Goal: Task Accomplishment & Management: Manage account settings

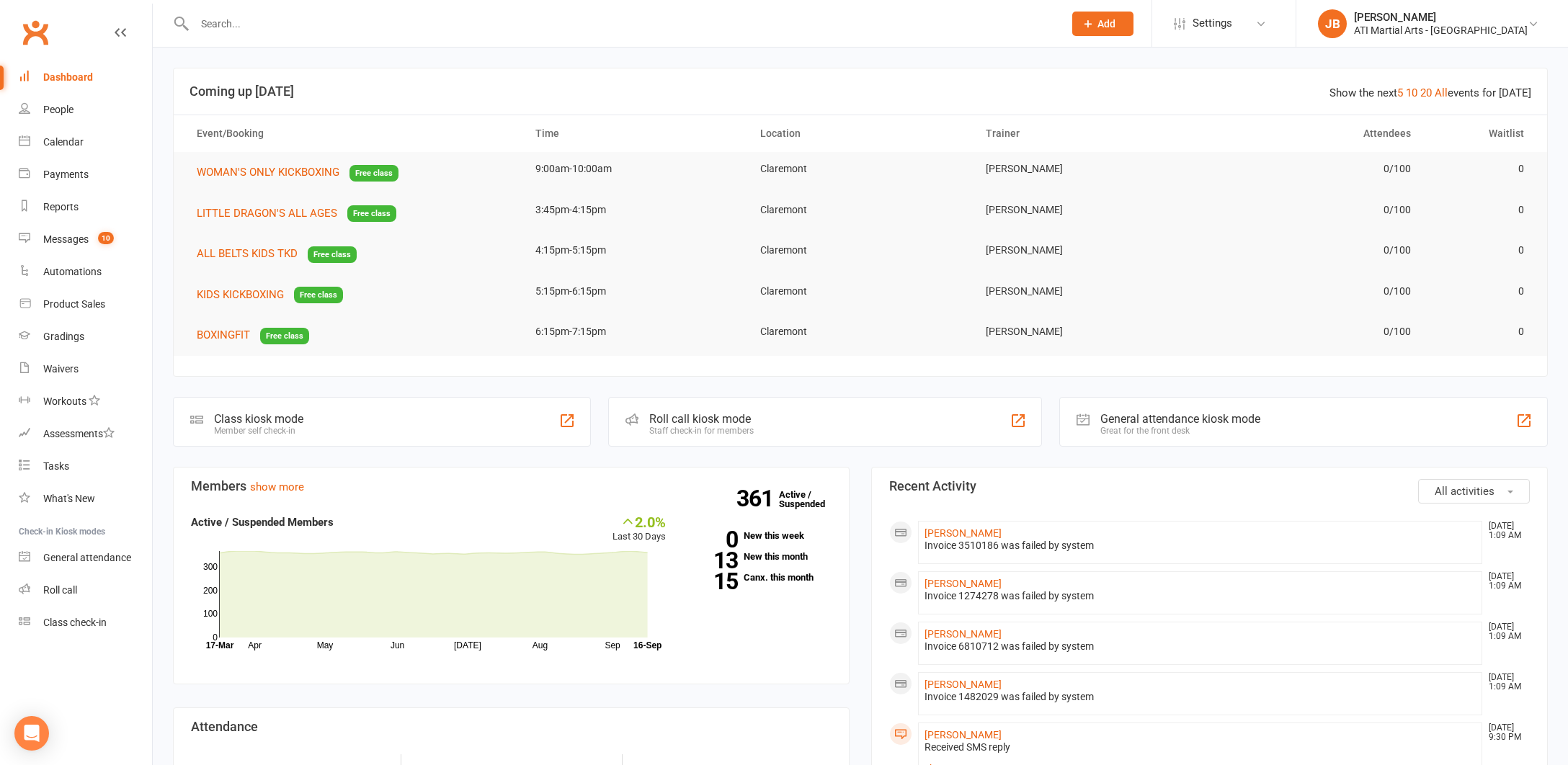
click at [257, 20] on input "text" at bounding box center [622, 24] width 863 height 20
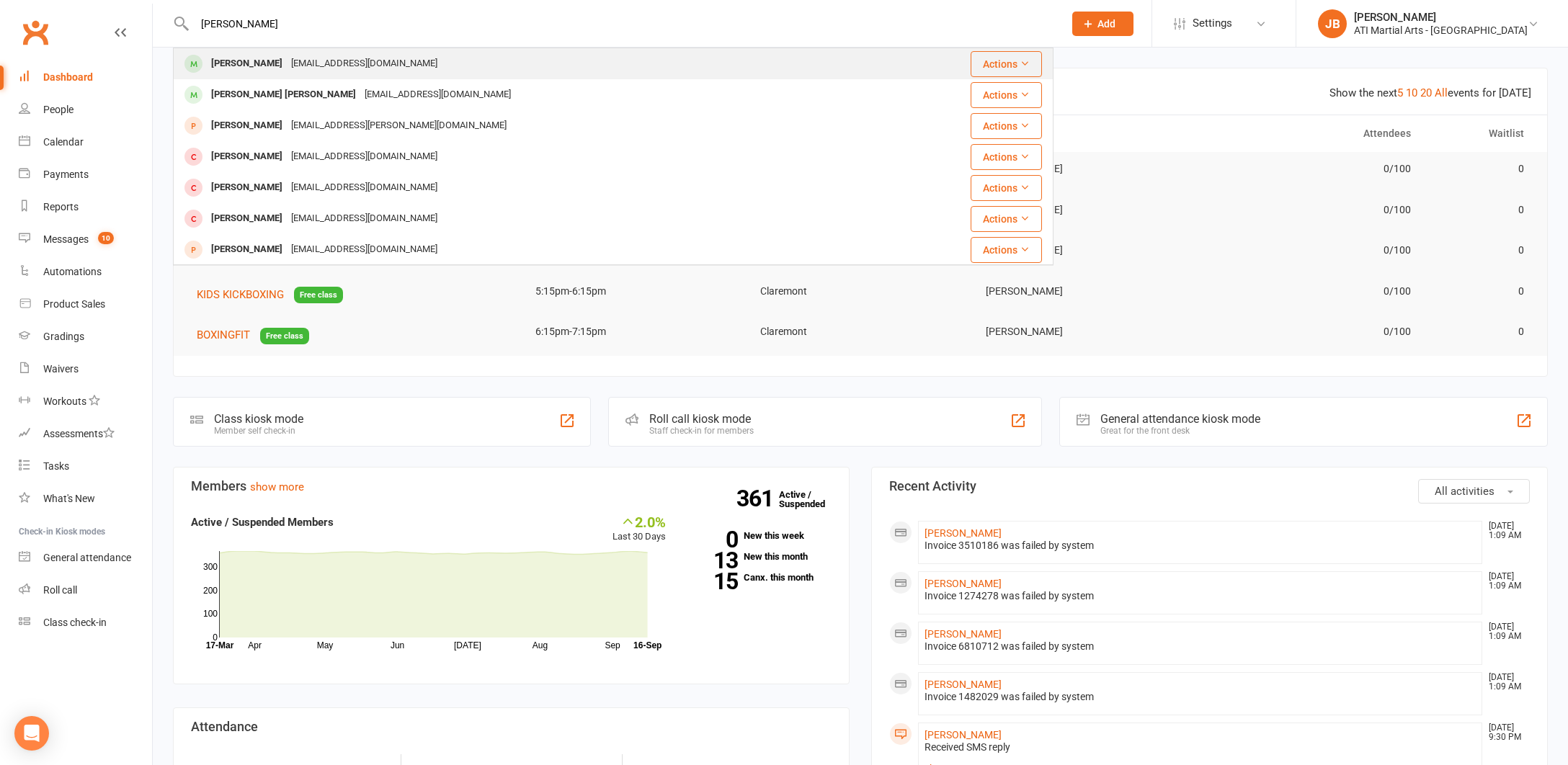
type input "[PERSON_NAME]"
click at [249, 63] on div "[PERSON_NAME]" at bounding box center [246, 64] width 80 height 21
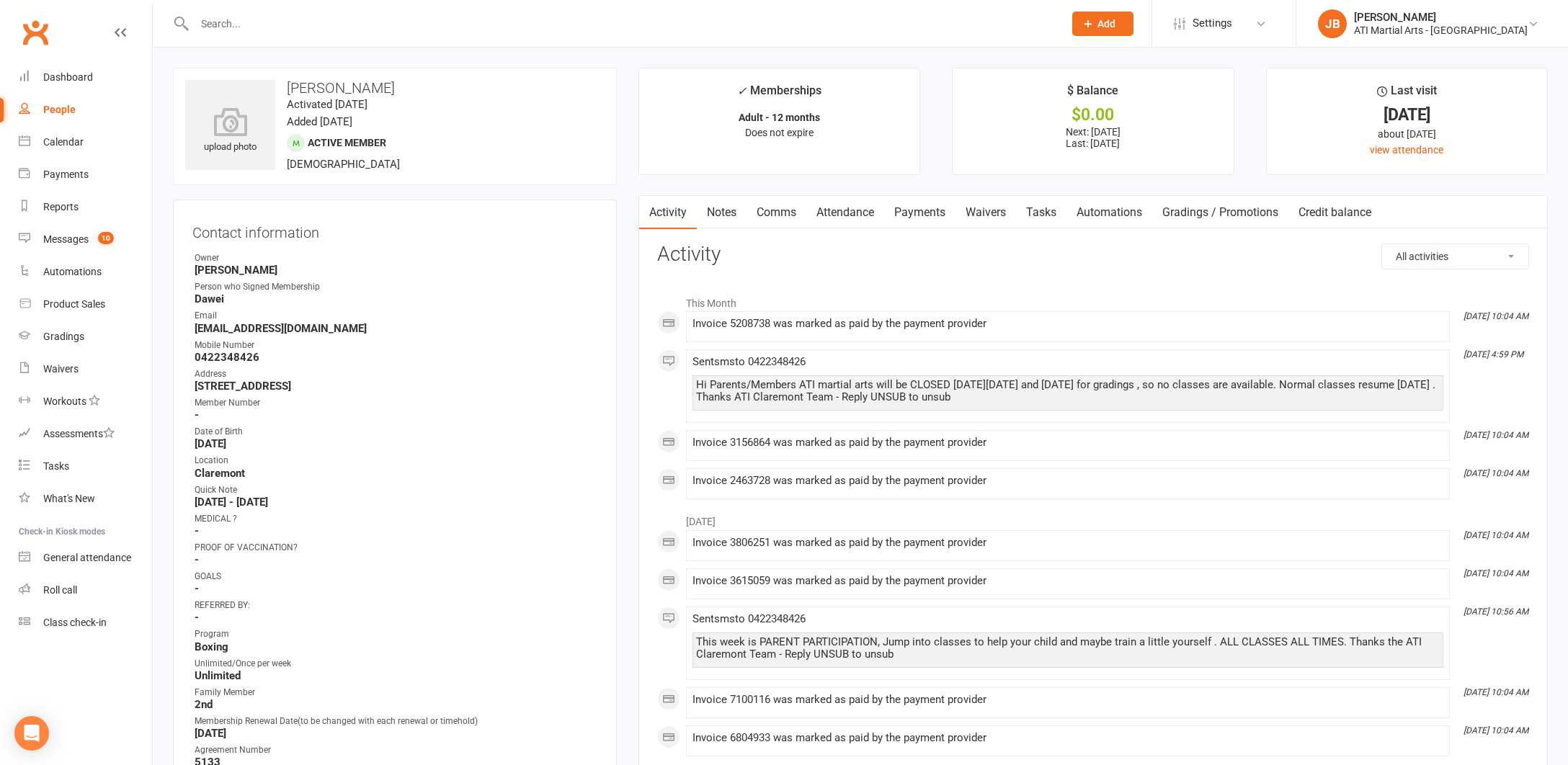
click at [926, 212] on link "Payments" at bounding box center [920, 212] width 71 height 33
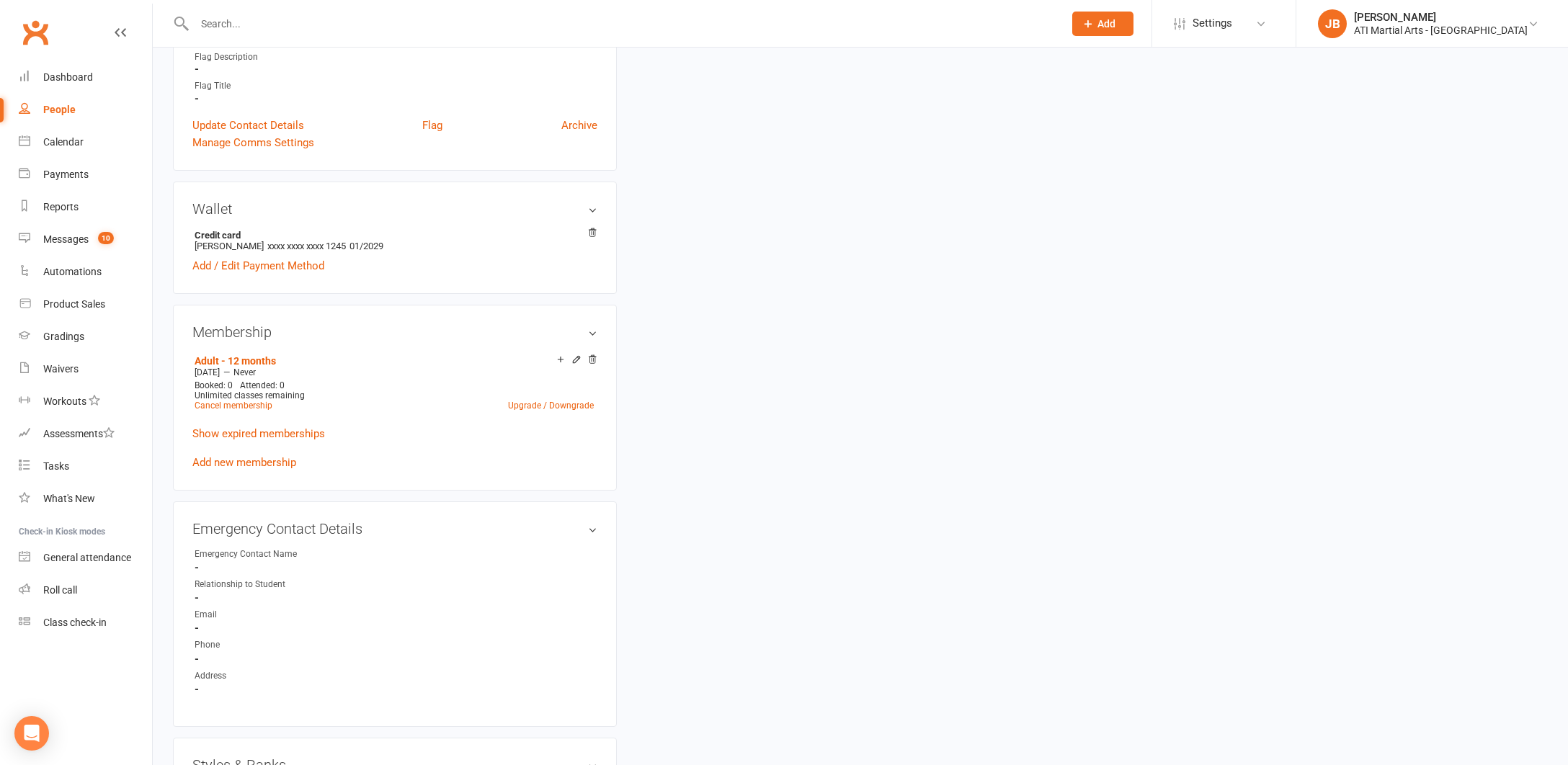
scroll to position [995, 0]
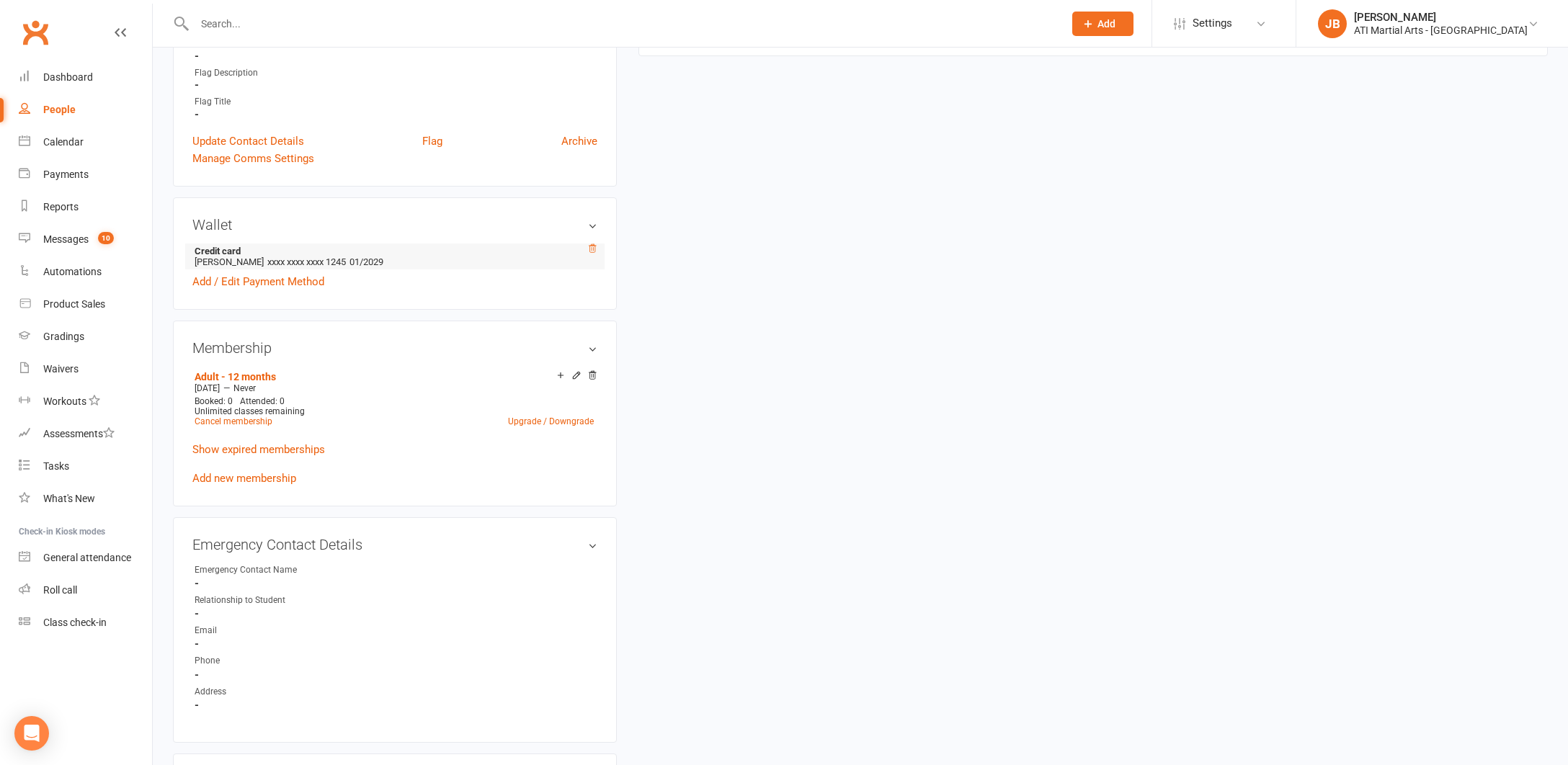
click at [594, 243] on icon at bounding box center [591, 248] width 10 height 10
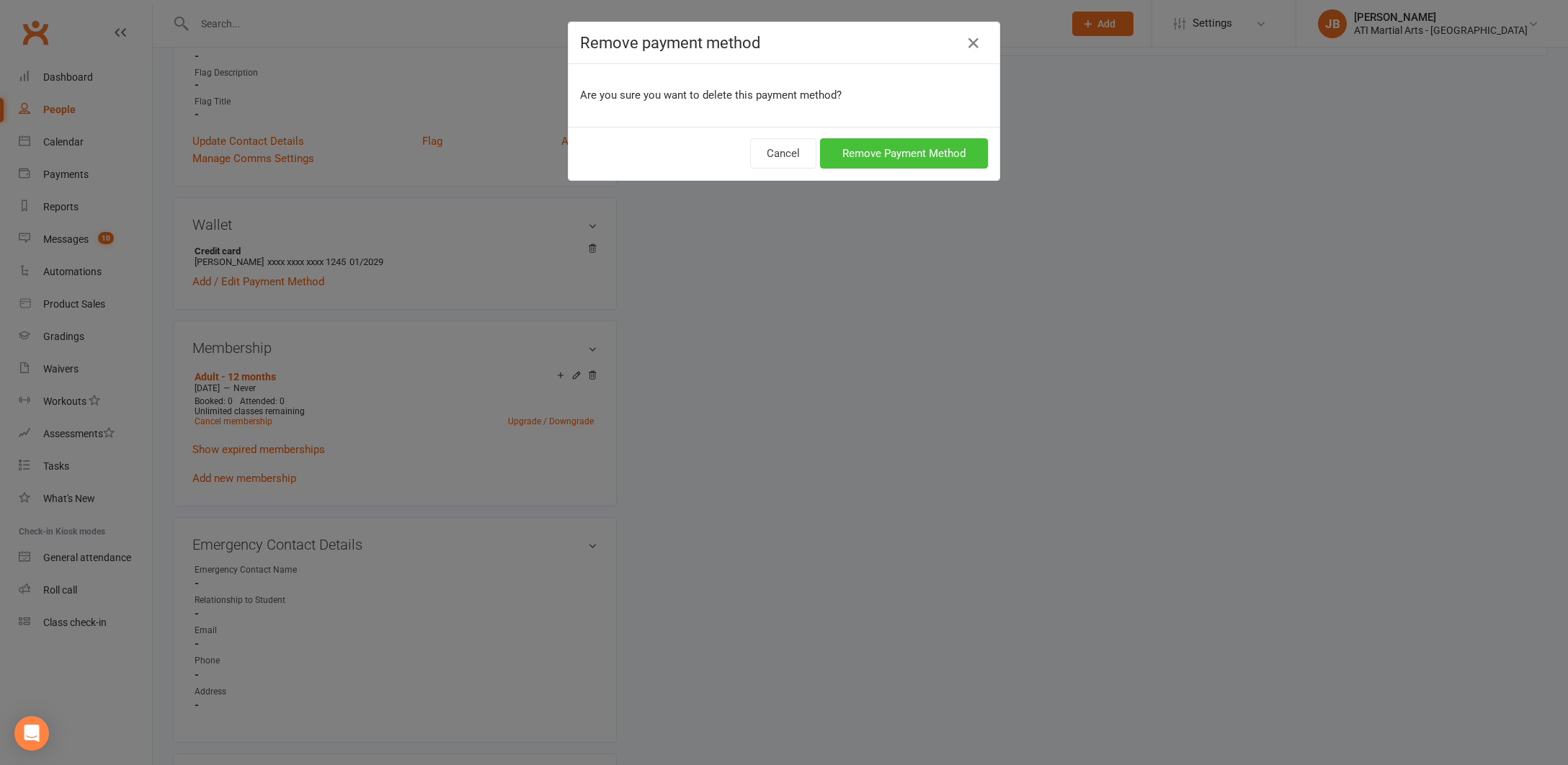
click at [842, 153] on button "Remove Payment Method" at bounding box center [903, 153] width 168 height 30
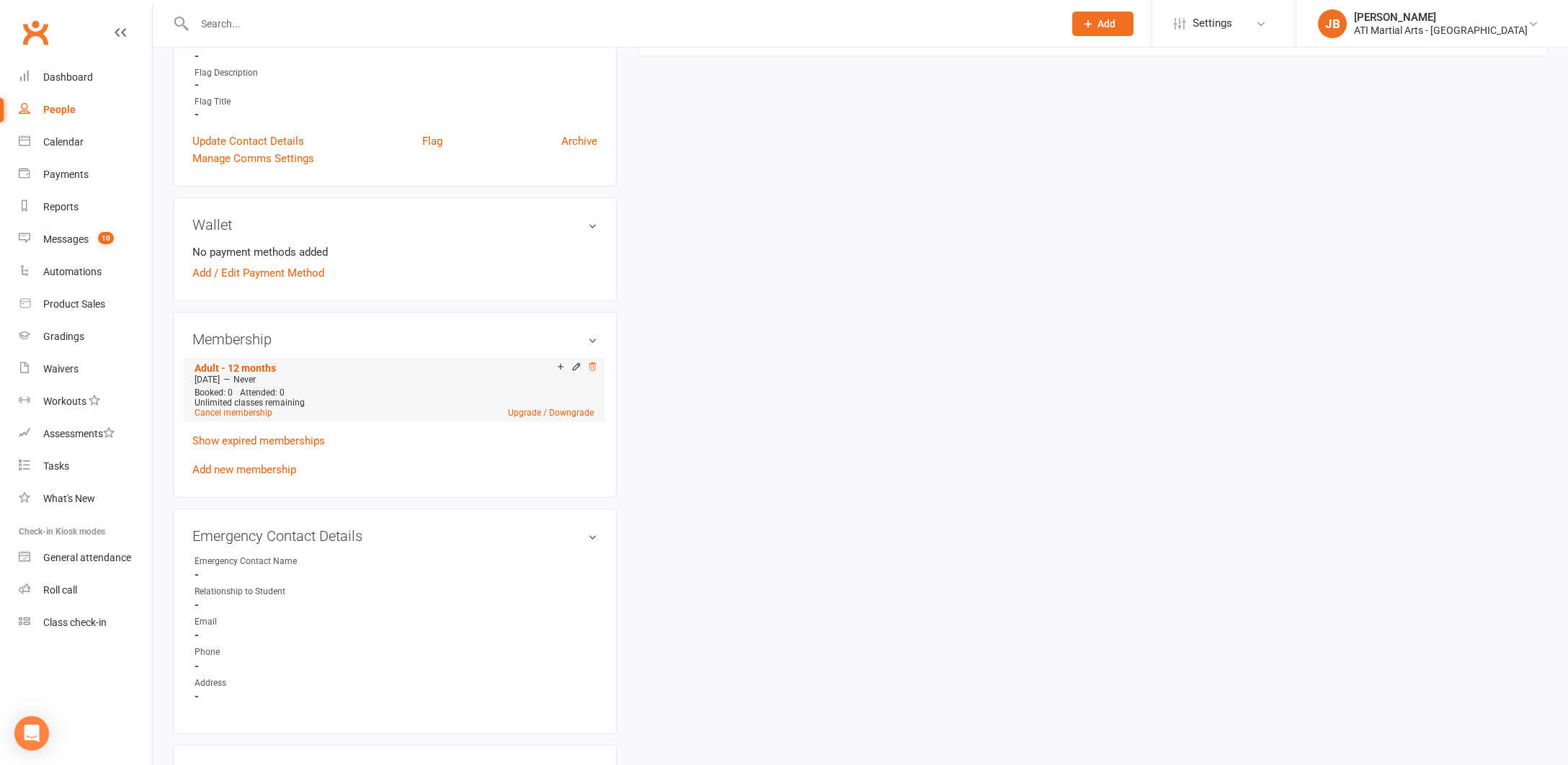
click at [594, 365] on icon at bounding box center [591, 366] width 10 height 10
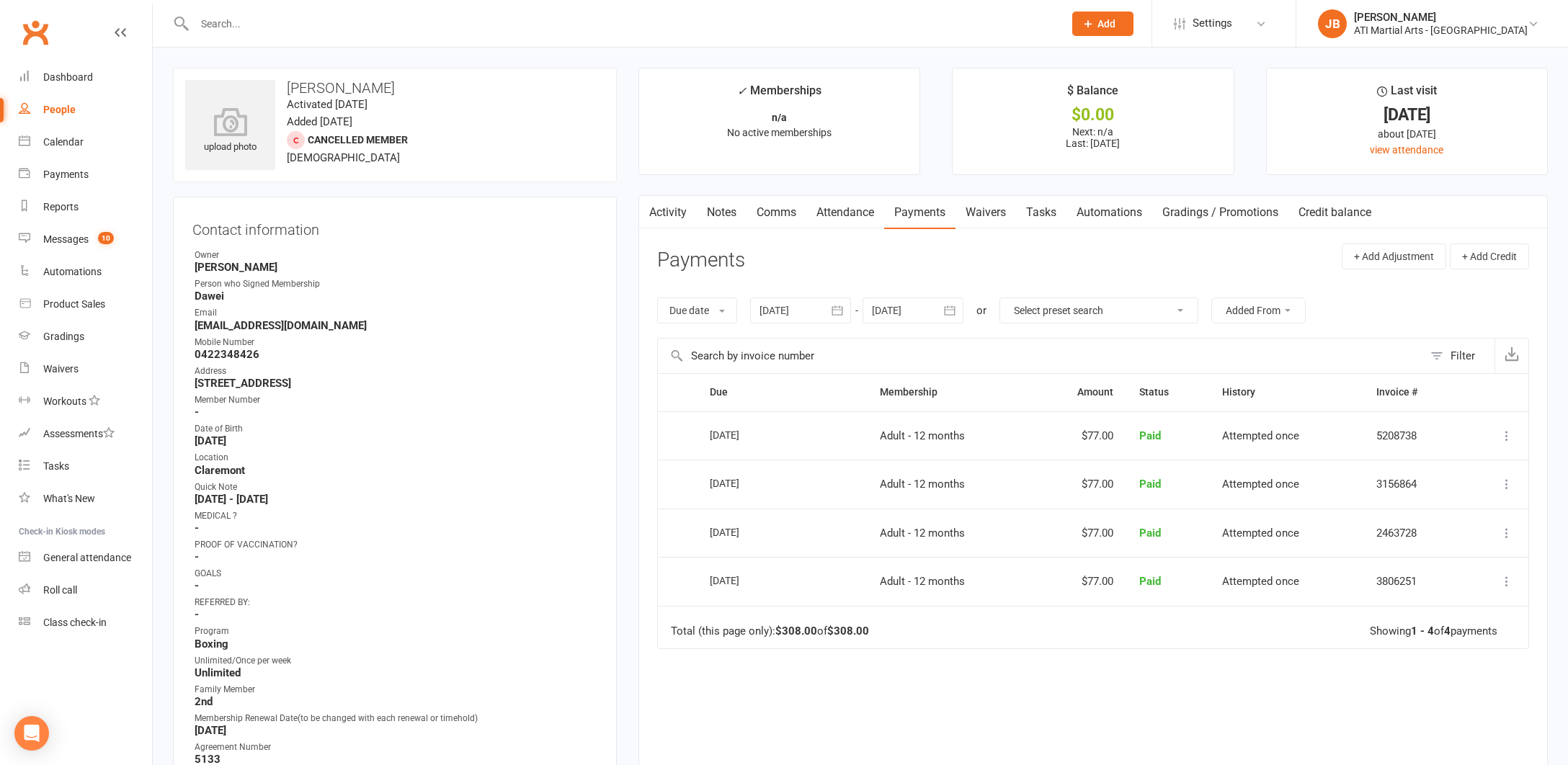
scroll to position [0, 0]
click at [228, 22] on input "text" at bounding box center [622, 24] width 863 height 20
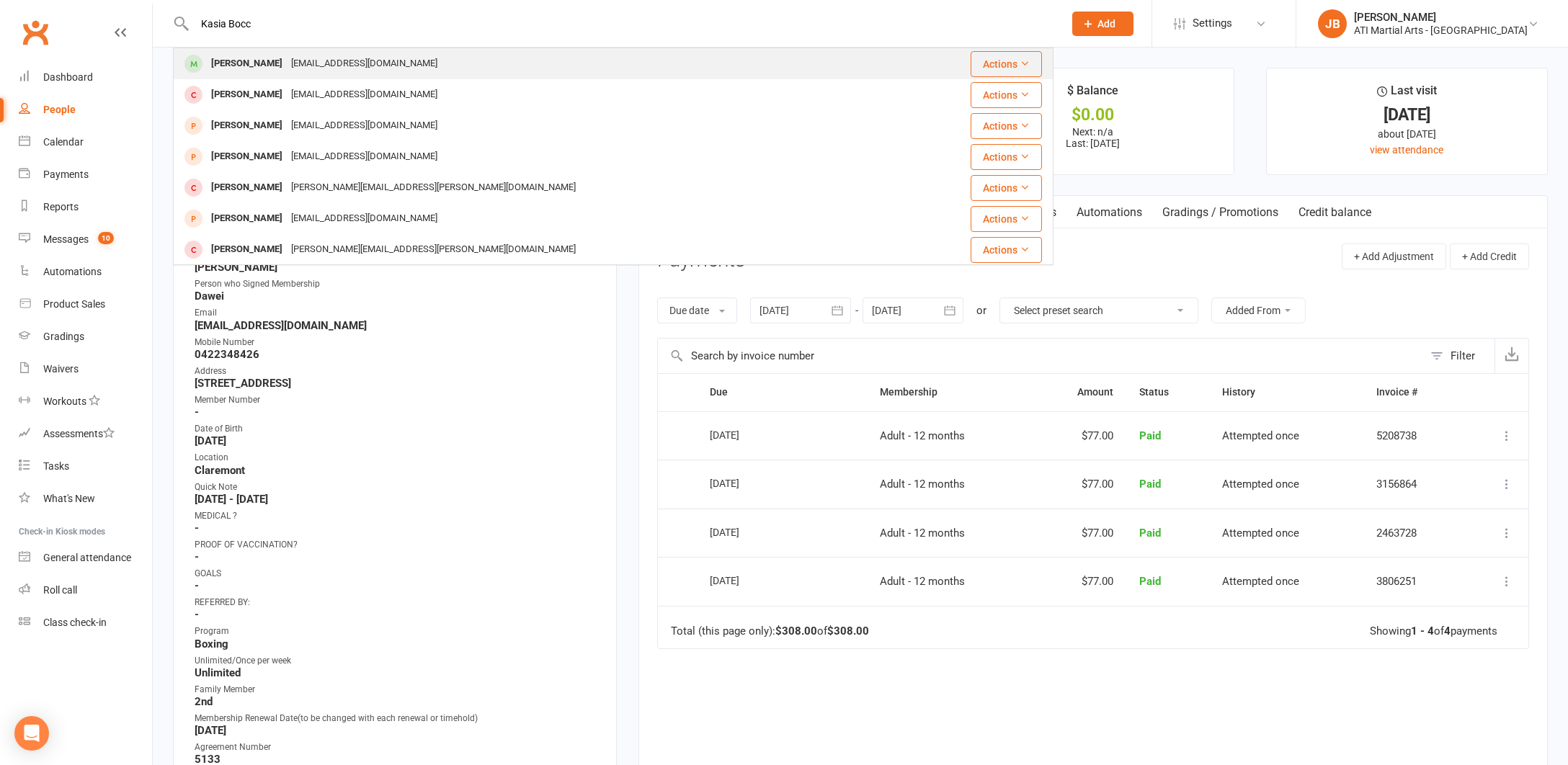
type input "Kasia Bocc"
click at [243, 64] on div "Kasia Boccamazzo" at bounding box center [246, 64] width 80 height 21
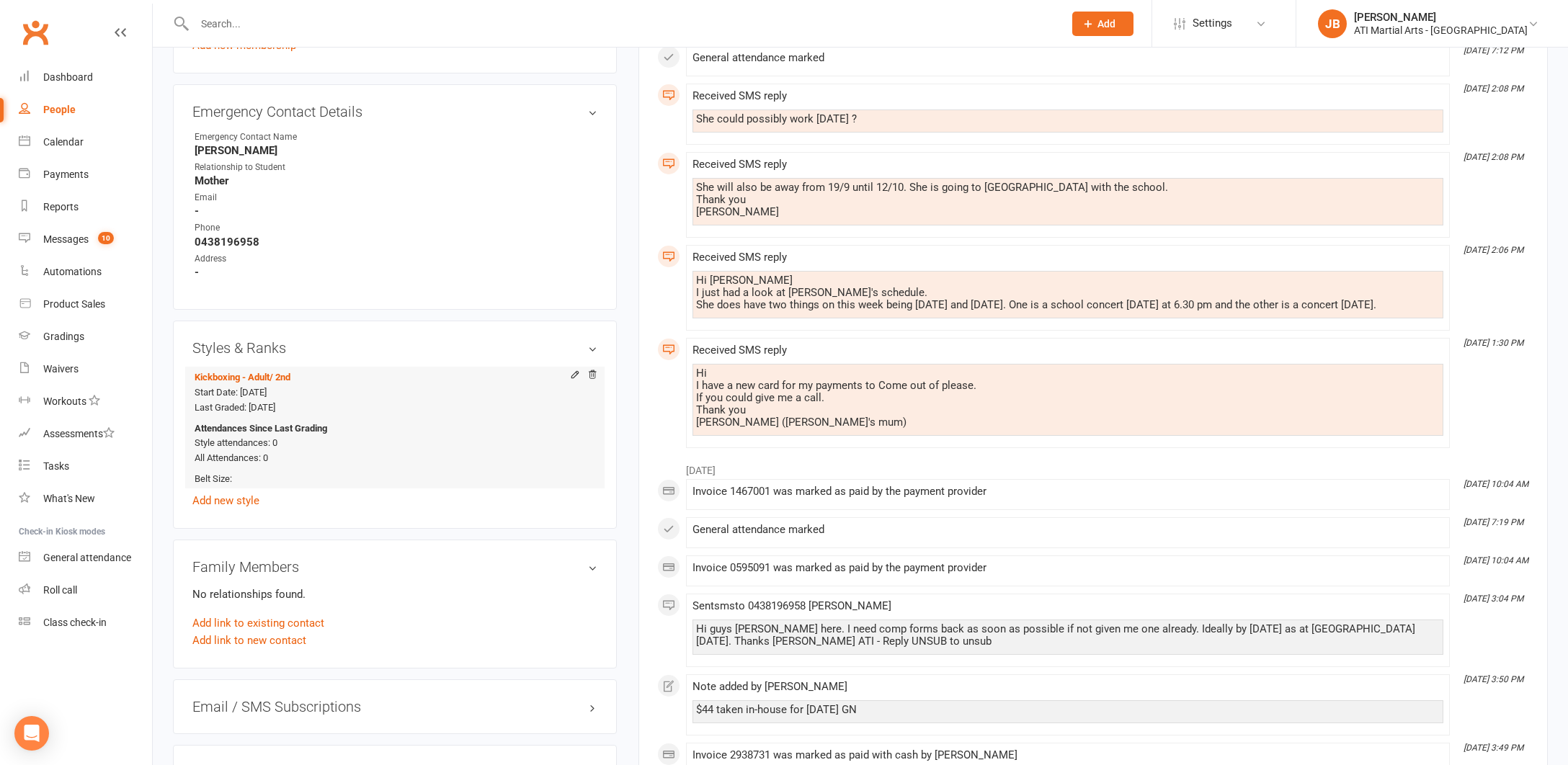
scroll to position [1431, 0]
click at [217, 491] on link "Add new style" at bounding box center [226, 497] width 67 height 13
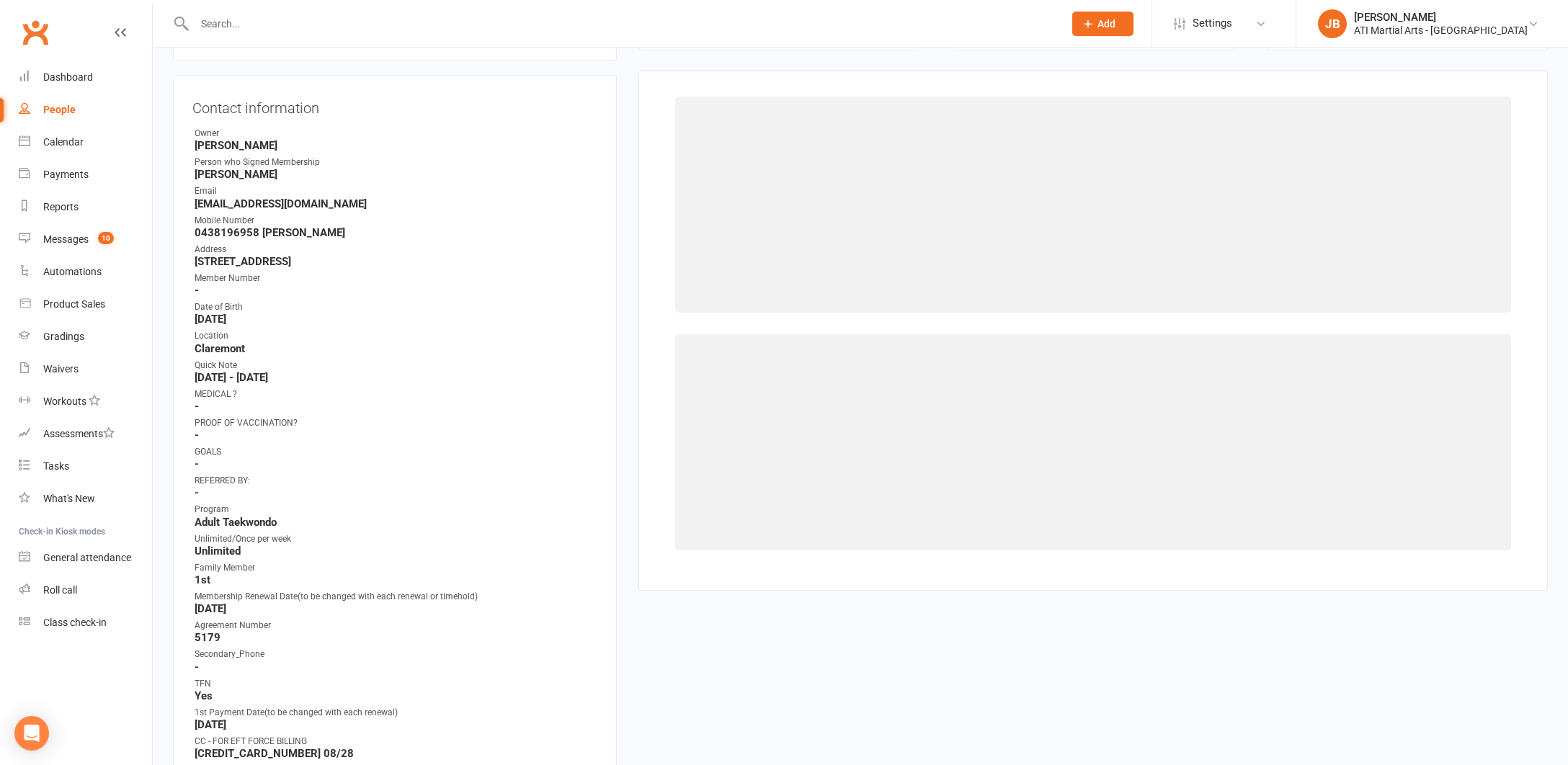
scroll to position [123, 0]
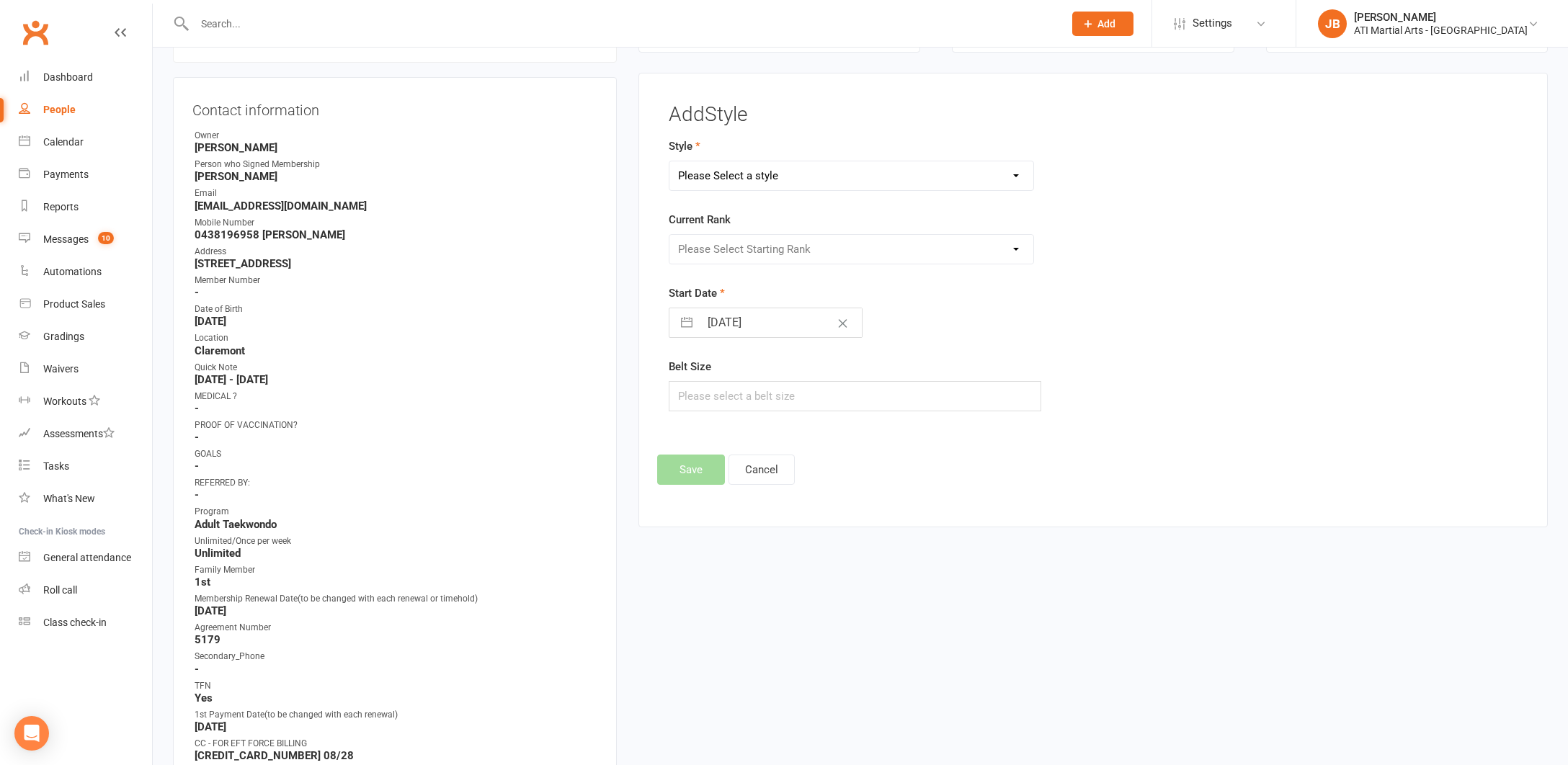
select select "3763"
select select "45132"
click at [716, 320] on input "16 Sep 2025" at bounding box center [781, 323] width 162 height 29
select select "7"
select select "2025"
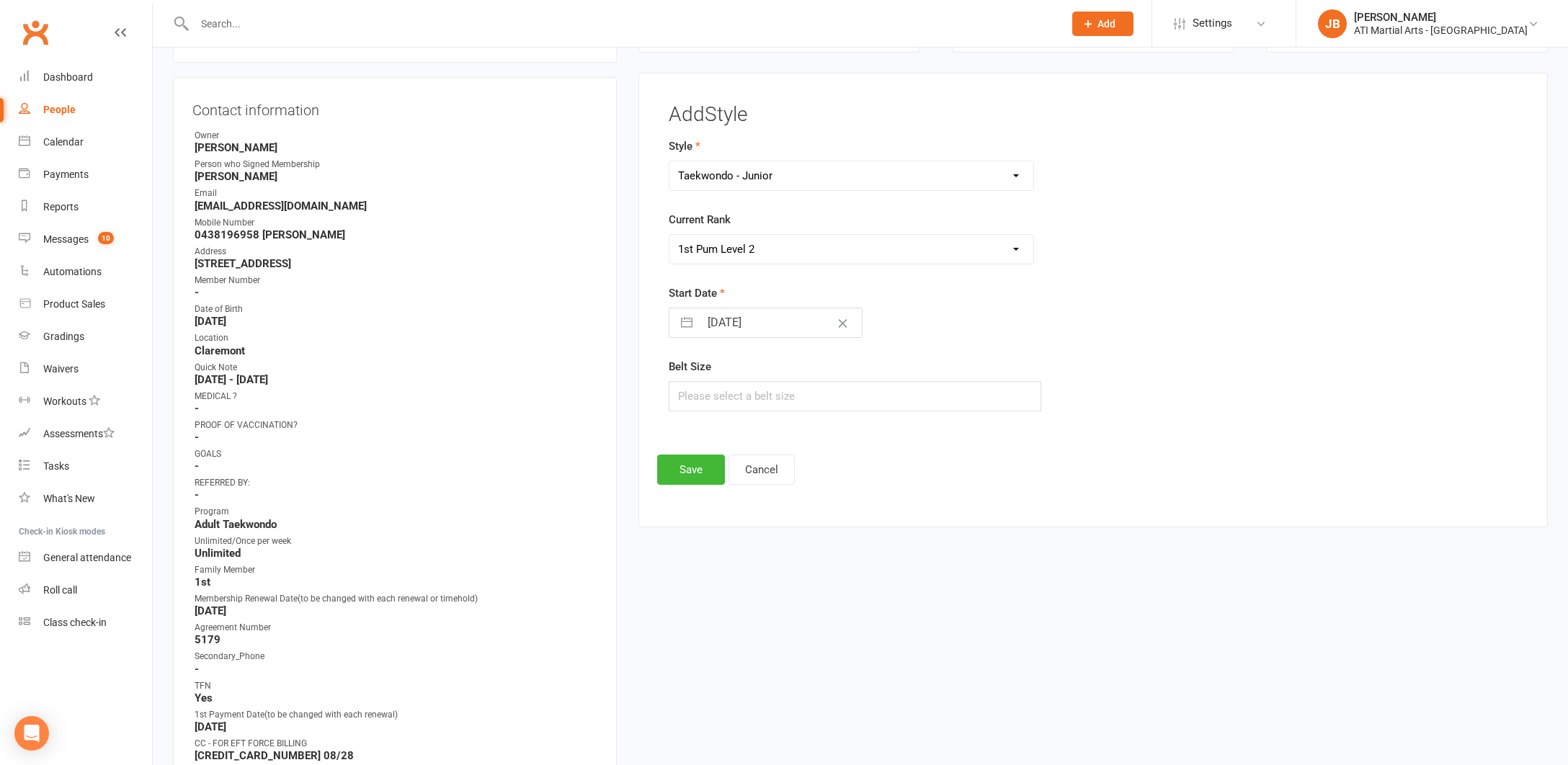
select select "8"
select select "2025"
select select "9"
select select "2025"
click at [701, 377] on icon "Move backward to switch to the previous month." at bounding box center [698, 380] width 14 height 14
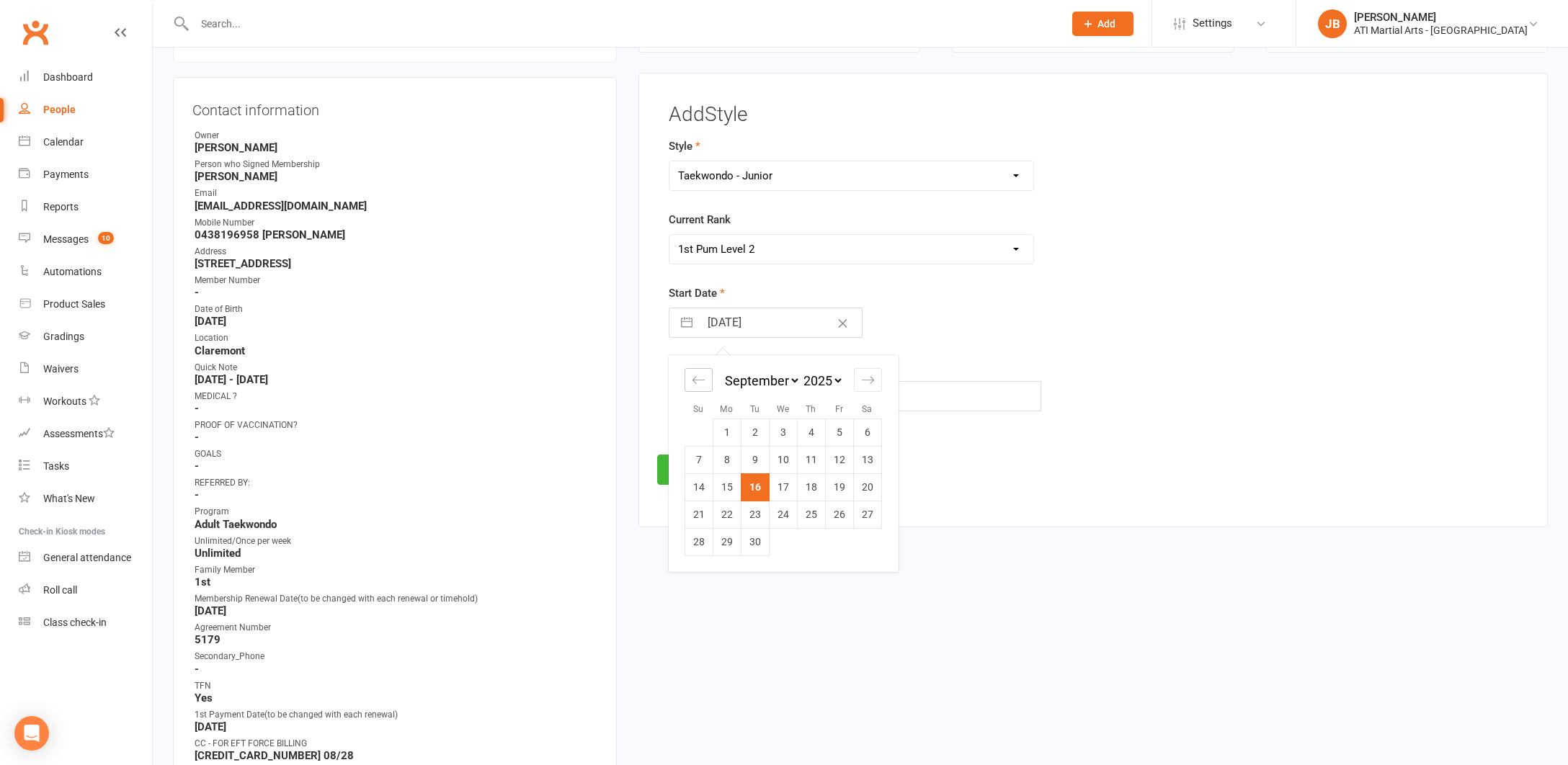
select select "6"
select select "2025"
click at [701, 377] on icon "Move backward to switch to the previous month." at bounding box center [698, 380] width 14 height 14
select select "5"
select select "2025"
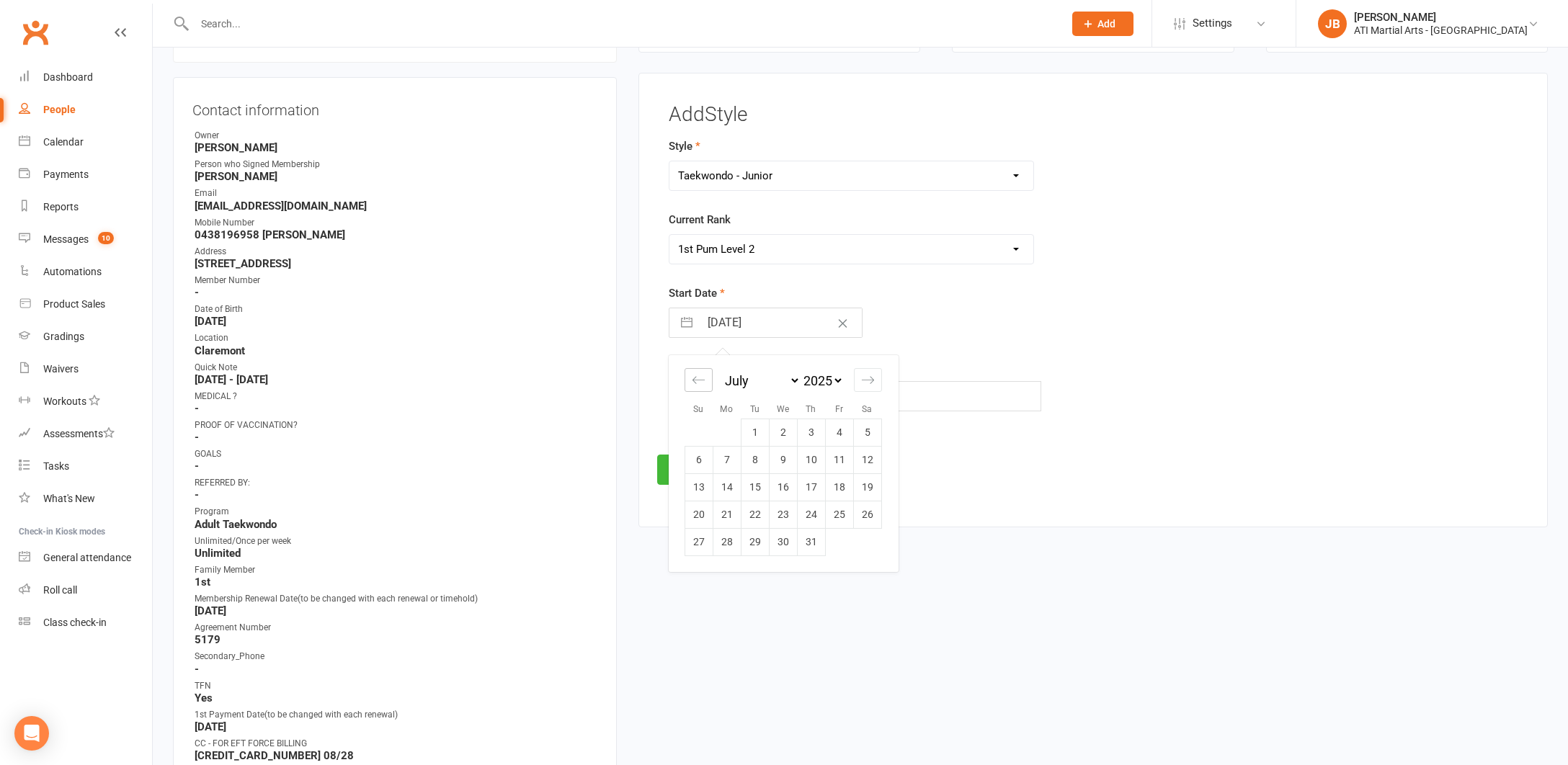
click at [701, 377] on icon "Move backward to switch to the previous month." at bounding box center [698, 380] width 14 height 14
select select "4"
select select "2025"
click at [701, 377] on icon "Move backward to switch to the previous month." at bounding box center [698, 380] width 14 height 14
select select "3"
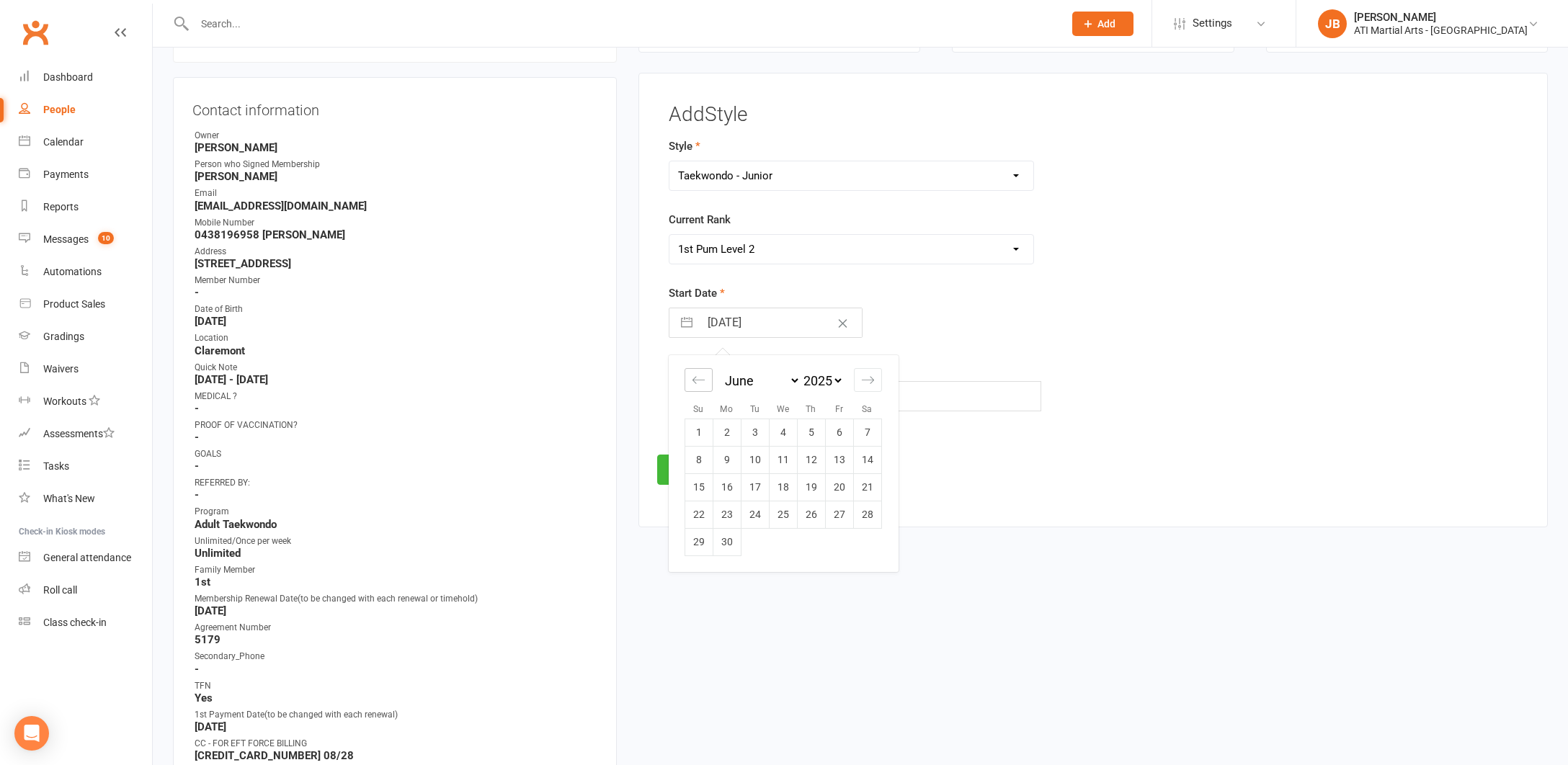
select select "2025"
click at [701, 377] on icon "Move backward to switch to the previous month." at bounding box center [698, 380] width 14 height 14
select select "2"
select select "2025"
click at [729, 461] on td "7" at bounding box center [726, 459] width 28 height 27
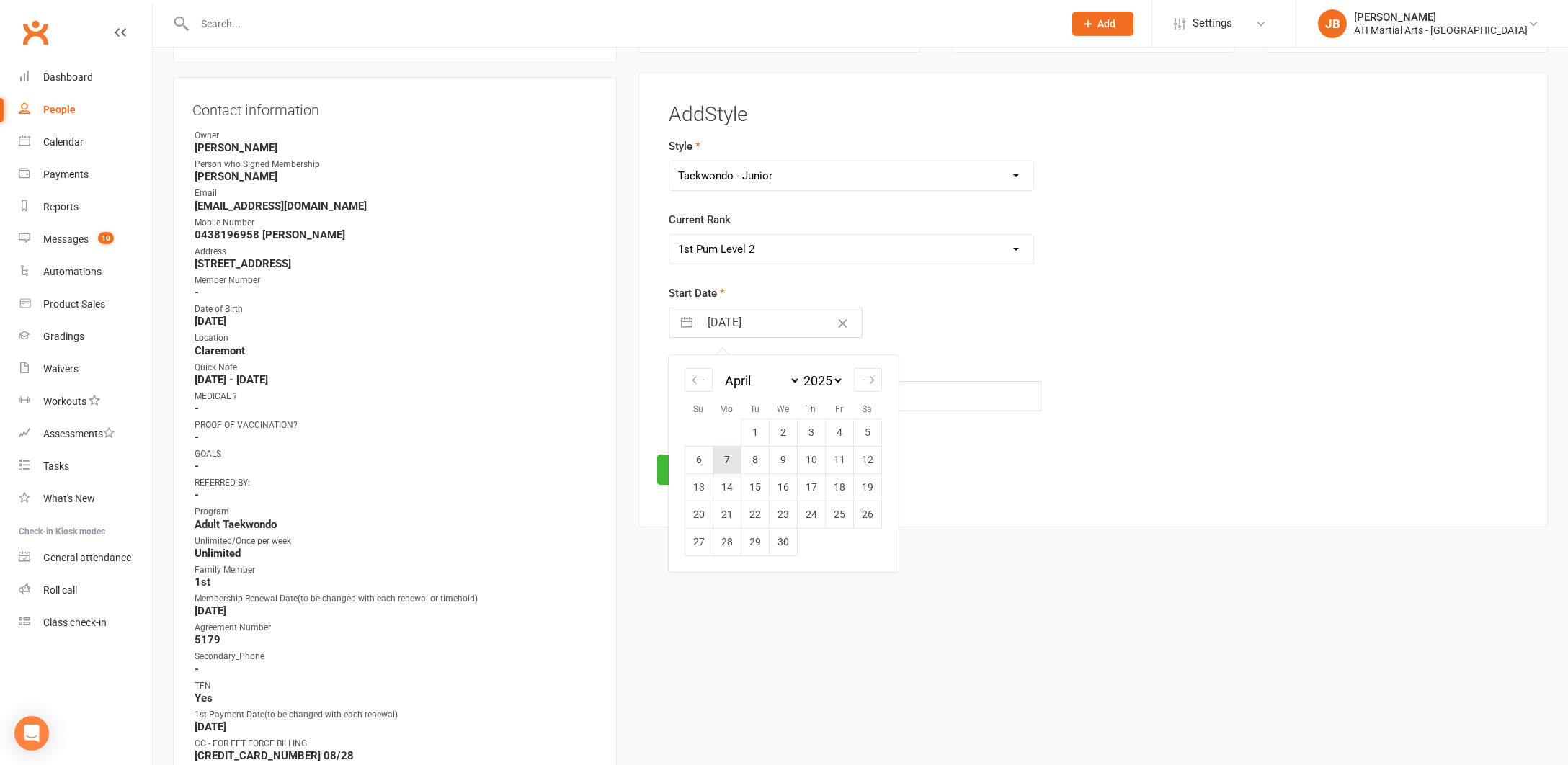
type input "07 Apr 2025"
click at [700, 472] on button "Save" at bounding box center [691, 470] width 67 height 30
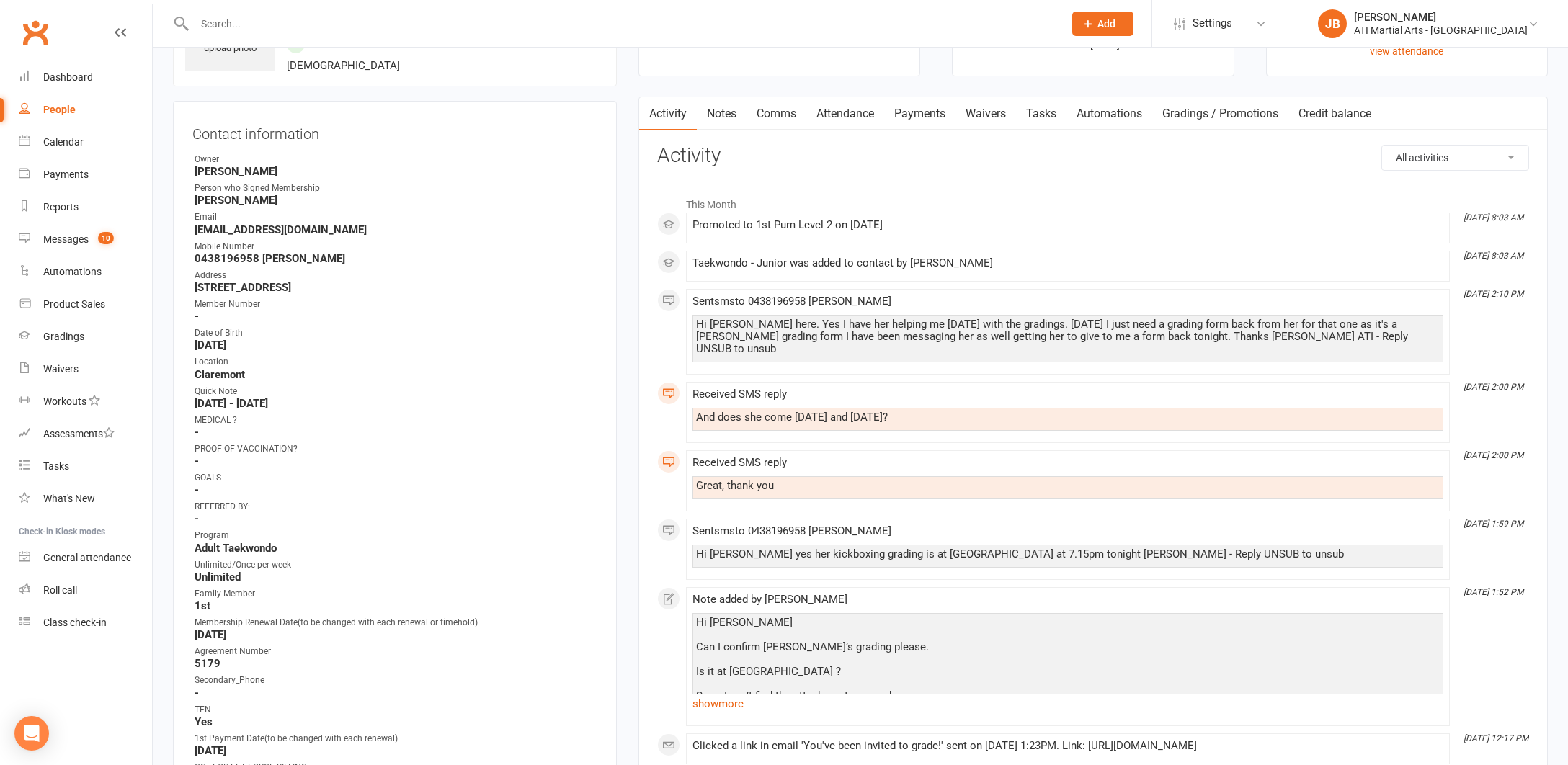
scroll to position [99, 0]
click at [67, 338] on div "Gradings" at bounding box center [64, 336] width 41 height 11
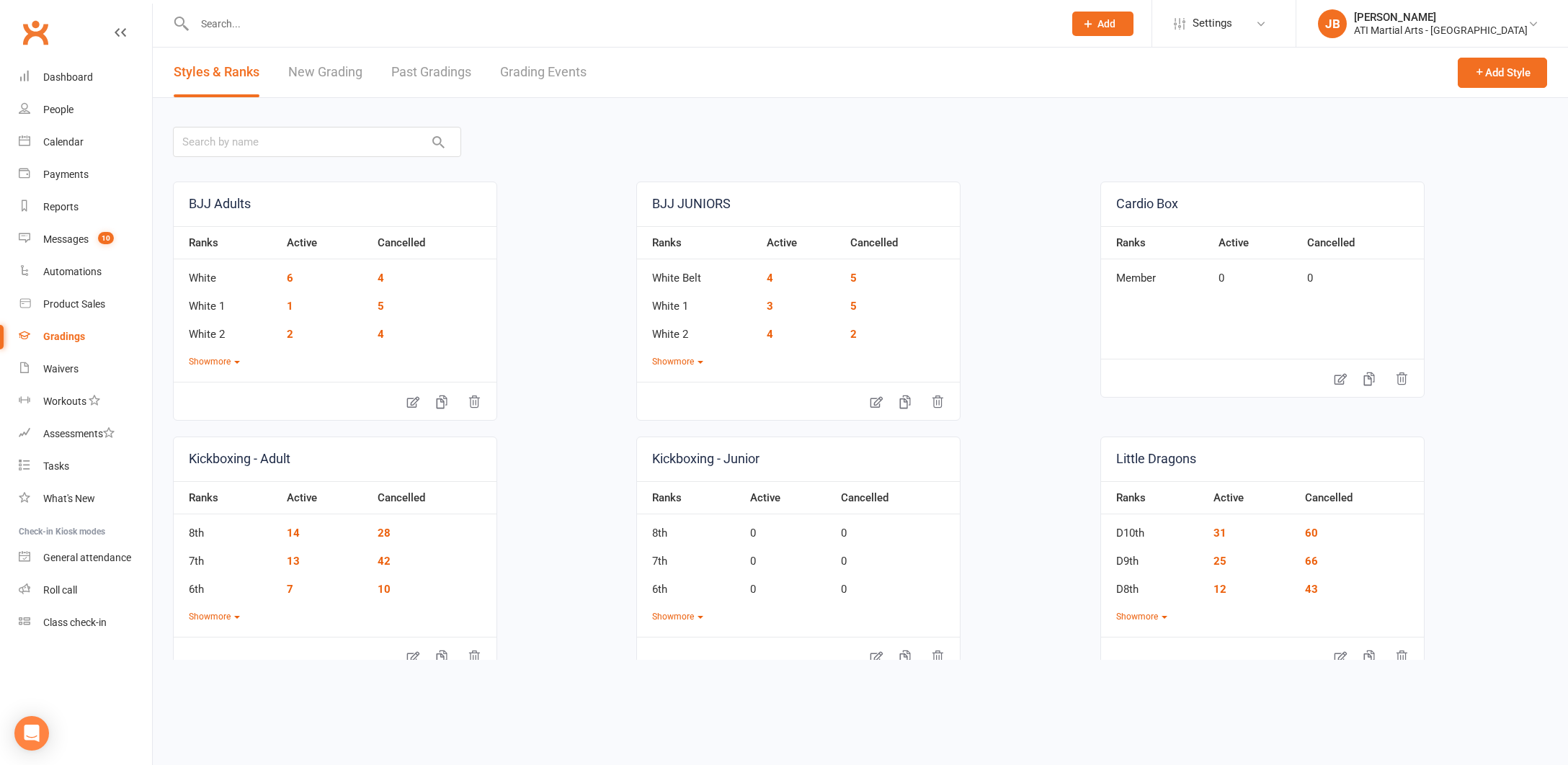
click at [537, 72] on link "Grading Events" at bounding box center [543, 73] width 86 height 50
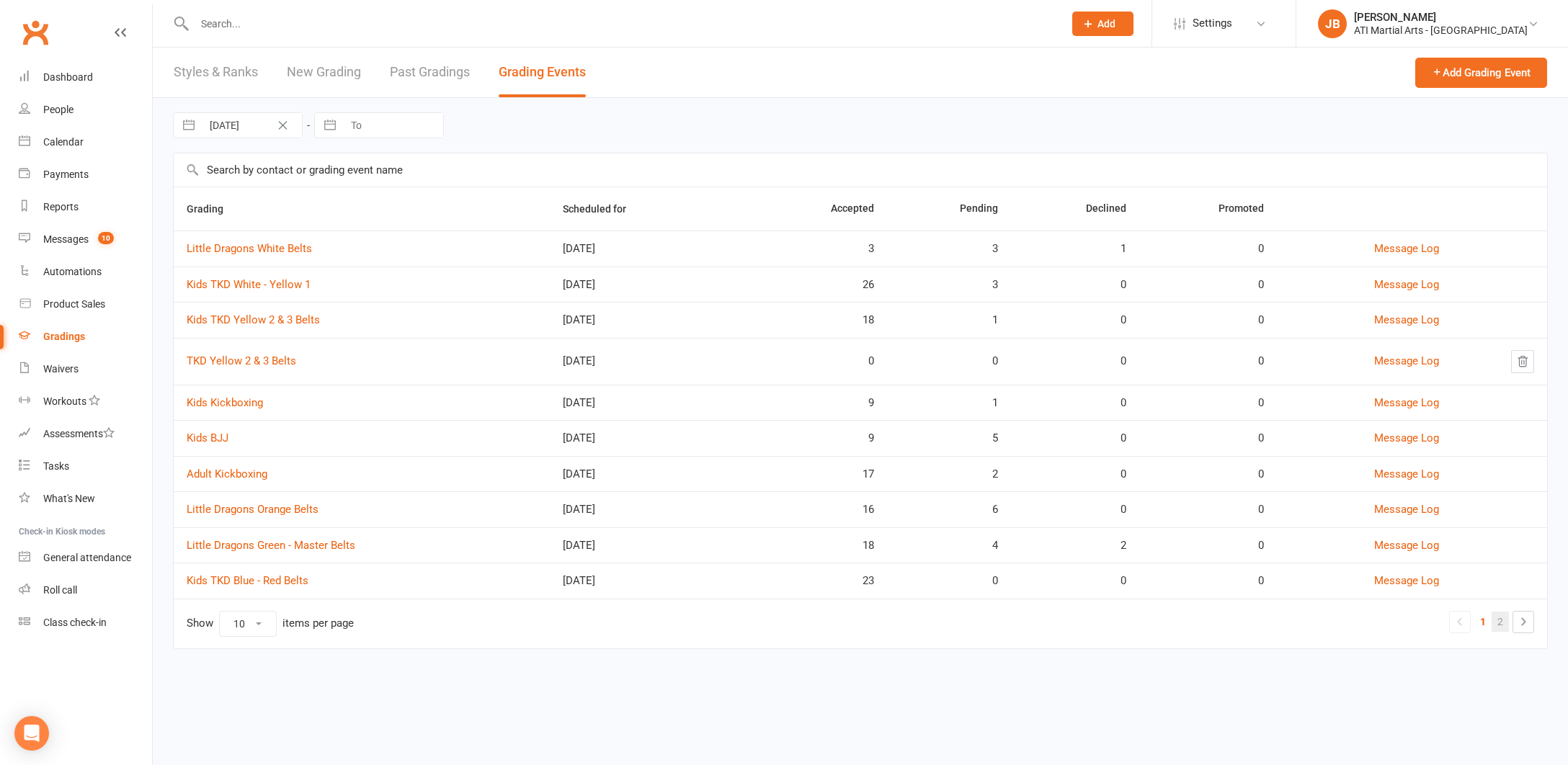
click at [1501, 621] on link "2" at bounding box center [1500, 622] width 17 height 20
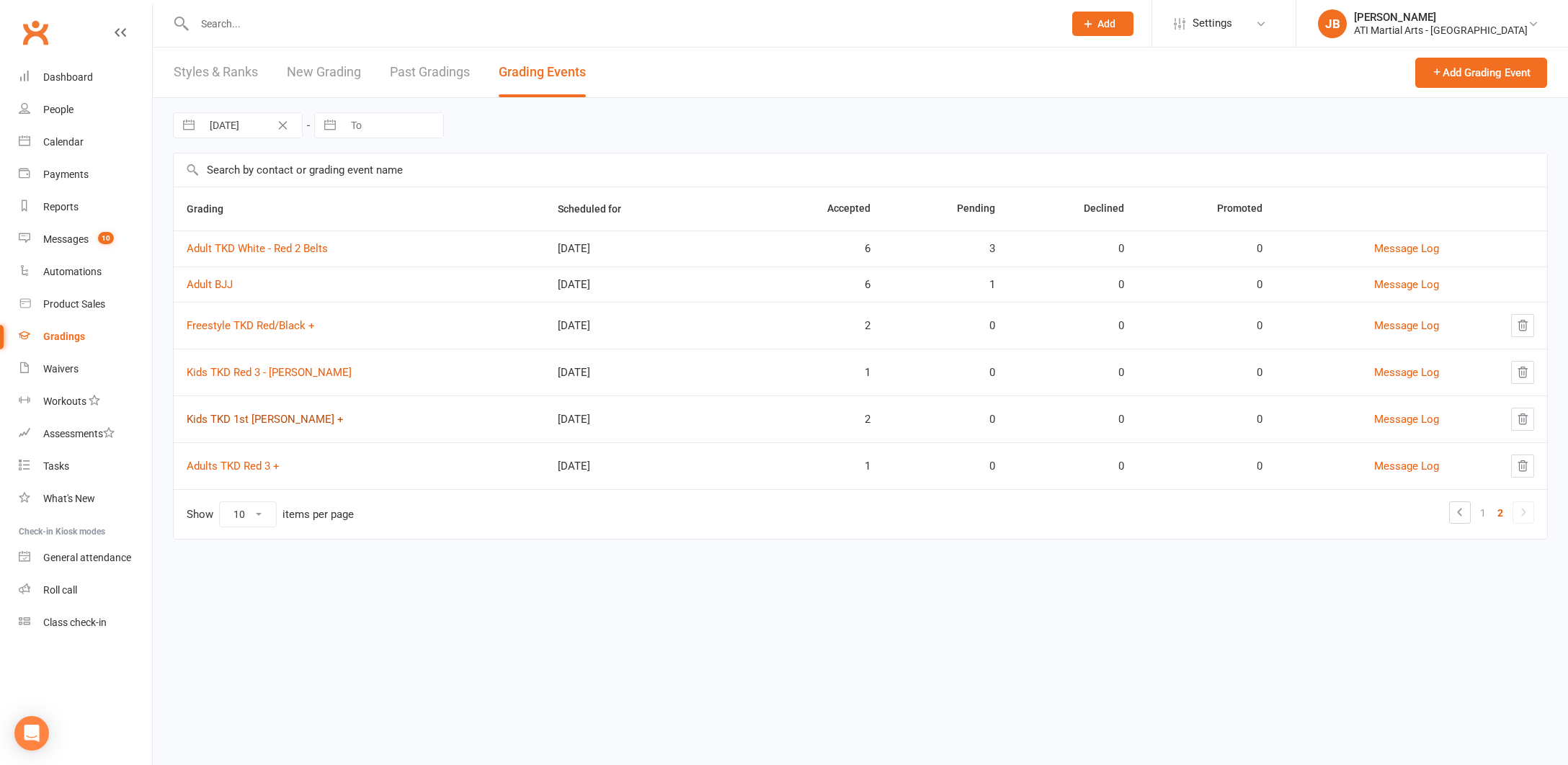
click at [215, 420] on link "Kids TKD 1st [PERSON_NAME] +" at bounding box center [265, 419] width 157 height 13
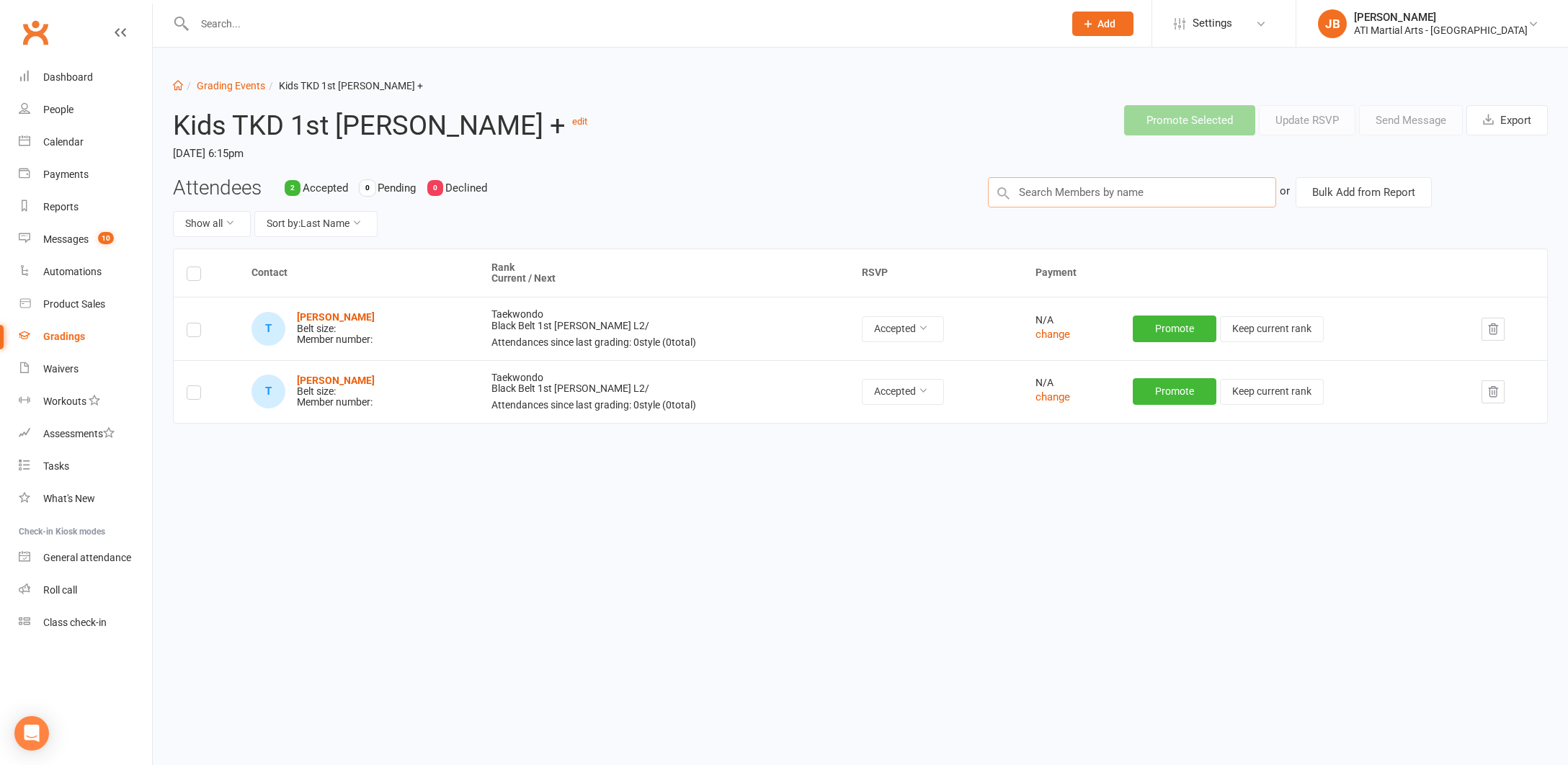
click at [1029, 188] on input "text" at bounding box center [1132, 193] width 288 height 30
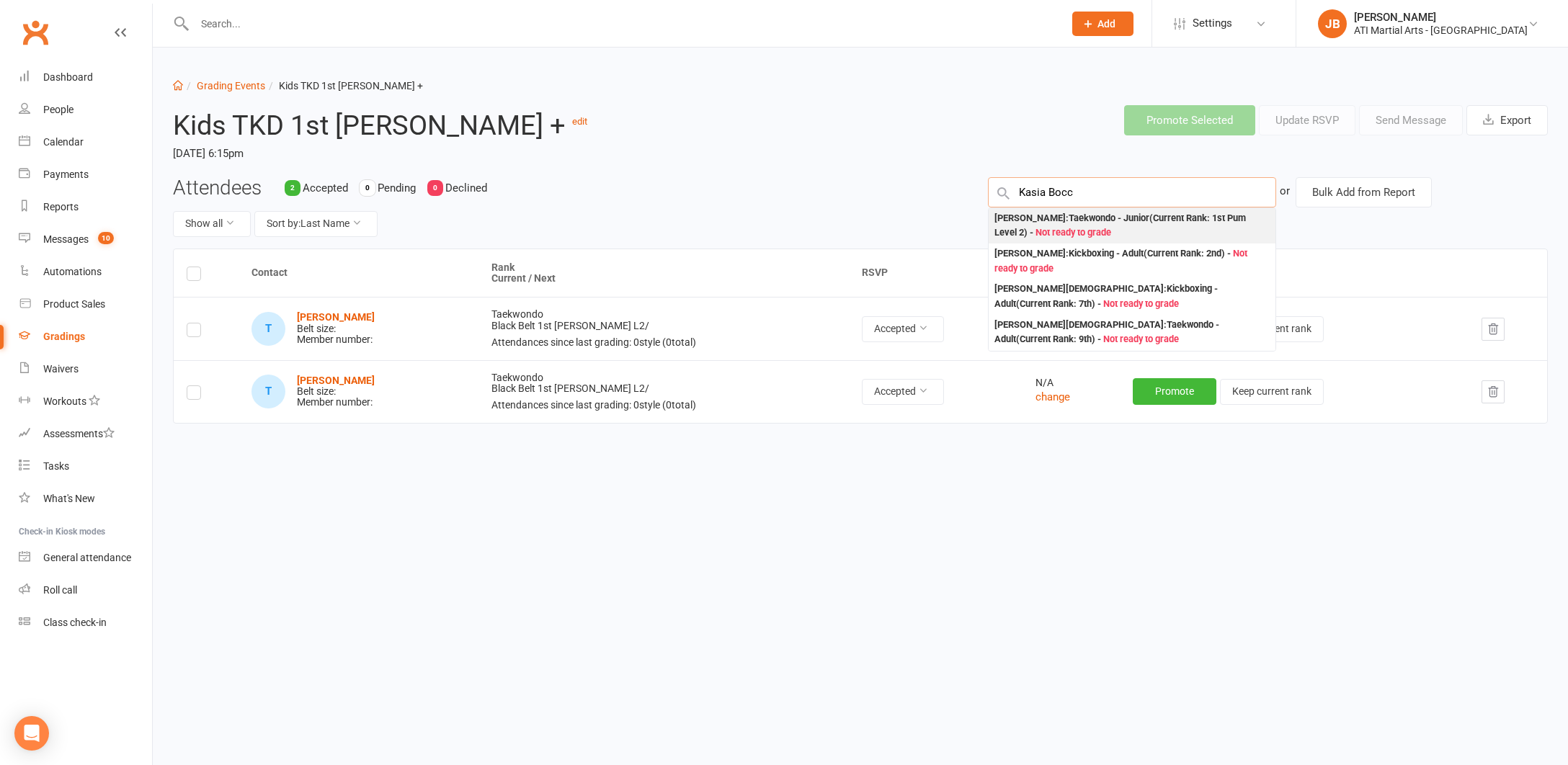
type input "Kasia Bocc"
click at [1005, 218] on div "Kasia Boccamazzo : Taekwondo - Junior (Current Rank: 1st Pum Level 2 ) - Not re…" at bounding box center [1131, 225] width 275 height 30
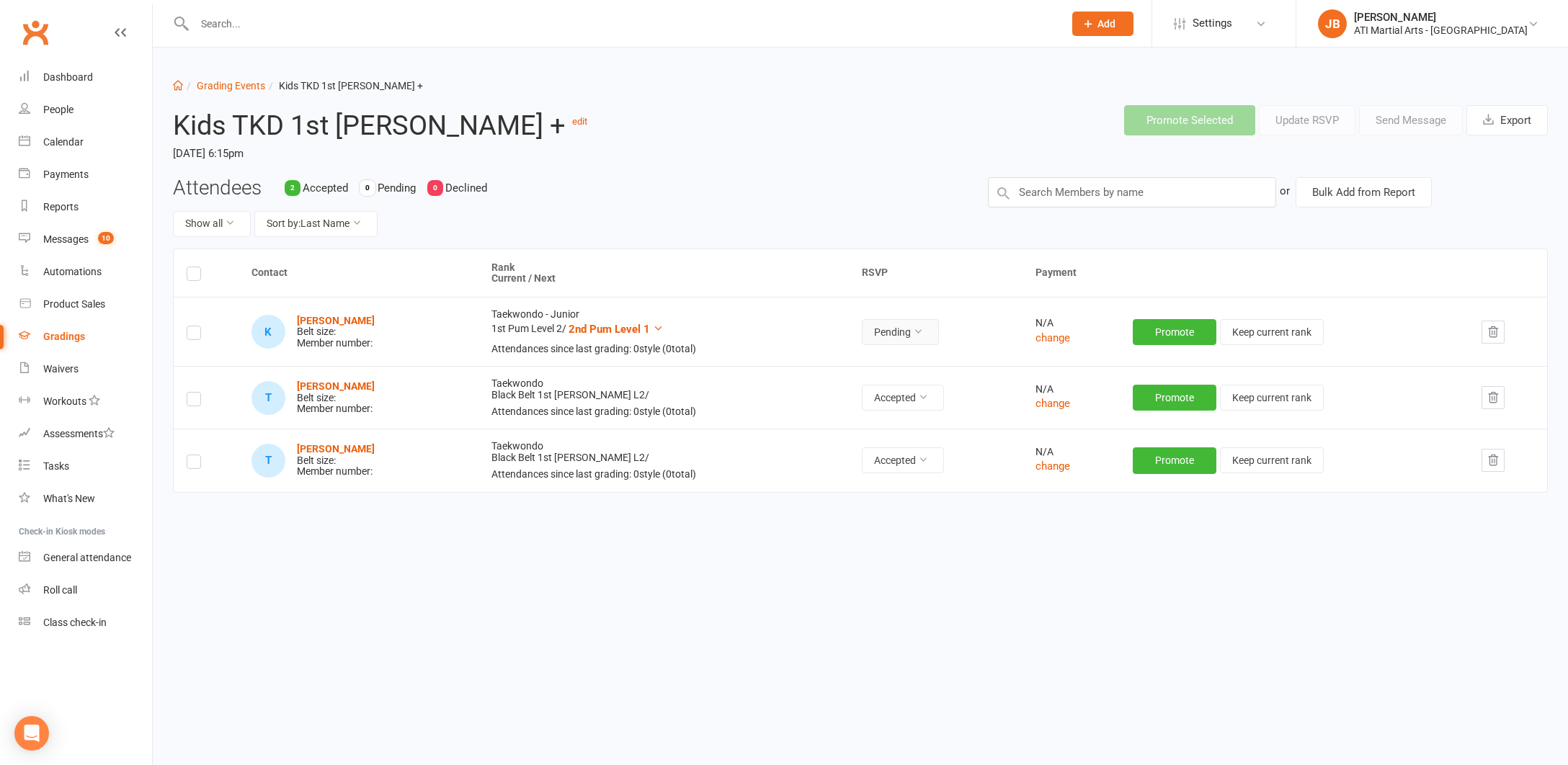
click at [923, 326] on icon at bounding box center [917, 331] width 10 height 10
click at [869, 361] on link "Accepted" at bounding box center [877, 362] width 143 height 29
click at [39, 30] on link "Clubworx" at bounding box center [36, 33] width 36 height 36
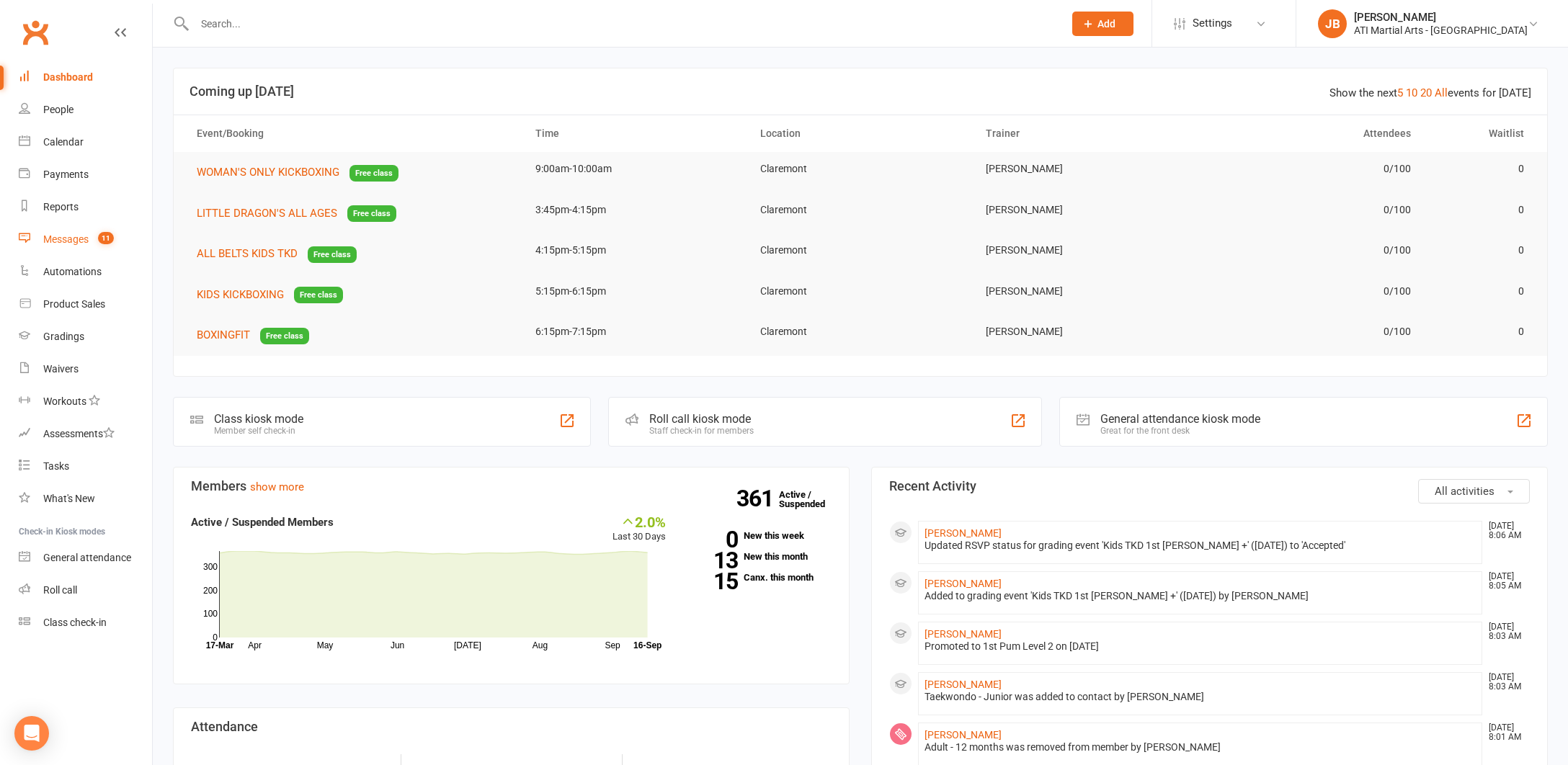
click at [65, 239] on div "Messages" at bounding box center [66, 239] width 45 height 11
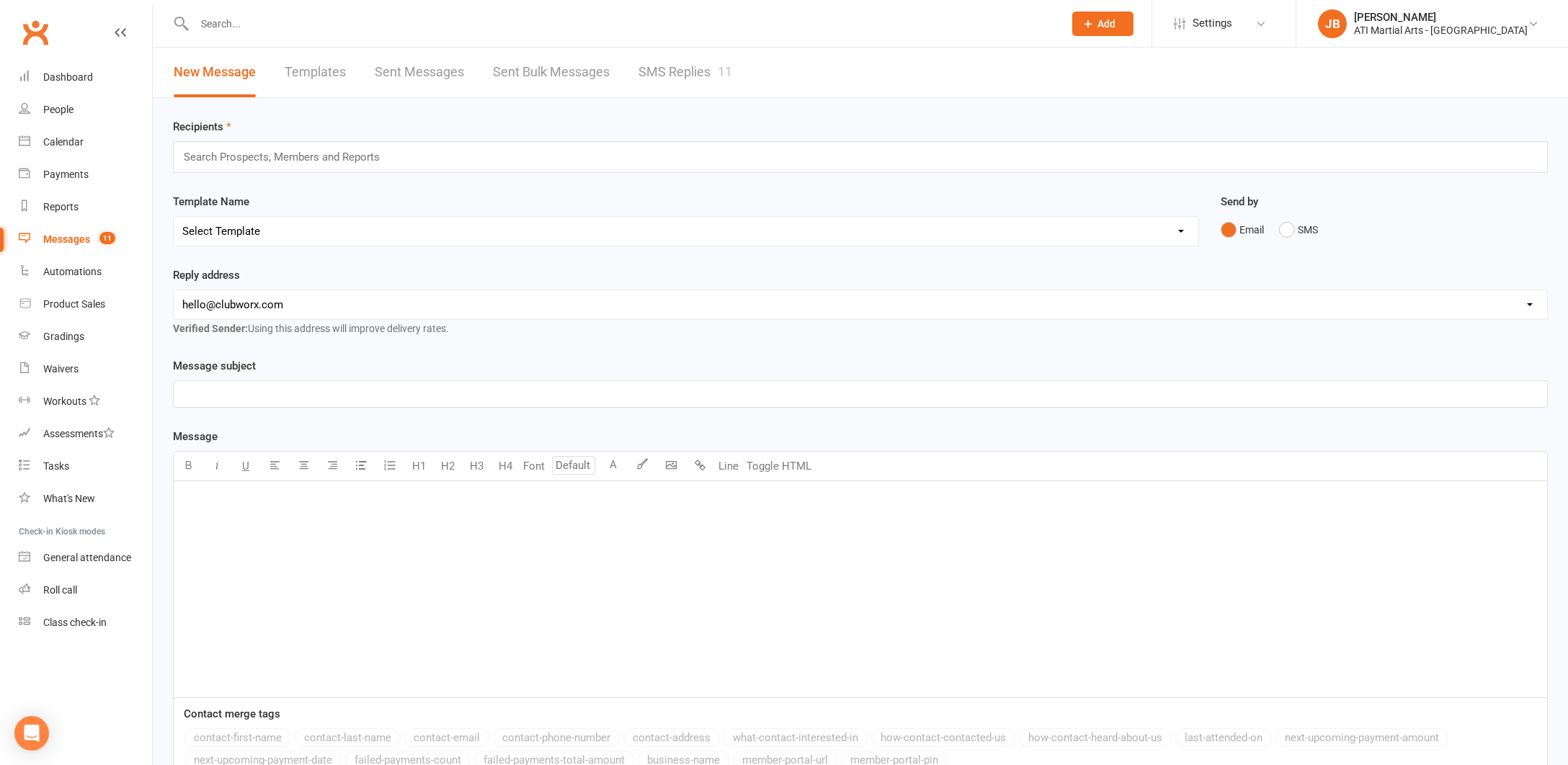
click at [645, 74] on link "SMS Replies 11" at bounding box center [685, 73] width 94 height 50
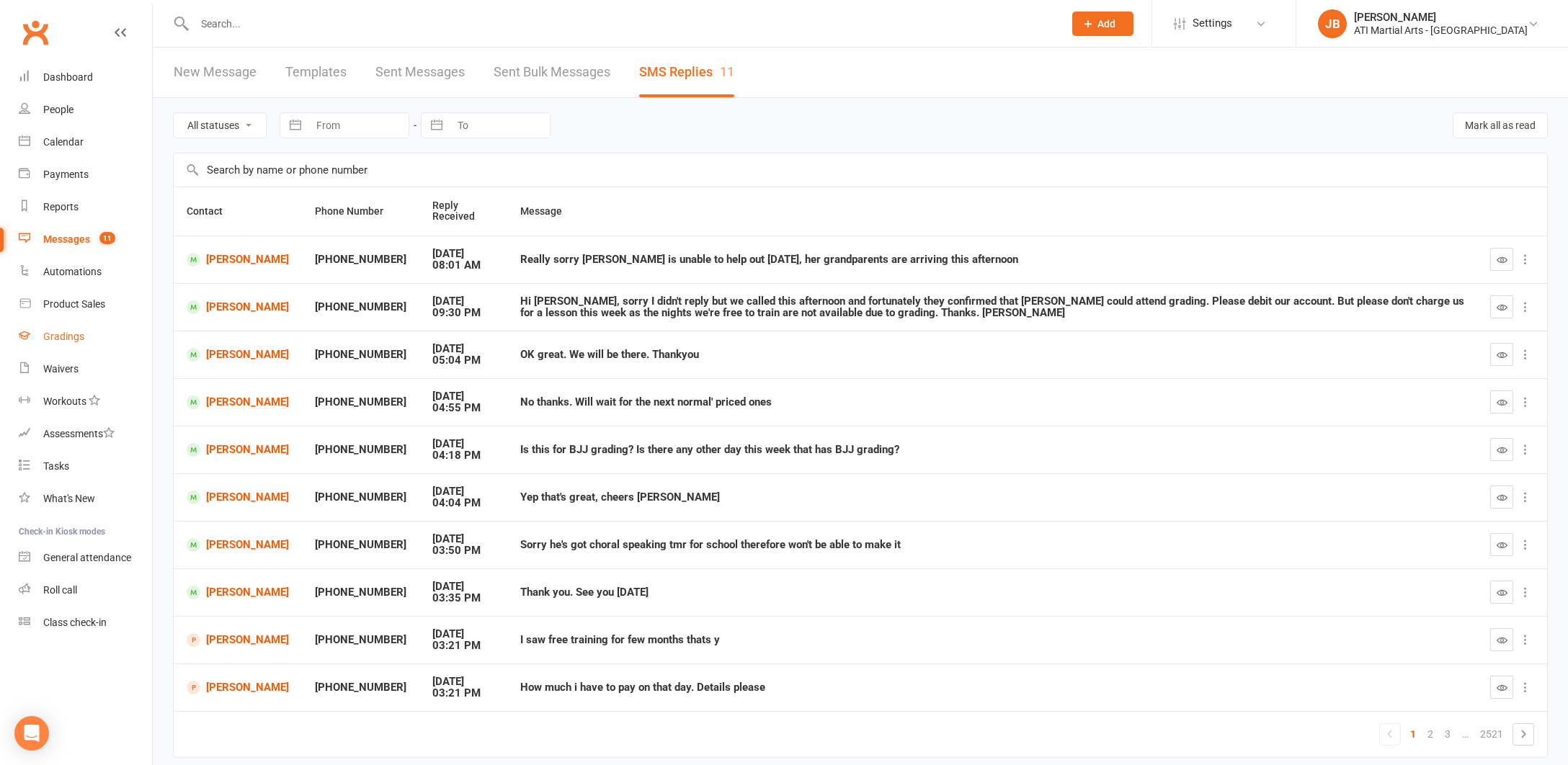
click at [74, 340] on div "Gradings" at bounding box center [64, 336] width 41 height 11
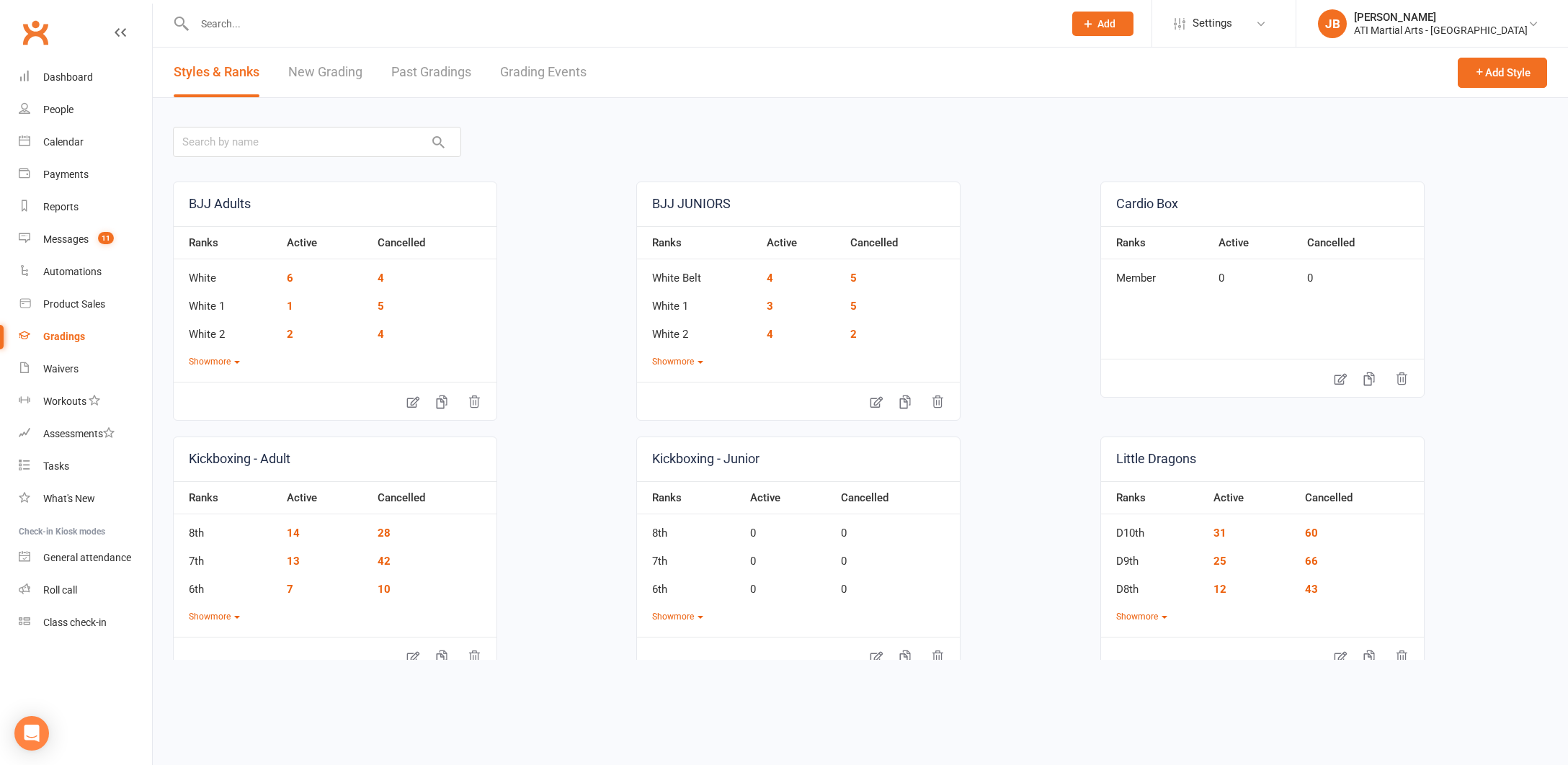
click at [517, 68] on link "Grading Events" at bounding box center [543, 73] width 86 height 50
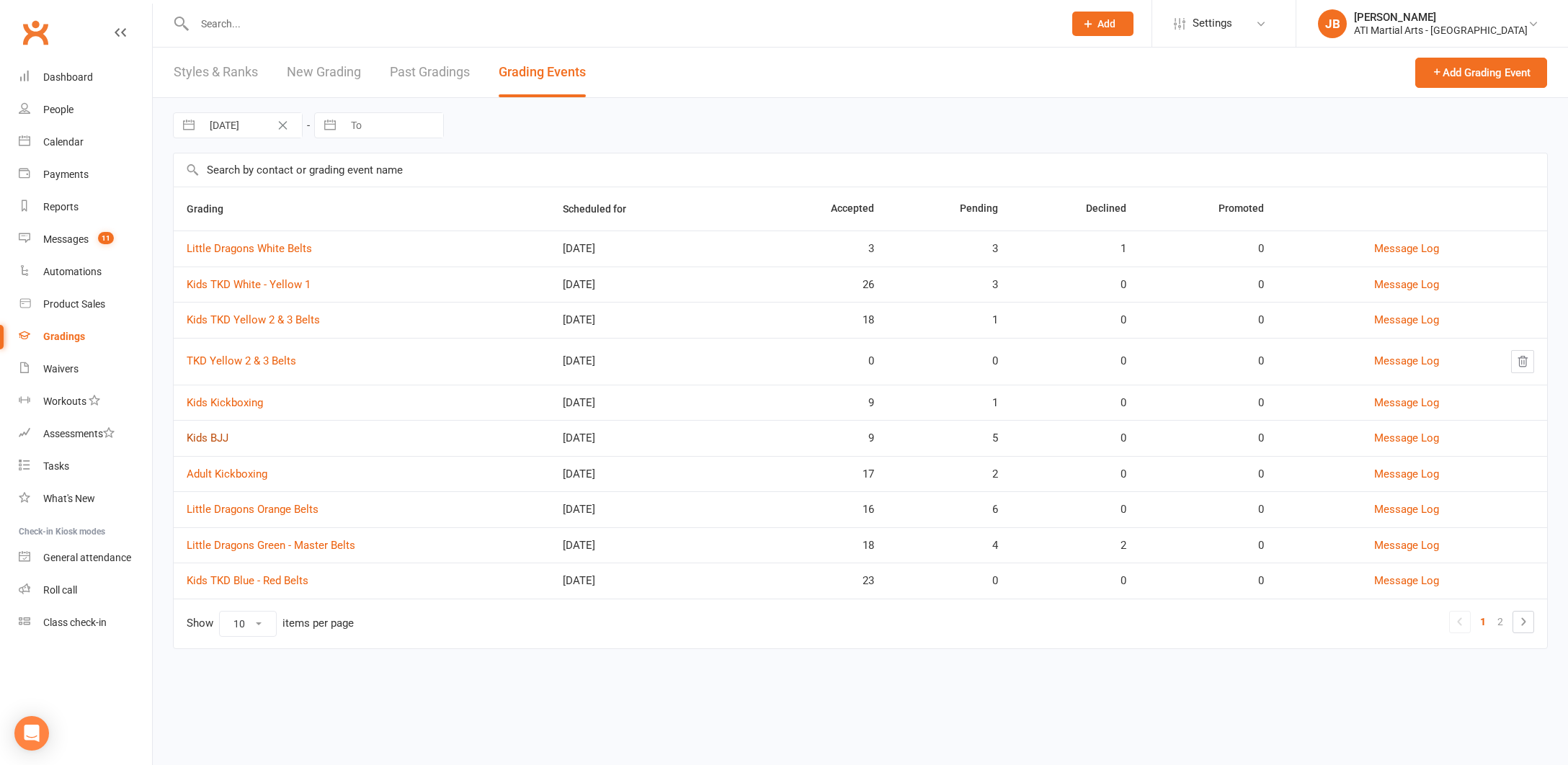
click at [221, 439] on link "Kids BJJ" at bounding box center [207, 437] width 42 height 13
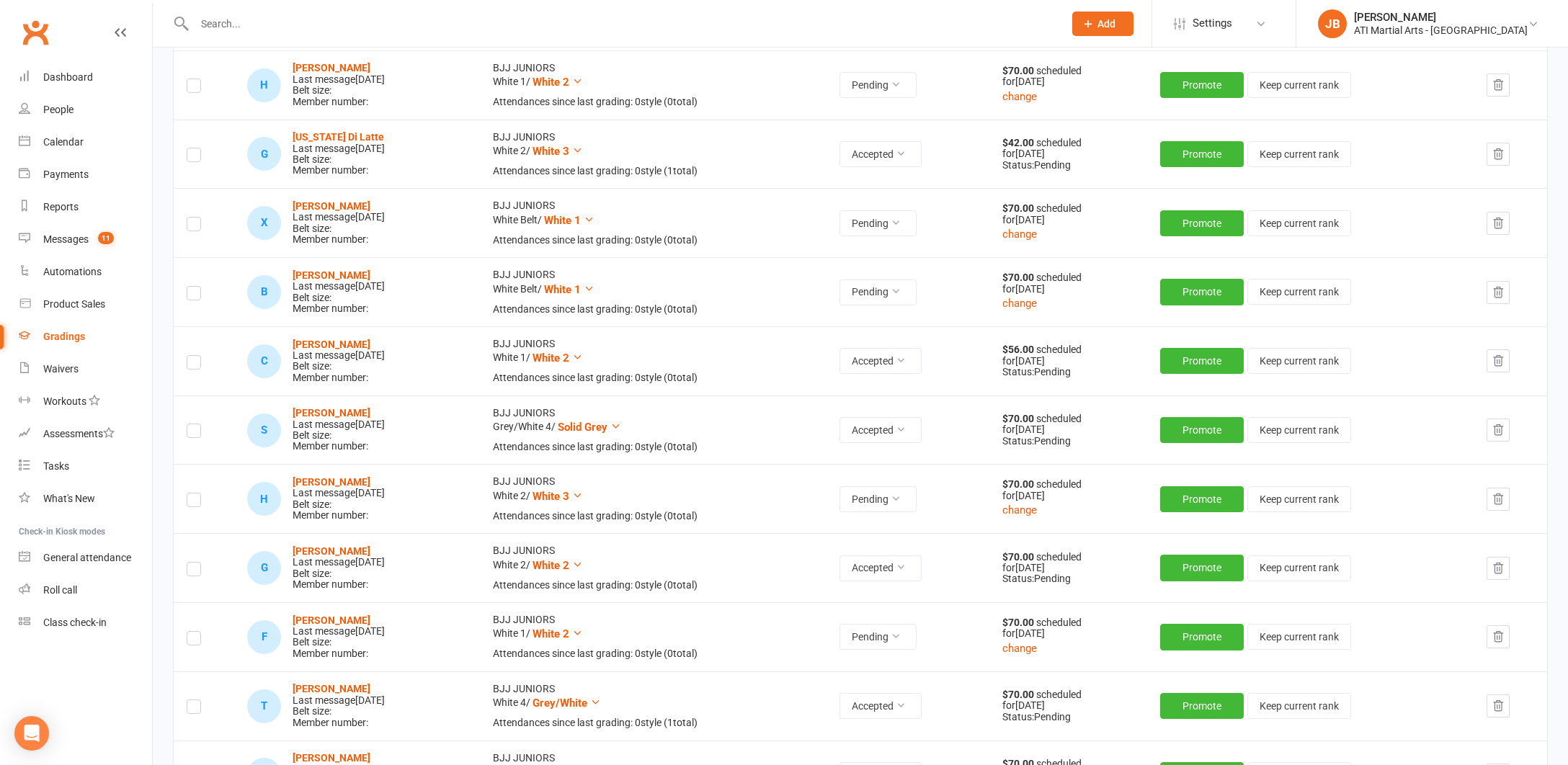
scroll to position [457, 0]
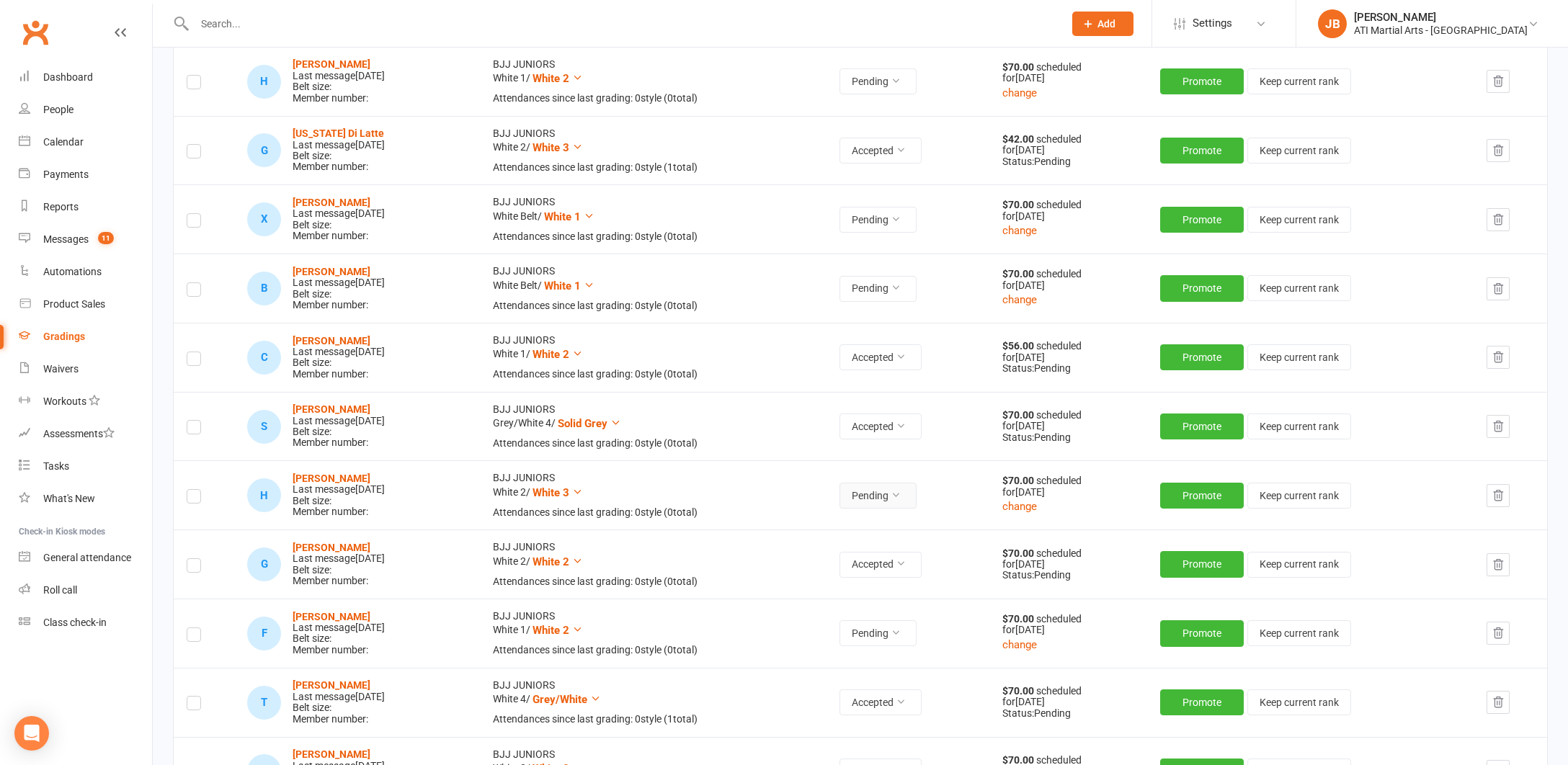
click at [901, 490] on icon at bounding box center [895, 494] width 10 height 10
click at [834, 522] on link "Accepted" at bounding box center [872, 521] width 143 height 29
click at [73, 238] on div "Messages" at bounding box center [66, 239] width 45 height 11
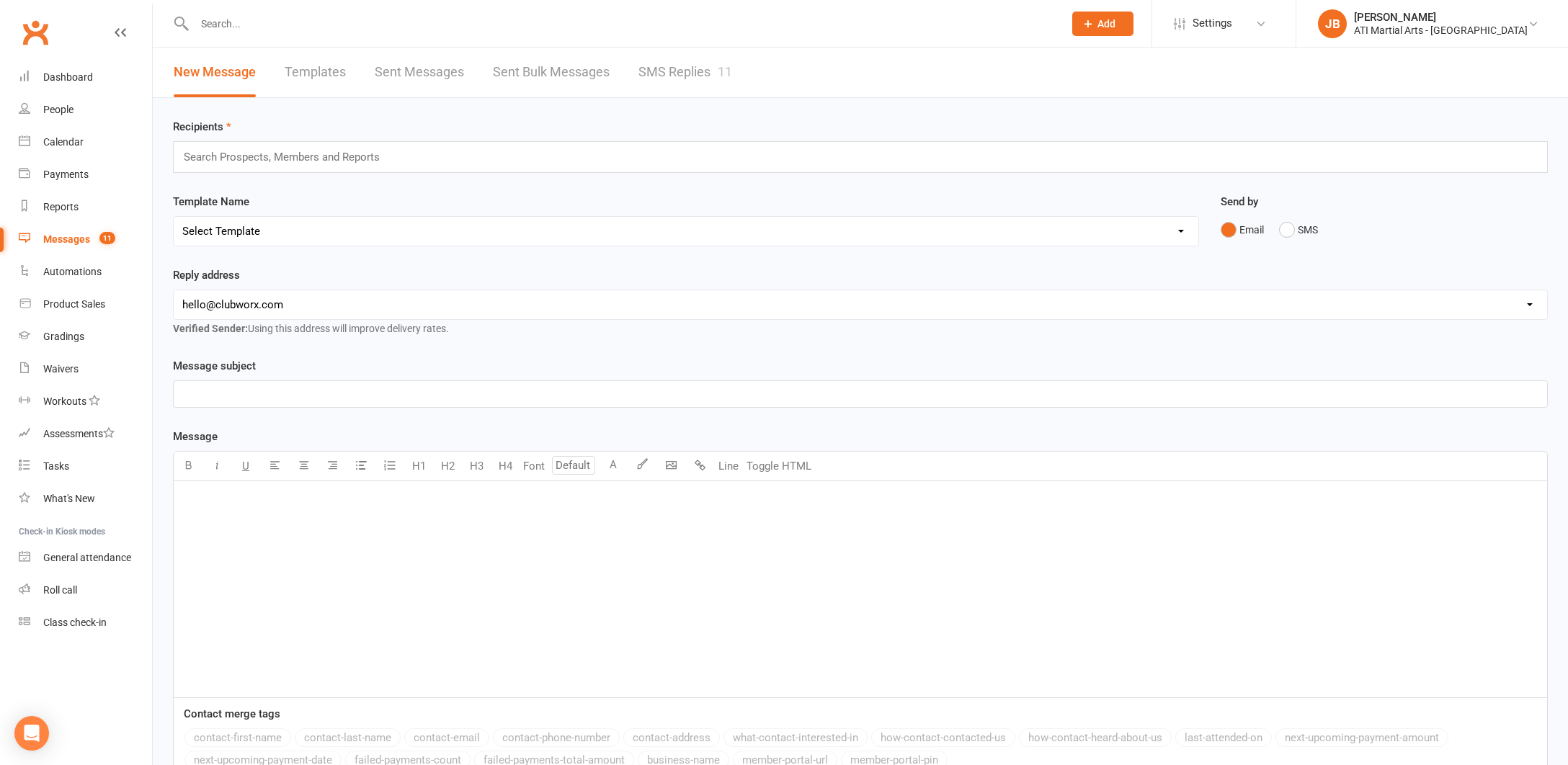
click at [657, 73] on link "SMS Replies 11" at bounding box center [685, 73] width 94 height 50
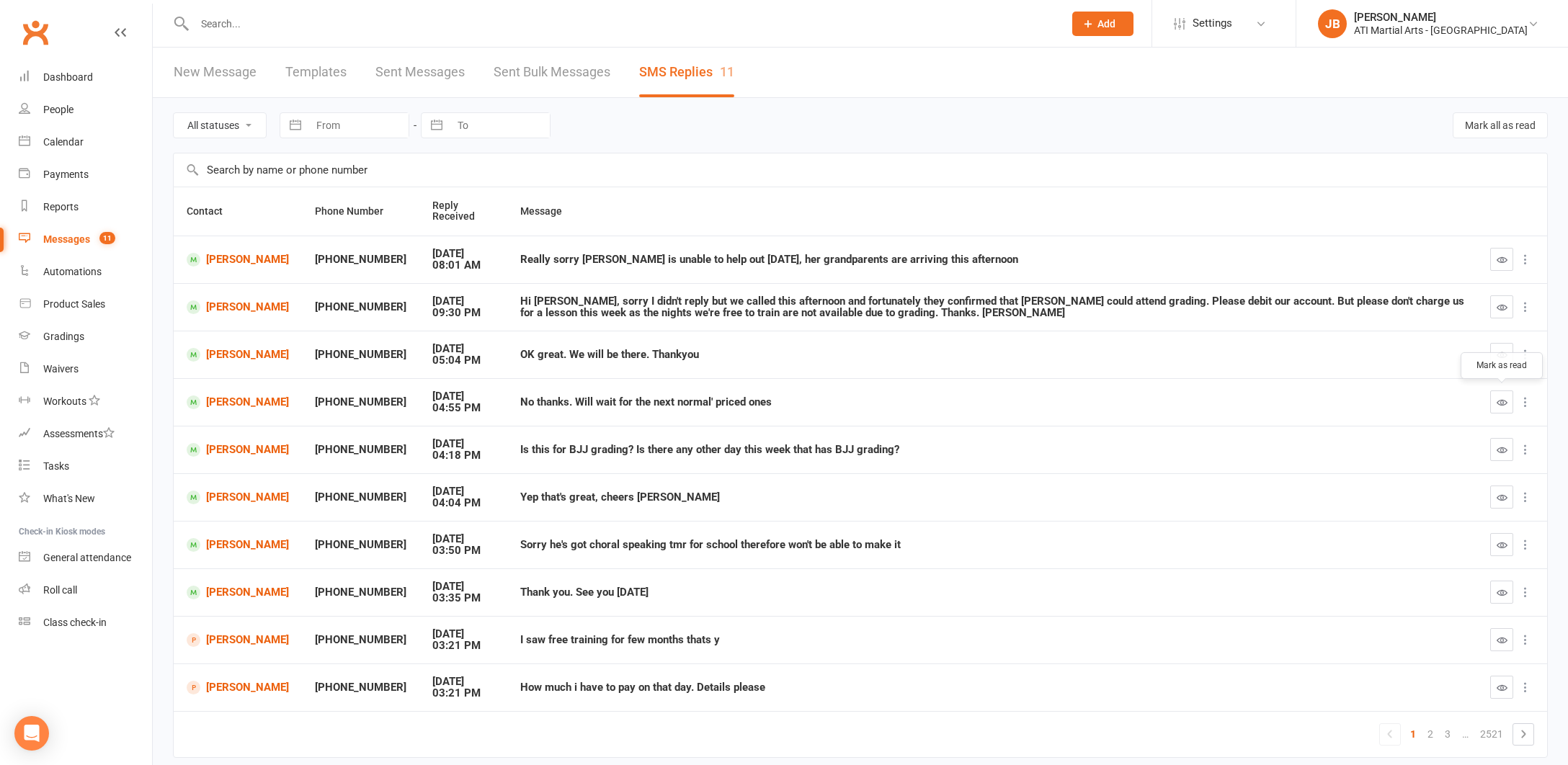
click at [1500, 401] on icon "button" at bounding box center [1502, 403] width 11 height 11
click at [1501, 540] on icon "button" at bounding box center [1502, 545] width 11 height 11
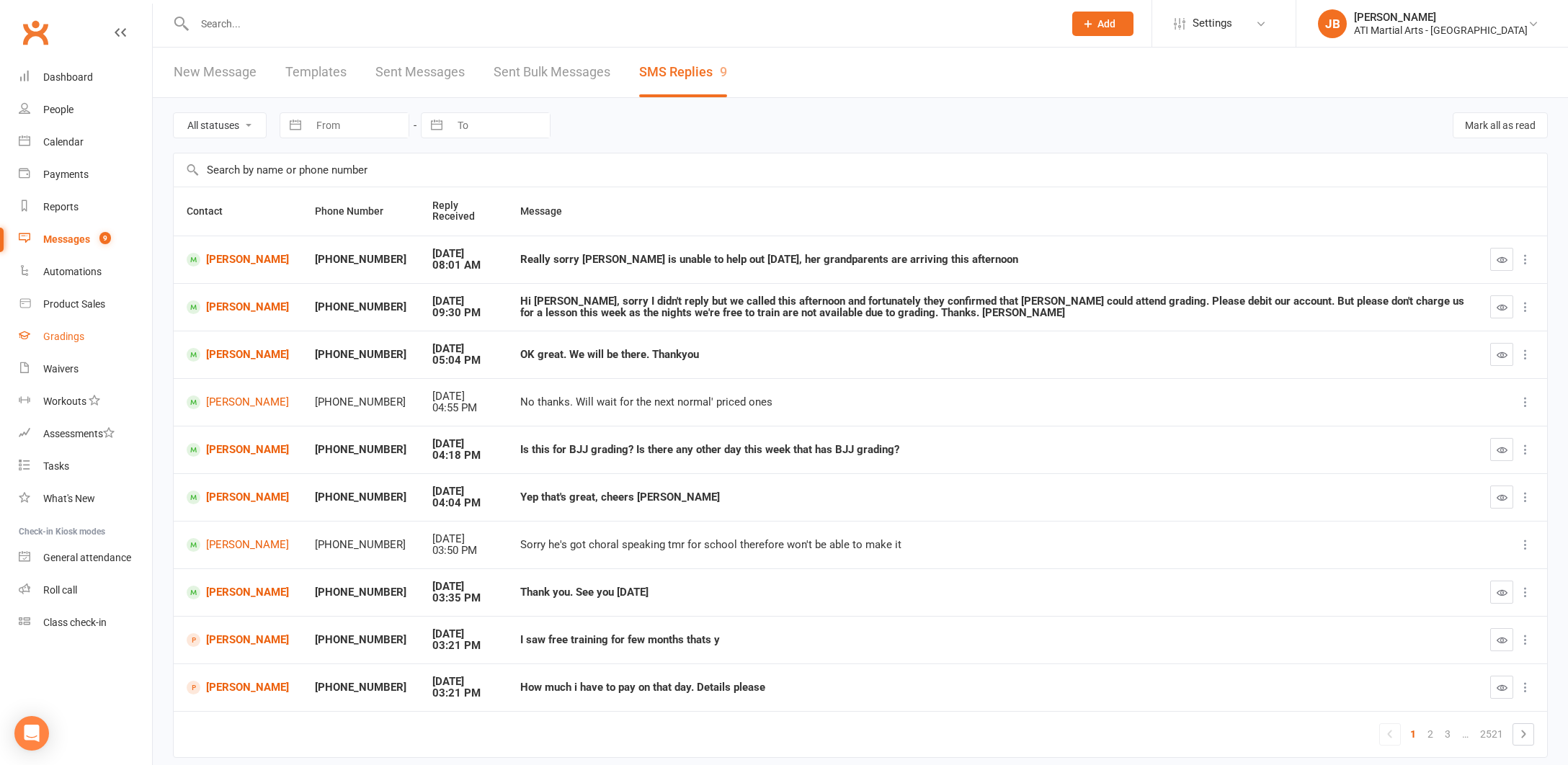
click at [61, 339] on div "Gradings" at bounding box center [64, 336] width 41 height 11
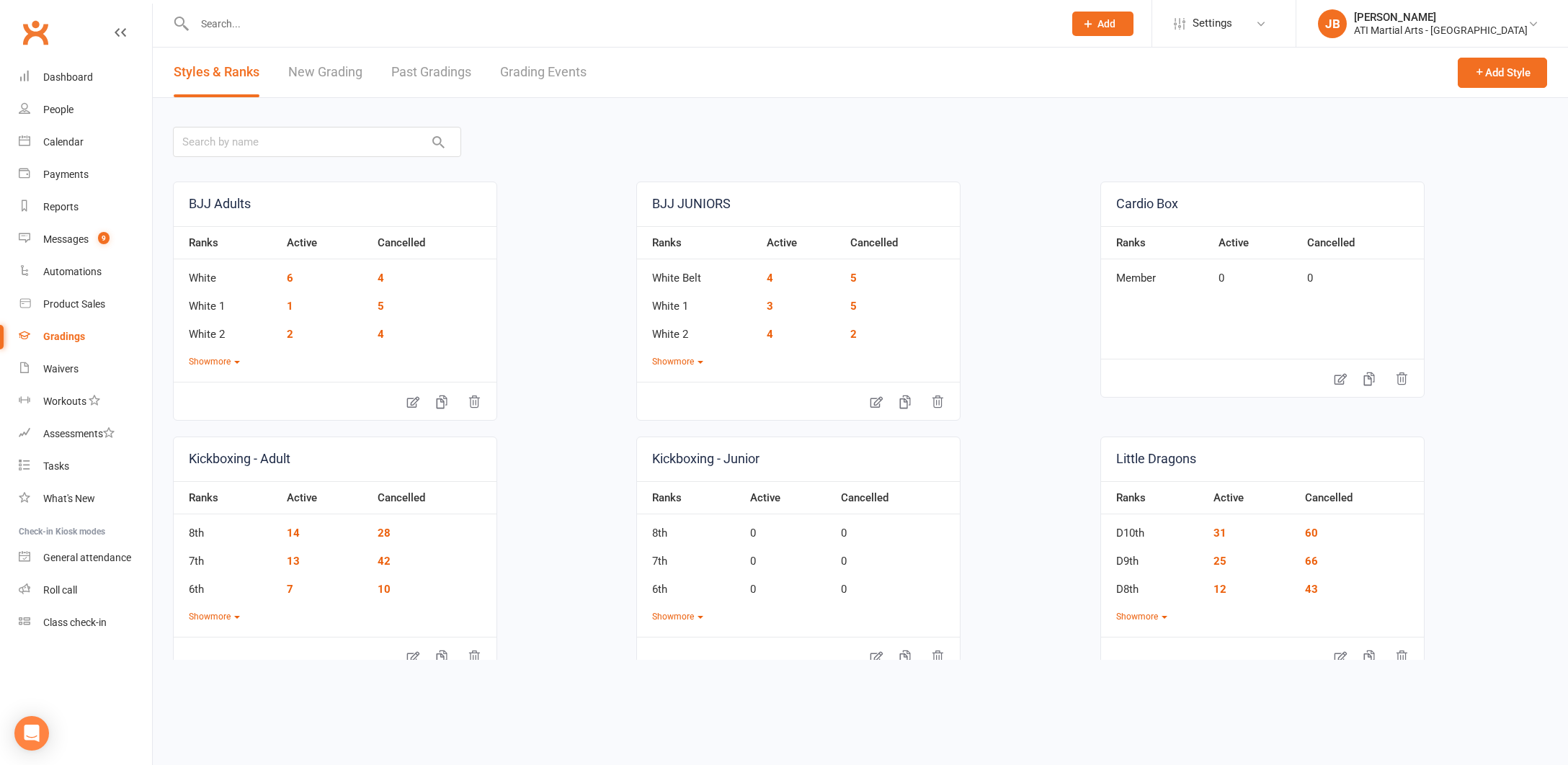
click at [520, 72] on link "Grading Events" at bounding box center [543, 73] width 86 height 50
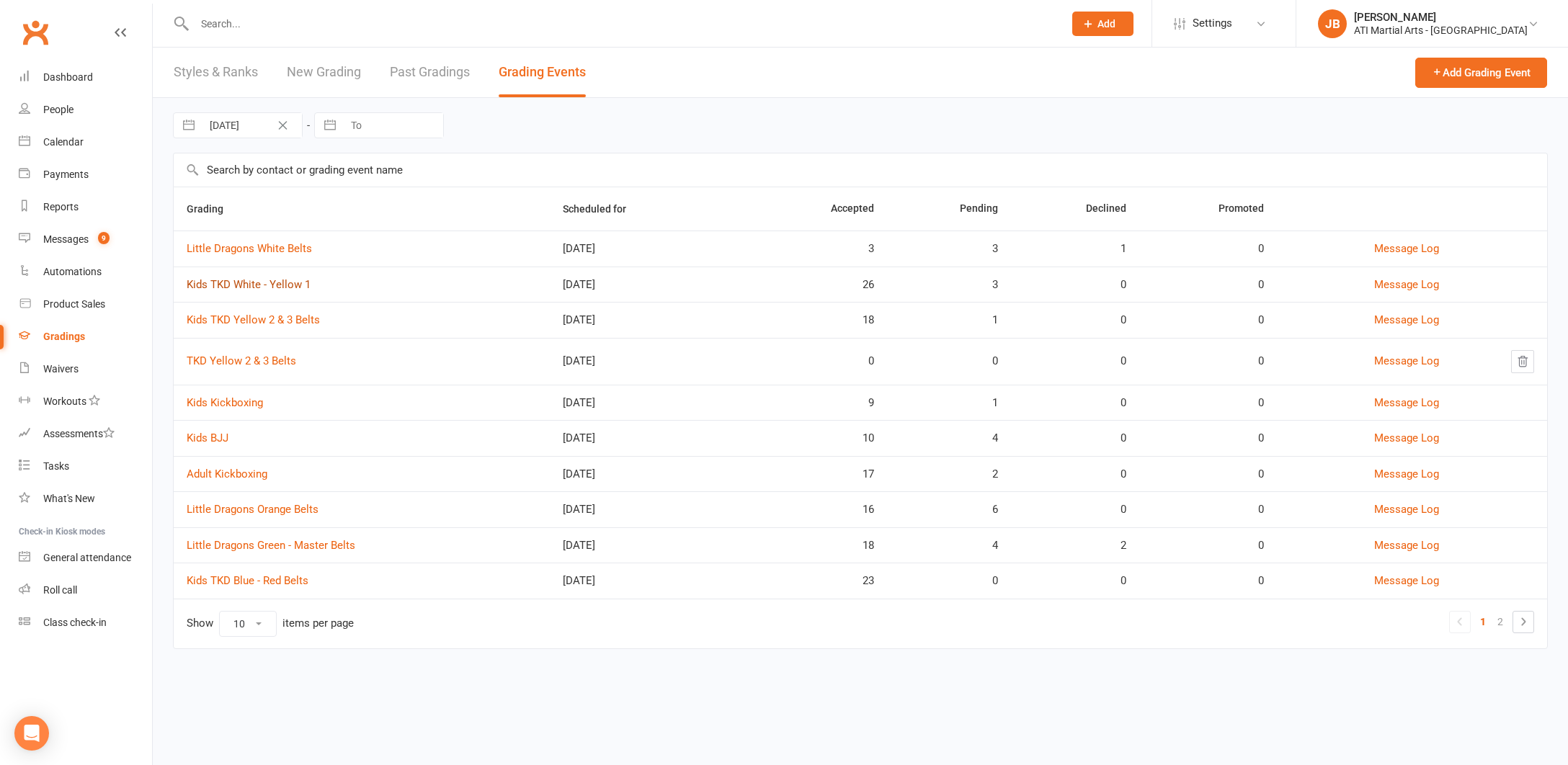
click at [245, 287] on link "Kids TKD White - Yellow 1" at bounding box center [248, 284] width 124 height 13
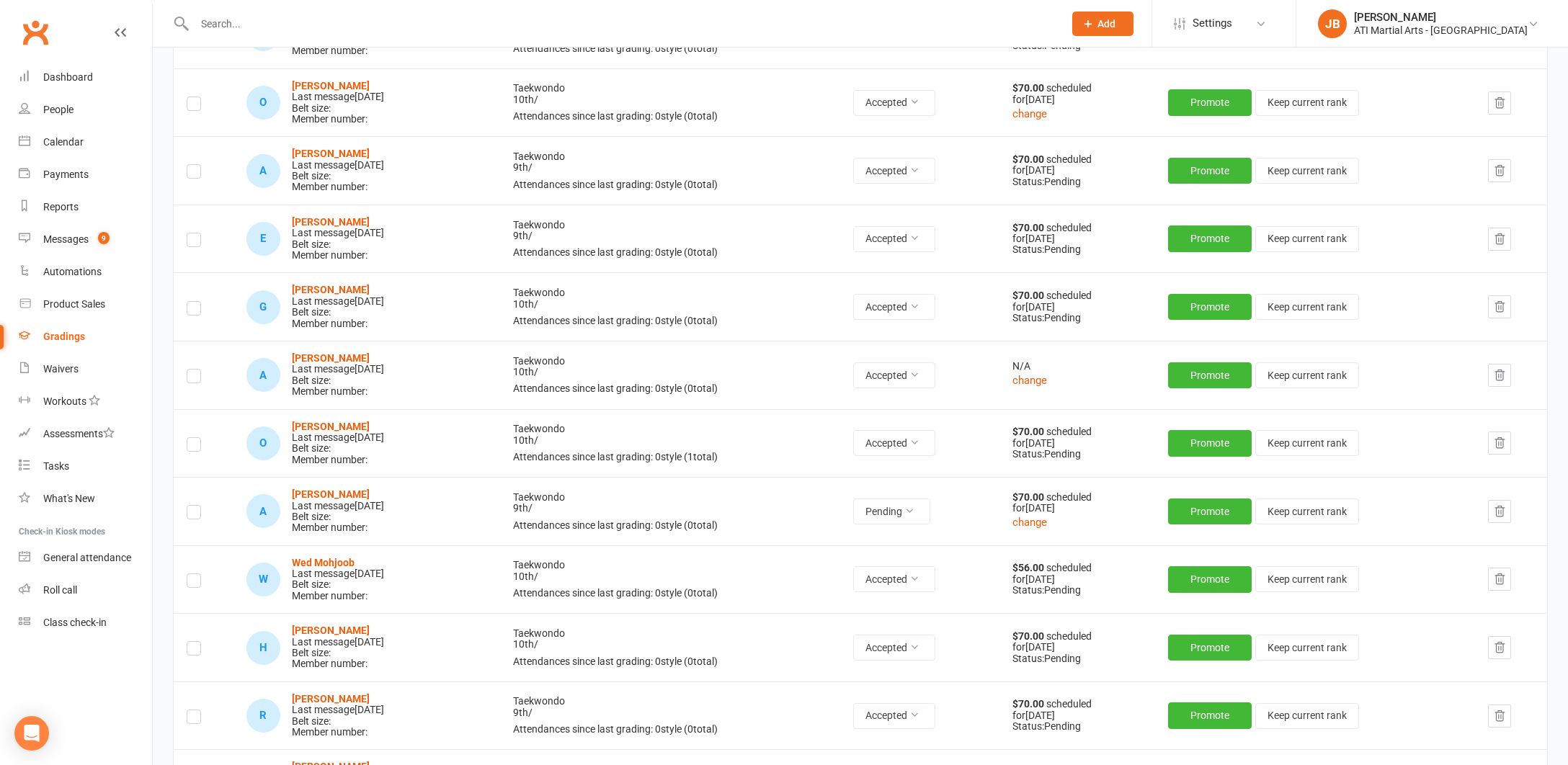
scroll to position [1116, 0]
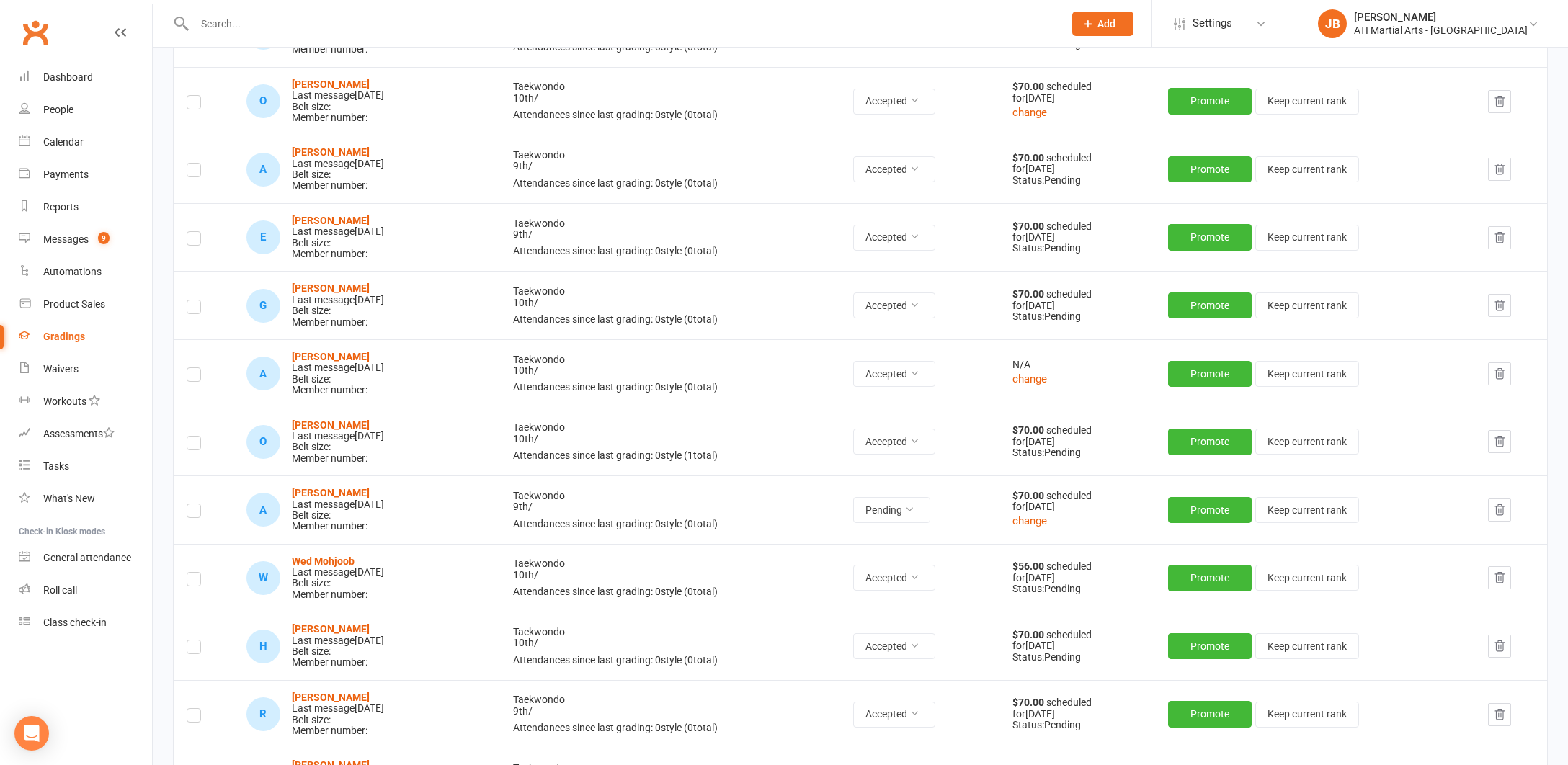
click at [1501, 503] on icon "button" at bounding box center [1499, 509] width 13 height 13
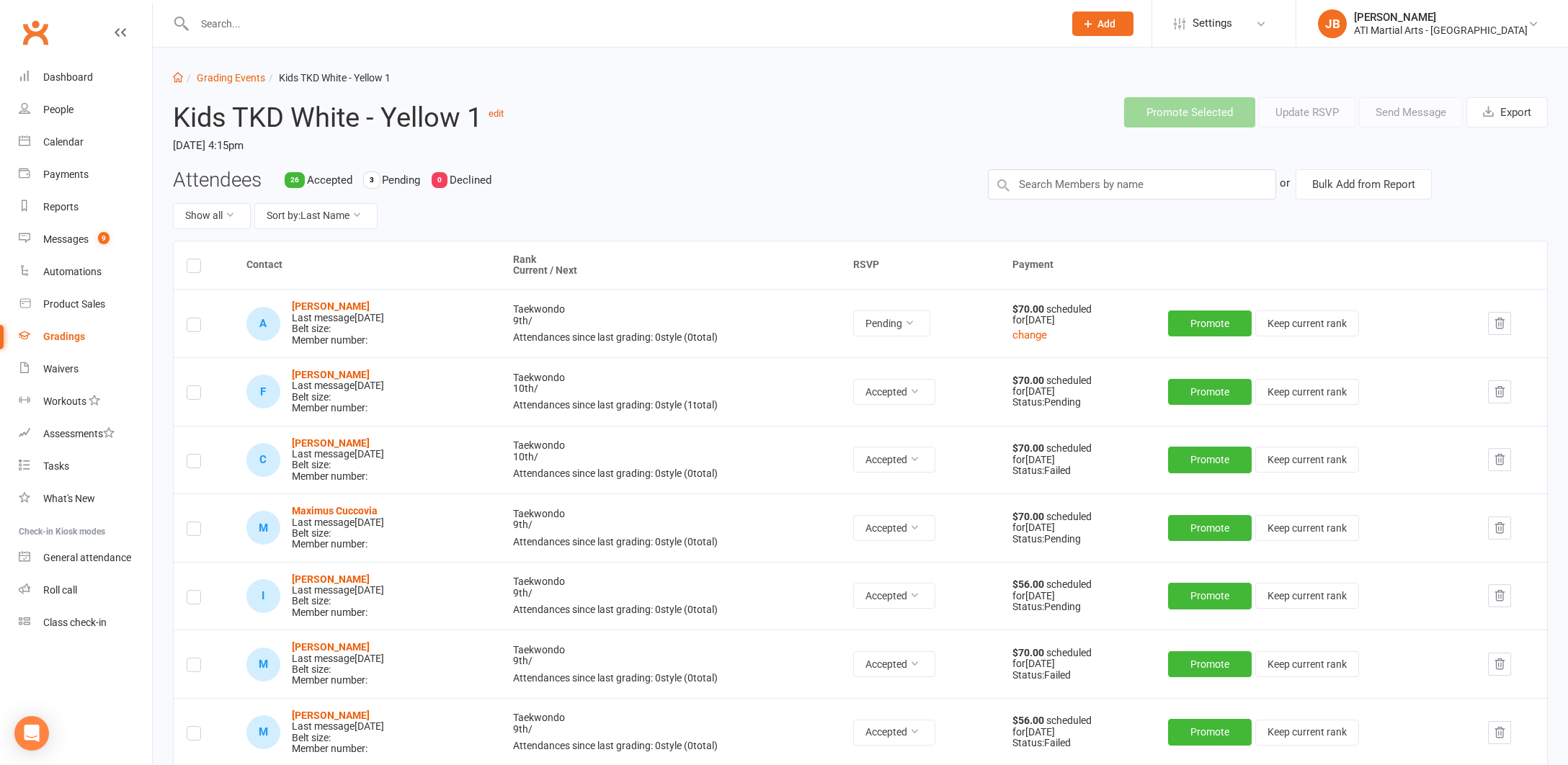
scroll to position [8, 0]
click at [243, 77] on link "Grading Events" at bounding box center [230, 78] width 68 height 11
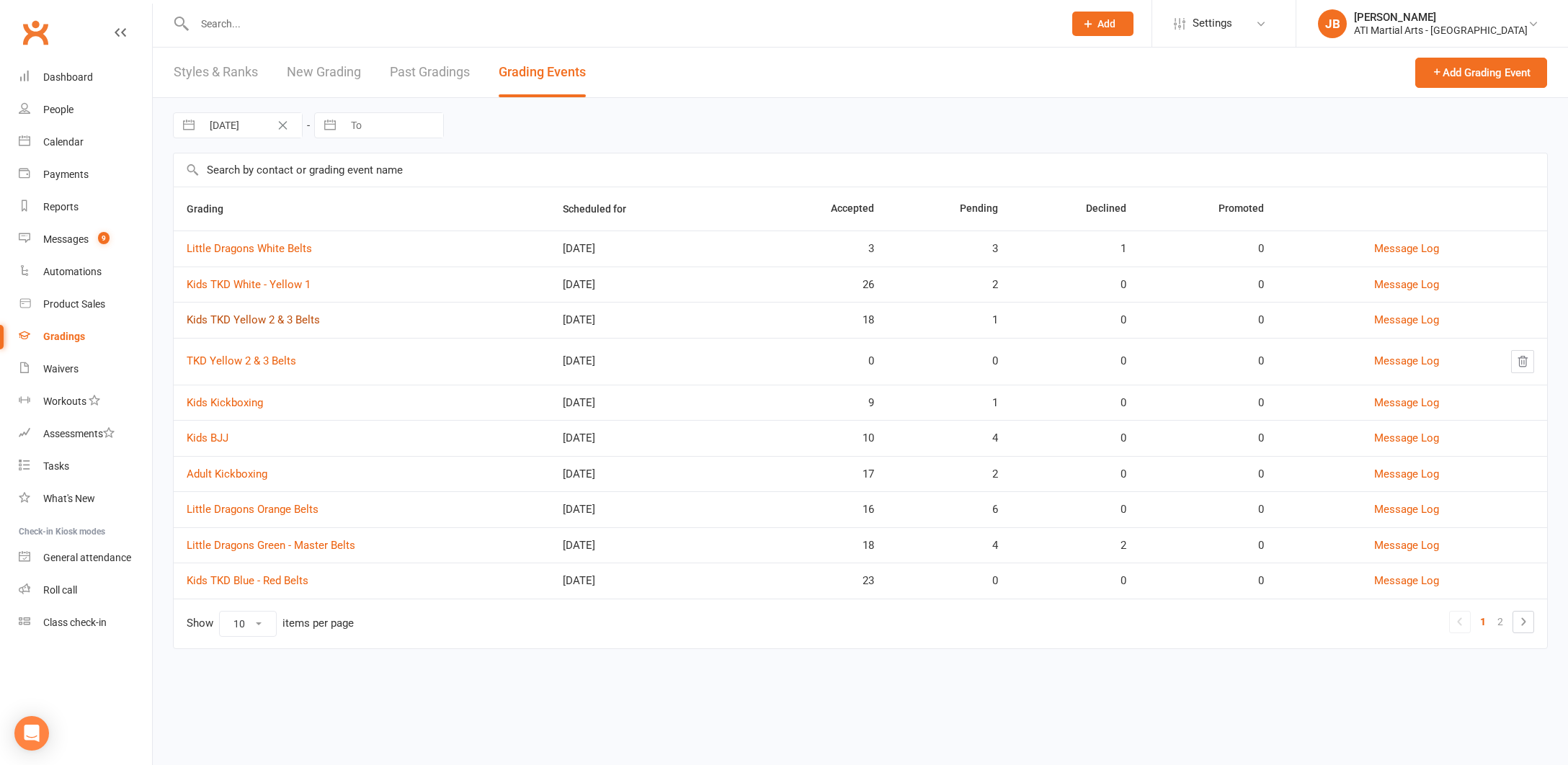
click at [257, 318] on link "Kids TKD Yellow 2 & 3 Belts" at bounding box center [253, 319] width 133 height 13
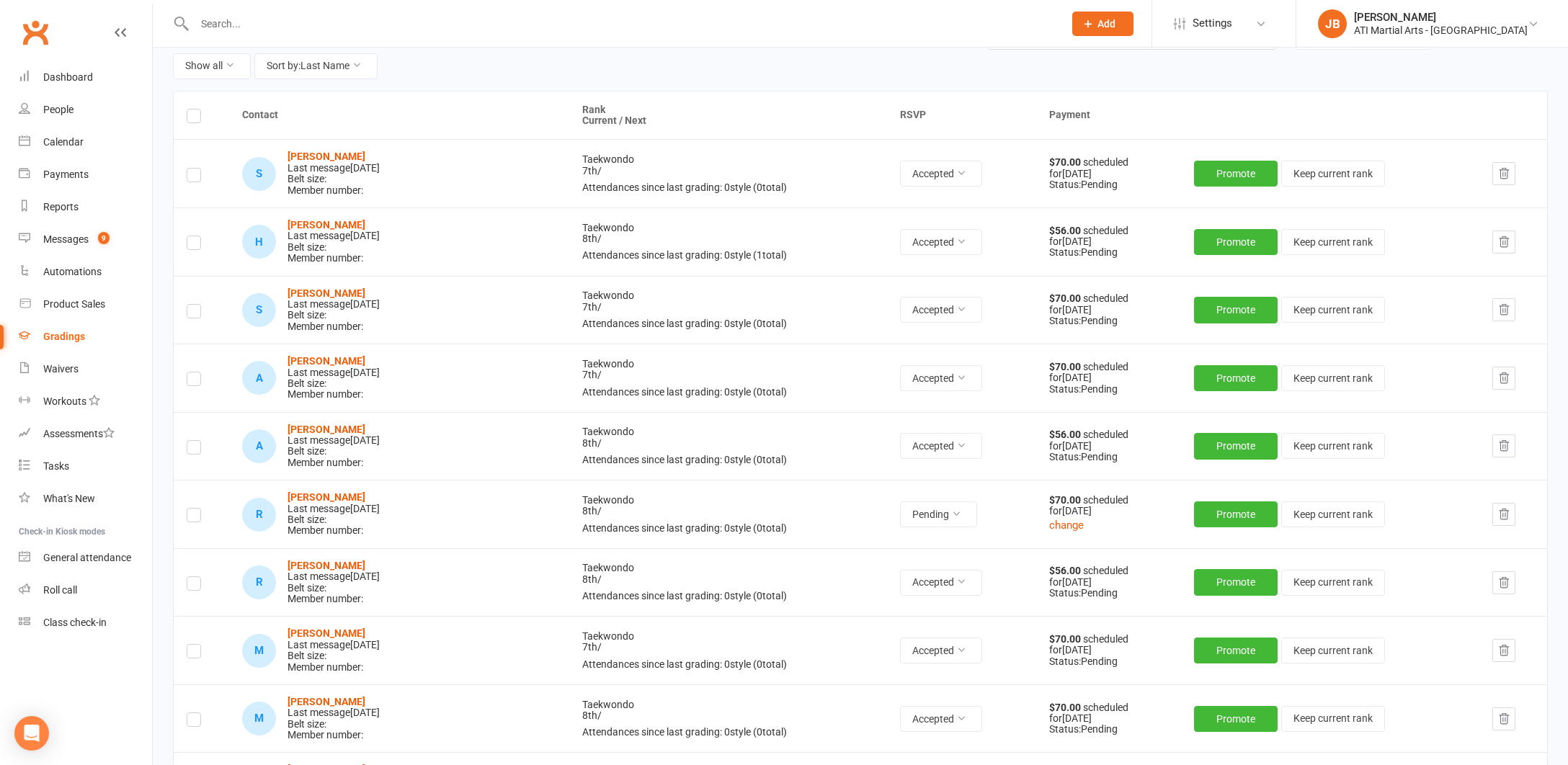
scroll to position [161, 0]
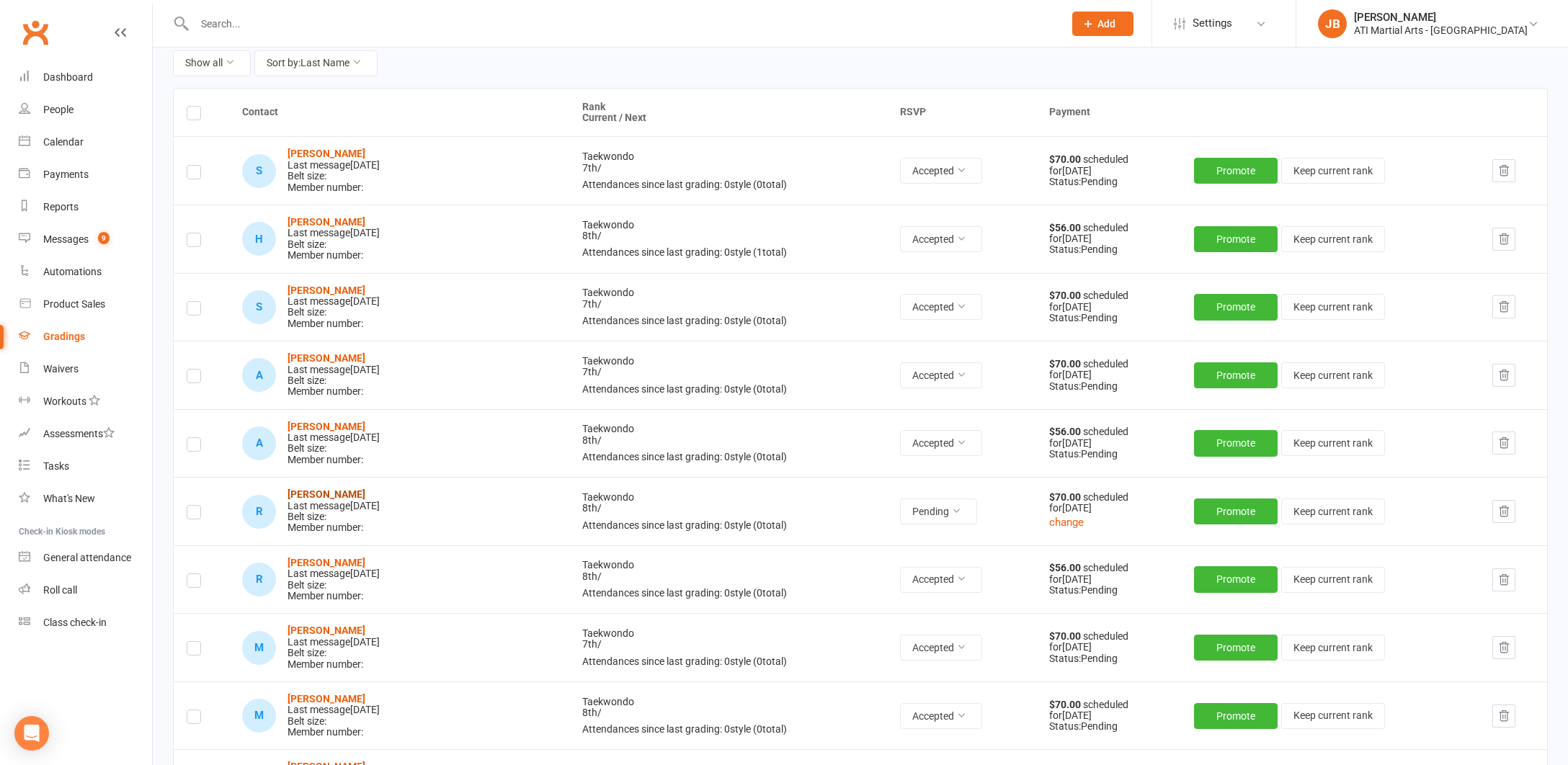
click at [325, 488] on strong "Rose Innes" at bounding box center [326, 494] width 78 height 11
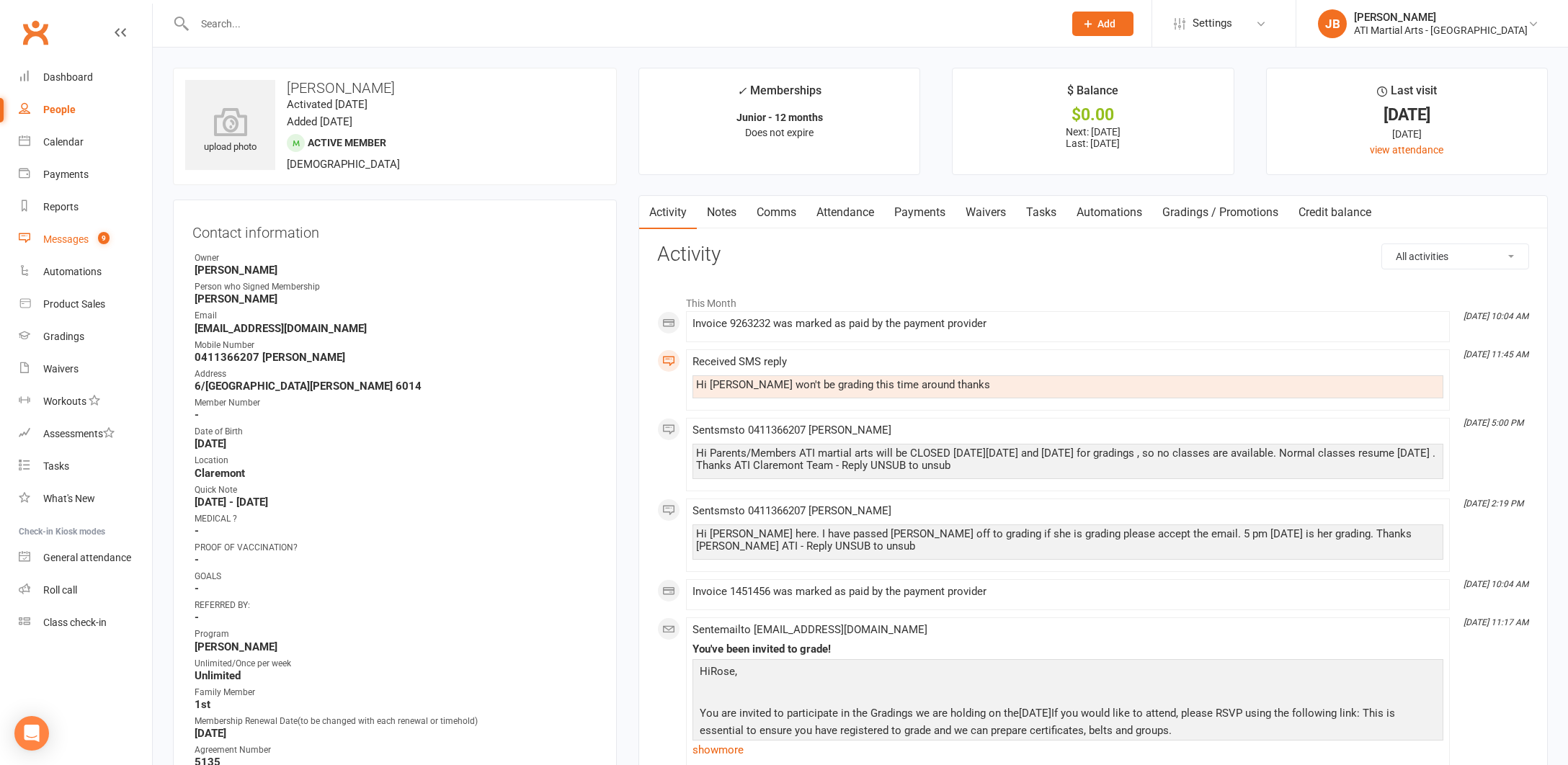
click at [67, 242] on div "Messages" at bounding box center [66, 239] width 45 height 11
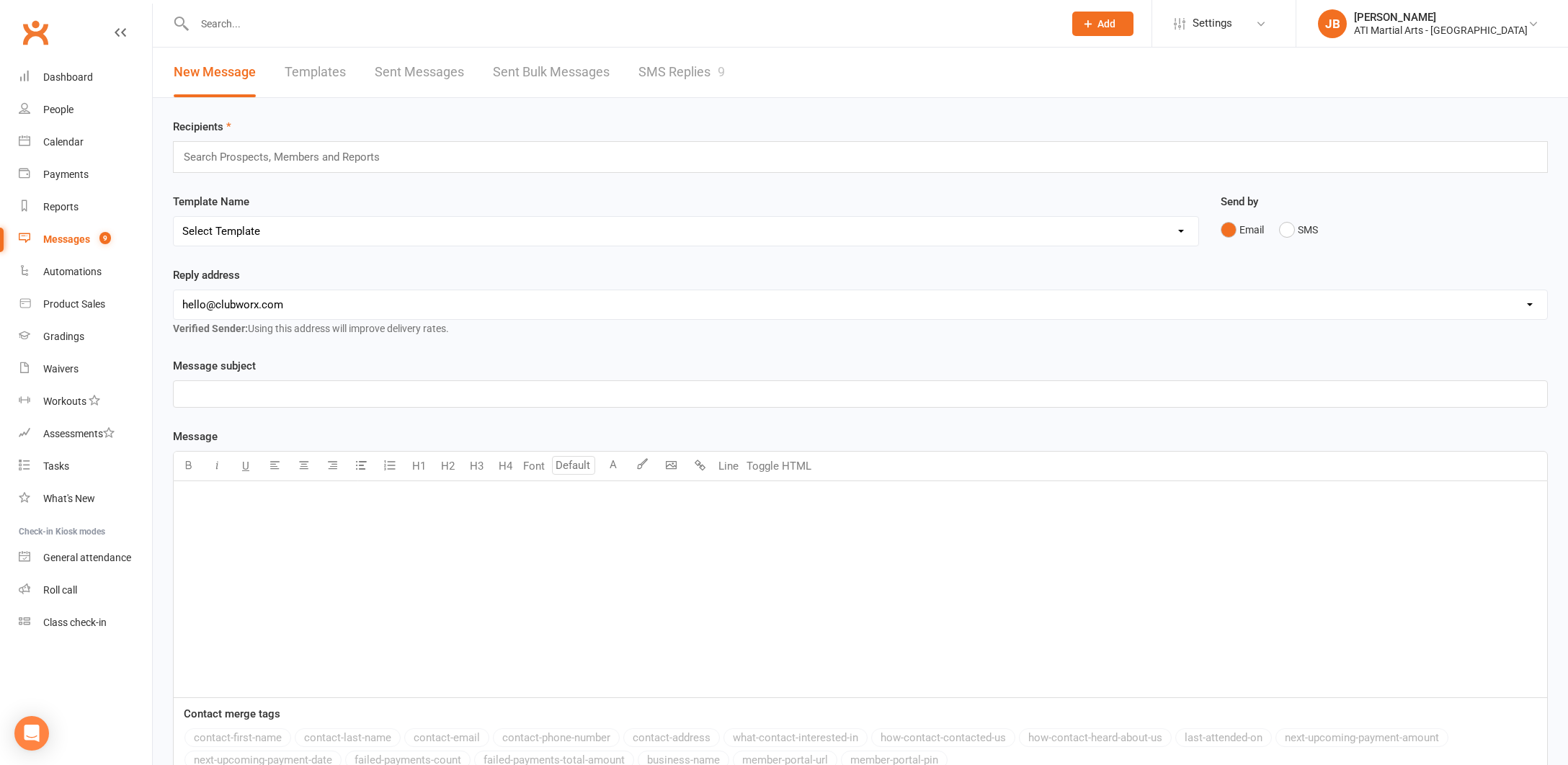
click at [682, 70] on link "SMS Replies 9" at bounding box center [682, 73] width 86 height 50
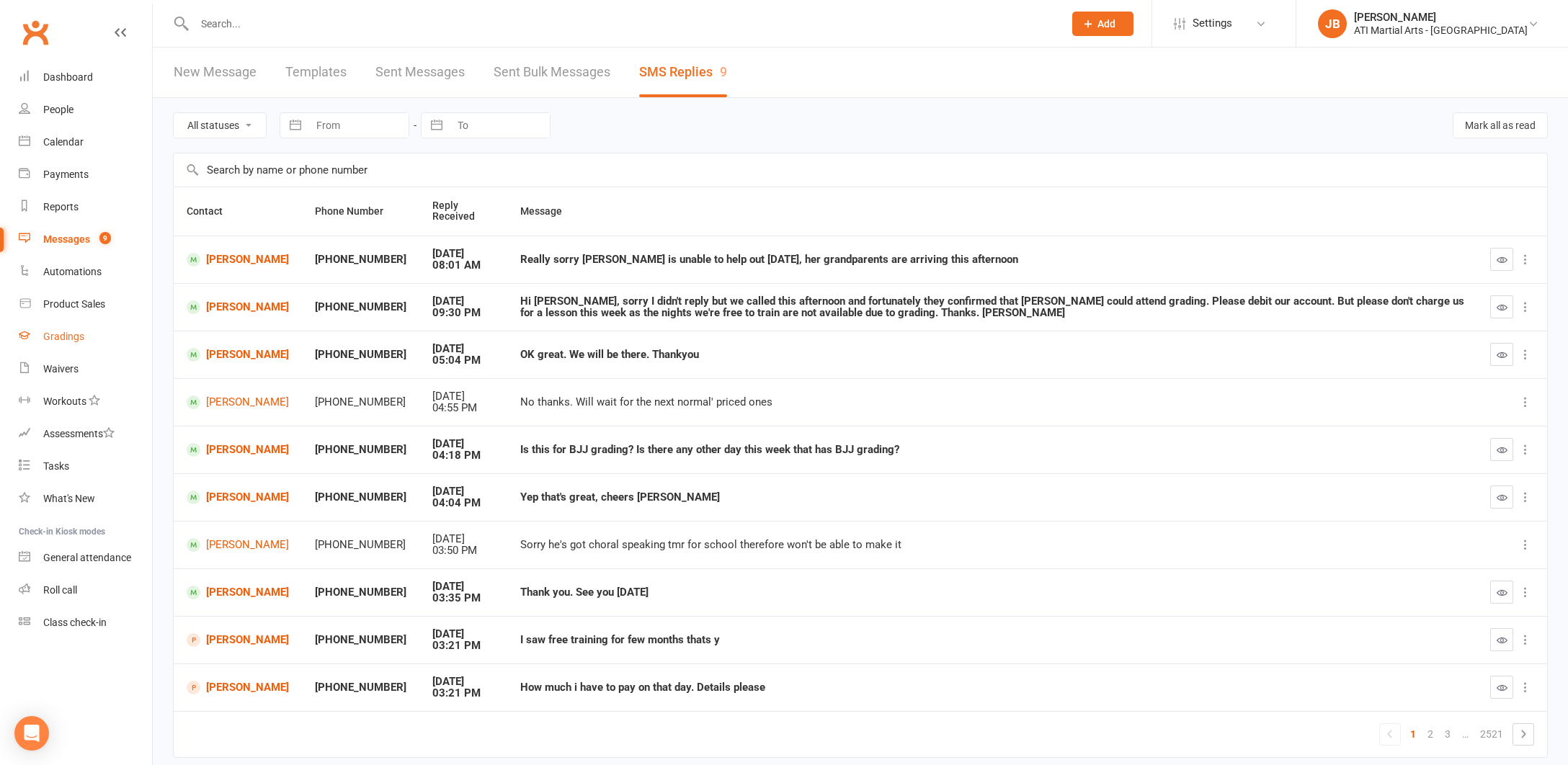
click at [56, 336] on div "Gradings" at bounding box center [64, 336] width 41 height 11
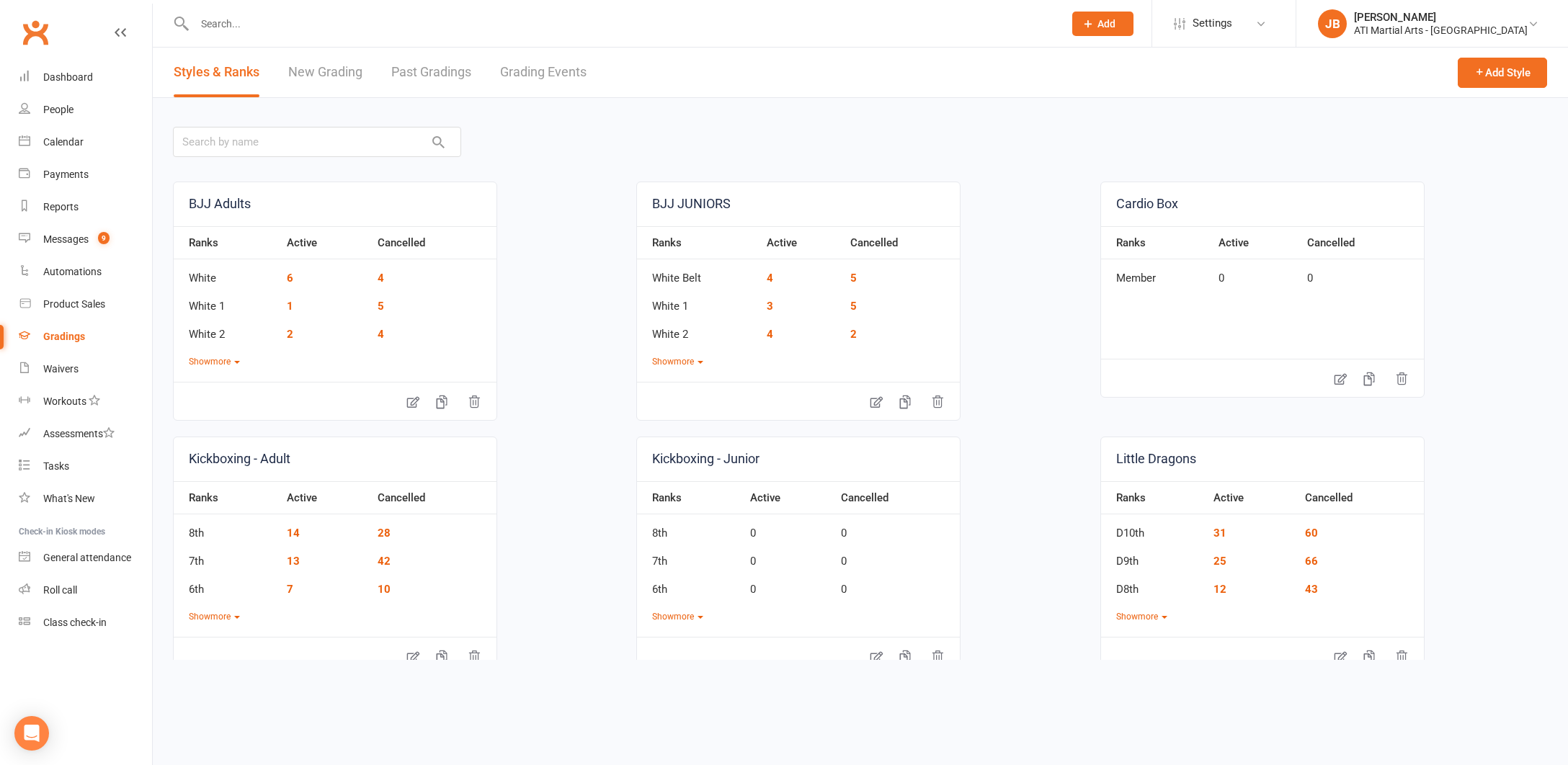
click at [550, 71] on link "Grading Events" at bounding box center [543, 73] width 86 height 50
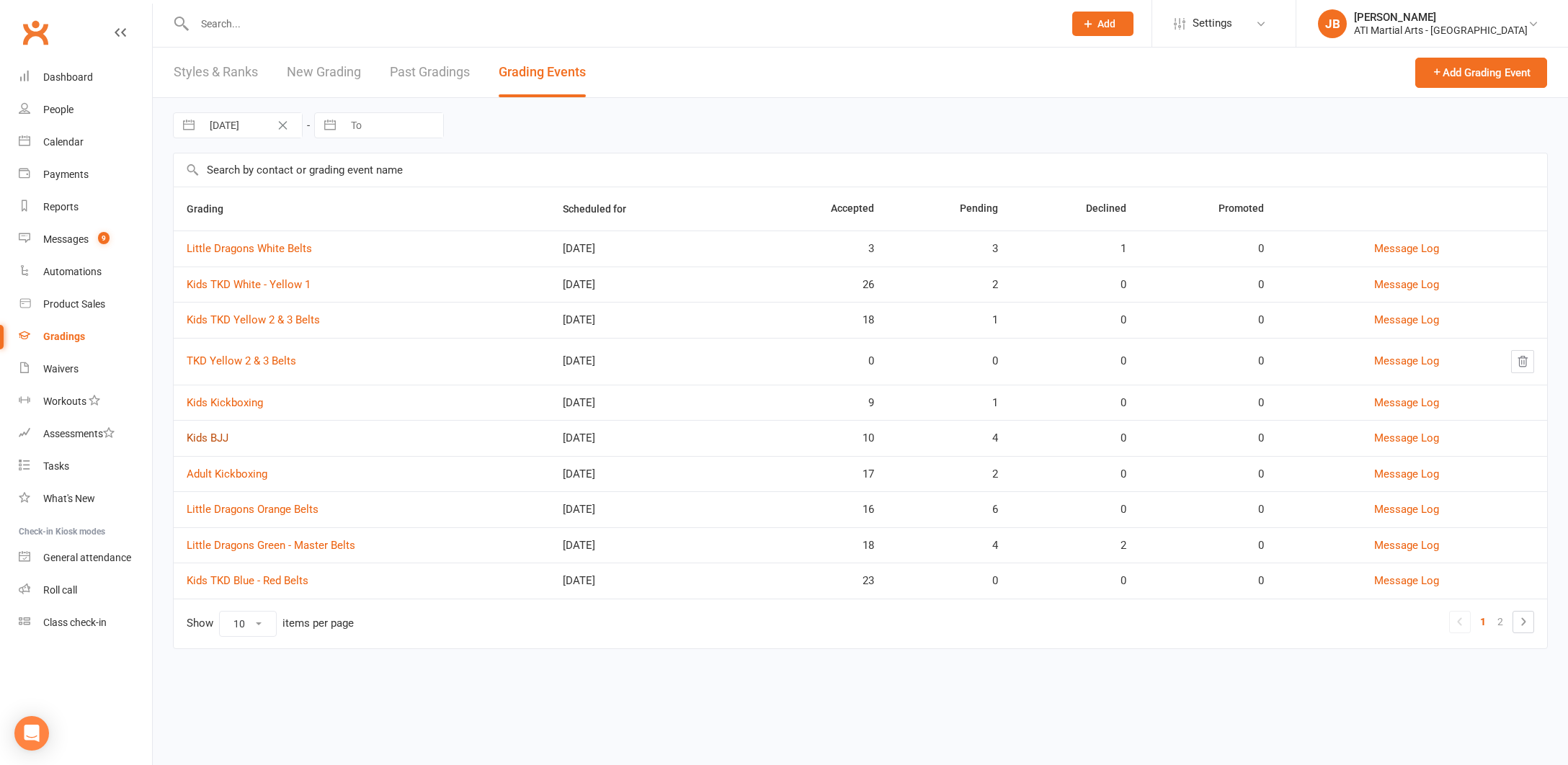
click at [220, 437] on link "Kids BJJ" at bounding box center [207, 437] width 42 height 13
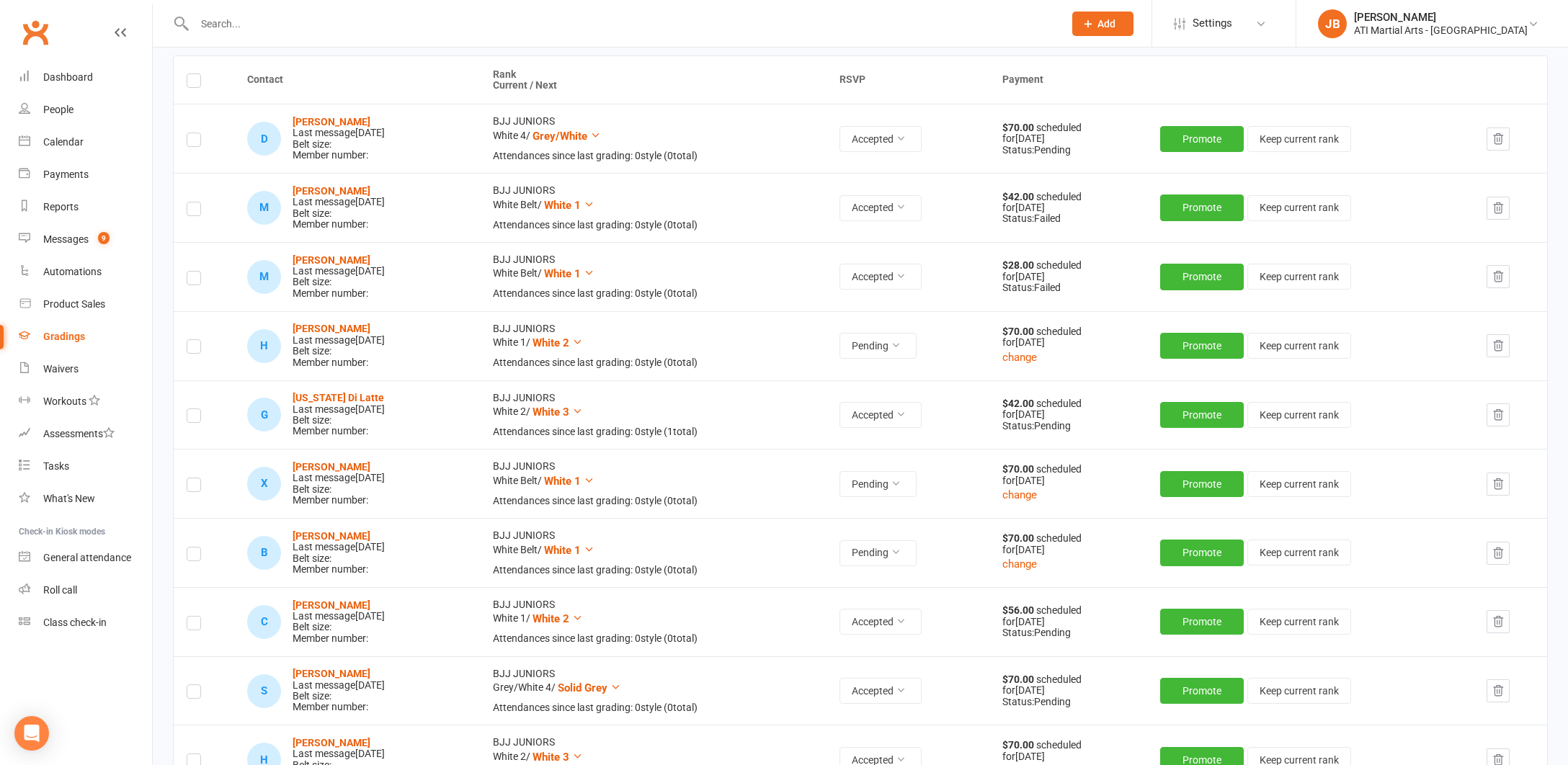
scroll to position [200, 0]
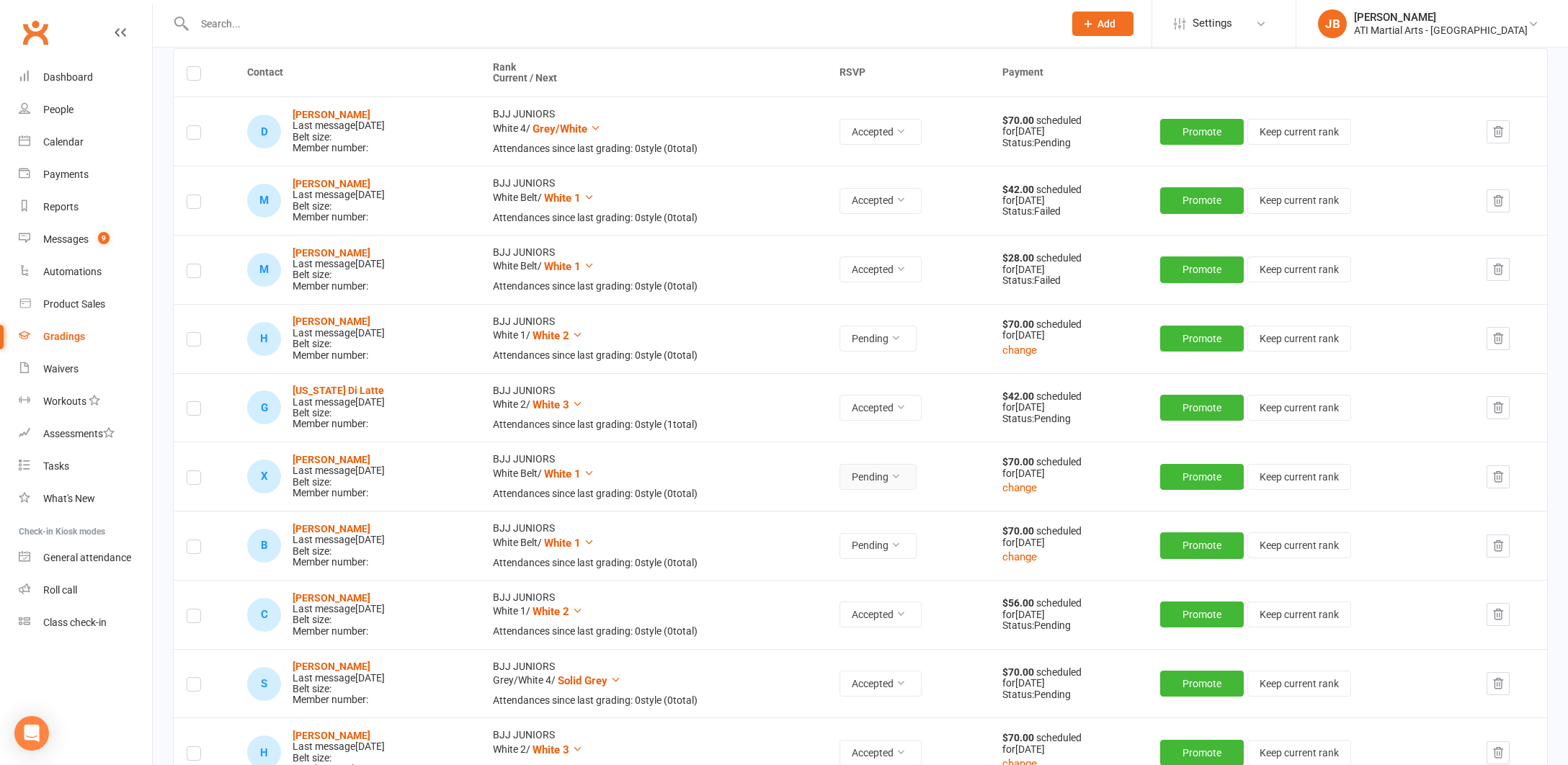
click at [901, 471] on icon at bounding box center [895, 475] width 10 height 10
click at [847, 505] on link "Accepted" at bounding box center [872, 504] width 143 height 29
click at [68, 240] on div "Messages" at bounding box center [66, 239] width 45 height 11
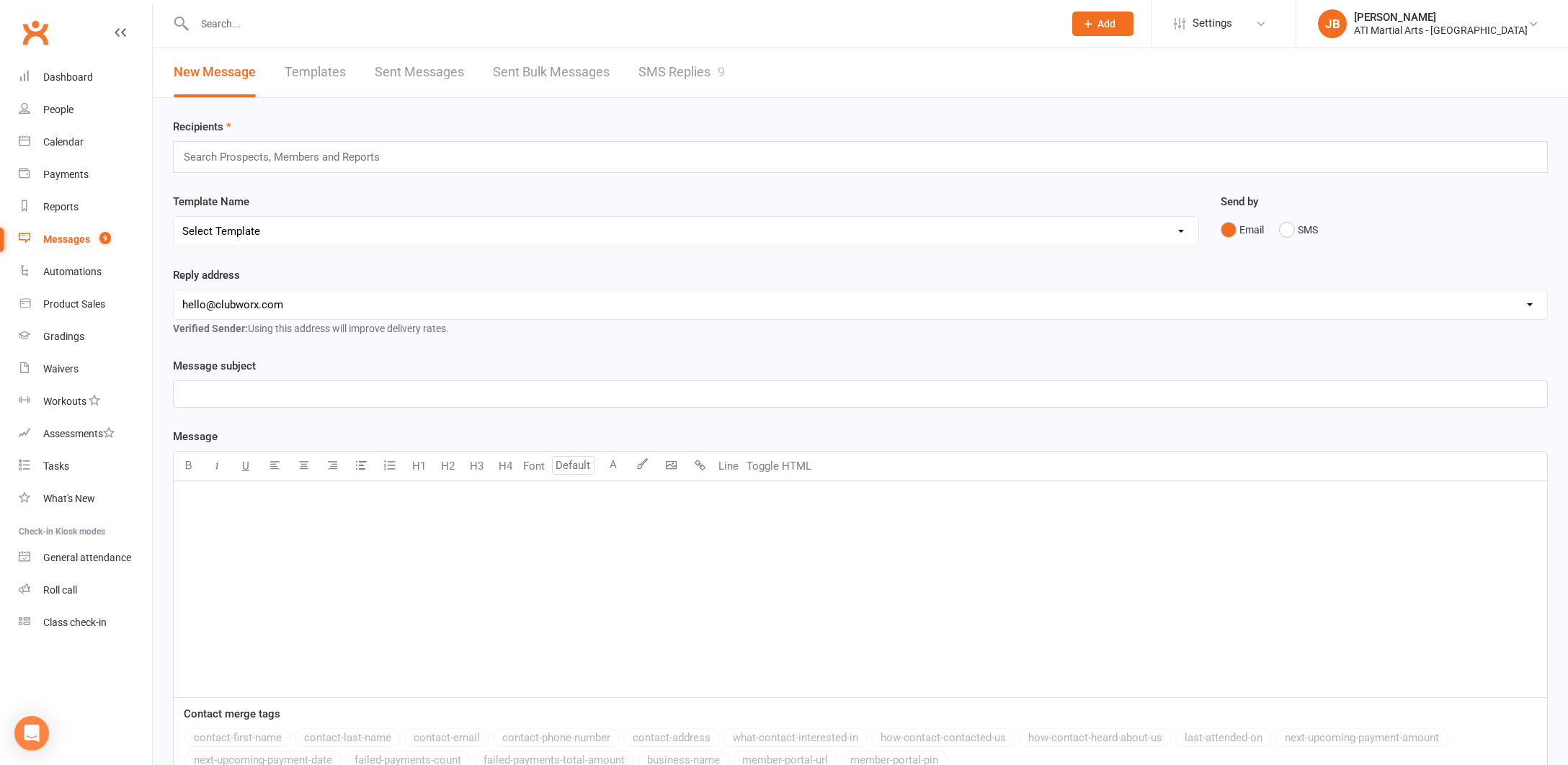
click at [667, 73] on link "SMS Replies 9" at bounding box center [682, 73] width 86 height 50
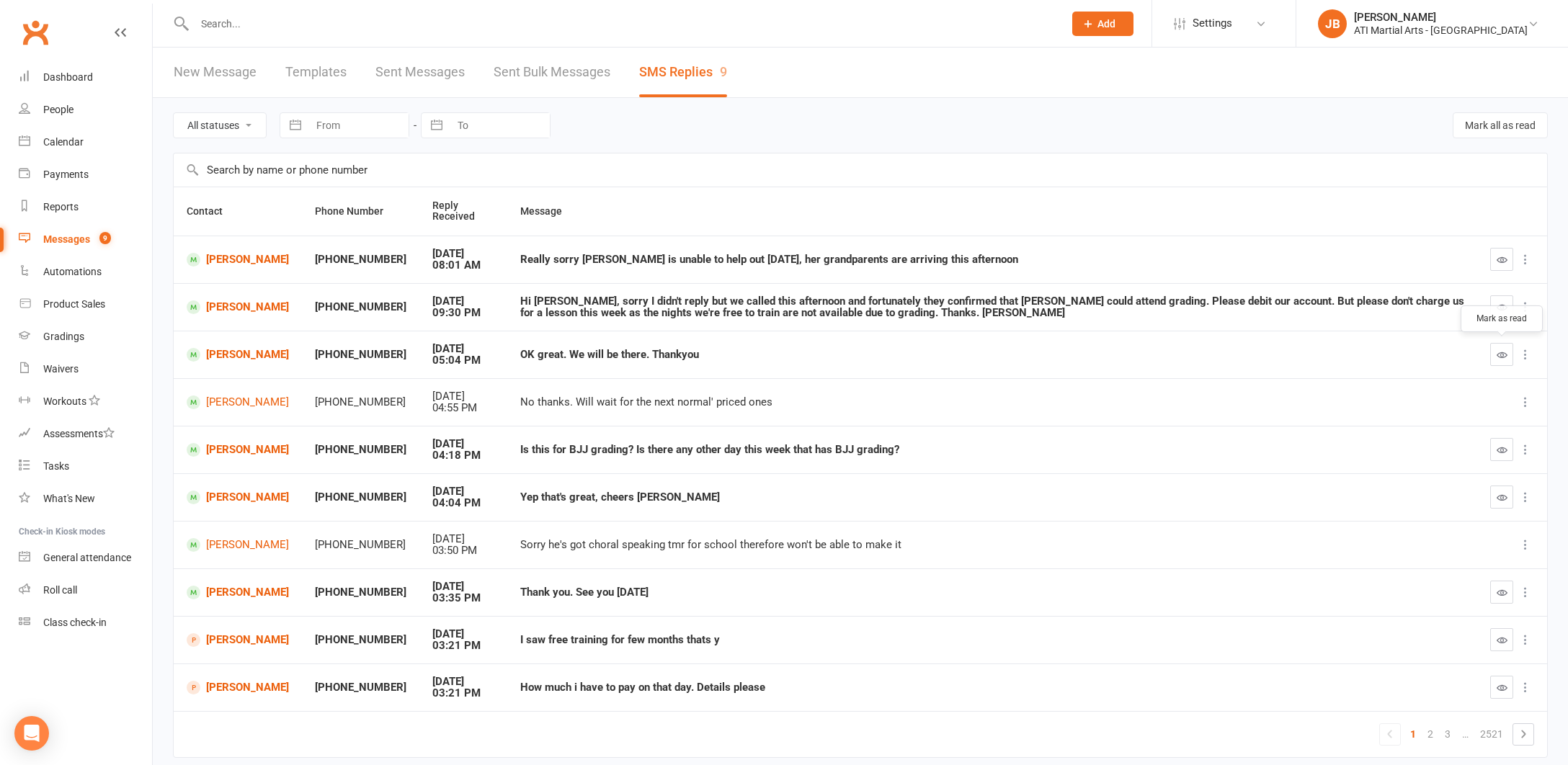
click at [1504, 353] on icon "button" at bounding box center [1502, 355] width 11 height 11
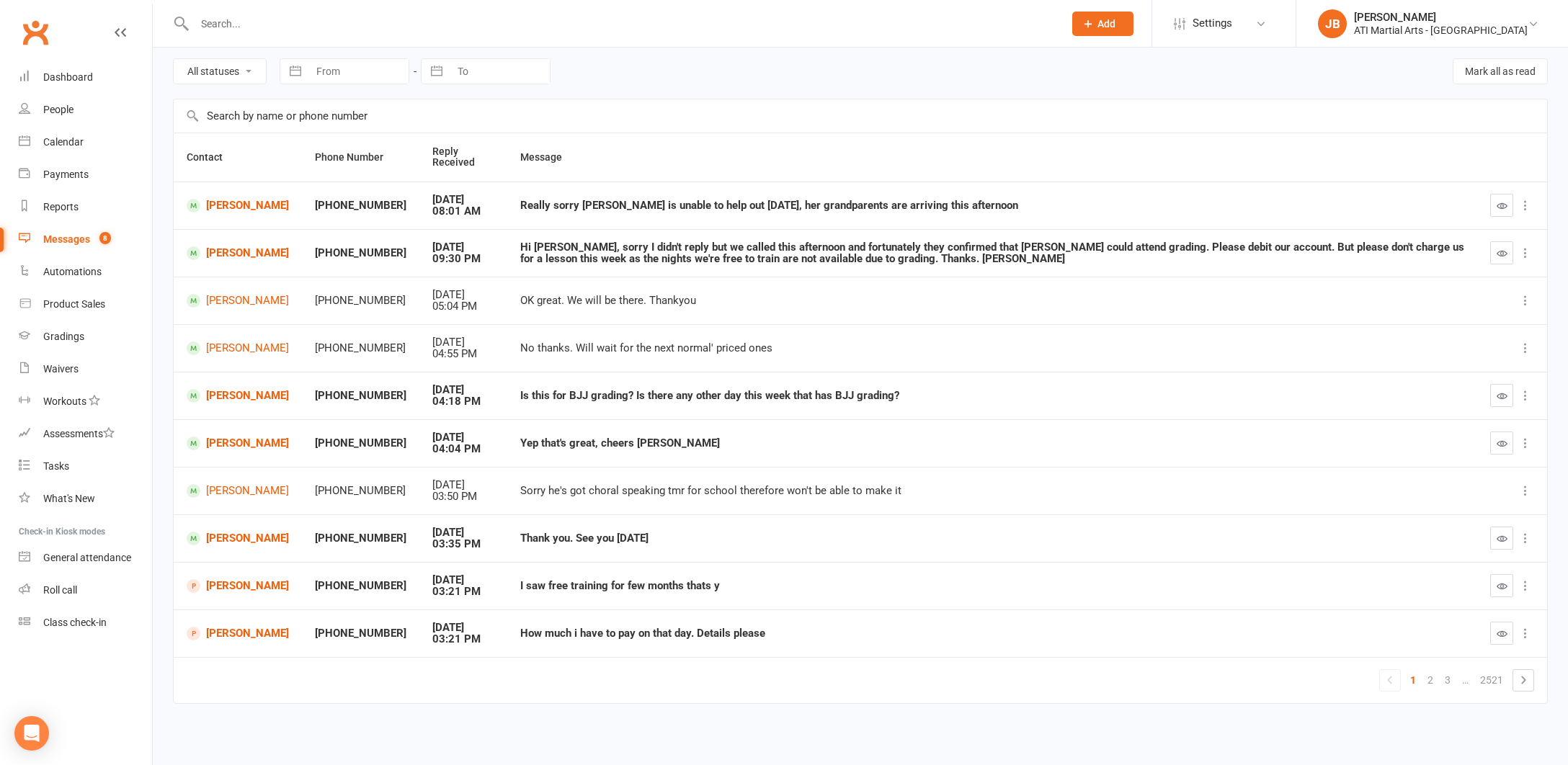
scroll to position [58, 0]
click at [218, 389] on link "[PERSON_NAME]" at bounding box center [237, 396] width 102 height 14
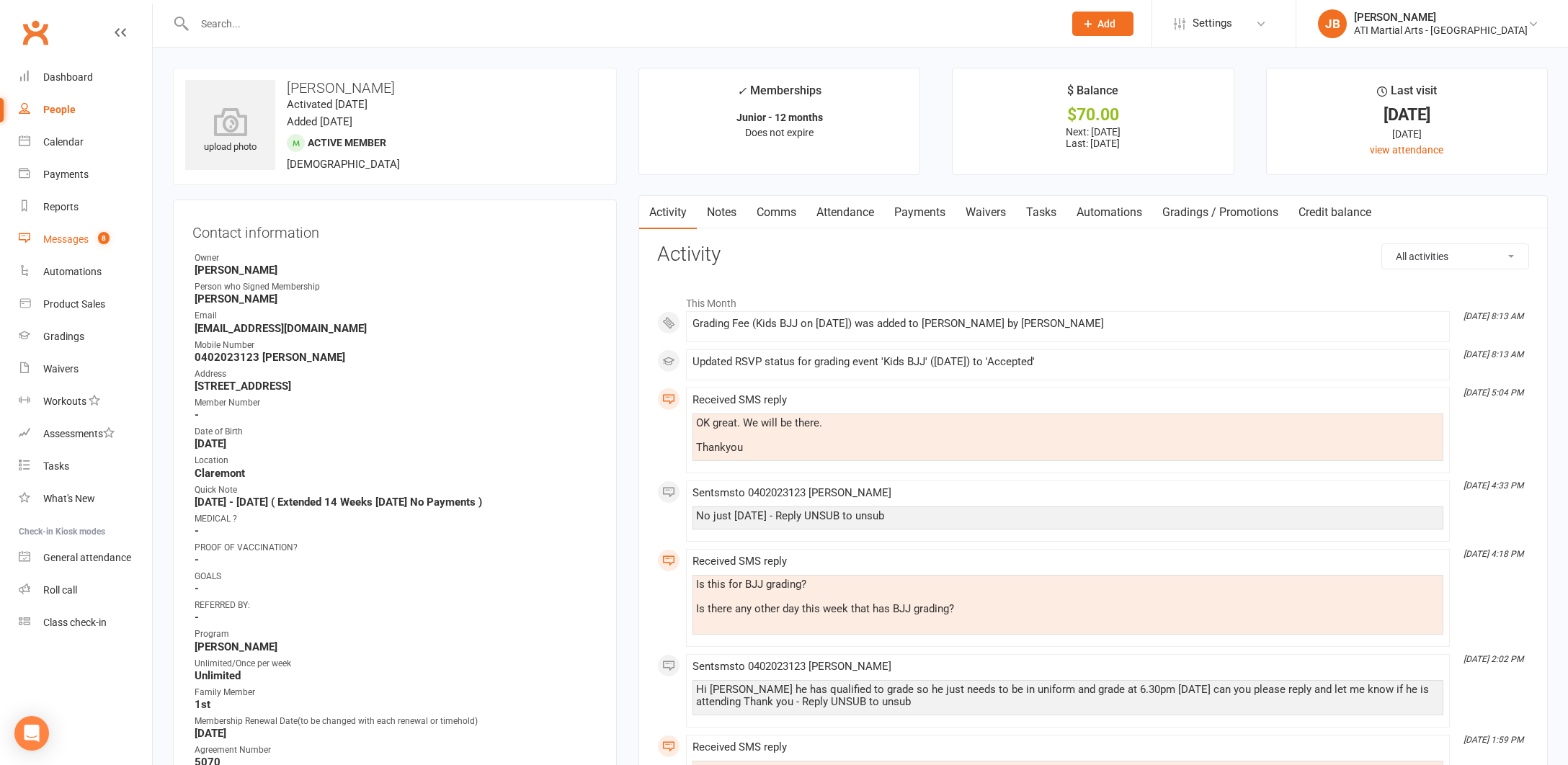
click at [72, 239] on div "Messages" at bounding box center [66, 239] width 45 height 11
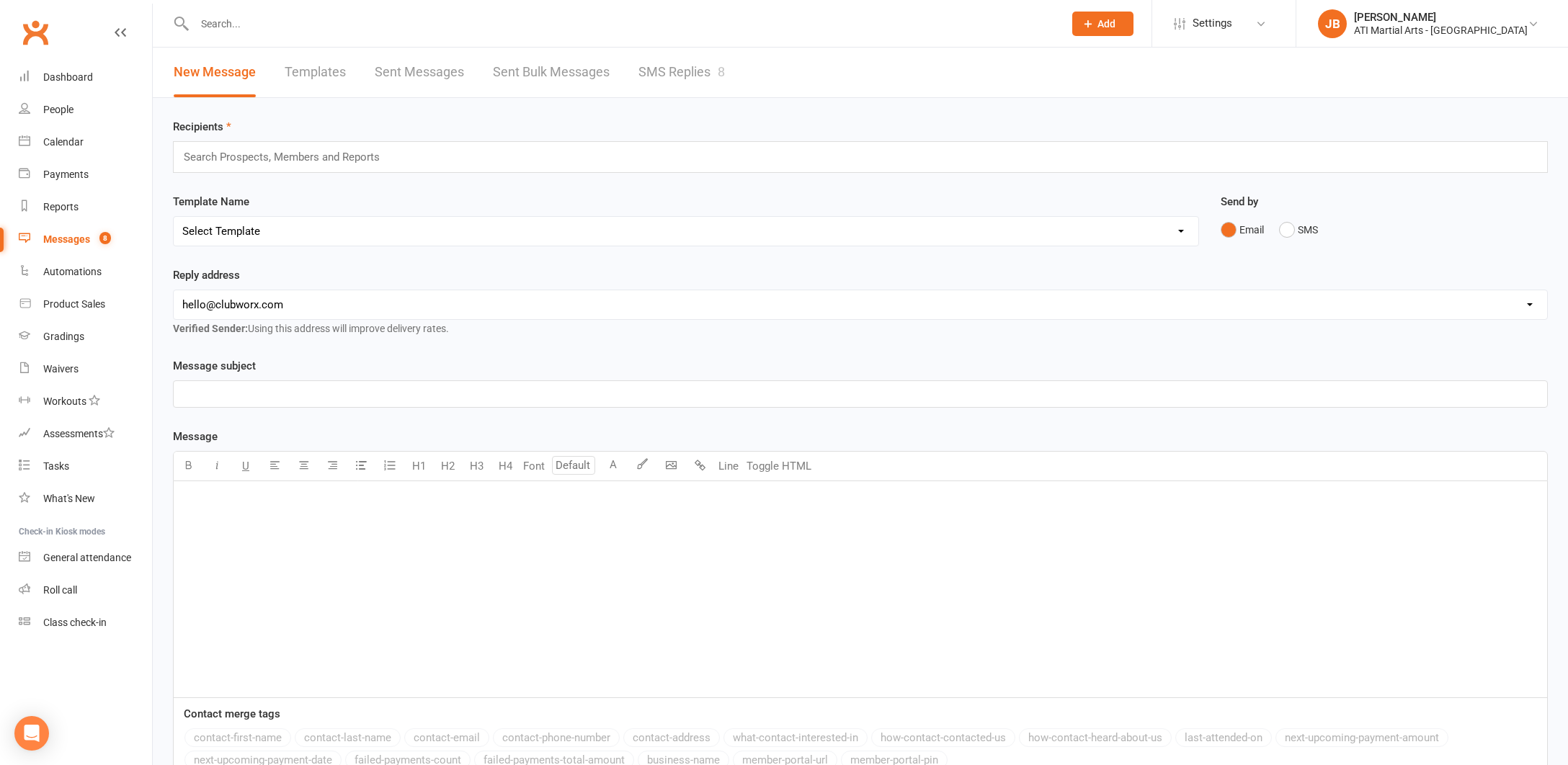
click at [670, 73] on link "SMS Replies 8" at bounding box center [682, 73] width 86 height 50
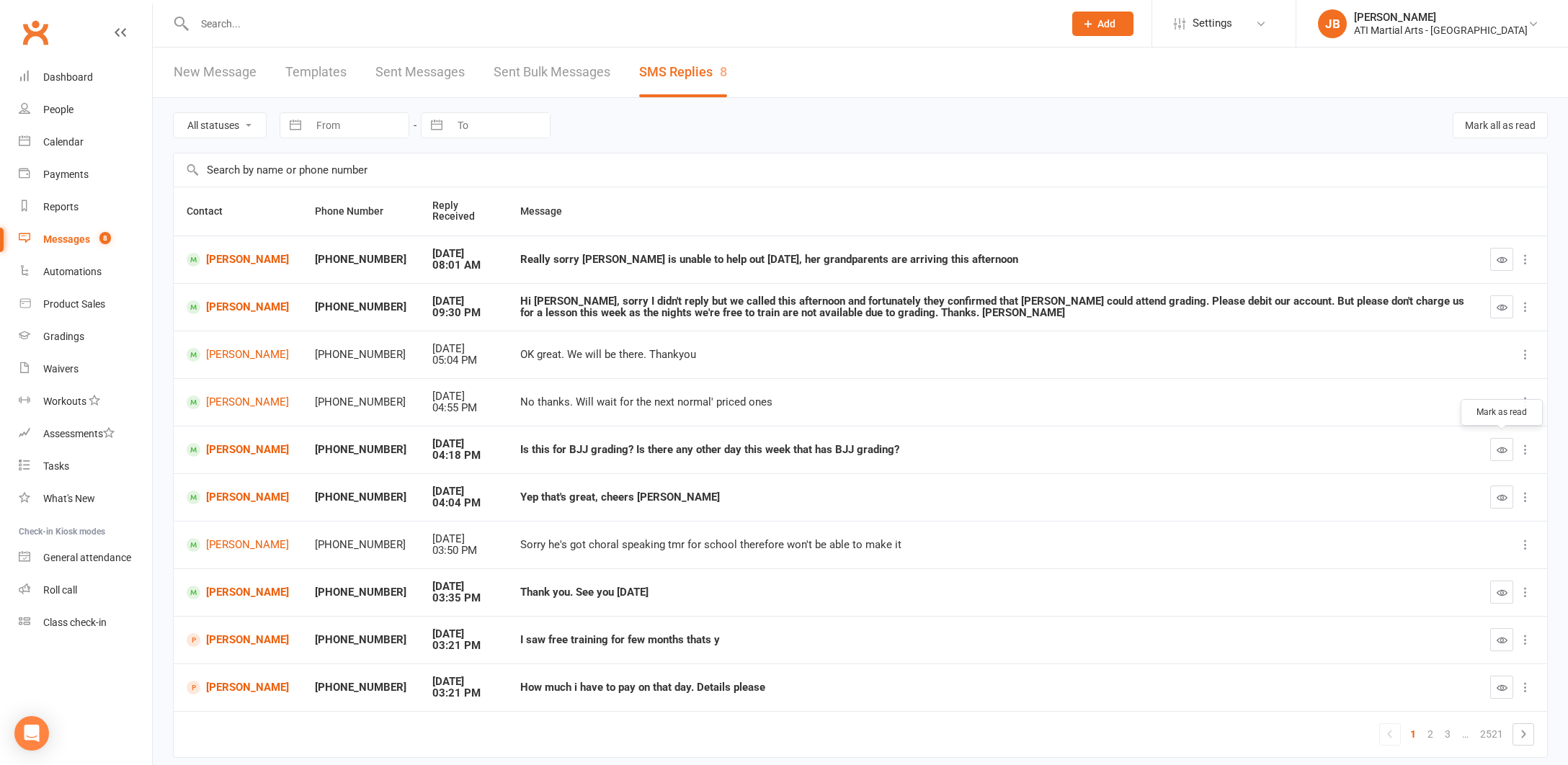
click at [1501, 447] on icon "button" at bounding box center [1502, 450] width 11 height 11
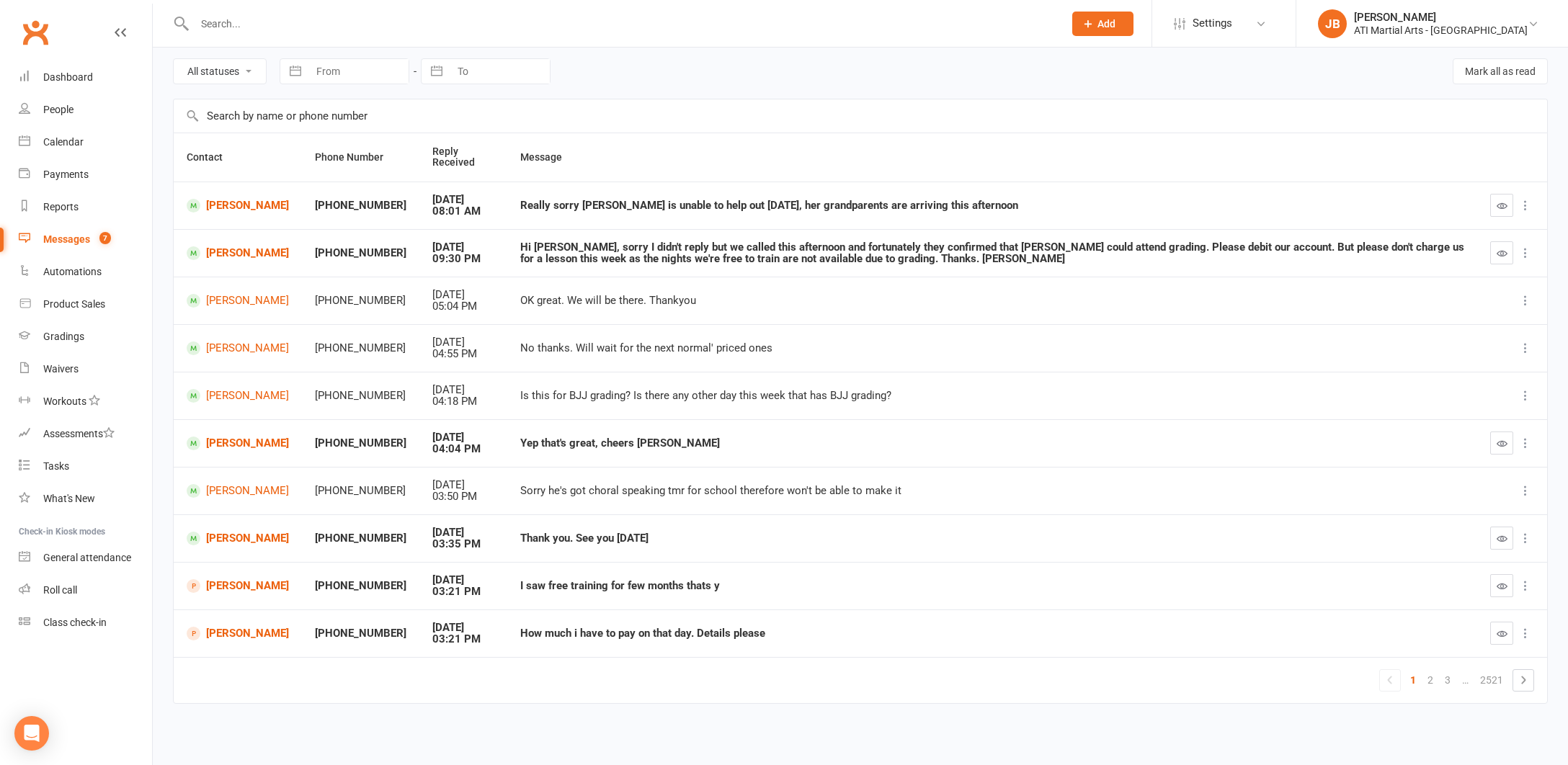
scroll to position [58, 0]
click at [224, 437] on link "Johnny Tracy" at bounding box center [237, 444] width 102 height 14
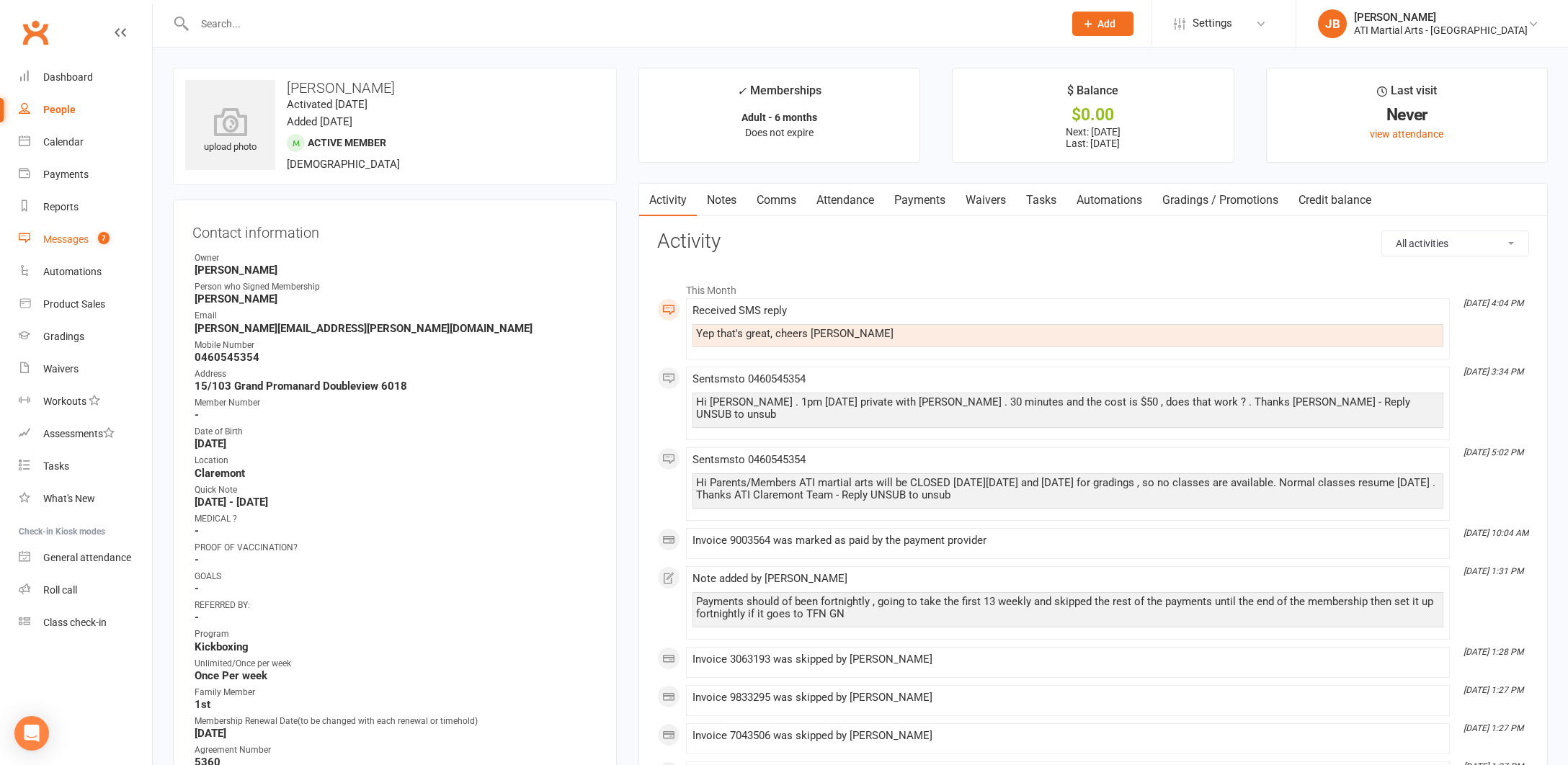
click at [64, 243] on div "Messages" at bounding box center [66, 239] width 45 height 11
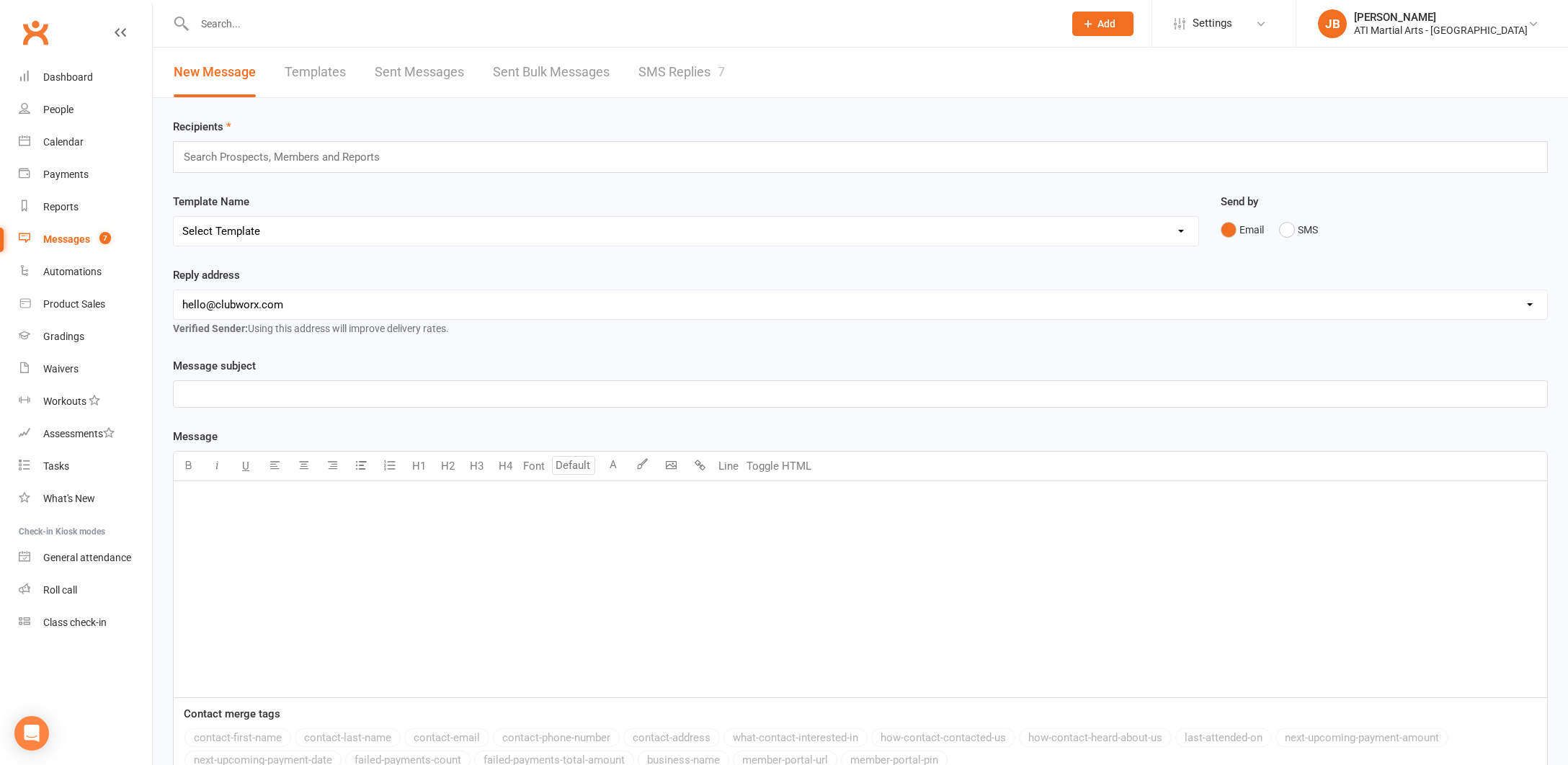
click at [665, 73] on link "SMS Replies 7" at bounding box center [682, 73] width 86 height 50
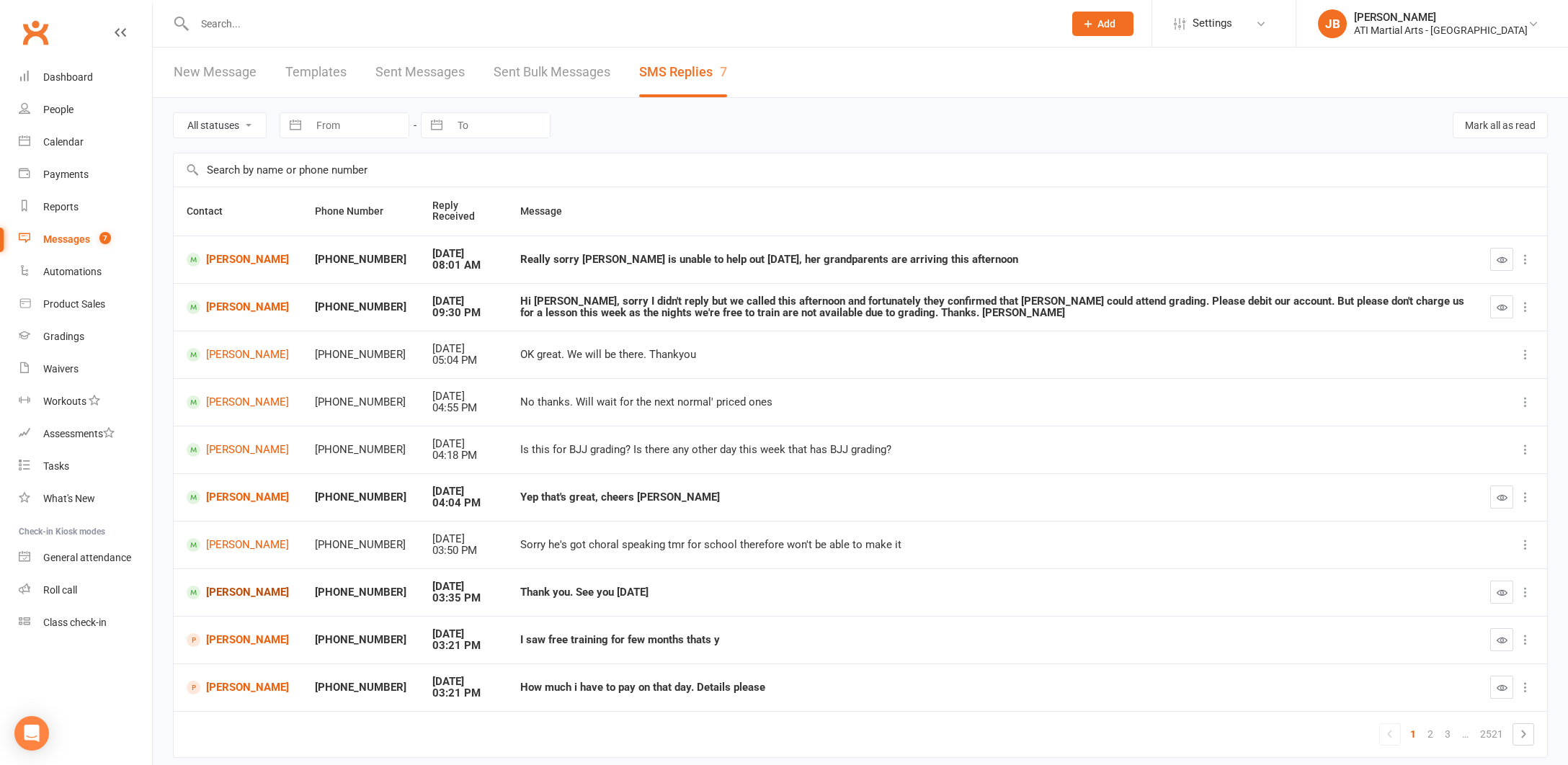
click at [217, 587] on link "Stella Krohss" at bounding box center [237, 592] width 102 height 14
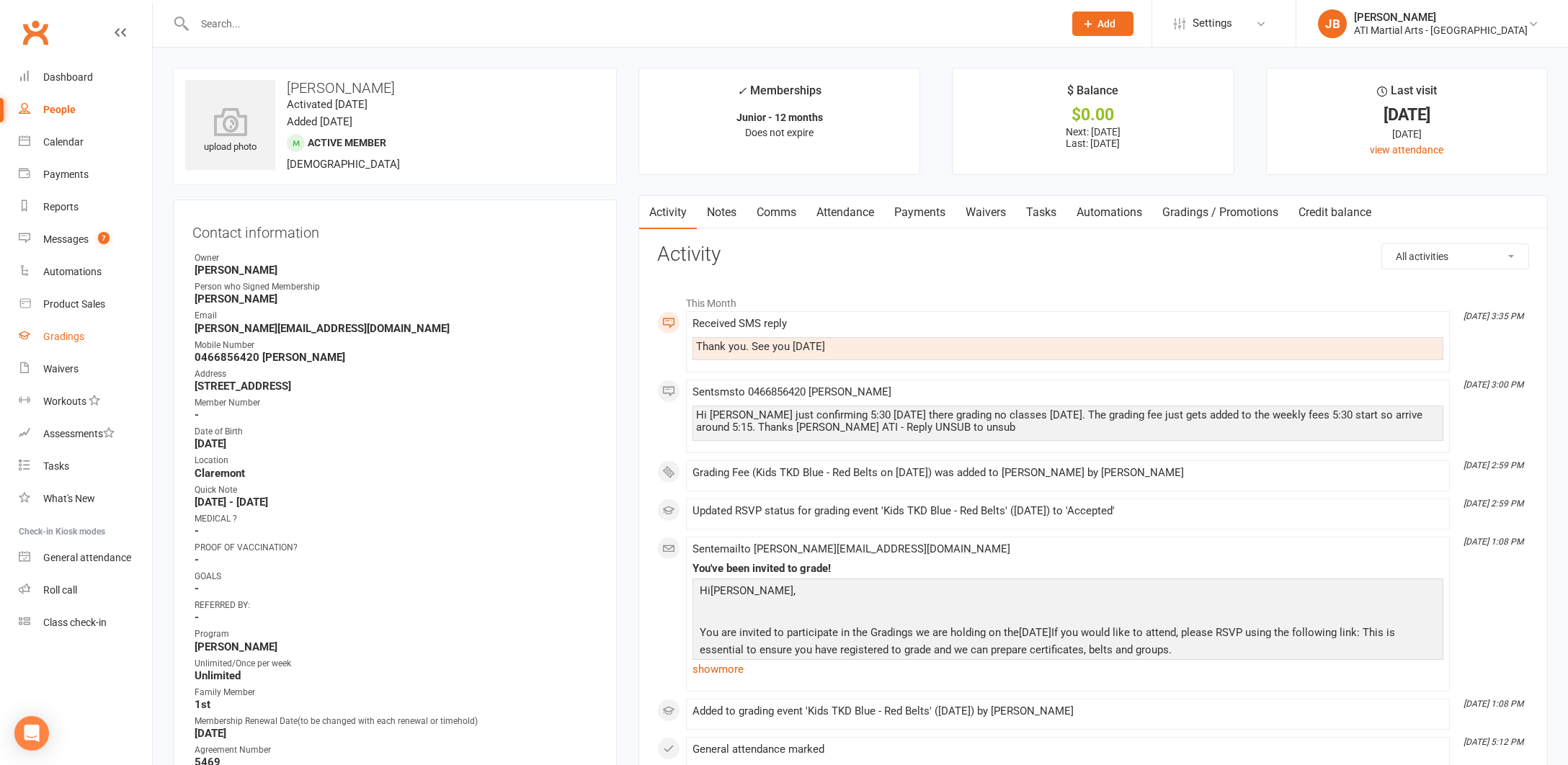
click at [52, 340] on div "Gradings" at bounding box center [64, 336] width 41 height 11
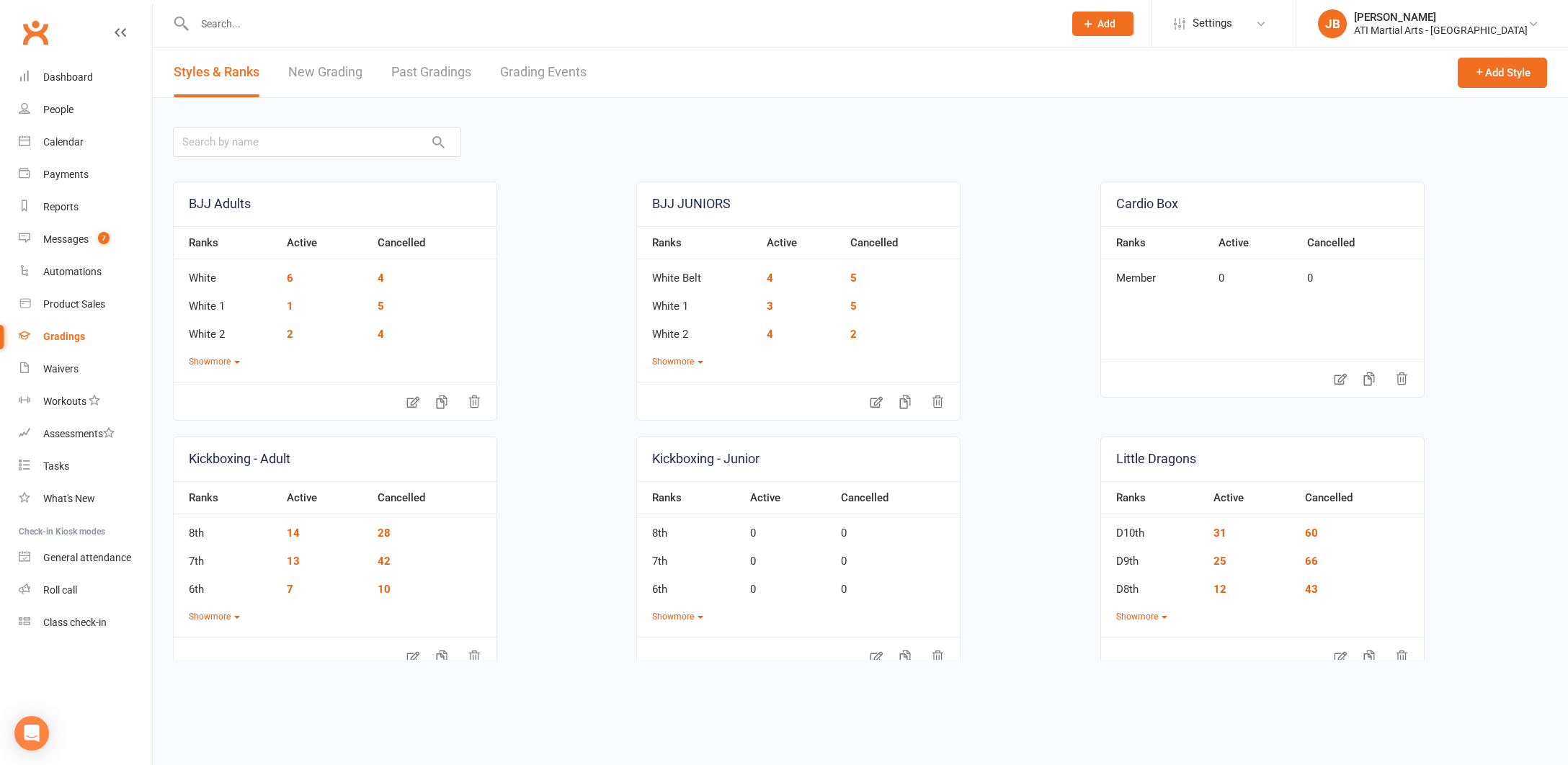
click at [519, 72] on link "Grading Events" at bounding box center [543, 73] width 86 height 50
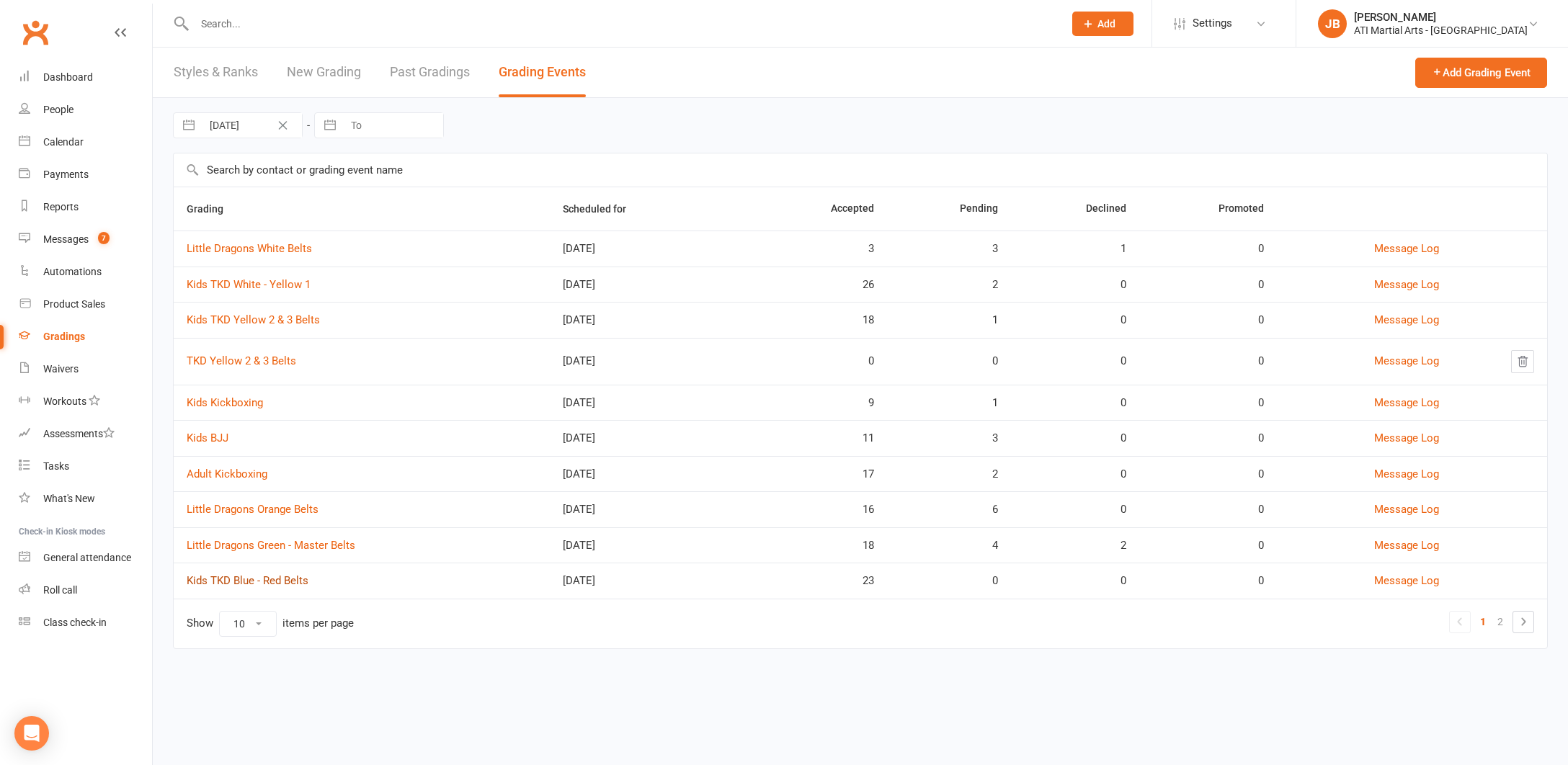
click at [268, 581] on link "Kids TKD Blue - Red Belts" at bounding box center [247, 580] width 122 height 13
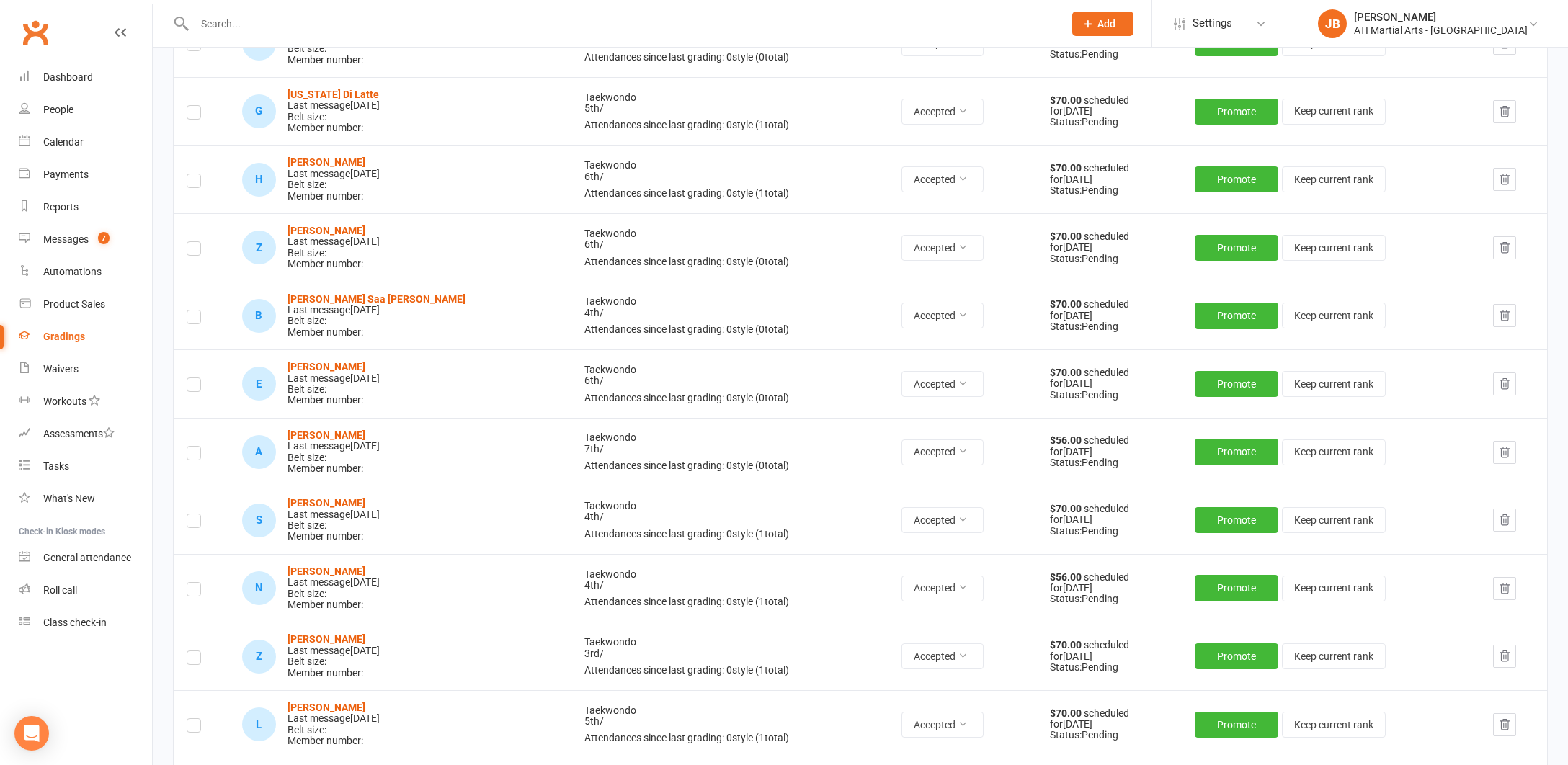
scroll to position [767, 0]
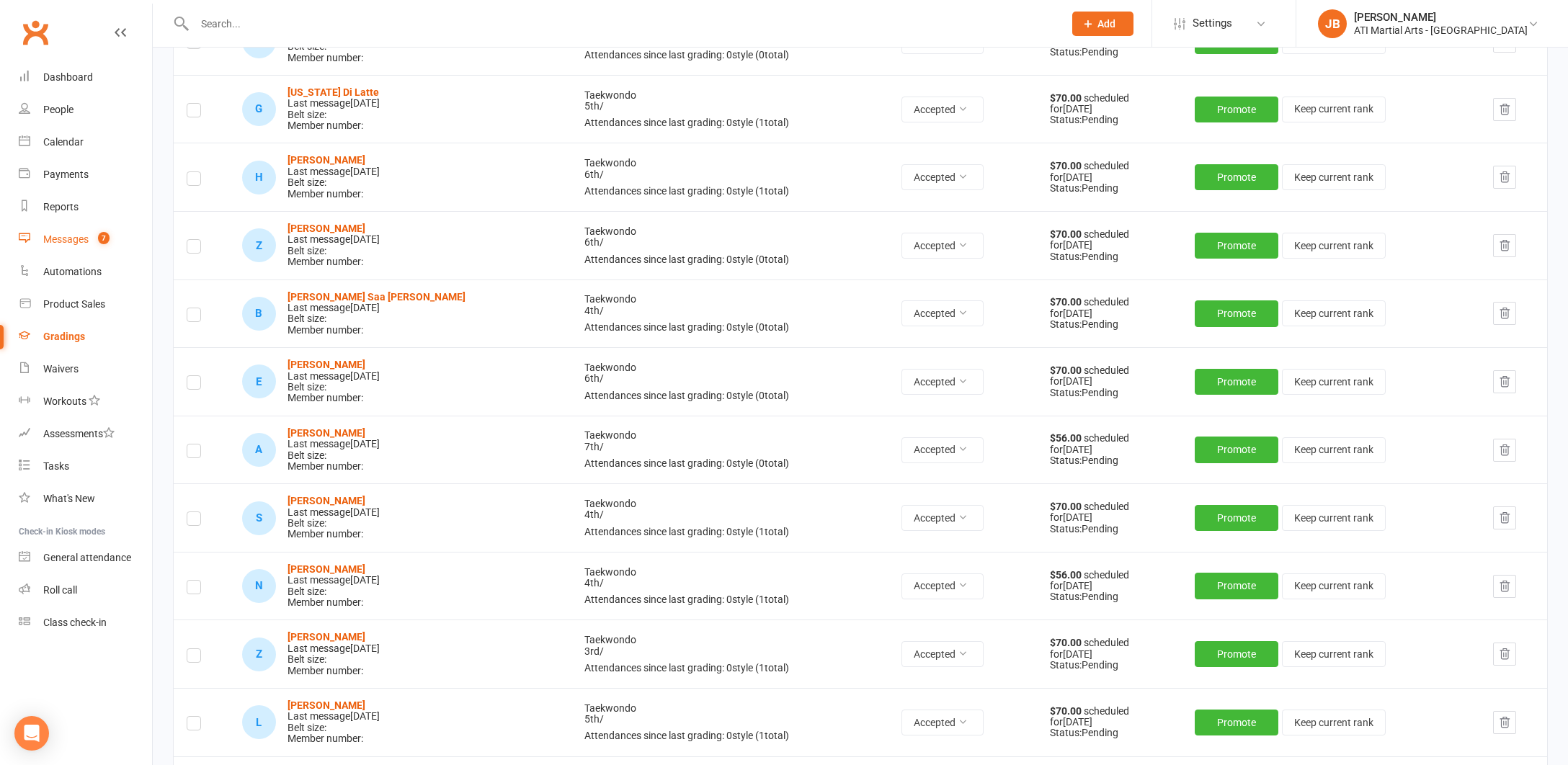
click at [61, 240] on div "Messages" at bounding box center [66, 239] width 45 height 11
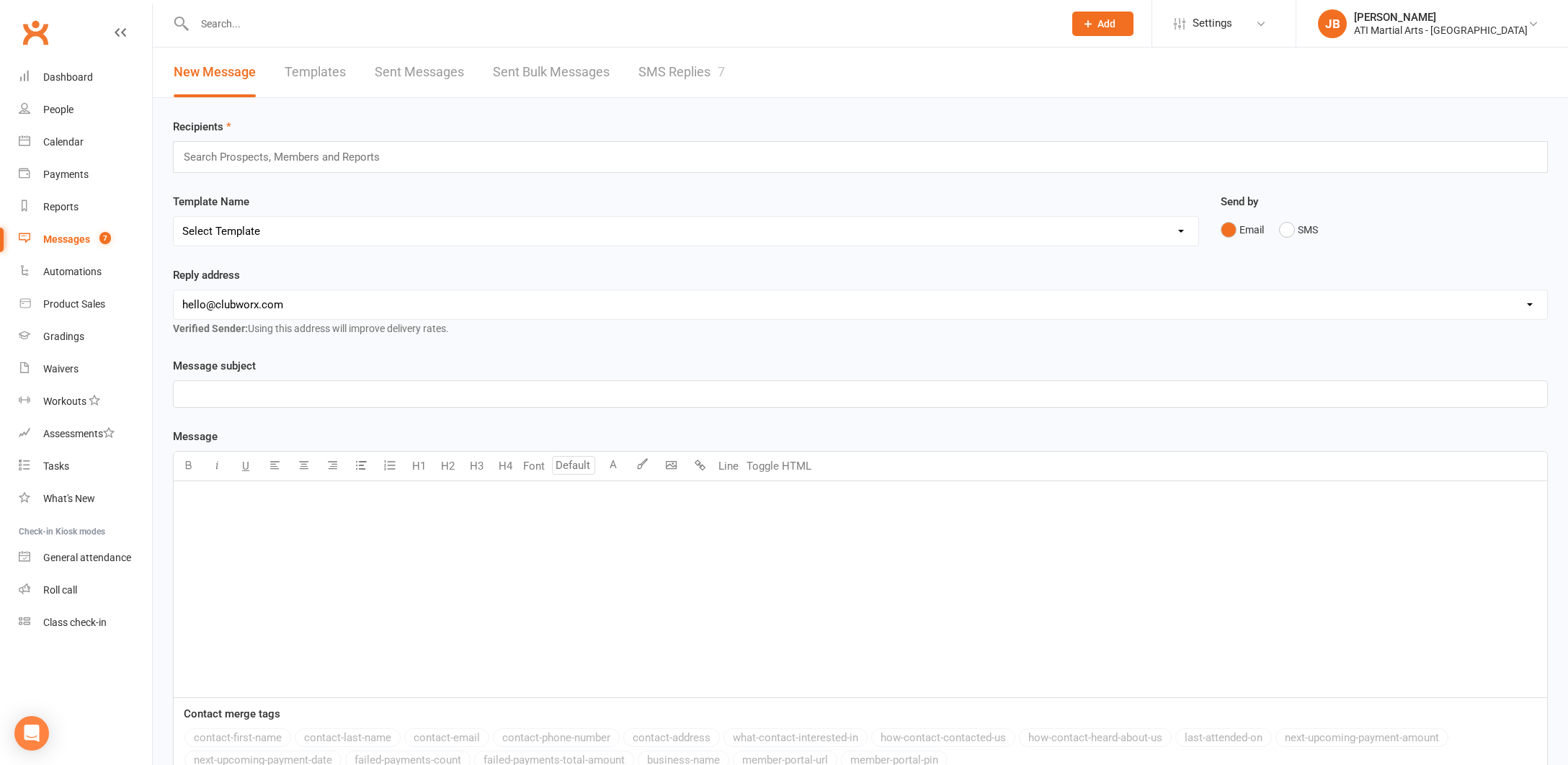
click at [655, 75] on link "SMS Replies 7" at bounding box center [682, 73] width 86 height 50
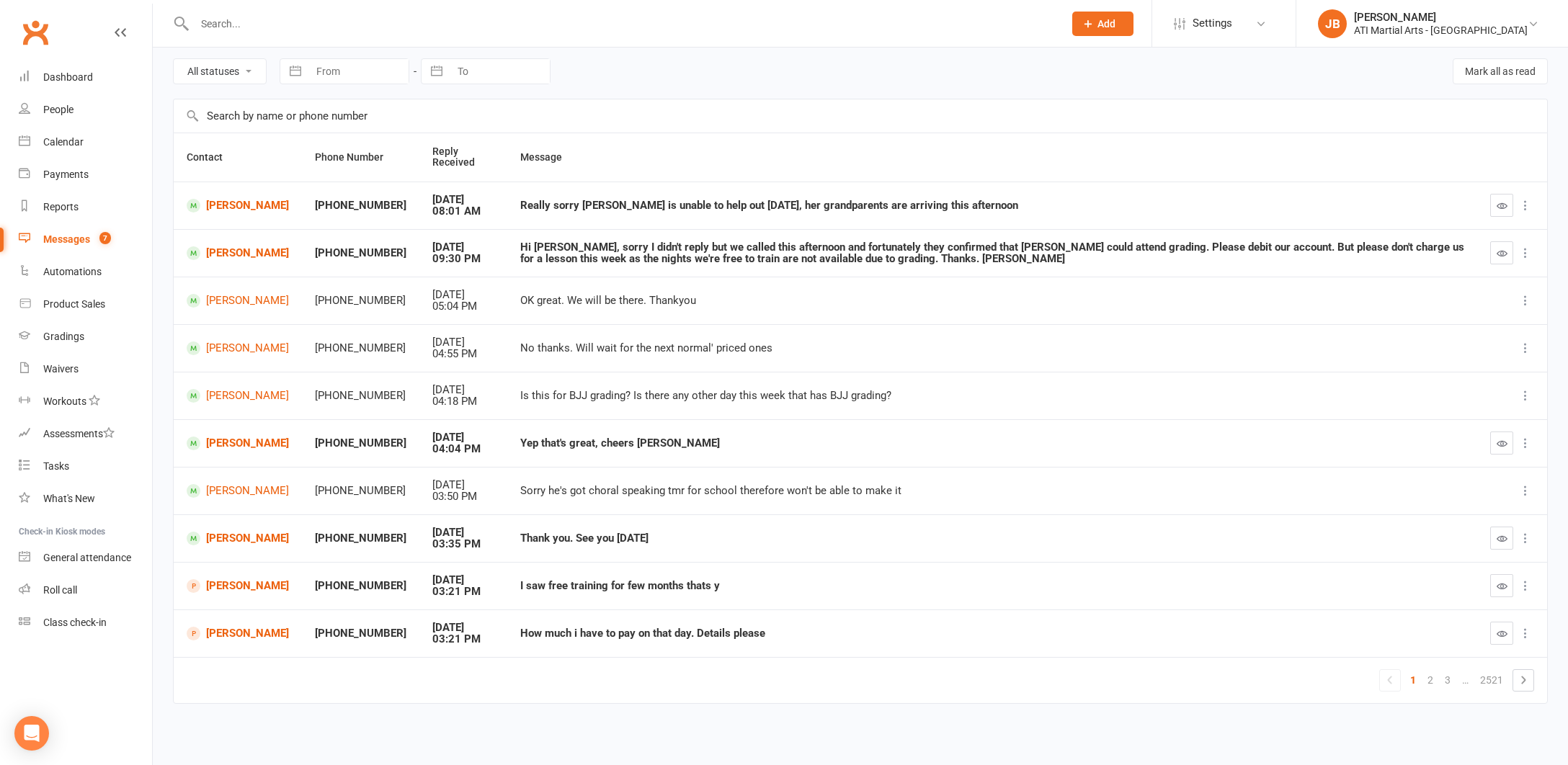
scroll to position [58, 0]
click at [1501, 533] on icon "button" at bounding box center [1502, 538] width 11 height 11
click at [231, 579] on link "Ngawang Lochog" at bounding box center [237, 586] width 102 height 14
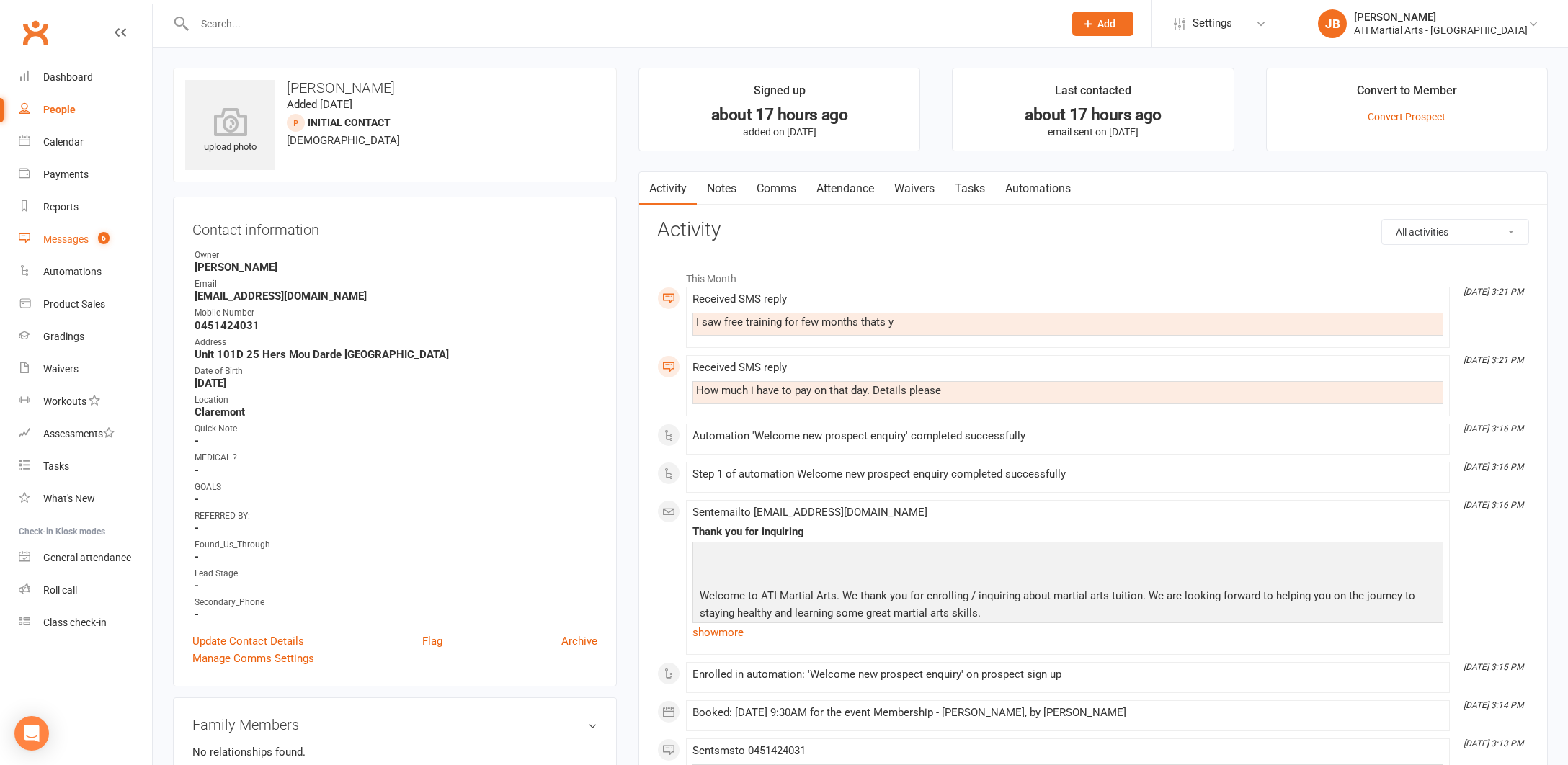
click at [66, 240] on div "Messages" at bounding box center [66, 239] width 45 height 11
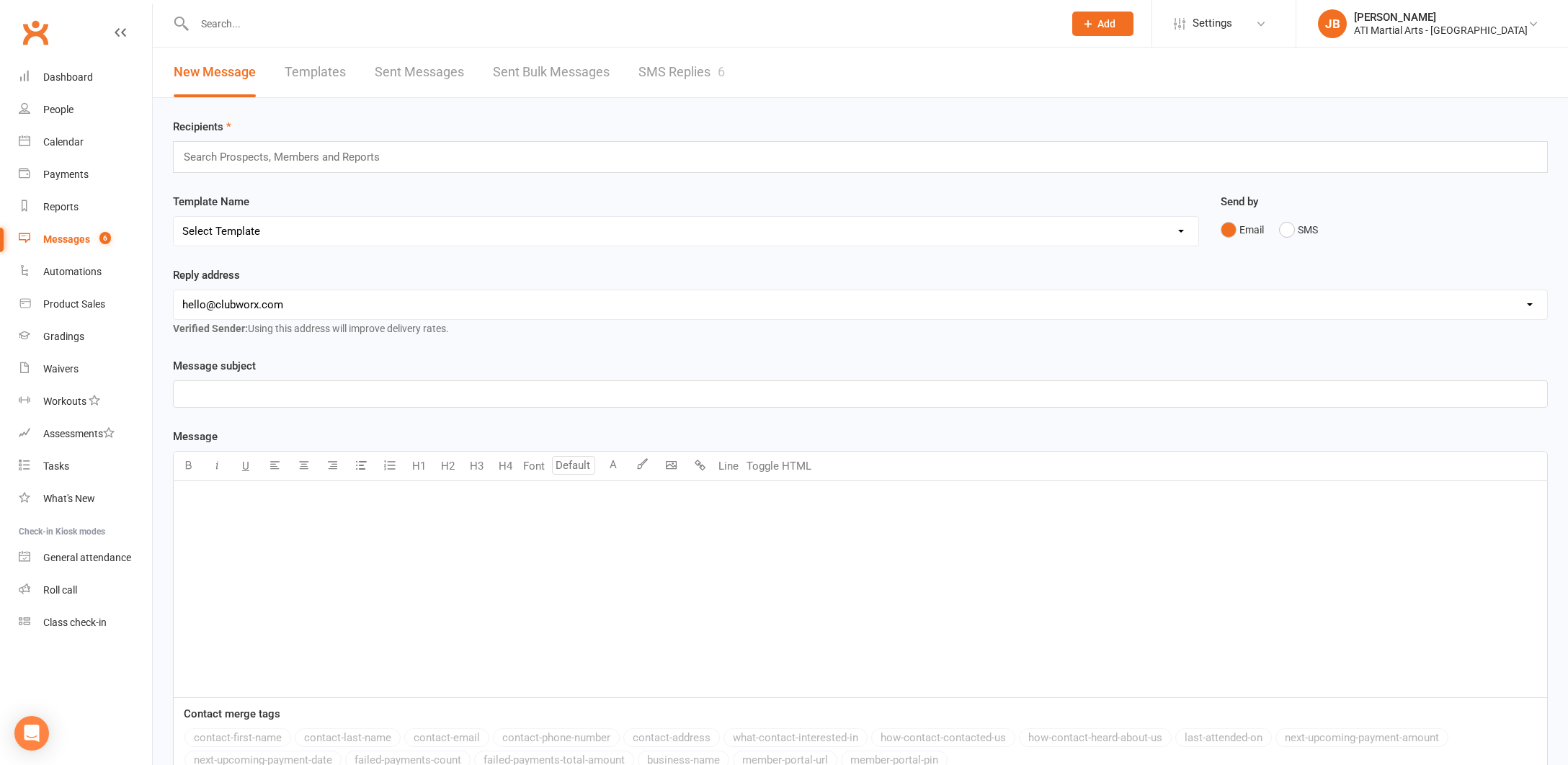
click at [666, 73] on link "SMS Replies 6" at bounding box center [682, 73] width 86 height 50
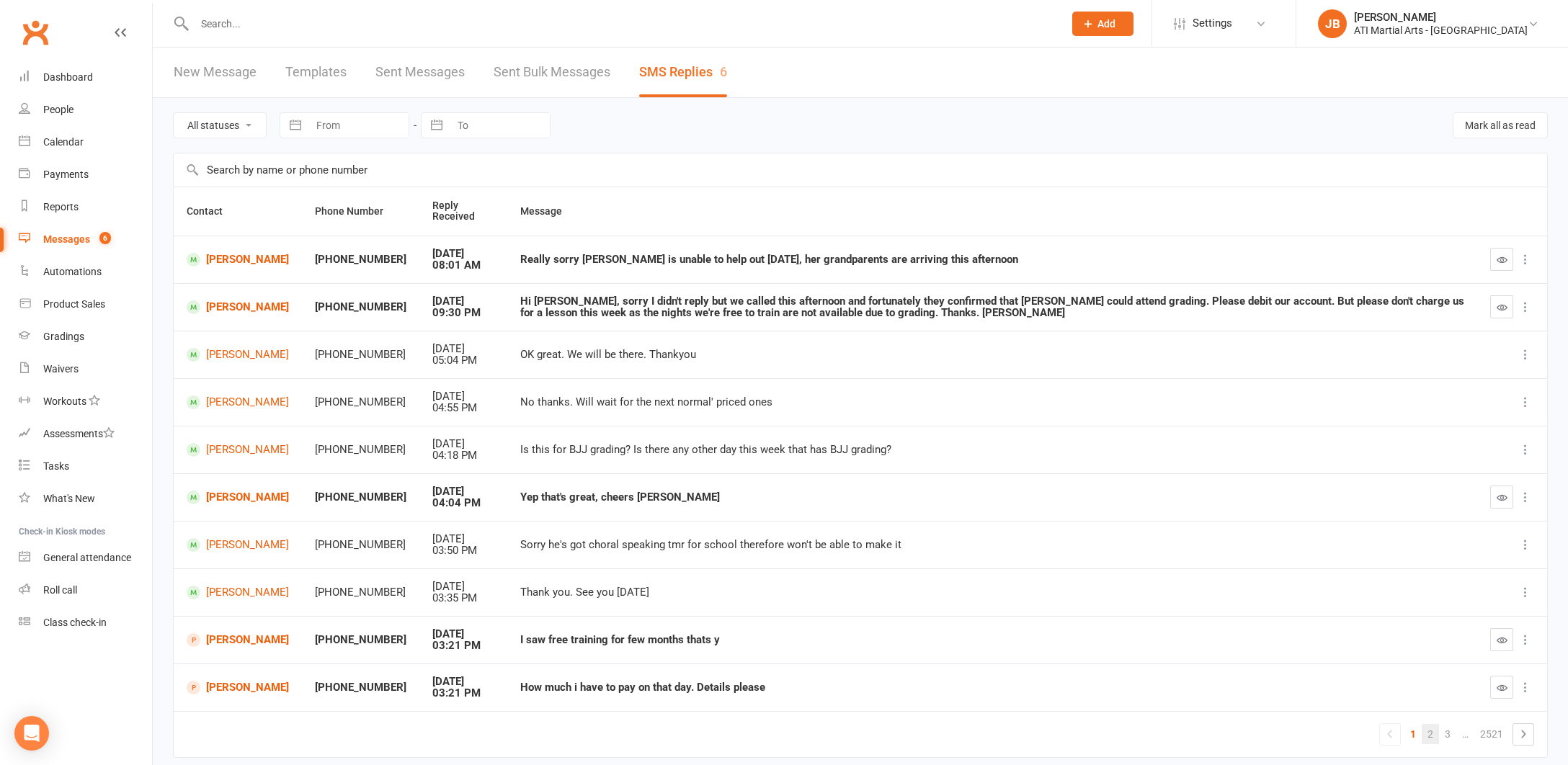
click at [1430, 729] on link "2" at bounding box center [1430, 734] width 17 height 20
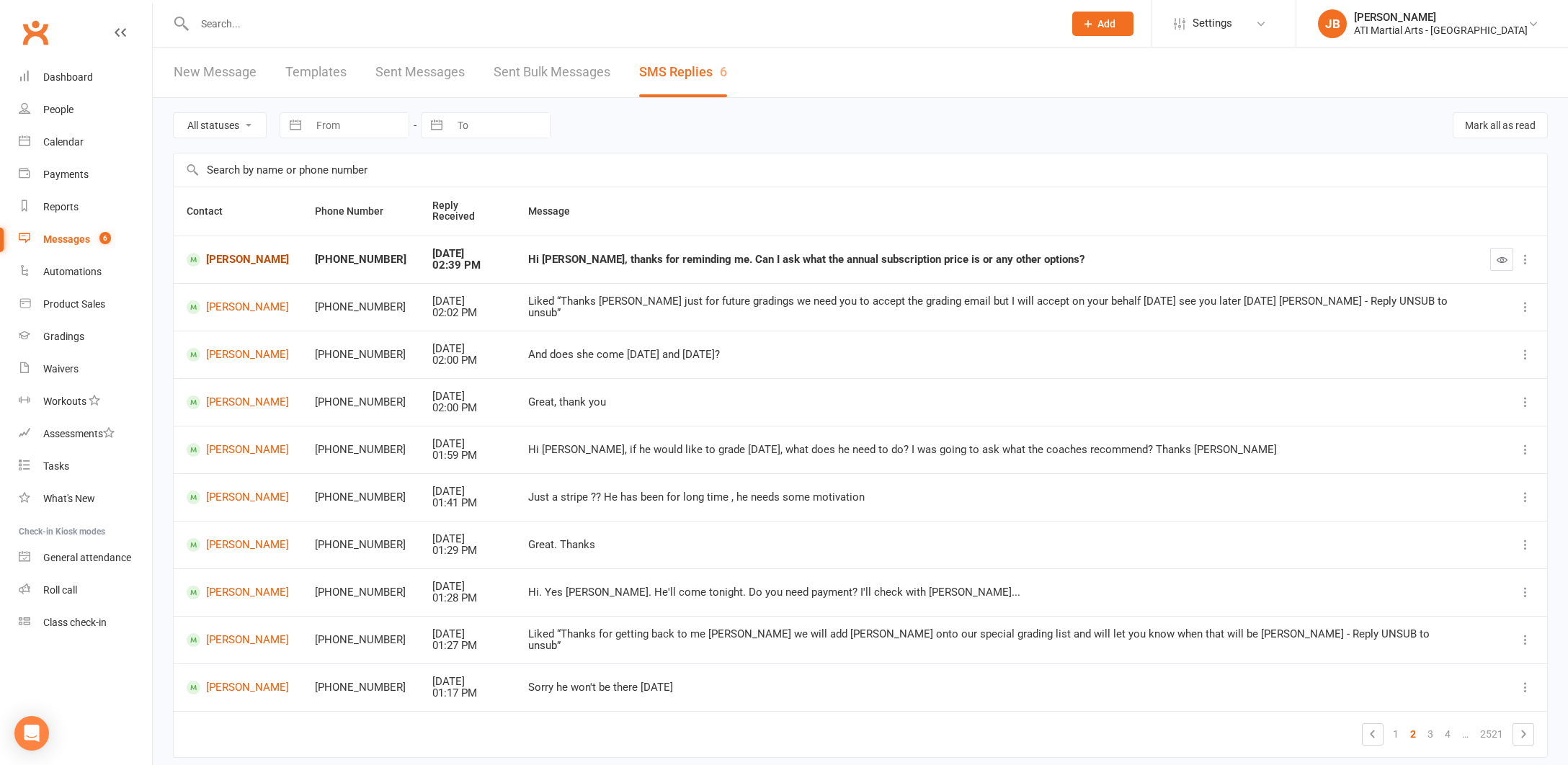
click at [230, 253] on link "Roisin O'Hallaran" at bounding box center [237, 260] width 102 height 14
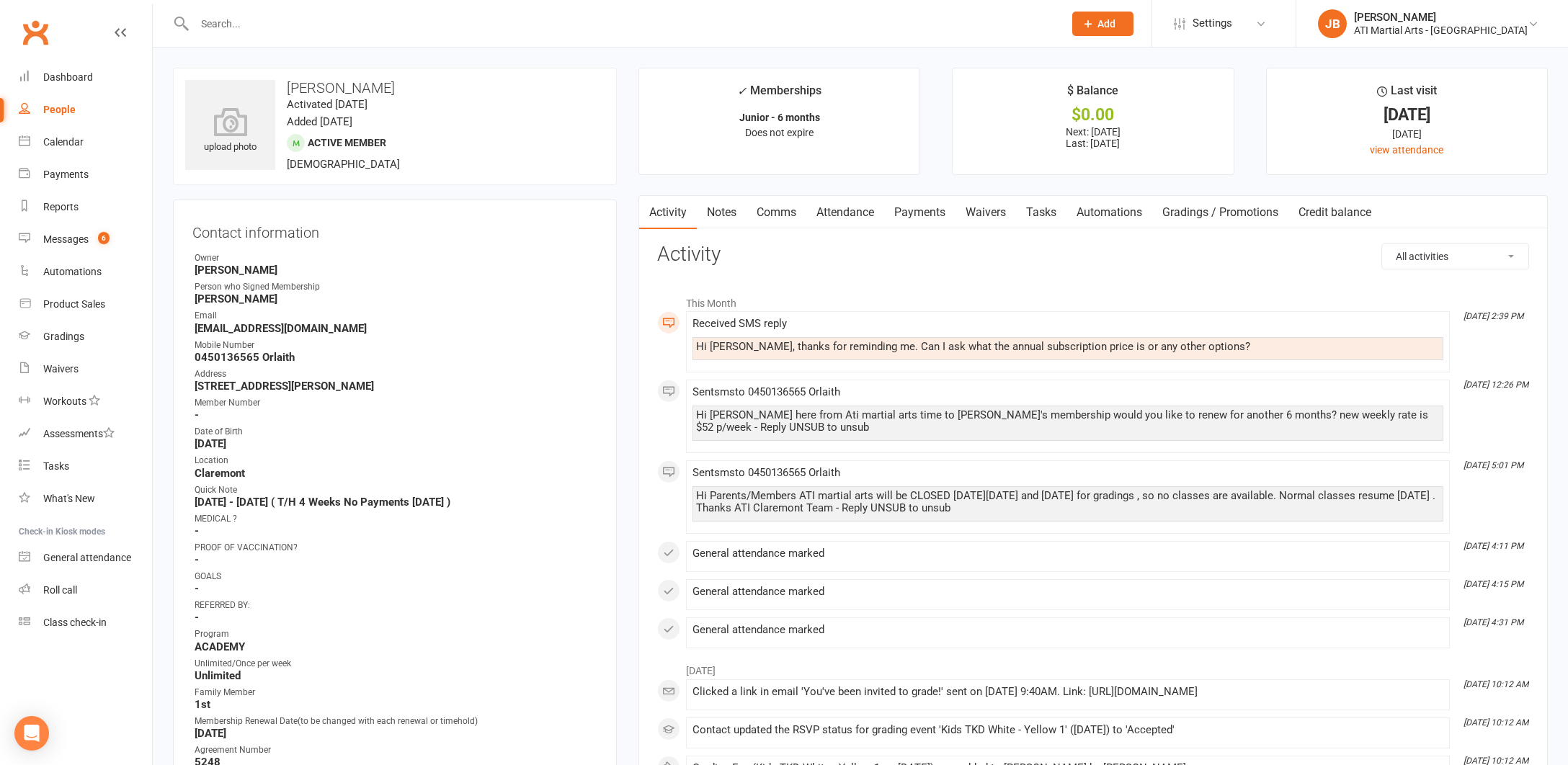
click at [777, 211] on link "Comms" at bounding box center [776, 212] width 60 height 33
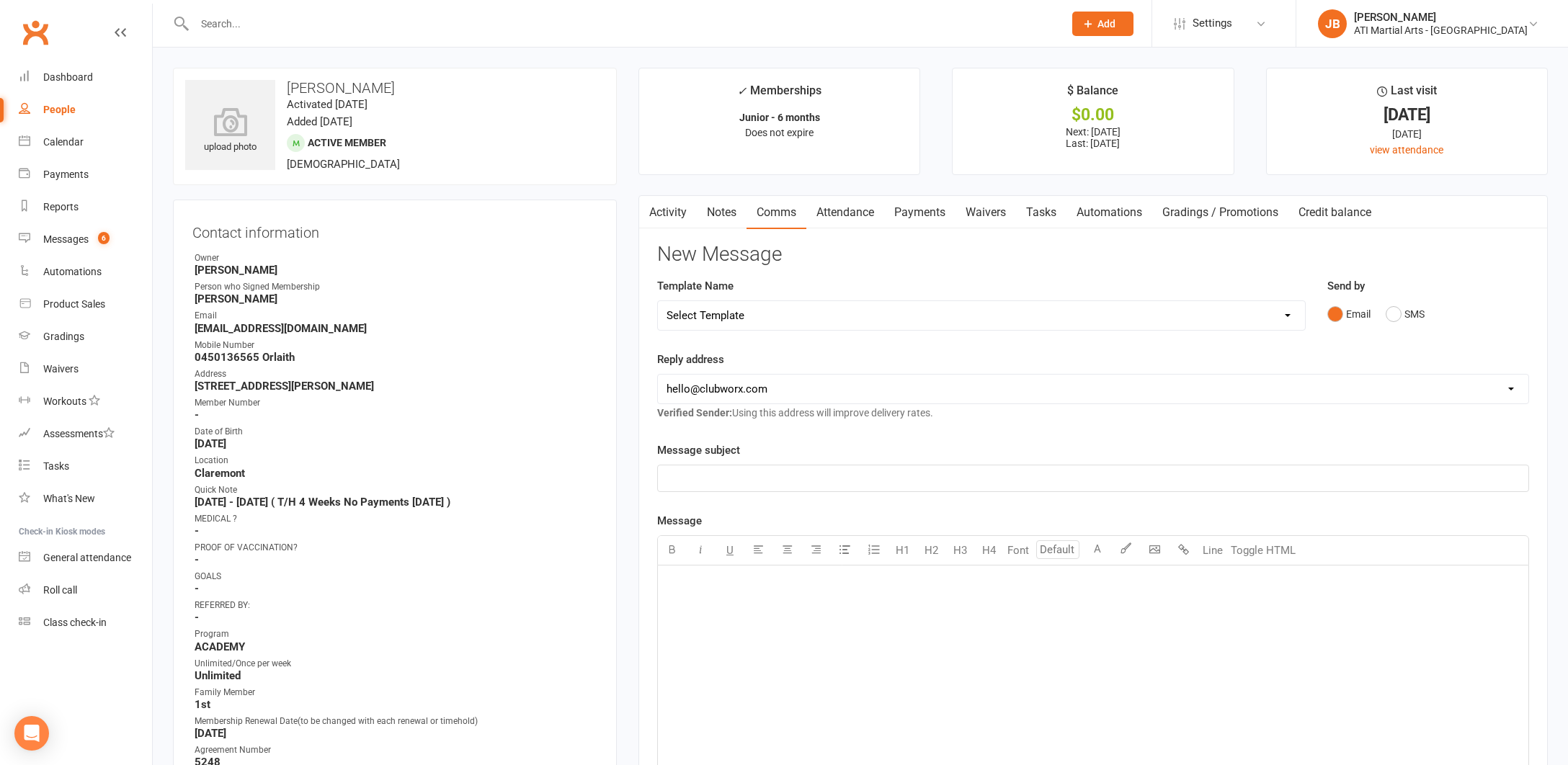
drag, startPoint x: 1394, startPoint y: 312, endPoint x: 1347, endPoint y: 325, distance: 48.8
click at [1391, 313] on button "SMS" at bounding box center [1404, 314] width 39 height 27
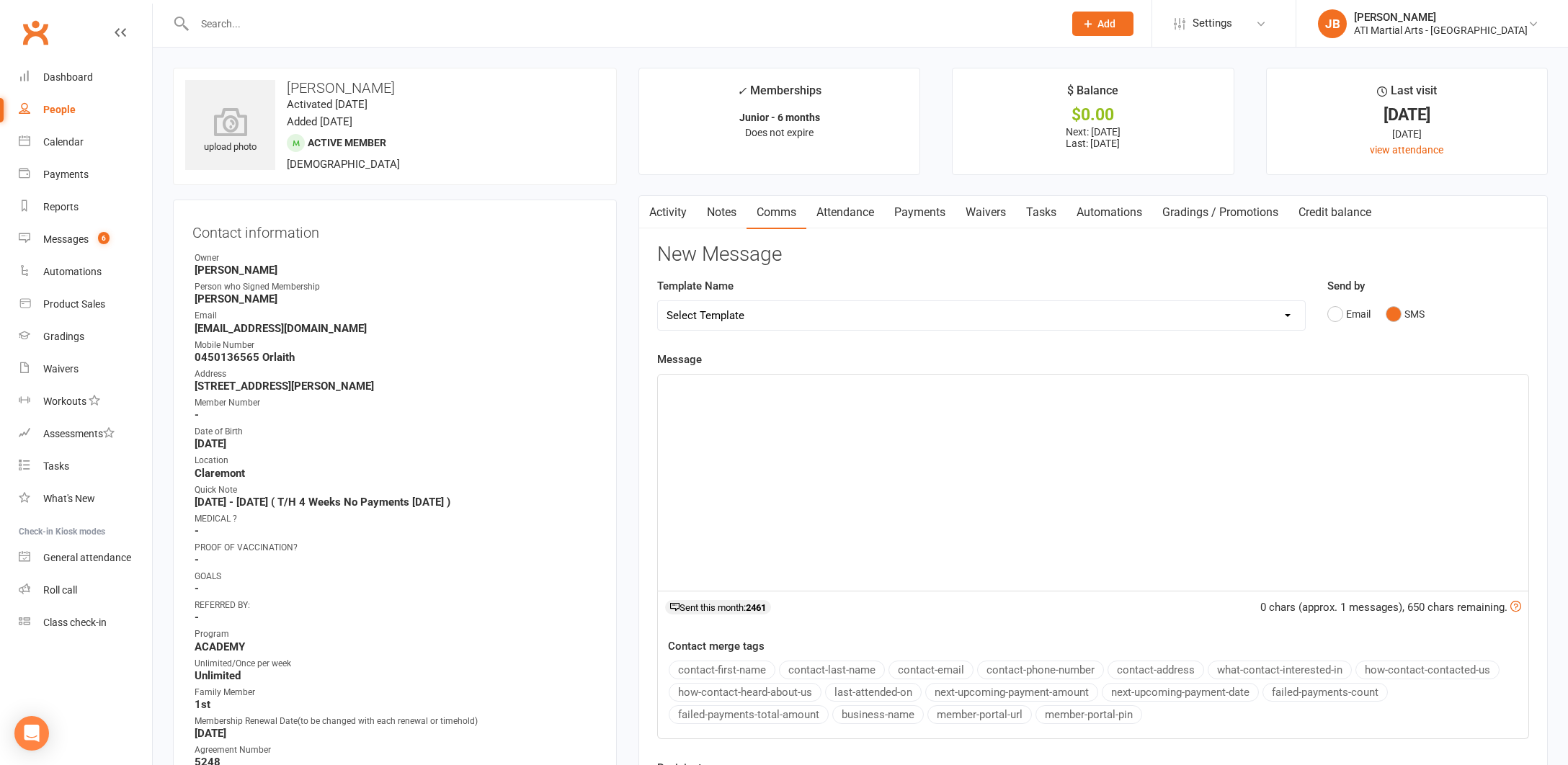
click at [695, 390] on p "﻿" at bounding box center [1093, 387] width 853 height 17
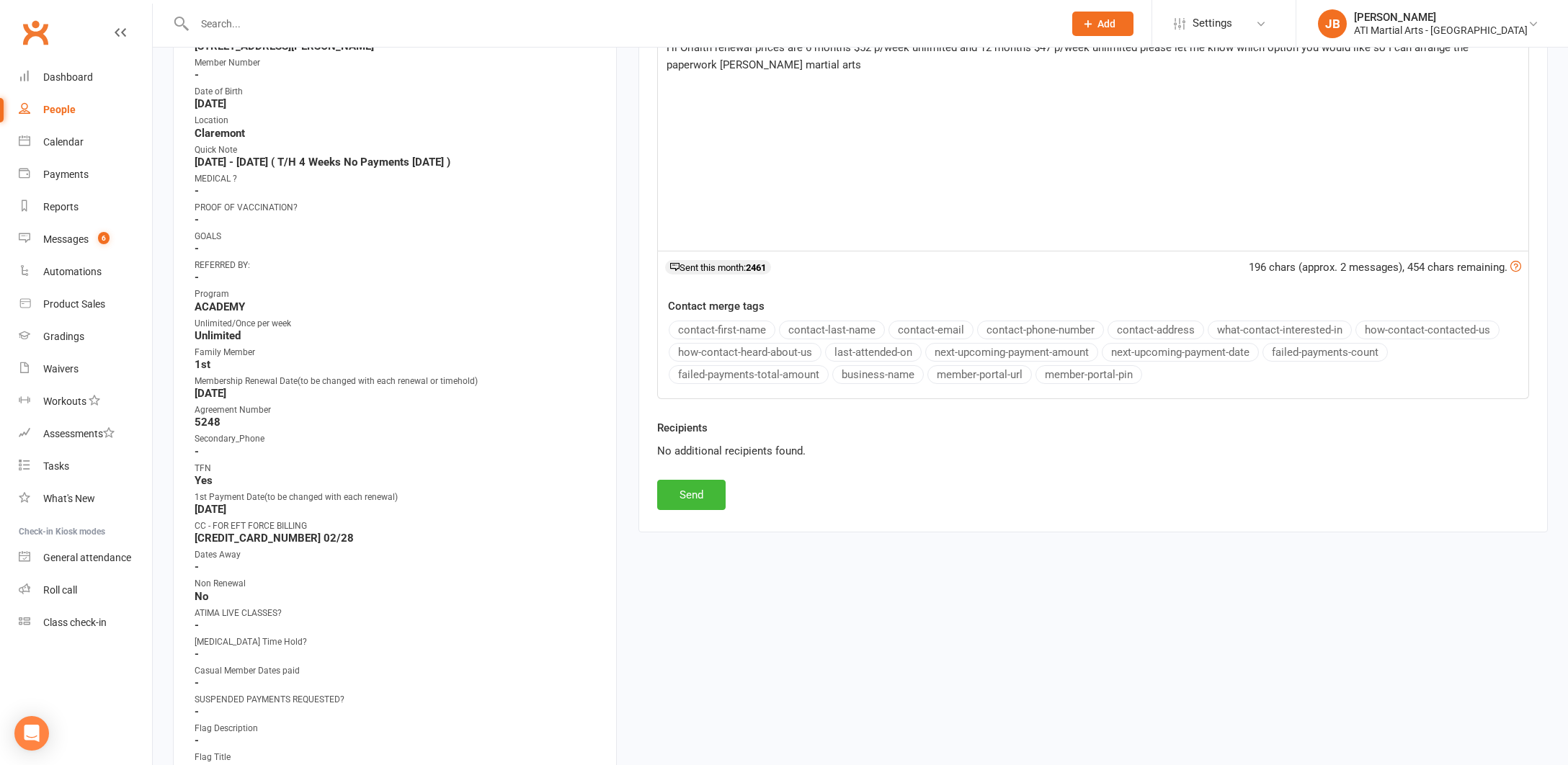
scroll to position [346, 0]
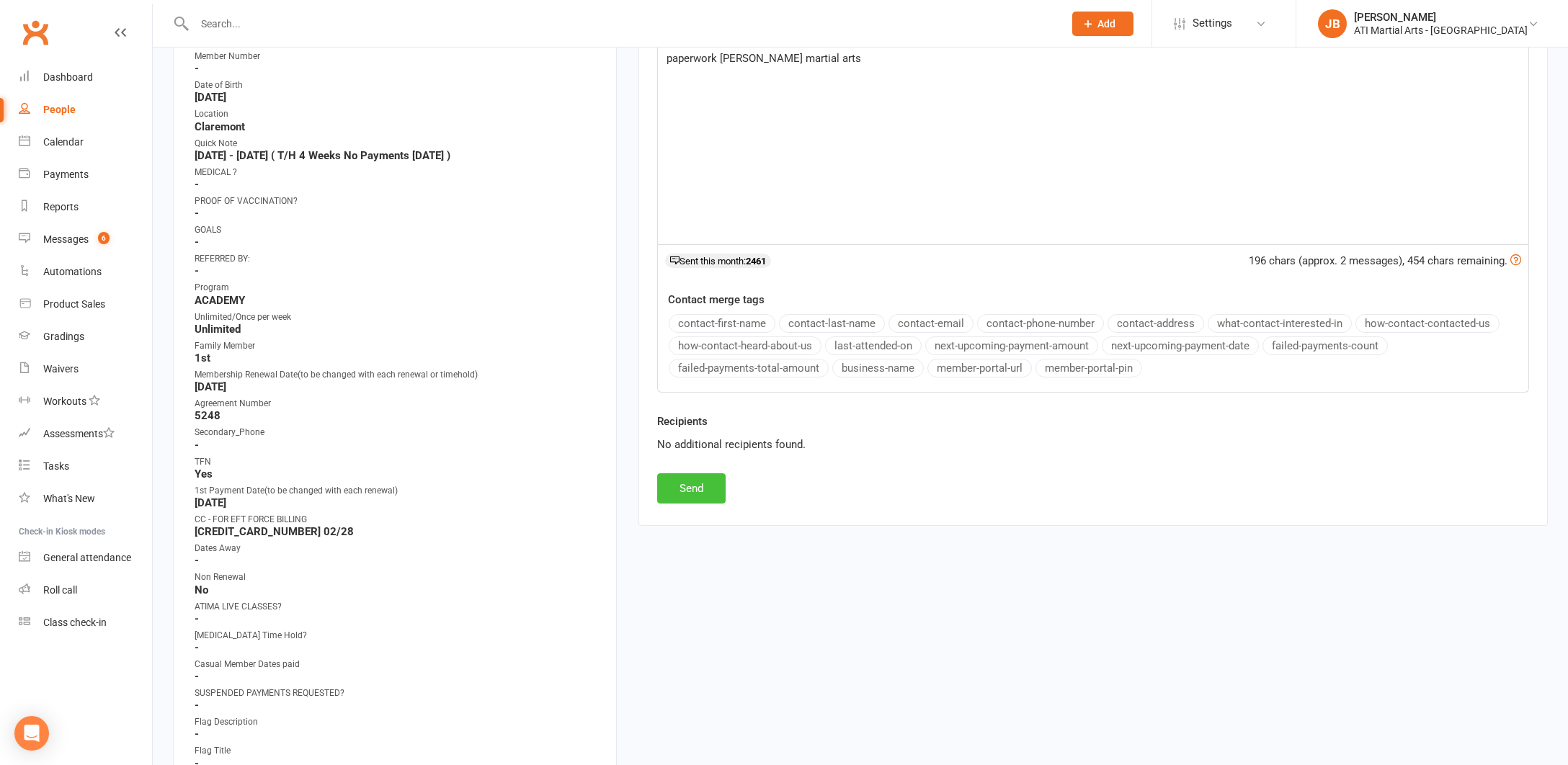
click at [695, 488] on button "Send" at bounding box center [691, 488] width 68 height 30
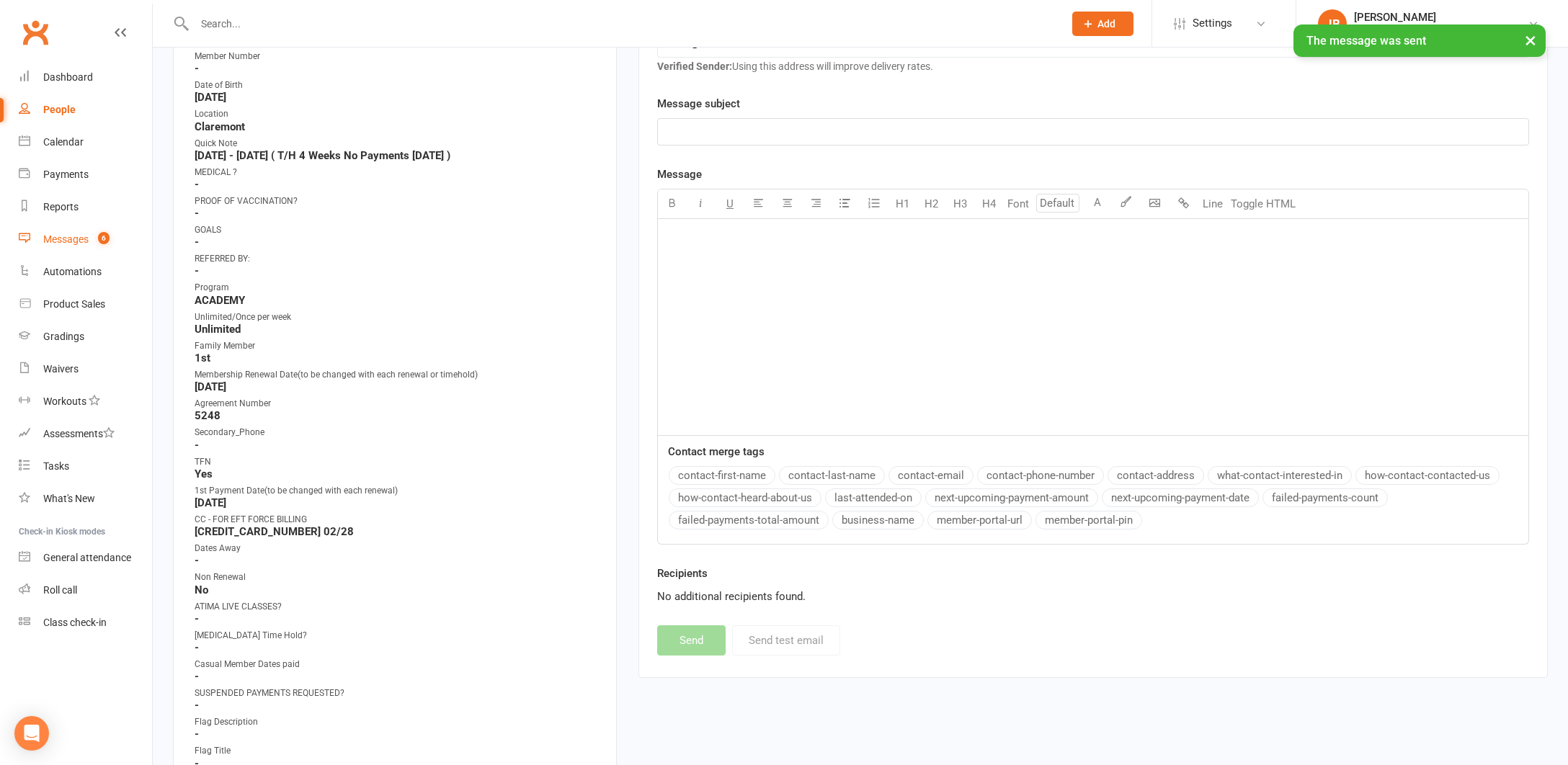
click at [63, 241] on div "Messages" at bounding box center [66, 239] width 45 height 11
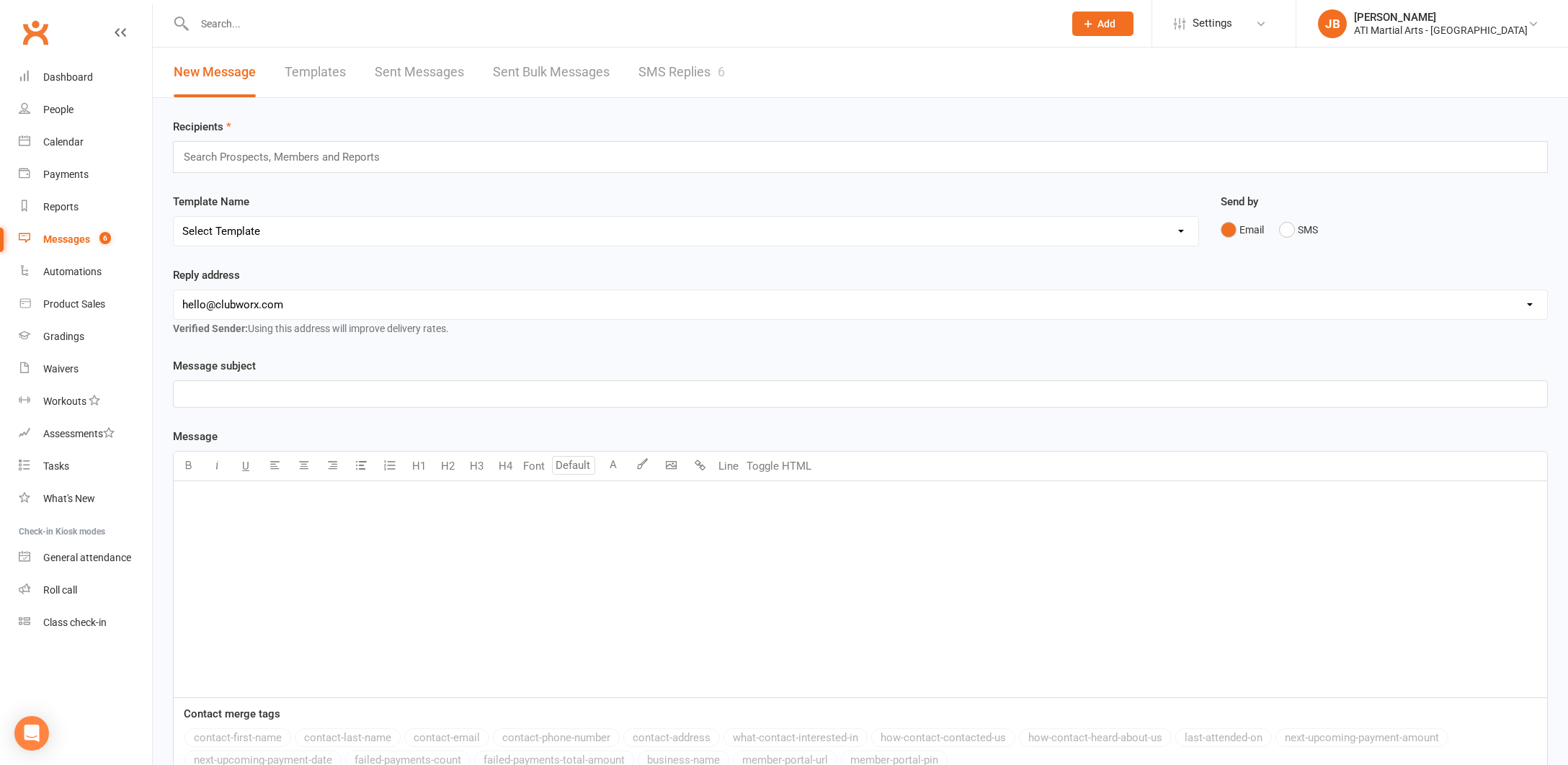
click at [666, 73] on link "SMS Replies 6" at bounding box center [682, 73] width 86 height 50
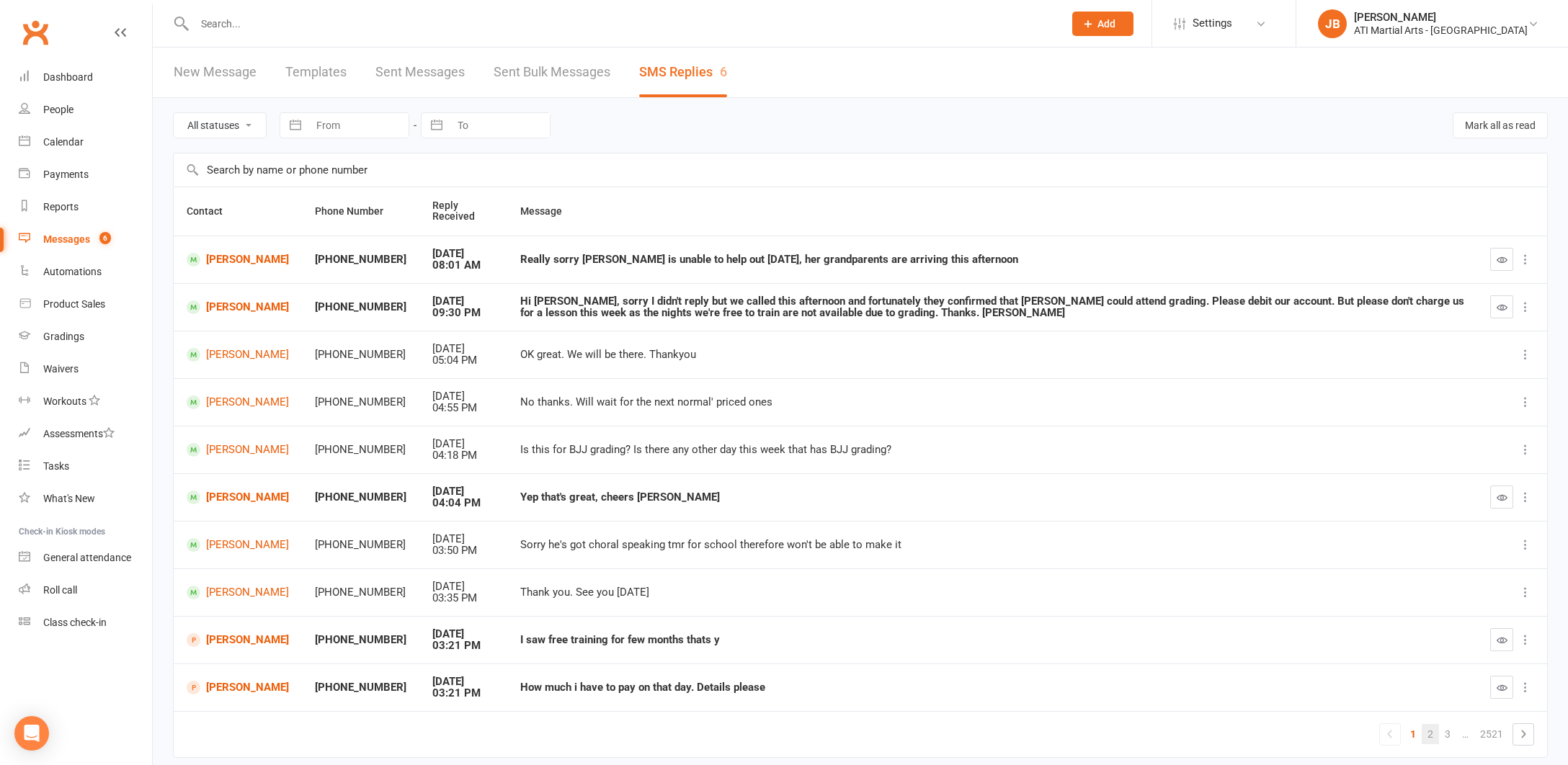
click at [1432, 725] on link "2" at bounding box center [1430, 734] width 17 height 20
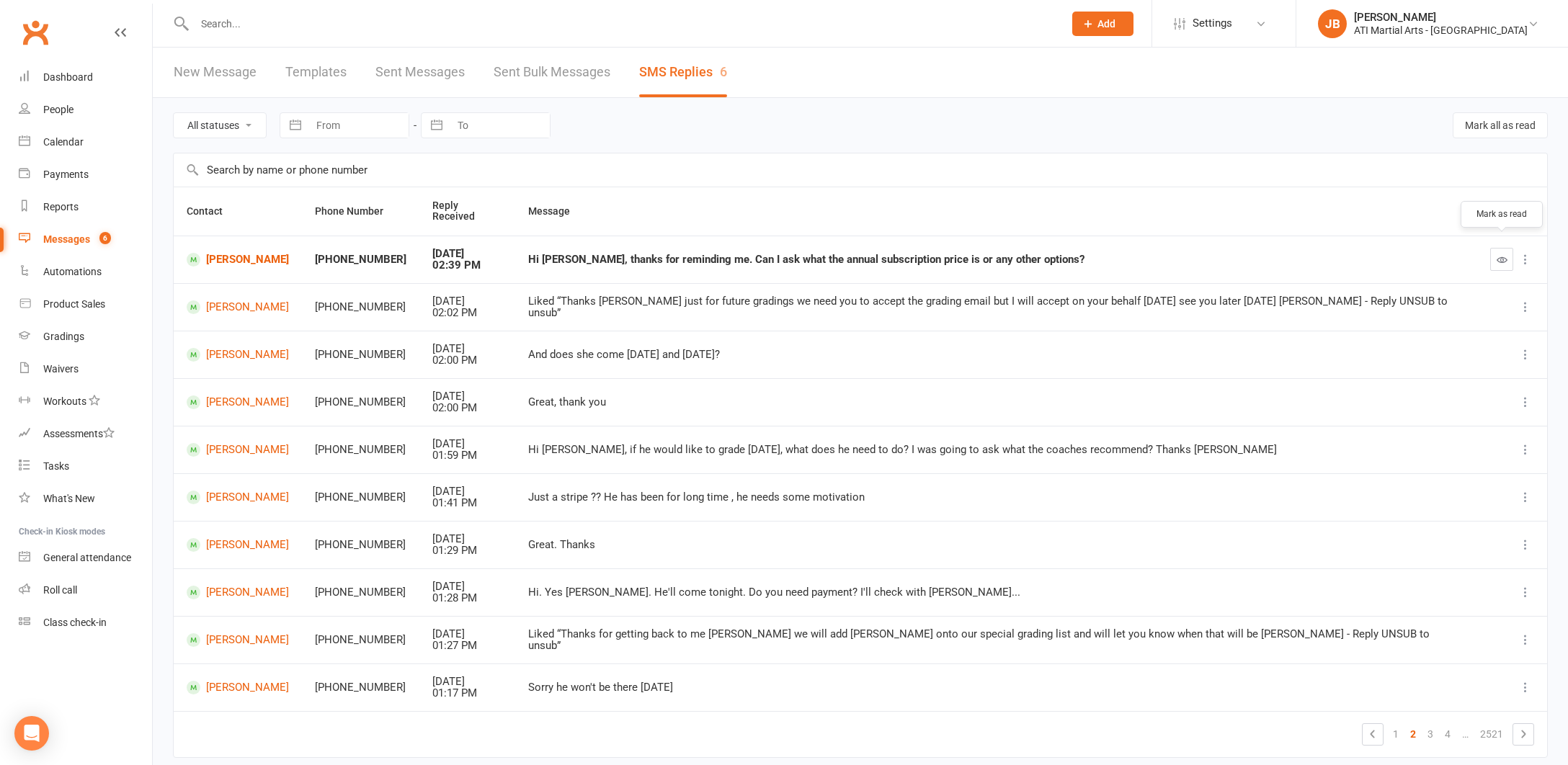
click at [1499, 254] on icon "button" at bounding box center [1502, 259] width 11 height 11
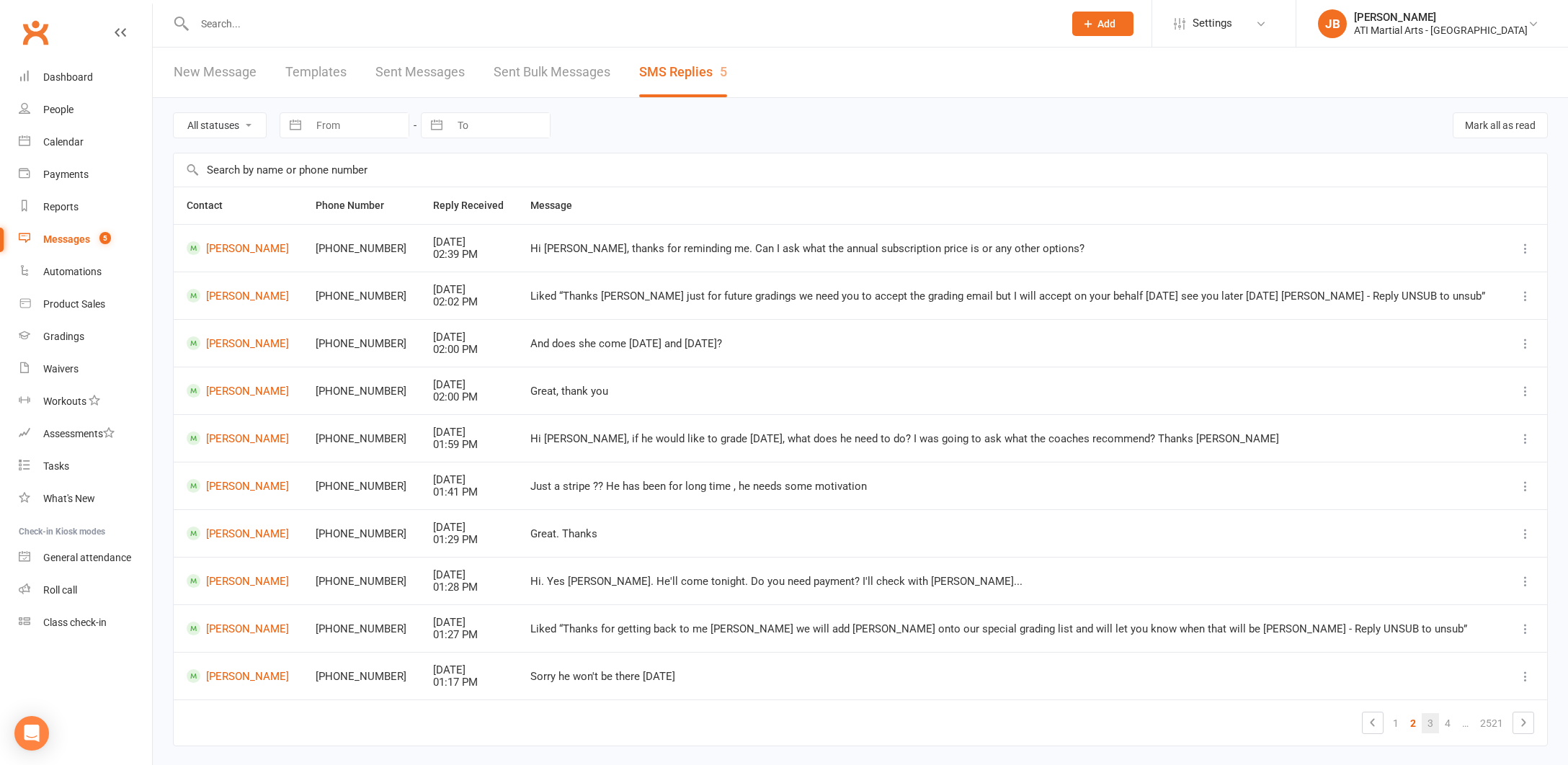
click at [1433, 716] on link "3" at bounding box center [1430, 723] width 17 height 20
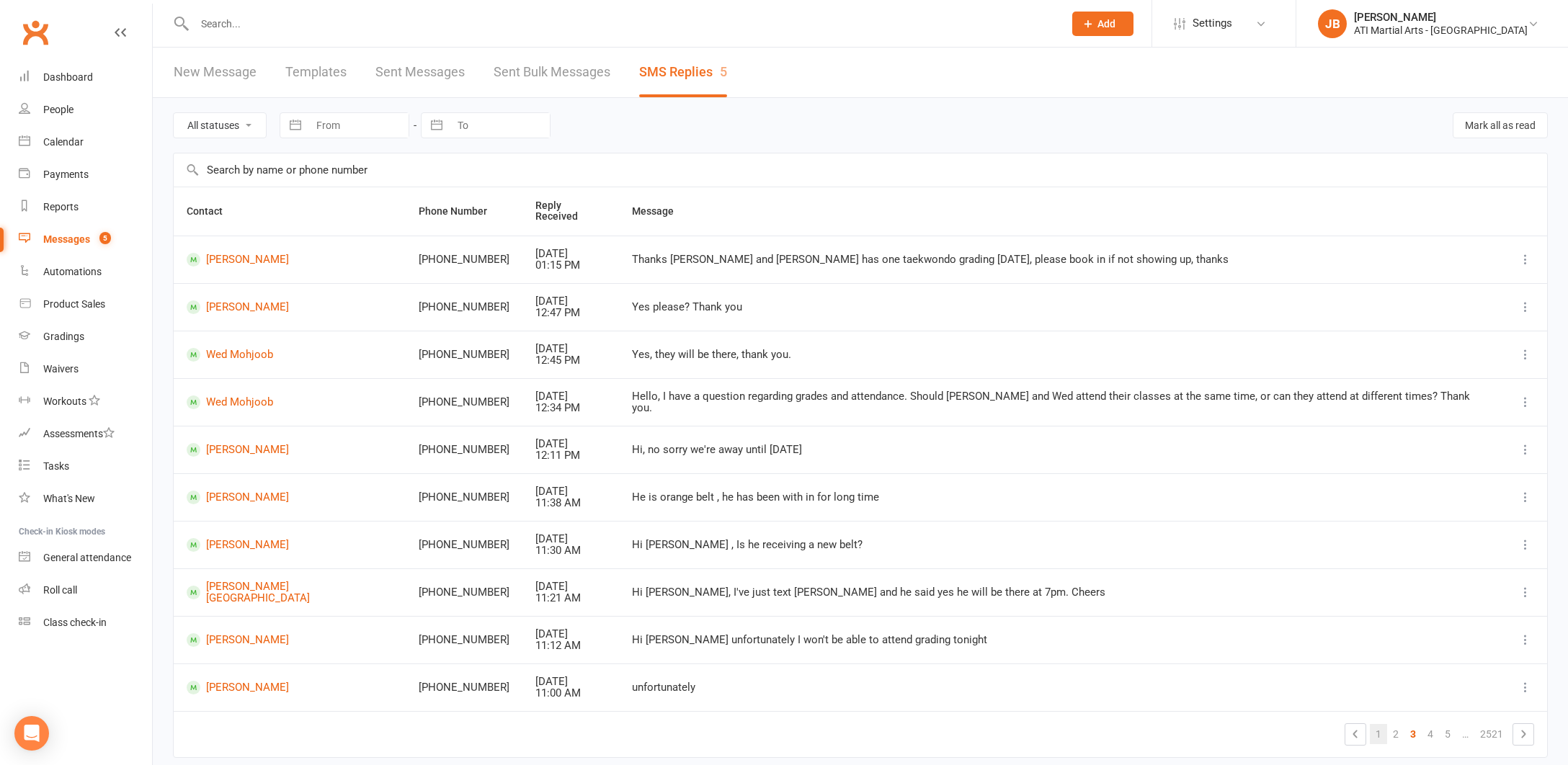
click at [1381, 724] on link "1" at bounding box center [1378, 734] width 17 height 20
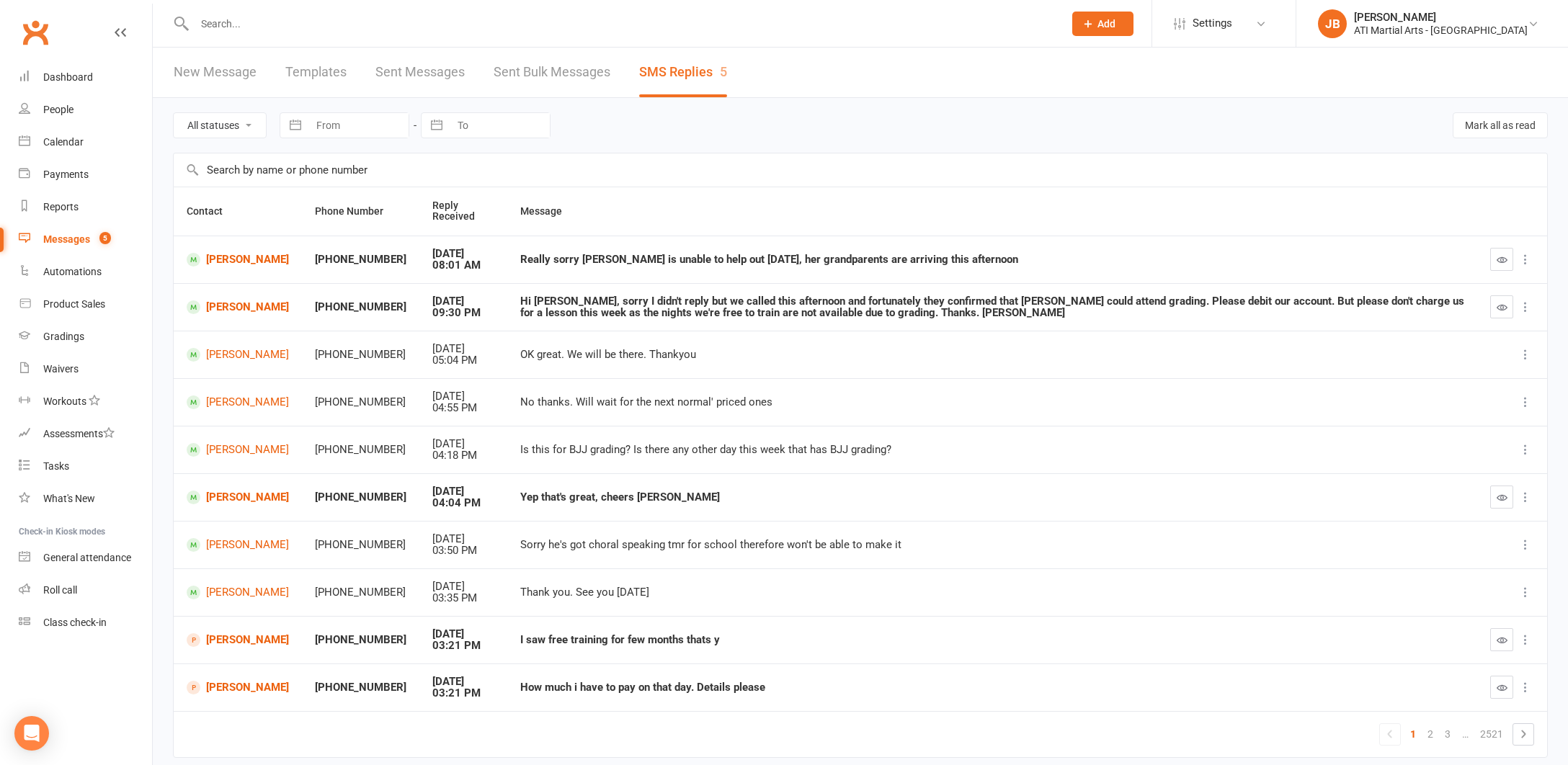
click at [36, 33] on link "Clubworx" at bounding box center [36, 33] width 36 height 36
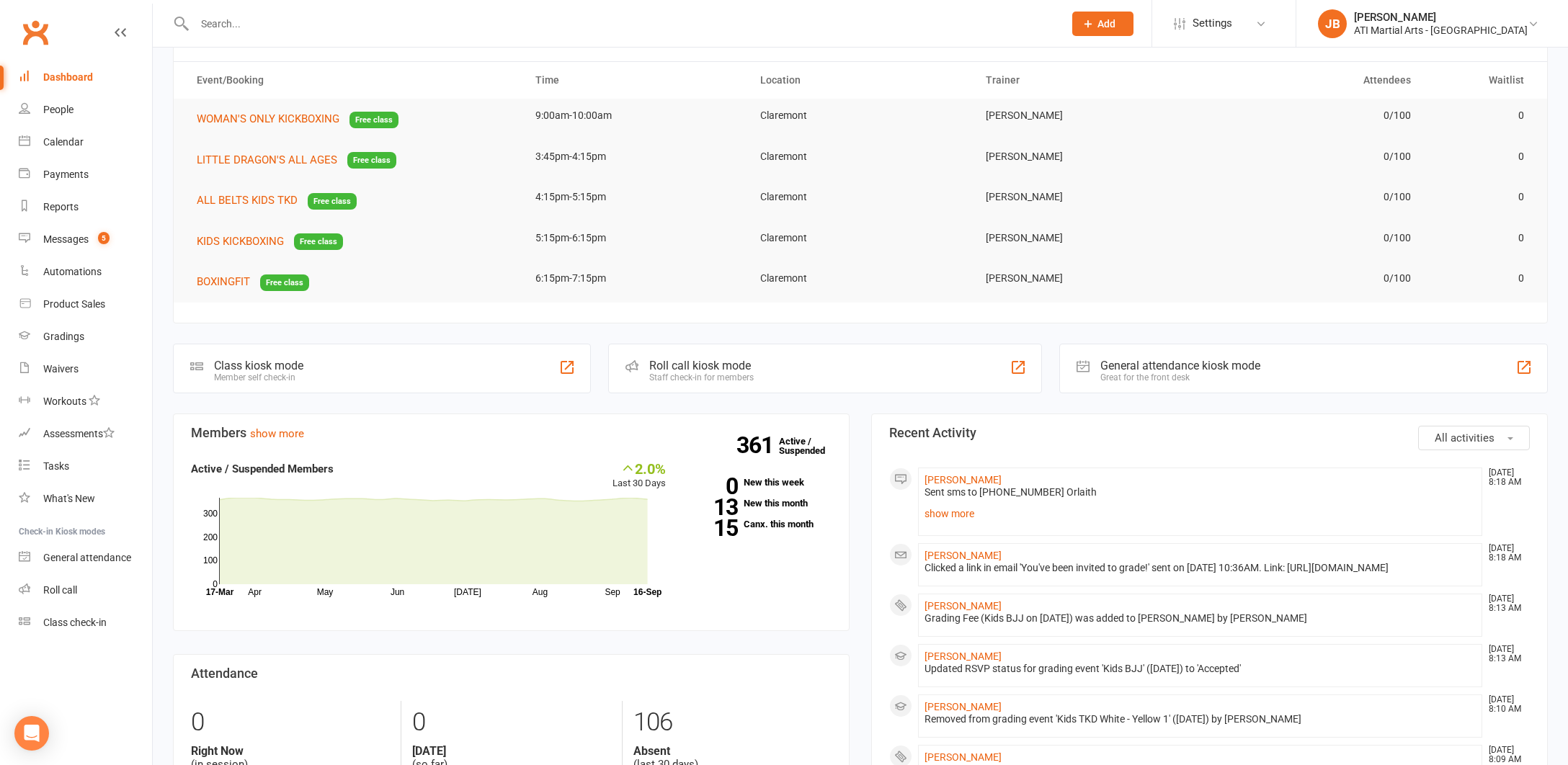
scroll to position [64, 0]
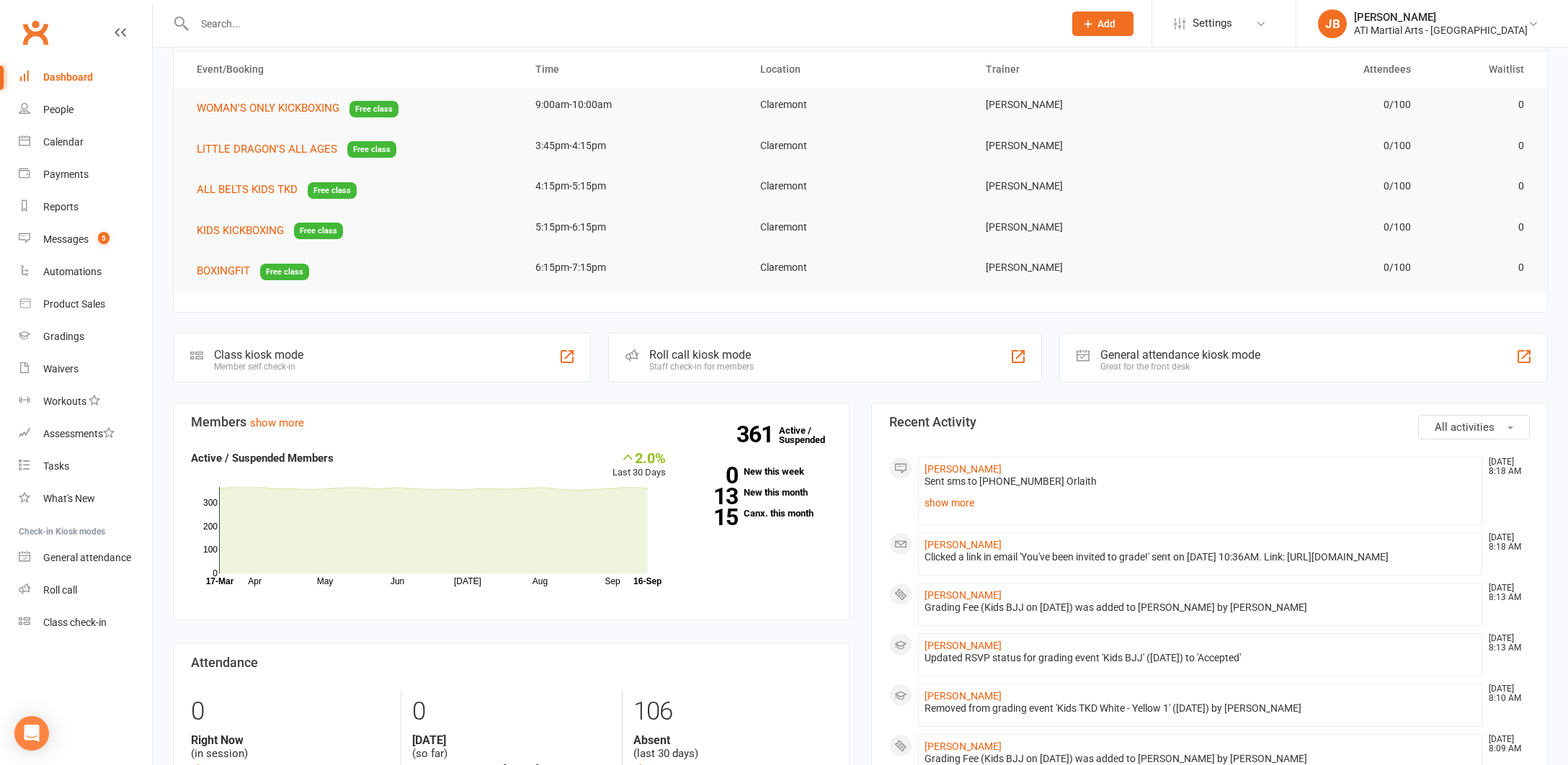
click at [37, 33] on link "Clubworx" at bounding box center [36, 33] width 36 height 36
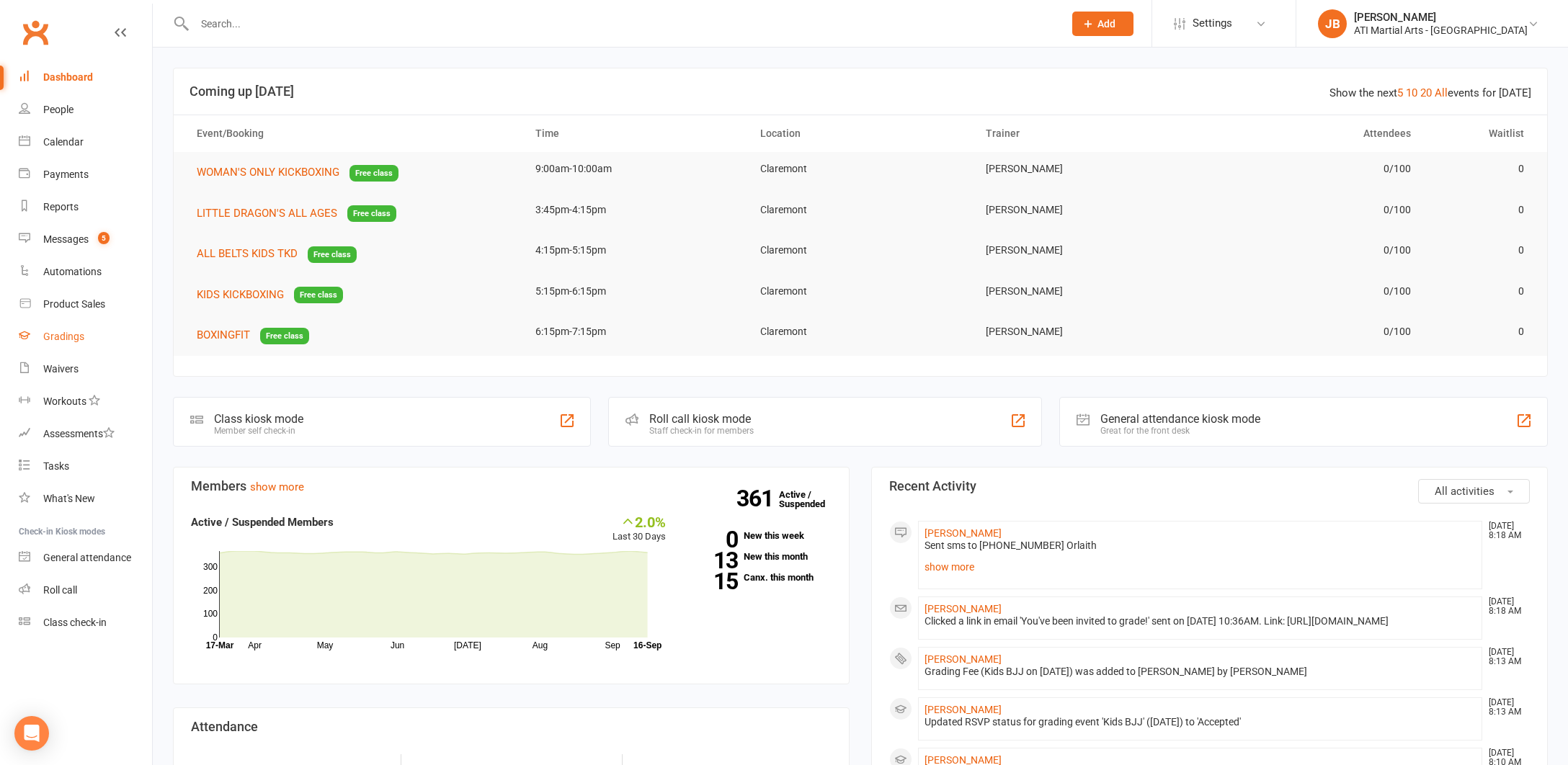
click at [74, 337] on div "Gradings" at bounding box center [64, 336] width 41 height 11
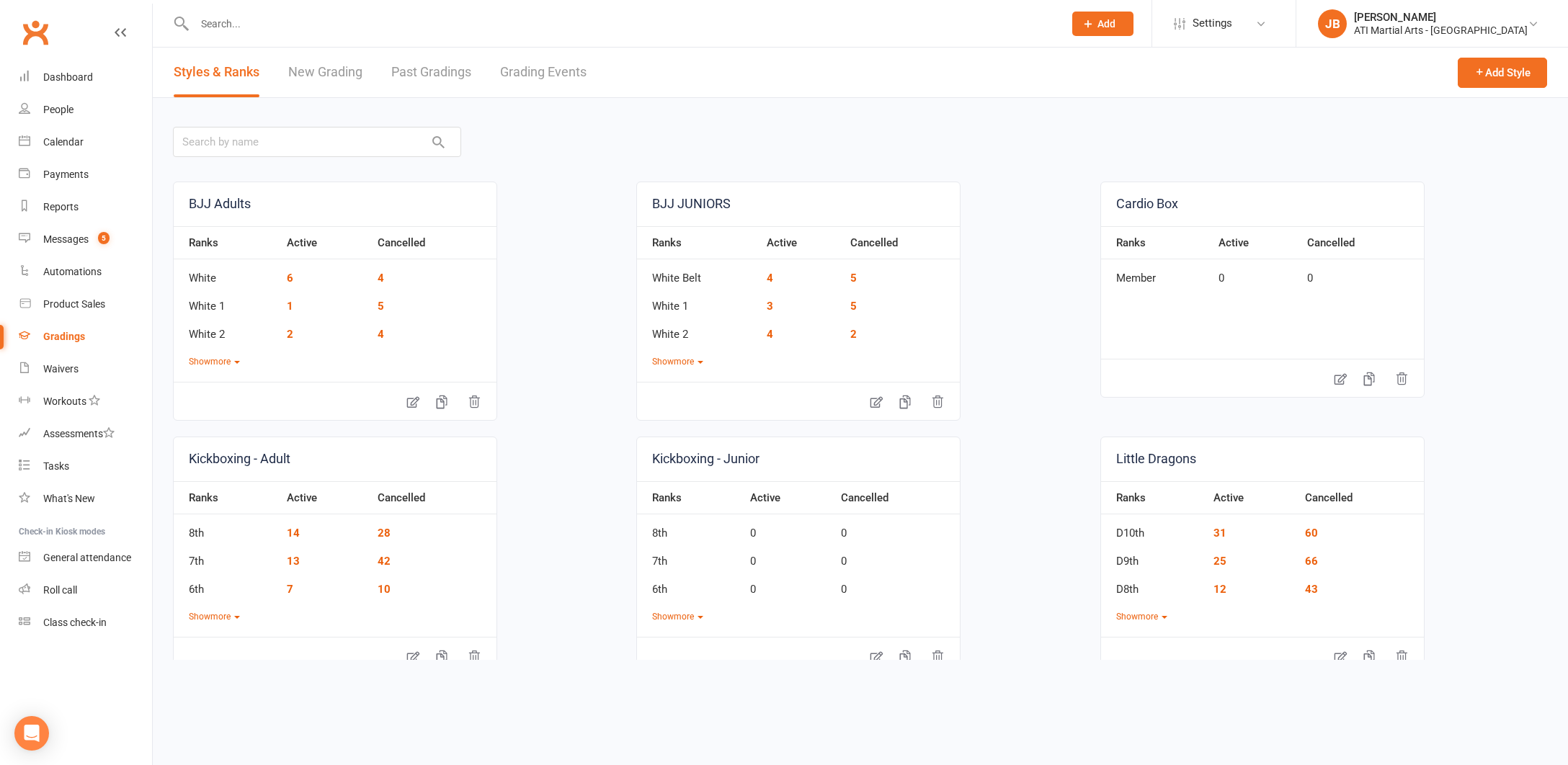
click at [552, 73] on link "Grading Events" at bounding box center [543, 73] width 86 height 50
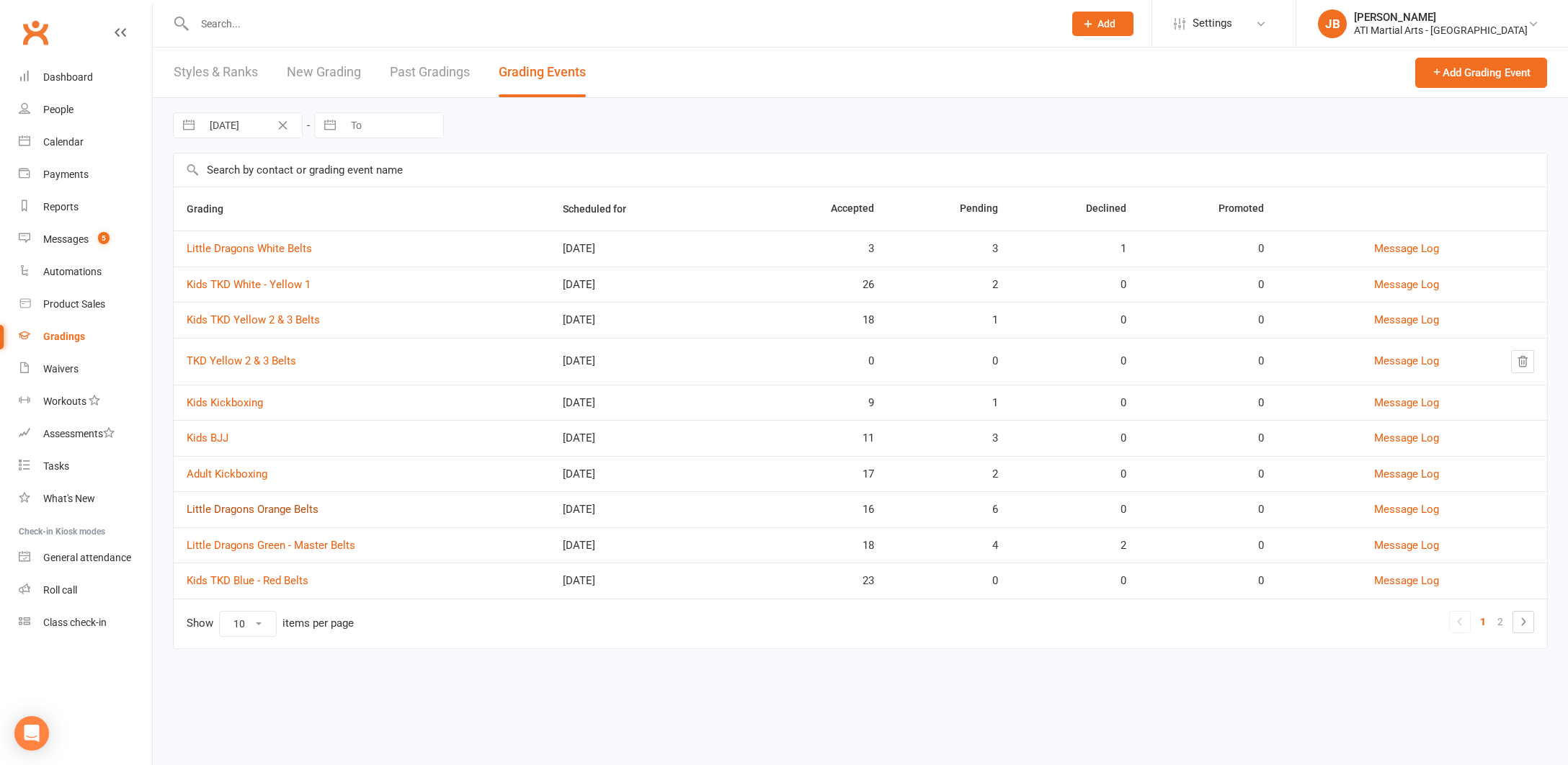
click at [262, 511] on link "Little Dragons Orange Belts" at bounding box center [252, 509] width 132 height 13
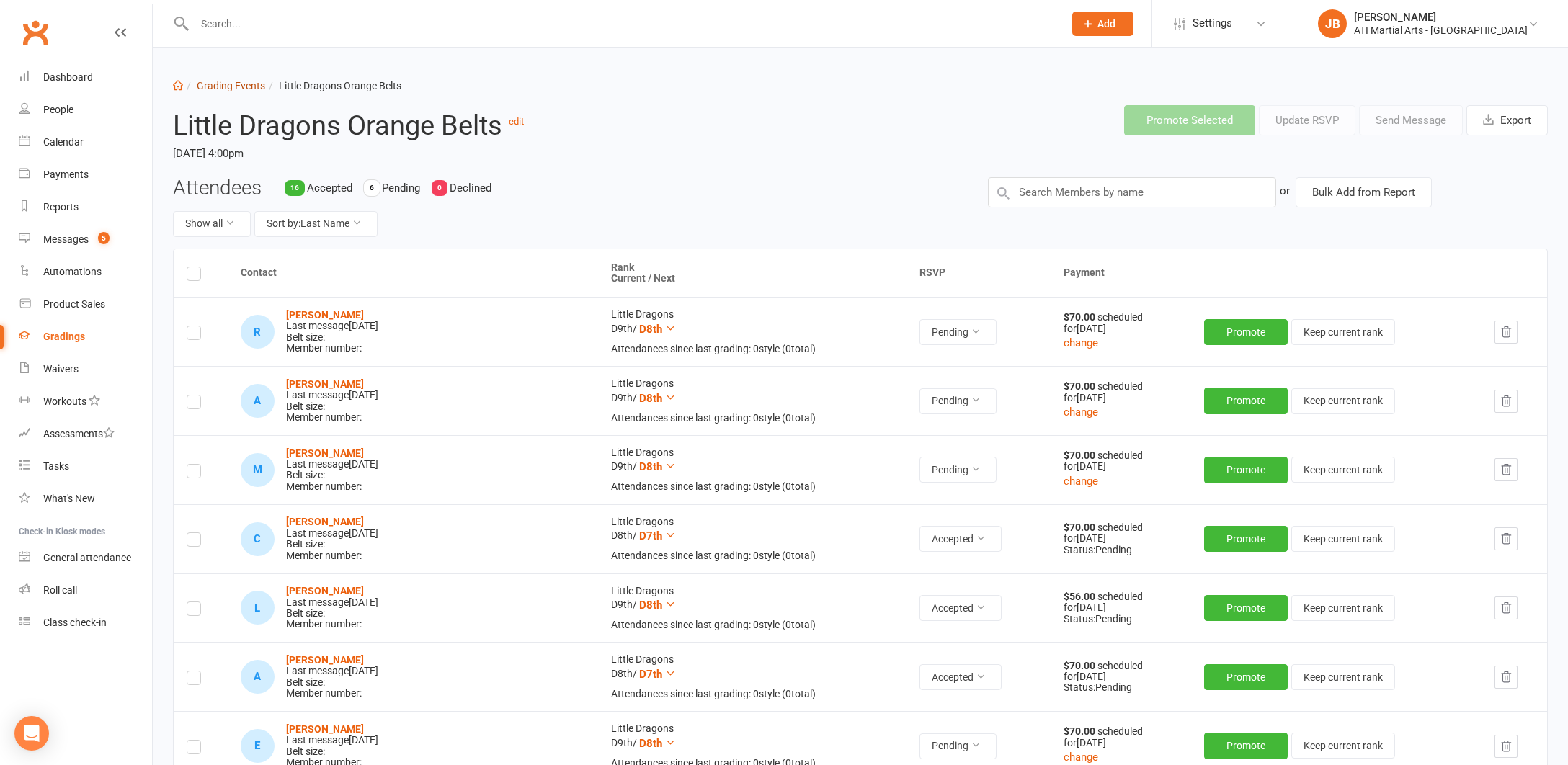
click at [213, 86] on link "Grading Events" at bounding box center [230, 85] width 68 height 11
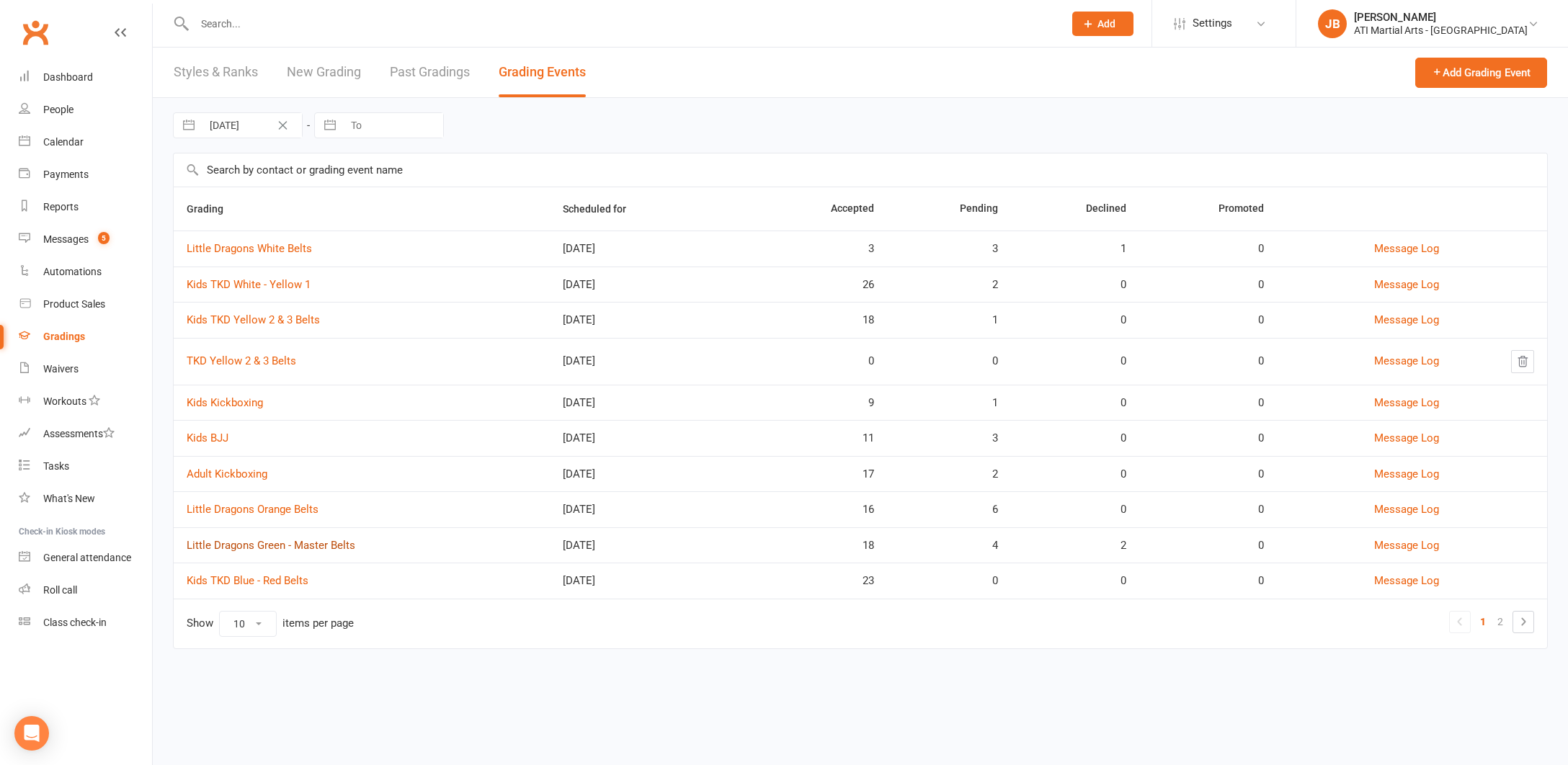
click at [275, 544] on link "Little Dragons Green - Master Belts" at bounding box center [271, 545] width 168 height 13
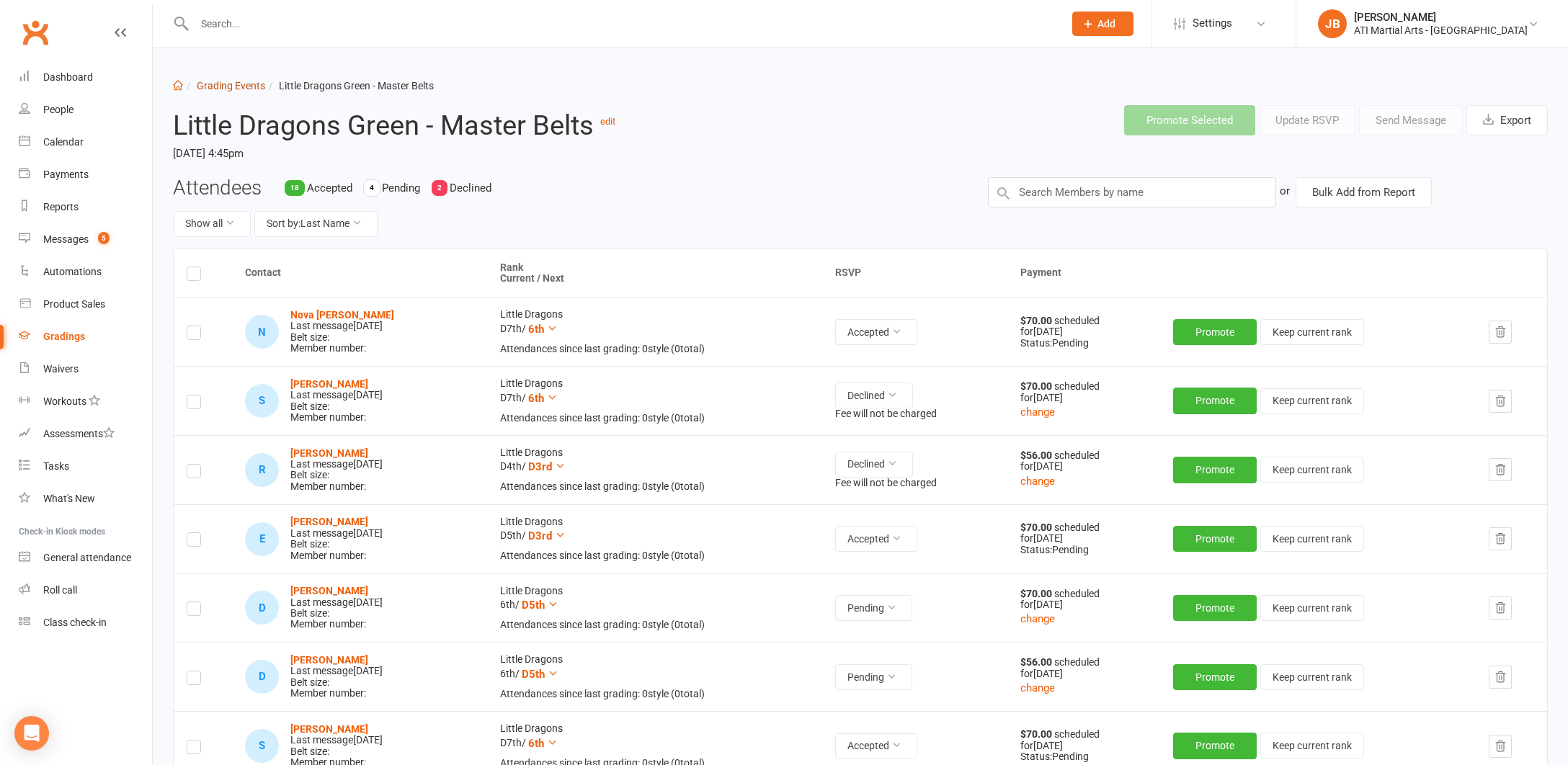
click at [227, 89] on link "Grading Events" at bounding box center [230, 85] width 68 height 11
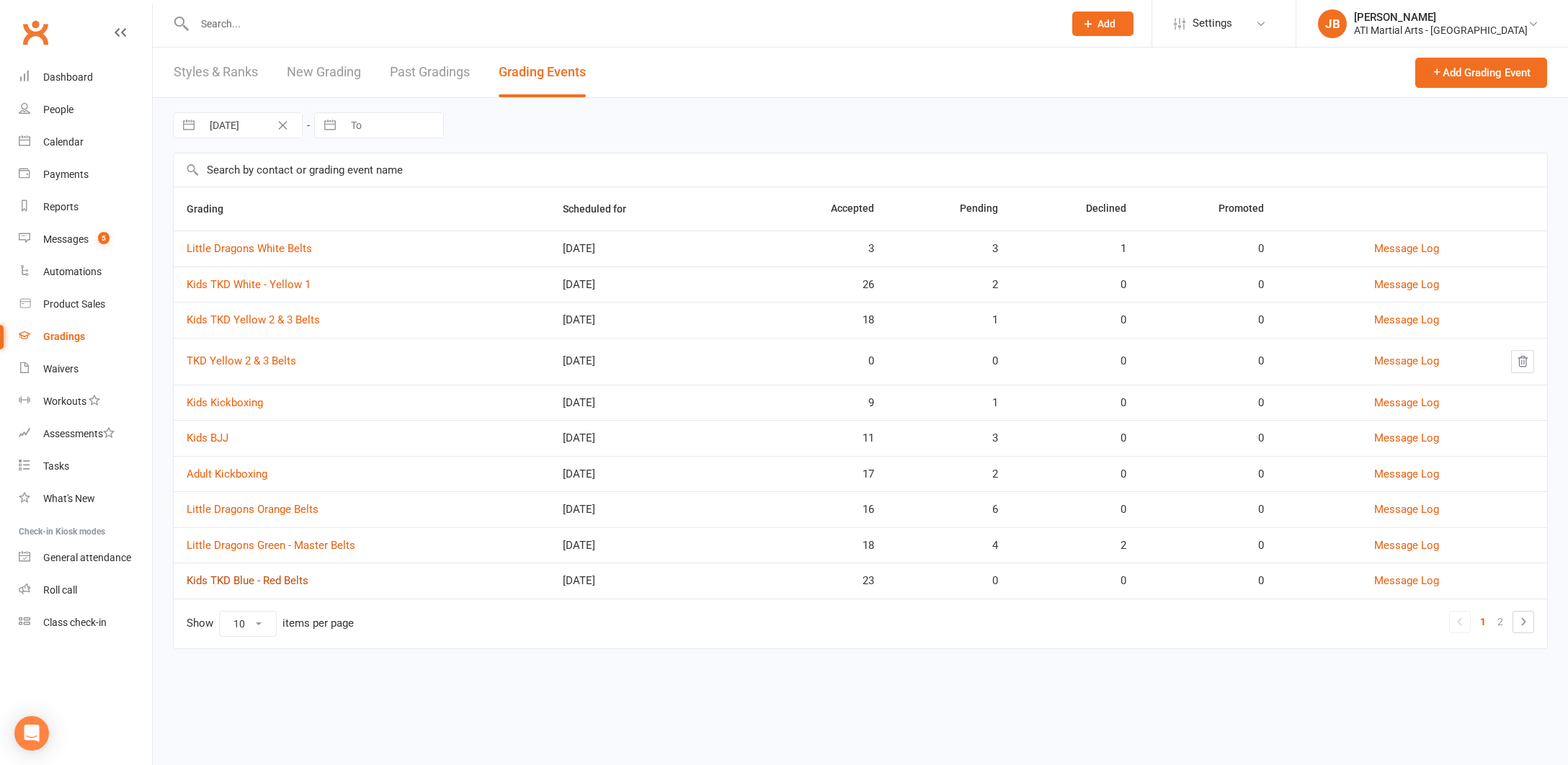
click at [277, 581] on link "Kids TKD Blue - Red Belts" at bounding box center [247, 580] width 122 height 13
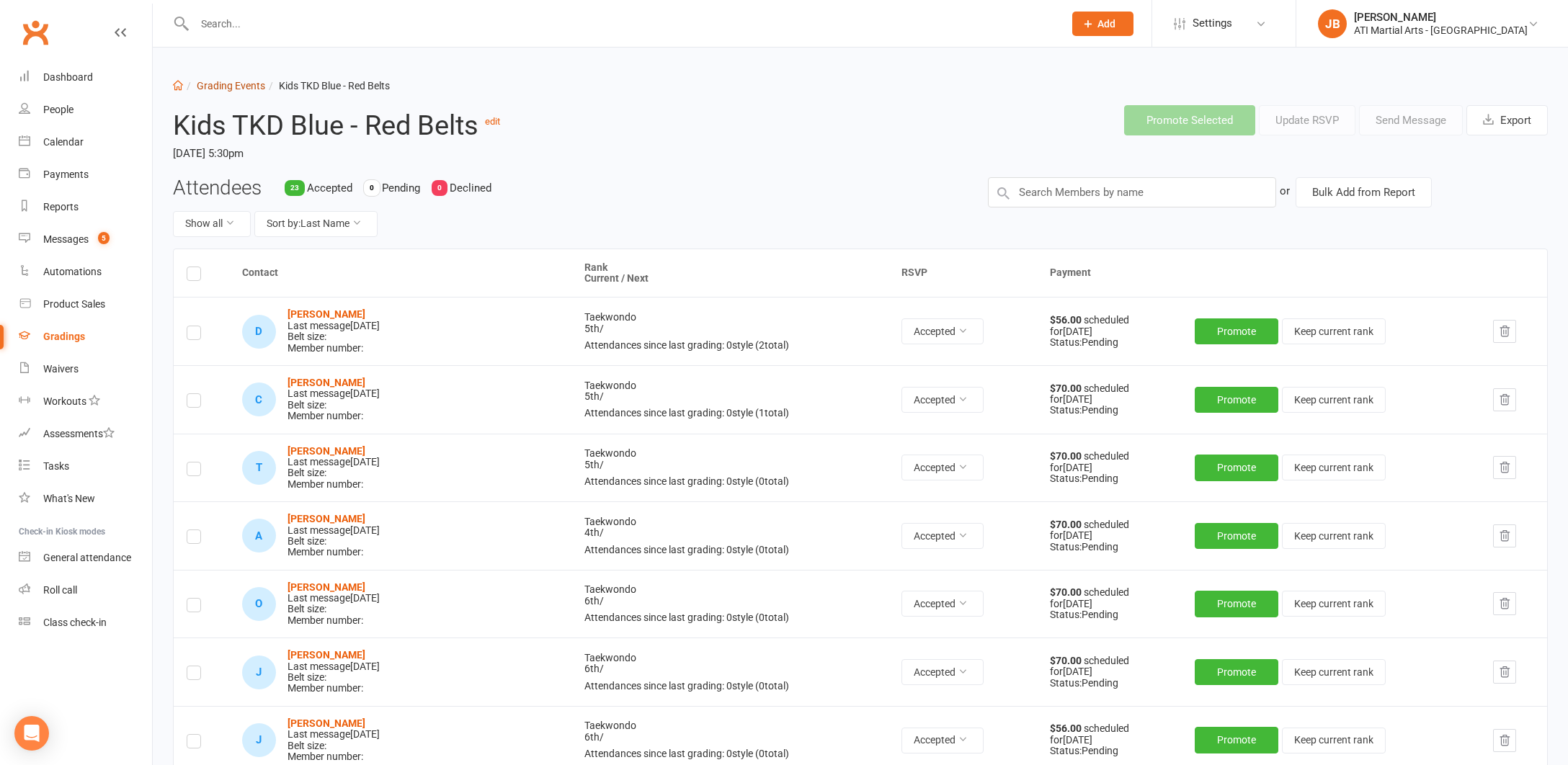
click at [215, 86] on link "Grading Events" at bounding box center [230, 85] width 68 height 11
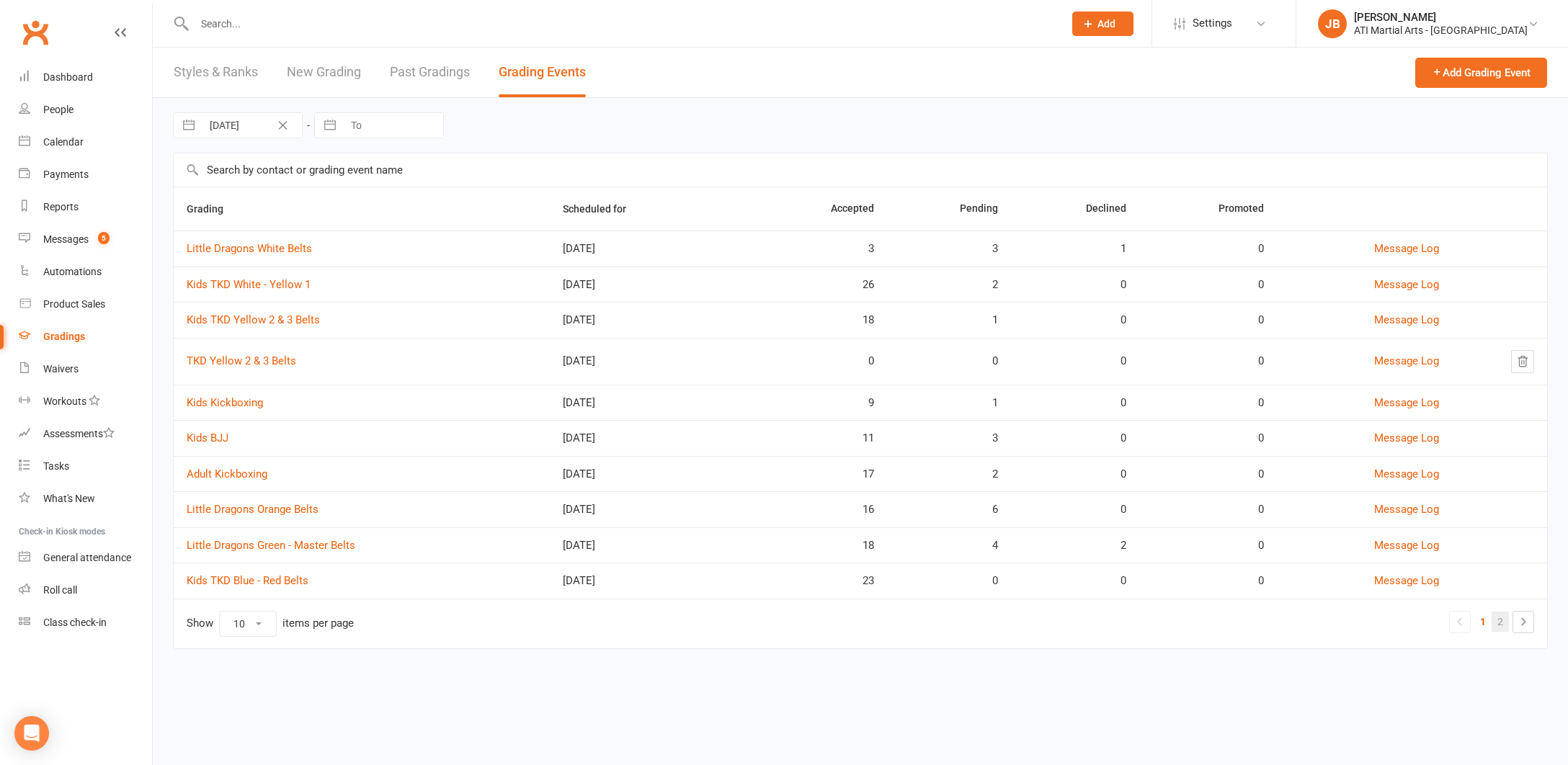
click at [1499, 619] on link "2" at bounding box center [1500, 622] width 17 height 20
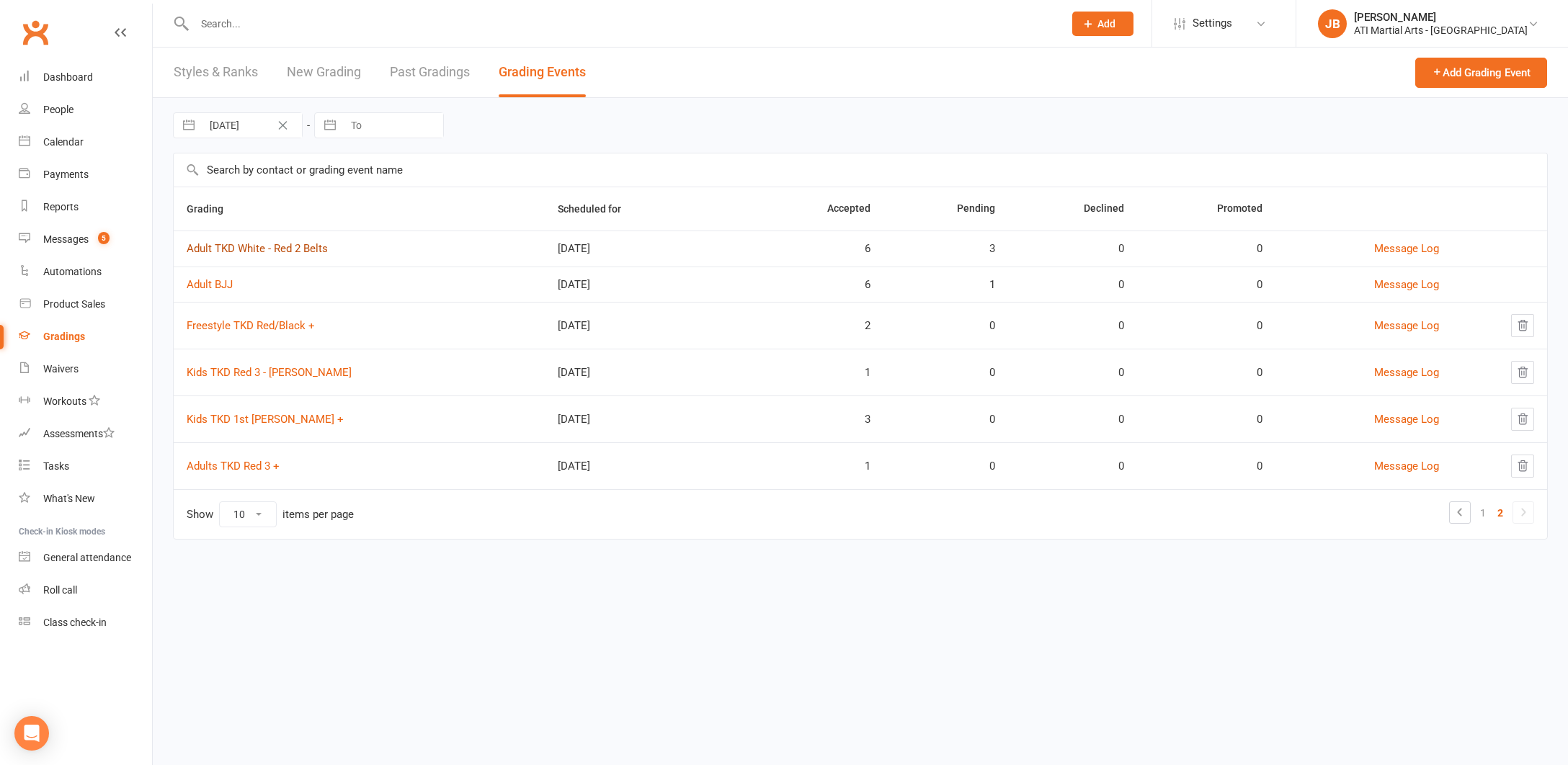
click at [228, 251] on link "Adult TKD White - Red 2 Belts" at bounding box center [257, 248] width 141 height 13
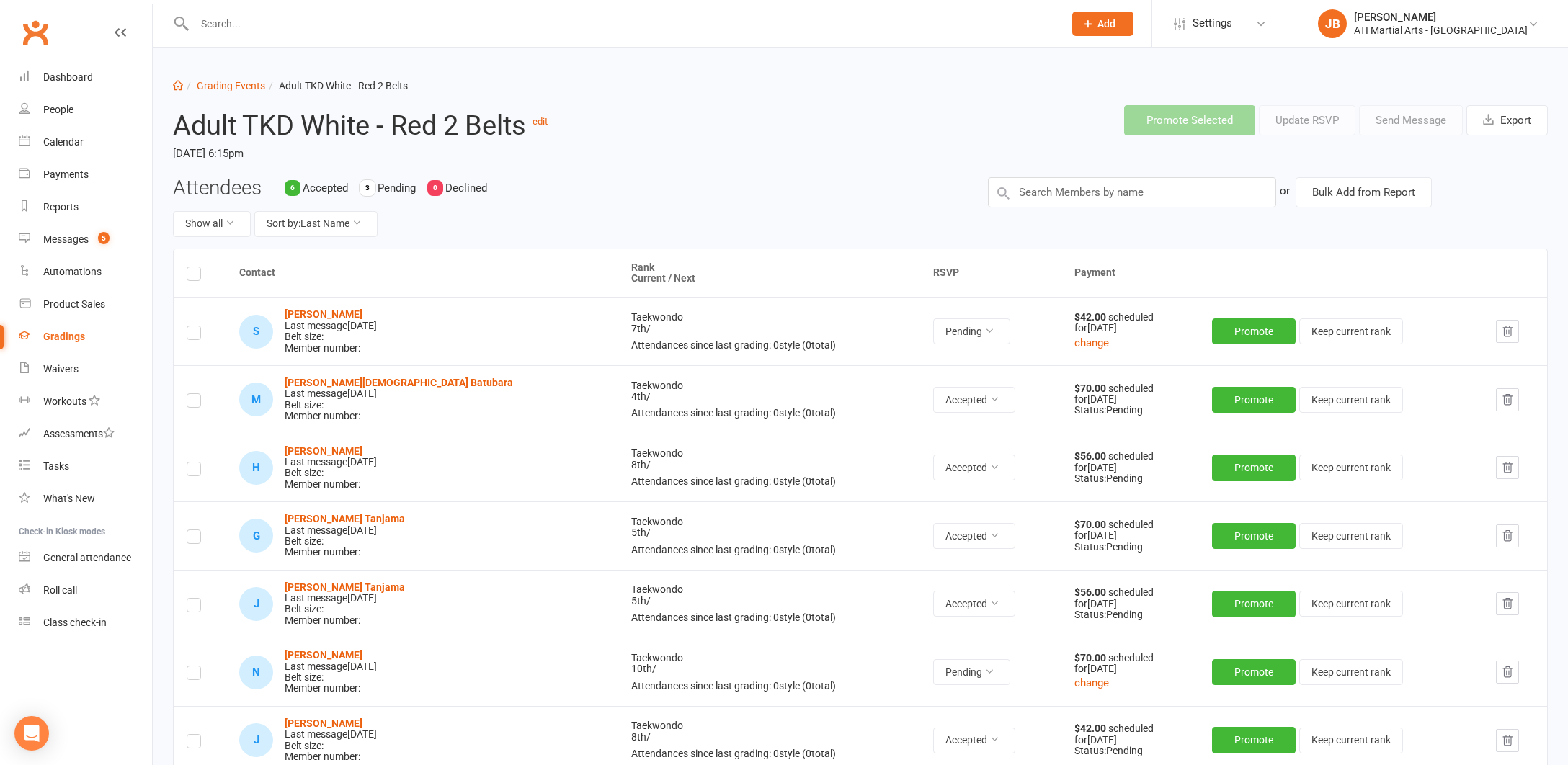
click at [37, 31] on link "Clubworx" at bounding box center [36, 33] width 36 height 36
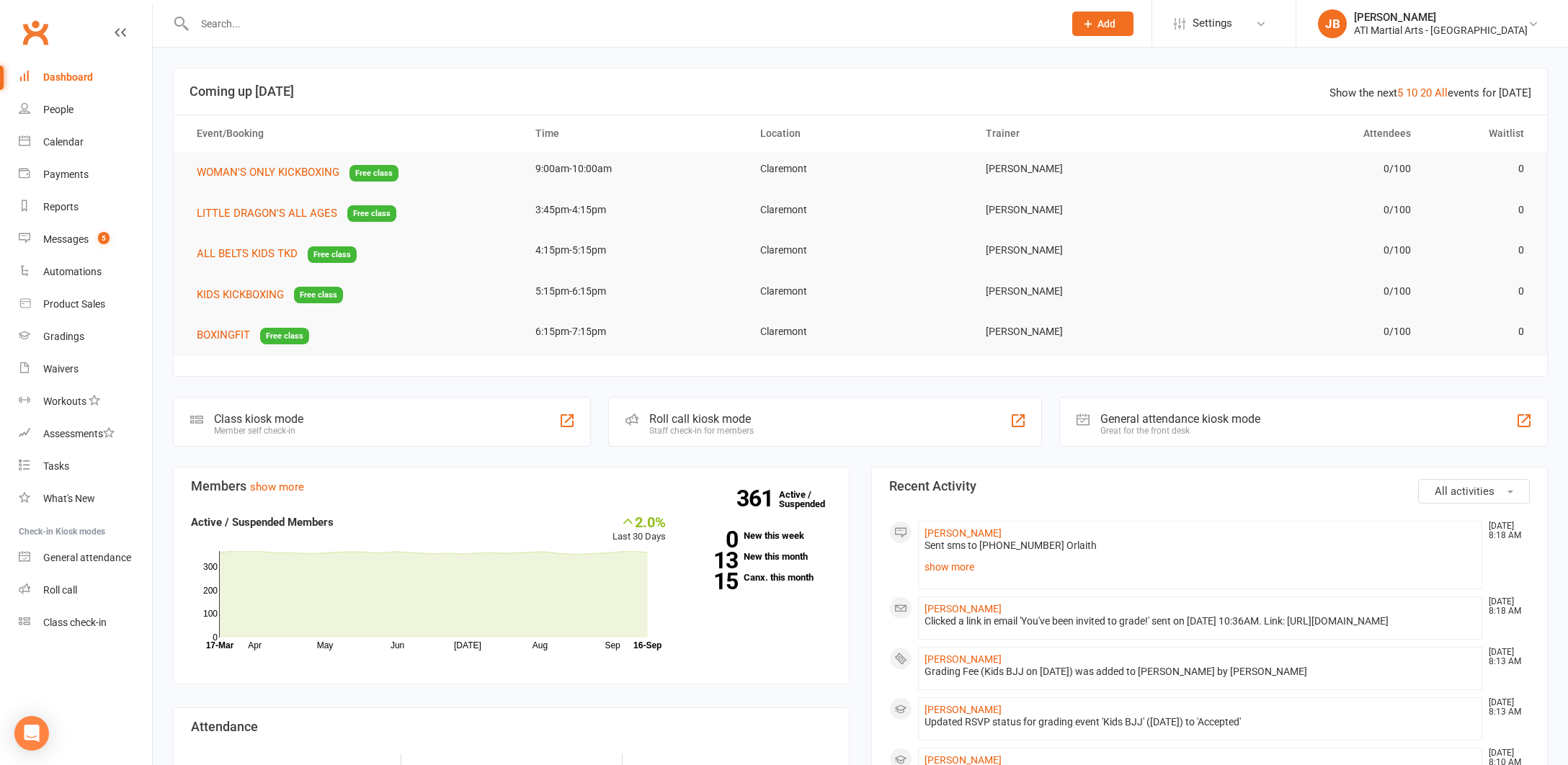
click at [213, 22] on input "text" at bounding box center [622, 24] width 863 height 20
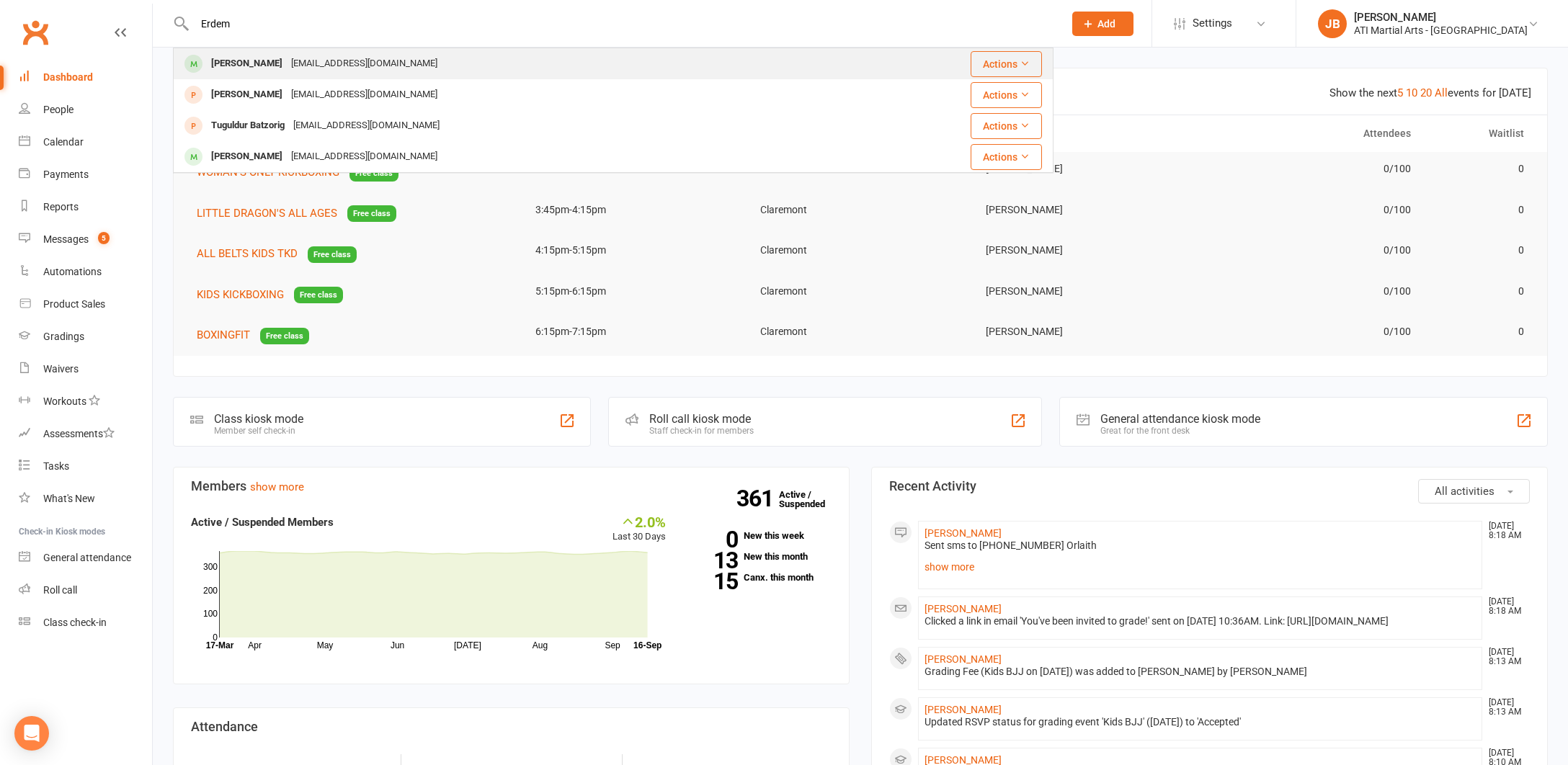
type input "Erdem"
click at [273, 67] on div "Erdem Enkh-Erdene" at bounding box center [246, 64] width 80 height 21
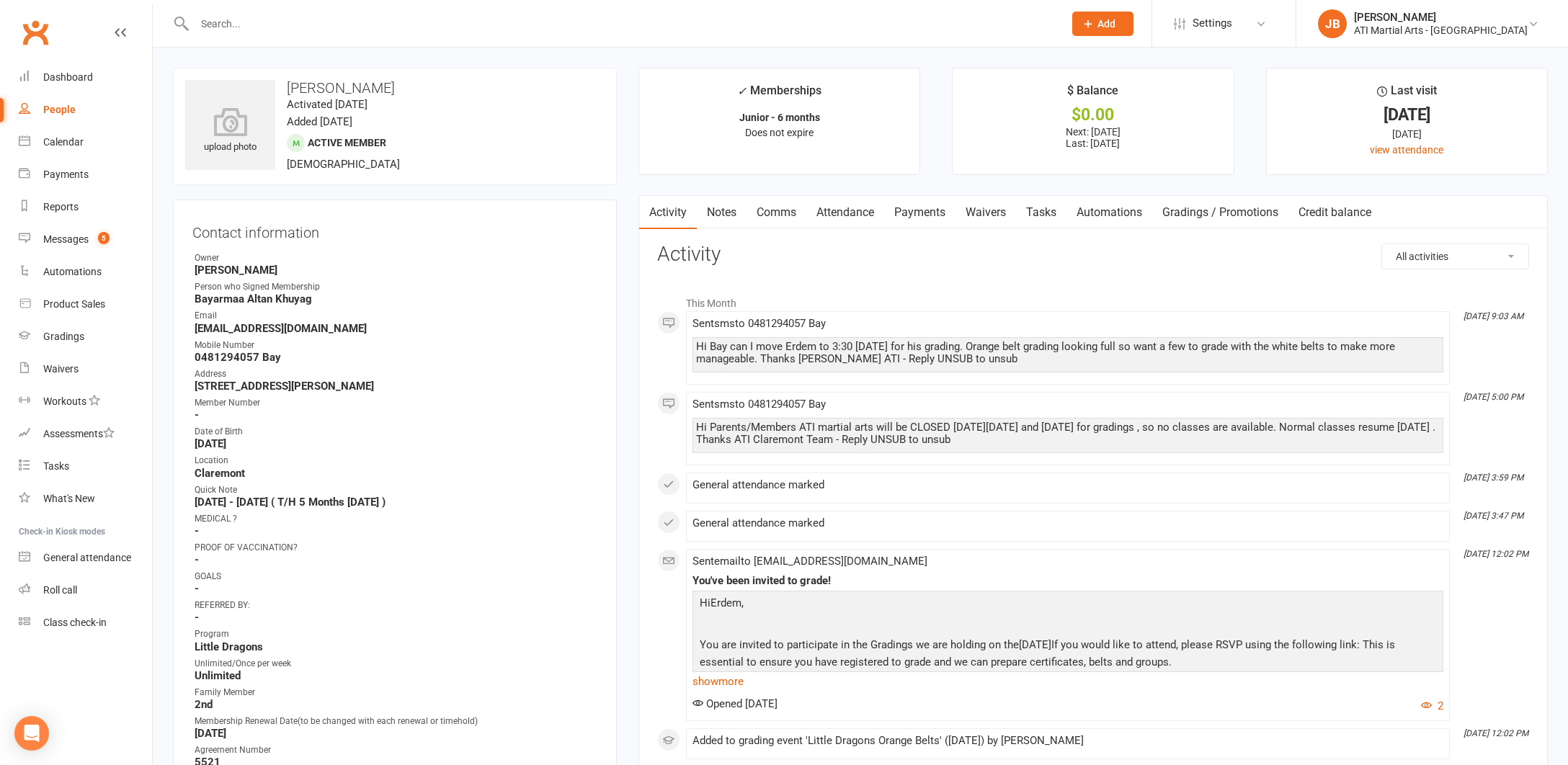
click at [777, 212] on link "Comms" at bounding box center [776, 212] width 60 height 33
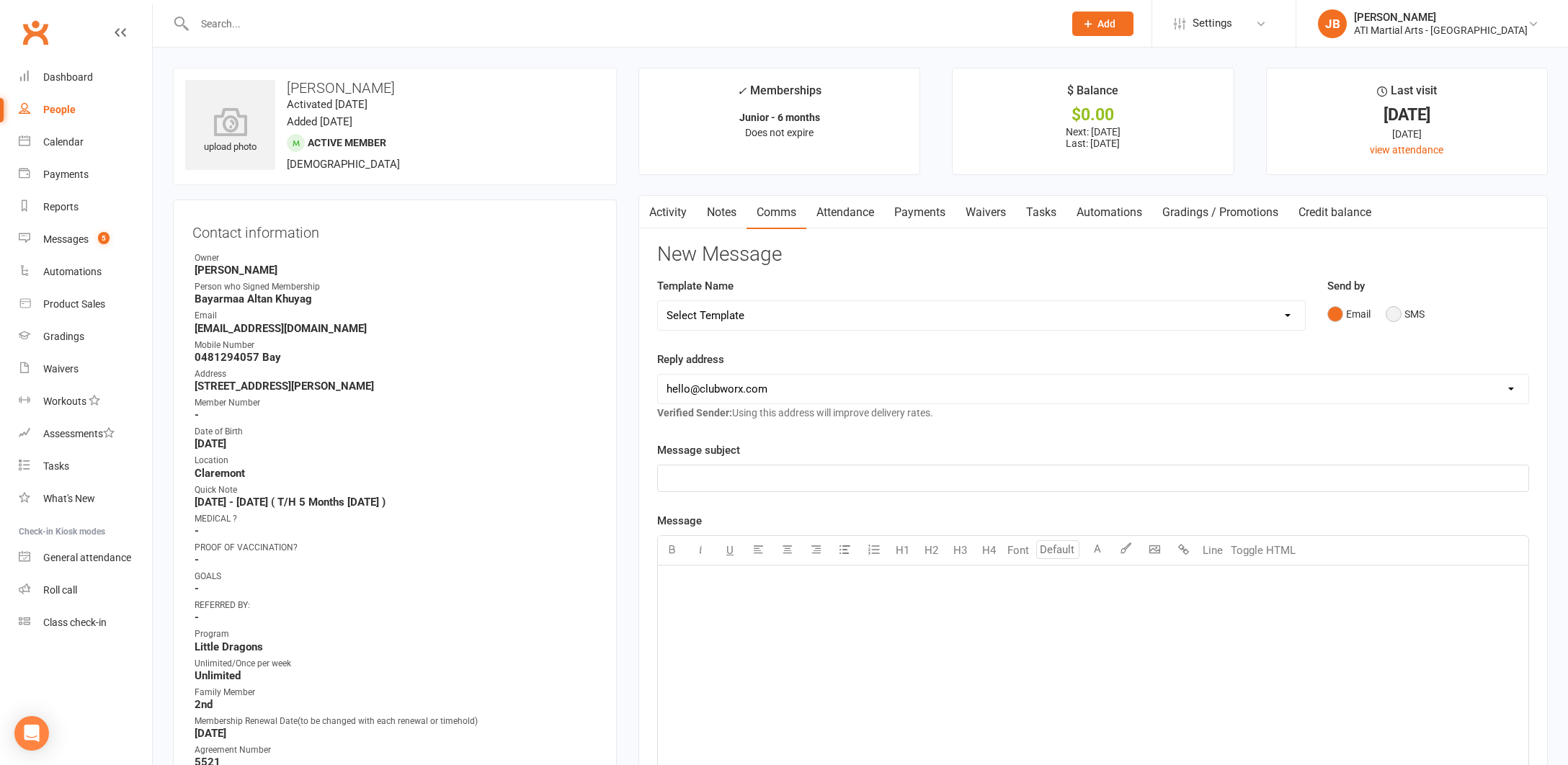
click at [1395, 315] on button "SMS" at bounding box center [1404, 314] width 39 height 27
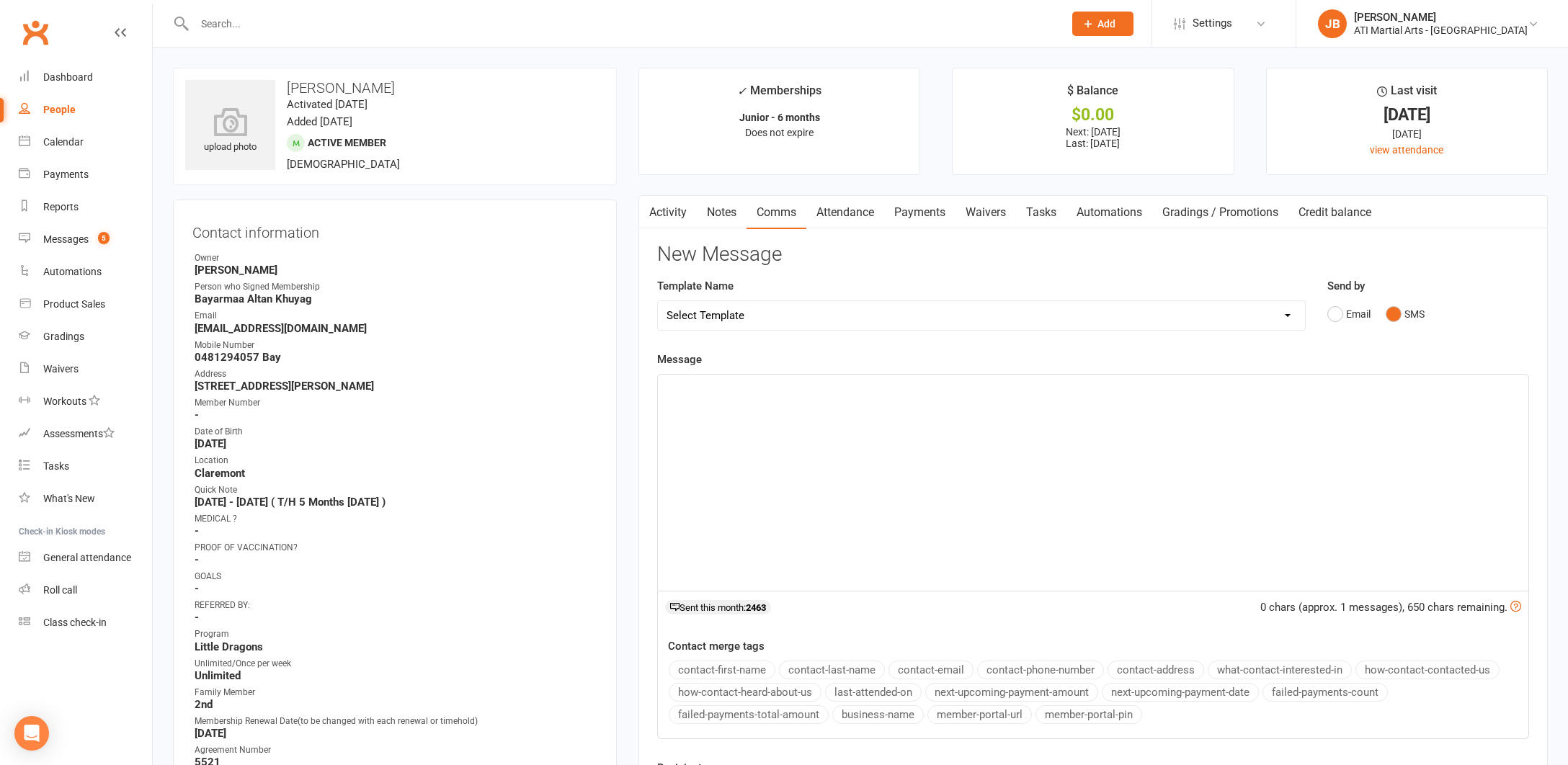
click at [686, 393] on p "﻿" at bounding box center [1093, 387] width 853 height 17
drag, startPoint x: 666, startPoint y: 385, endPoint x: 1087, endPoint y: 384, distance: 421.0
click at [1087, 384] on p "Hi Bay Jacqui here from Ati martial arts is Erdem attending the grading today a…" at bounding box center [1093, 387] width 853 height 17
copy span "Hi Bay Jacqui here from Ati martial arts is Erdem attending the grading today a…"
click at [738, 443] on div "Hi Bay Jacqui here from Ati martial arts is Erdem attending the grading today a…" at bounding box center [1093, 482] width 870 height 216
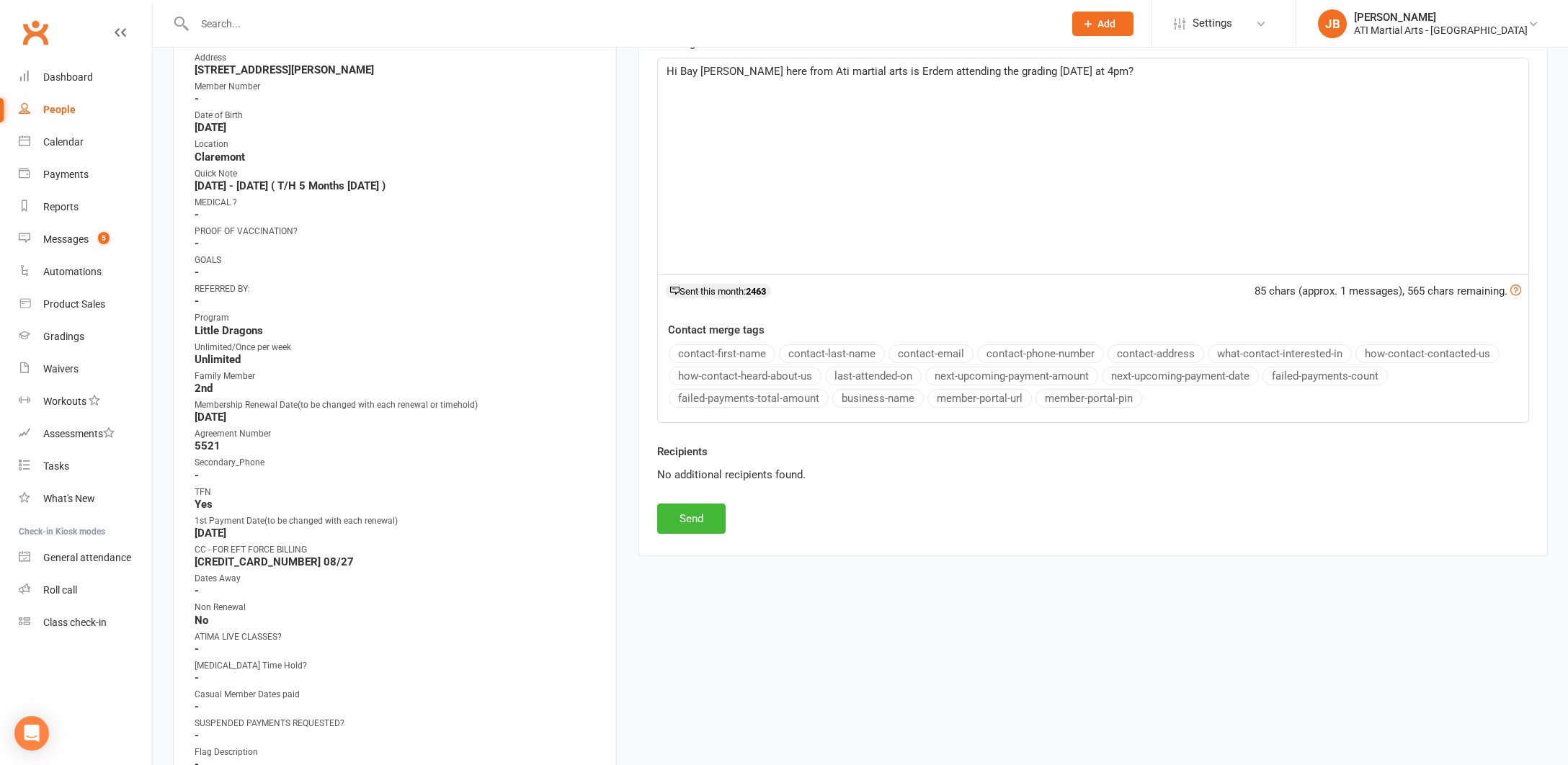
scroll to position [319, 0]
click at [687, 512] on button "Send" at bounding box center [691, 516] width 68 height 30
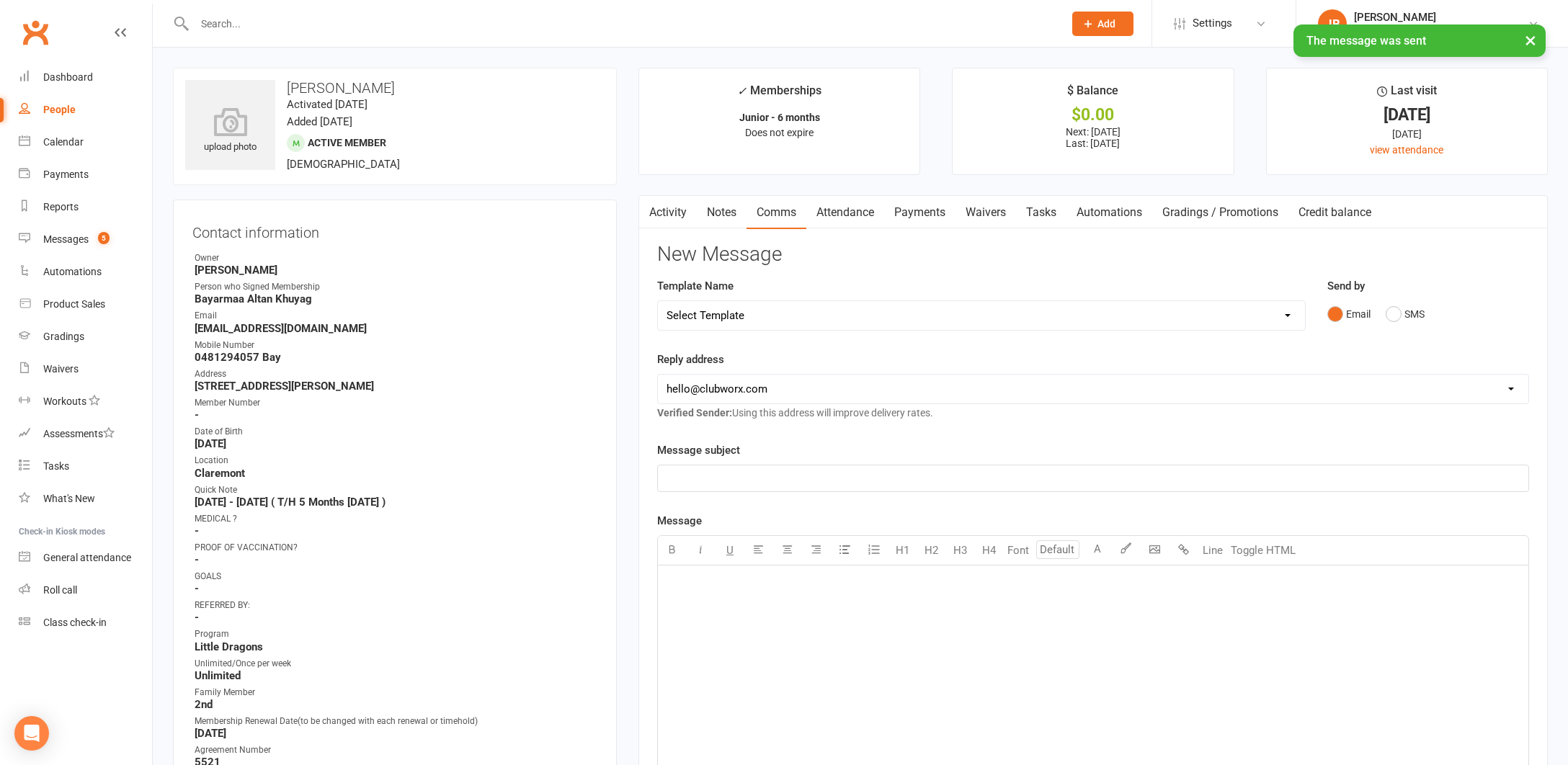
scroll to position [0, 0]
click at [225, 28] on input "text" at bounding box center [622, 24] width 863 height 20
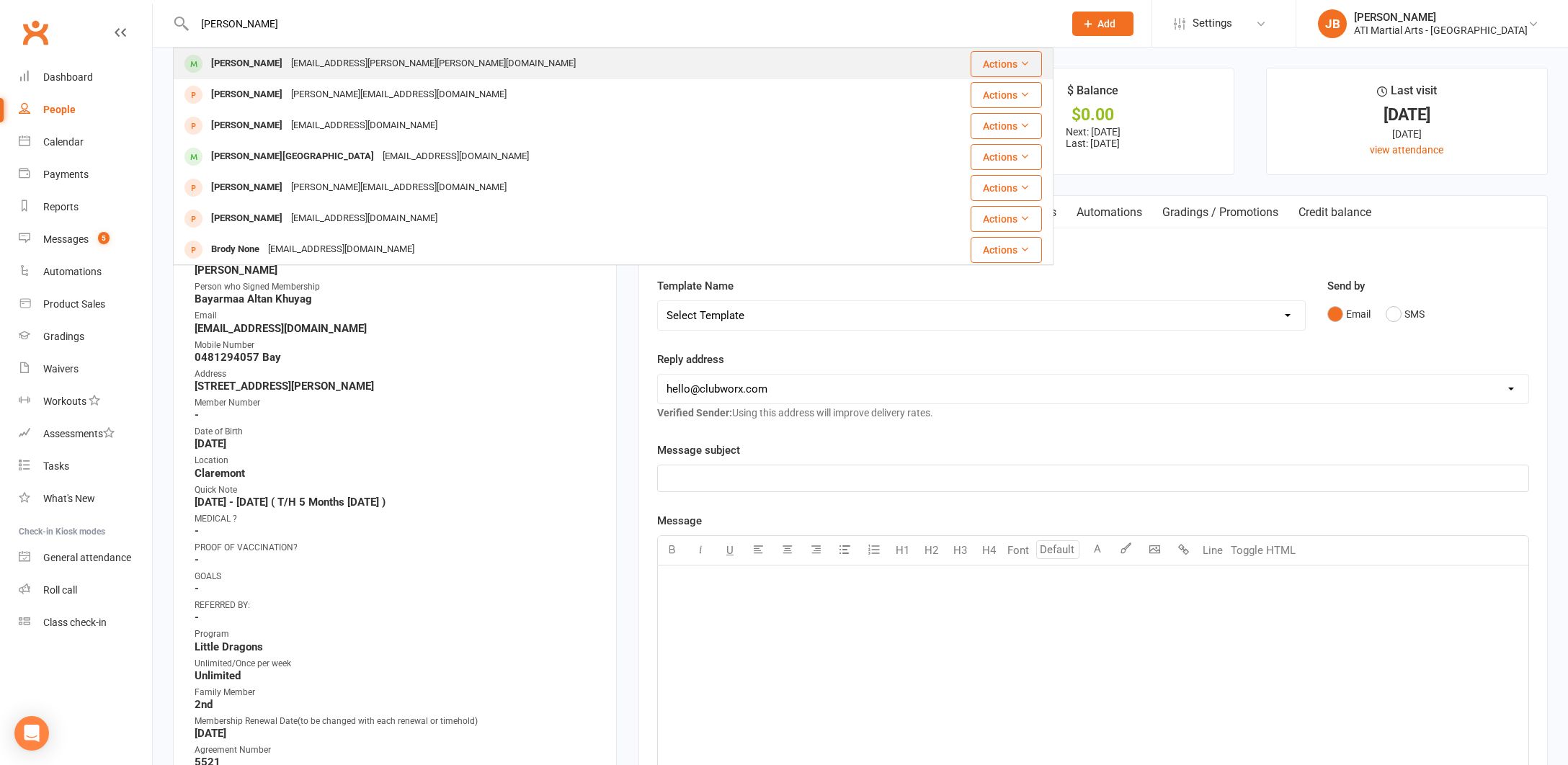
type input "[PERSON_NAME]"
click at [233, 61] on div "[PERSON_NAME]" at bounding box center [246, 64] width 80 height 21
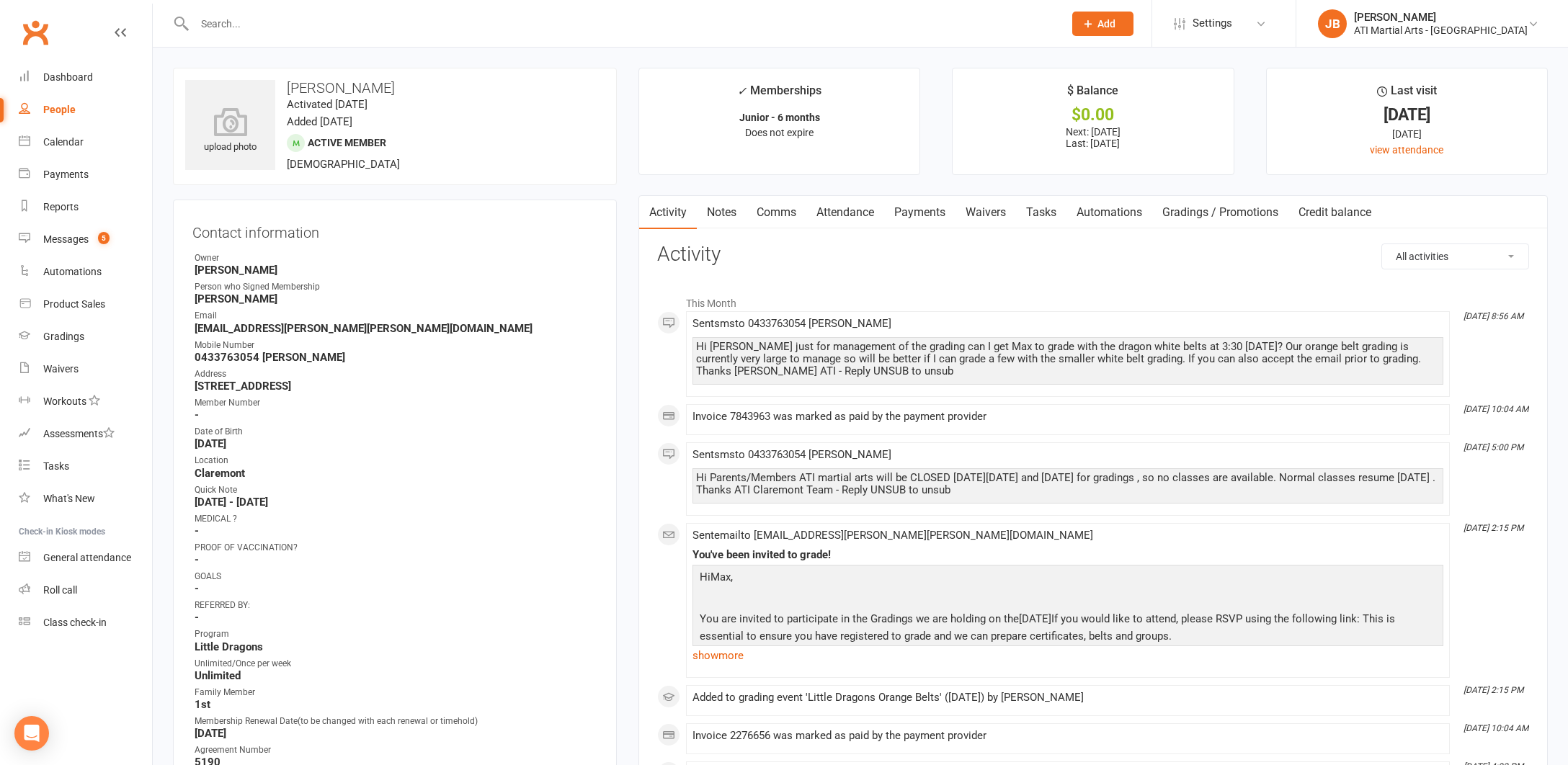
click at [780, 211] on link "Comms" at bounding box center [776, 212] width 60 height 33
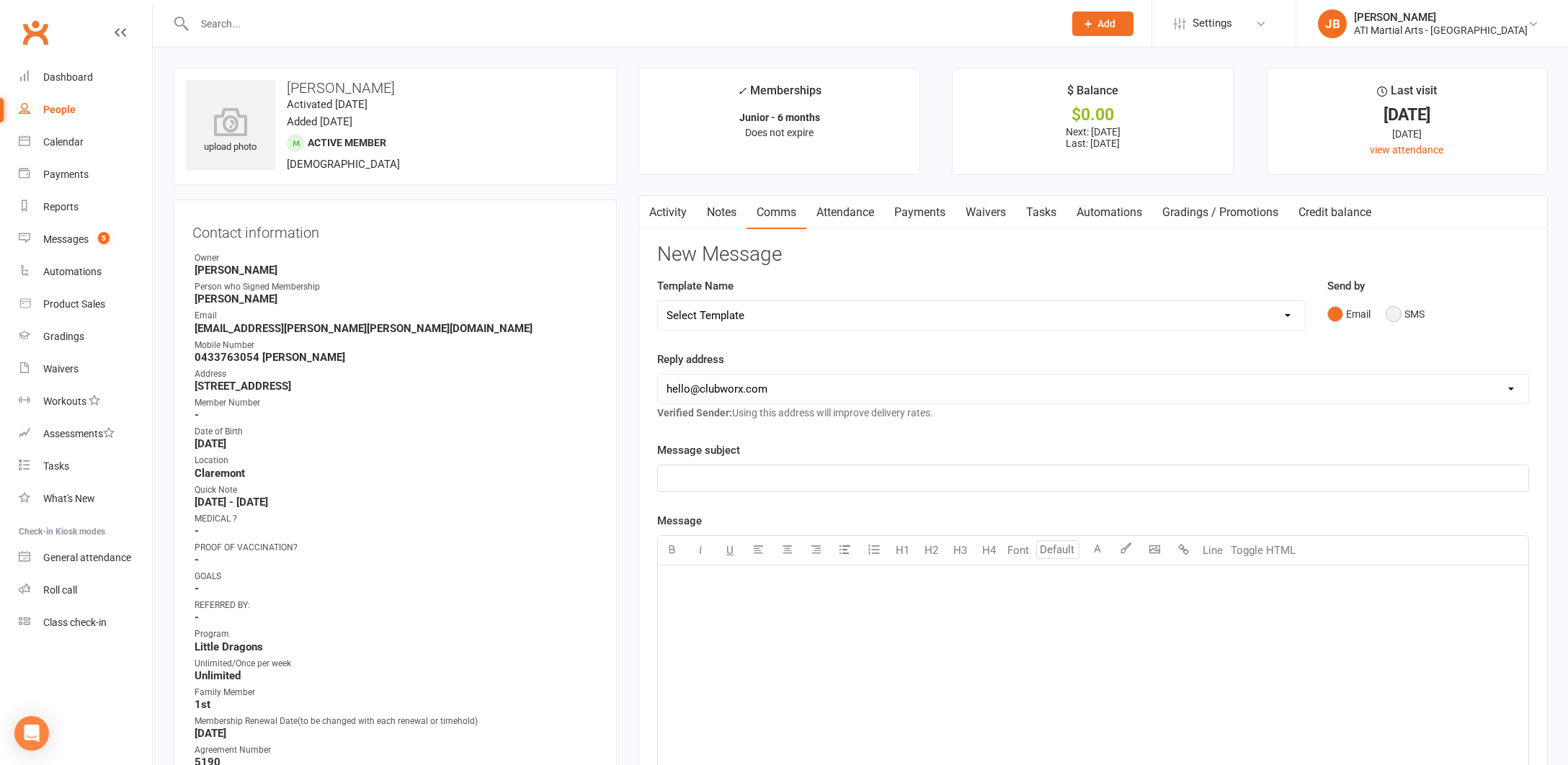
click at [1394, 314] on button "SMS" at bounding box center [1404, 314] width 39 height 27
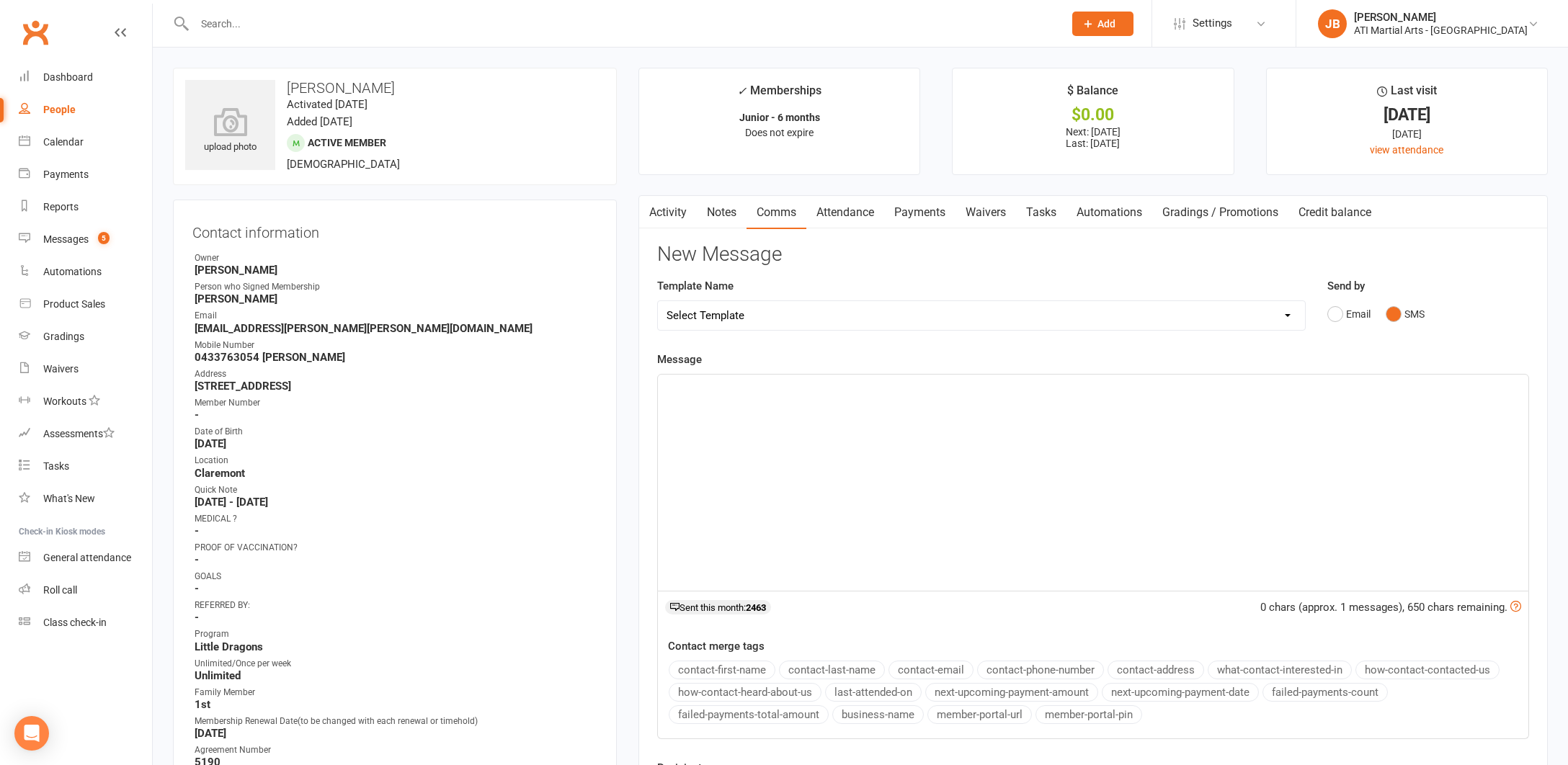
click at [721, 400] on div "﻿" at bounding box center [1093, 482] width 870 height 216
click at [698, 387] on span "Hi Bay Jacqui here from Ati martial arts is Erdem attending the grading today a…" at bounding box center [900, 387] width 467 height 13
click at [918, 387] on span "Hi Mikaela Jacqui here from Ati martial arts is Erdem attending the grading tod…" at bounding box center [889, 387] width 447 height 13
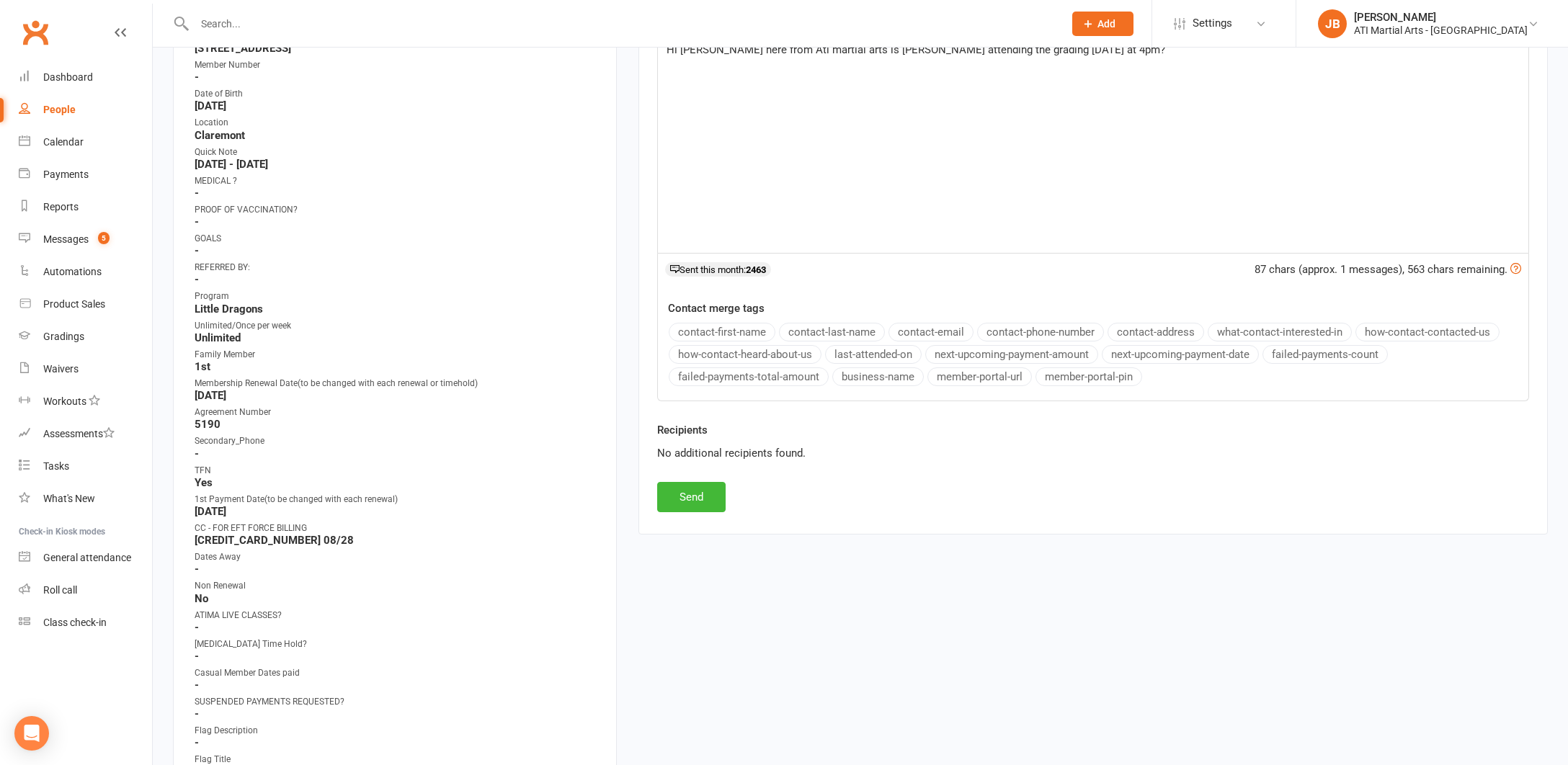
scroll to position [383, 0]
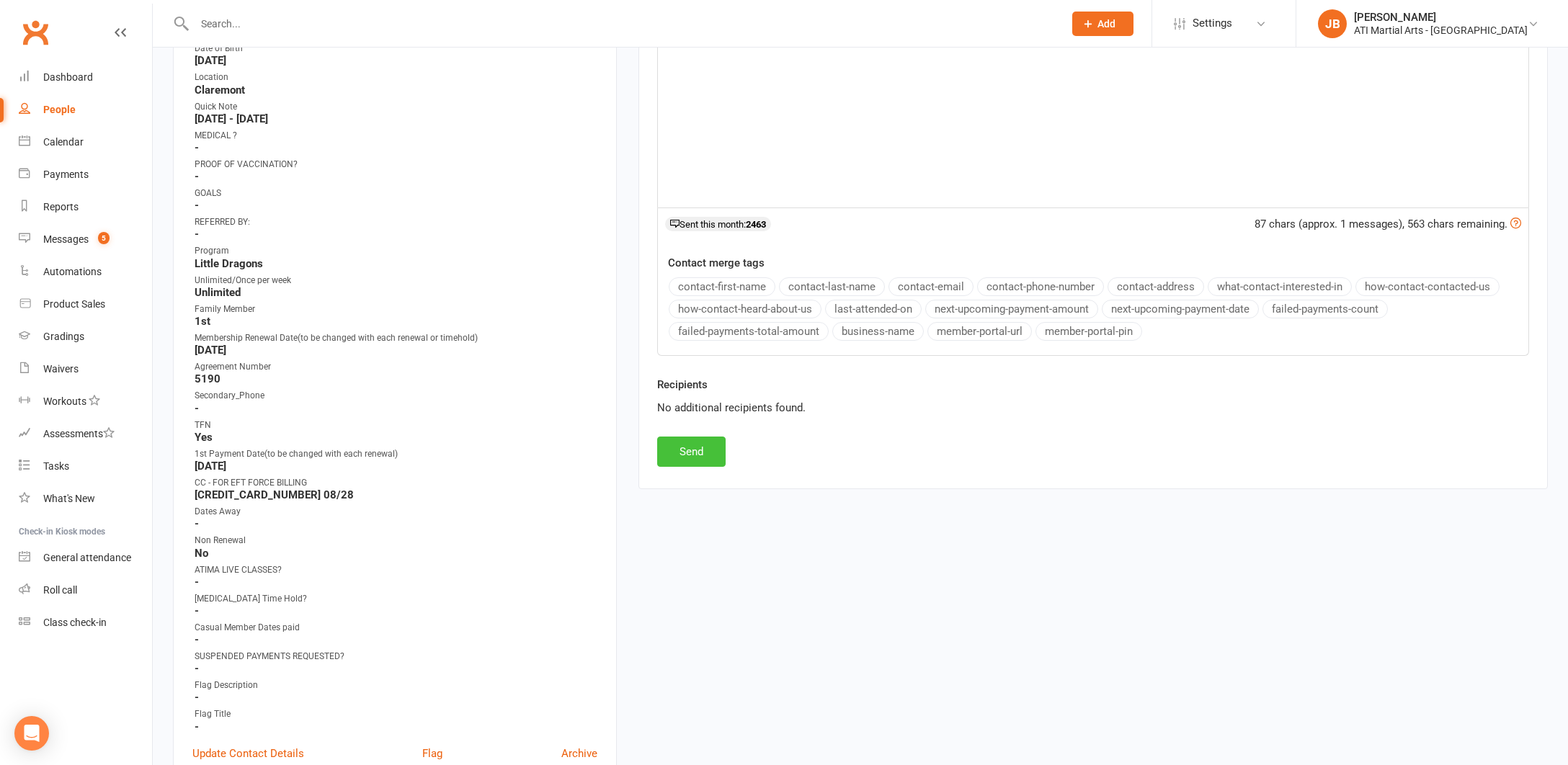
click at [710, 445] on button "Send" at bounding box center [691, 452] width 68 height 30
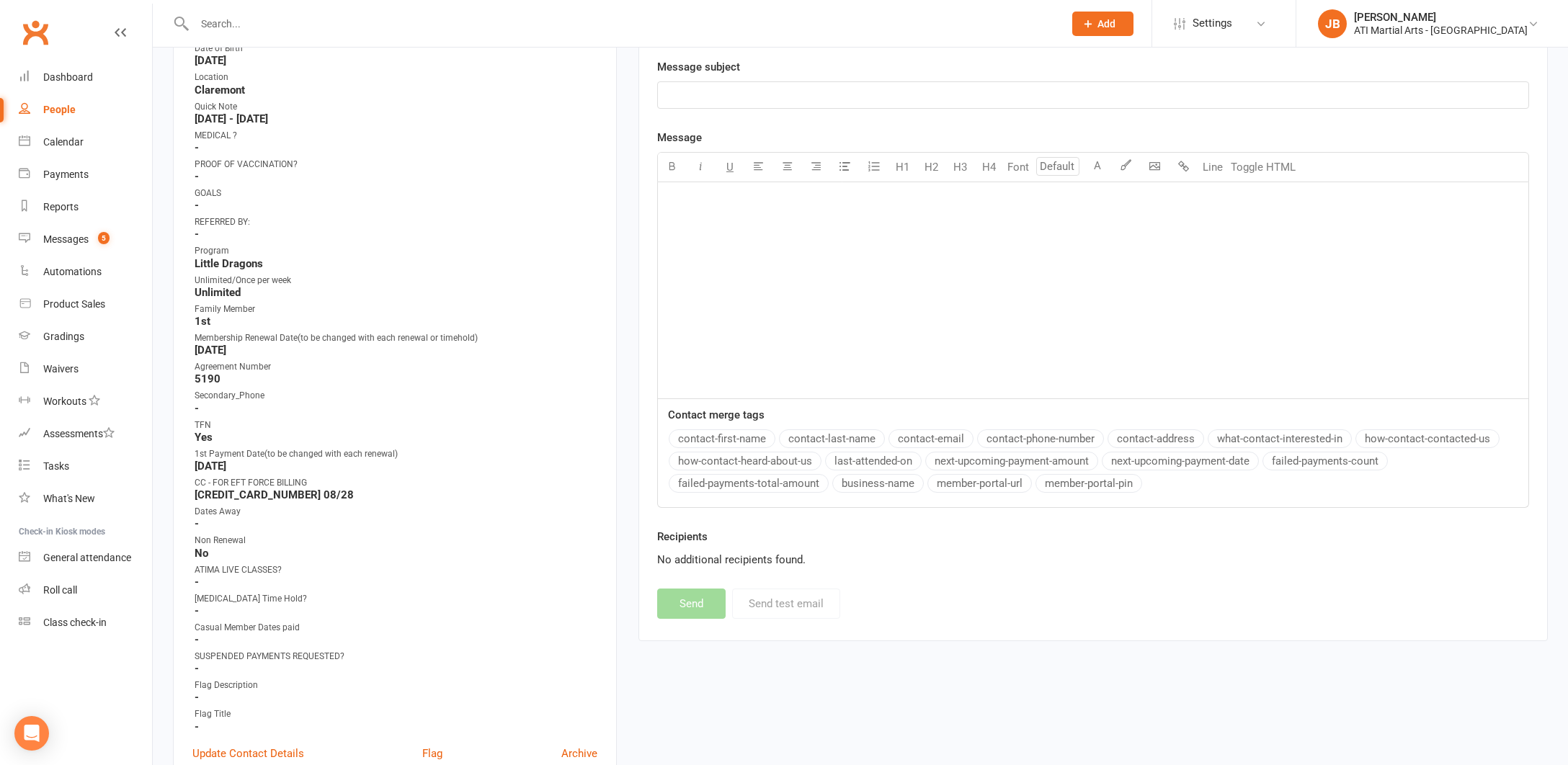
click at [230, 24] on input "text" at bounding box center [622, 24] width 863 height 20
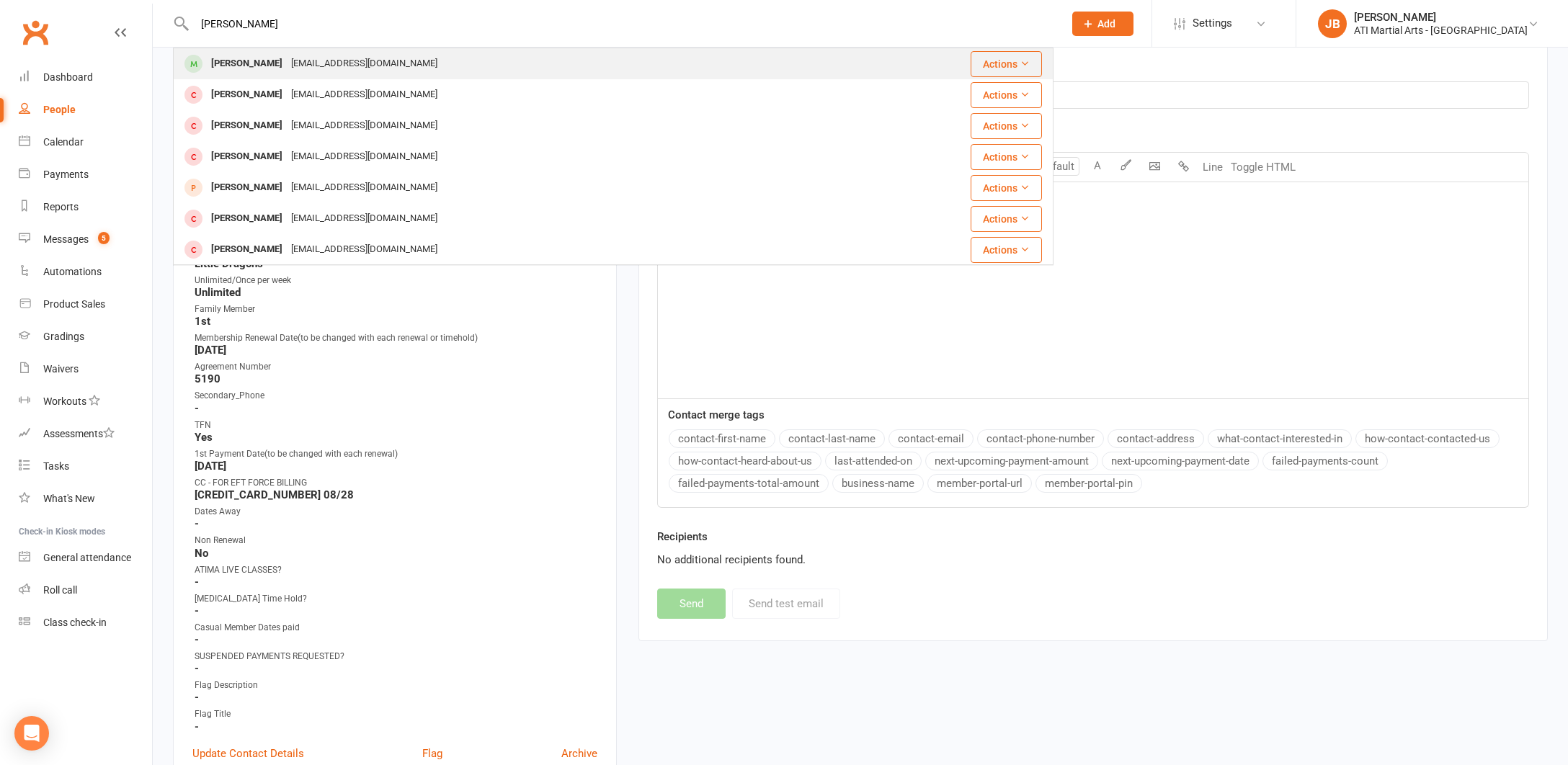
type input "[PERSON_NAME]"
click at [240, 63] on div "[PERSON_NAME]" at bounding box center [246, 64] width 80 height 21
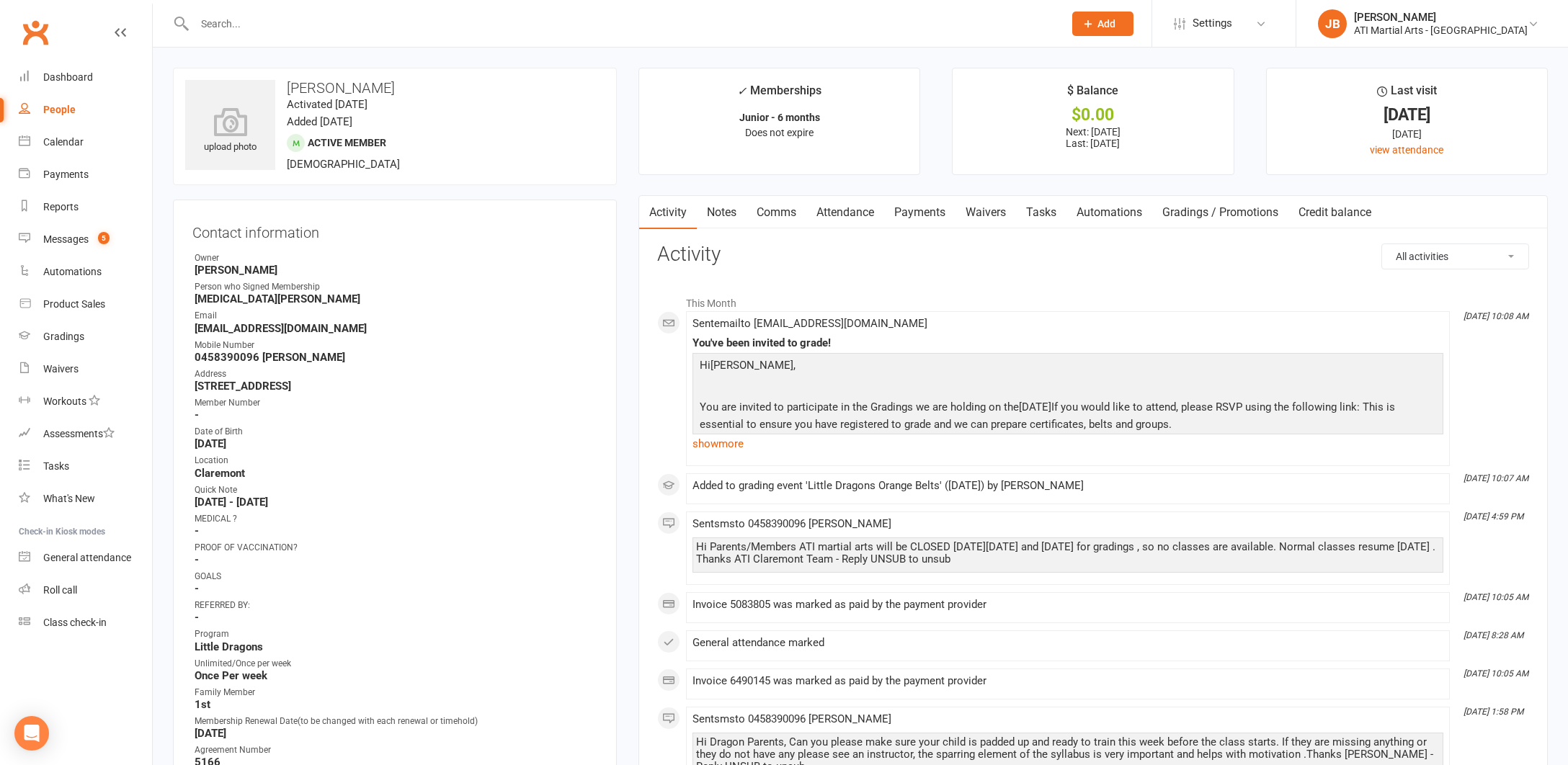
click at [776, 214] on link "Comms" at bounding box center [776, 212] width 60 height 33
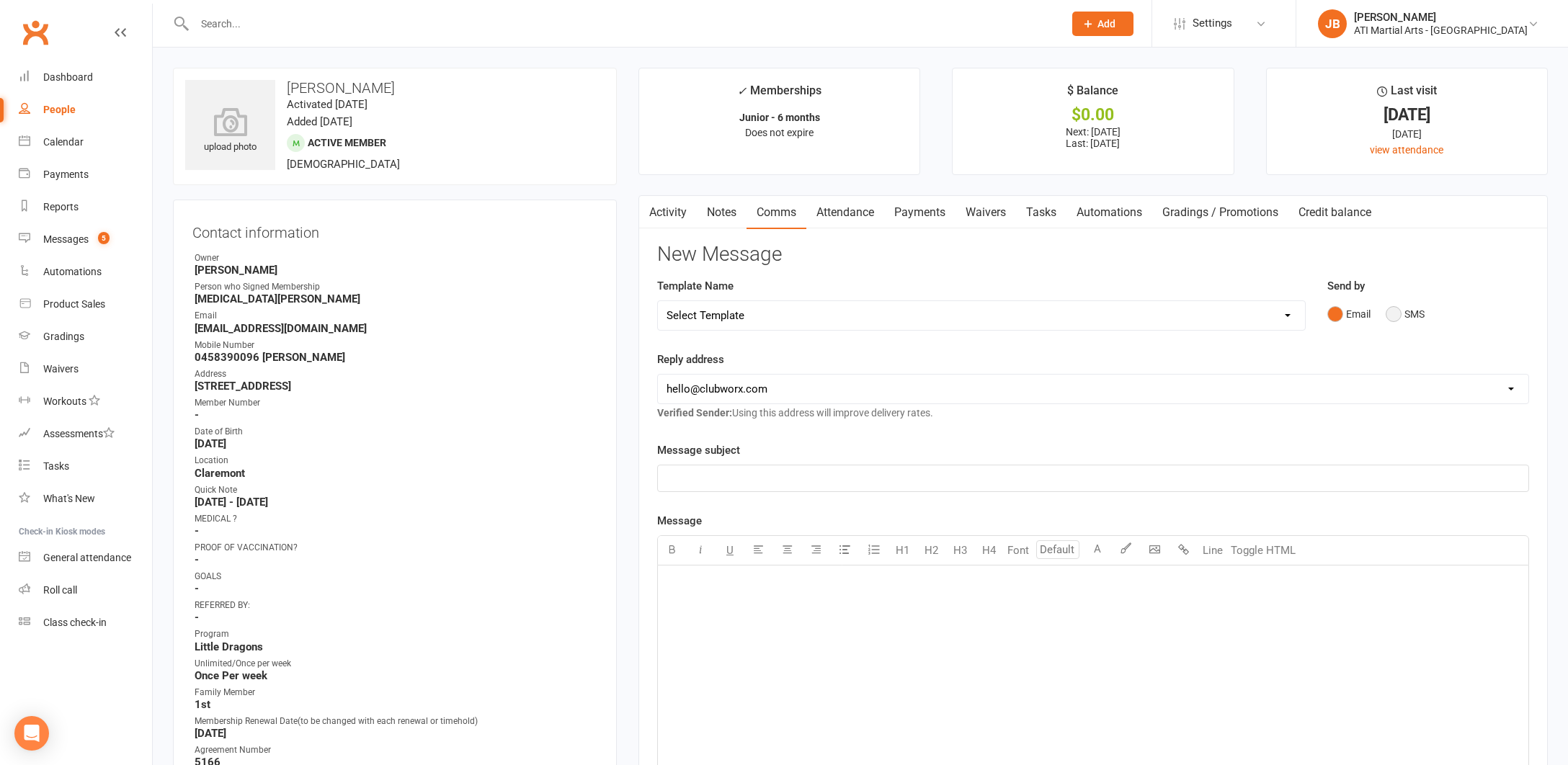
click at [1393, 315] on button "SMS" at bounding box center [1404, 314] width 39 height 27
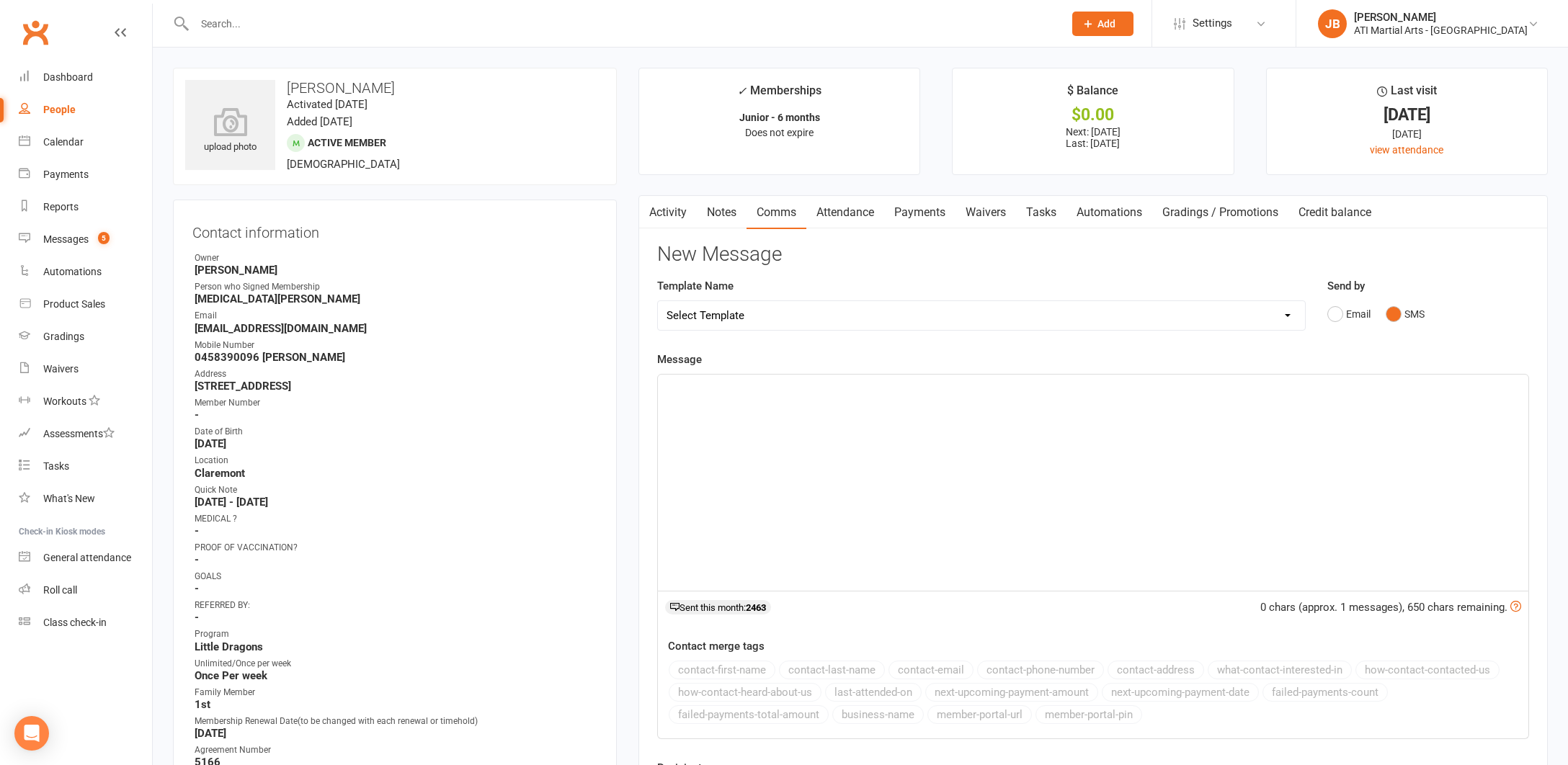
click at [755, 402] on div "﻿" at bounding box center [1093, 482] width 870 height 216
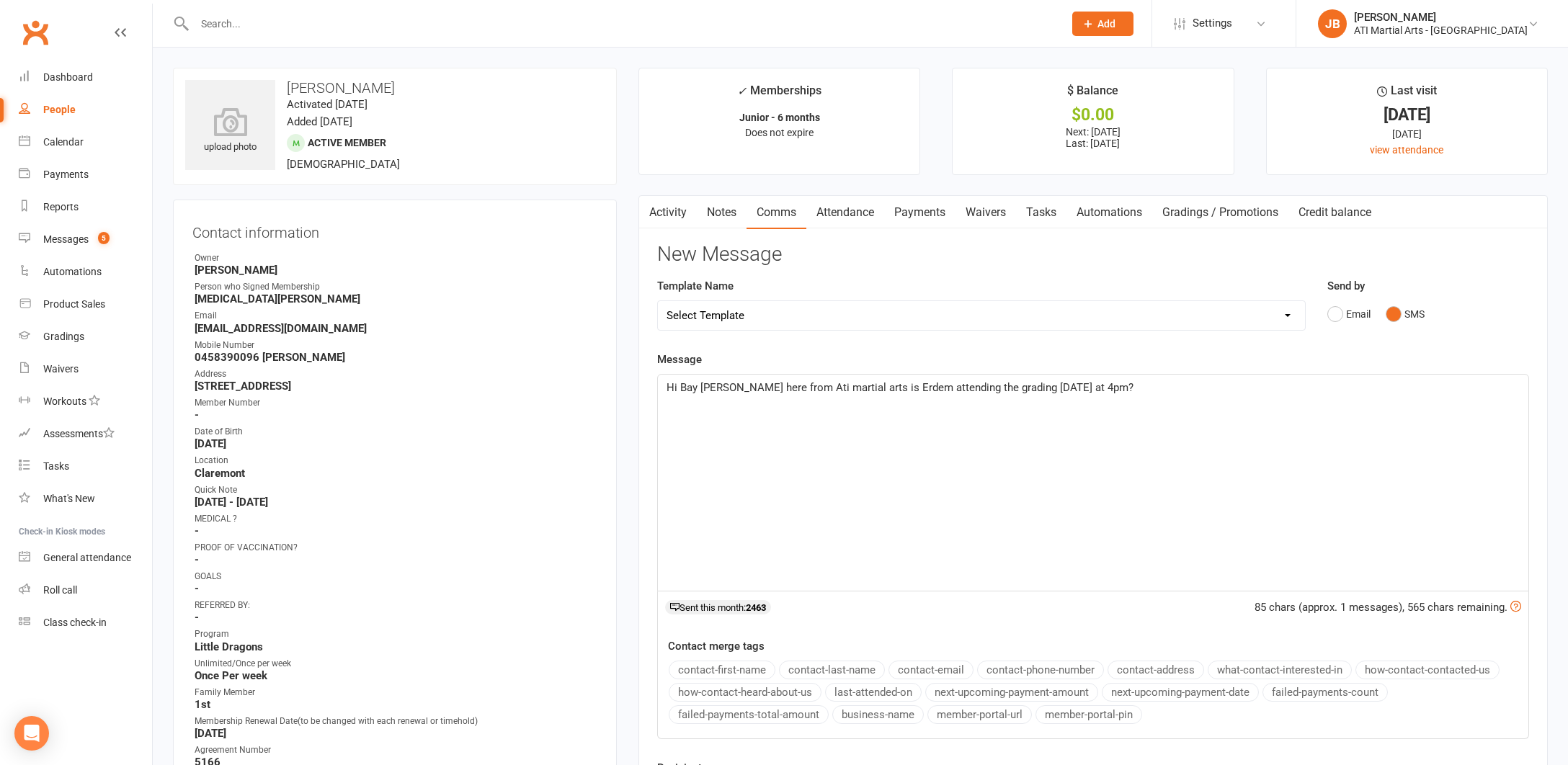
click at [698, 387] on span "Hi Bay Jacqui here from Ati martial arts is Erdem attending the grading today a…" at bounding box center [900, 387] width 467 height 13
click at [910, 387] on span "Hi Nikita Jacqui here from Ati martial arts is Erdem attending the grading toda…" at bounding box center [931, 387] width 530 height 13
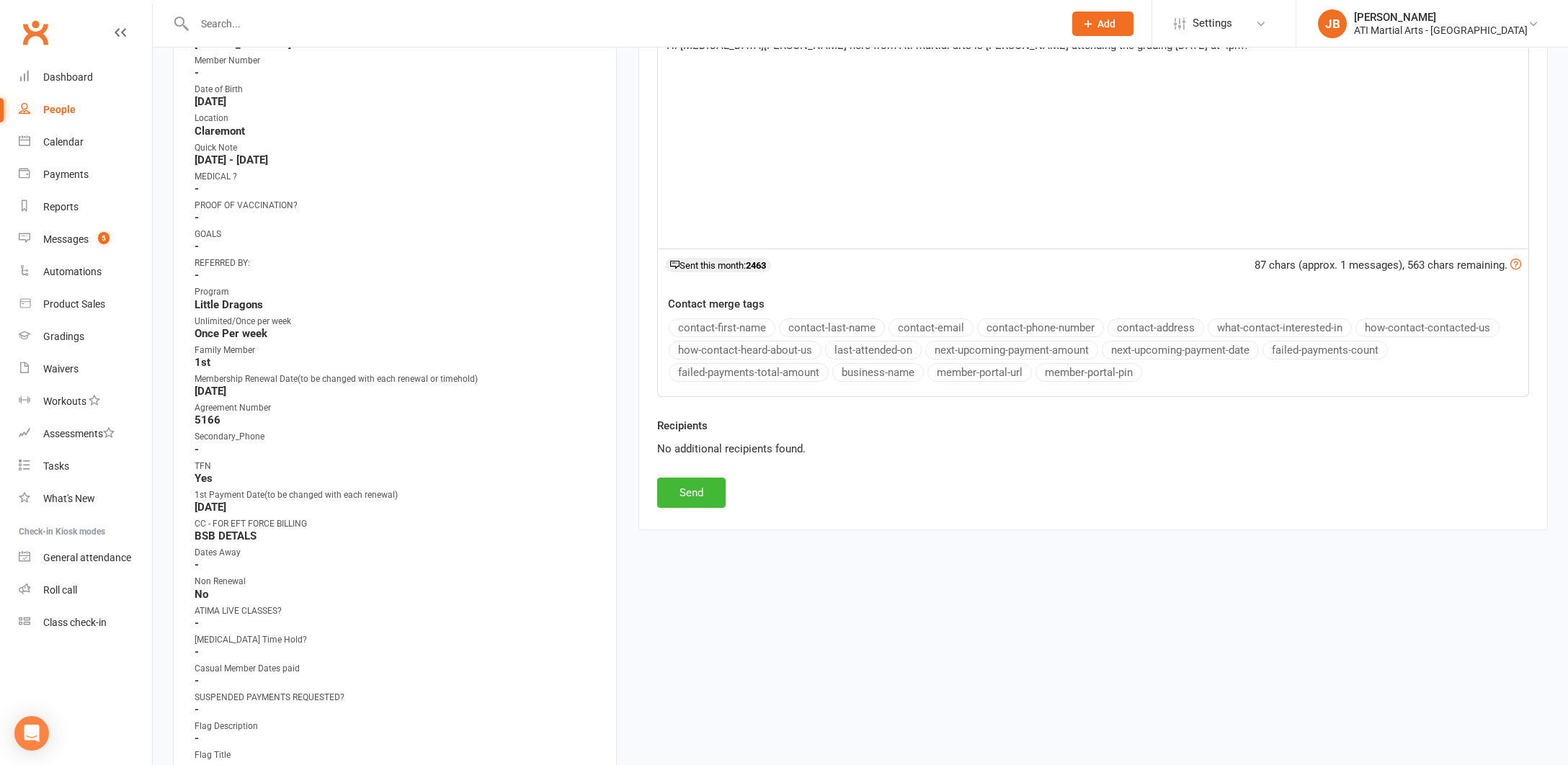
scroll to position [395, 0]
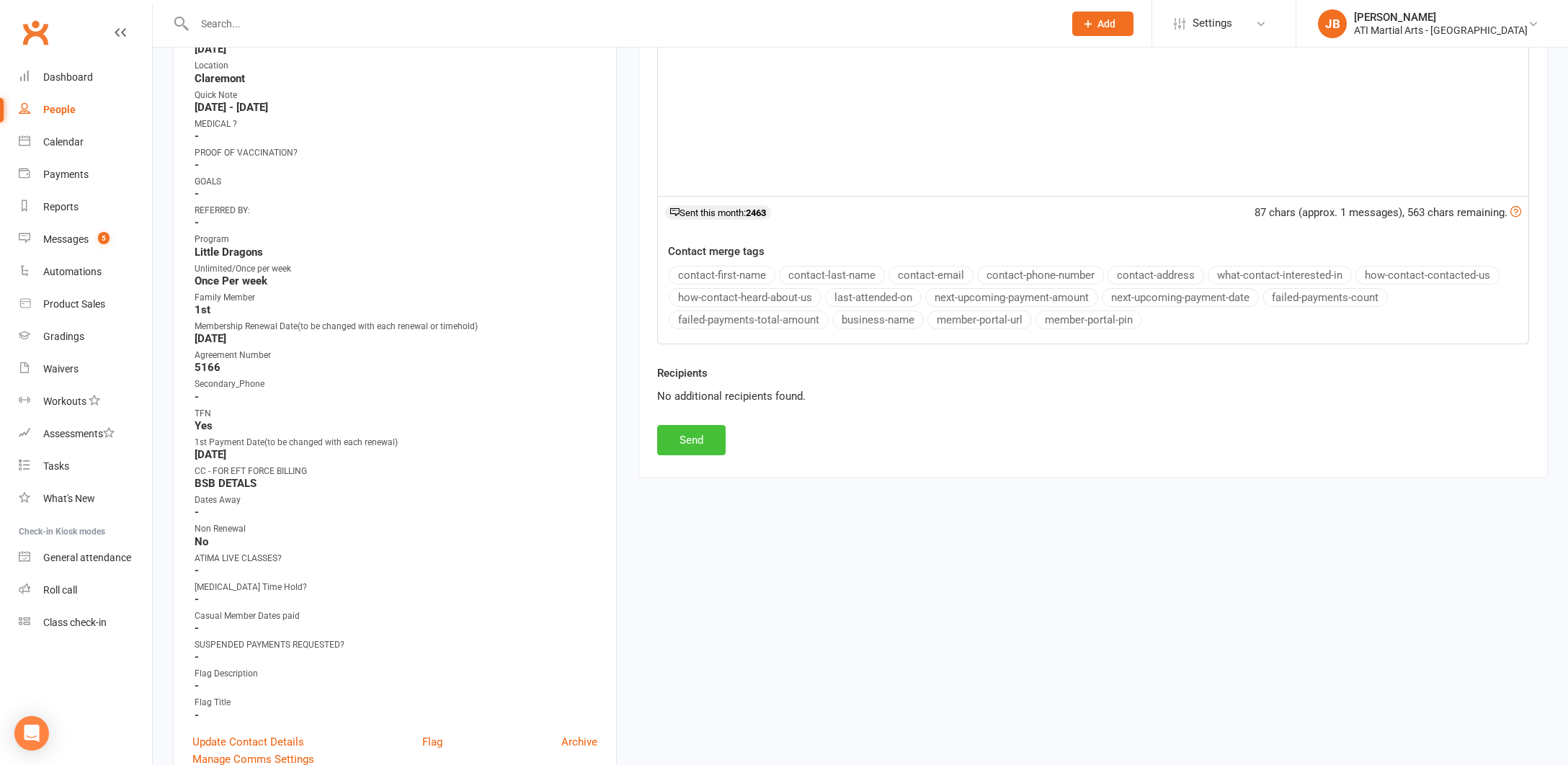
click at [709, 437] on button "Send" at bounding box center [691, 441] width 68 height 30
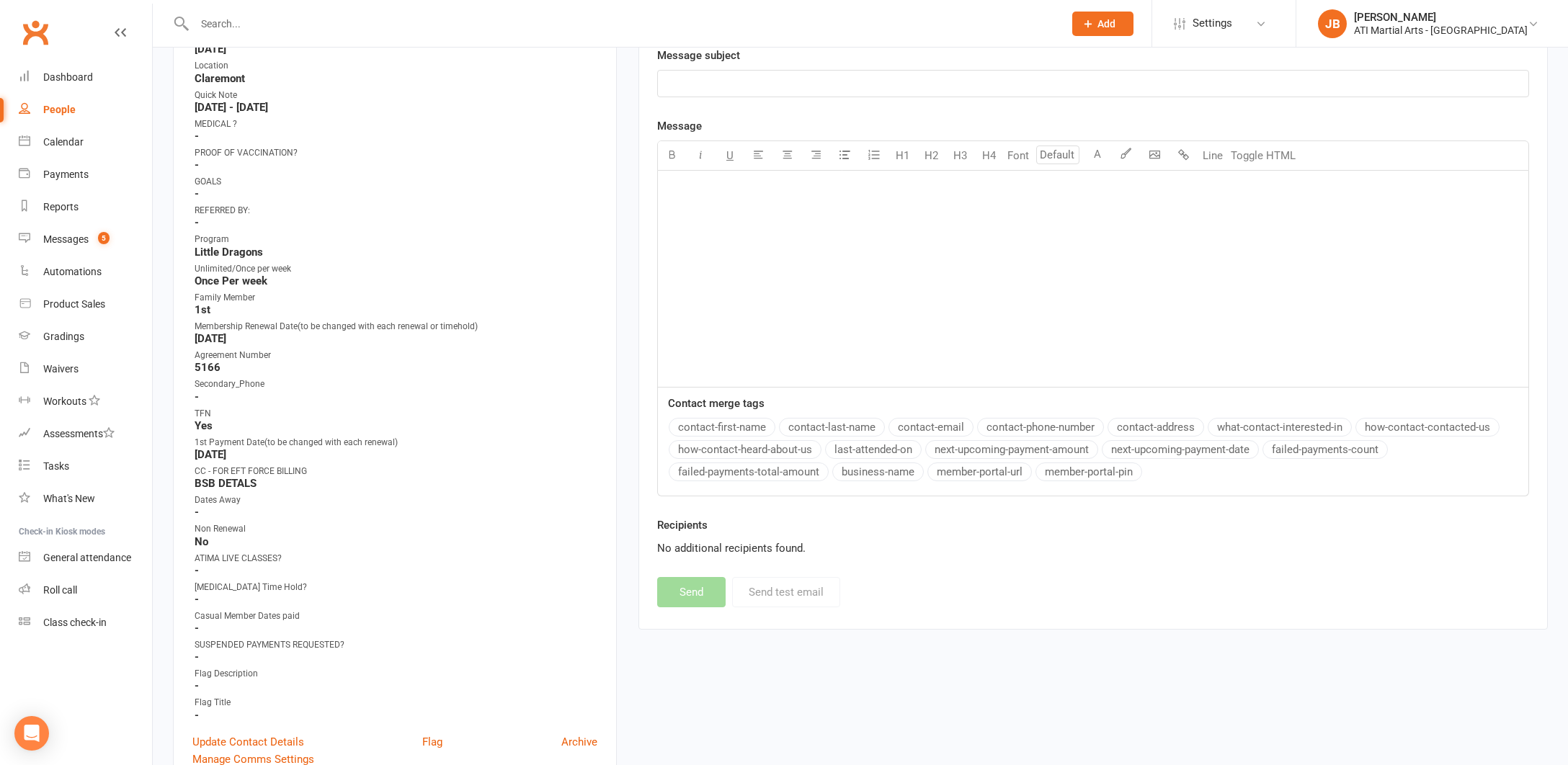
click at [220, 20] on input "text" at bounding box center [622, 24] width 863 height 20
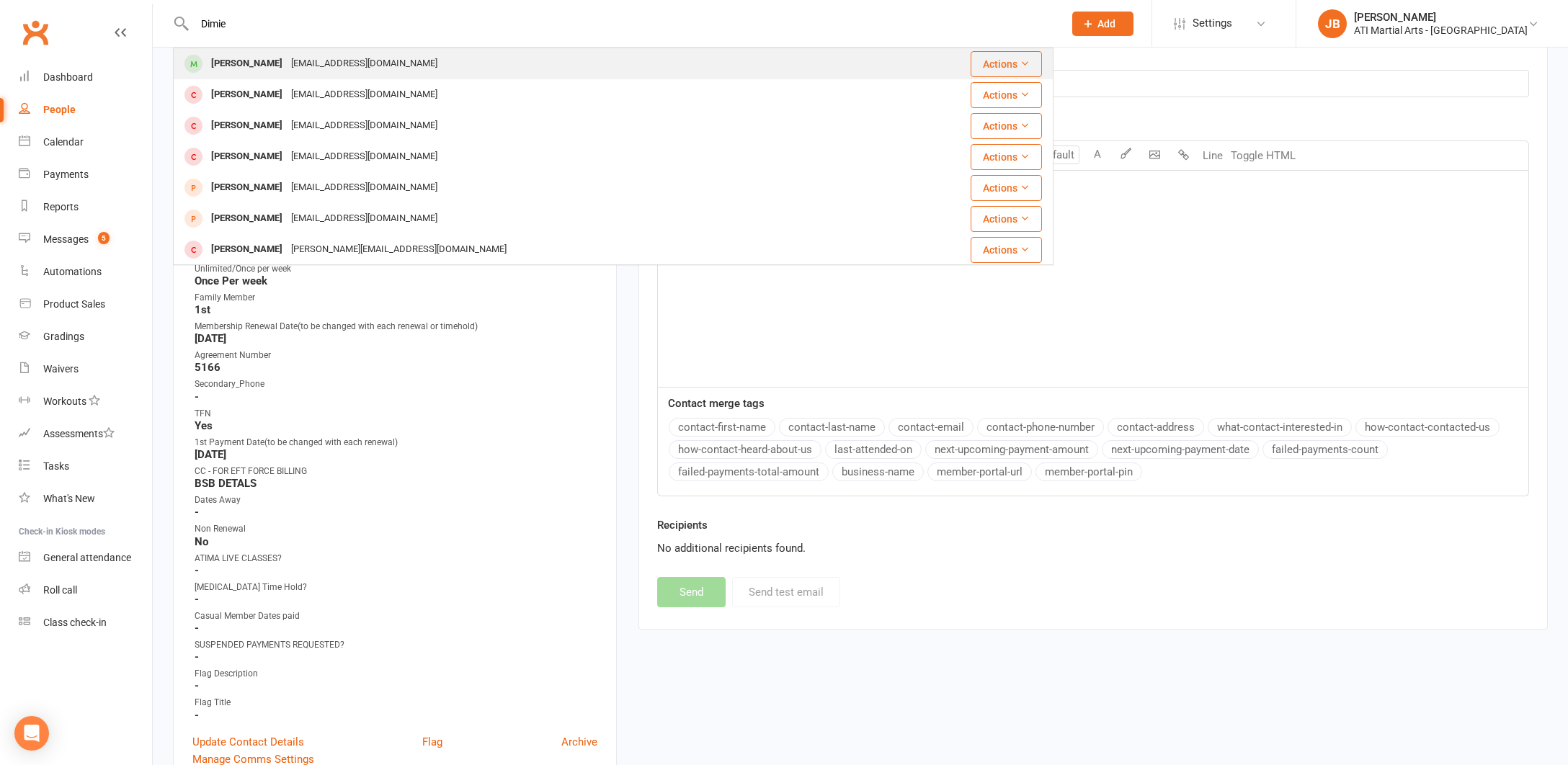
type input "Dimie"
click at [228, 64] on div "Dimie Corea" at bounding box center [246, 64] width 80 height 21
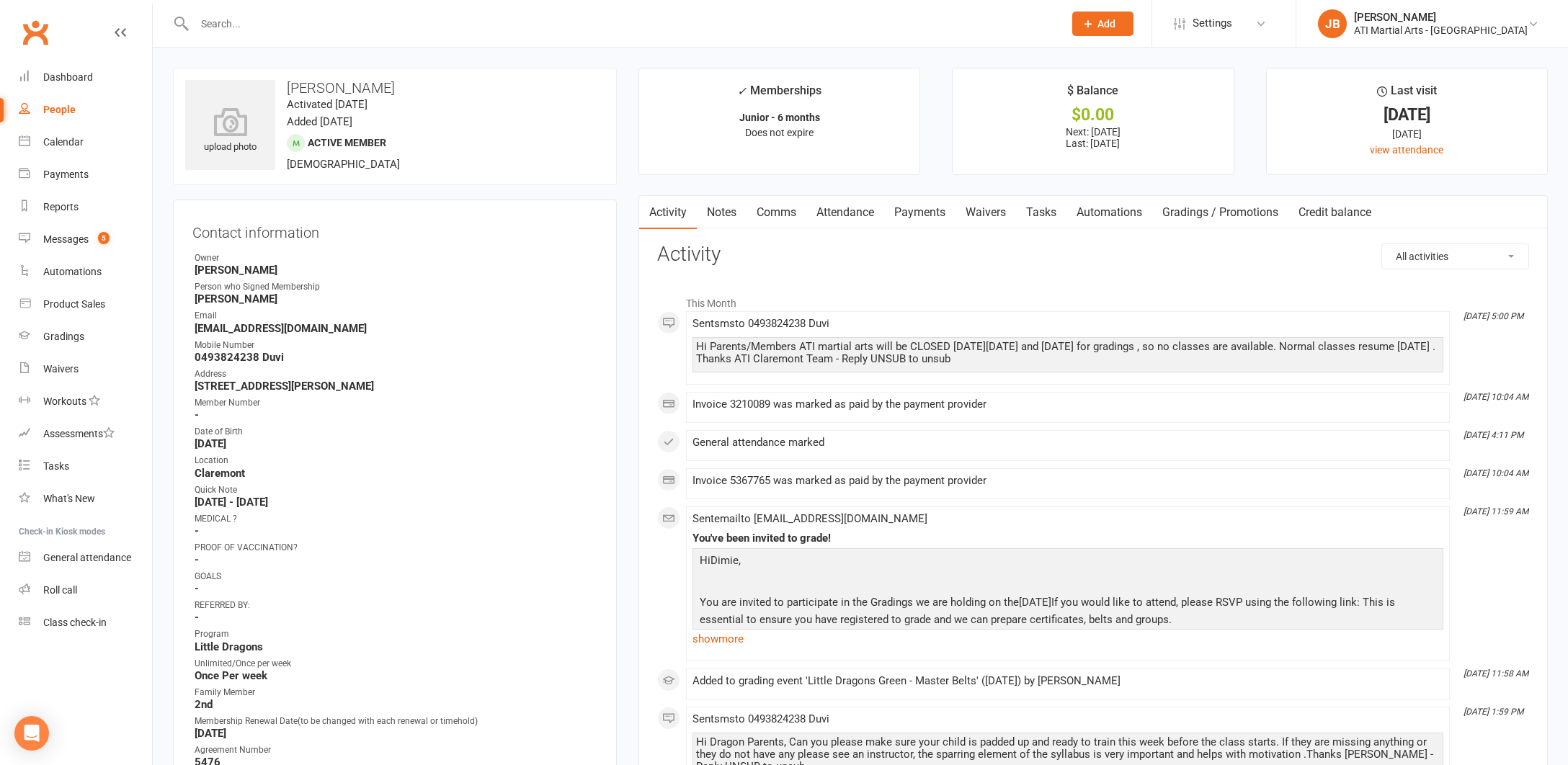
click at [773, 214] on link "Comms" at bounding box center [776, 212] width 60 height 33
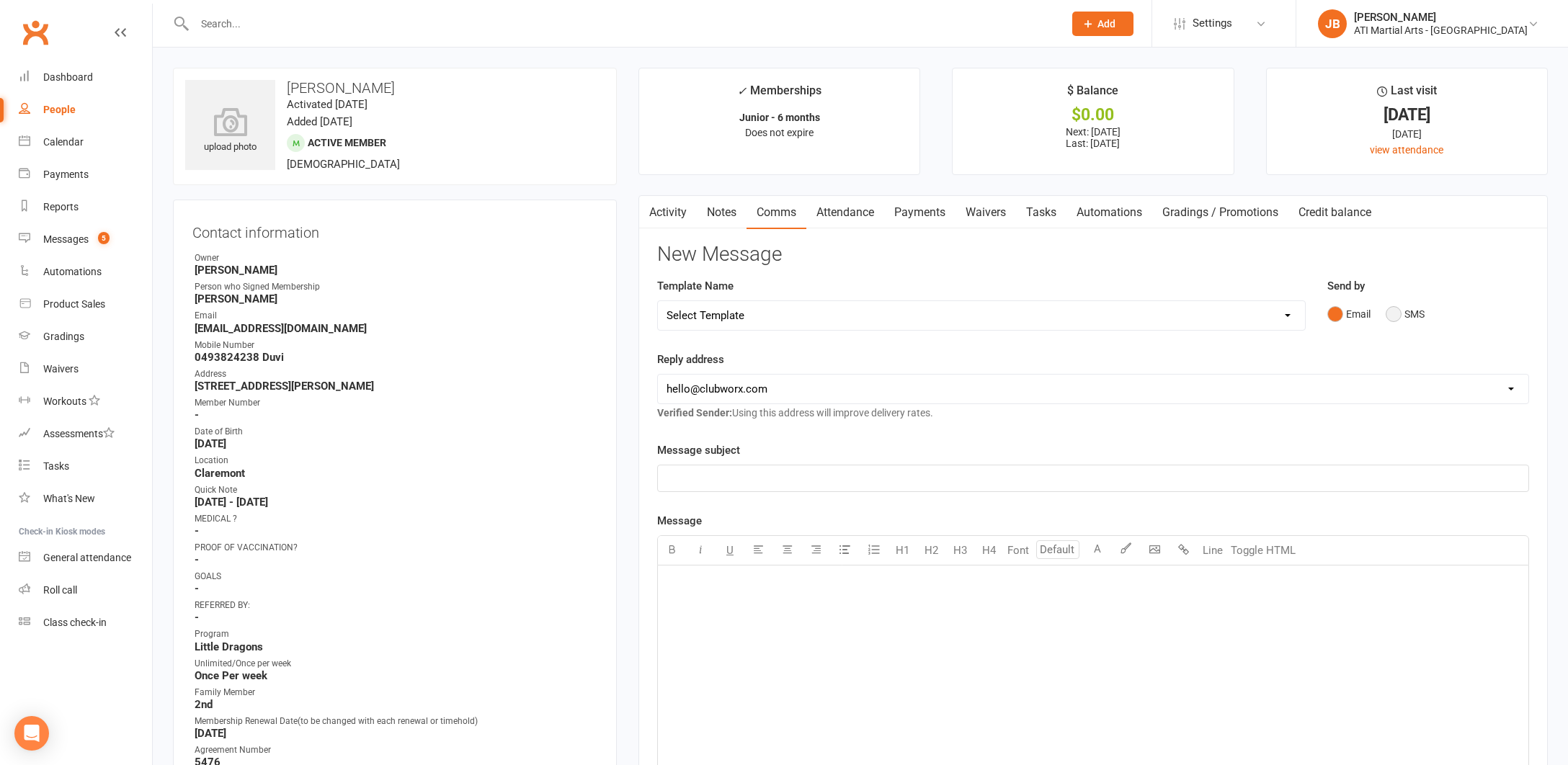
click at [1392, 315] on button "SMS" at bounding box center [1404, 314] width 39 height 27
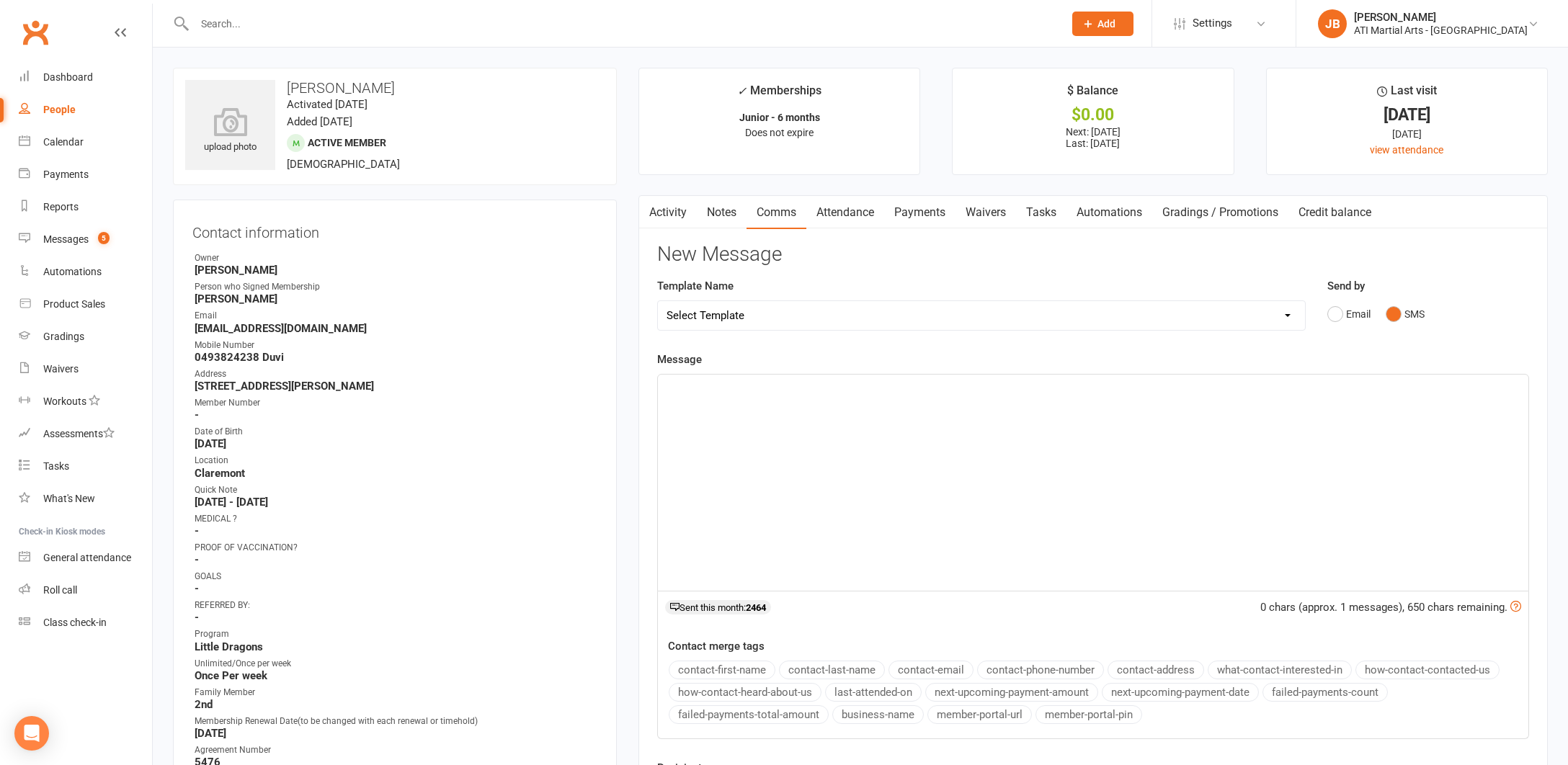
click at [739, 410] on div "﻿" at bounding box center [1093, 482] width 870 height 216
click at [696, 384] on span "Hi Bay Jacqui here from Ati martial arts is Erdem attending the grading today a…" at bounding box center [900, 387] width 467 height 13
click at [902, 387] on span "Hi Duvi Jacqui here from Ati martial arts is Erdem attending the grading today …" at bounding box center [889, 387] width 447 height 13
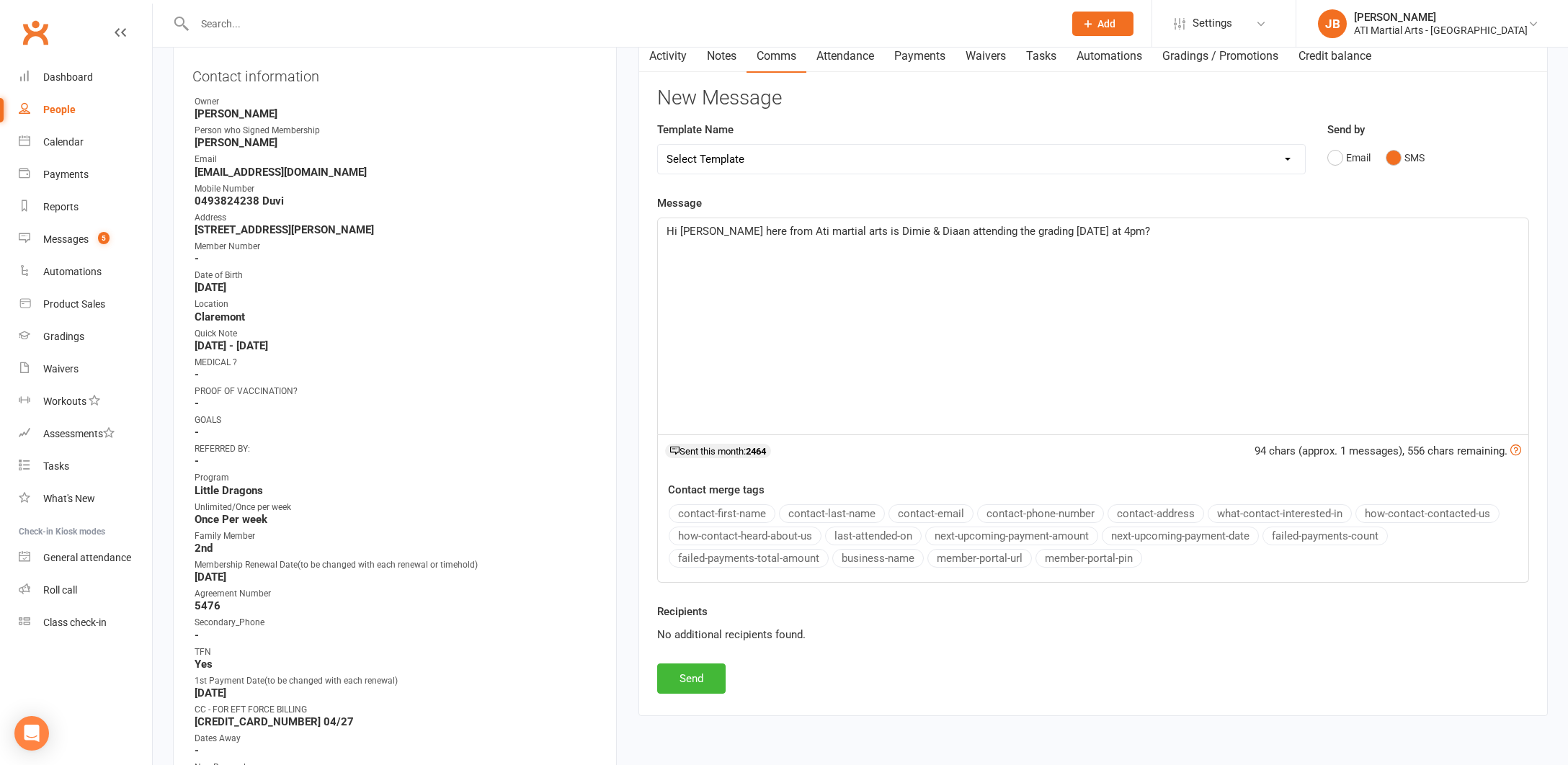
scroll to position [194, 0]
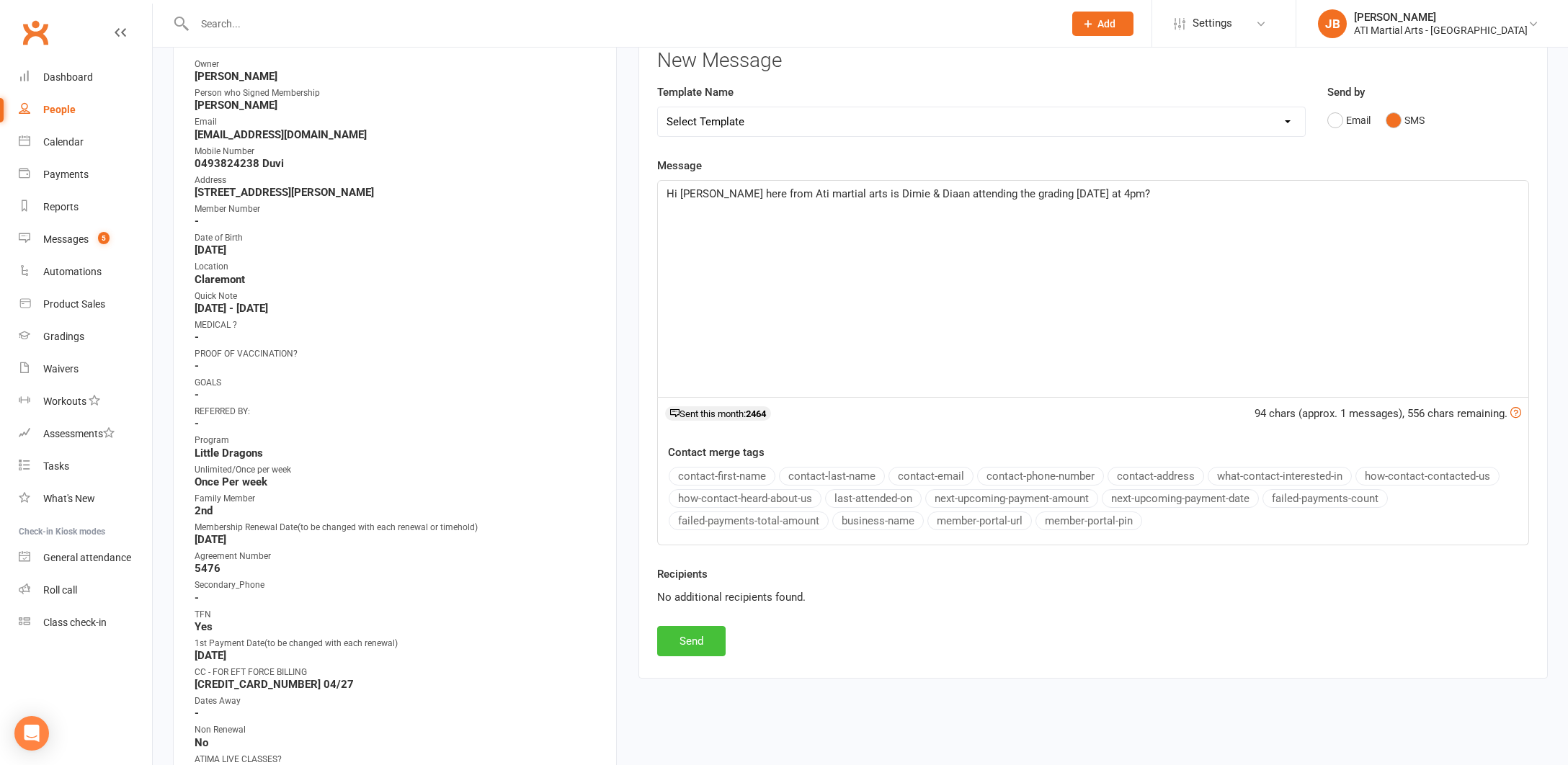
click at [703, 645] on button "Send" at bounding box center [691, 641] width 68 height 30
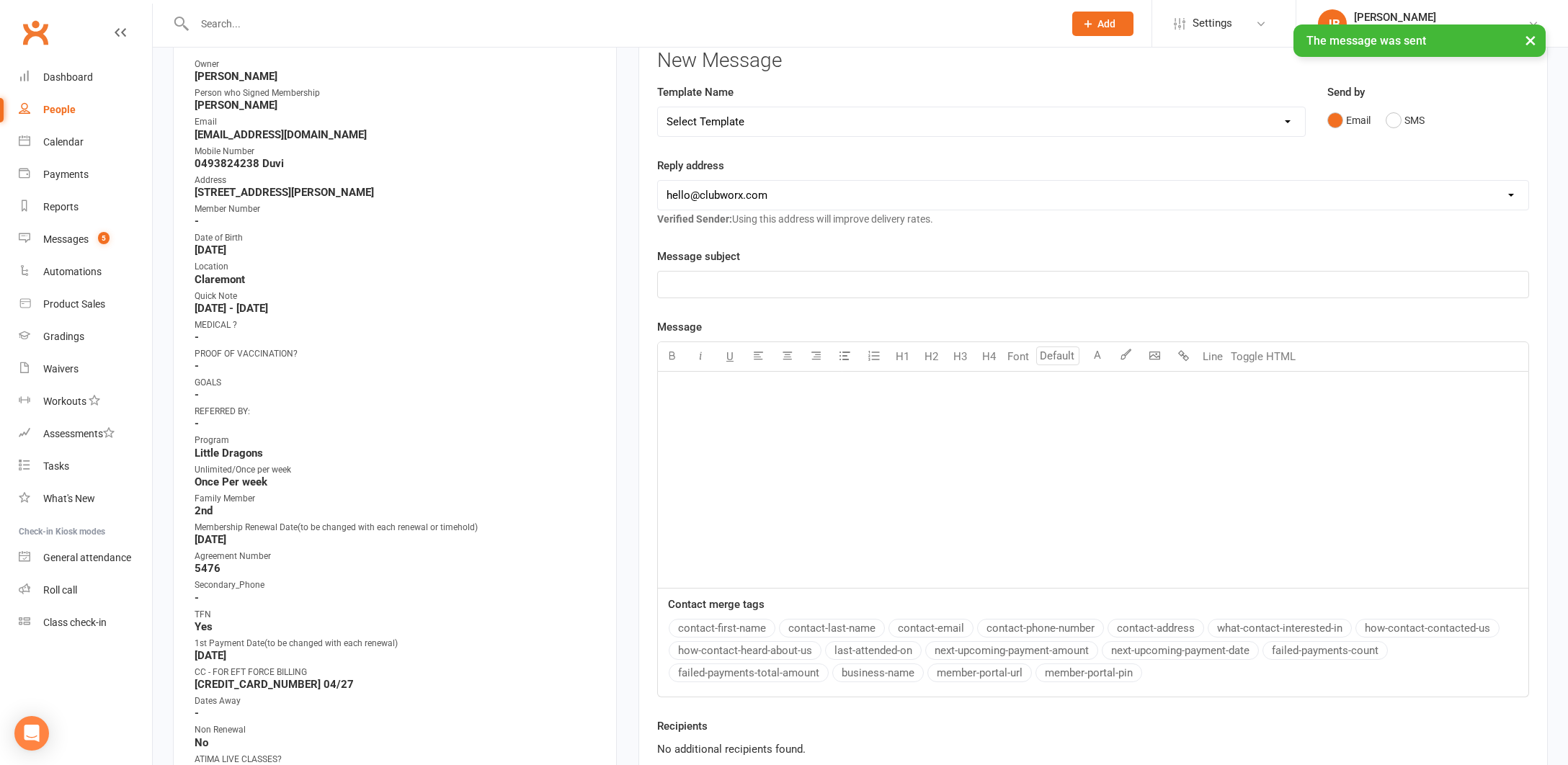
click at [224, 23] on input "text" at bounding box center [622, 24] width 863 height 20
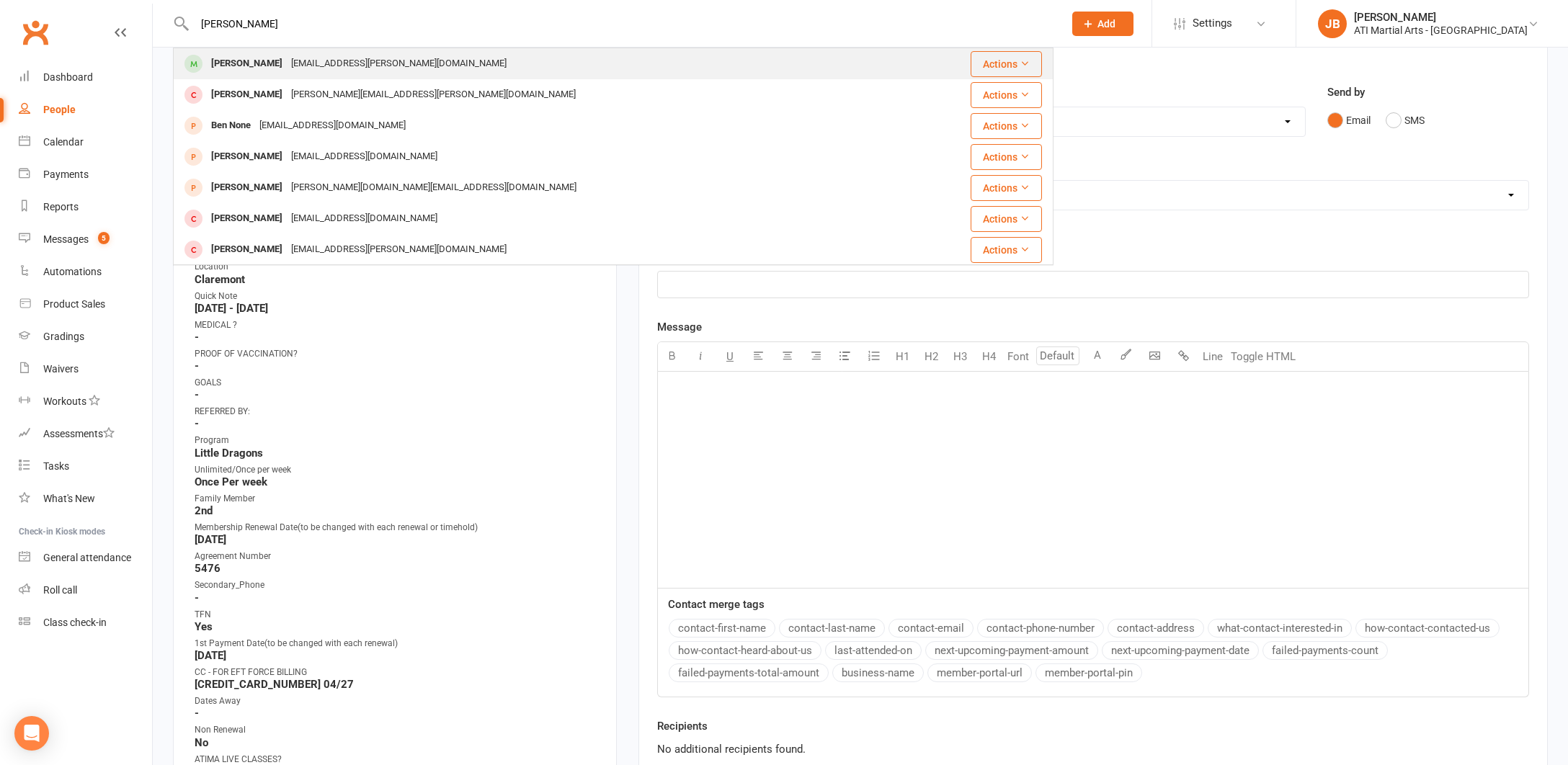
type input "Ben Pieron"
click at [230, 61] on div "Ben Pieroni" at bounding box center [246, 64] width 80 height 21
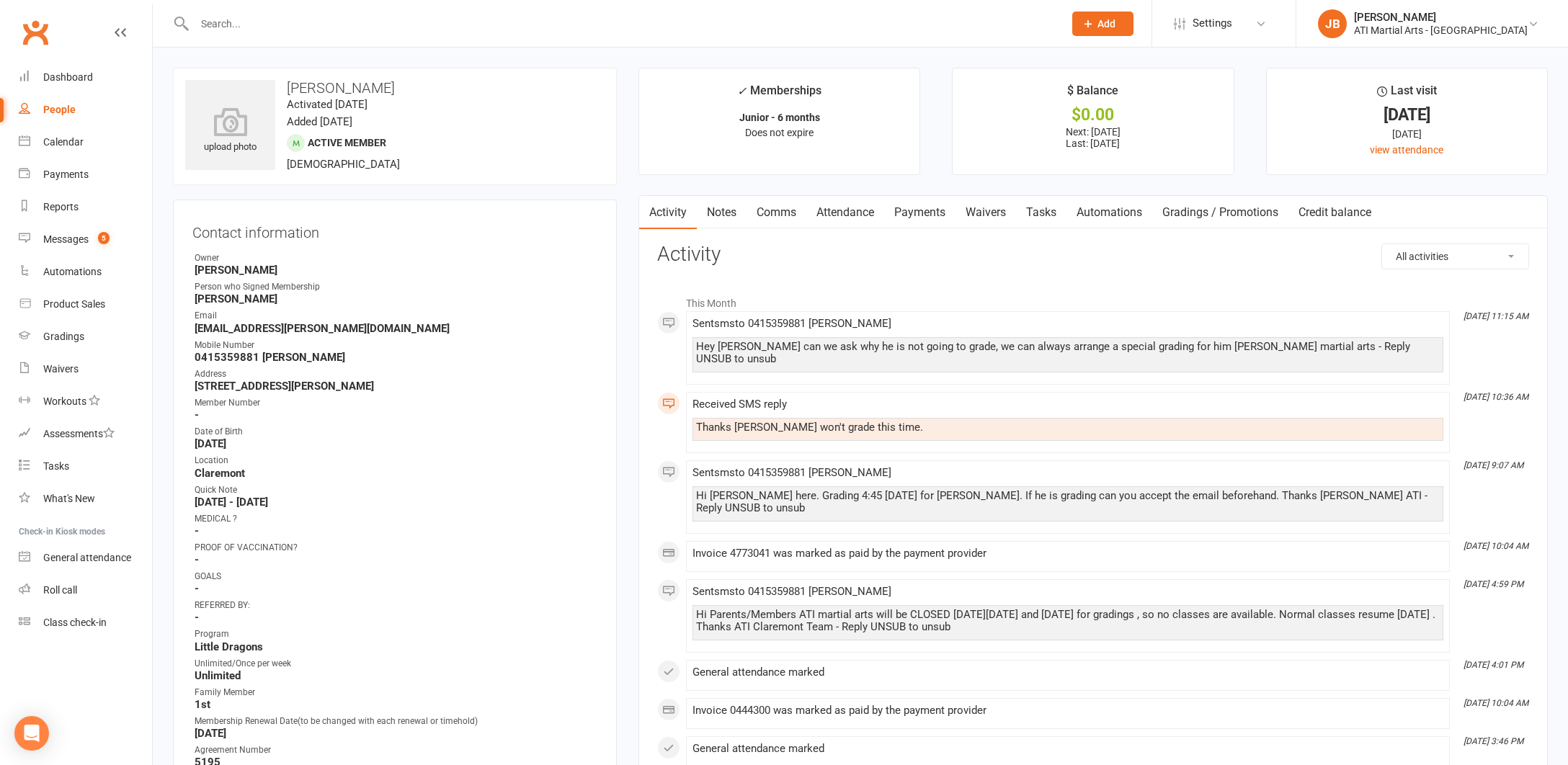
click at [218, 25] on input "text" at bounding box center [622, 24] width 863 height 20
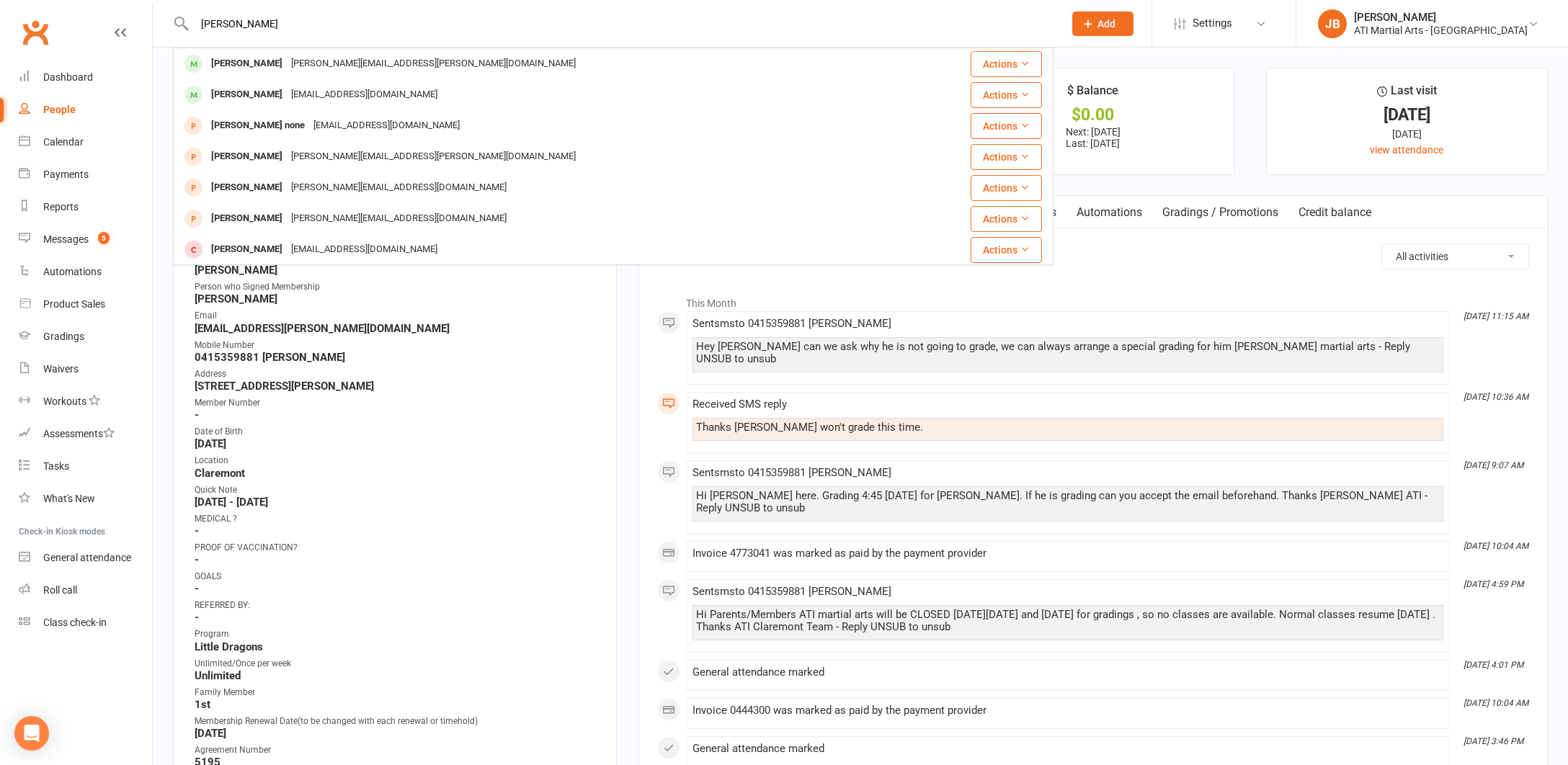
type input "Ted Hannah"
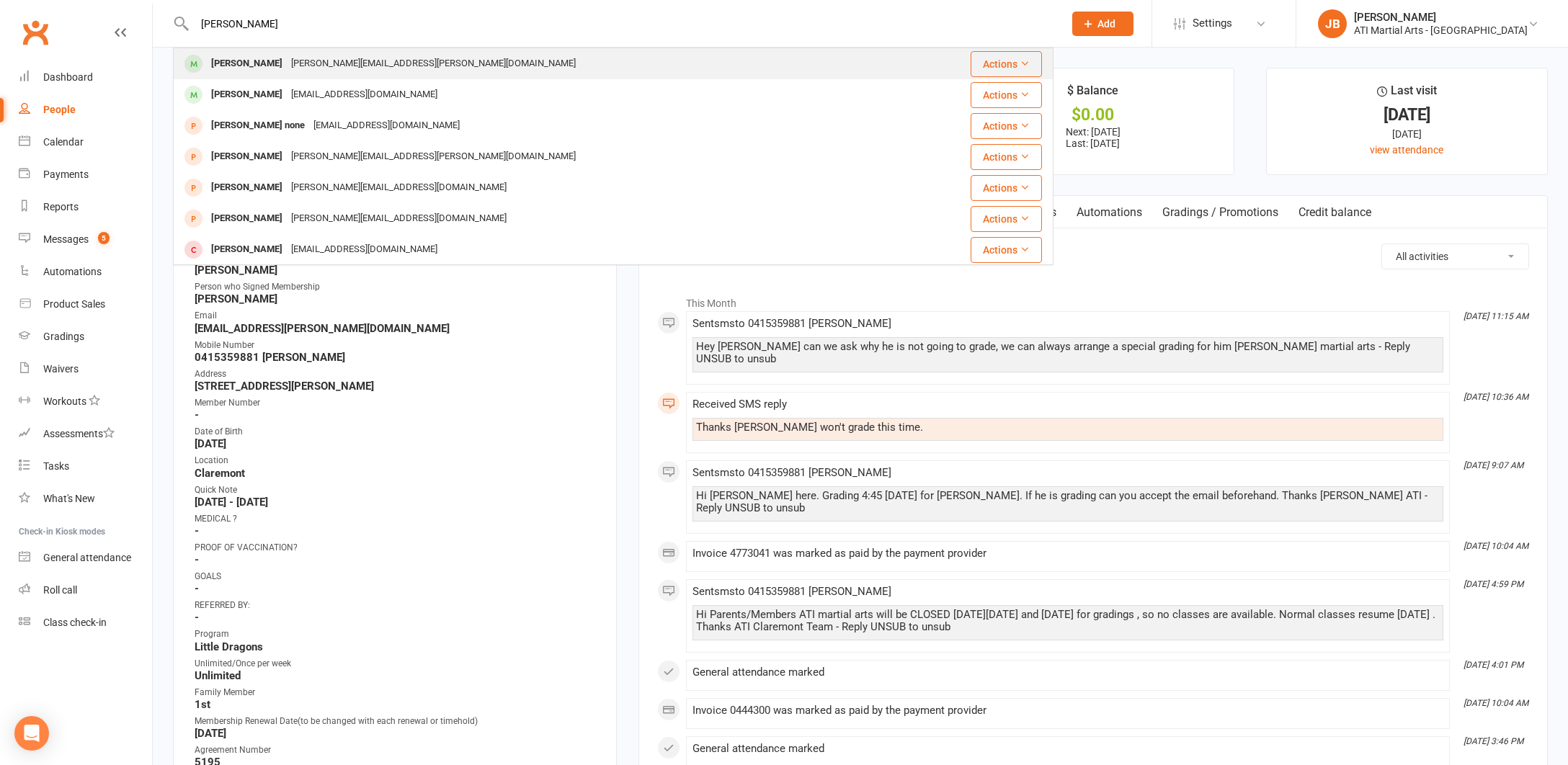
drag, startPoint x: 227, startPoint y: 47, endPoint x: 241, endPoint y: 64, distance: 22.0
click at [241, 64] on div "Ted Hanrahan" at bounding box center [246, 64] width 80 height 21
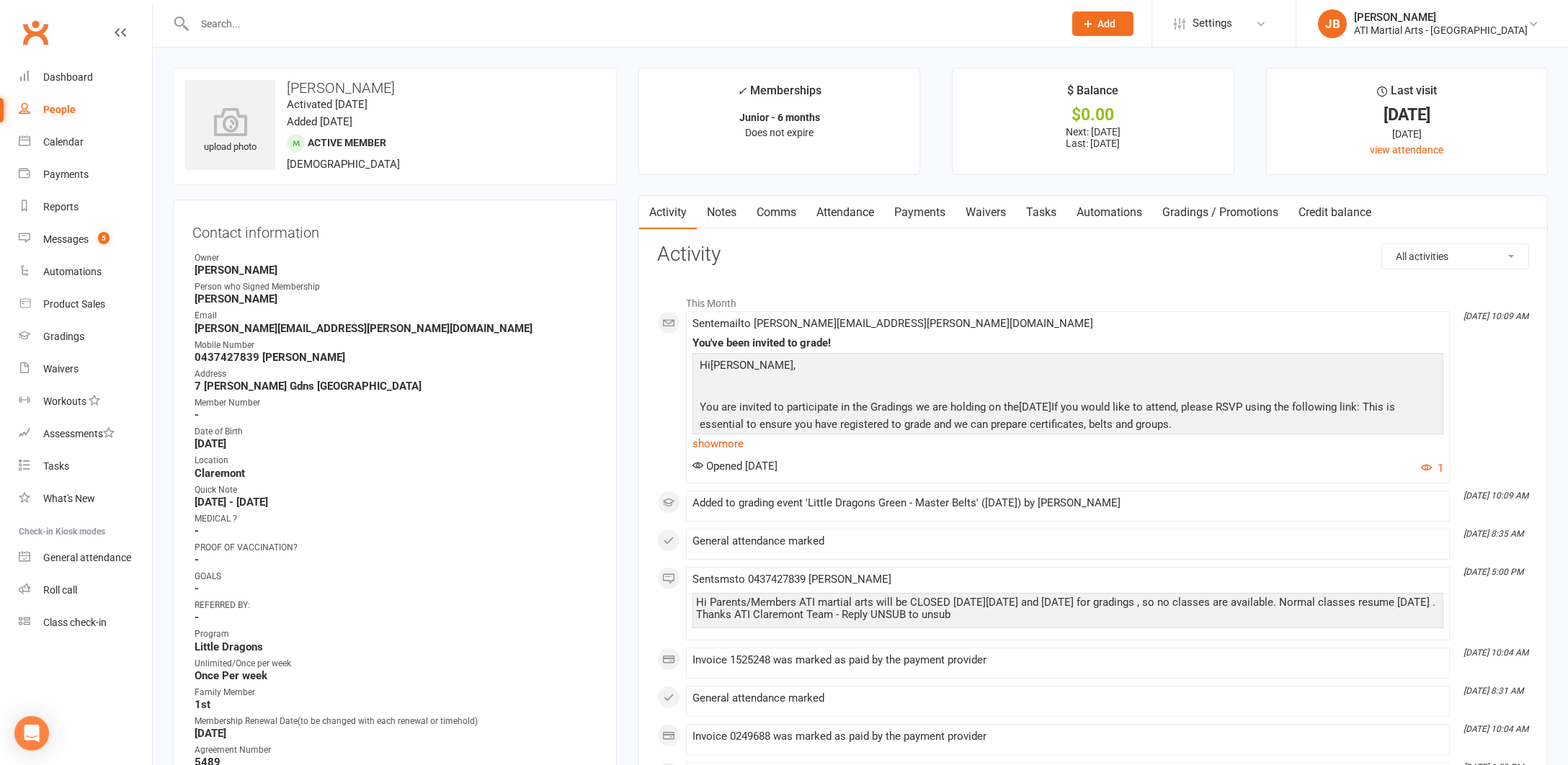
click at [777, 210] on link "Comms" at bounding box center [776, 212] width 60 height 33
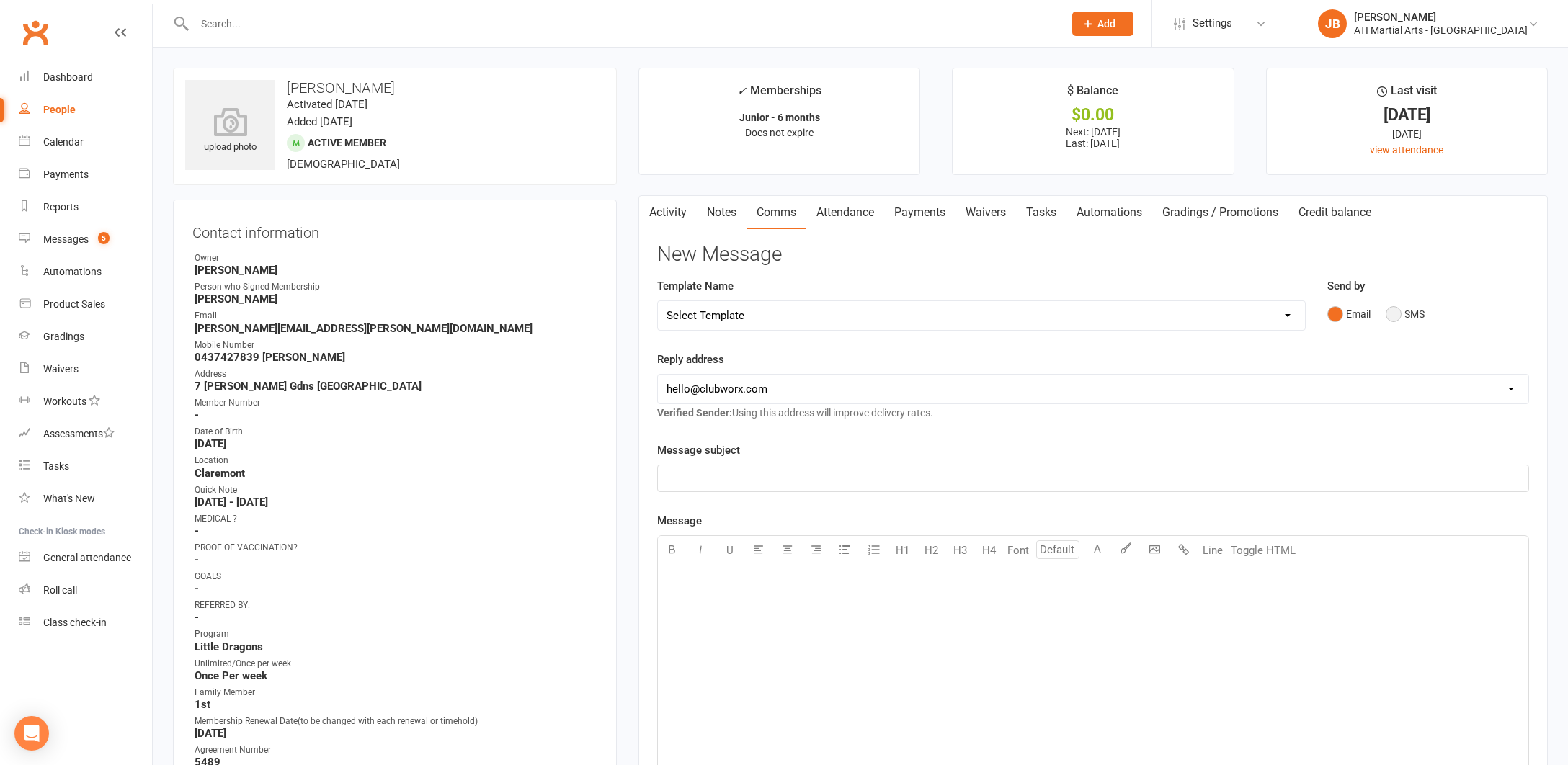
click at [1393, 313] on button "SMS" at bounding box center [1404, 314] width 39 height 27
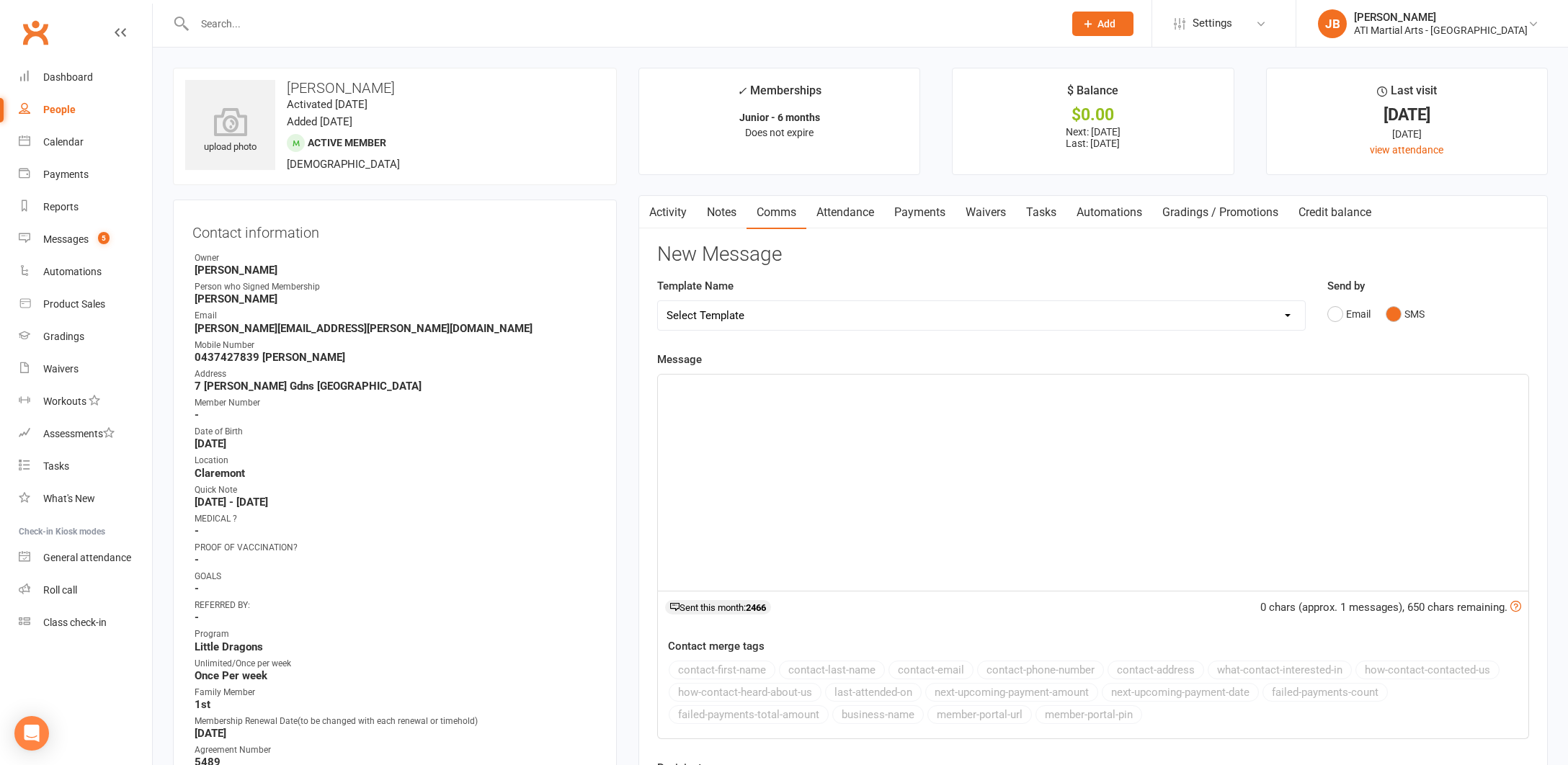
click at [699, 406] on div "﻿" at bounding box center [1093, 482] width 870 height 216
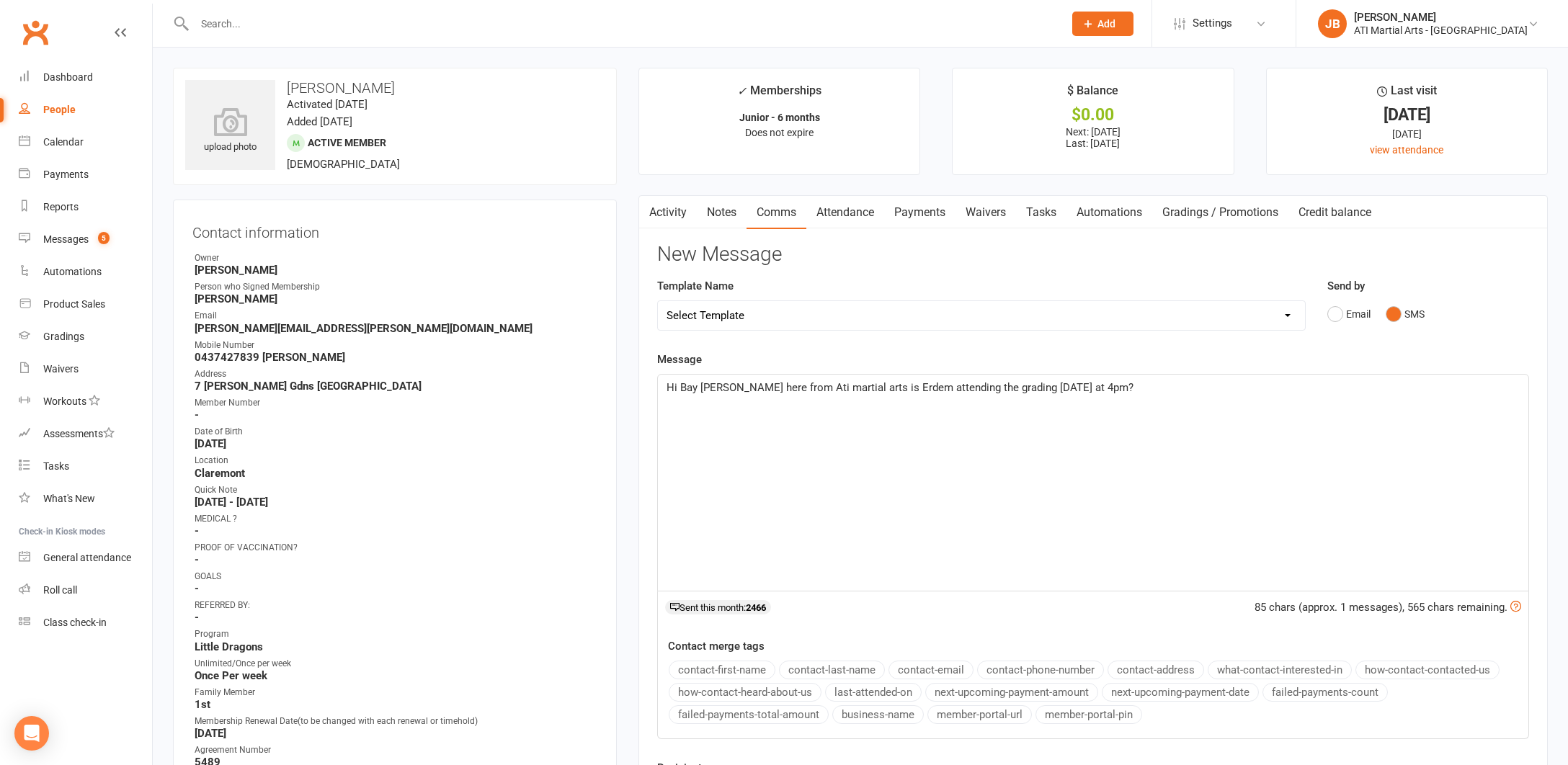
click at [695, 386] on span "Hi Bay Jacqui here from Ati martial arts is Erdem attending the grading today a…" at bounding box center [900, 387] width 467 height 13
click at [923, 387] on span "Hi Rebecca Jacqui here from Ati martial arts is Erdem attending the grading tod…" at bounding box center [933, 387] width 532 height 13
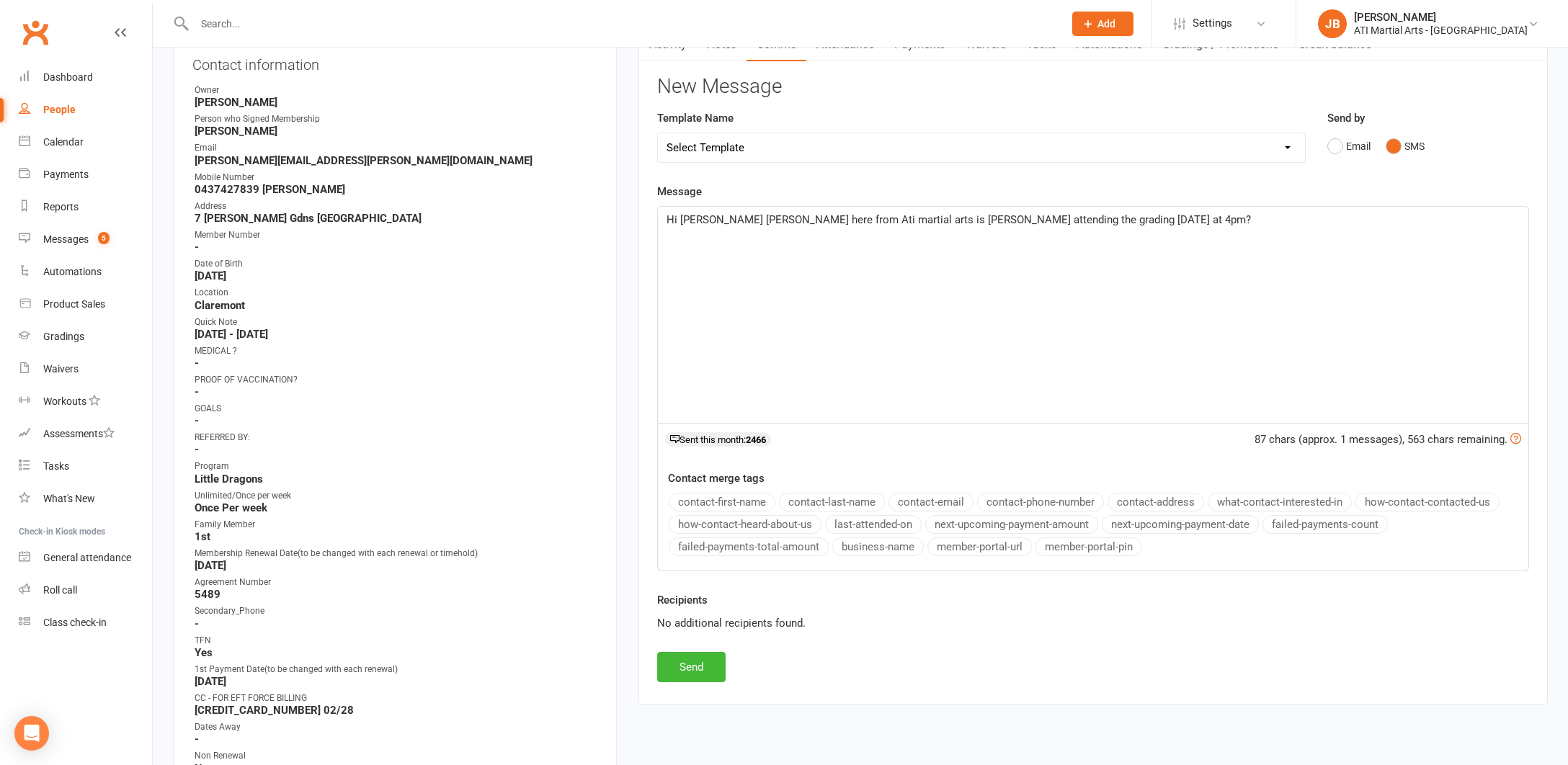
scroll to position [166, 0]
click at [1065, 218] on span "Hi Rebecca Jacqui here from Ati martial arts is Ted attending the grading today…" at bounding box center [958, 221] width 585 height 13
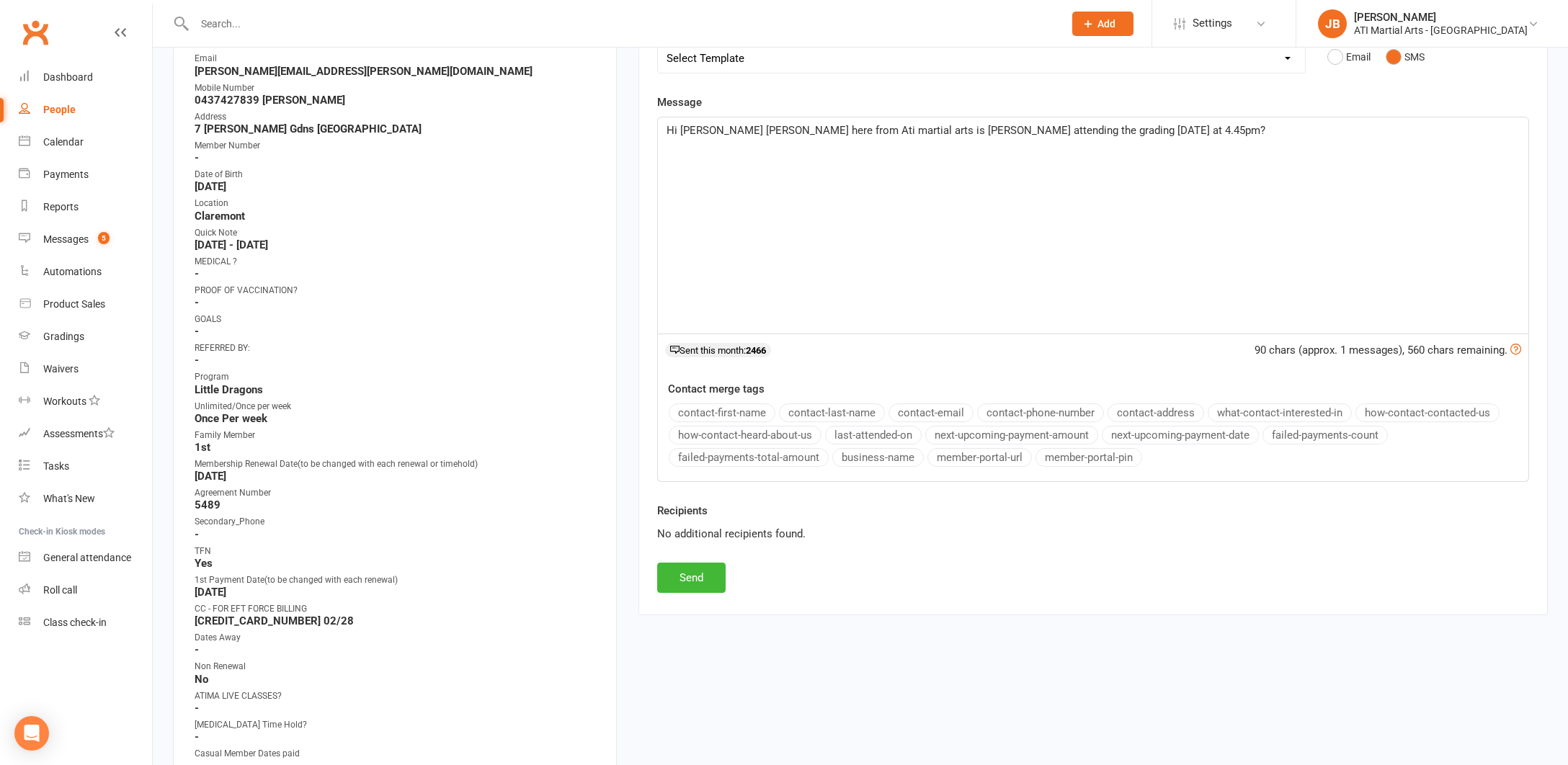
scroll to position [330, 0]
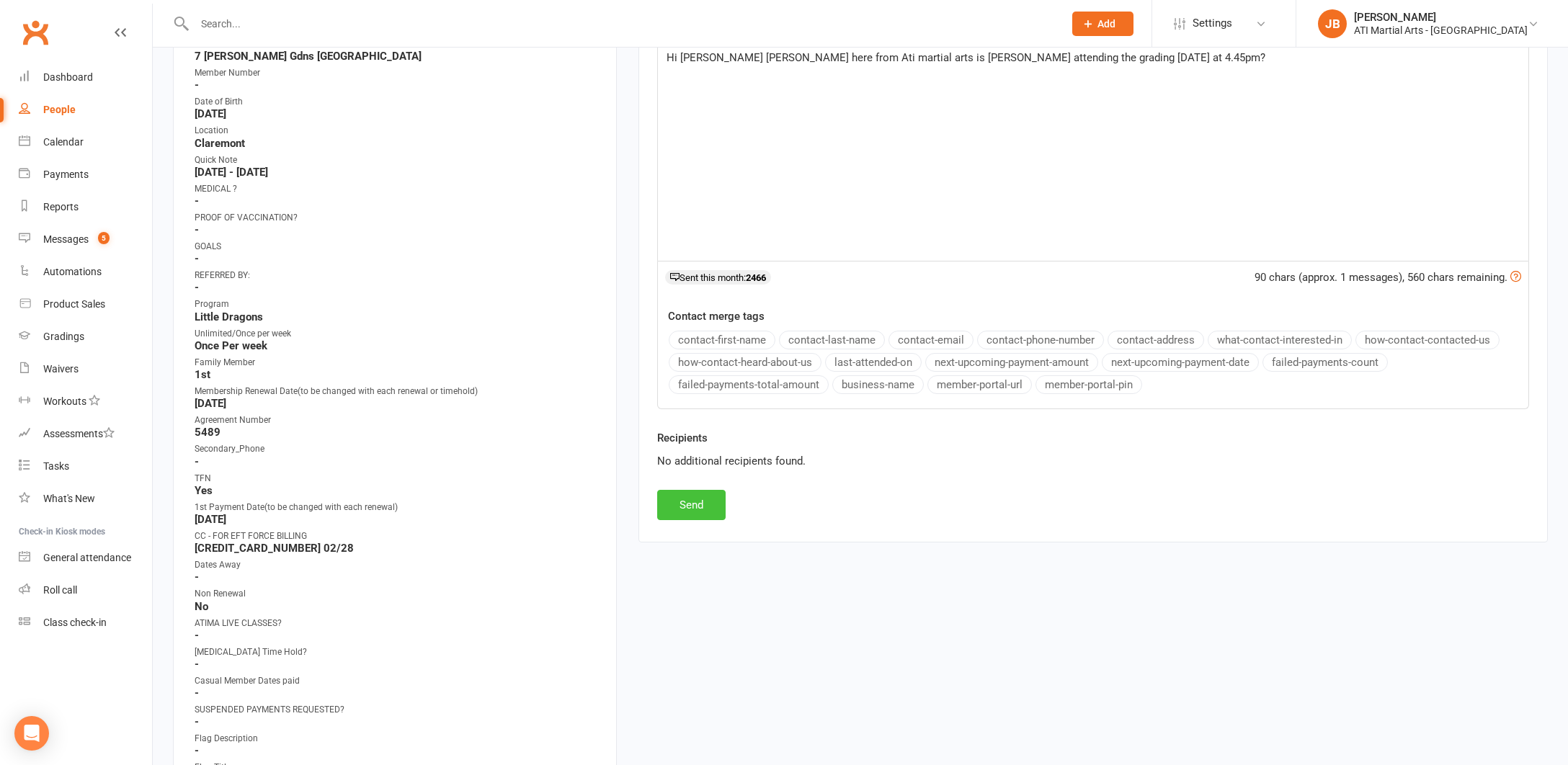
click at [697, 500] on button "Send" at bounding box center [691, 505] width 68 height 30
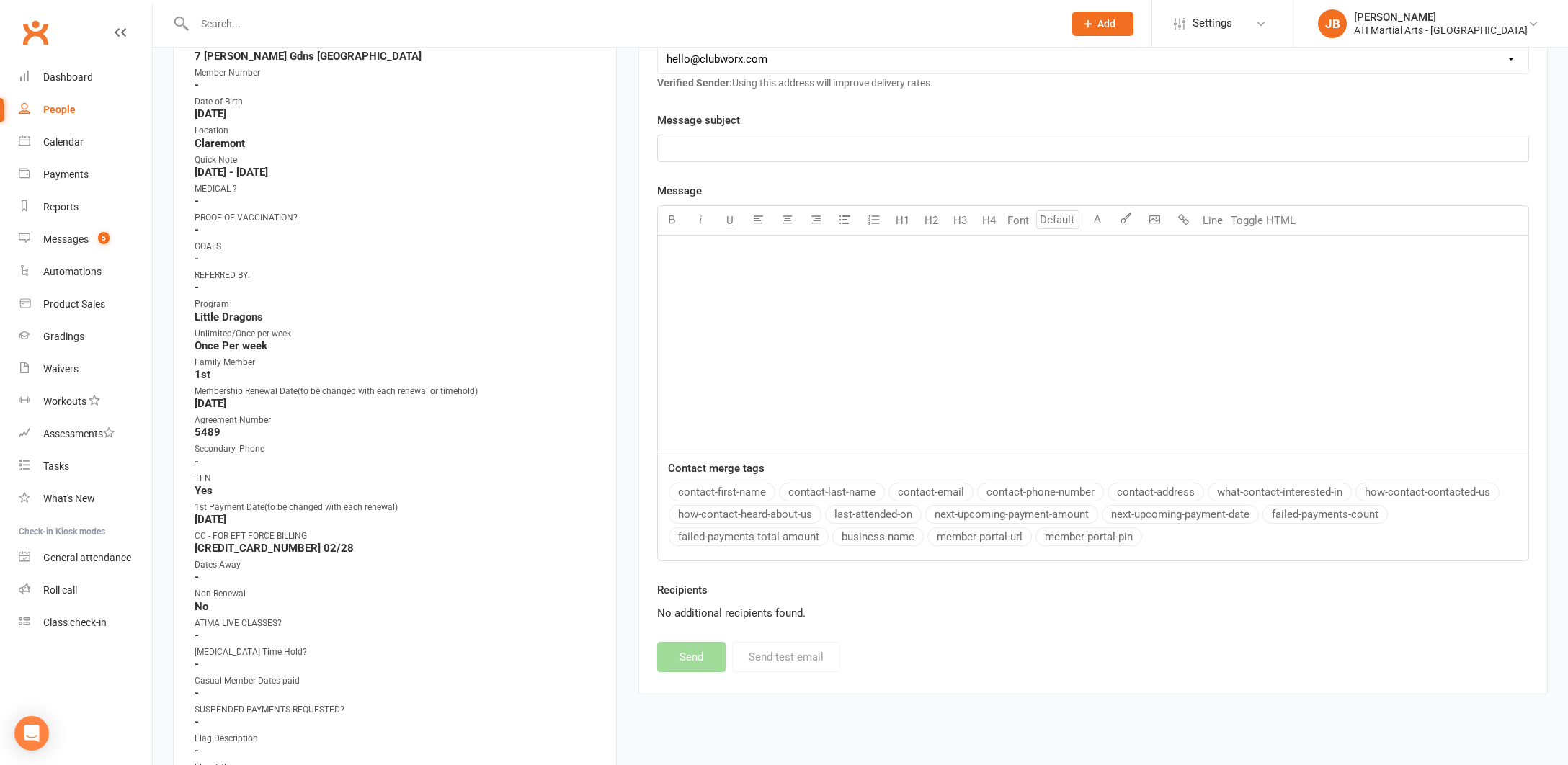
click at [225, 23] on input "text" at bounding box center [622, 24] width 863 height 20
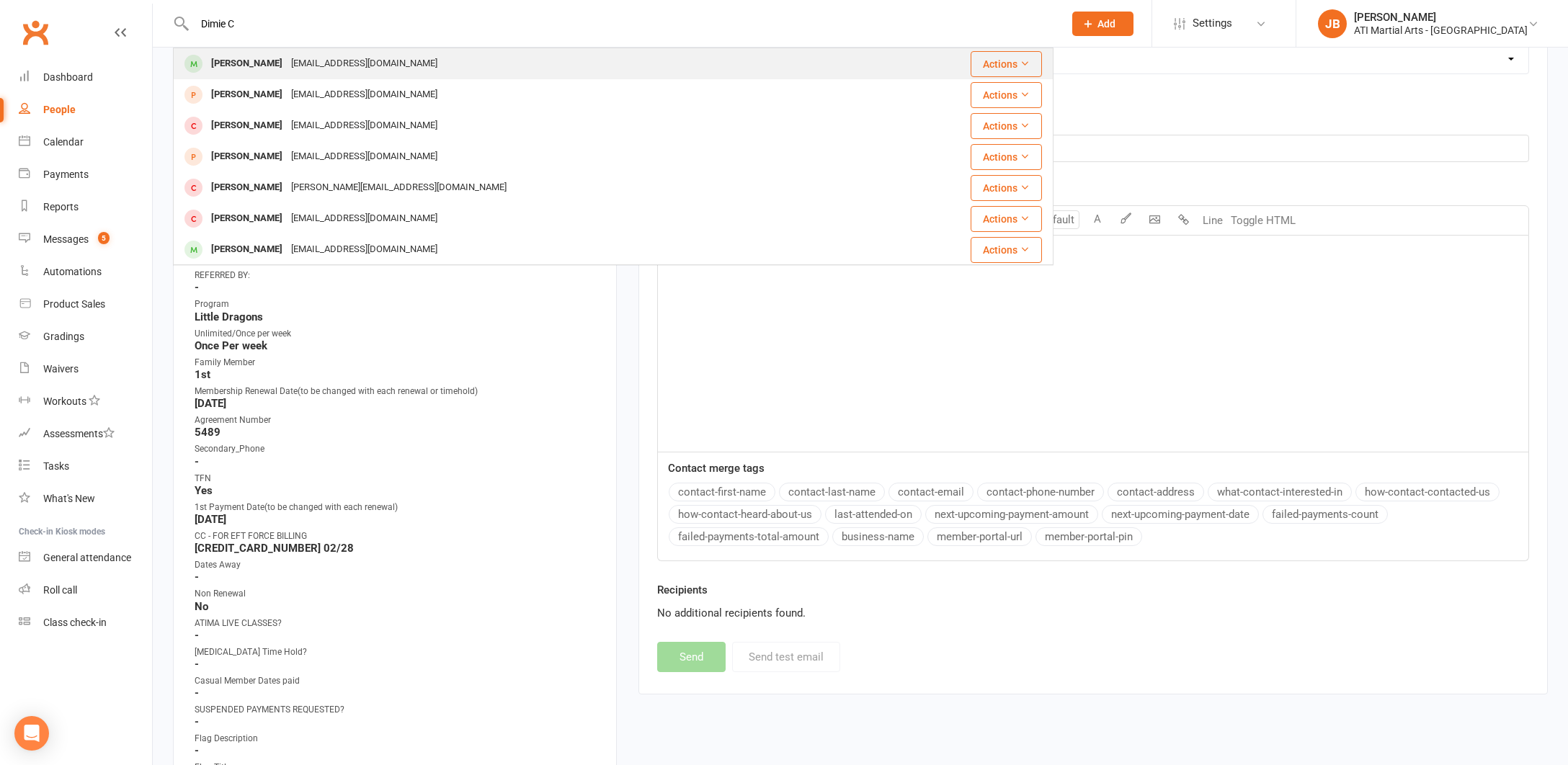
type input "Dimie C"
click at [235, 66] on div "Dimie Corea" at bounding box center [246, 64] width 80 height 21
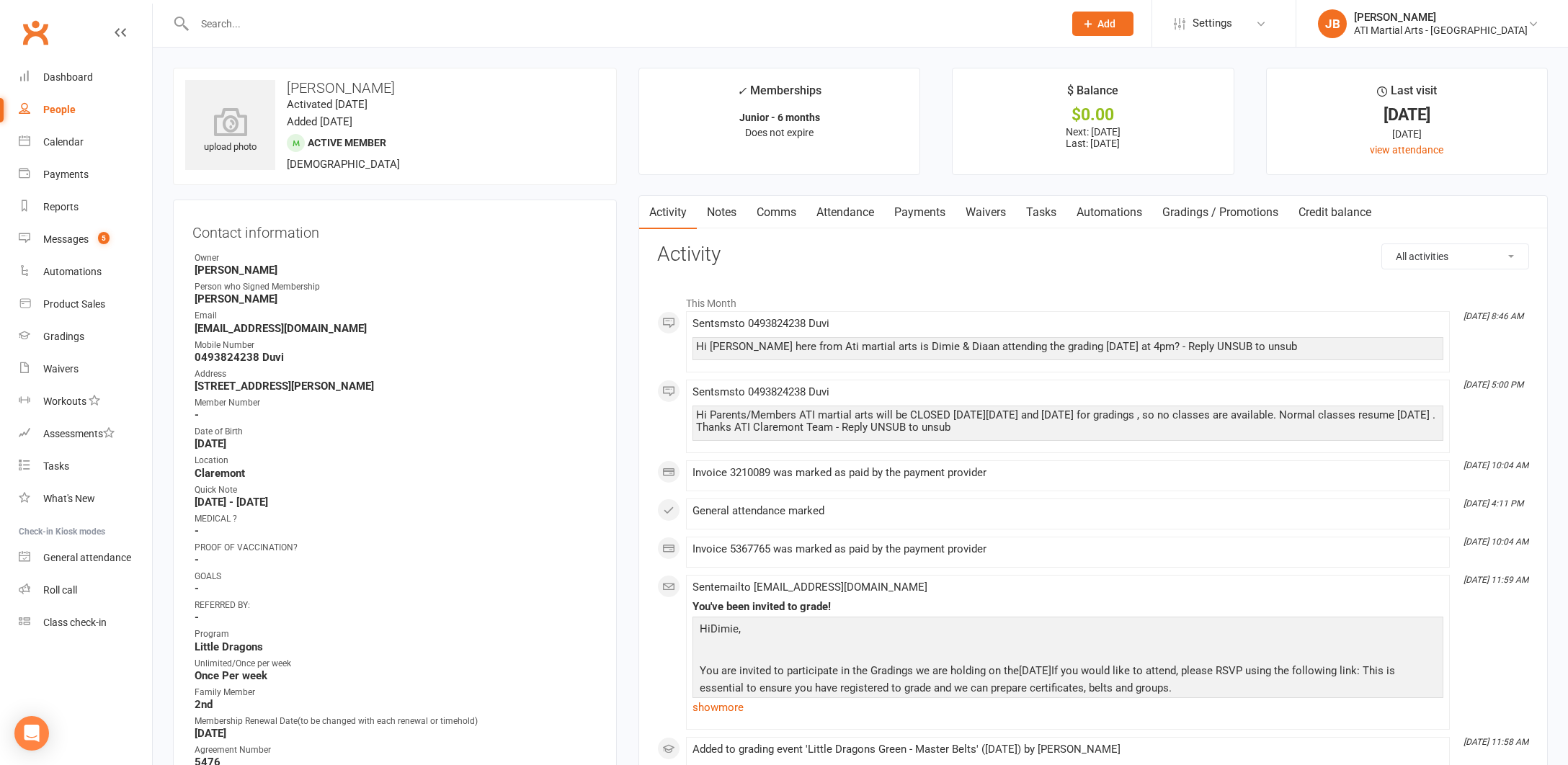
click at [773, 215] on link "Comms" at bounding box center [776, 212] width 60 height 33
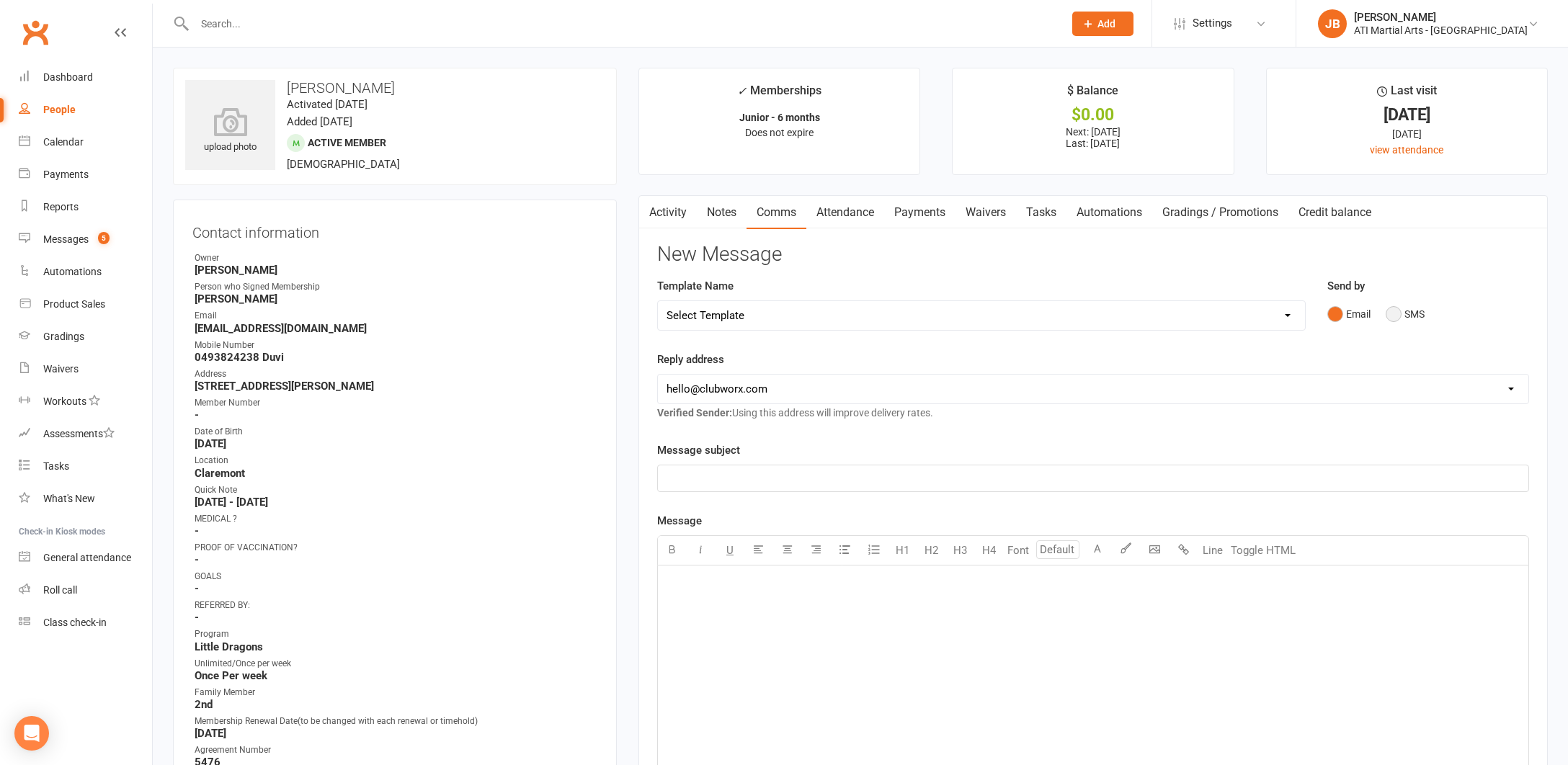
click at [1394, 312] on button "SMS" at bounding box center [1404, 314] width 39 height 27
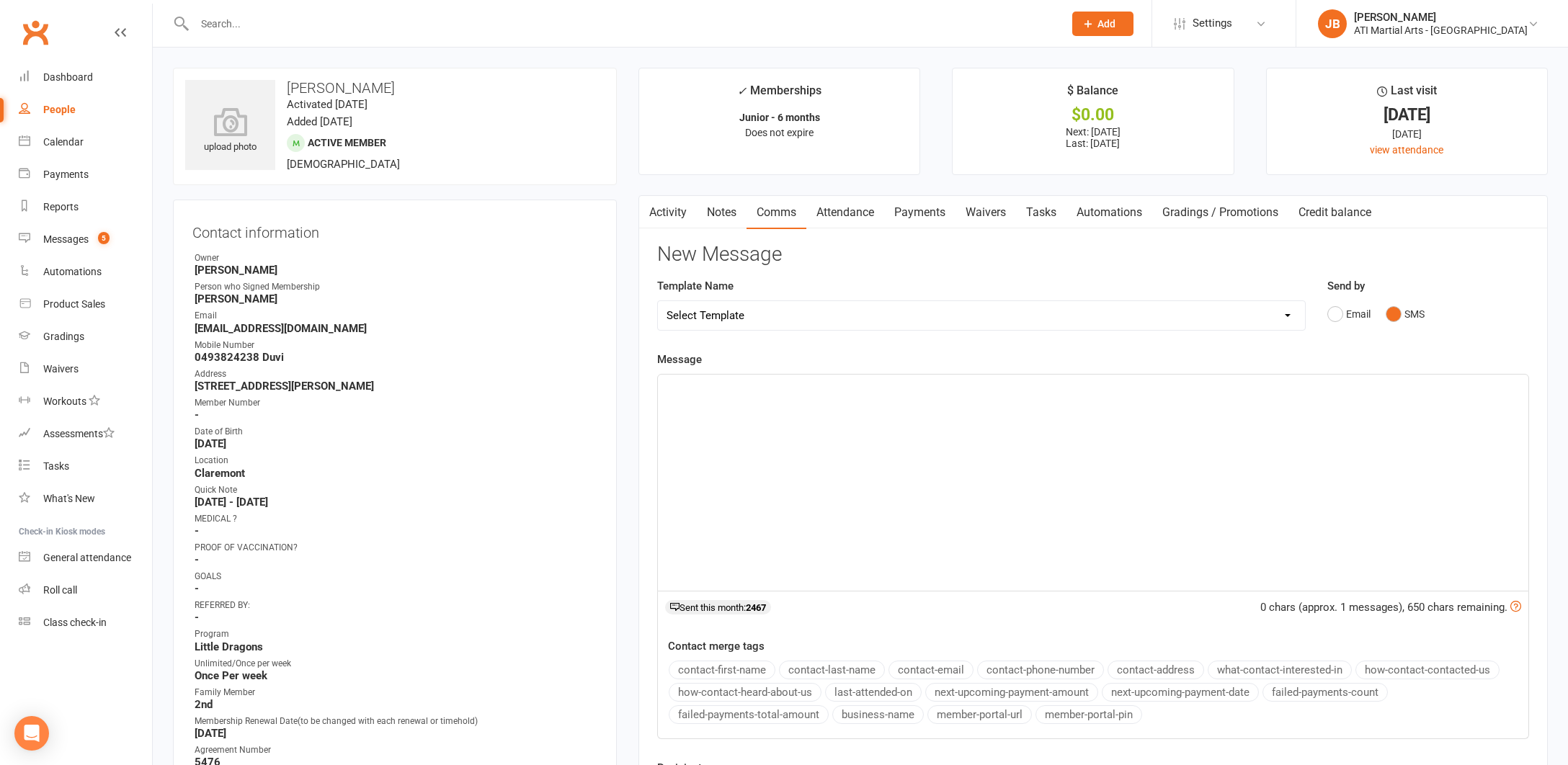
click at [710, 398] on div "﻿" at bounding box center [1093, 482] width 870 height 216
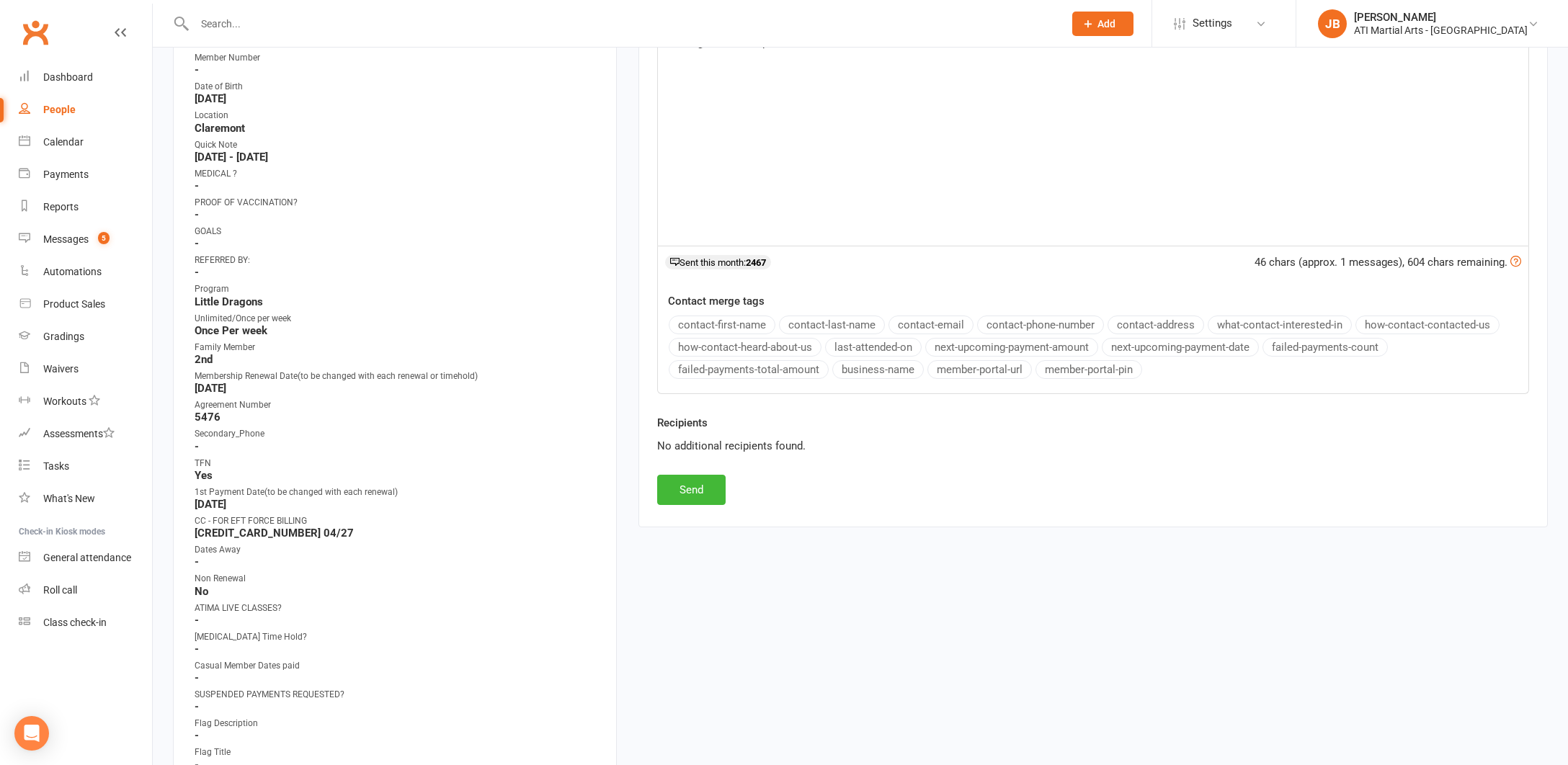
scroll to position [353, 0]
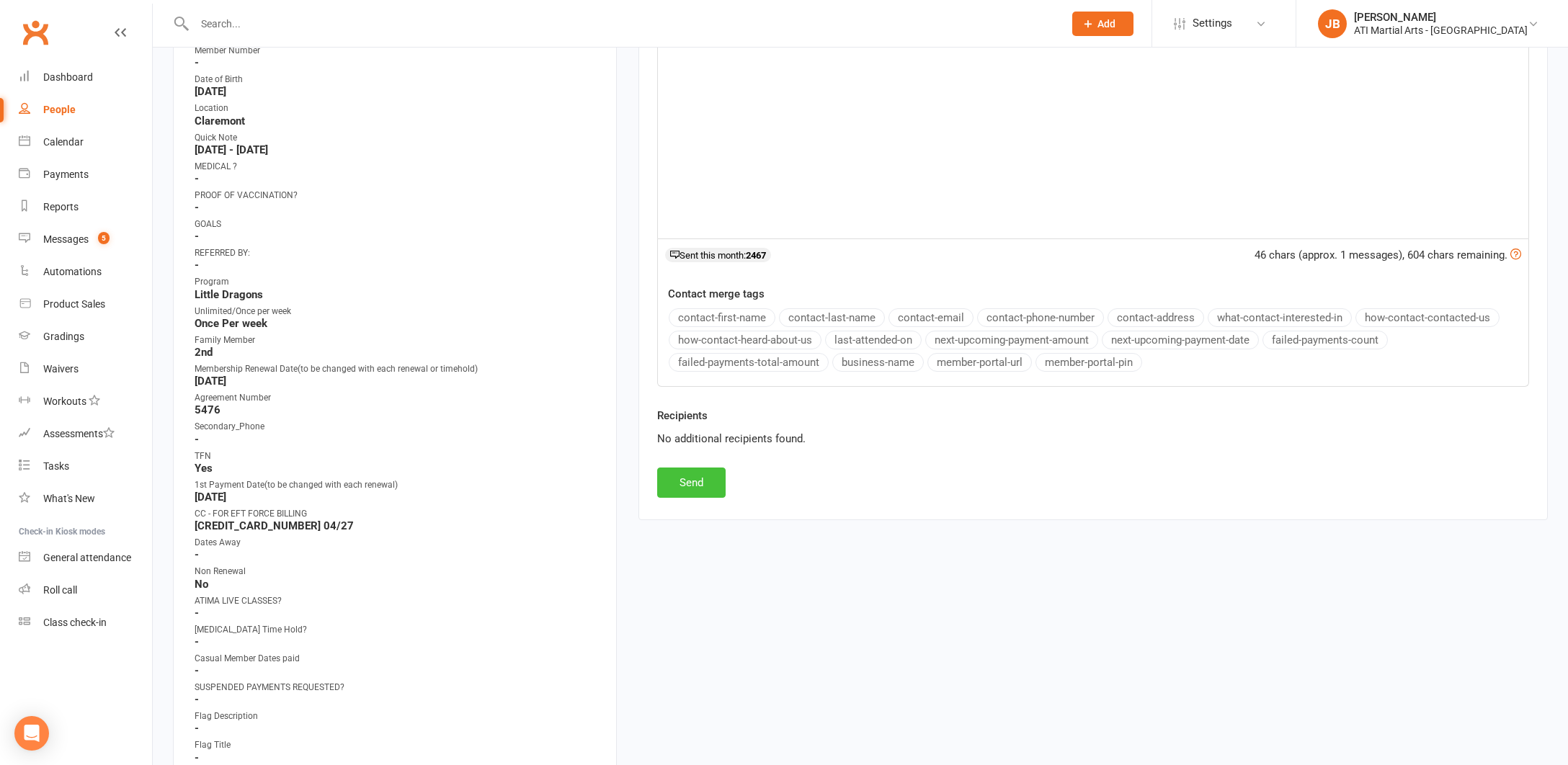
click at [703, 475] on button "Send" at bounding box center [691, 483] width 68 height 30
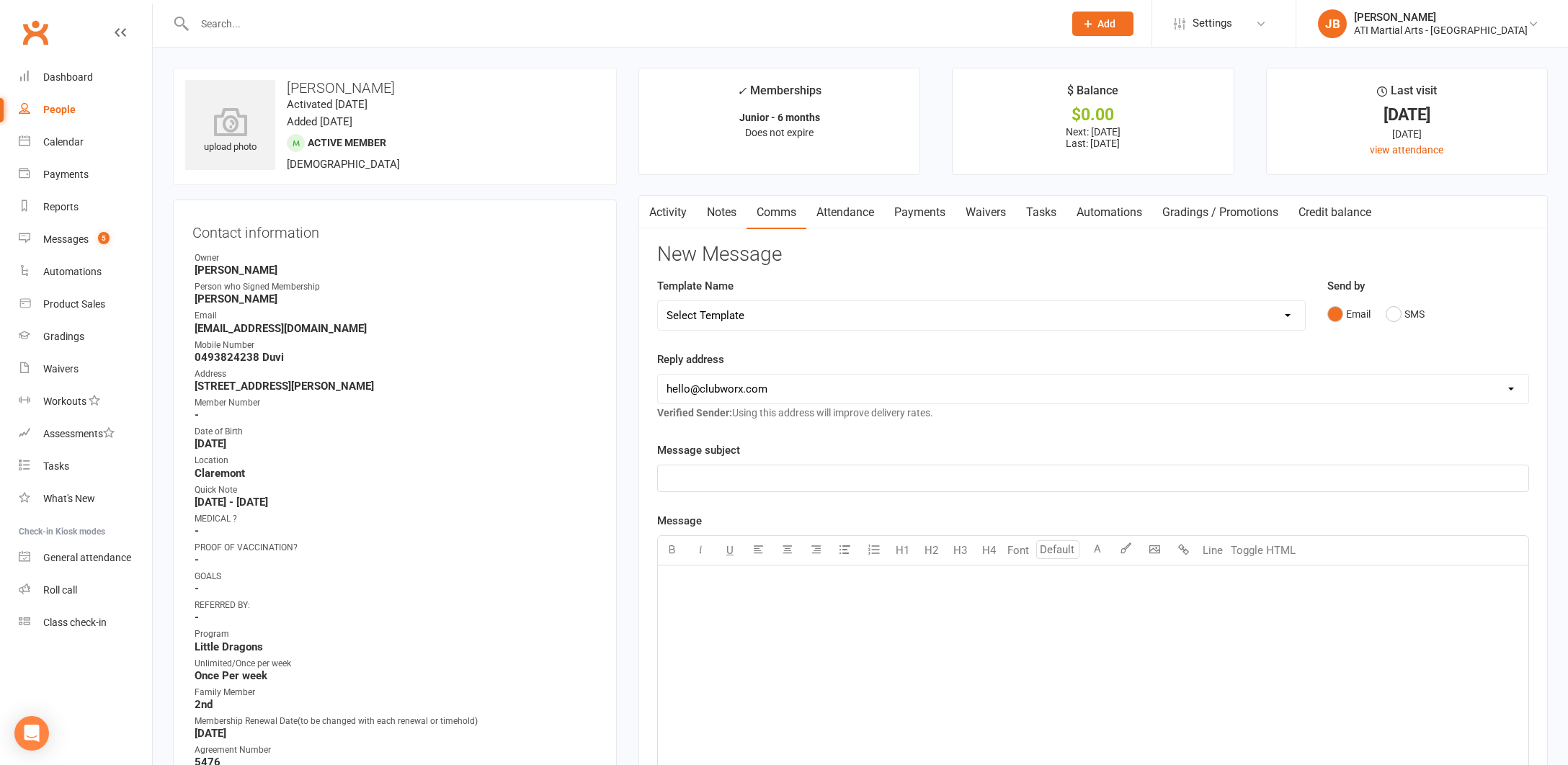
scroll to position [0, 0]
click at [218, 25] on input "text" at bounding box center [622, 24] width 863 height 20
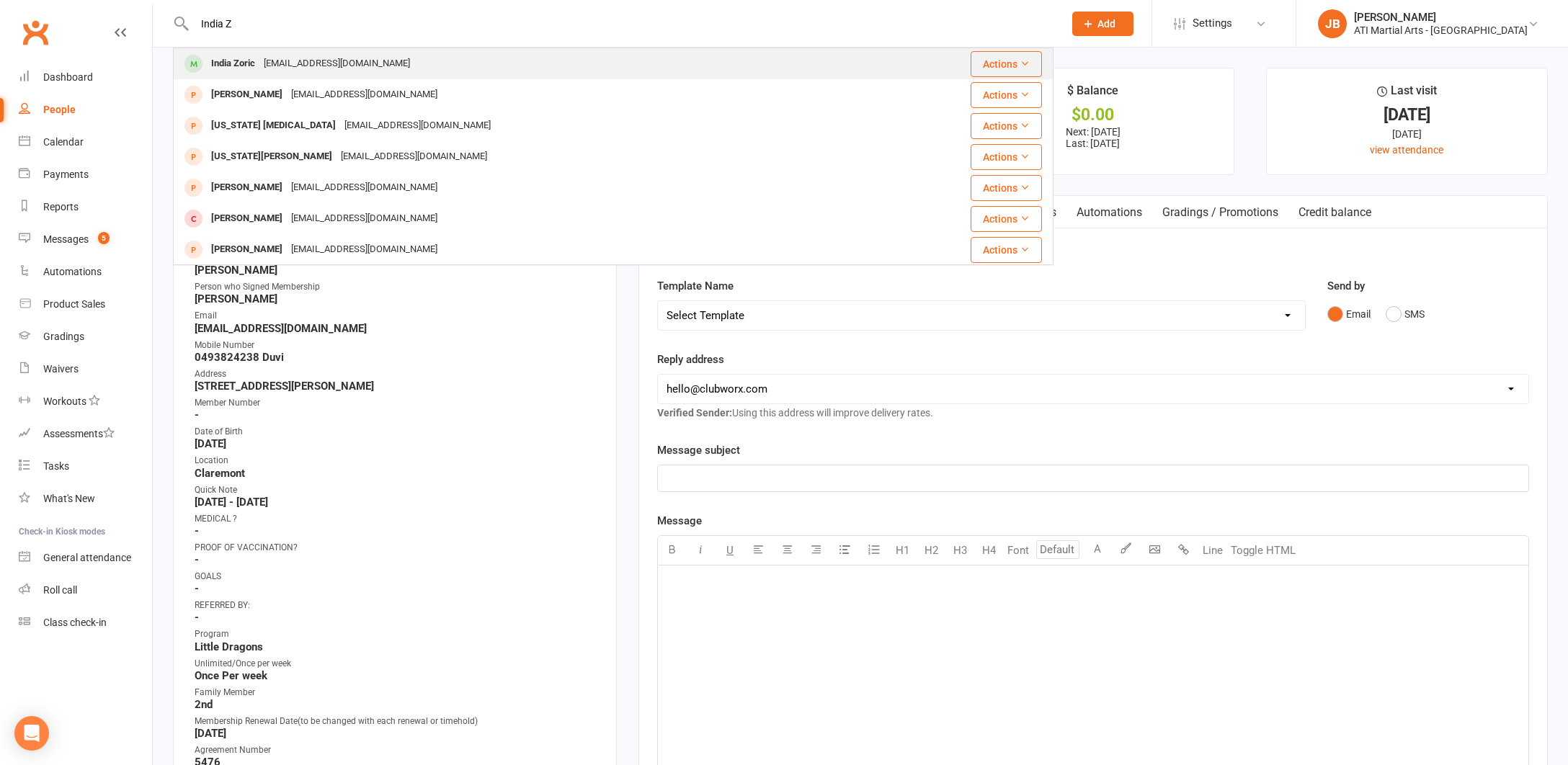
type input "India Z"
click at [235, 70] on div "India Zoric" at bounding box center [233, 64] width 52 height 21
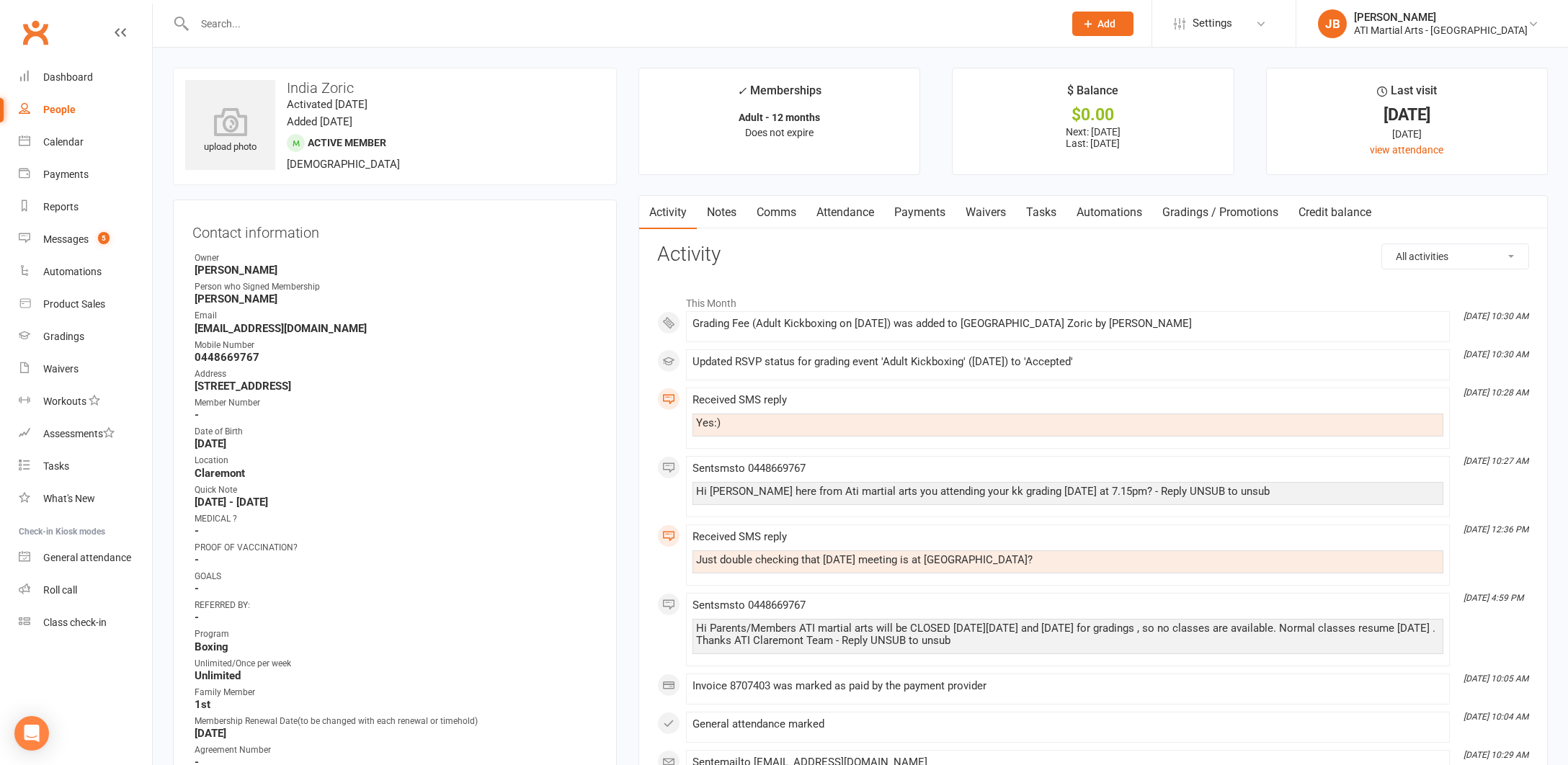
click at [773, 215] on link "Comms" at bounding box center [776, 212] width 60 height 33
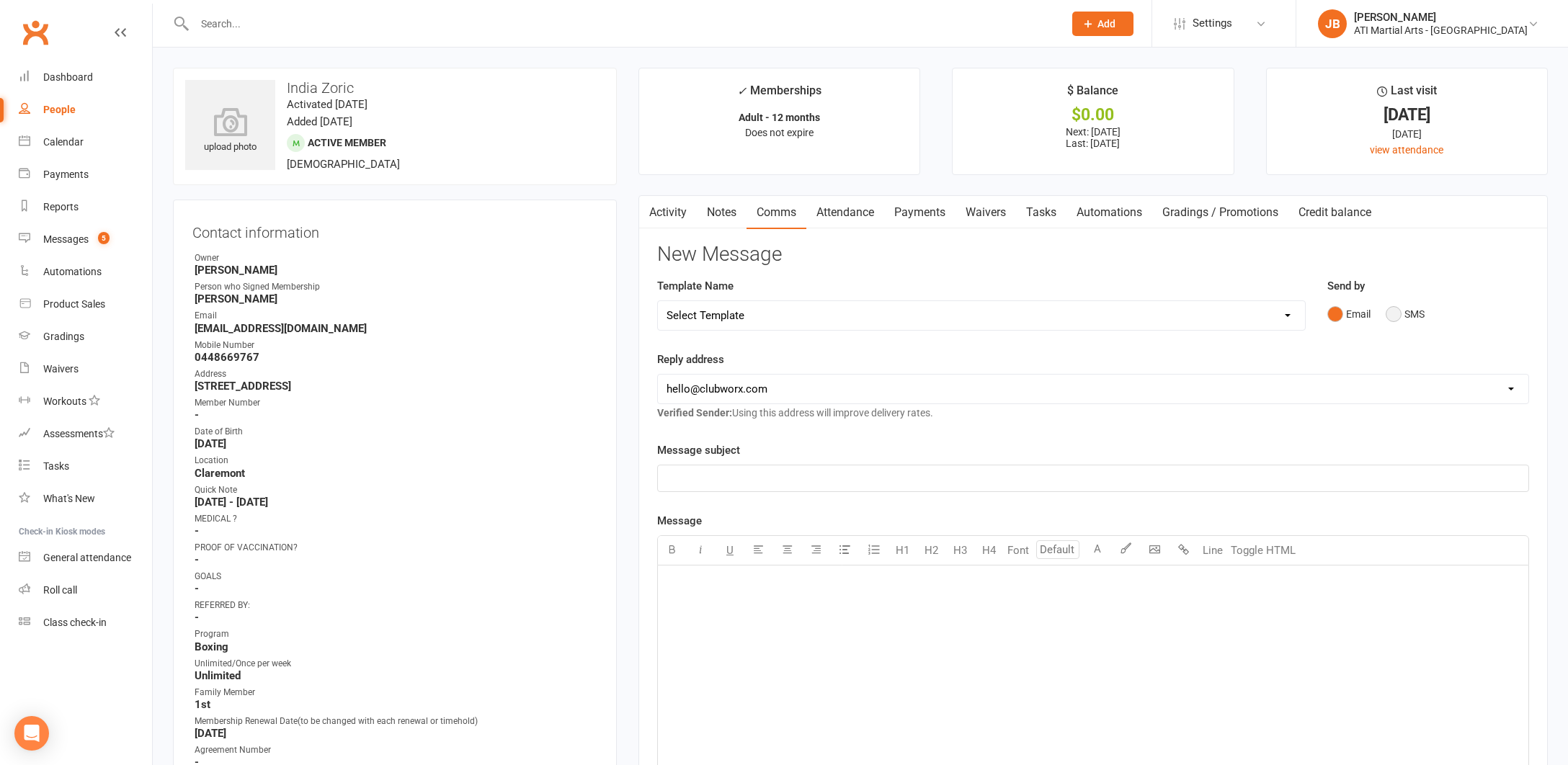
click at [1394, 314] on button "SMS" at bounding box center [1404, 314] width 39 height 27
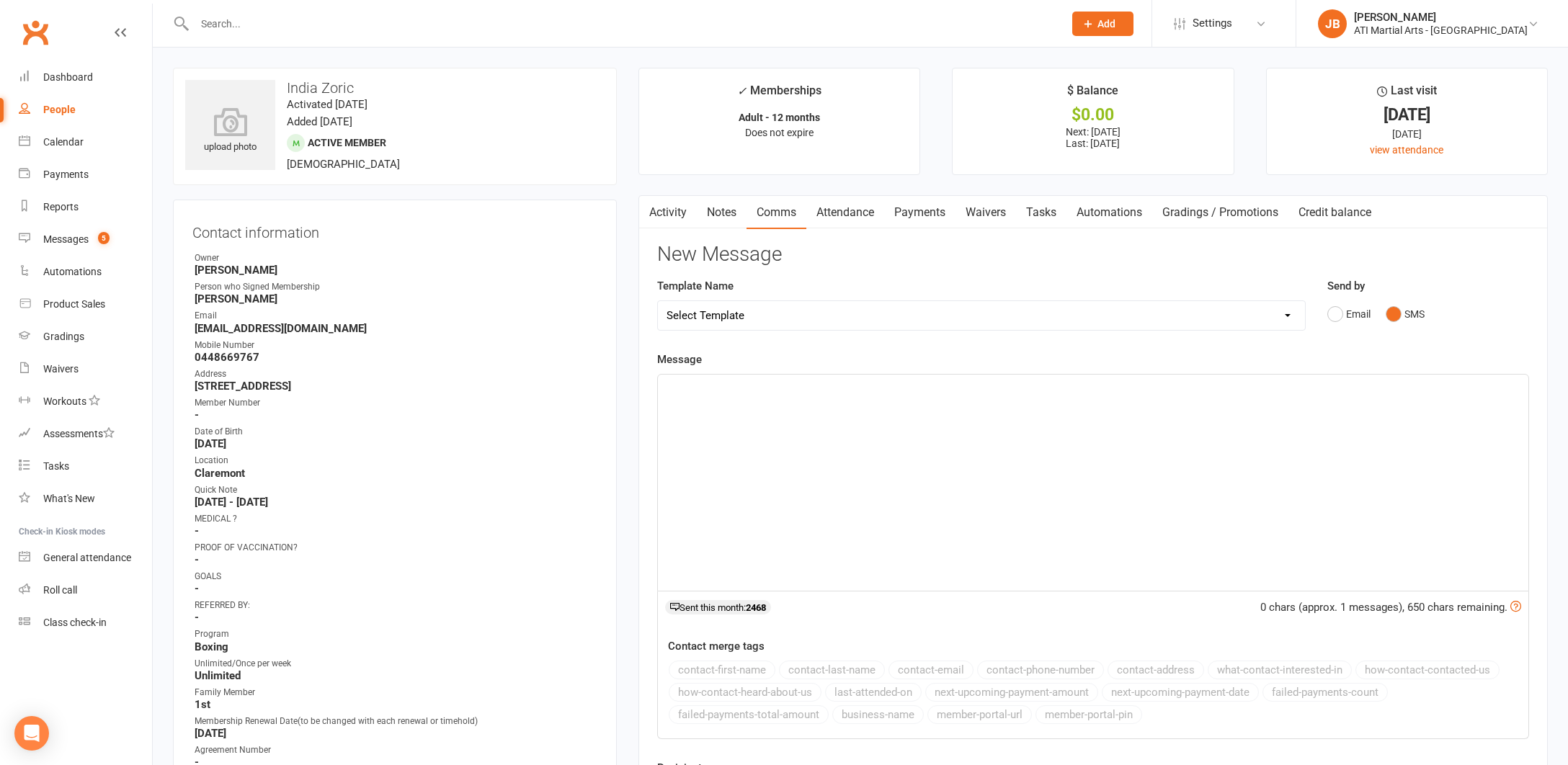
click at [710, 392] on p "﻿" at bounding box center [1093, 387] width 853 height 17
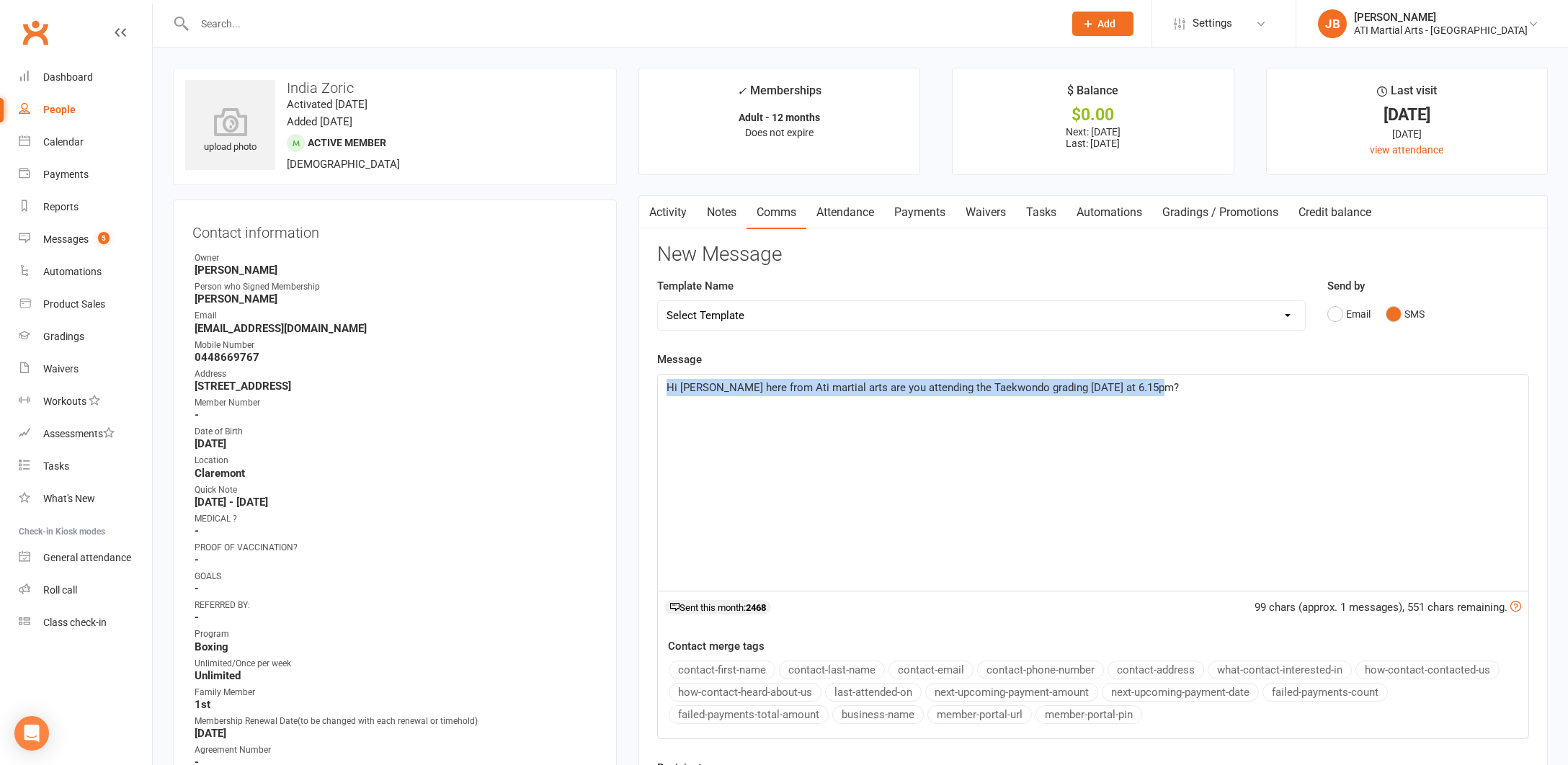
drag, startPoint x: 670, startPoint y: 387, endPoint x: 1059, endPoint y: 394, distance: 389.1
click at [1059, 394] on div "Hi India Jacqui here from Ati martial arts are you attending the Taekwondo grad…" at bounding box center [1093, 482] width 870 height 216
copy span "Hi India Jacqui here from Ati martial arts are you attending the Taekwondo grad…"
click at [761, 462] on div "Hi India Jacqui here from Ati martial arts are you attending the Taekwondo grad…" at bounding box center [1093, 482] width 870 height 216
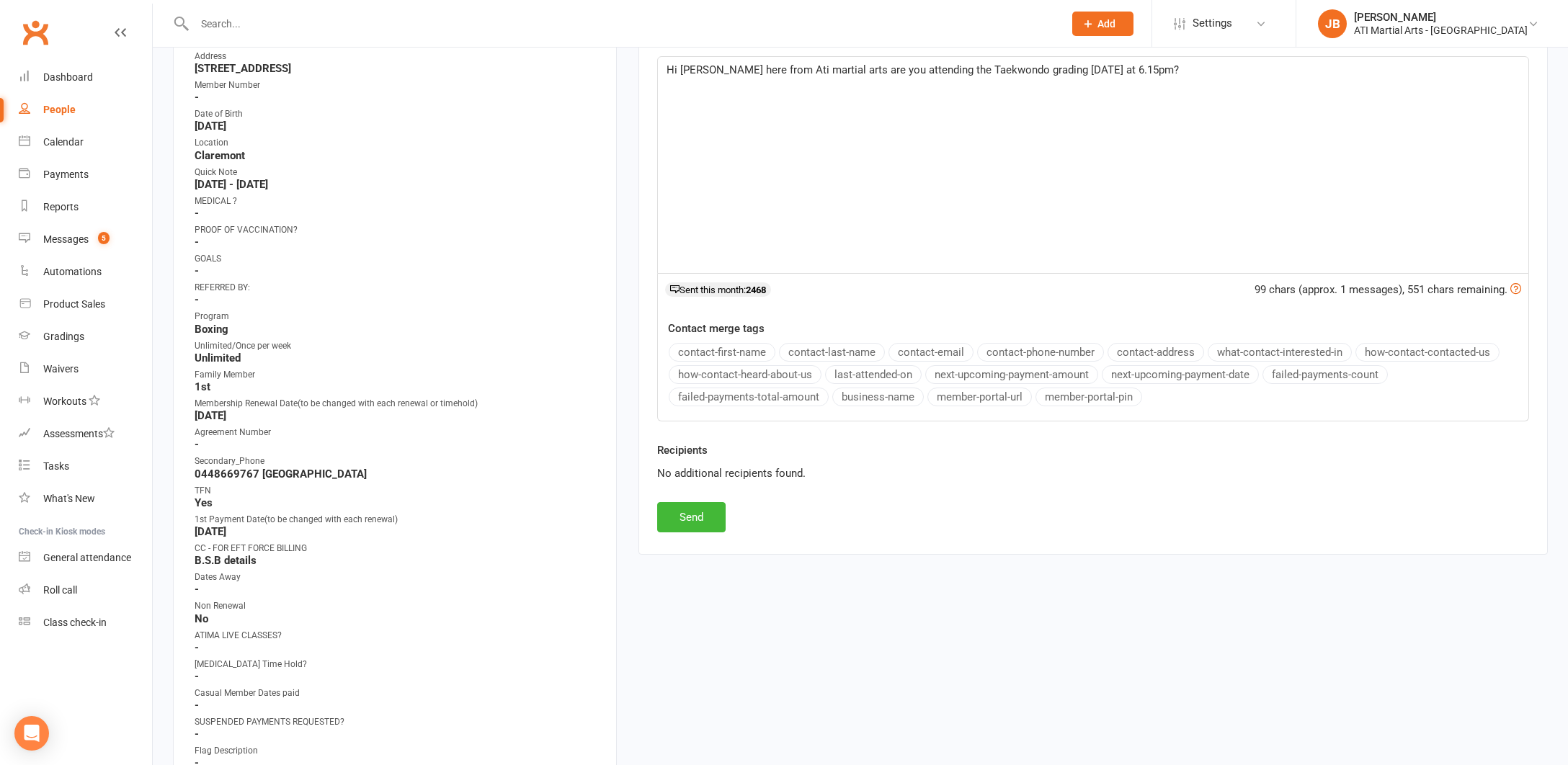
scroll to position [541, 0]
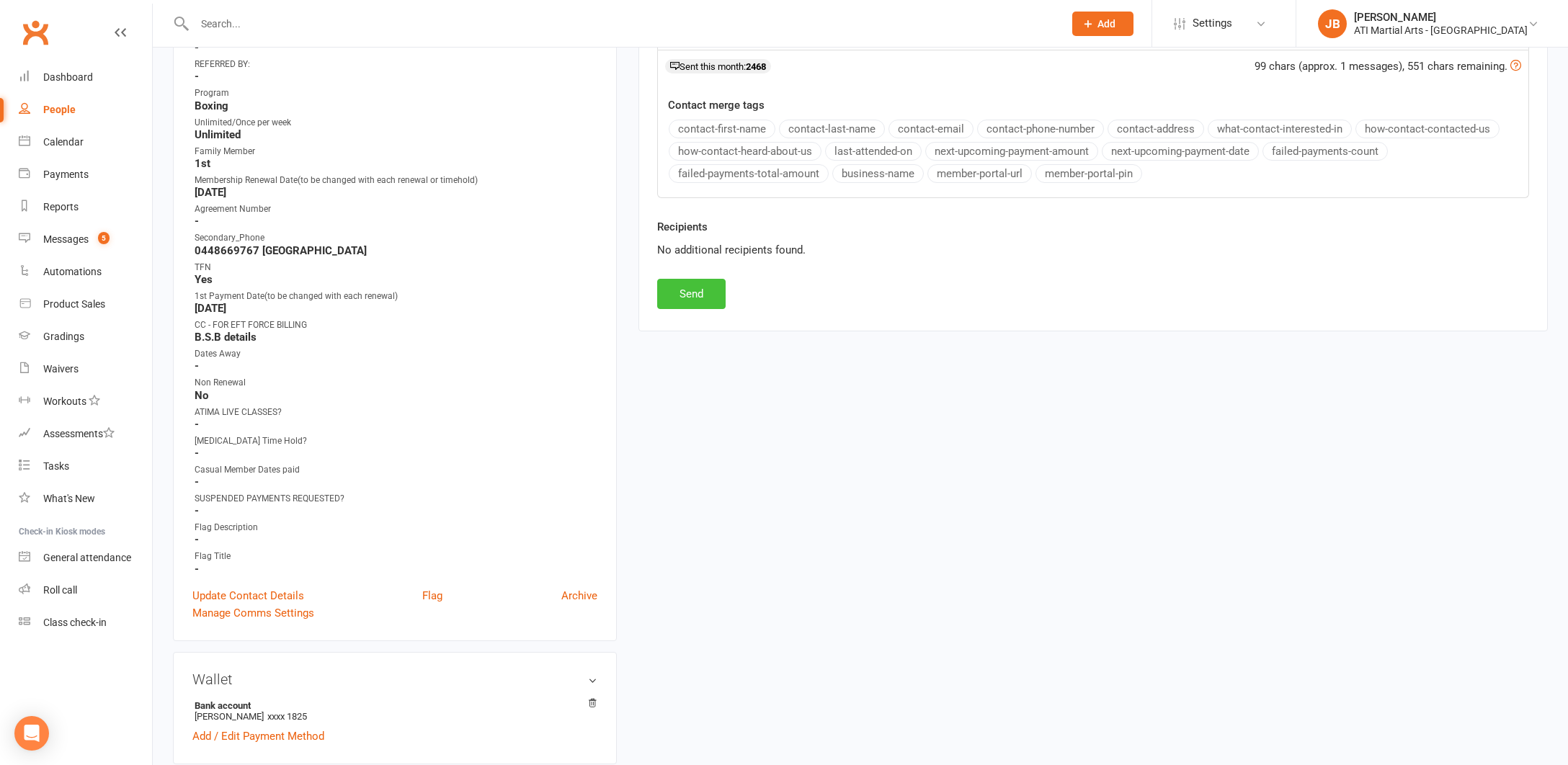
click at [700, 293] on button "Send" at bounding box center [691, 294] width 68 height 30
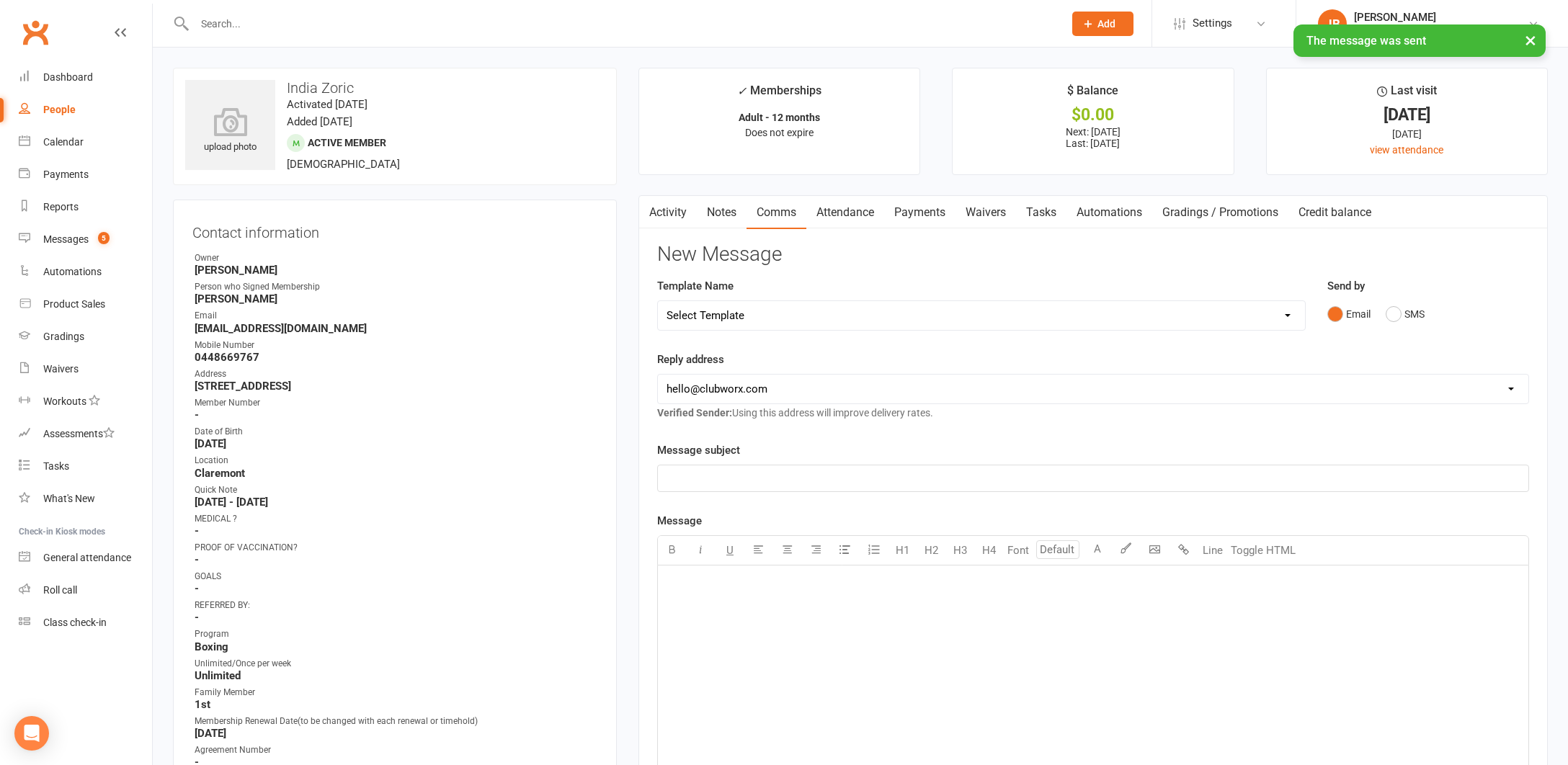
scroll to position [0, 0]
click at [225, 22] on input "text" at bounding box center [622, 24] width 863 height 20
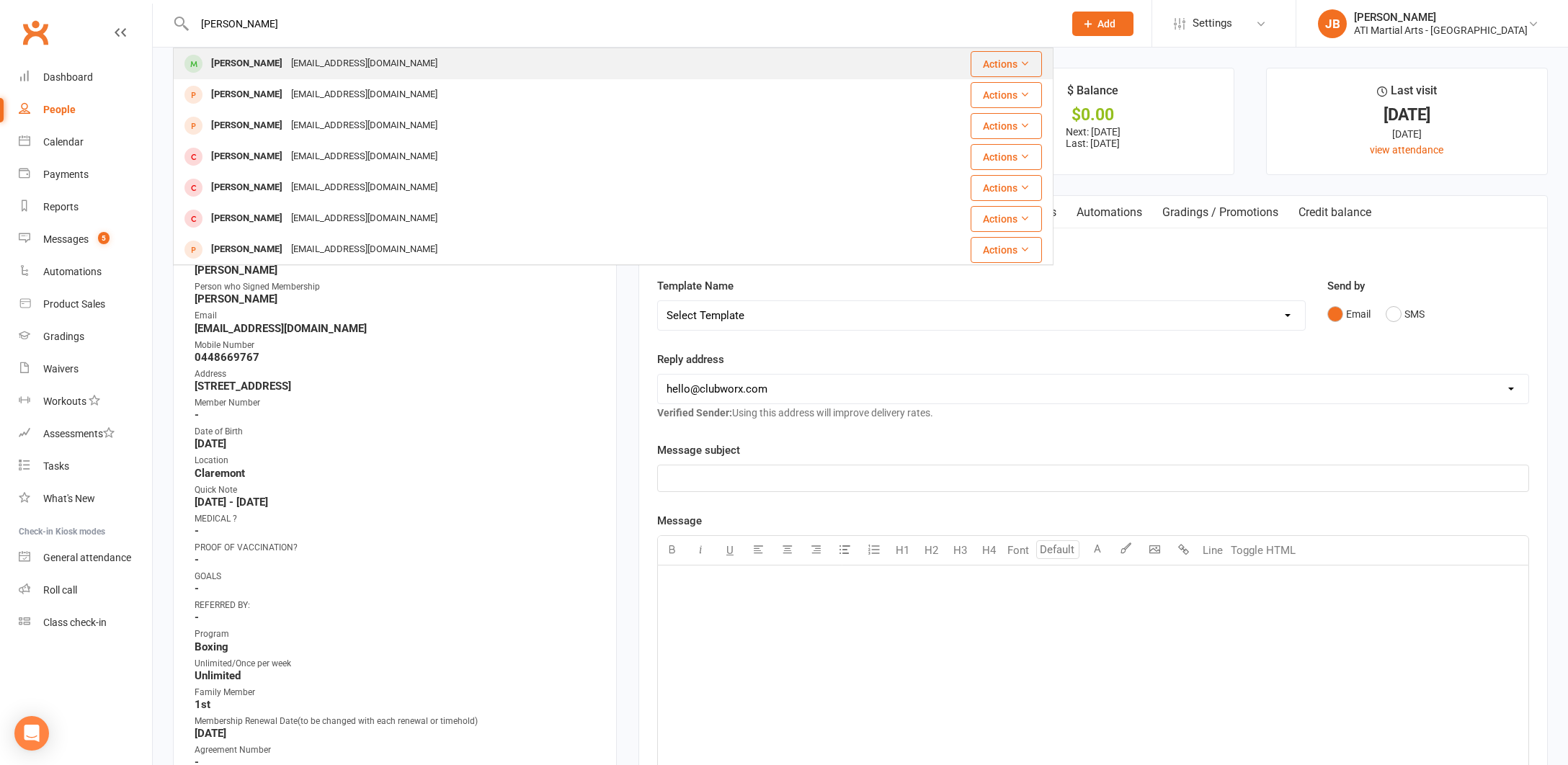
type input "Samuel Barn"
click at [227, 66] on div "[PERSON_NAME]" at bounding box center [246, 64] width 80 height 21
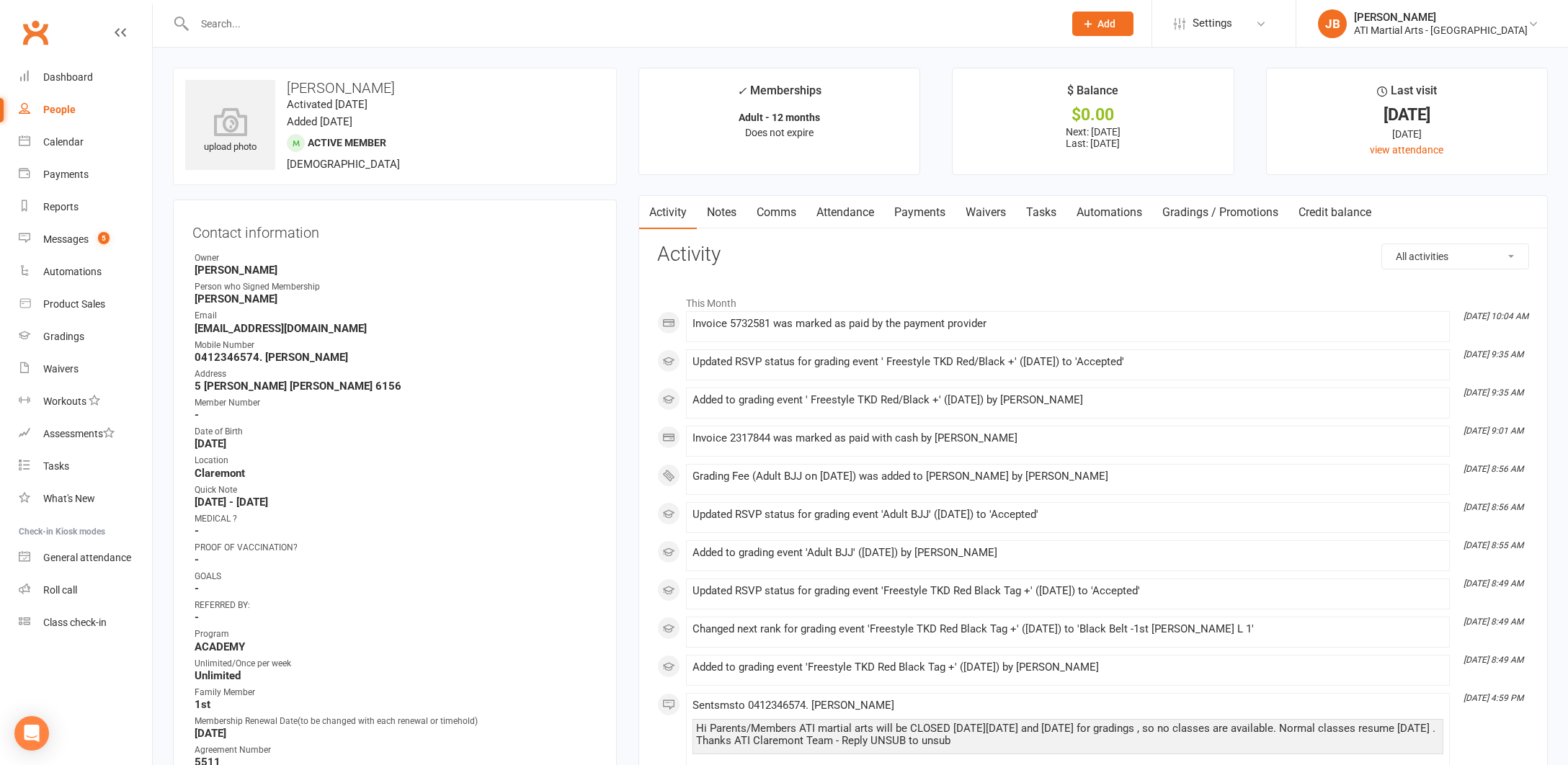
click at [775, 212] on link "Comms" at bounding box center [776, 212] width 60 height 33
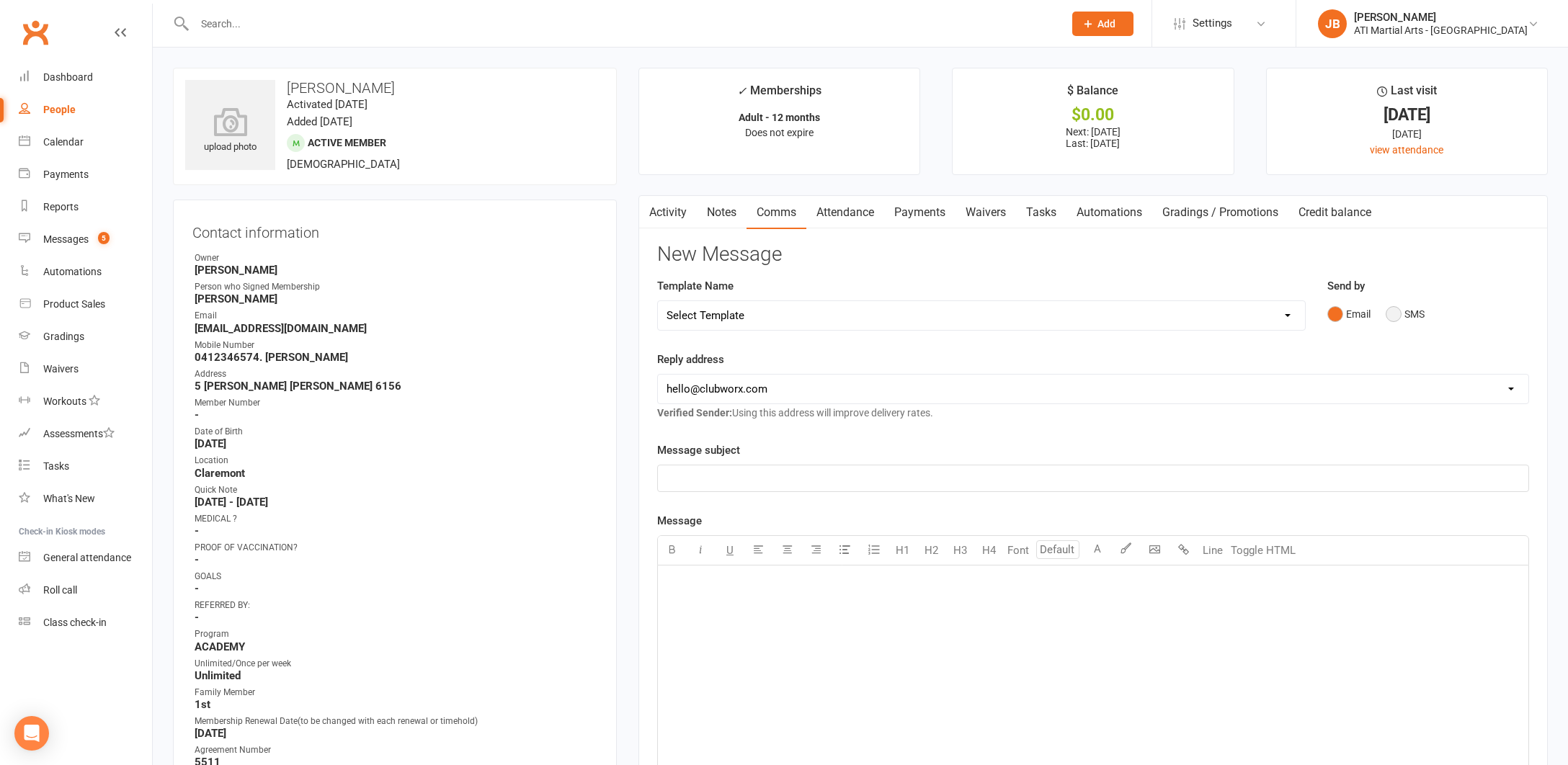
click at [1394, 313] on button "SMS" at bounding box center [1404, 314] width 39 height 27
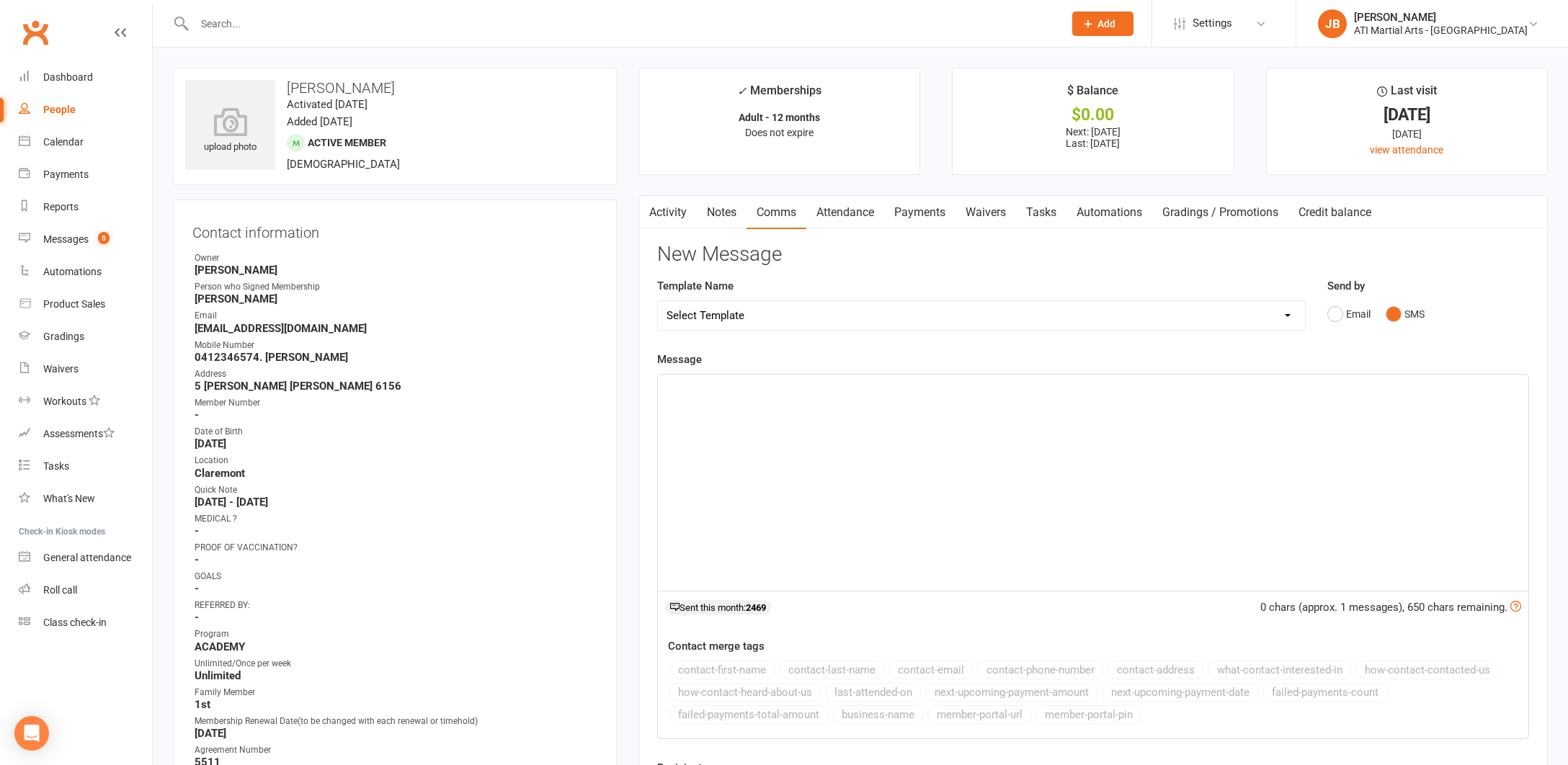
click at [735, 411] on div "﻿" at bounding box center [1093, 482] width 870 height 216
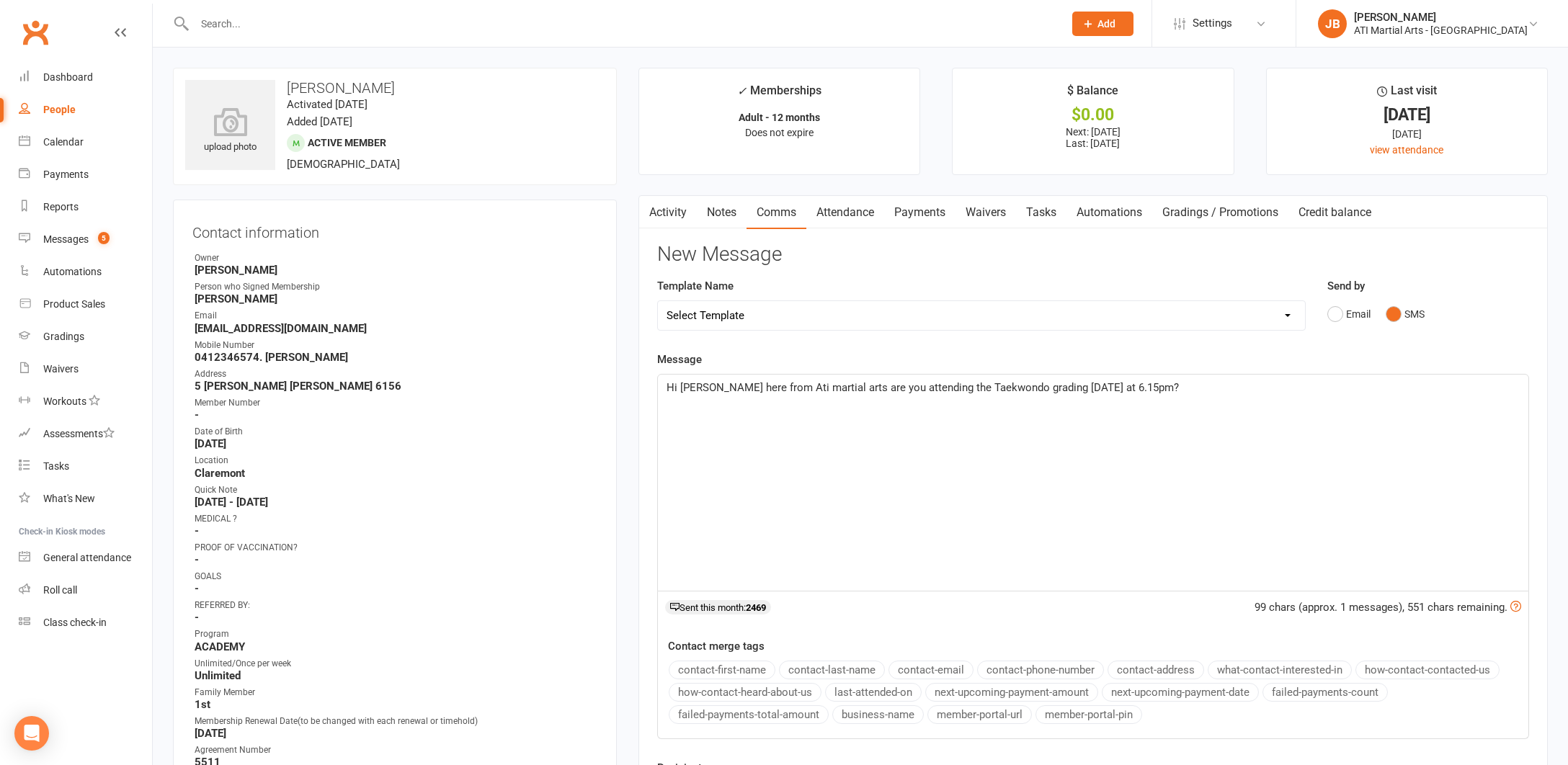
click at [703, 385] on span "Hi India Jacqui here from Ati martial arts are you attending the Taekwondo grad…" at bounding box center [923, 387] width 513 height 13
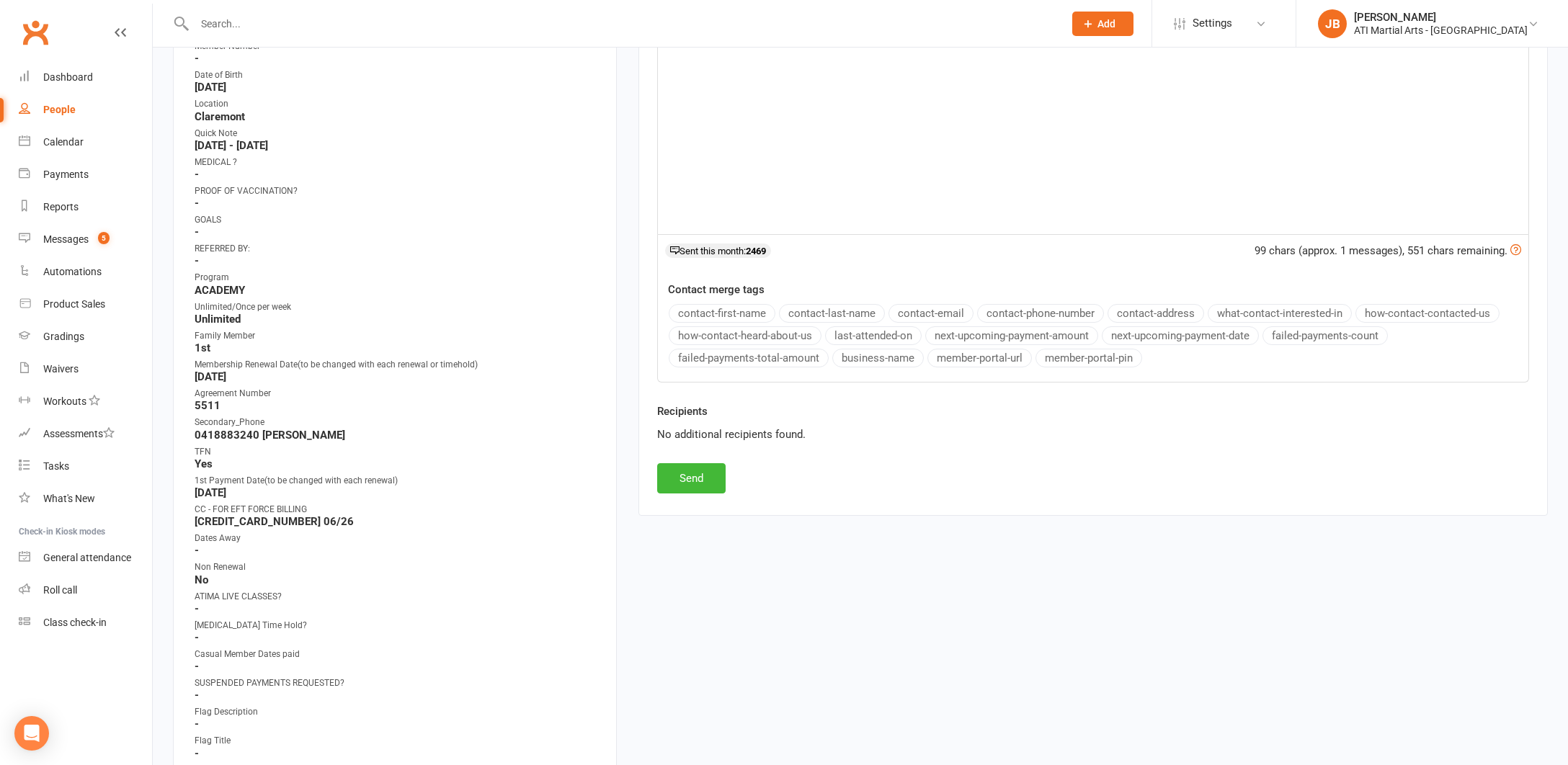
scroll to position [382, 0]
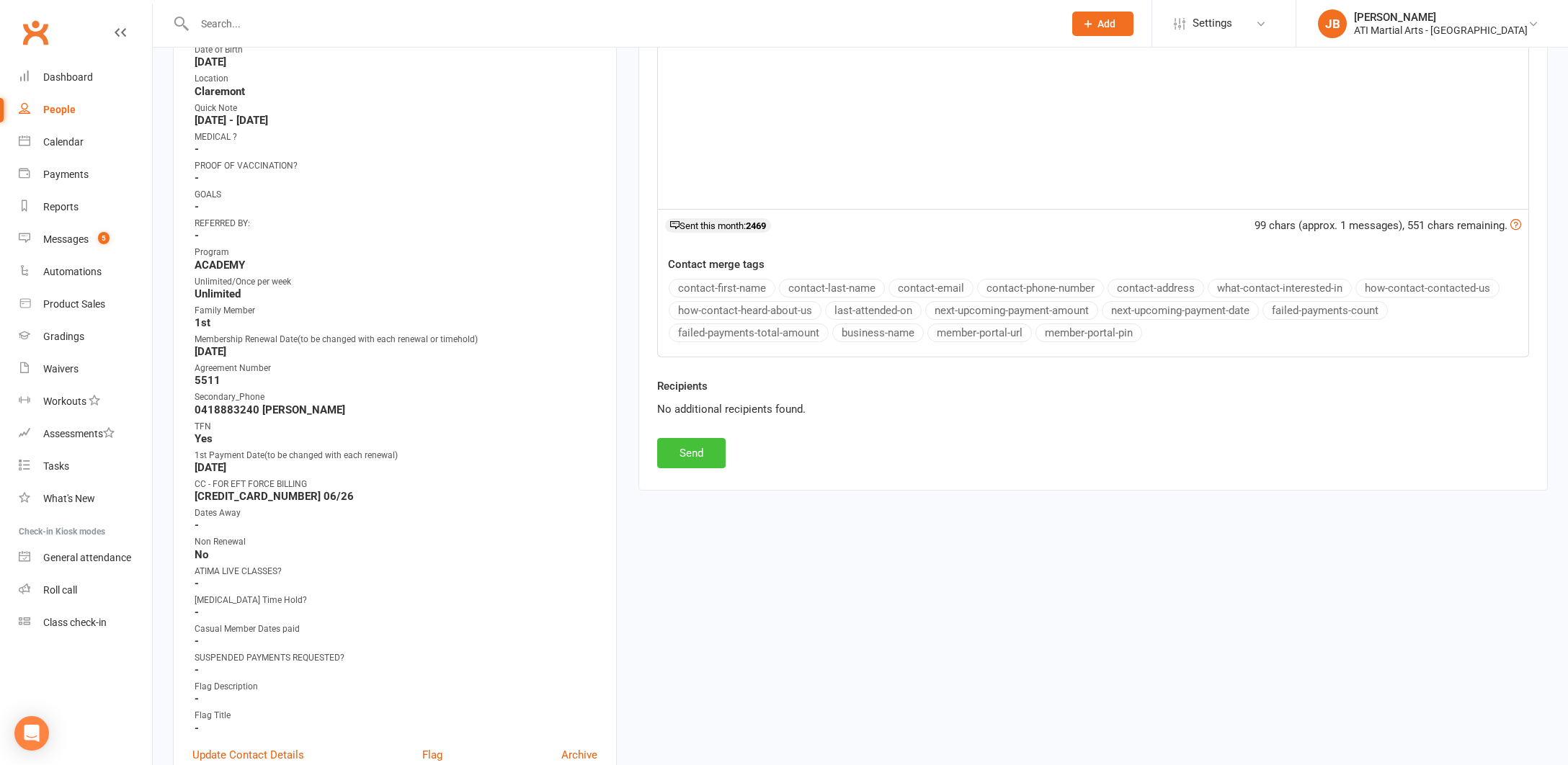
click at [706, 453] on button "Send" at bounding box center [691, 453] width 68 height 30
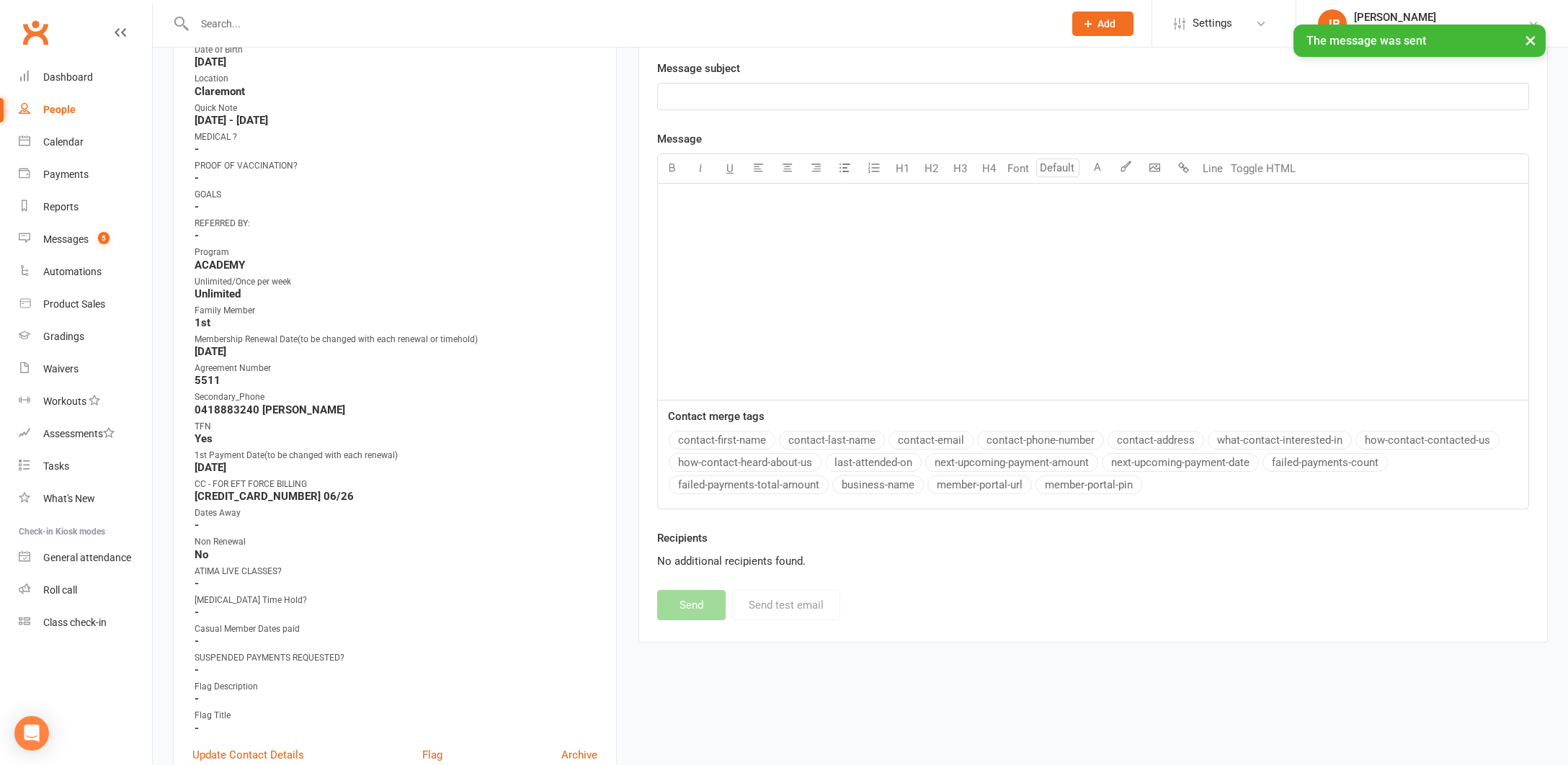
click at [216, 23] on input "text" at bounding box center [622, 24] width 863 height 20
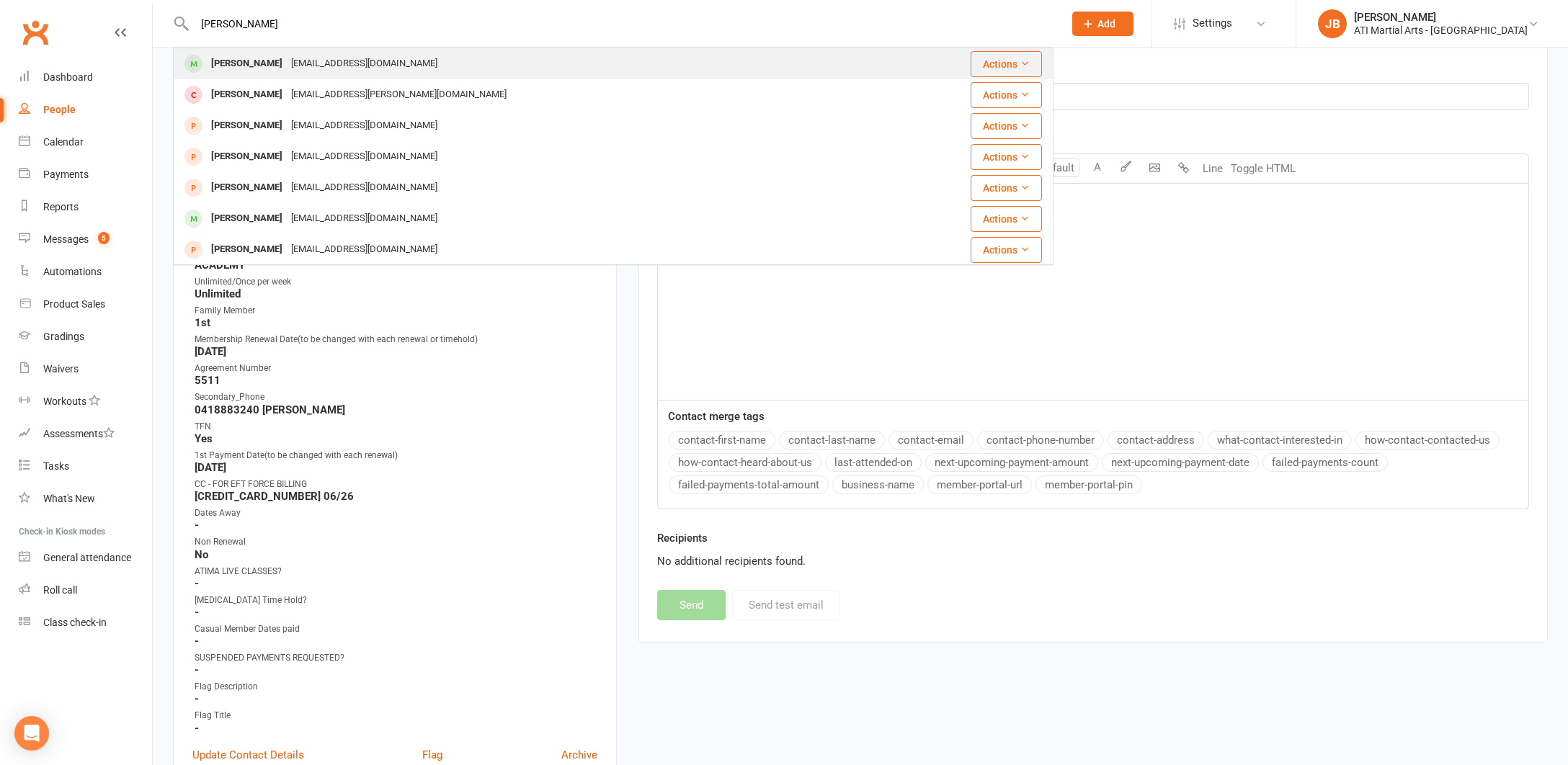
type input "Nathanael"
click at [260, 67] on div "Nathanael Marshall" at bounding box center [246, 64] width 80 height 21
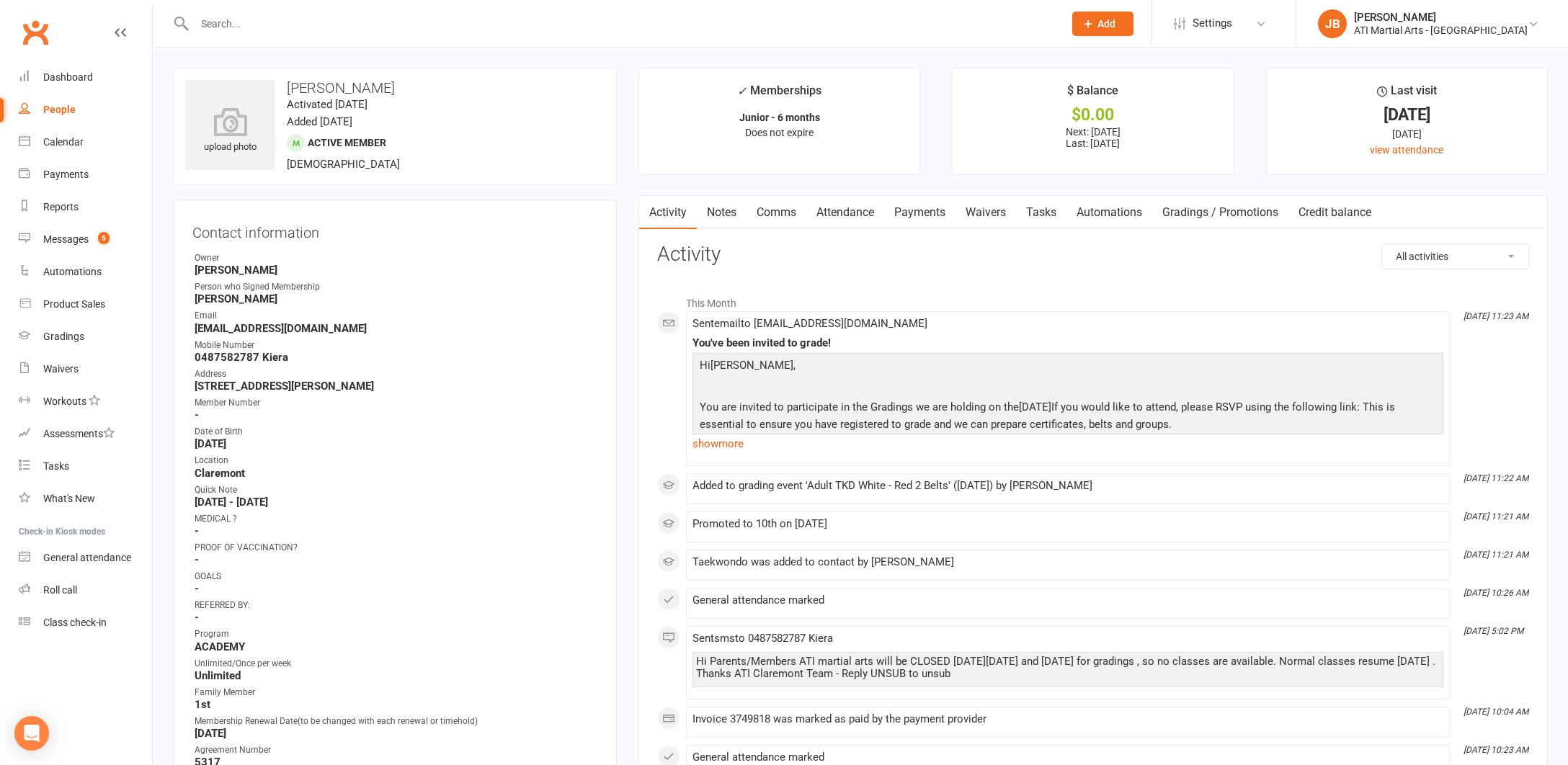
click at [773, 212] on link "Comms" at bounding box center [776, 212] width 60 height 33
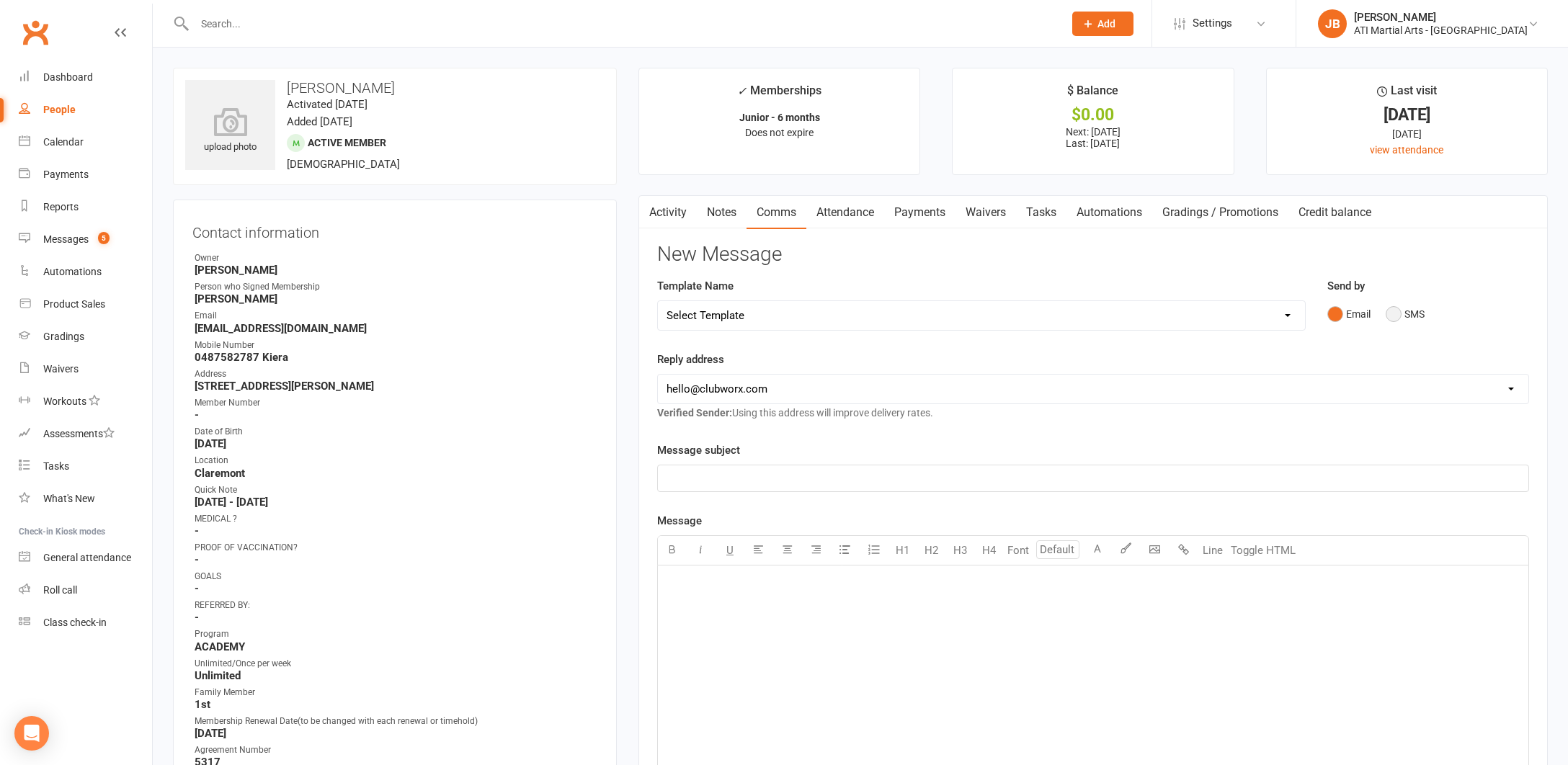
click at [1394, 312] on button "SMS" at bounding box center [1404, 314] width 39 height 27
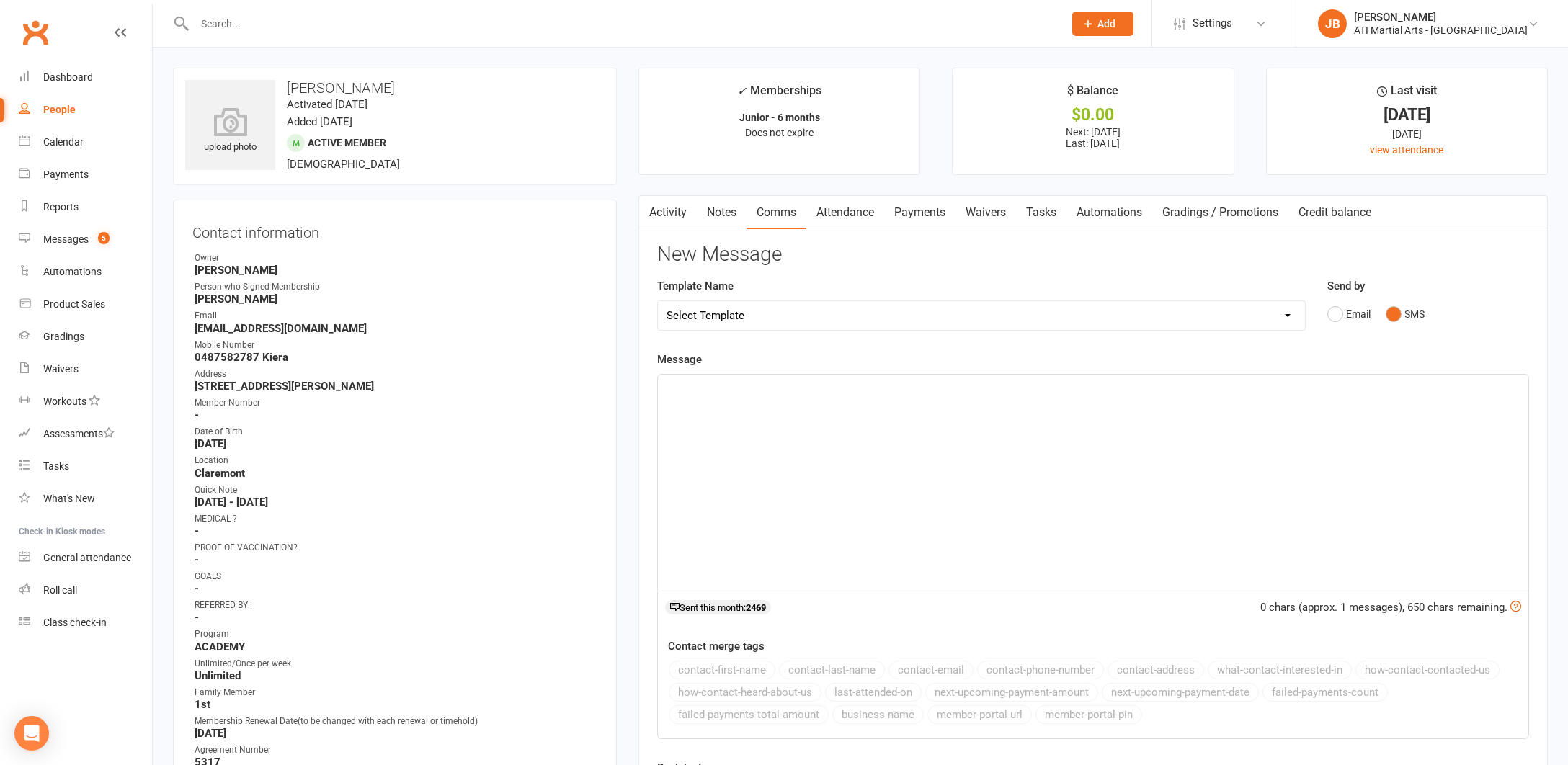
click at [756, 418] on div "﻿" at bounding box center [1093, 482] width 870 height 216
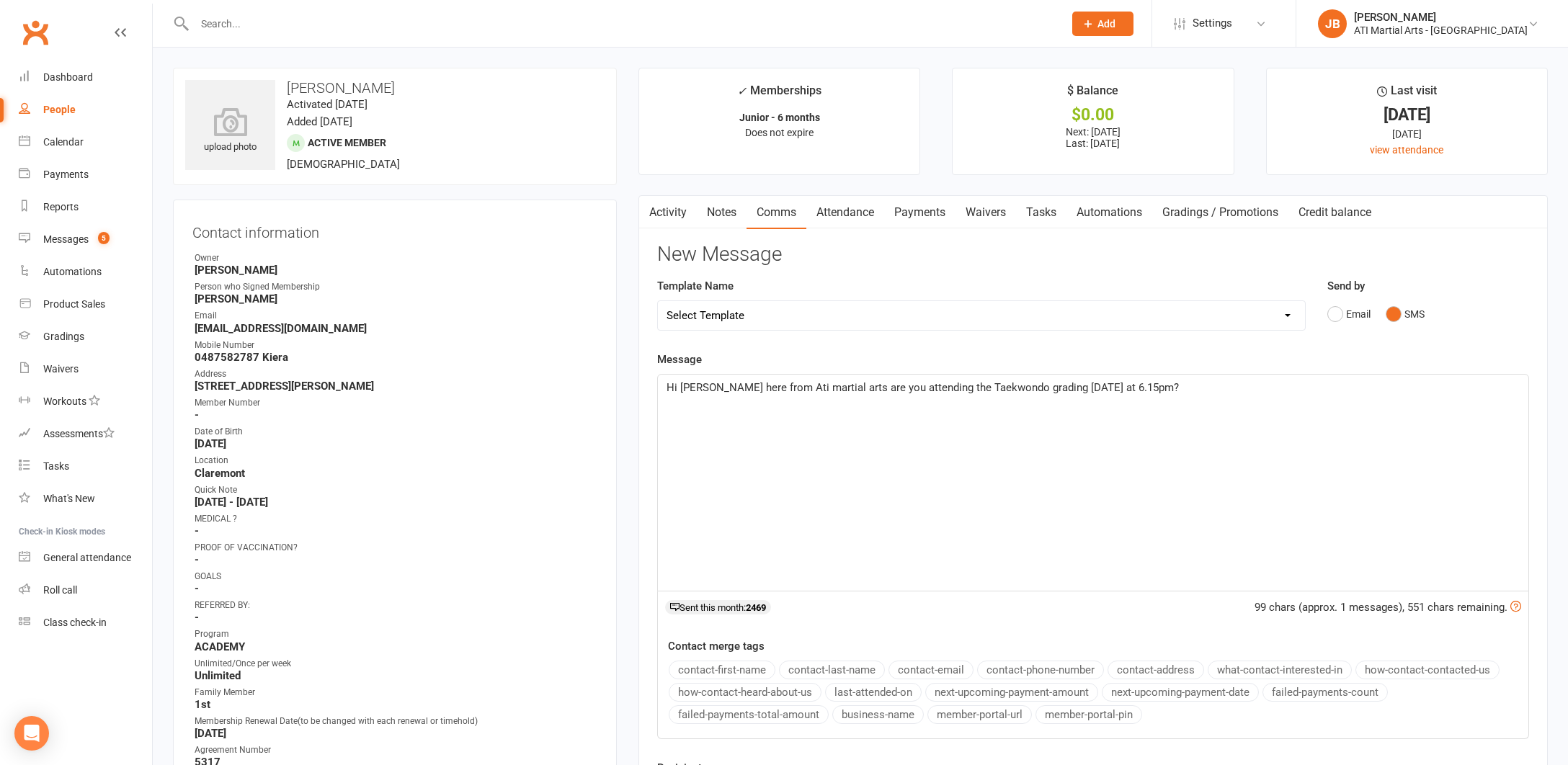
click at [702, 387] on span "Hi India Jacqui here from Ati martial arts are you attending the Taekwondo grad…" at bounding box center [923, 387] width 513 height 13
click at [898, 384] on span "Hi Kiera Jacqui here from Ati martial arts are you attending the Taekwondo grad…" at bounding box center [965, 387] width 598 height 13
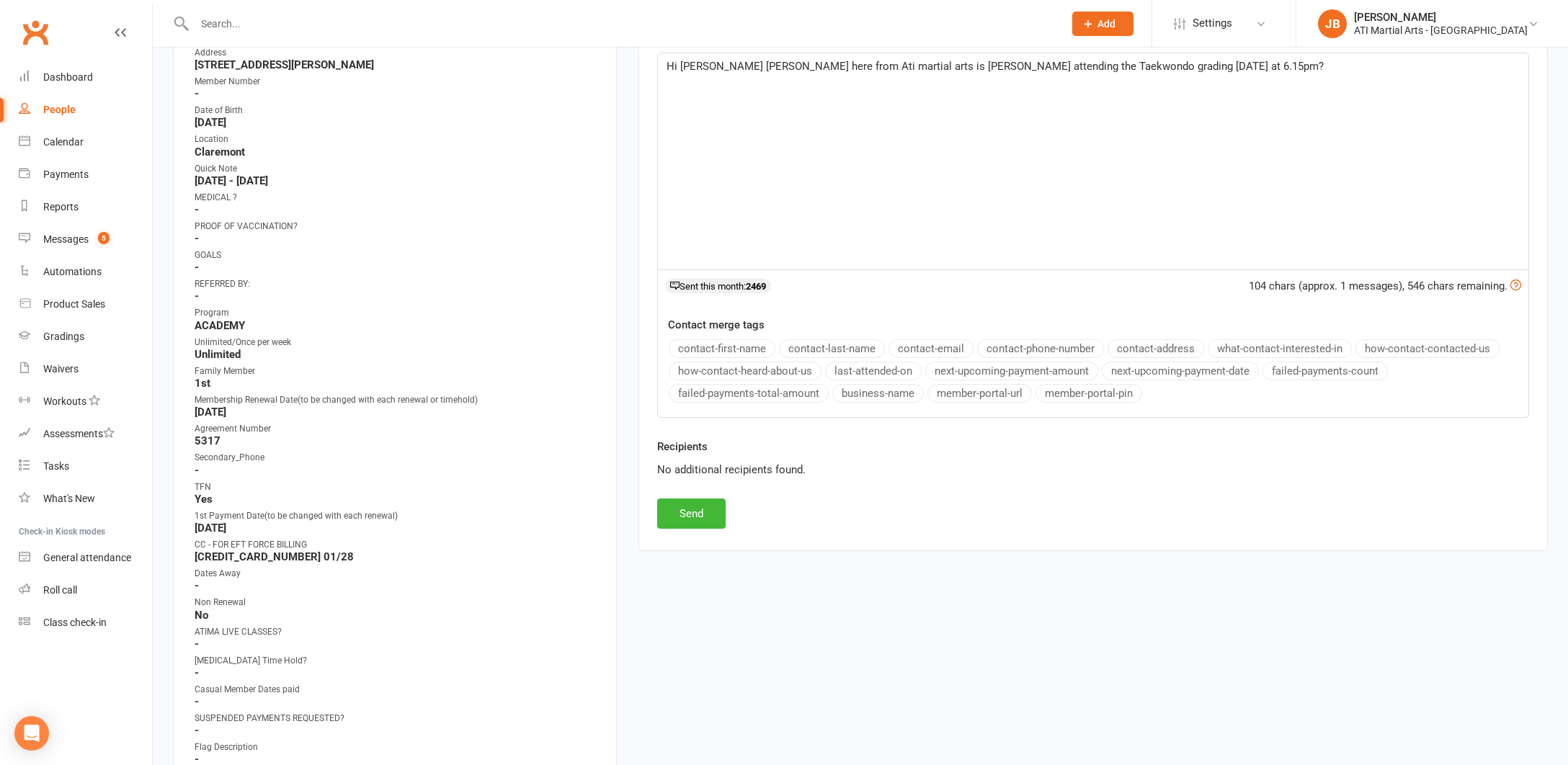
scroll to position [376, 0]
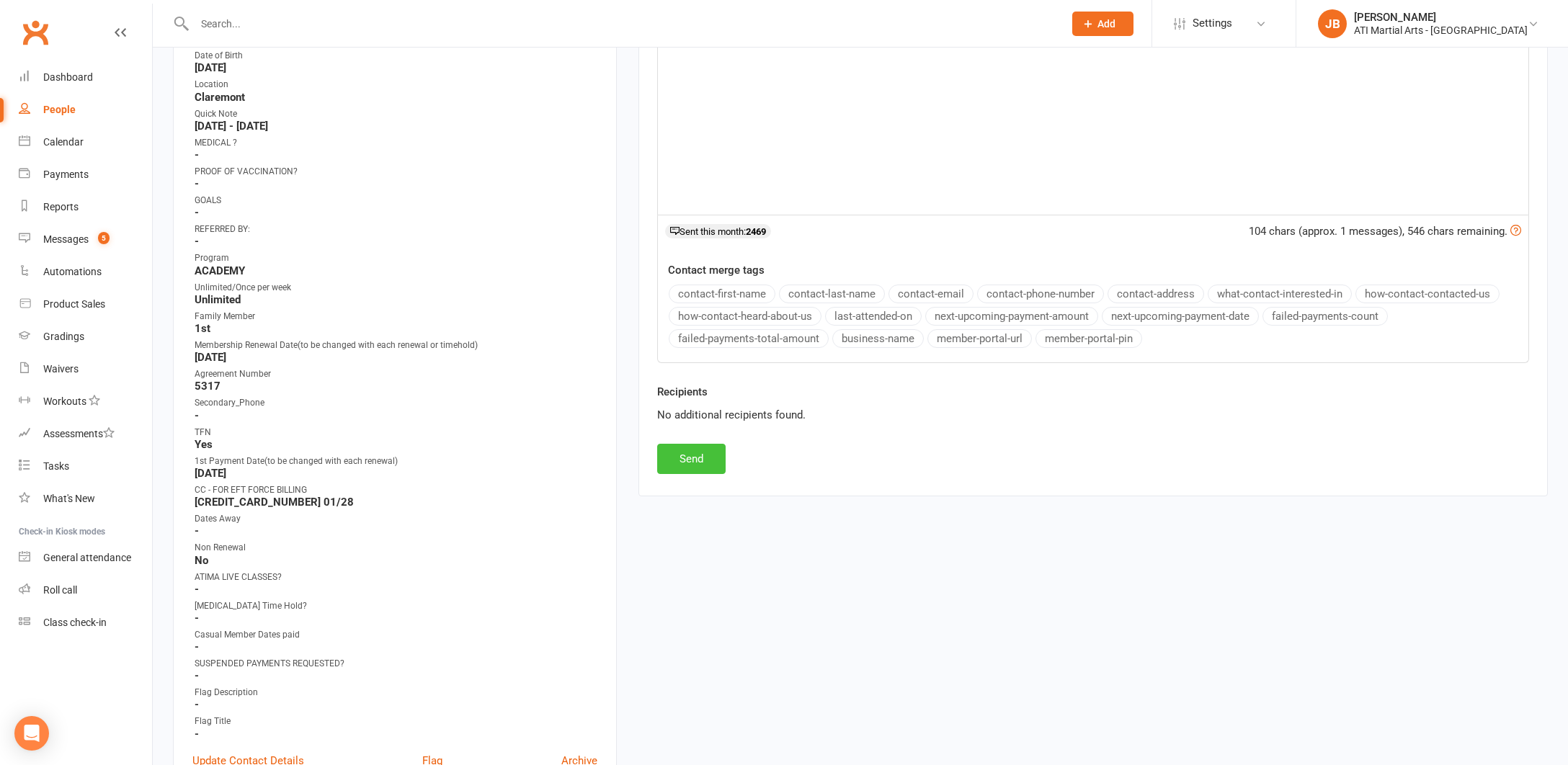
click at [704, 453] on button "Send" at bounding box center [691, 459] width 68 height 30
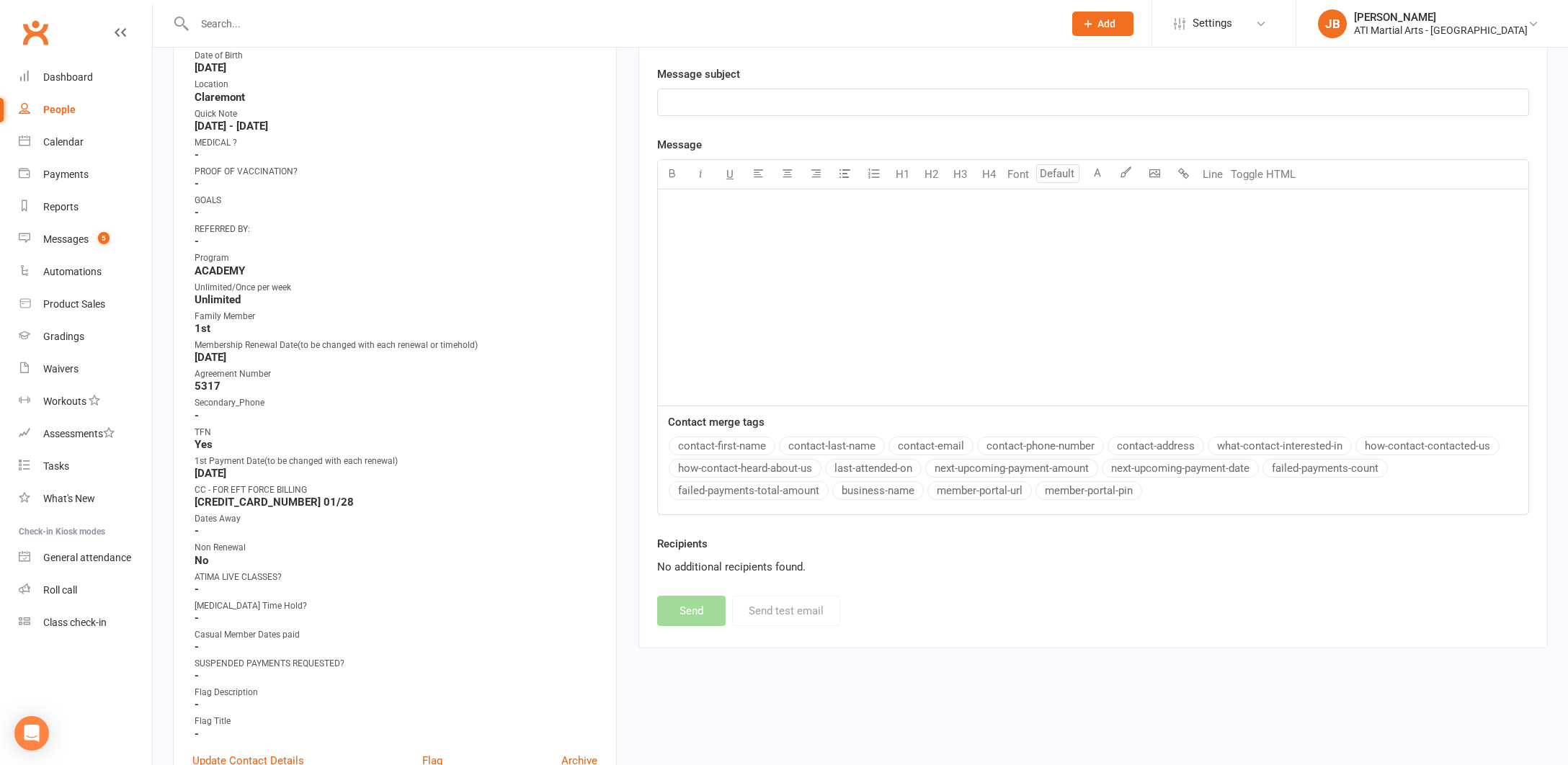
click at [36, 30] on link "Clubworx" at bounding box center [36, 33] width 36 height 36
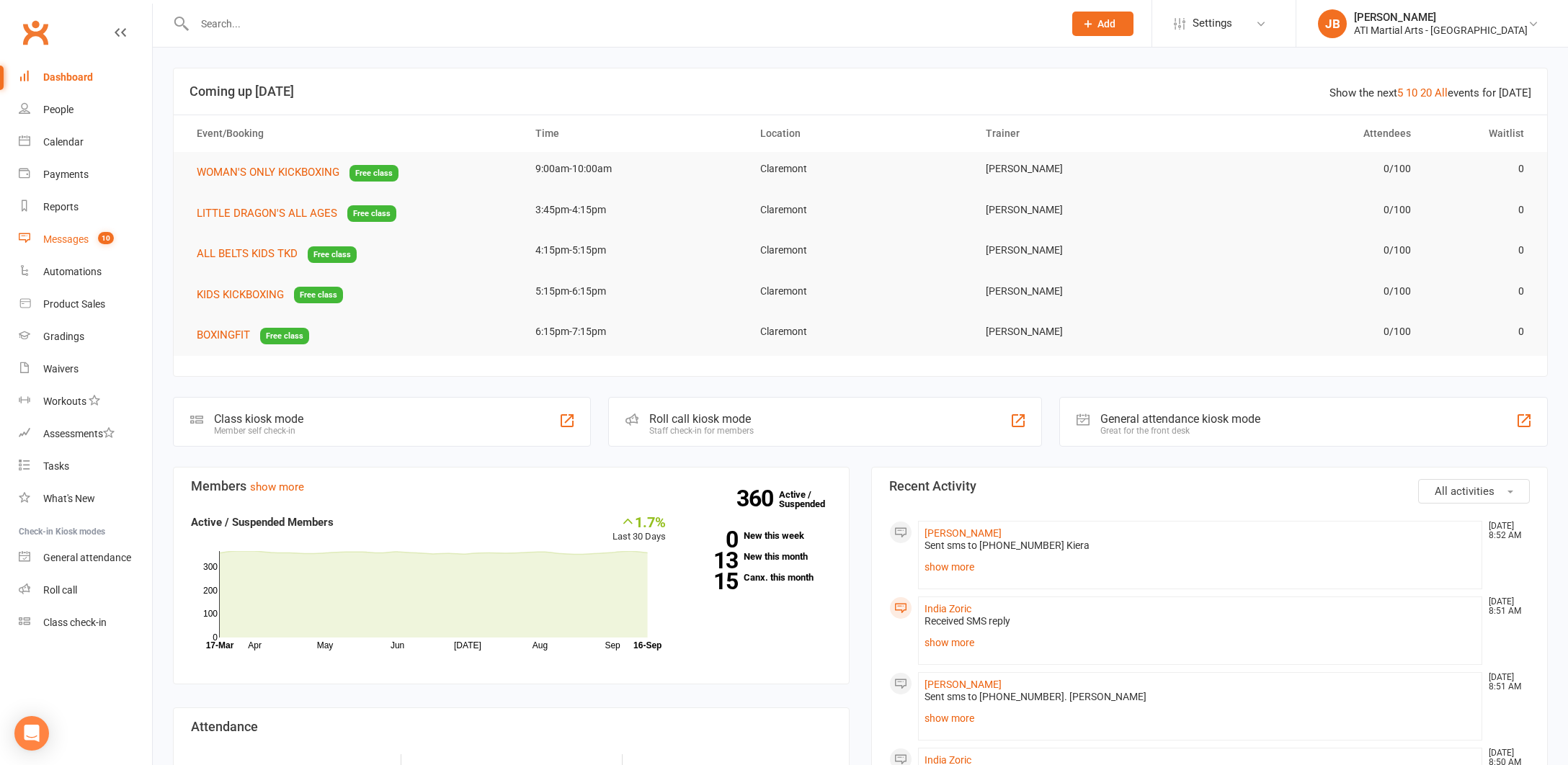
click at [65, 240] on div "Messages" at bounding box center [66, 239] width 45 height 11
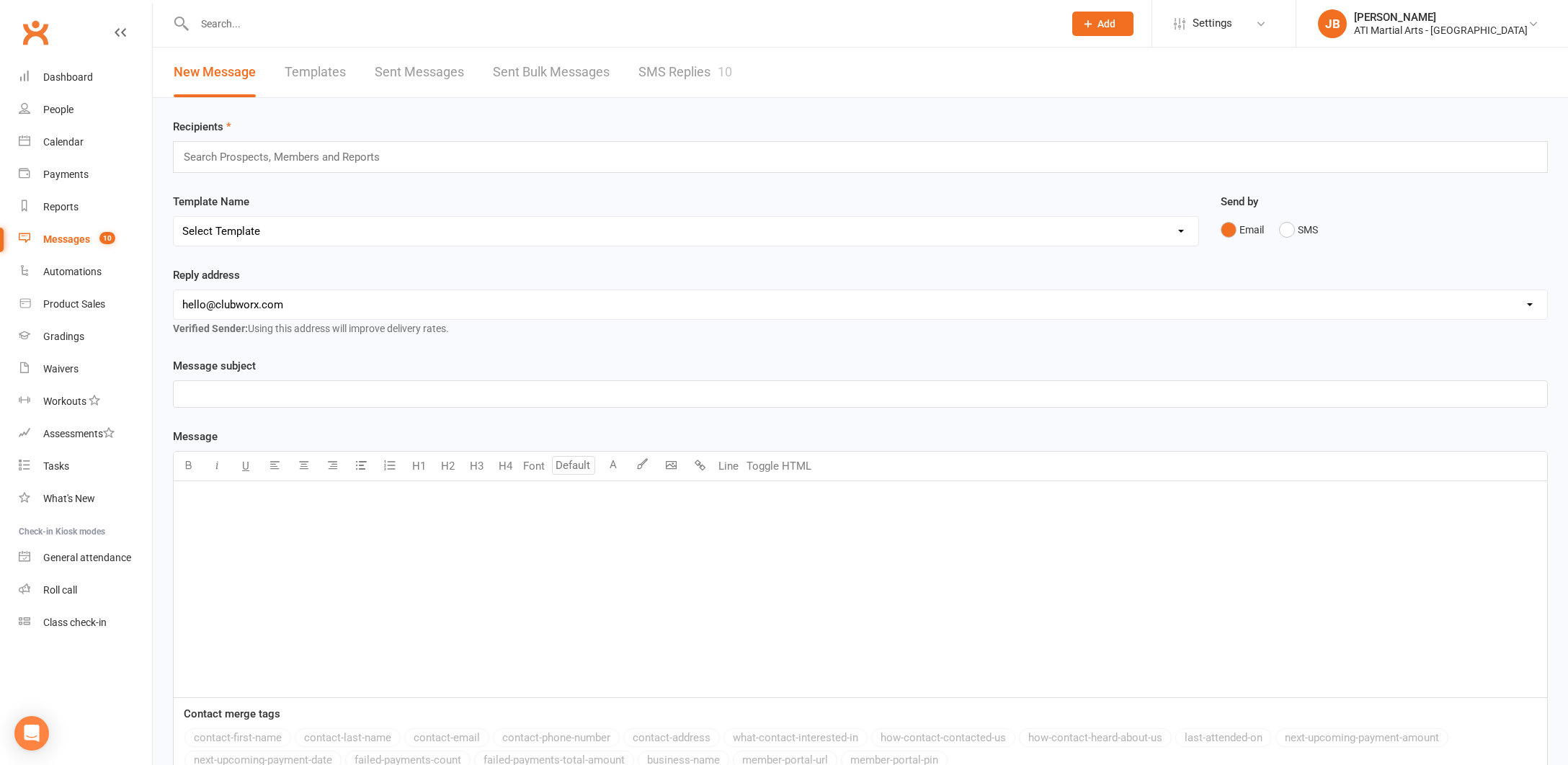
click at [668, 73] on link "SMS Replies 10" at bounding box center [685, 73] width 94 height 50
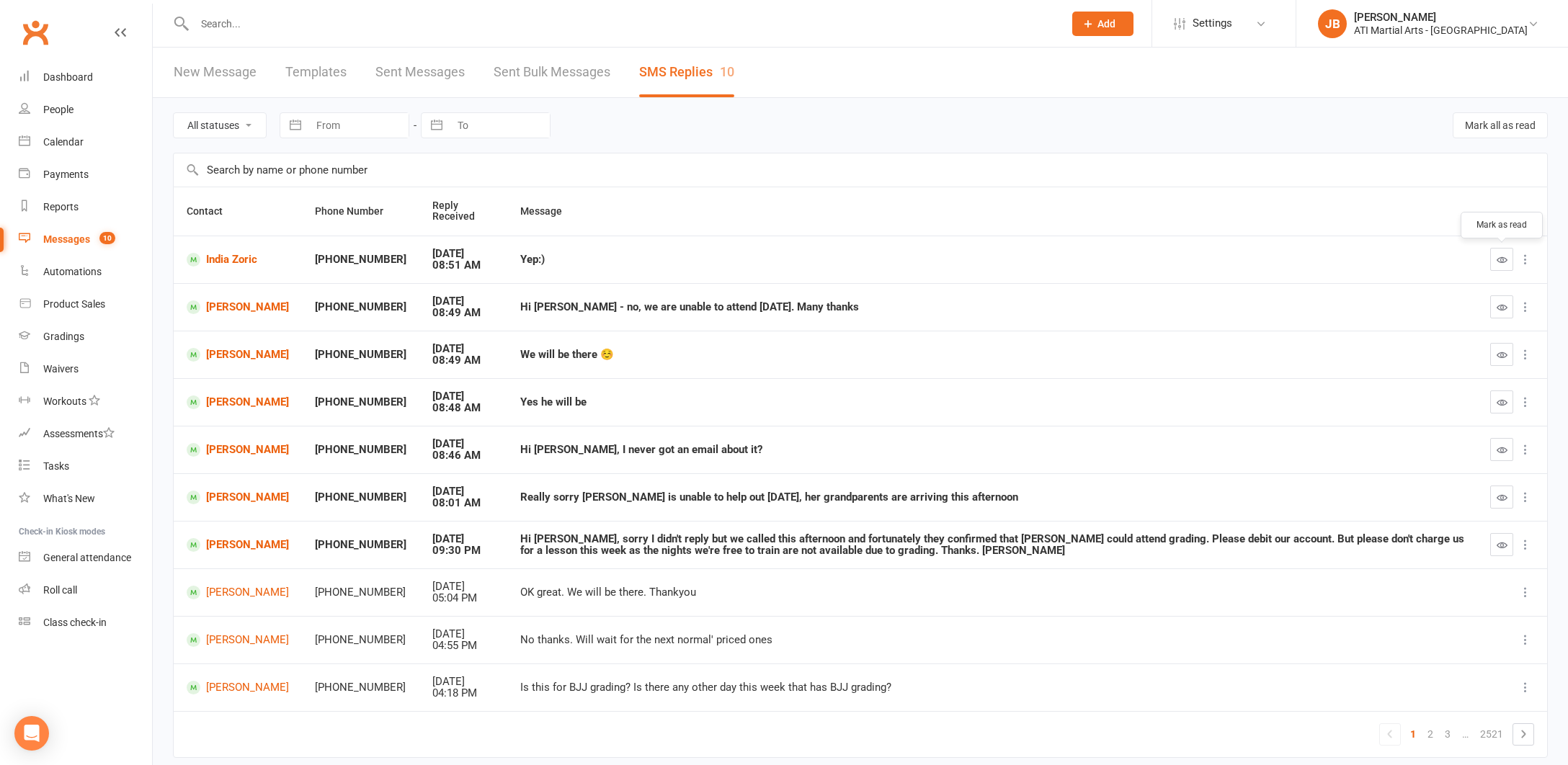
click at [1497, 259] on icon "button" at bounding box center [1502, 259] width 11 height 11
click at [55, 337] on div "Gradings" at bounding box center [64, 336] width 41 height 11
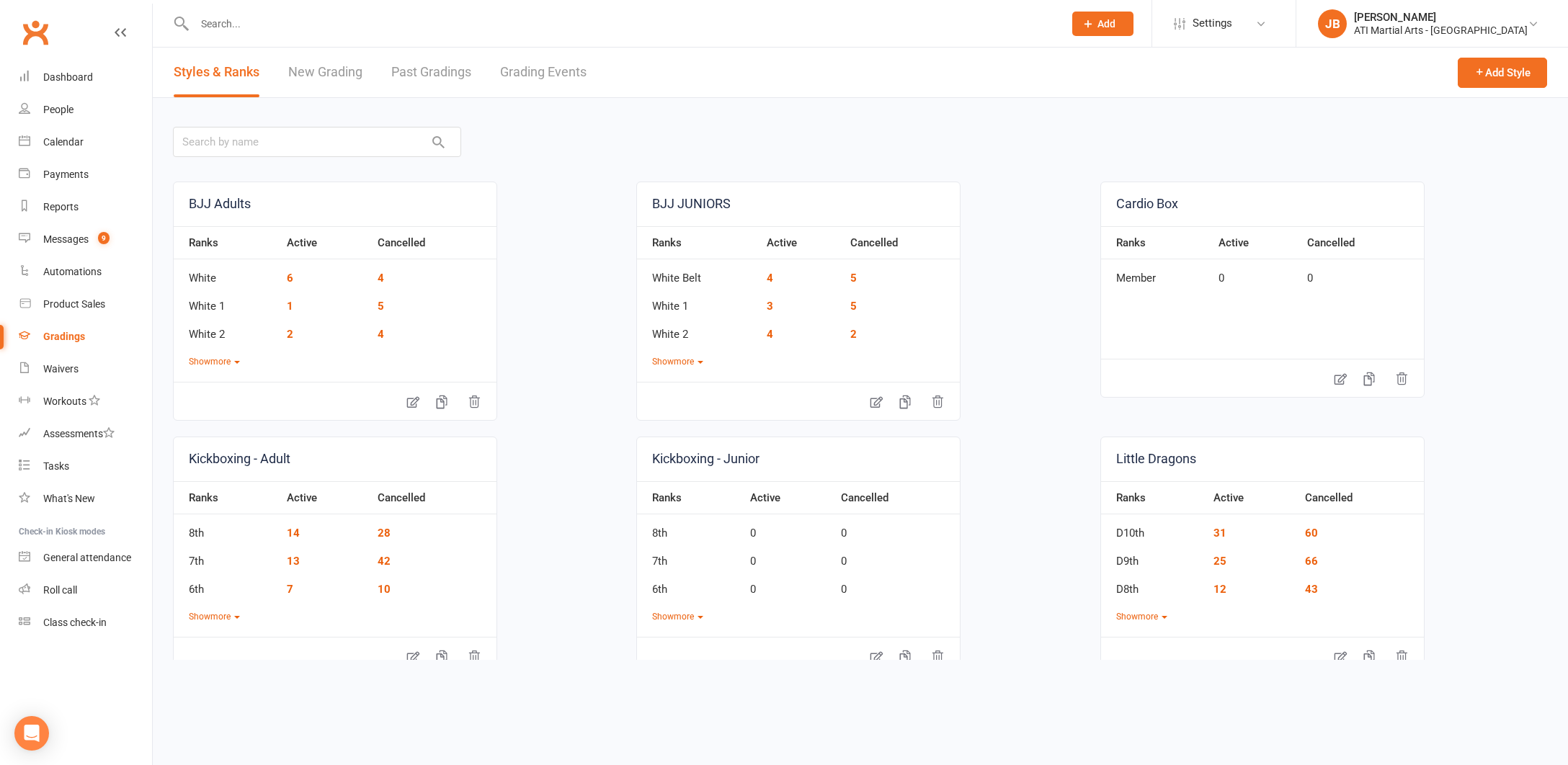
click at [532, 74] on link "Grading Events" at bounding box center [543, 73] width 86 height 50
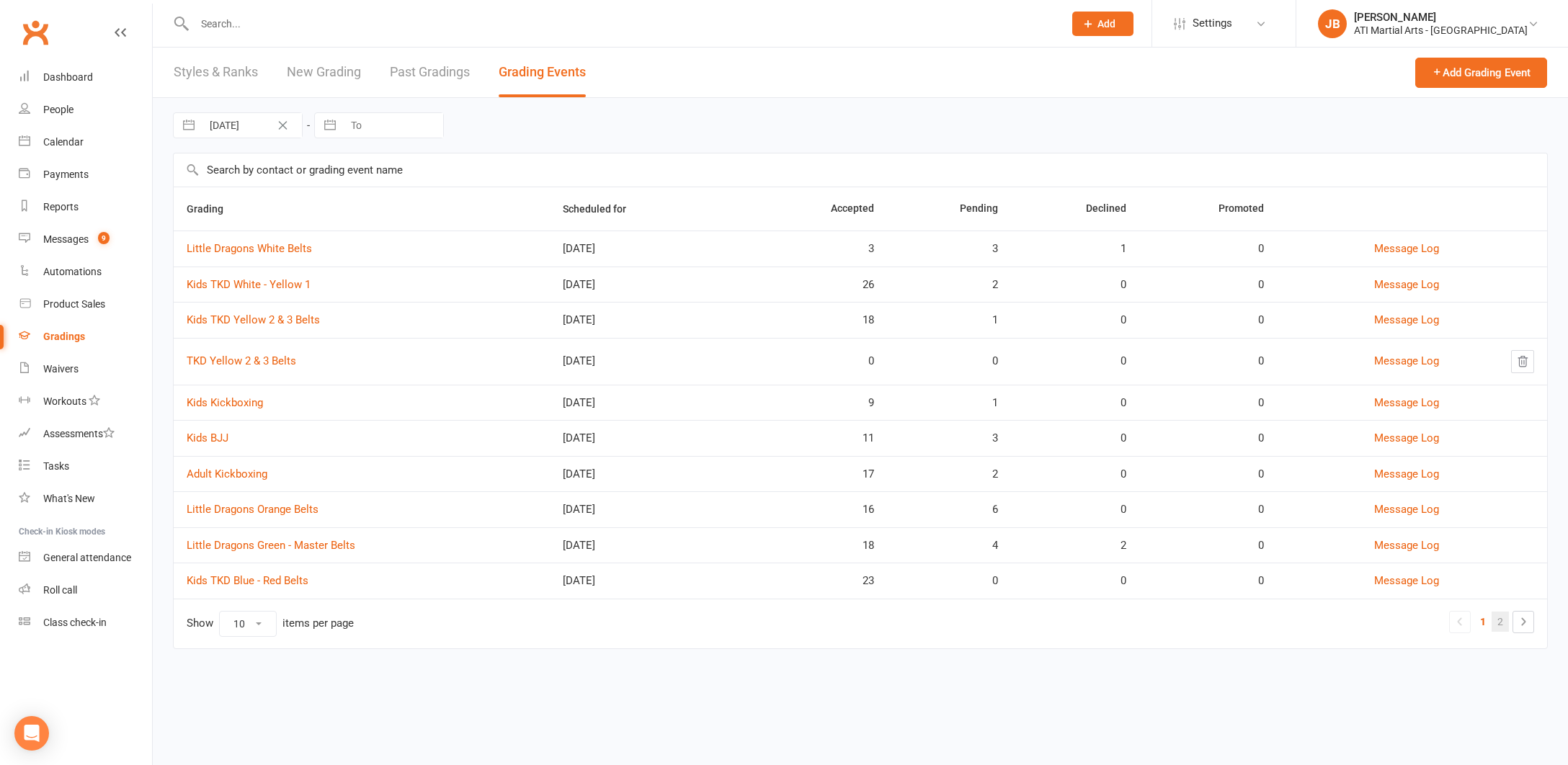
click at [1500, 621] on link "2" at bounding box center [1500, 622] width 17 height 20
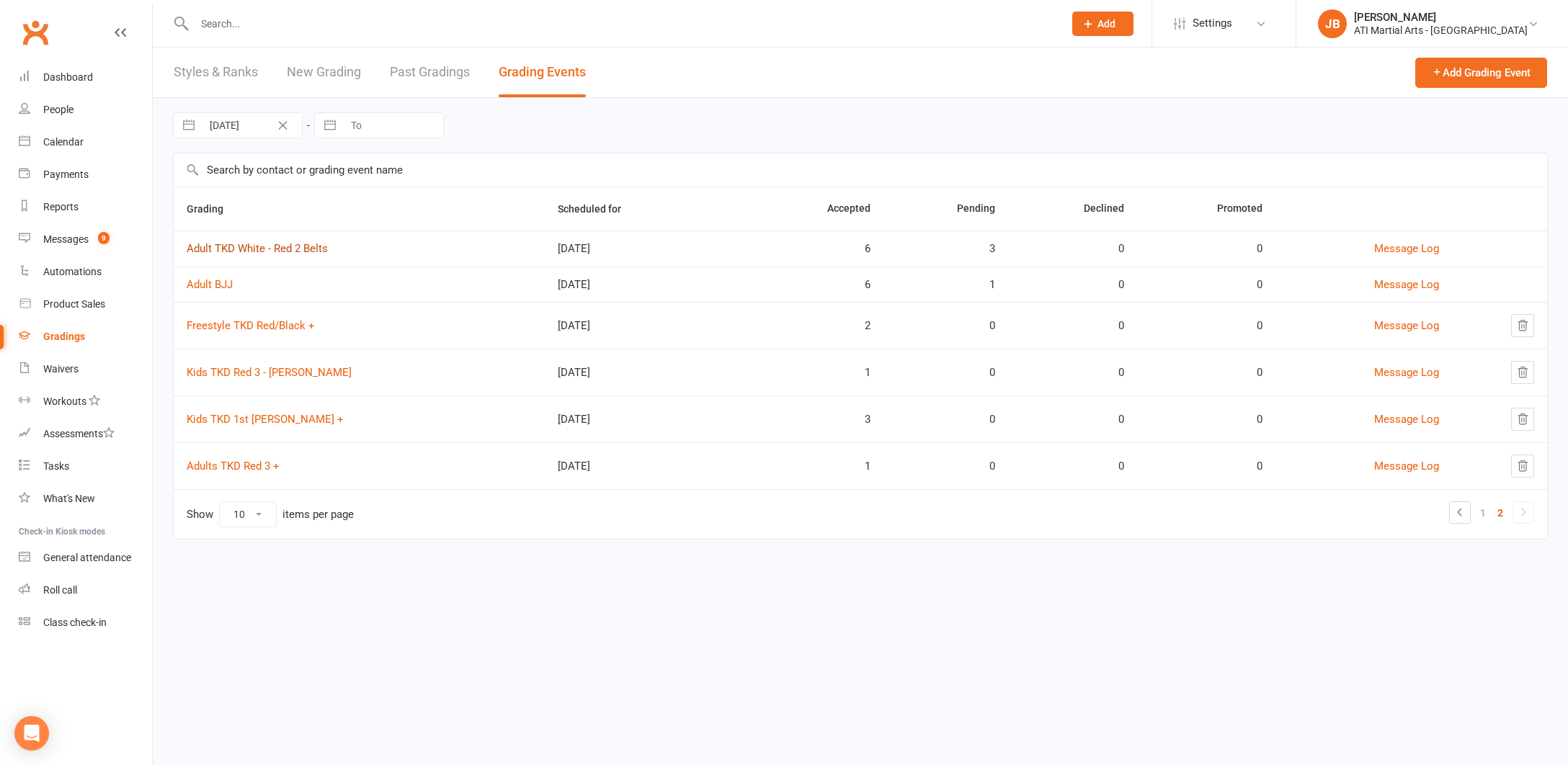
click at [281, 249] on link "Adult TKD White - Red 2 Belts" at bounding box center [257, 248] width 141 height 13
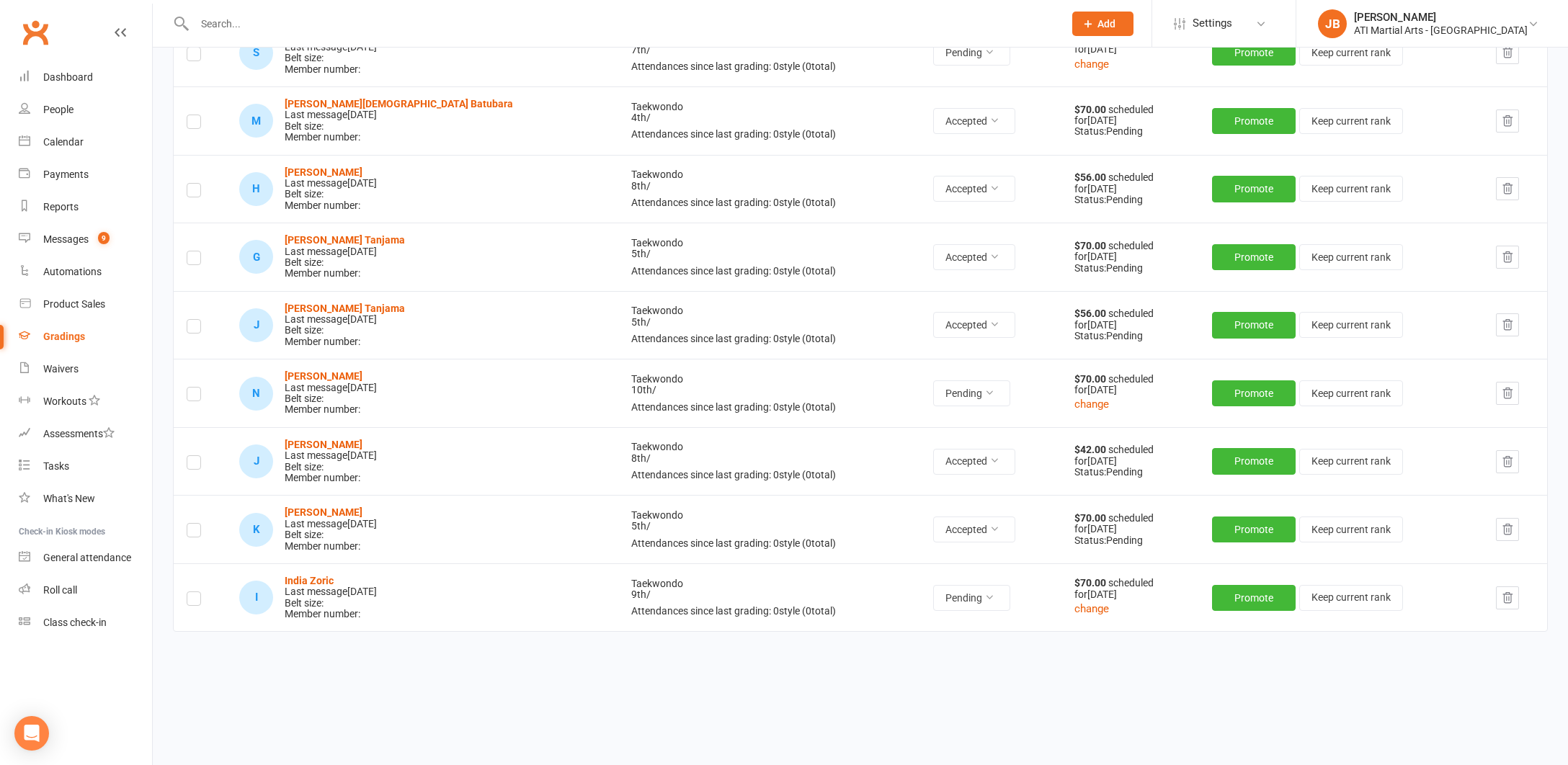
scroll to position [280, 0]
click at [984, 592] on icon at bounding box center [989, 597] width 10 height 10
click at [854, 619] on link "Accepted" at bounding box center [873, 619] width 143 height 29
click at [65, 239] on div "Messages" at bounding box center [66, 239] width 45 height 11
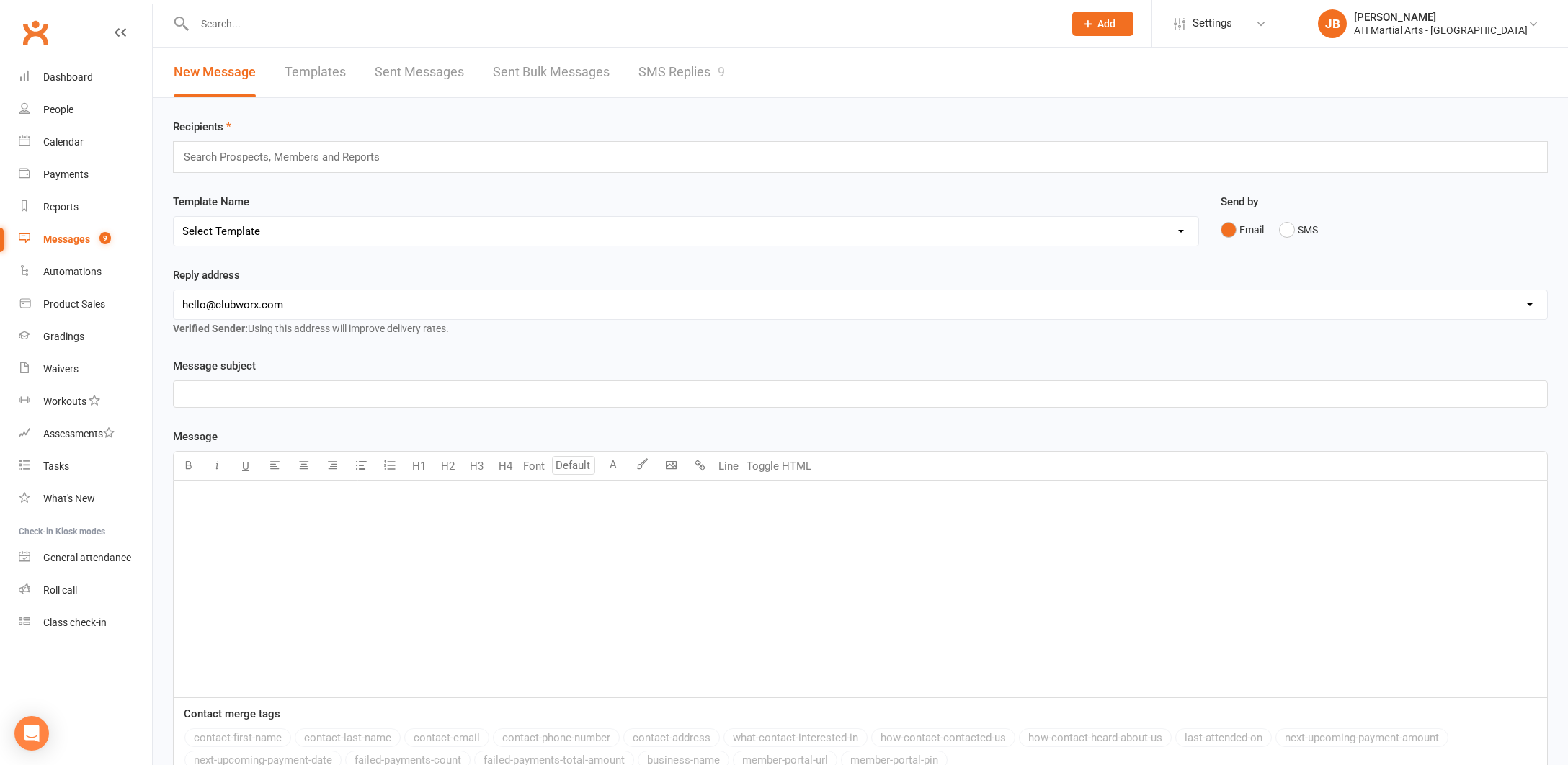
click at [667, 71] on link "SMS Replies 9" at bounding box center [682, 73] width 86 height 50
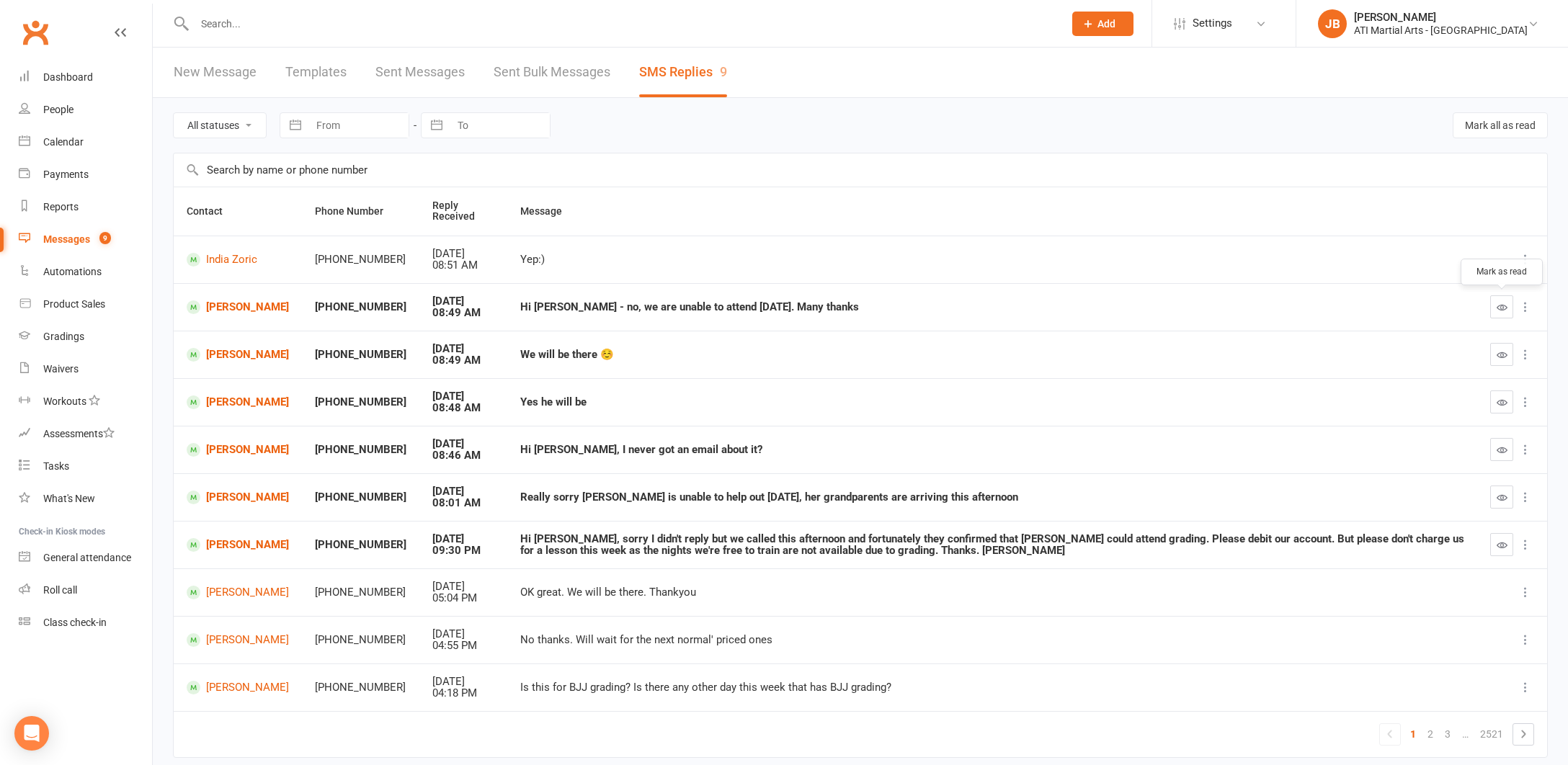
click at [1501, 304] on icon "button" at bounding box center [1502, 307] width 11 height 11
click at [220, 304] on link "[PERSON_NAME]" at bounding box center [237, 307] width 102 height 14
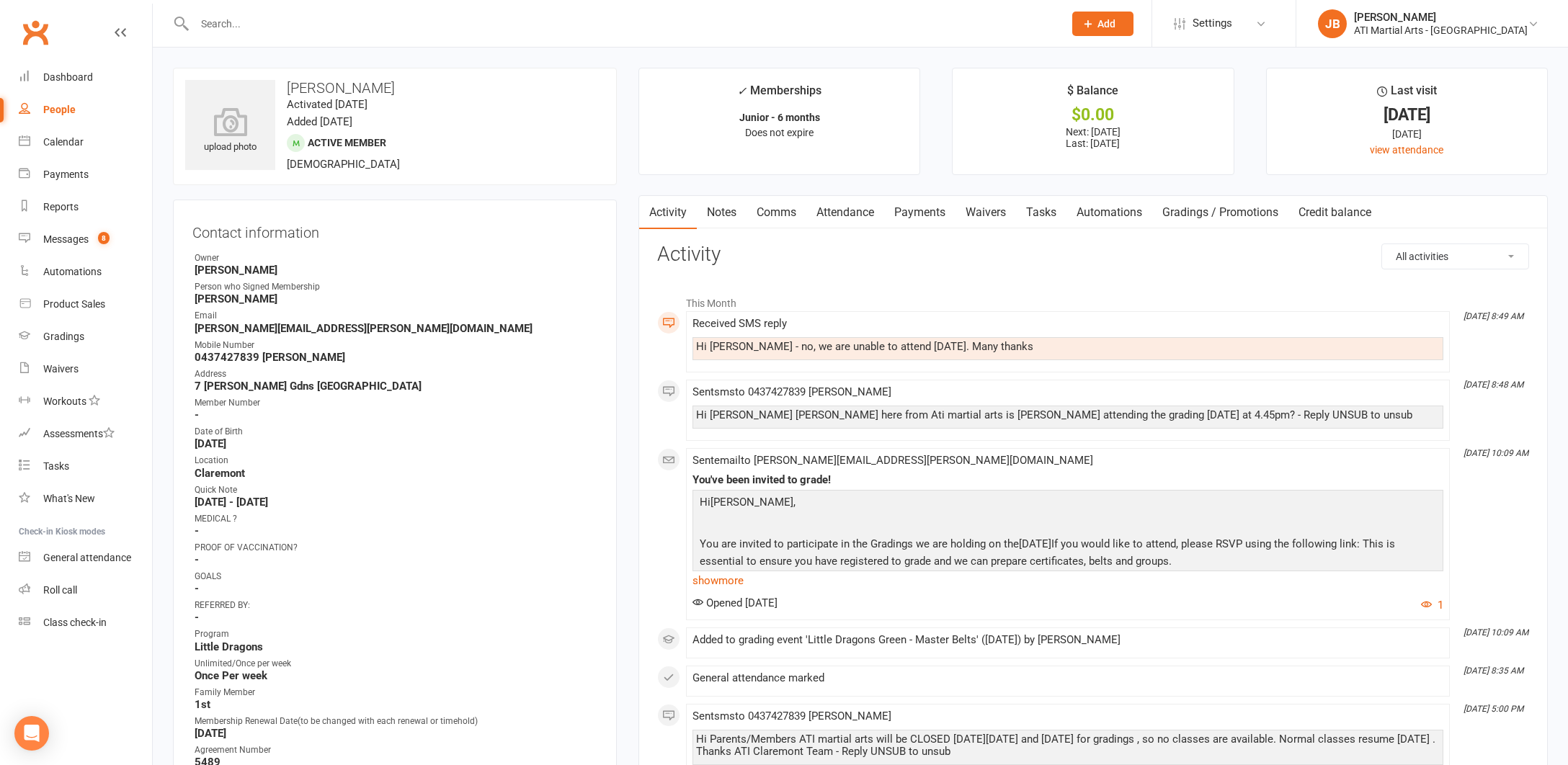
scroll to position [14, 0]
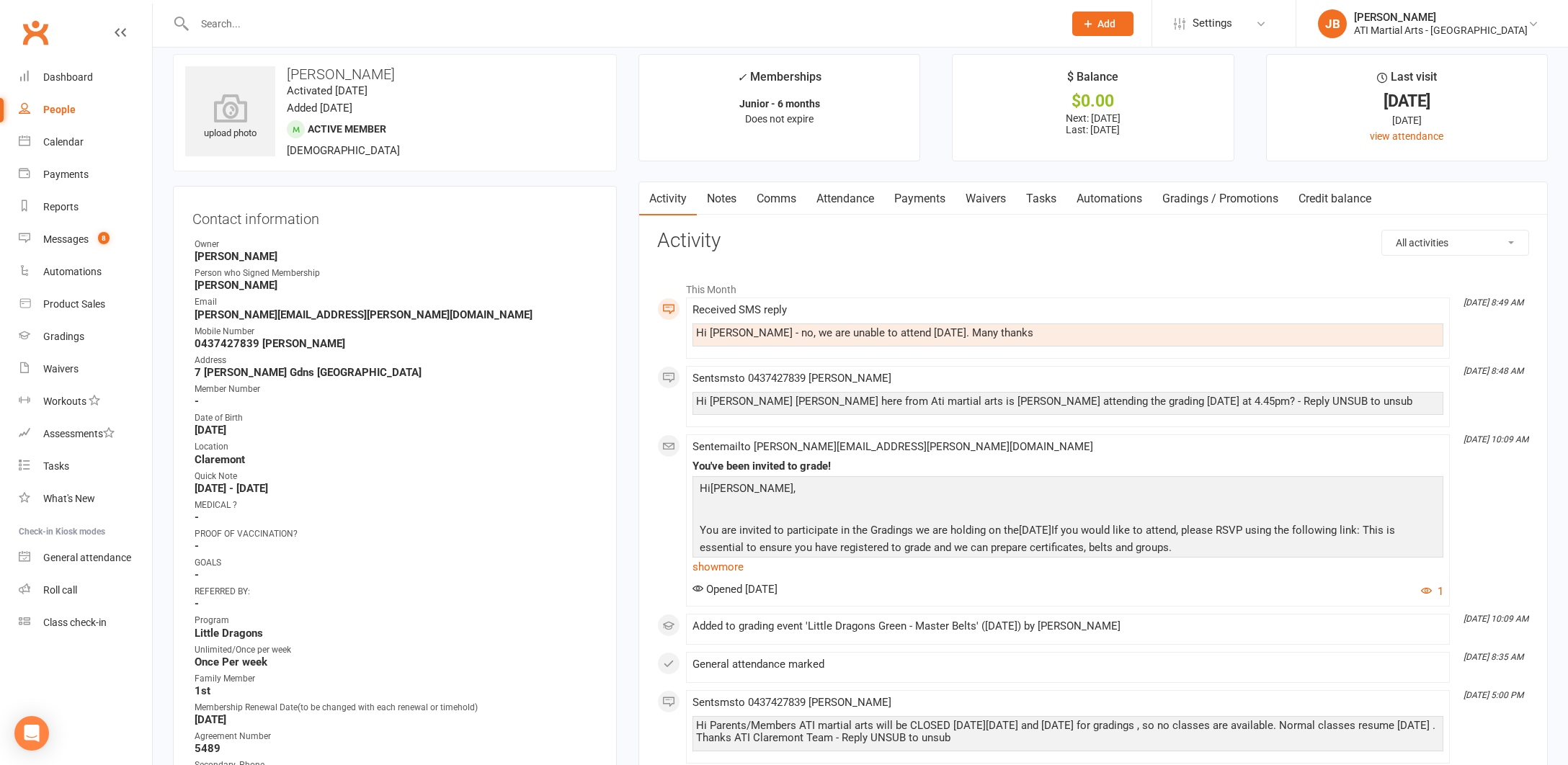
click at [776, 198] on link "Comms" at bounding box center [776, 199] width 60 height 33
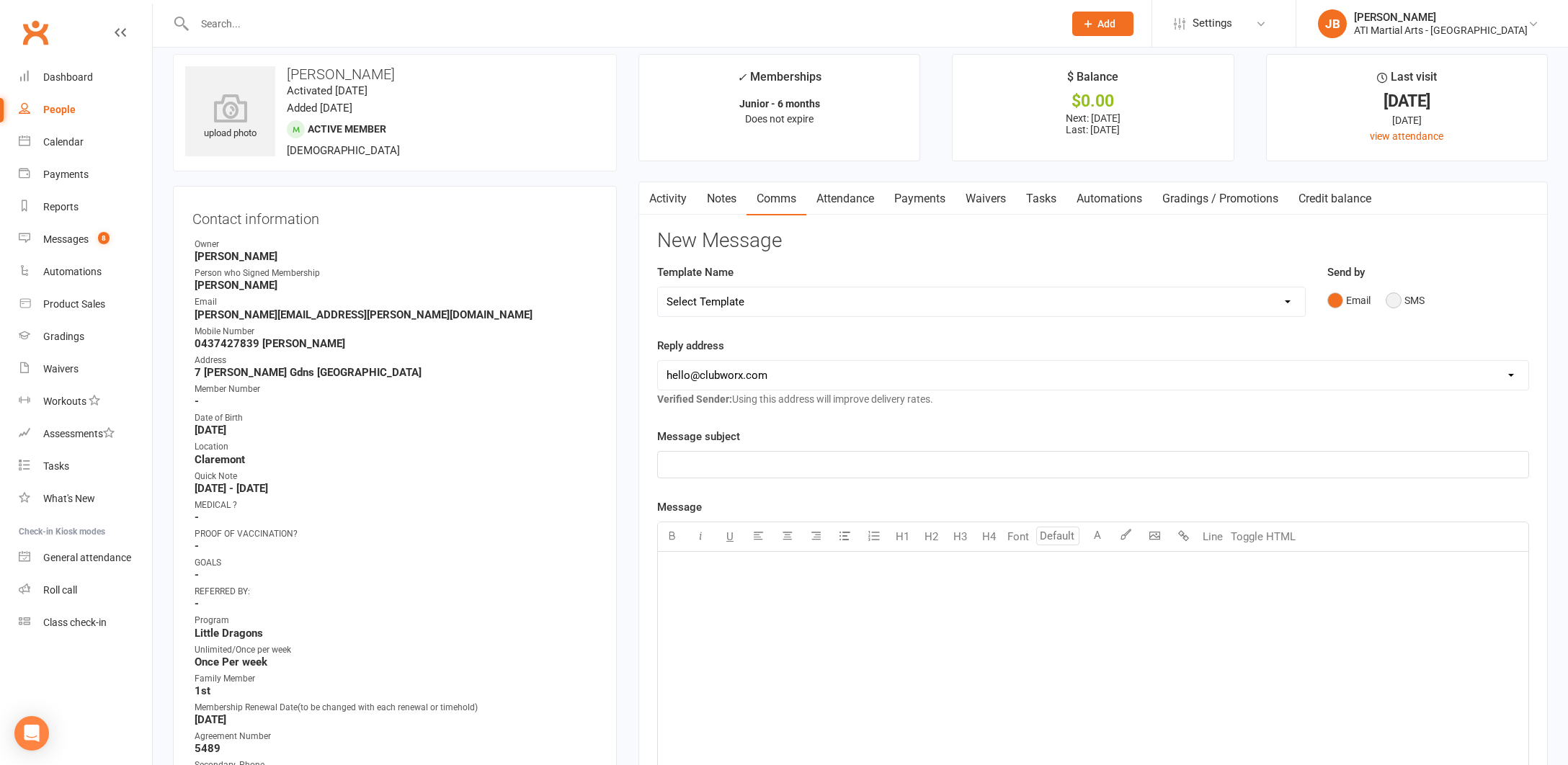
click at [1394, 298] on button "SMS" at bounding box center [1404, 300] width 39 height 27
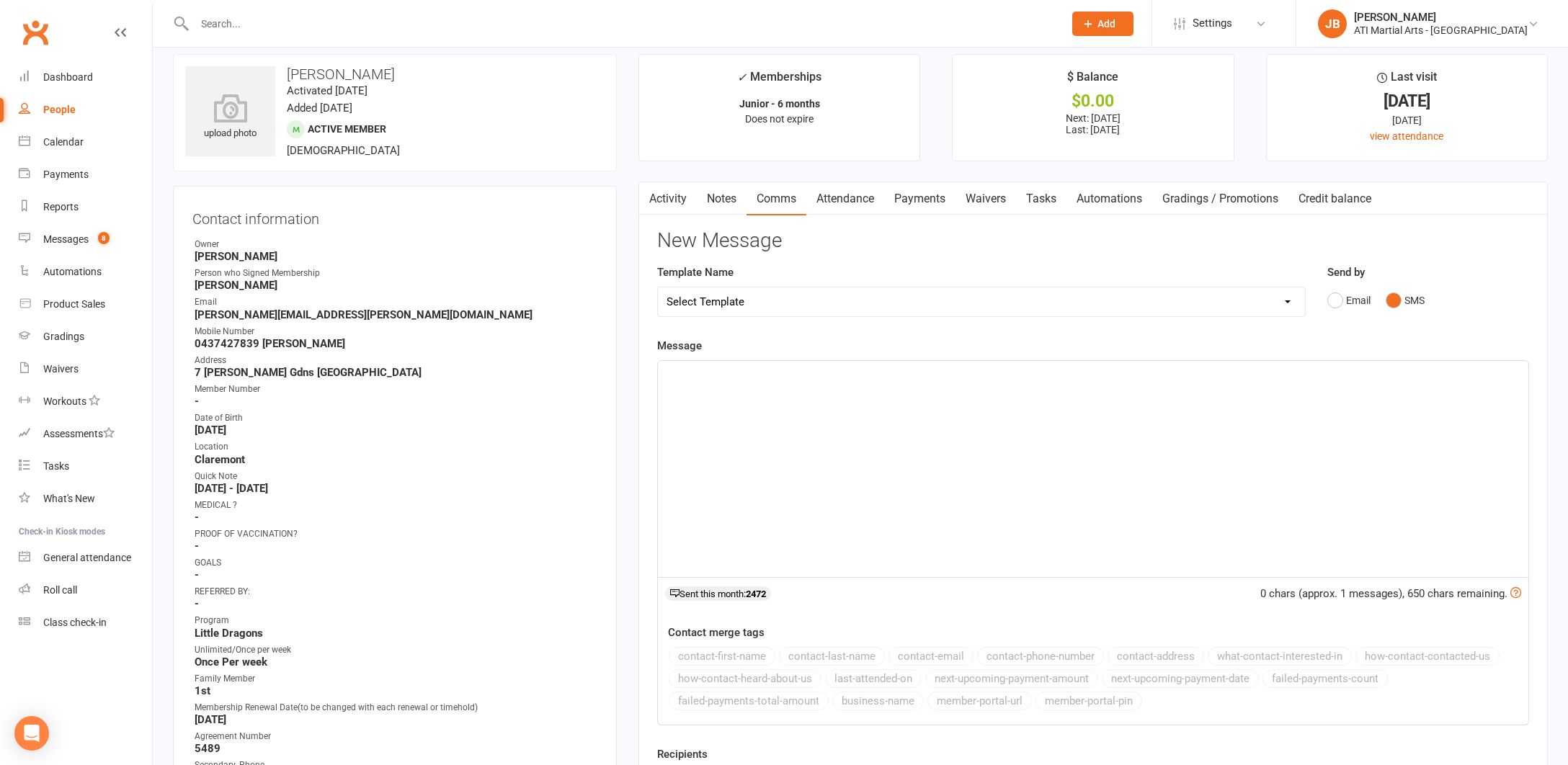
click at [689, 388] on div "﻿" at bounding box center [1093, 469] width 870 height 216
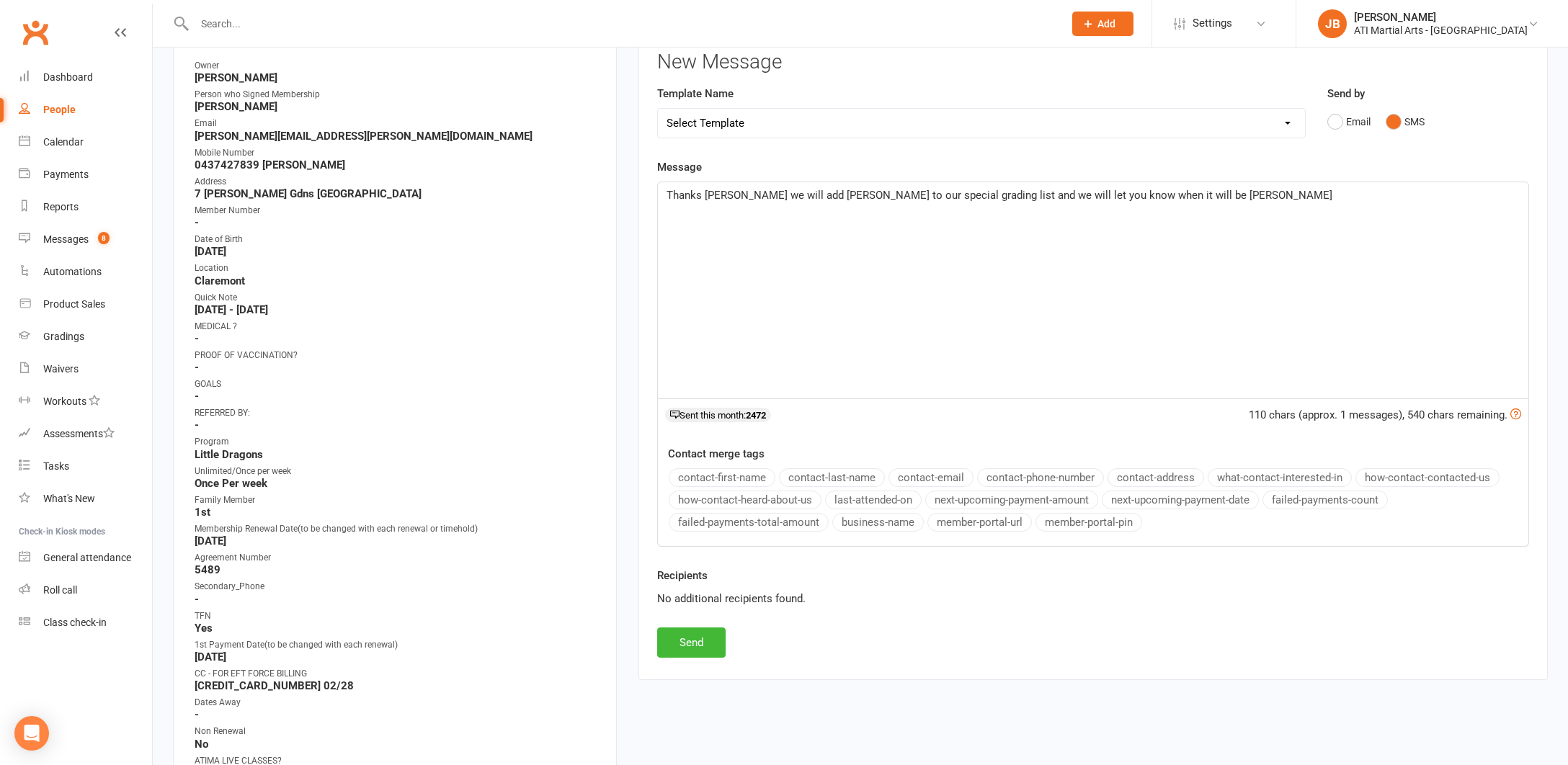
scroll to position [272, 0]
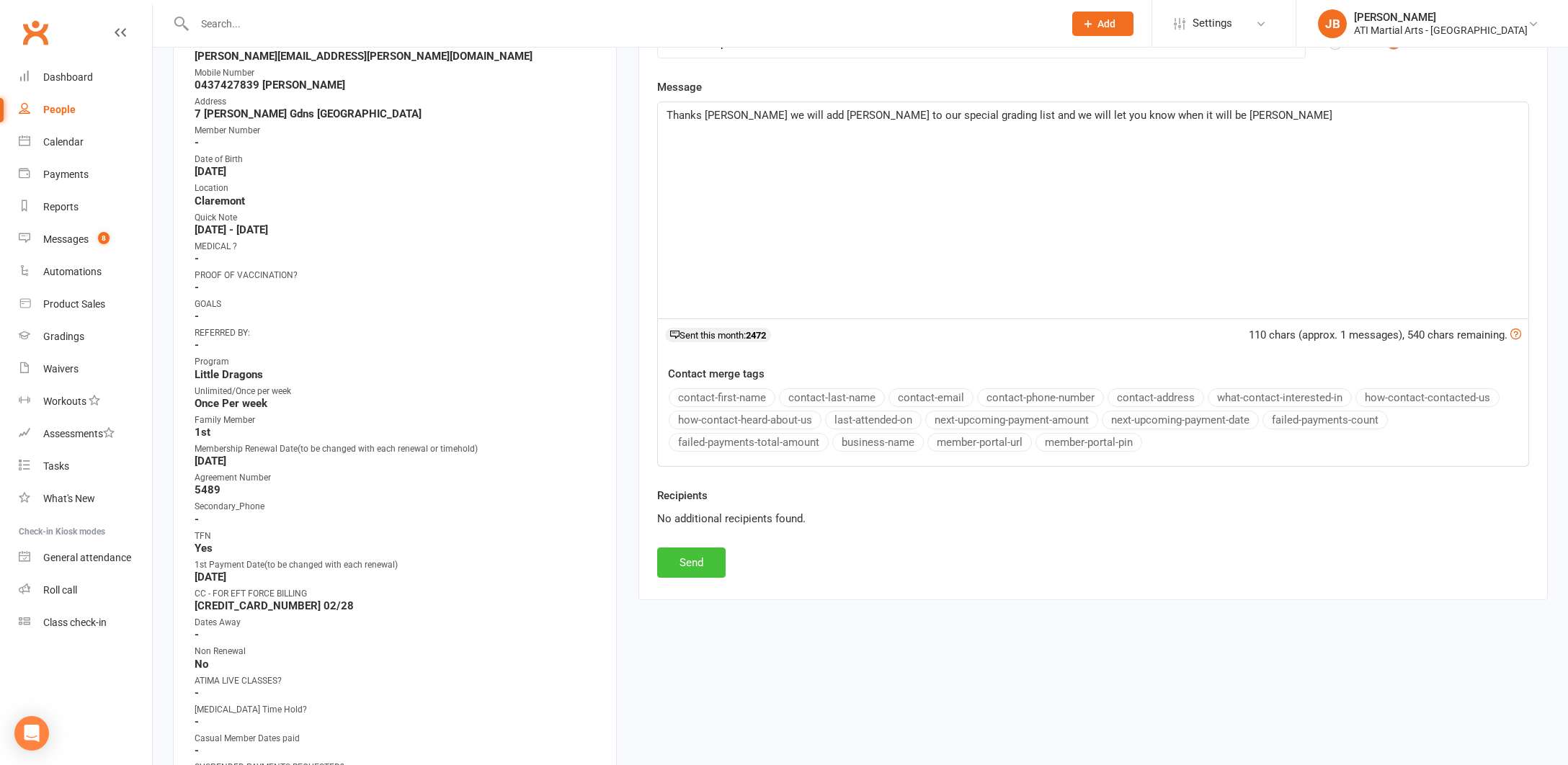
click at [687, 555] on button "Send" at bounding box center [691, 563] width 68 height 30
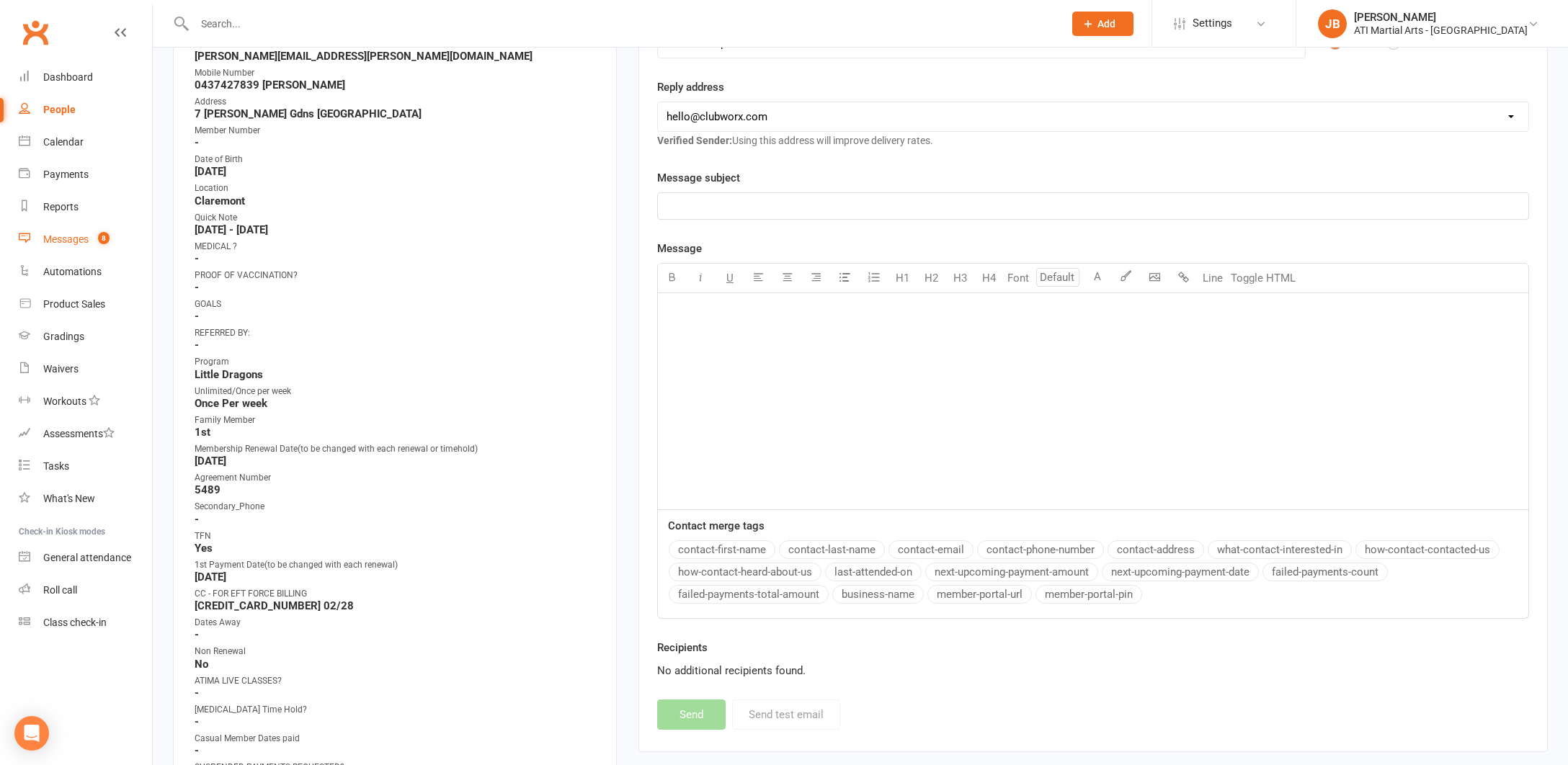
click at [54, 241] on div "Messages" at bounding box center [66, 239] width 45 height 11
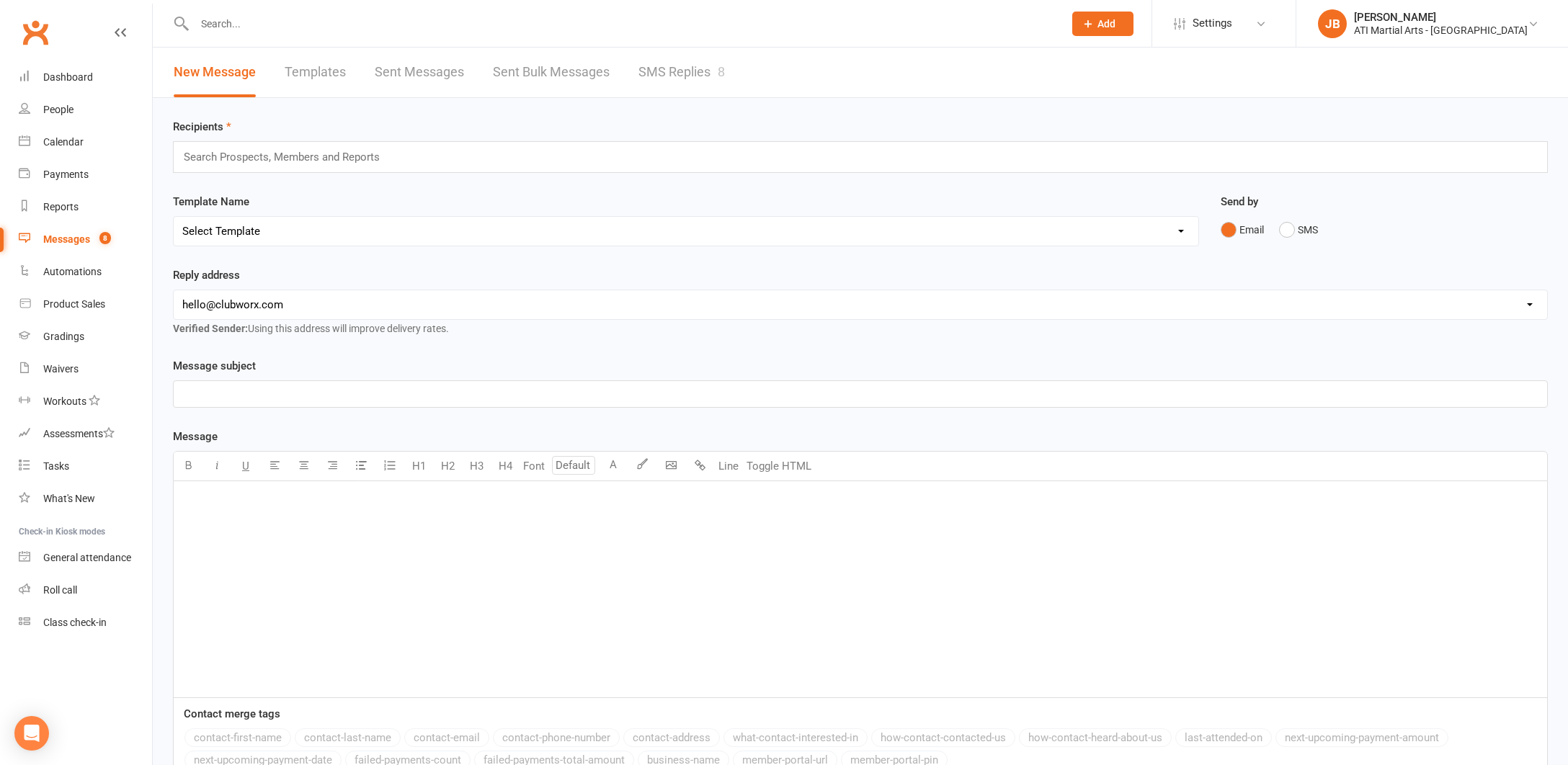
click at [676, 71] on link "SMS Replies 8" at bounding box center [682, 73] width 86 height 50
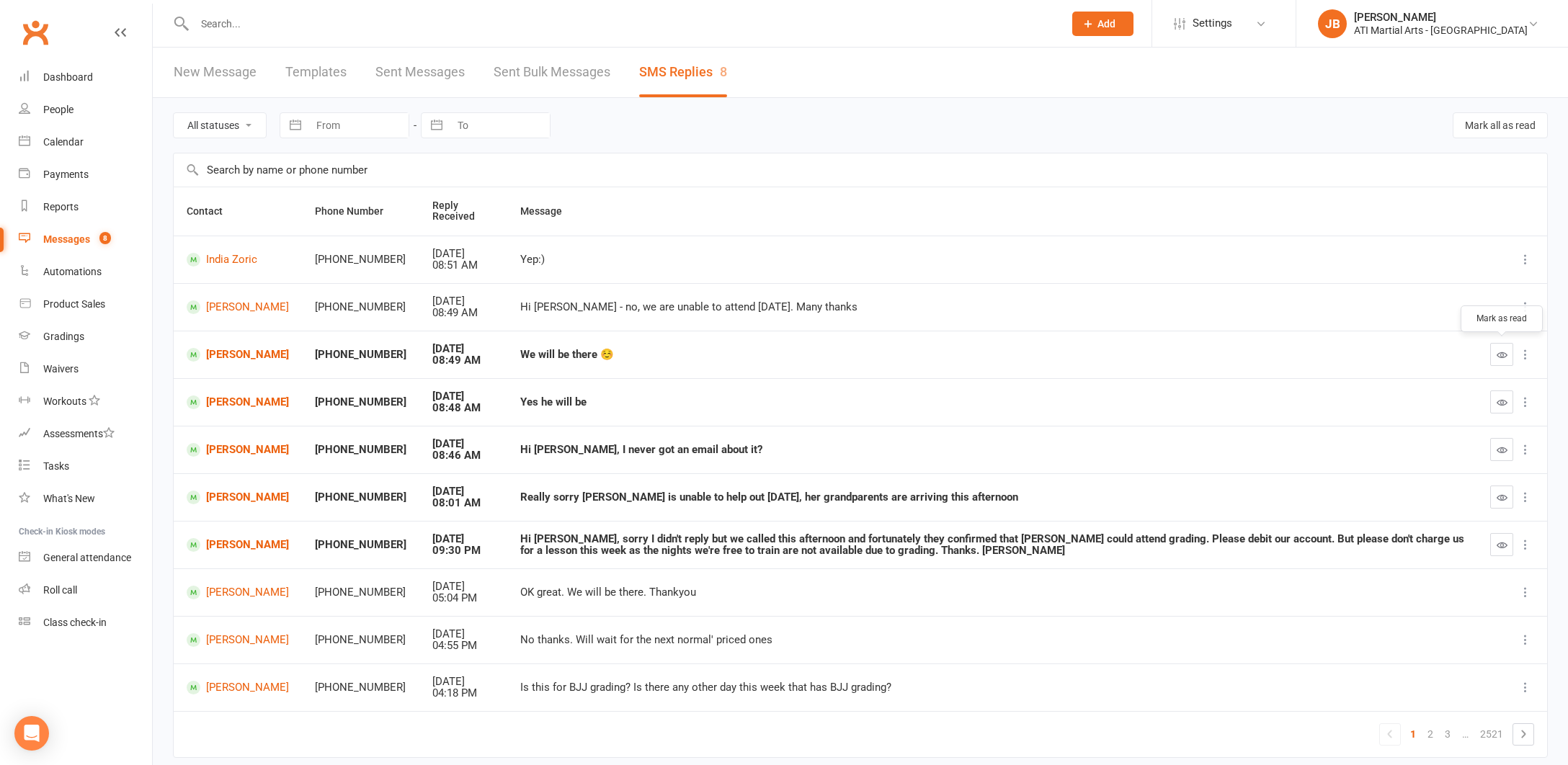
click at [1499, 354] on icon "button" at bounding box center [1502, 355] width 11 height 11
click at [74, 339] on div "Gradings" at bounding box center [64, 336] width 41 height 11
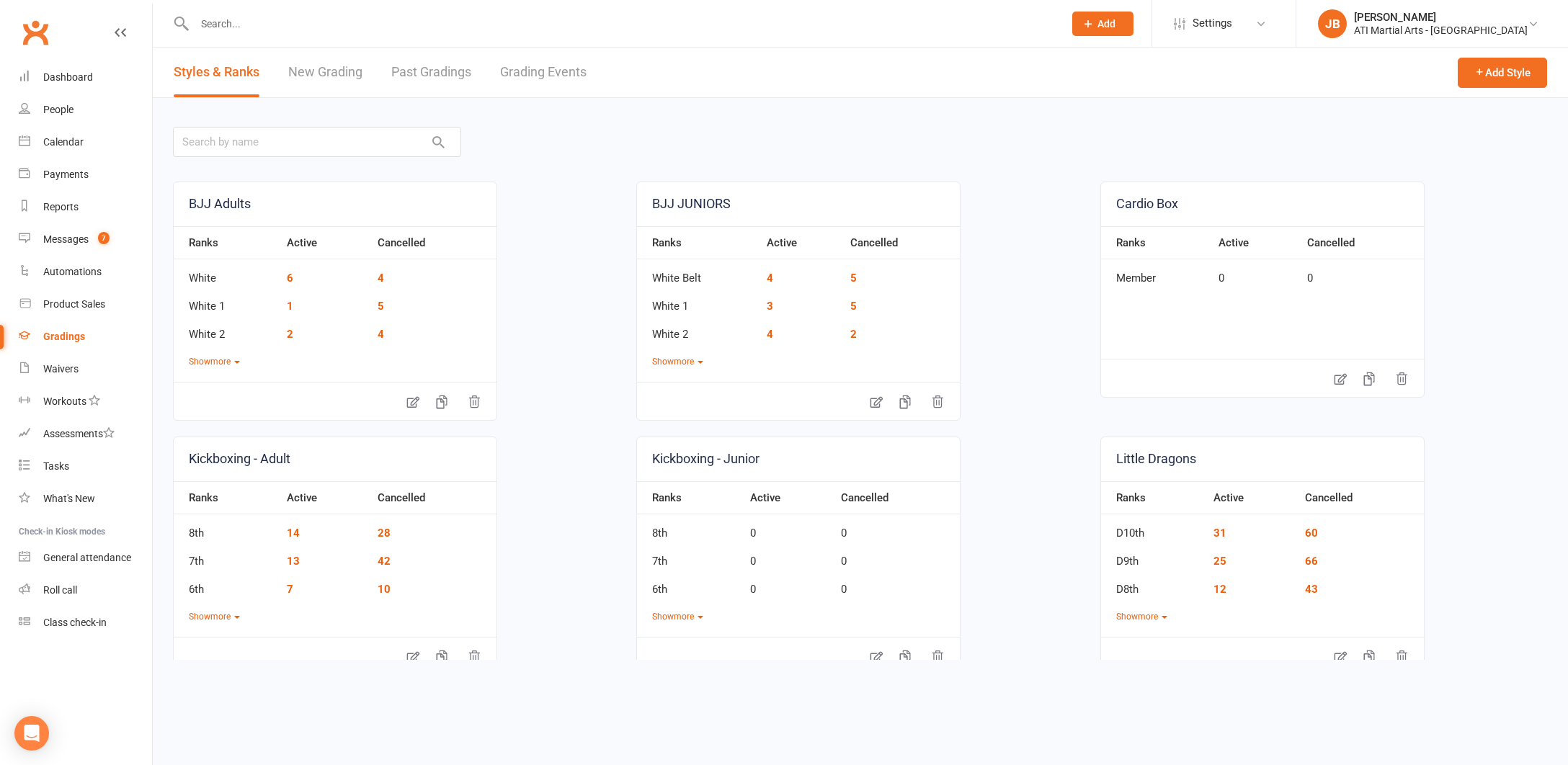
click at [543, 72] on link "Grading Events" at bounding box center [543, 73] width 86 height 50
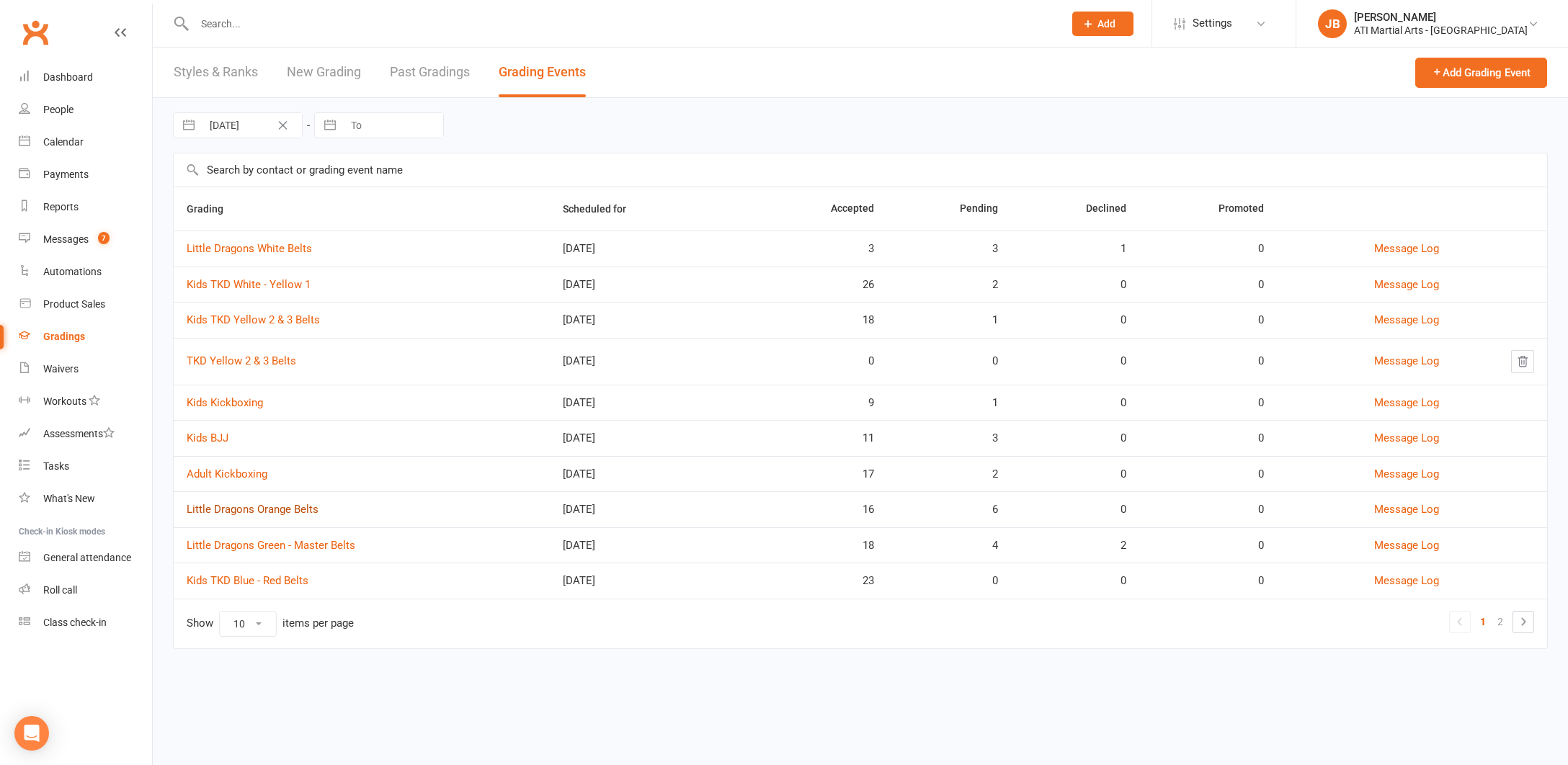
click at [275, 509] on link "Little Dragons Orange Belts" at bounding box center [252, 509] width 132 height 13
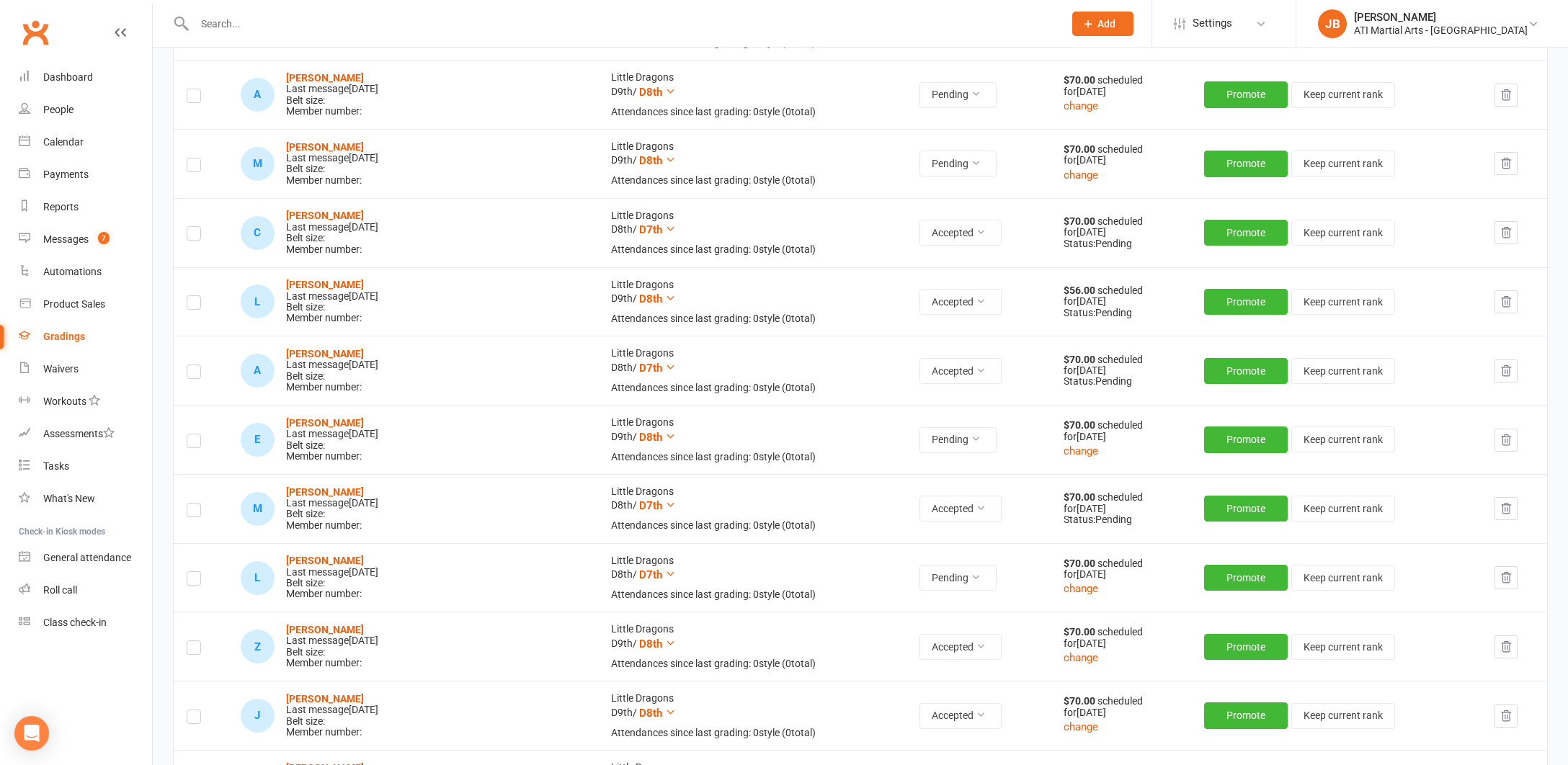
scroll to position [313, 0]
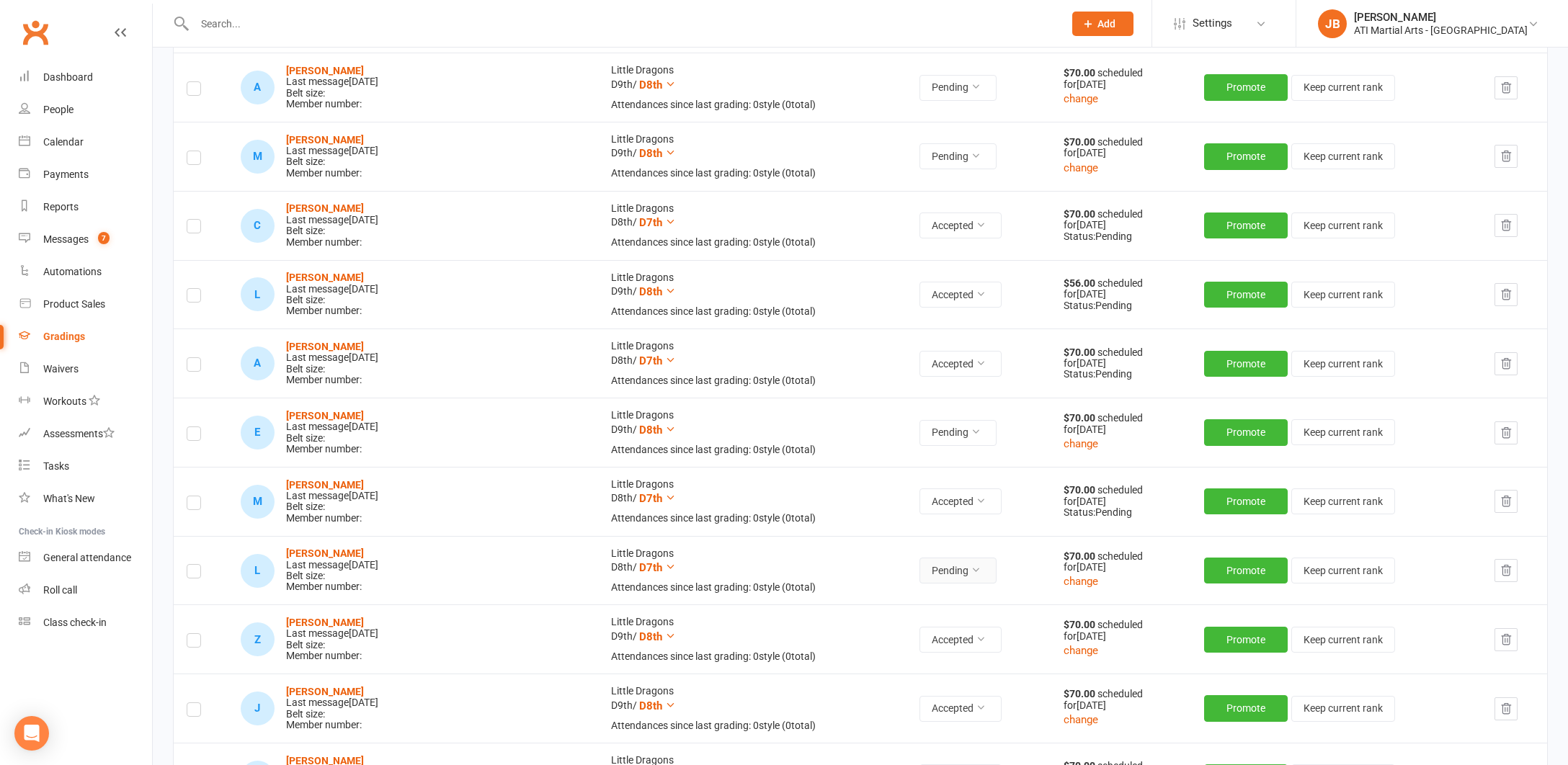
click at [971, 565] on icon at bounding box center [975, 569] width 10 height 10
click at [870, 598] on link "Accepted" at bounding box center [882, 597] width 143 height 29
click at [71, 241] on div "Messages" at bounding box center [66, 239] width 45 height 11
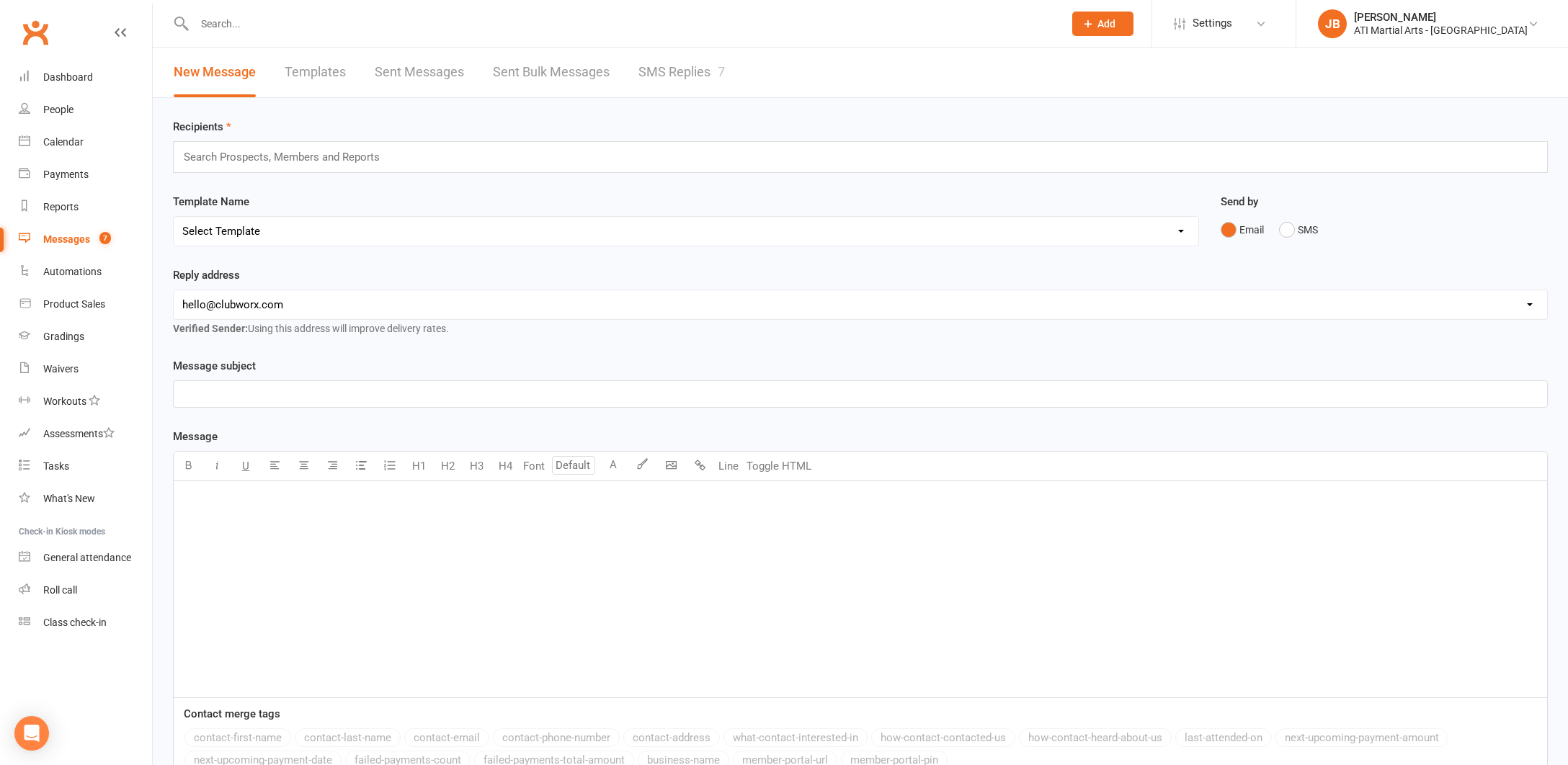
click at [658, 70] on link "SMS Replies 7" at bounding box center [682, 73] width 86 height 50
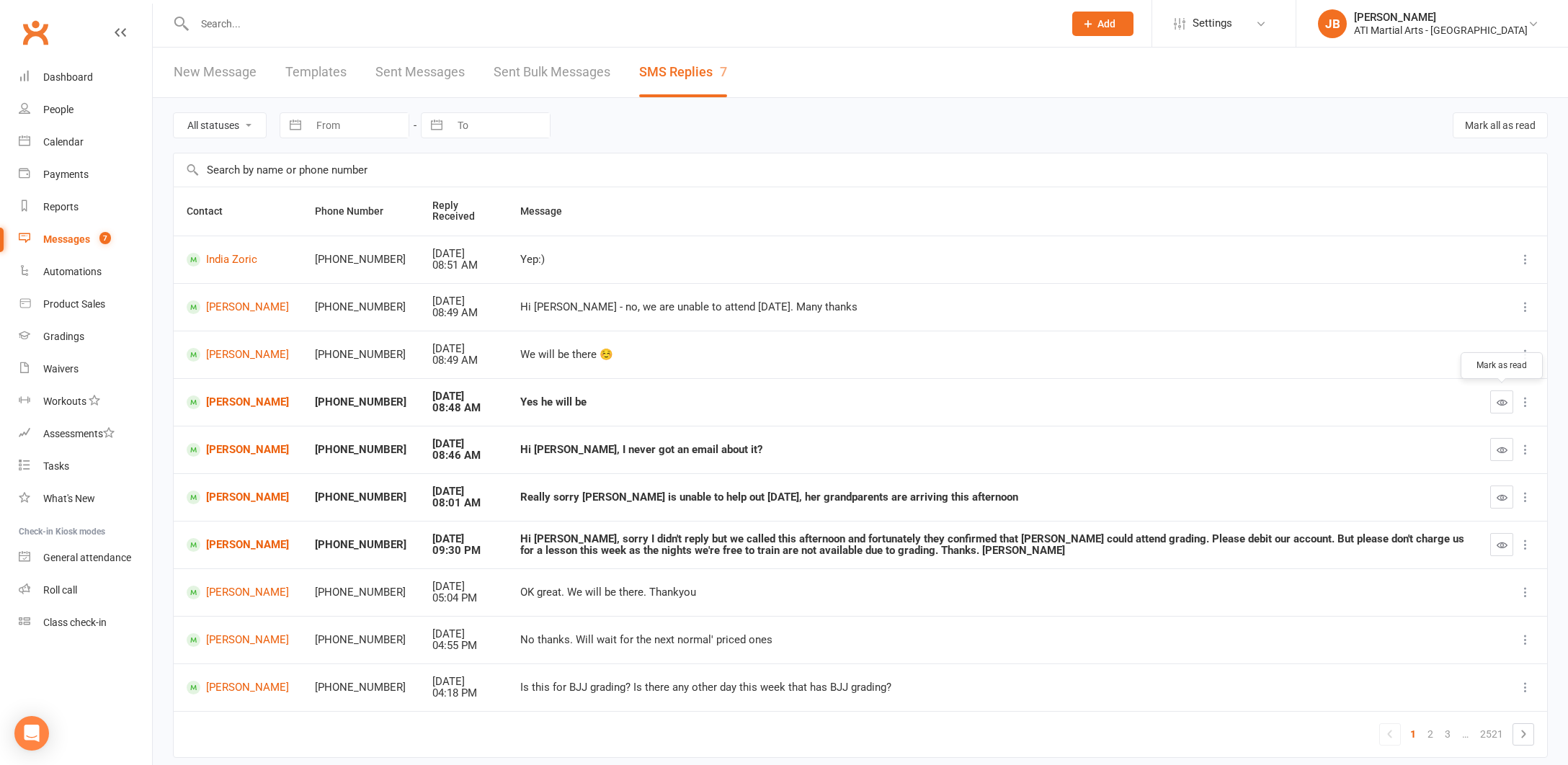
click at [1497, 398] on icon "button" at bounding box center [1502, 403] width 11 height 11
click at [66, 338] on div "Gradings" at bounding box center [64, 336] width 41 height 11
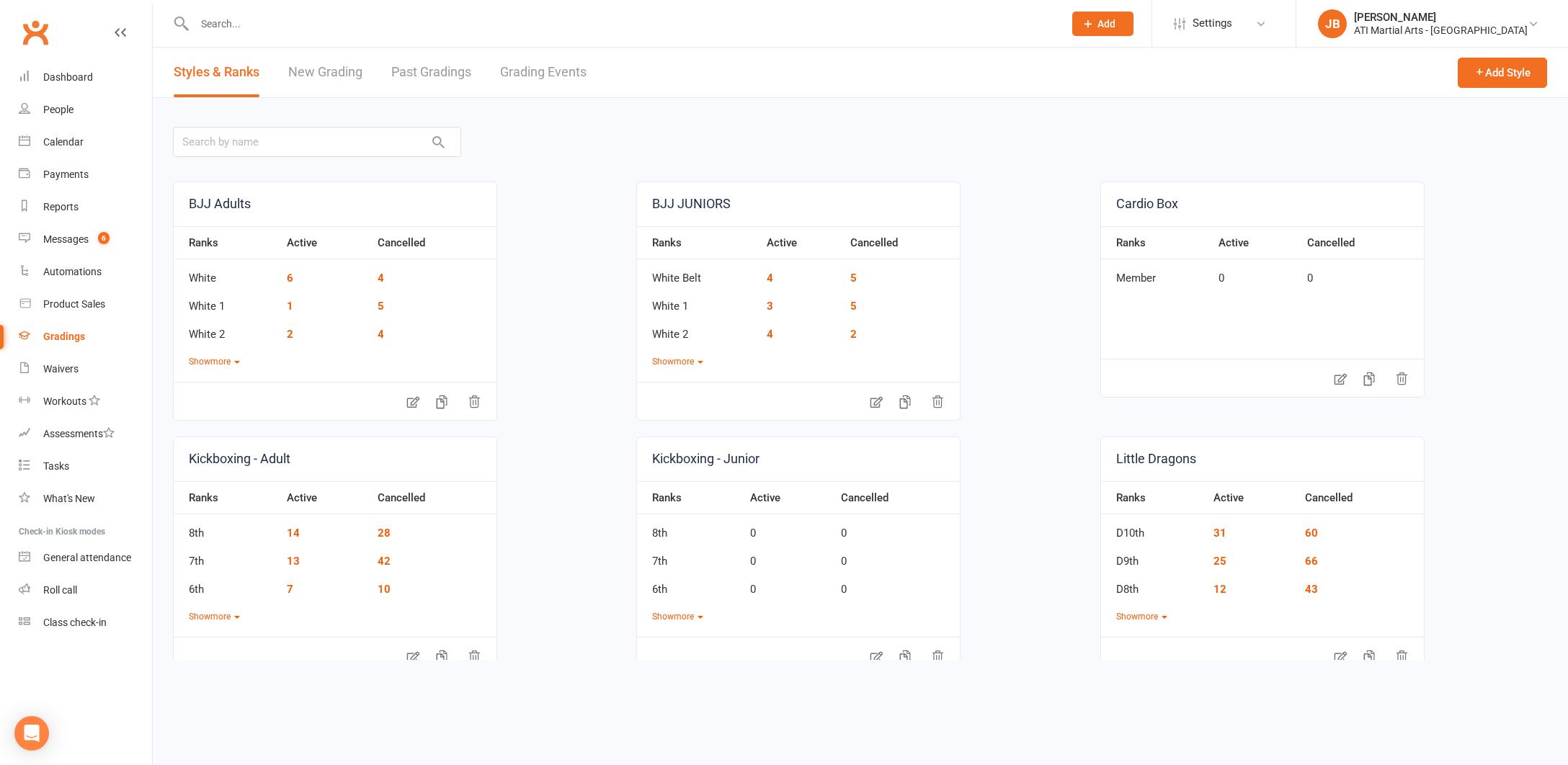
click at [536, 71] on link "Grading Events" at bounding box center [543, 73] width 86 height 50
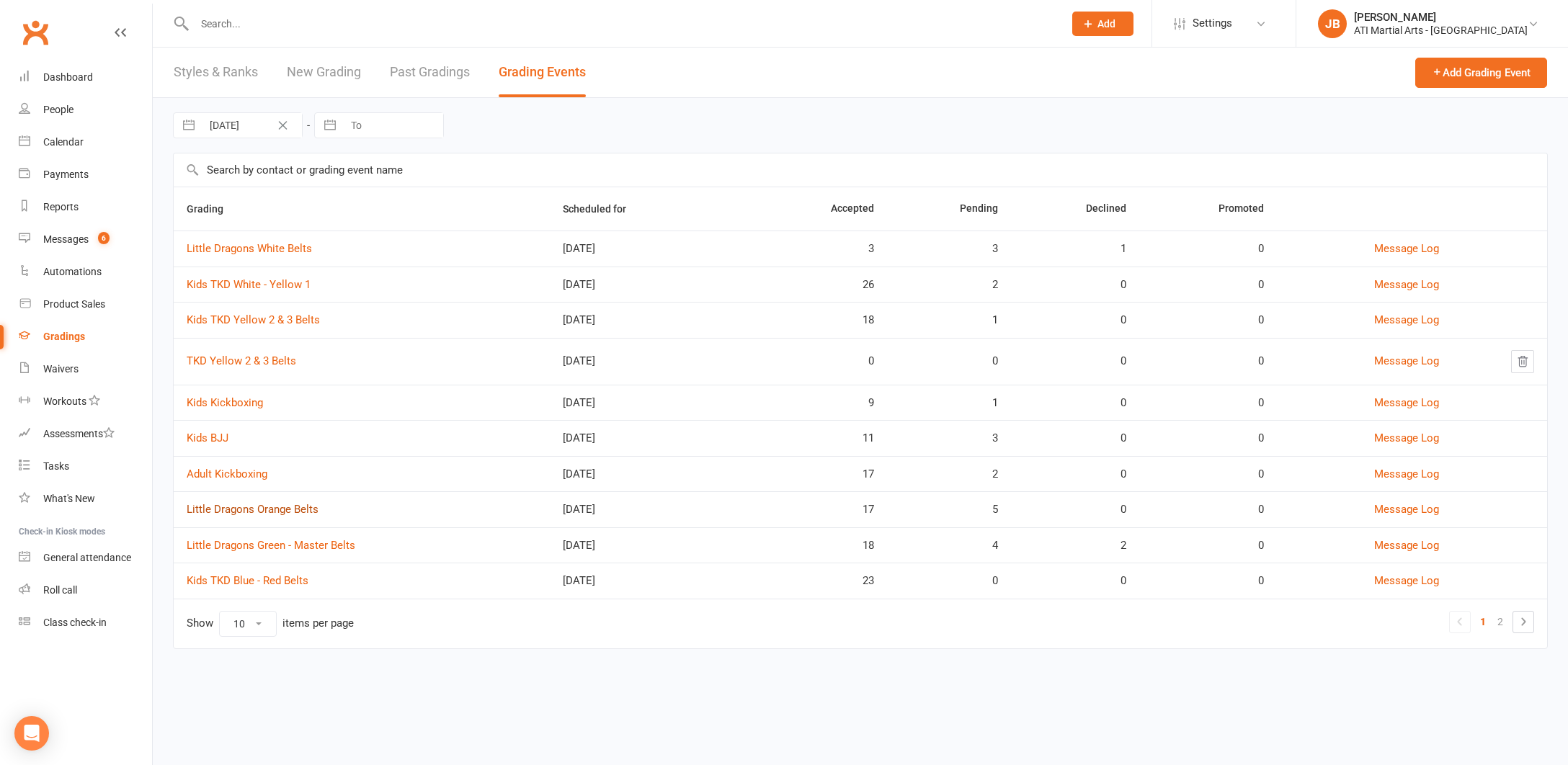
click at [275, 509] on link "Little Dragons Orange Belts" at bounding box center [252, 509] width 132 height 13
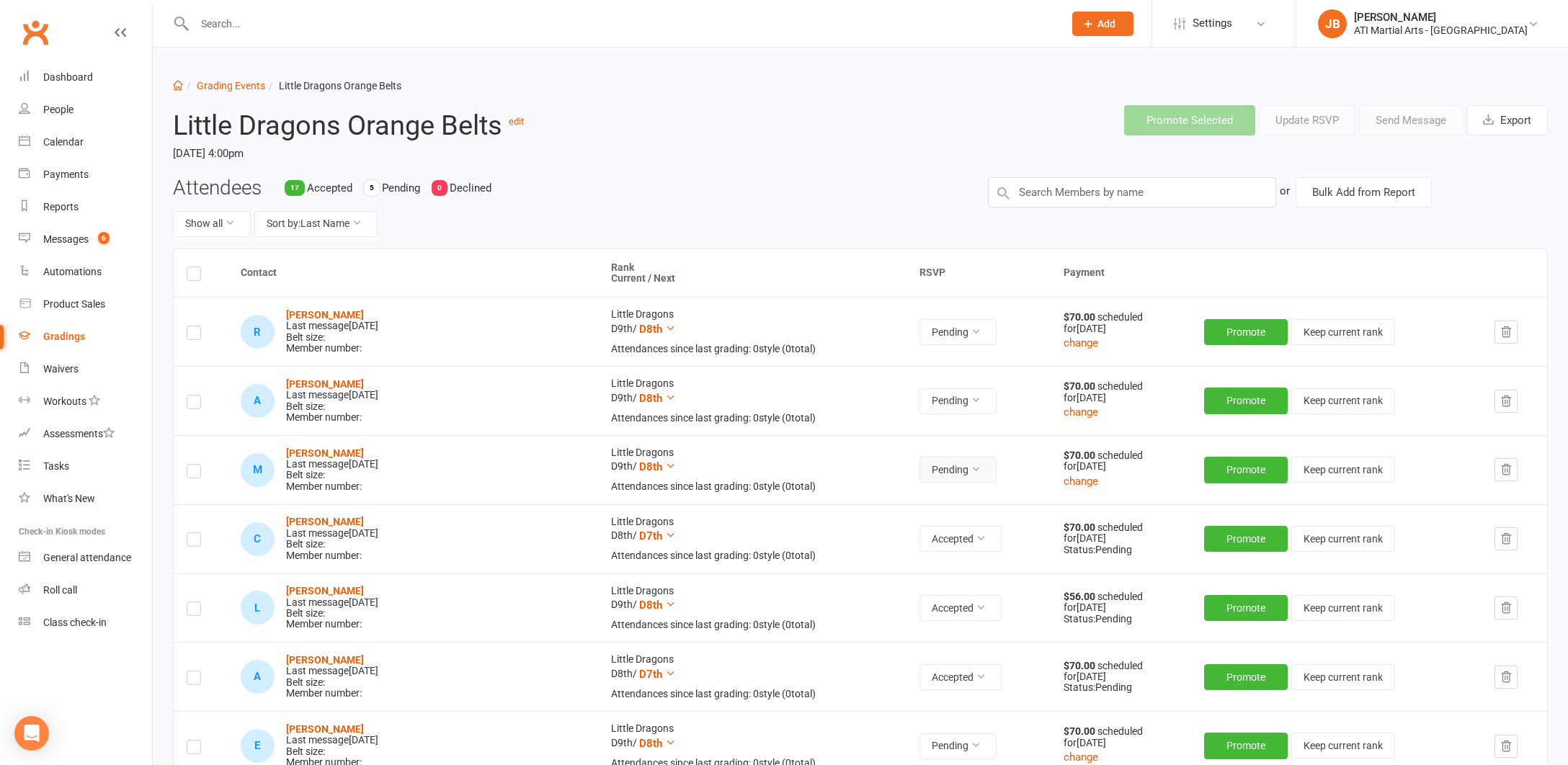
click at [971, 468] on icon at bounding box center [975, 469] width 10 height 10
click at [842, 501] on link "Accepted" at bounding box center [882, 499] width 143 height 29
click at [61, 240] on div "Messages" at bounding box center [66, 239] width 45 height 11
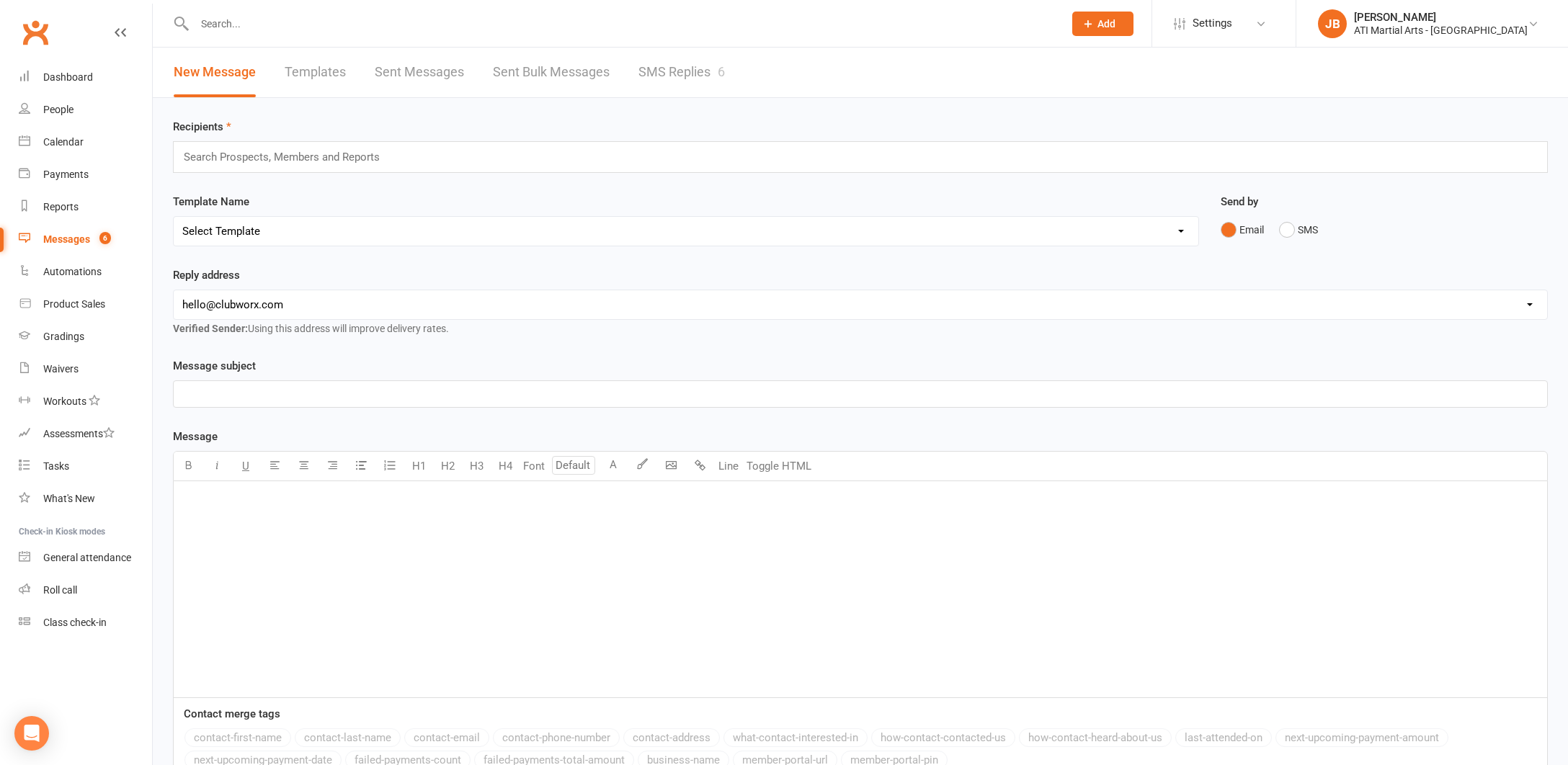
click at [655, 69] on link "SMS Replies 6" at bounding box center [682, 73] width 86 height 50
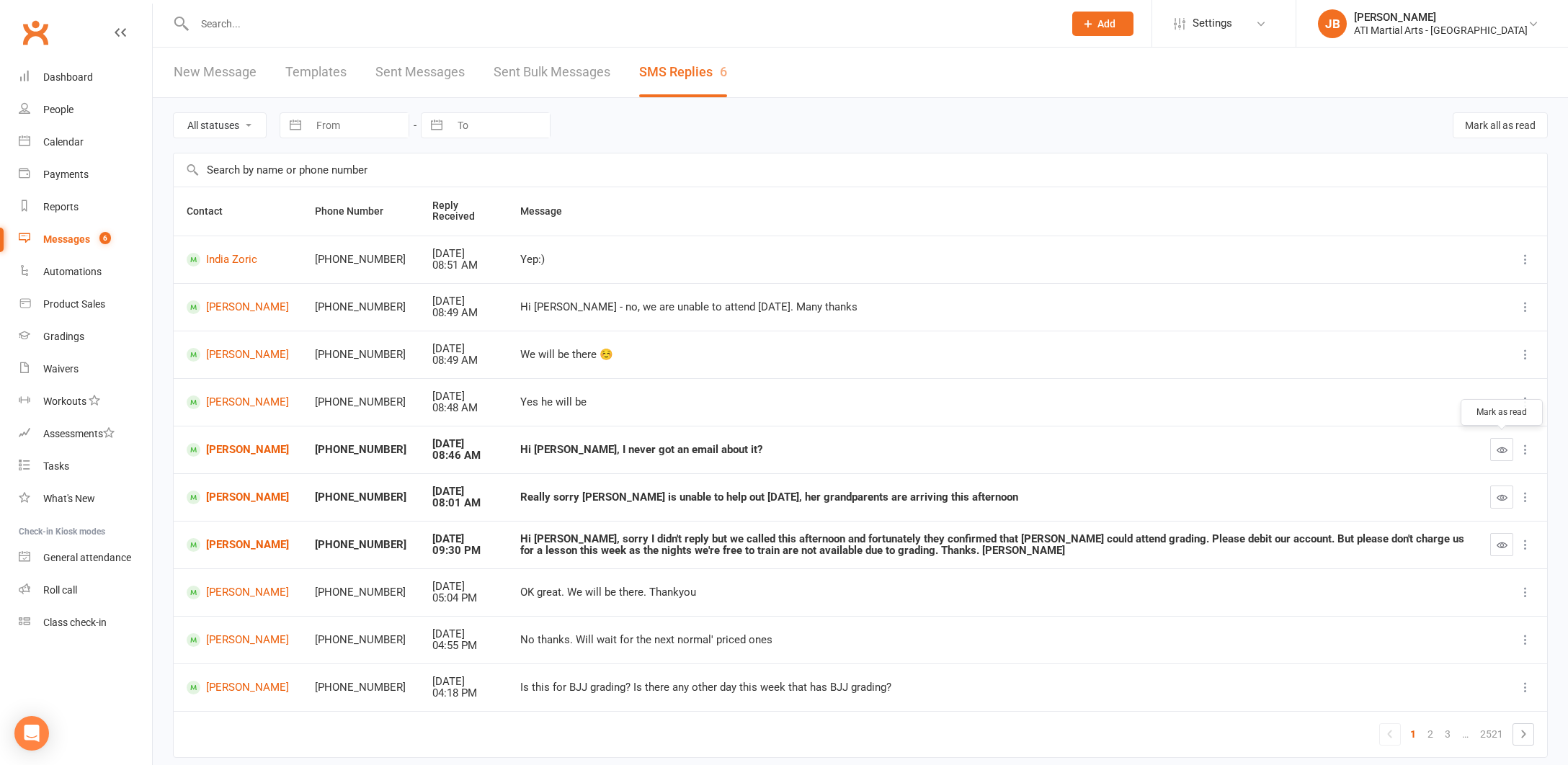
click at [1503, 447] on icon "button" at bounding box center [1502, 450] width 11 height 11
click at [225, 448] on link "[PERSON_NAME]" at bounding box center [237, 450] width 102 height 14
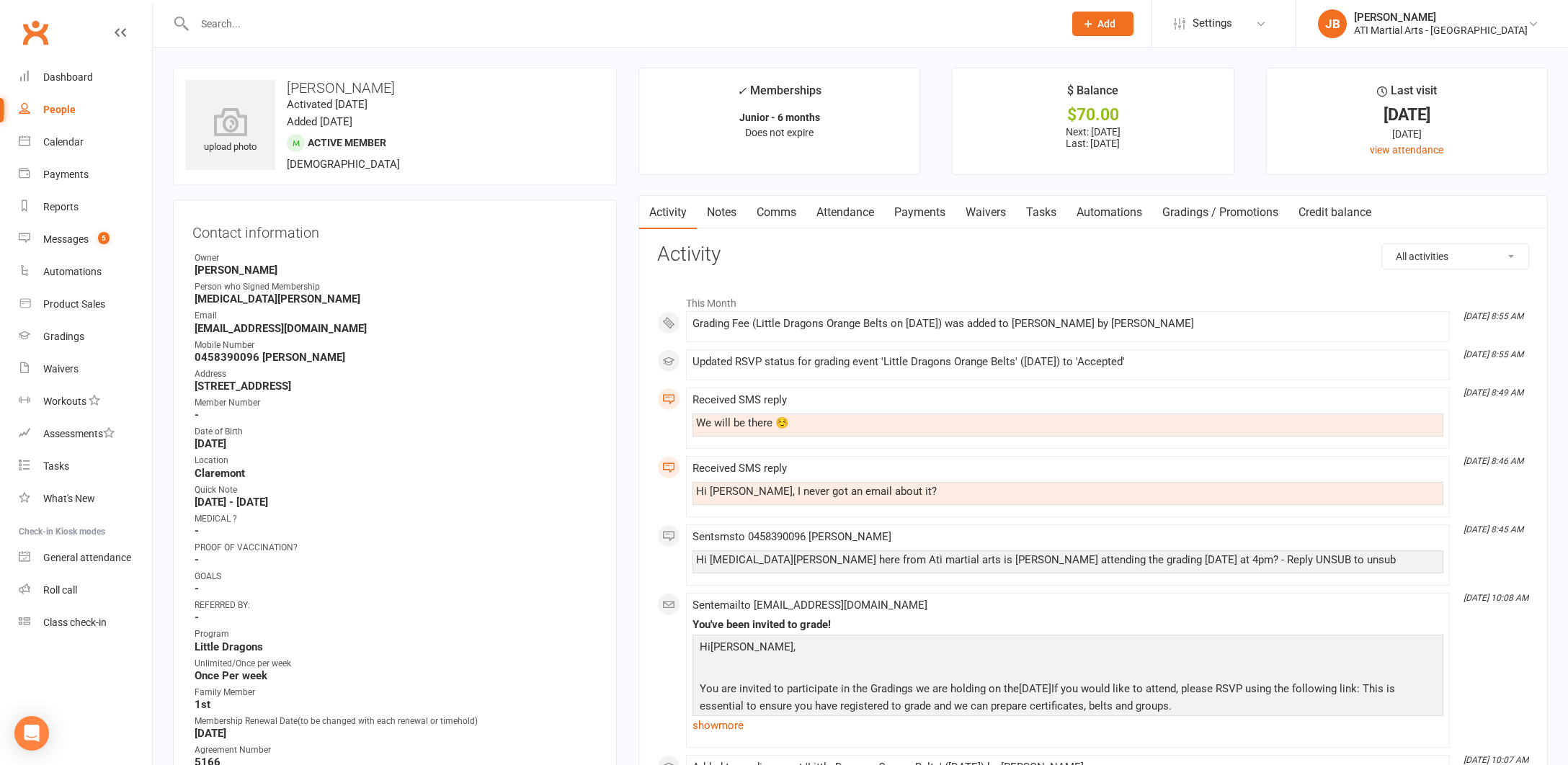
click at [778, 212] on link "Comms" at bounding box center [776, 212] width 60 height 33
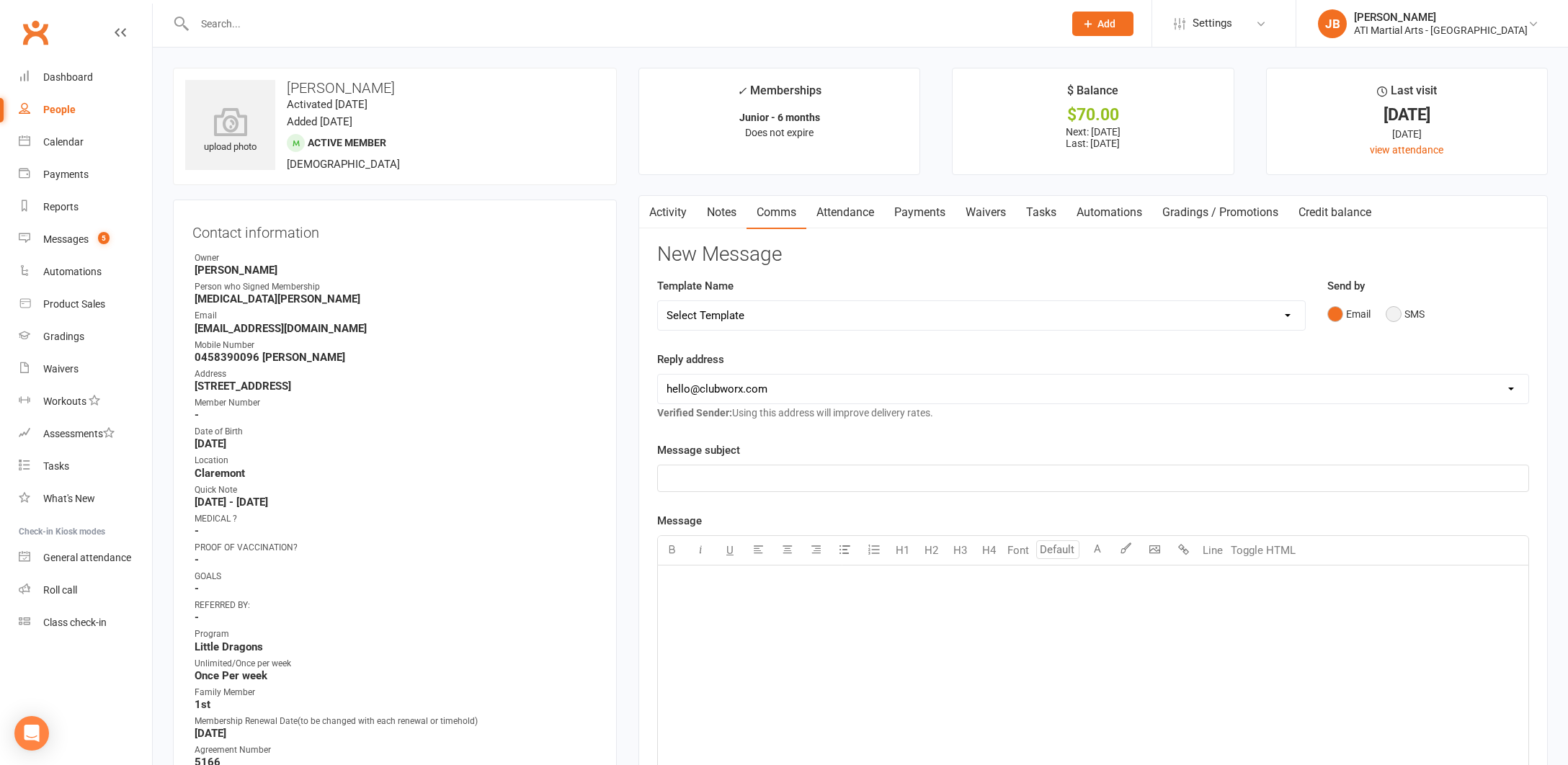
click at [1394, 315] on button "SMS" at bounding box center [1404, 314] width 39 height 27
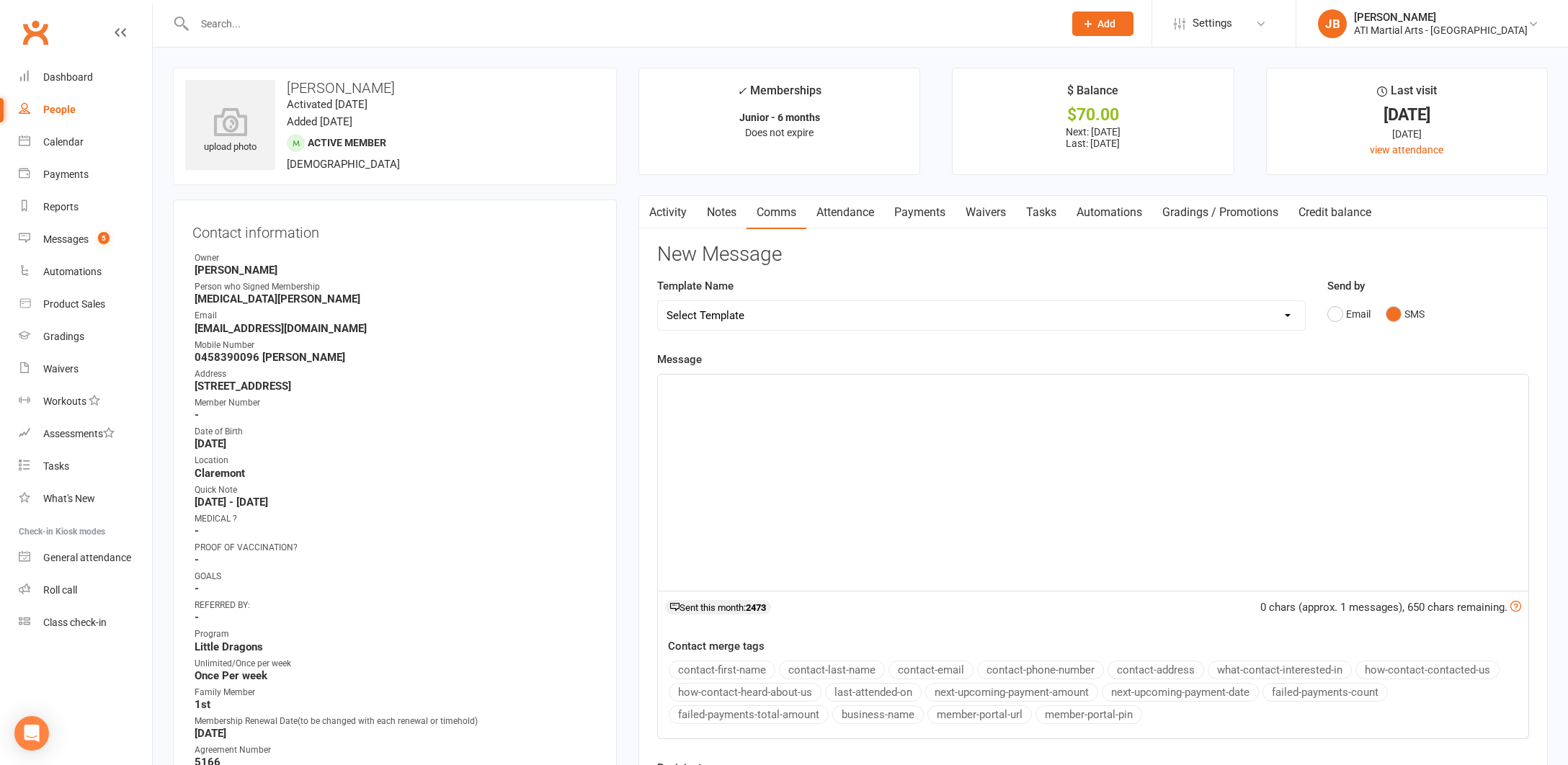
click at [731, 412] on div "﻿" at bounding box center [1093, 482] width 870 height 216
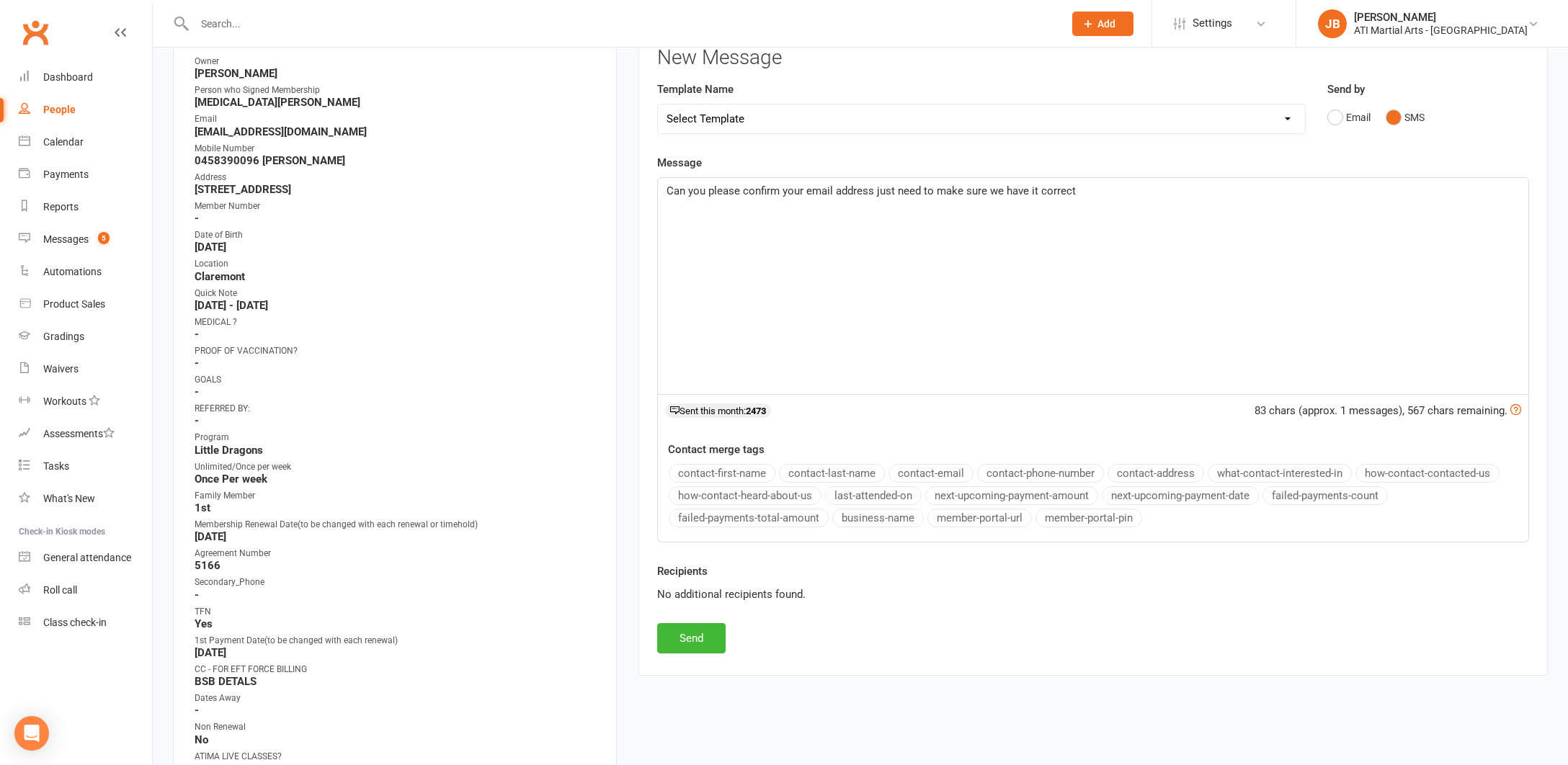
scroll to position [197, 0]
click at [694, 633] on button "Send" at bounding box center [691, 638] width 68 height 30
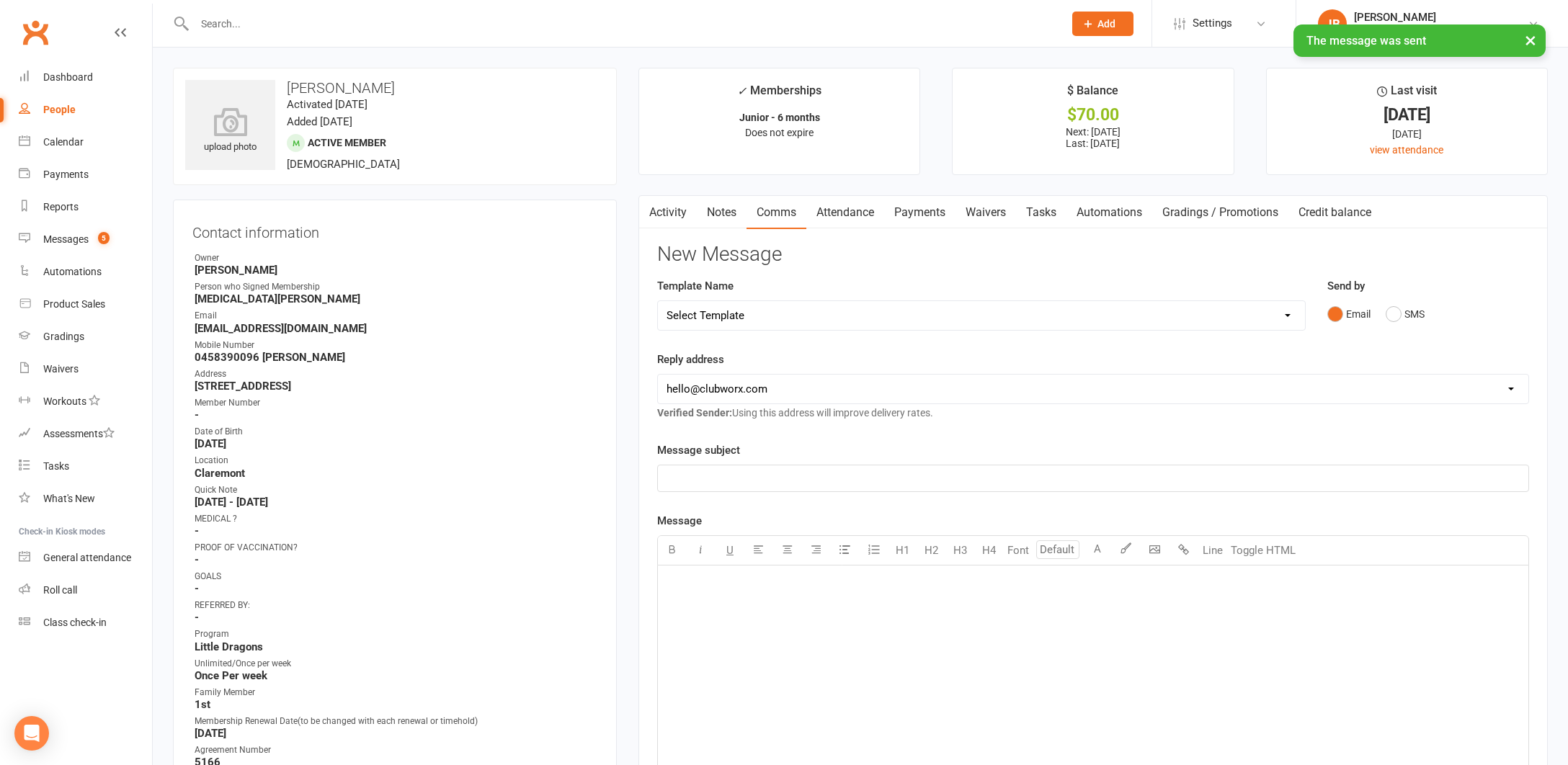
scroll to position [0, 0]
click at [35, 30] on link "Clubworx" at bounding box center [36, 33] width 36 height 36
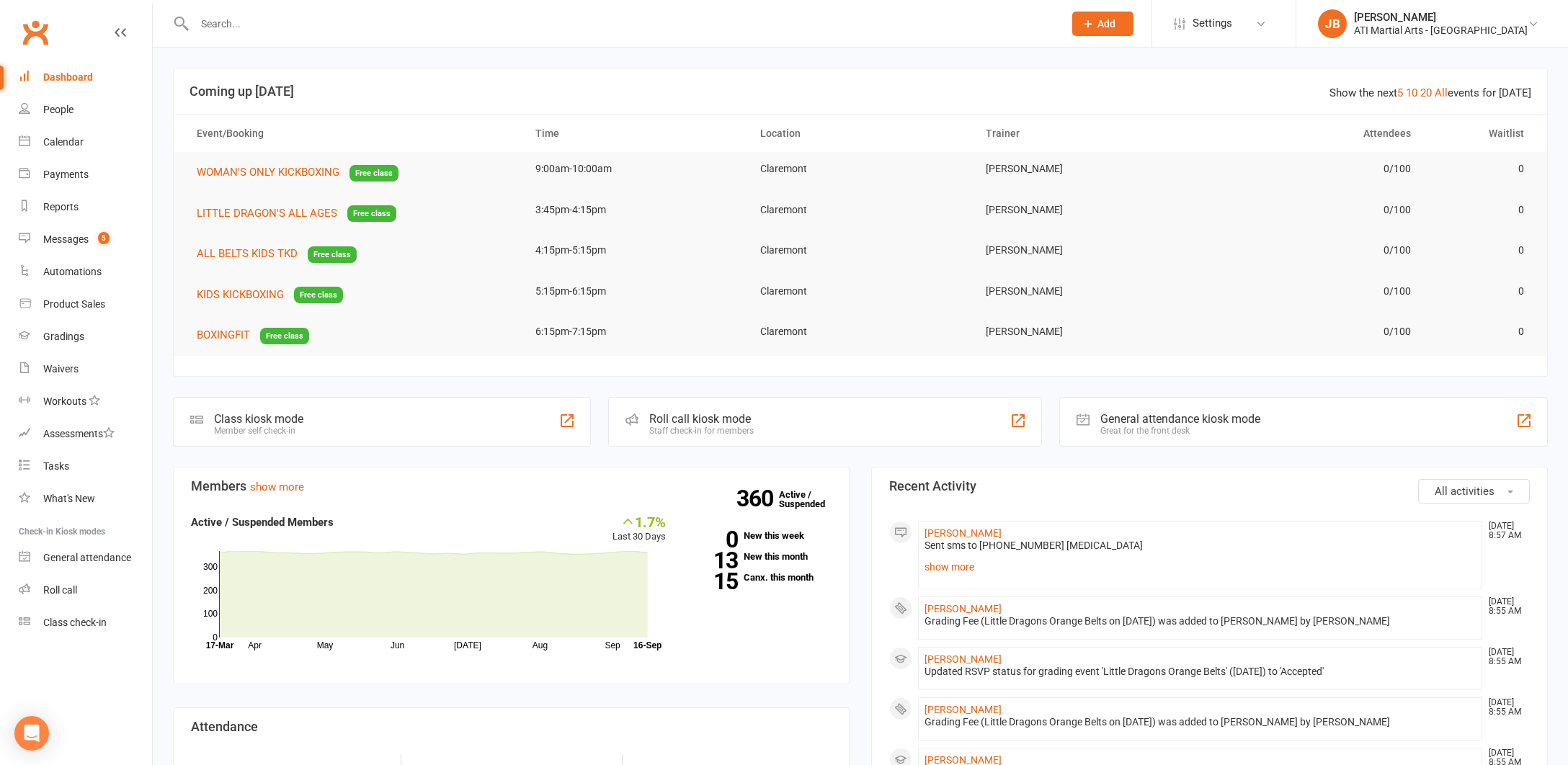
click at [218, 24] on input "text" at bounding box center [622, 24] width 863 height 20
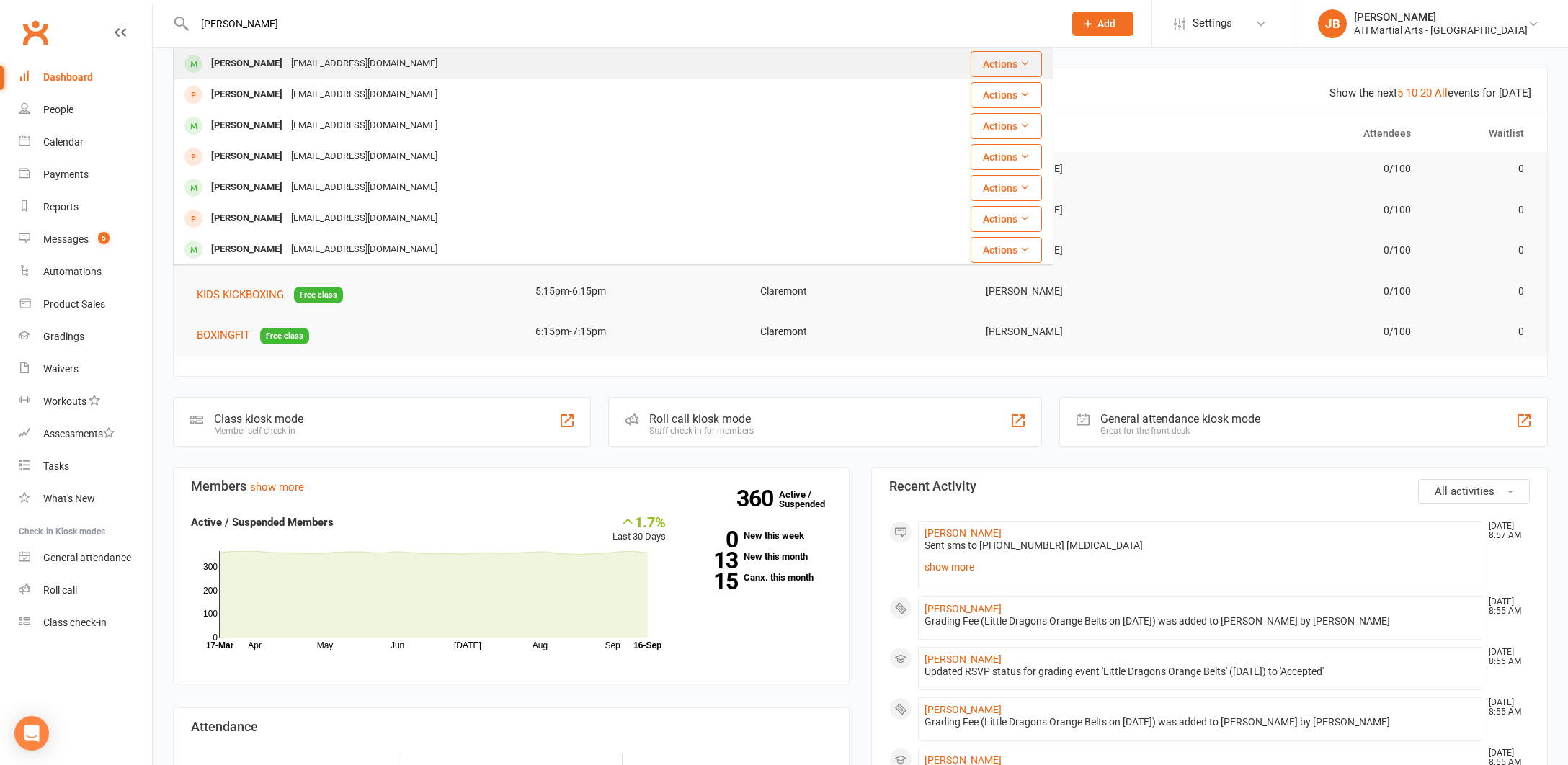
type input "Rafael Bastian"
click at [234, 65] on div "[PERSON_NAME]" at bounding box center [246, 64] width 80 height 21
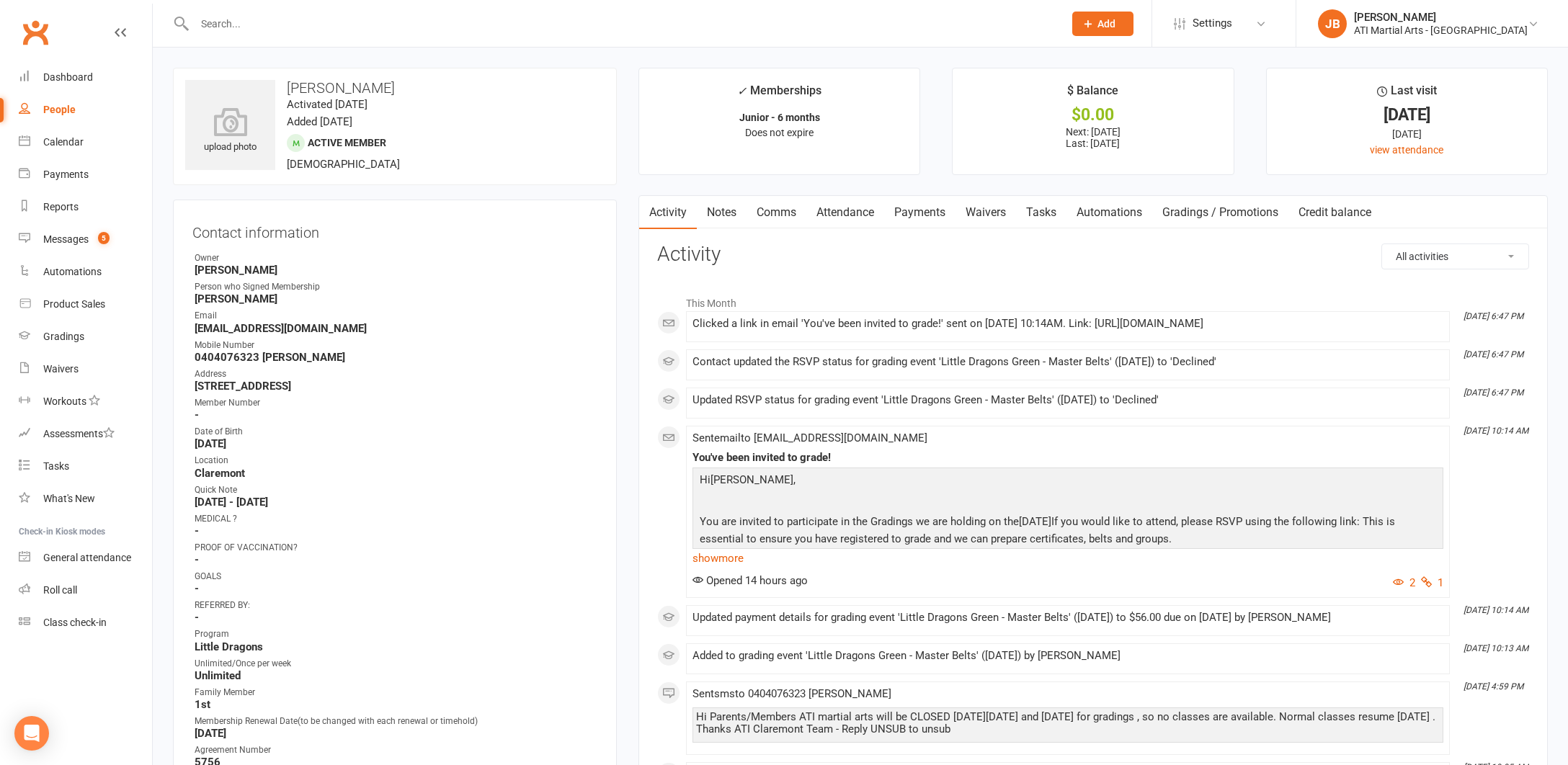
click at [779, 214] on link "Comms" at bounding box center [776, 212] width 60 height 33
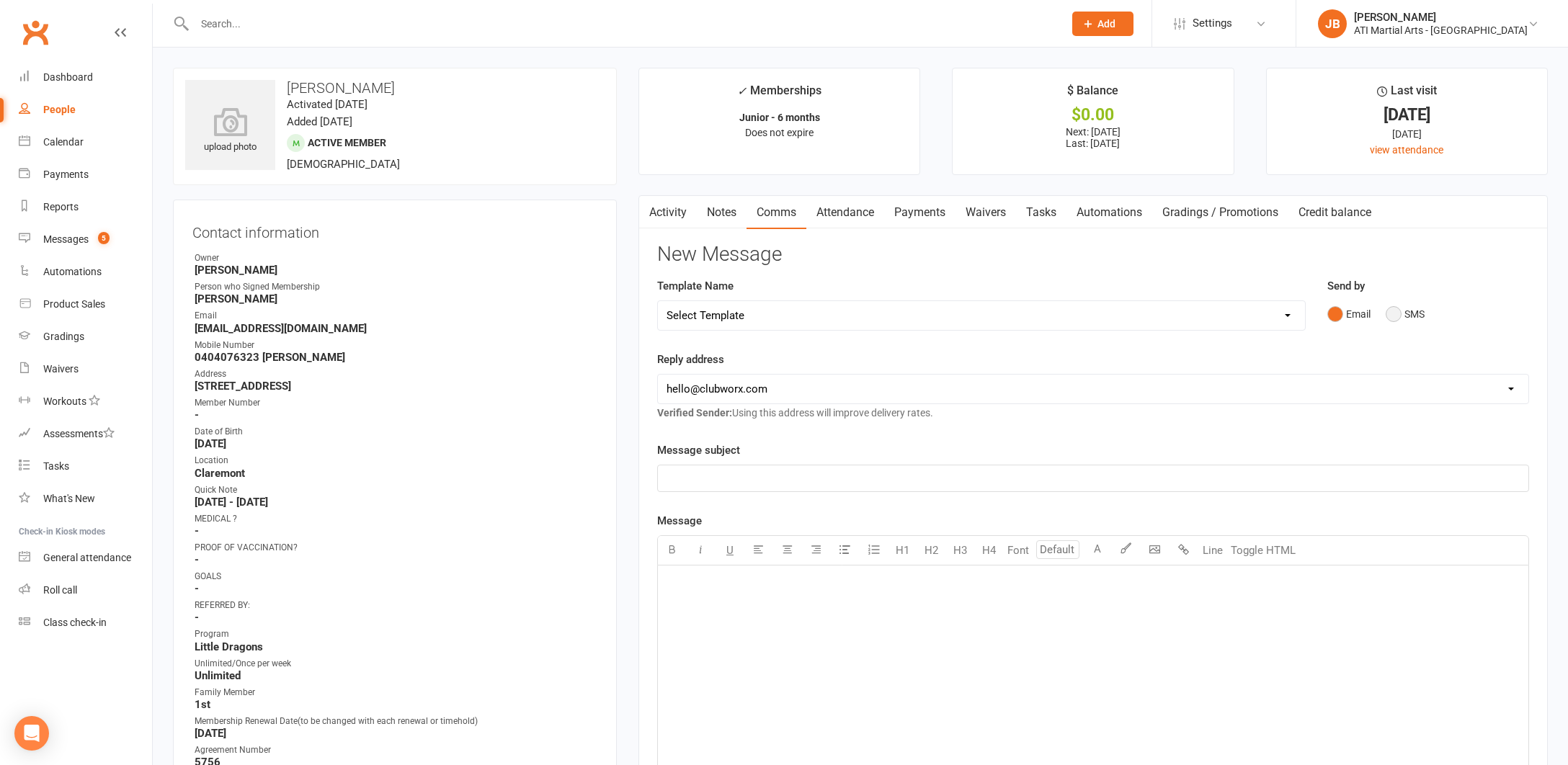
click at [1391, 315] on button "SMS" at bounding box center [1404, 314] width 39 height 27
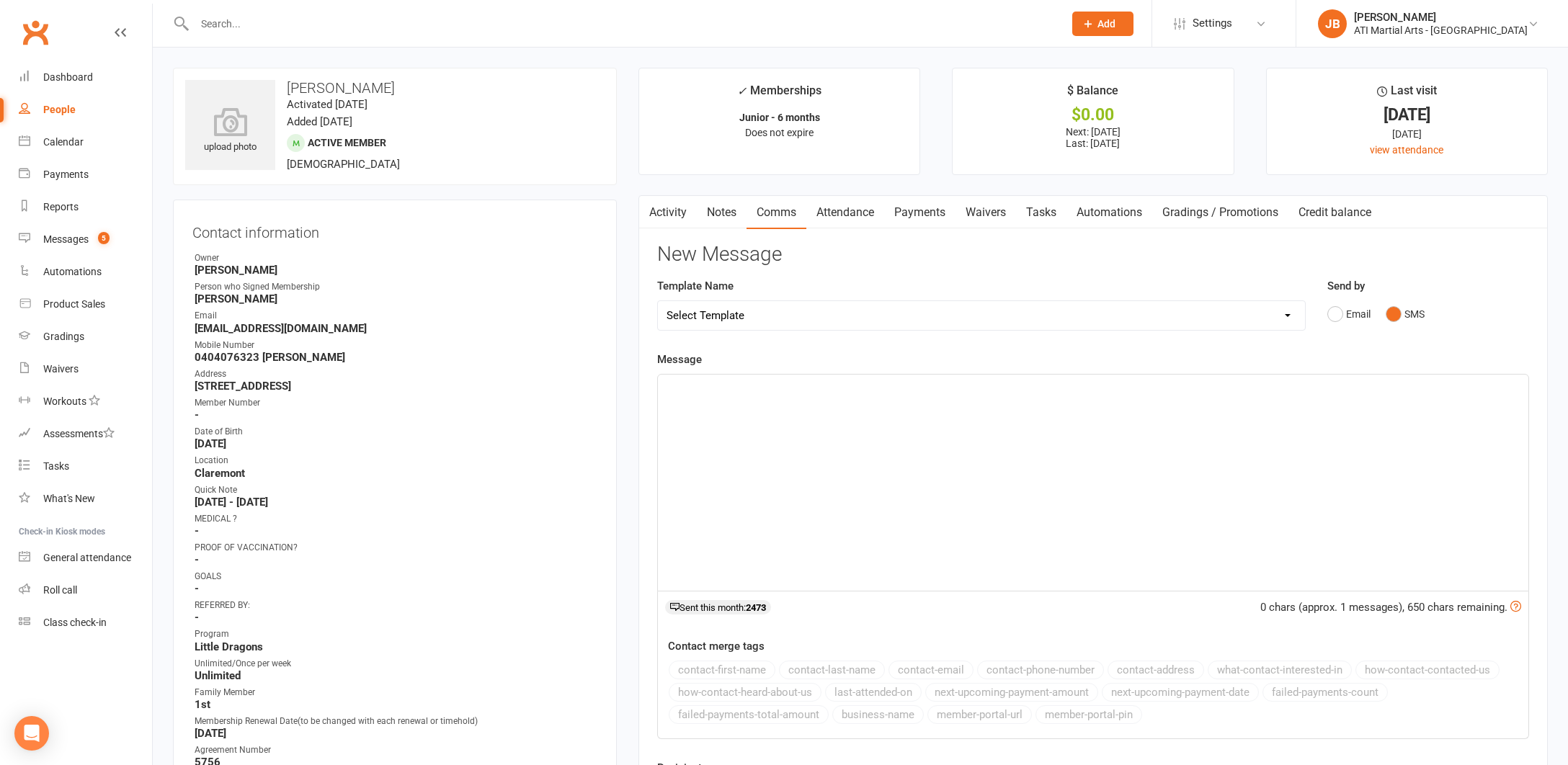
click at [718, 398] on div "﻿" at bounding box center [1093, 482] width 870 height 216
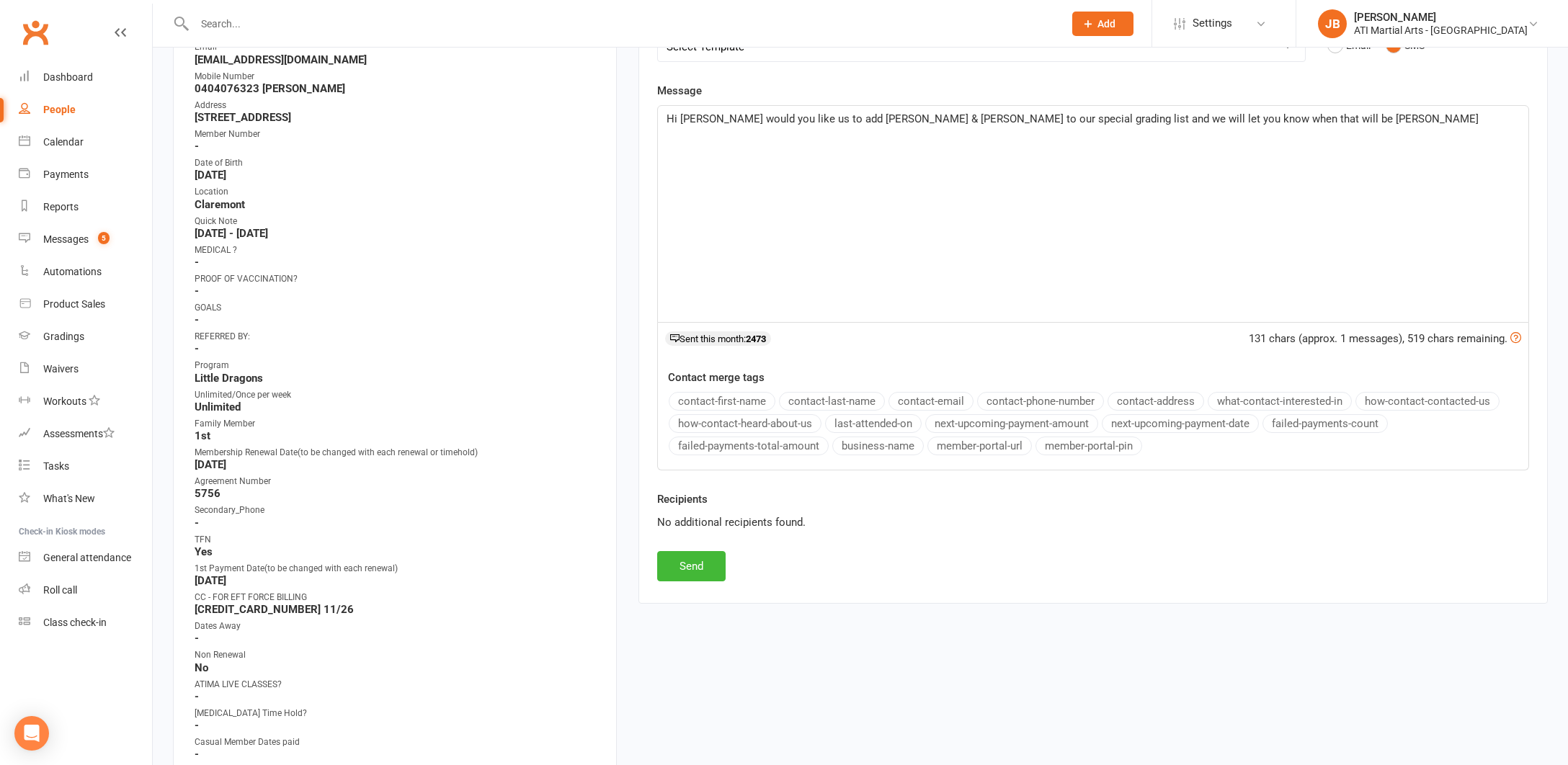
scroll to position [314, 0]
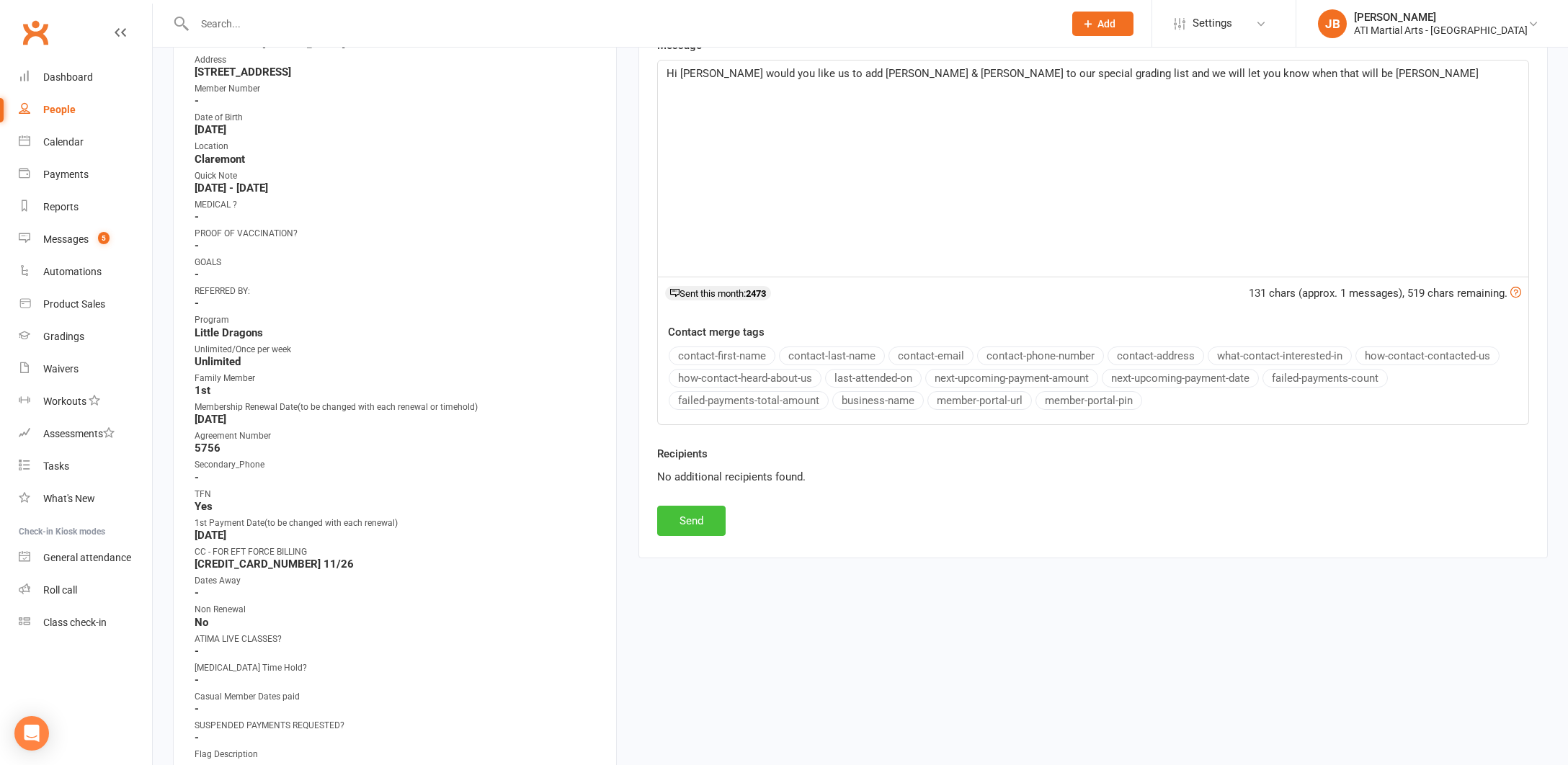
click at [684, 513] on button "Send" at bounding box center [691, 521] width 68 height 30
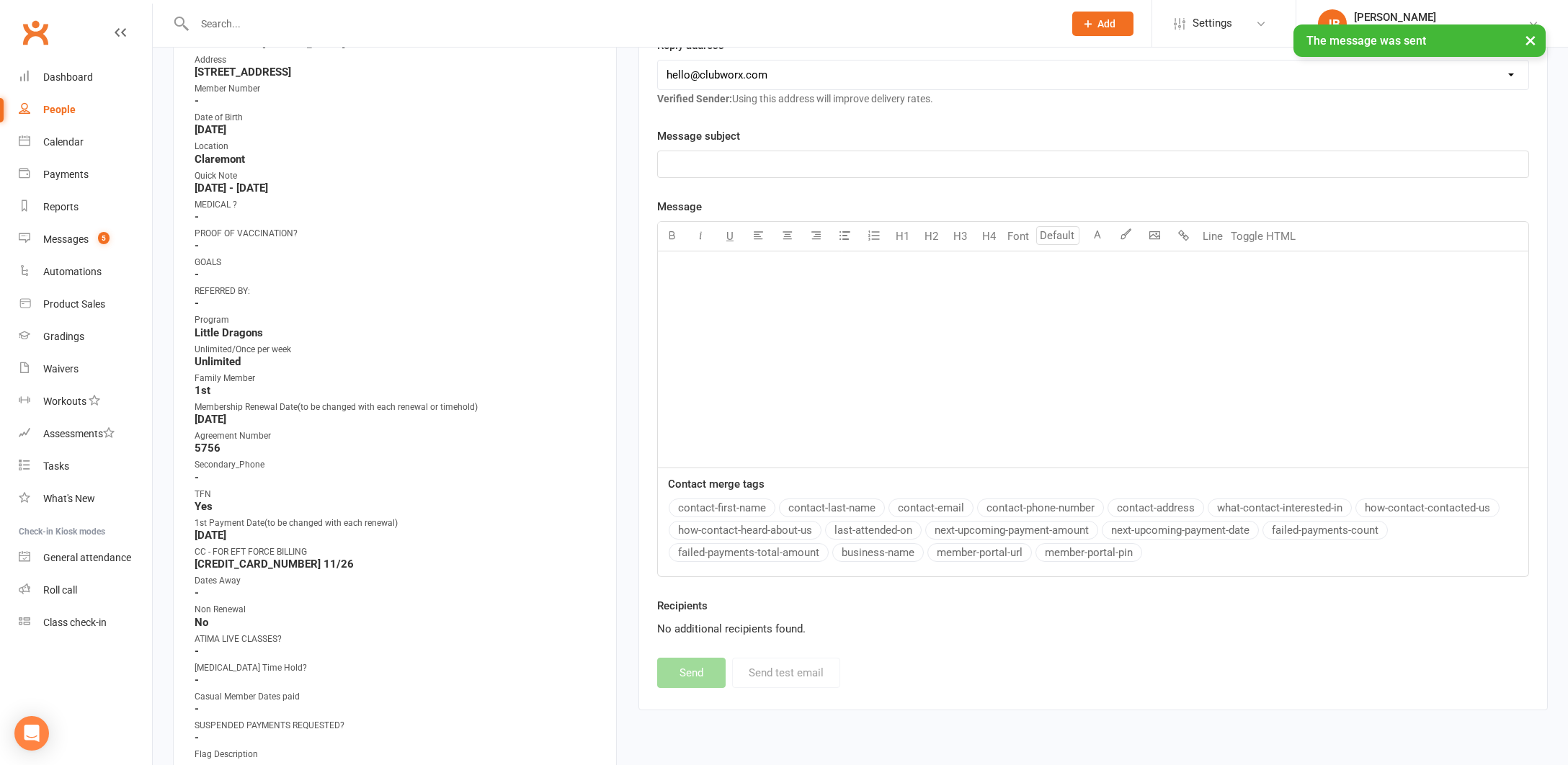
click at [67, 24] on div "× The message was sent" at bounding box center [774, 24] width 1549 height 0
click at [35, 30] on link "Clubworx" at bounding box center [36, 33] width 36 height 36
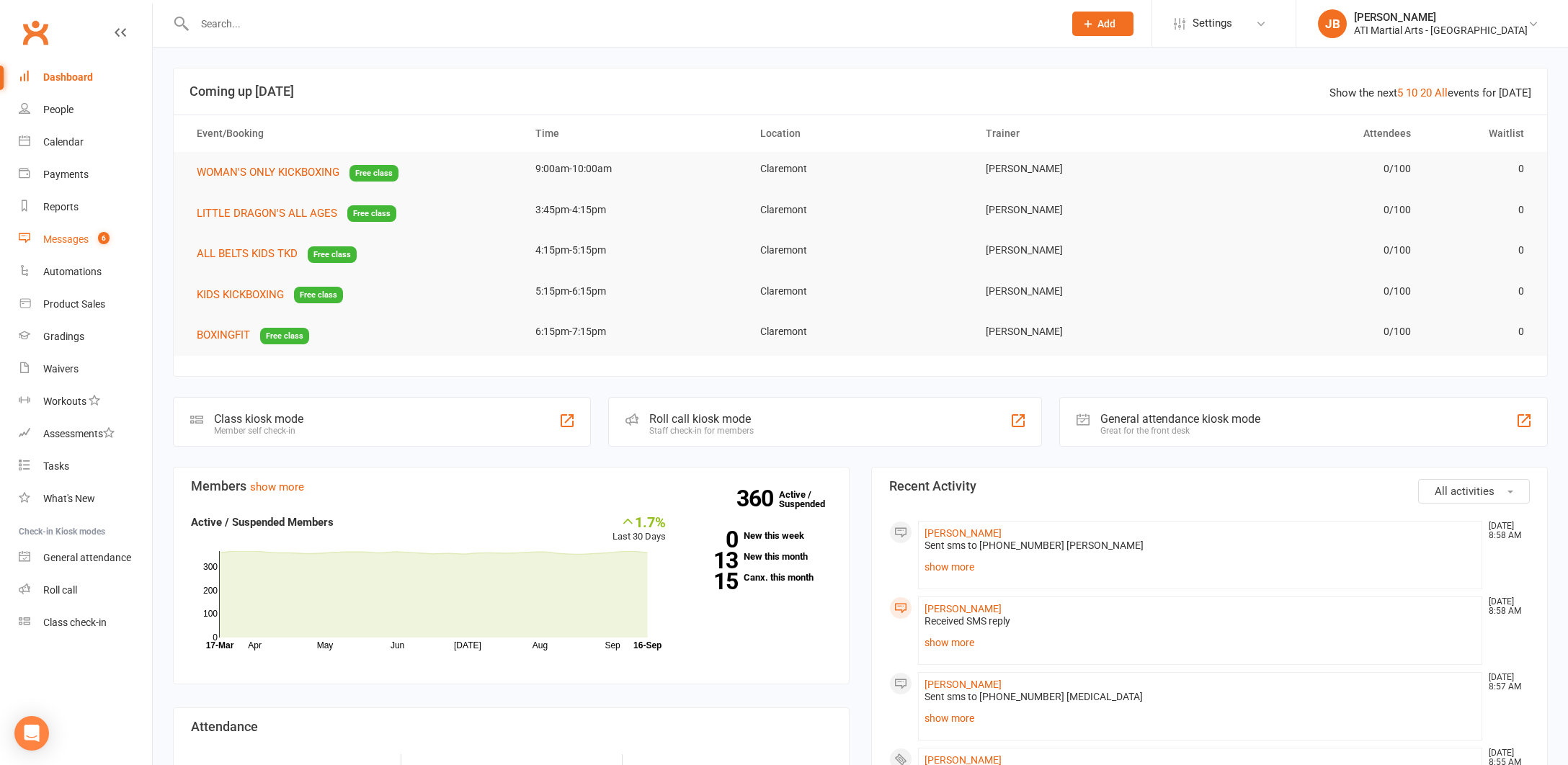
click at [64, 241] on div "Messages" at bounding box center [66, 239] width 45 height 11
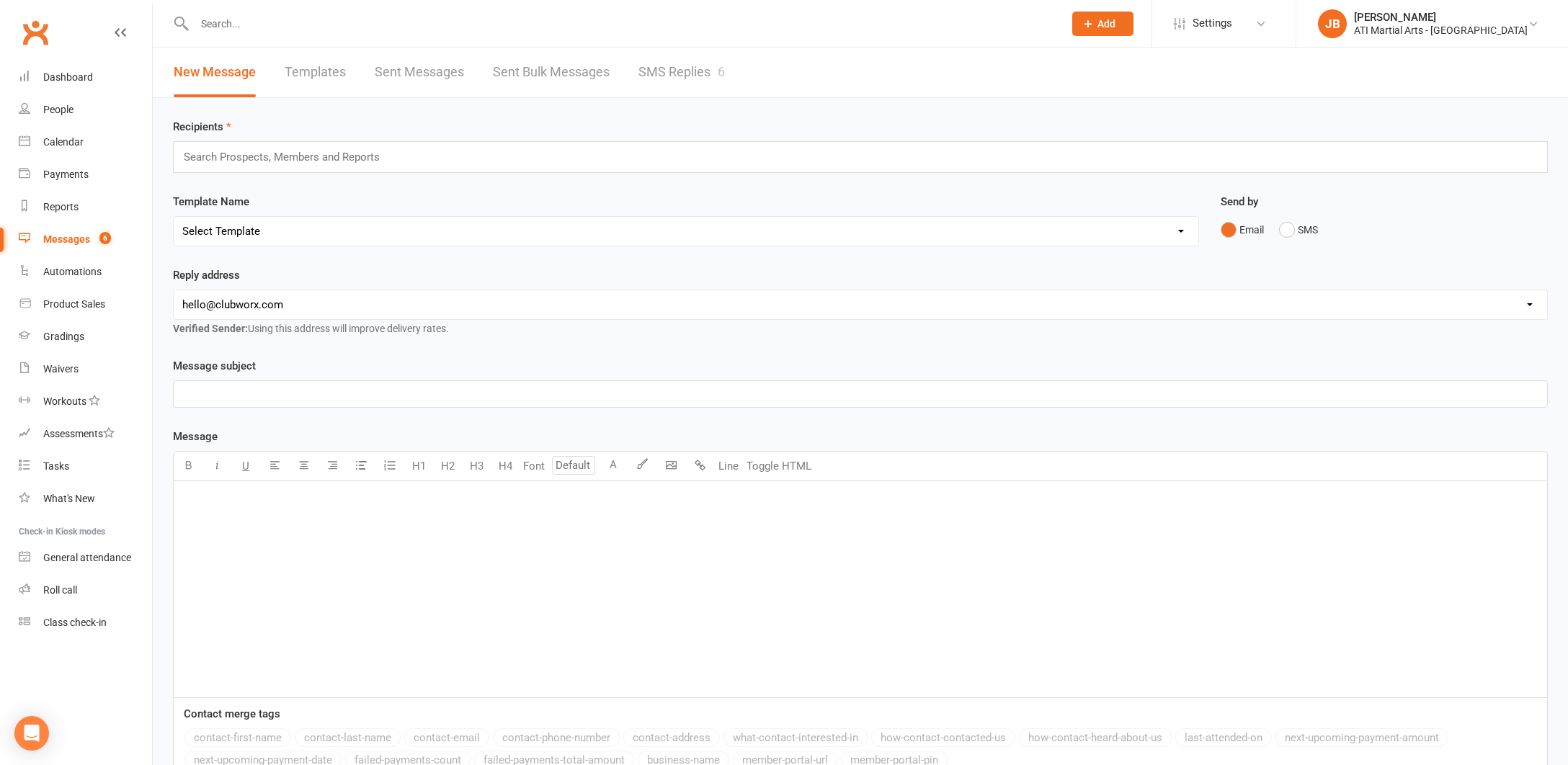
click at [651, 73] on link "SMS Replies 6" at bounding box center [682, 73] width 86 height 50
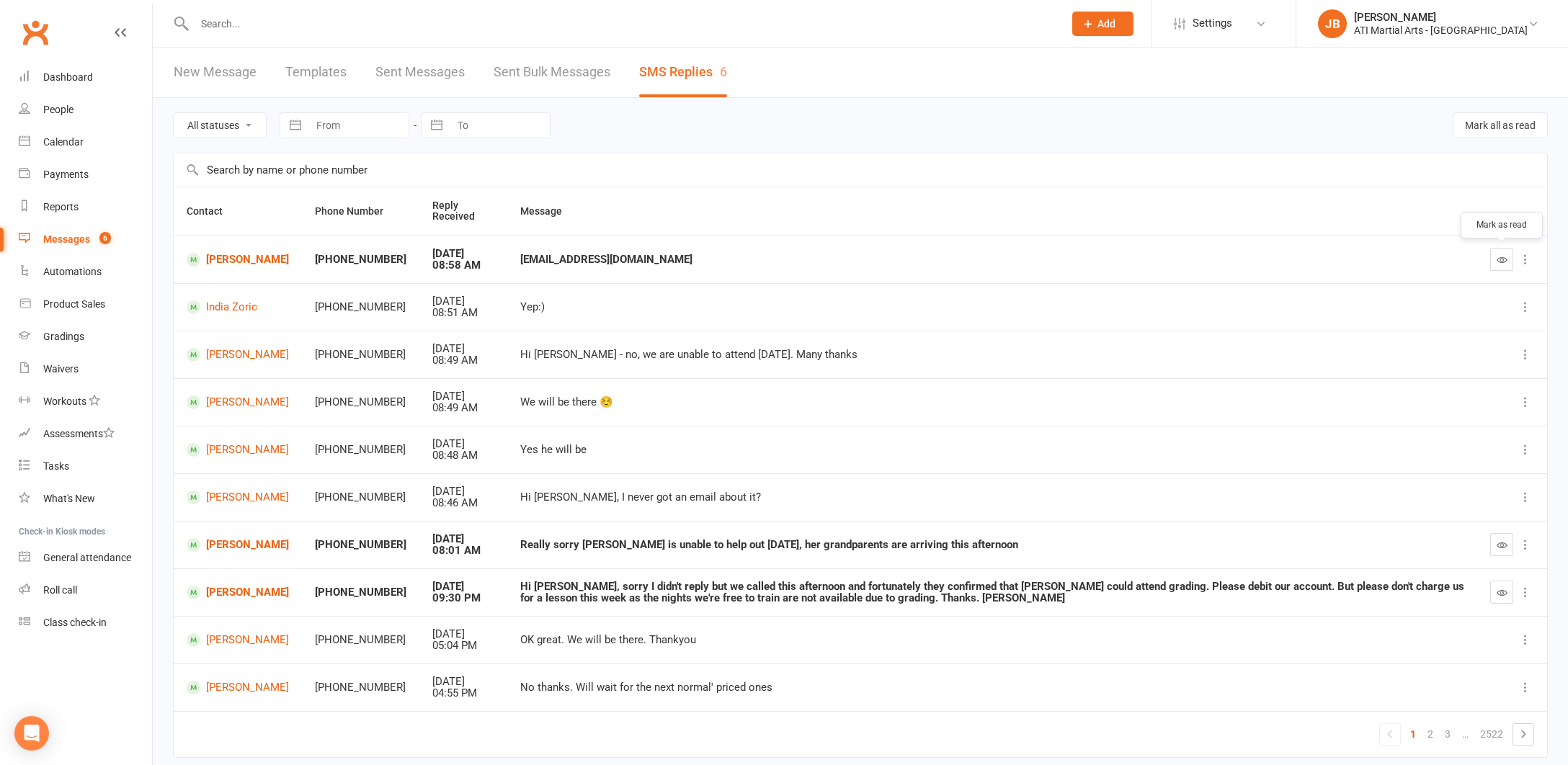
click at [1501, 259] on icon "button" at bounding box center [1502, 259] width 11 height 11
click at [222, 260] on link "[PERSON_NAME]" at bounding box center [237, 260] width 102 height 14
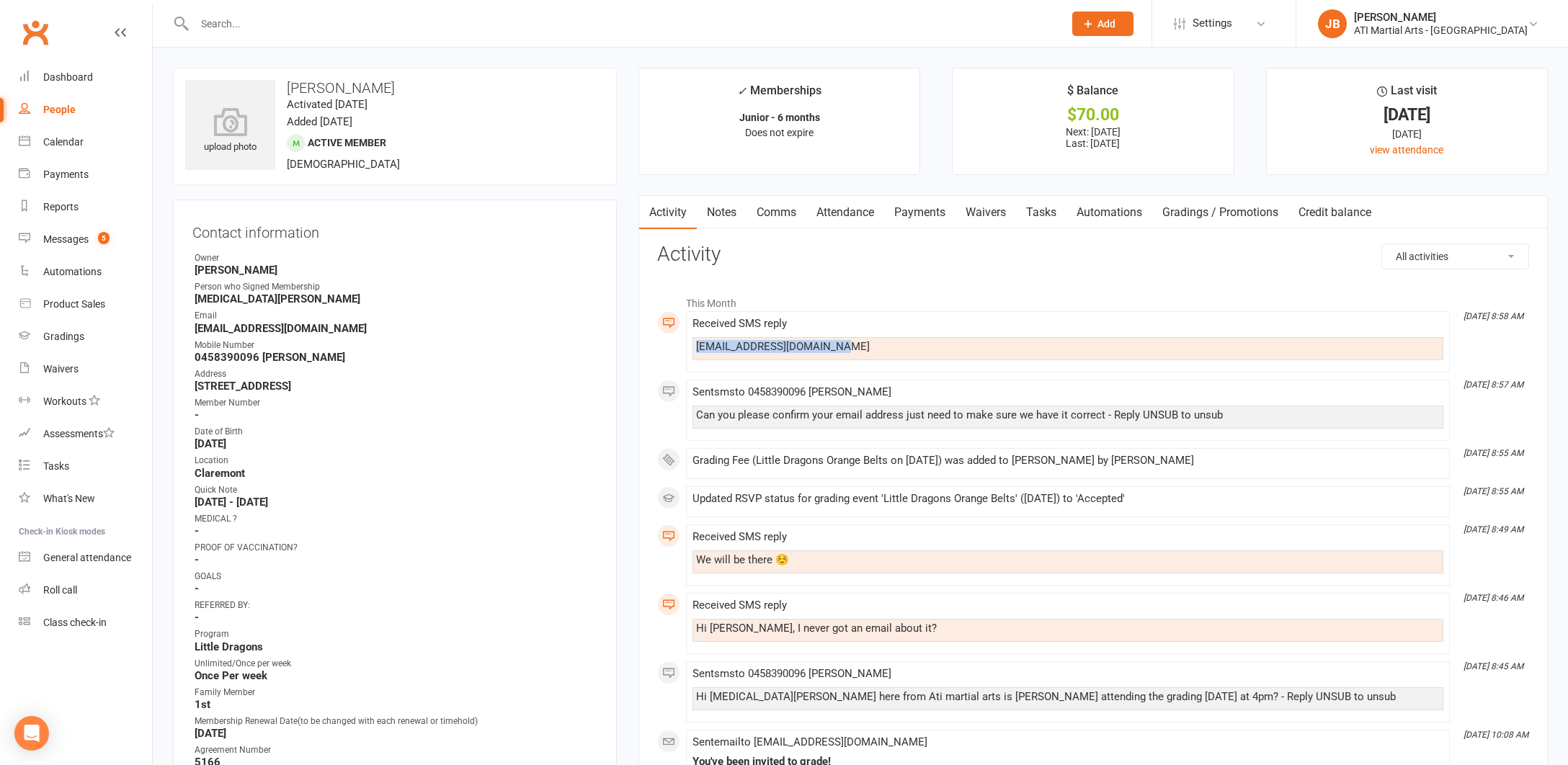
drag, startPoint x: 697, startPoint y: 344, endPoint x: 834, endPoint y: 346, distance: 137.0
click at [834, 346] on div "[EMAIL_ADDRESS][DOMAIN_NAME]" at bounding box center [1068, 346] width 744 height 12
copy div "[EMAIL_ADDRESS][DOMAIN_NAME]"
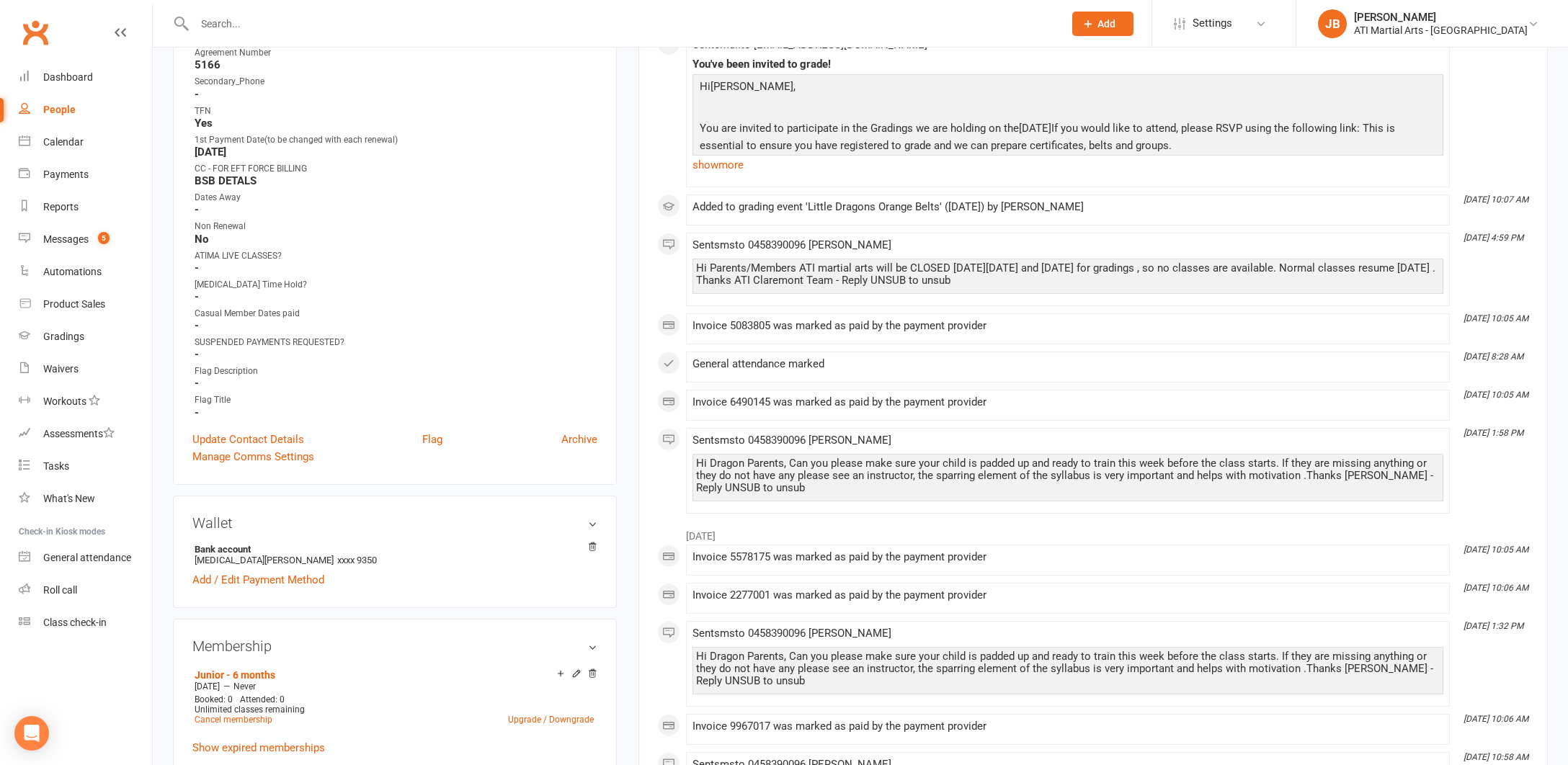
scroll to position [730, 0]
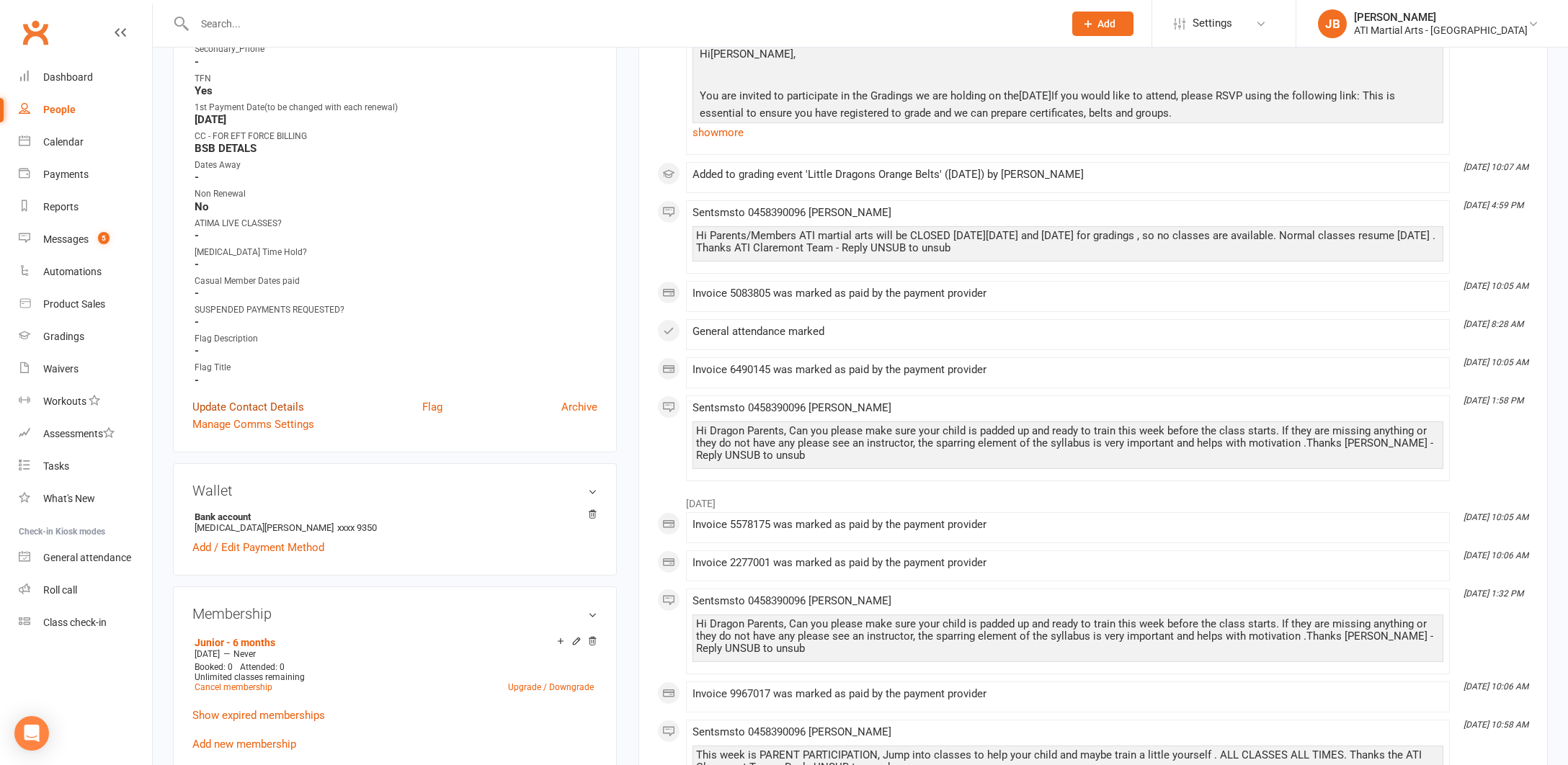
click at [265, 404] on link "Update Contact Details" at bounding box center [248, 406] width 111 height 17
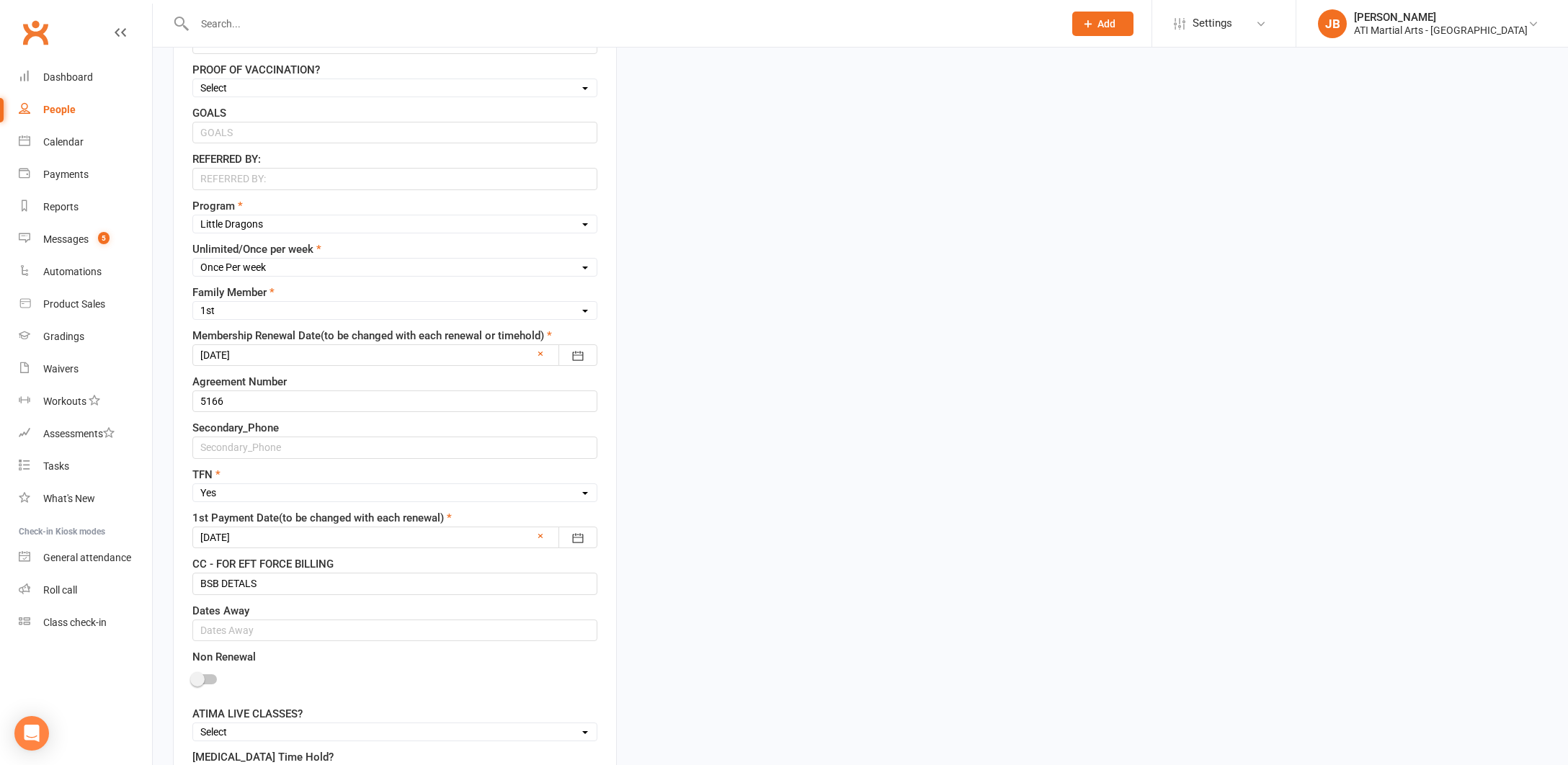
scroll to position [67, 0]
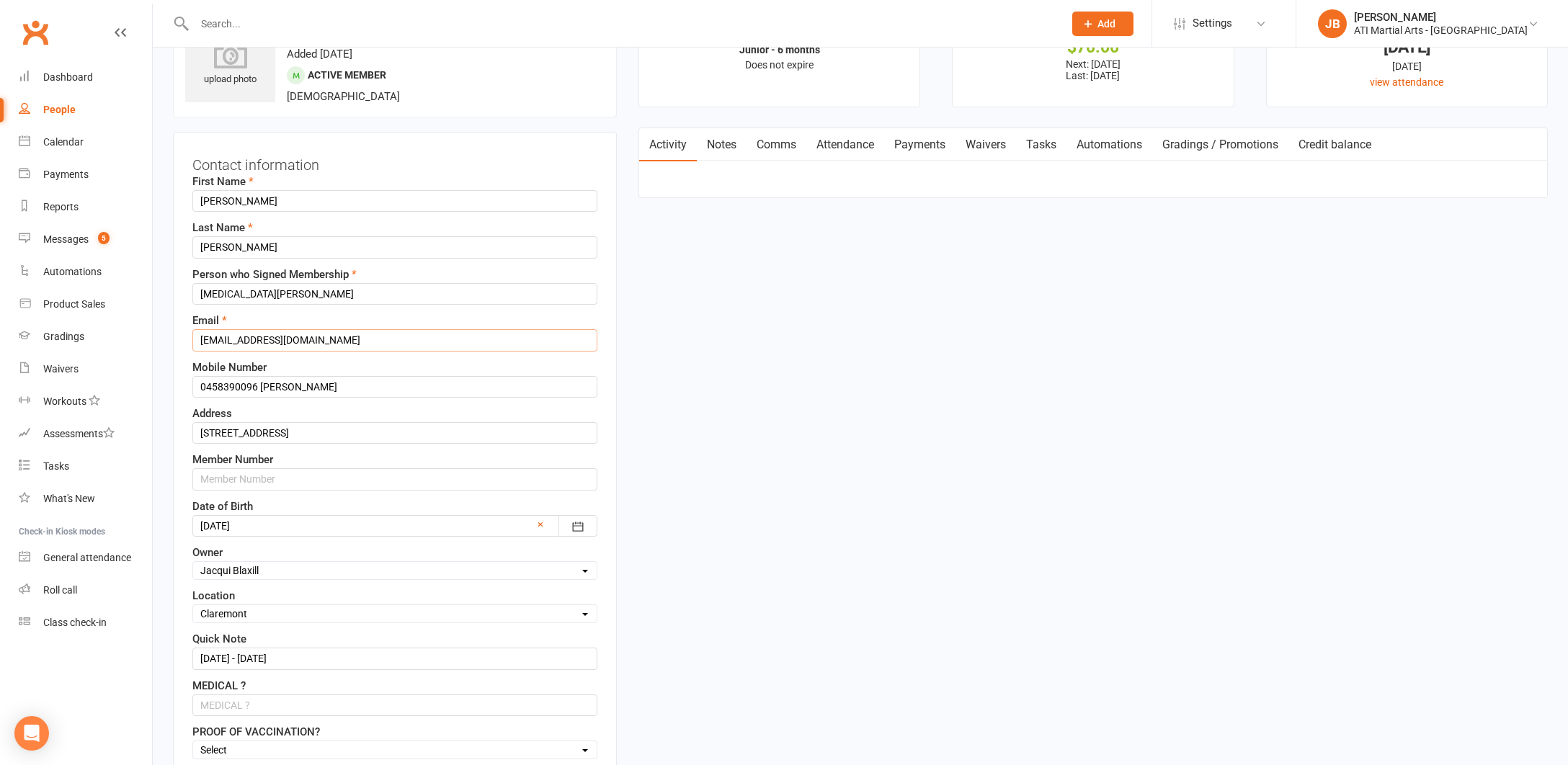
click at [334, 339] on input "[EMAIL_ADDRESS][DOMAIN_NAME]" at bounding box center [395, 340] width 405 height 22
type input "n"
paste input "[EMAIL_ADDRESS][DOMAIN_NAME]"
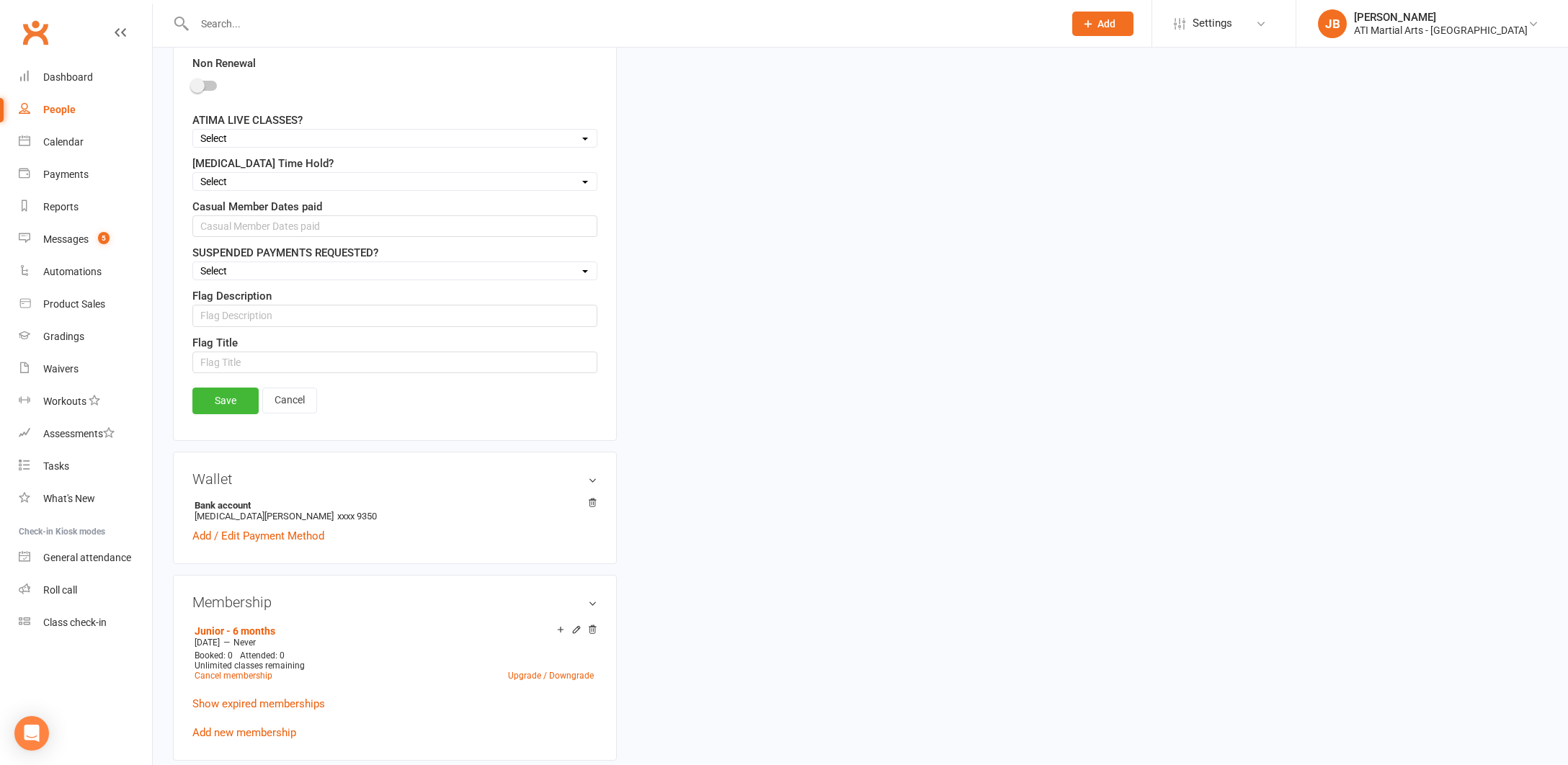
scroll to position [1326, 0]
type input "[EMAIL_ADDRESS][DOMAIN_NAME]"
click at [224, 397] on link "Save" at bounding box center [225, 397] width 66 height 26
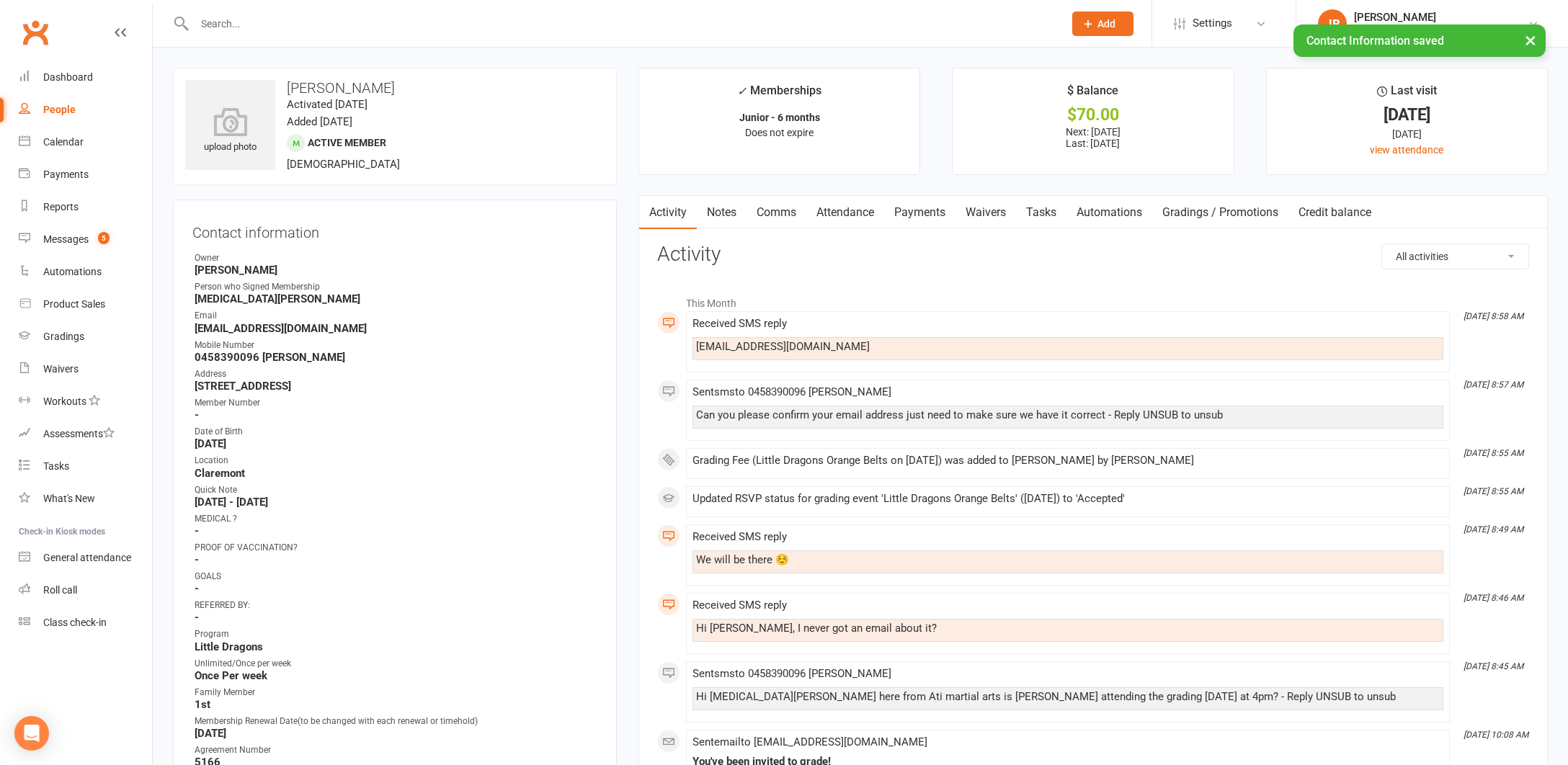
scroll to position [0, 0]
click at [773, 212] on link "Comms" at bounding box center [776, 212] width 60 height 33
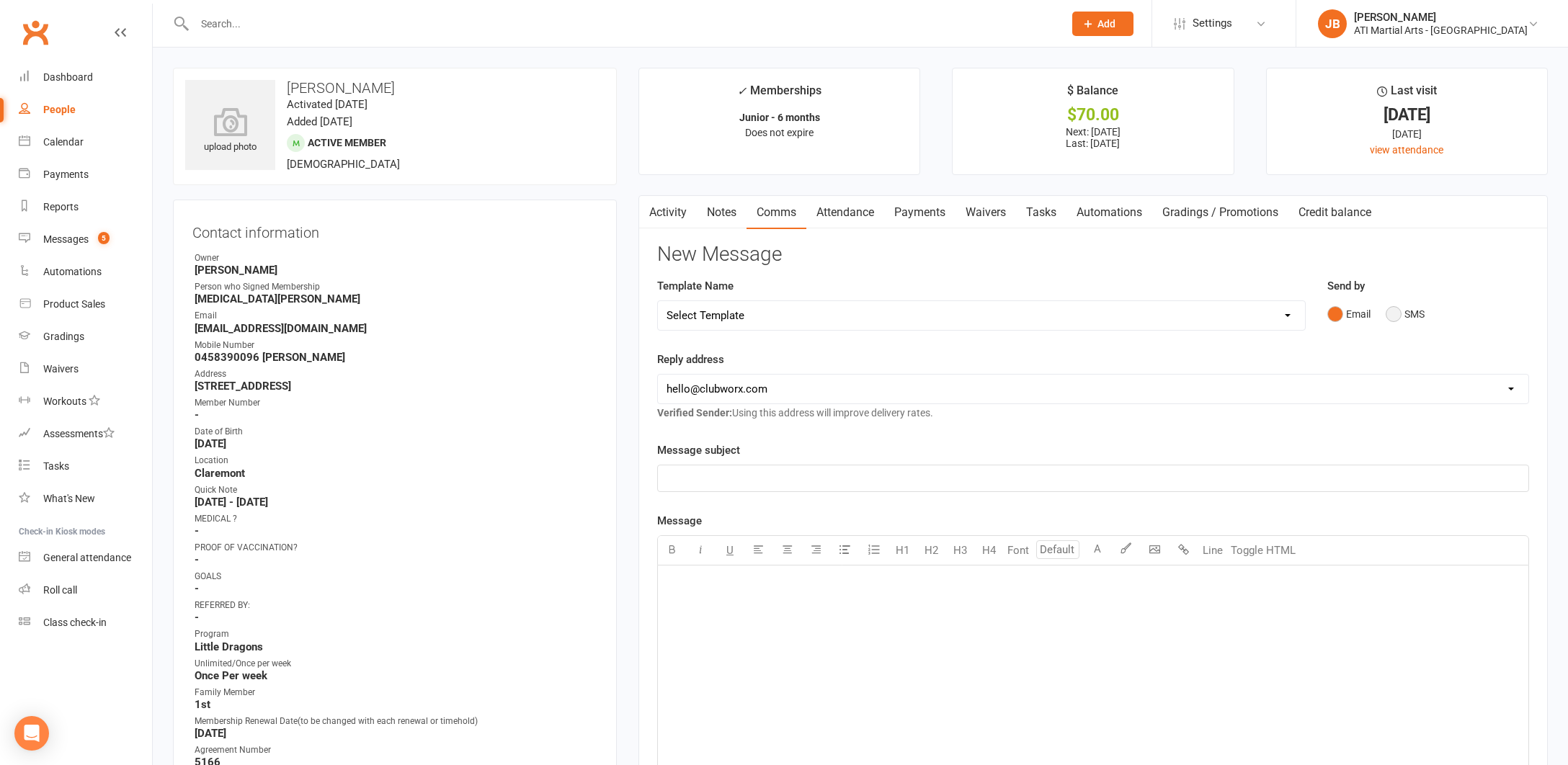
click at [1393, 316] on button "SMS" at bounding box center [1404, 314] width 39 height 27
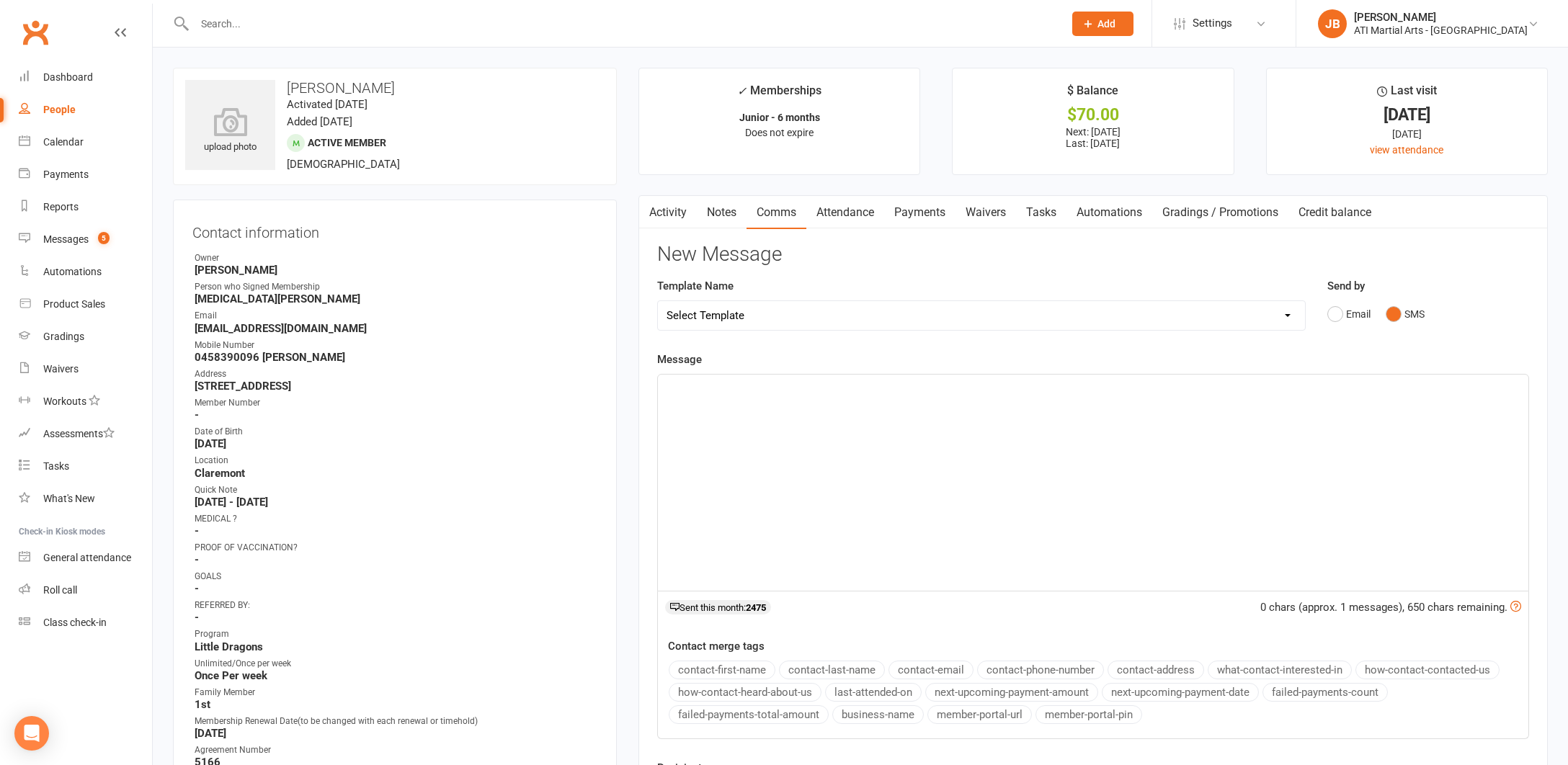
click at [684, 384] on p "﻿" at bounding box center [1093, 387] width 853 height 17
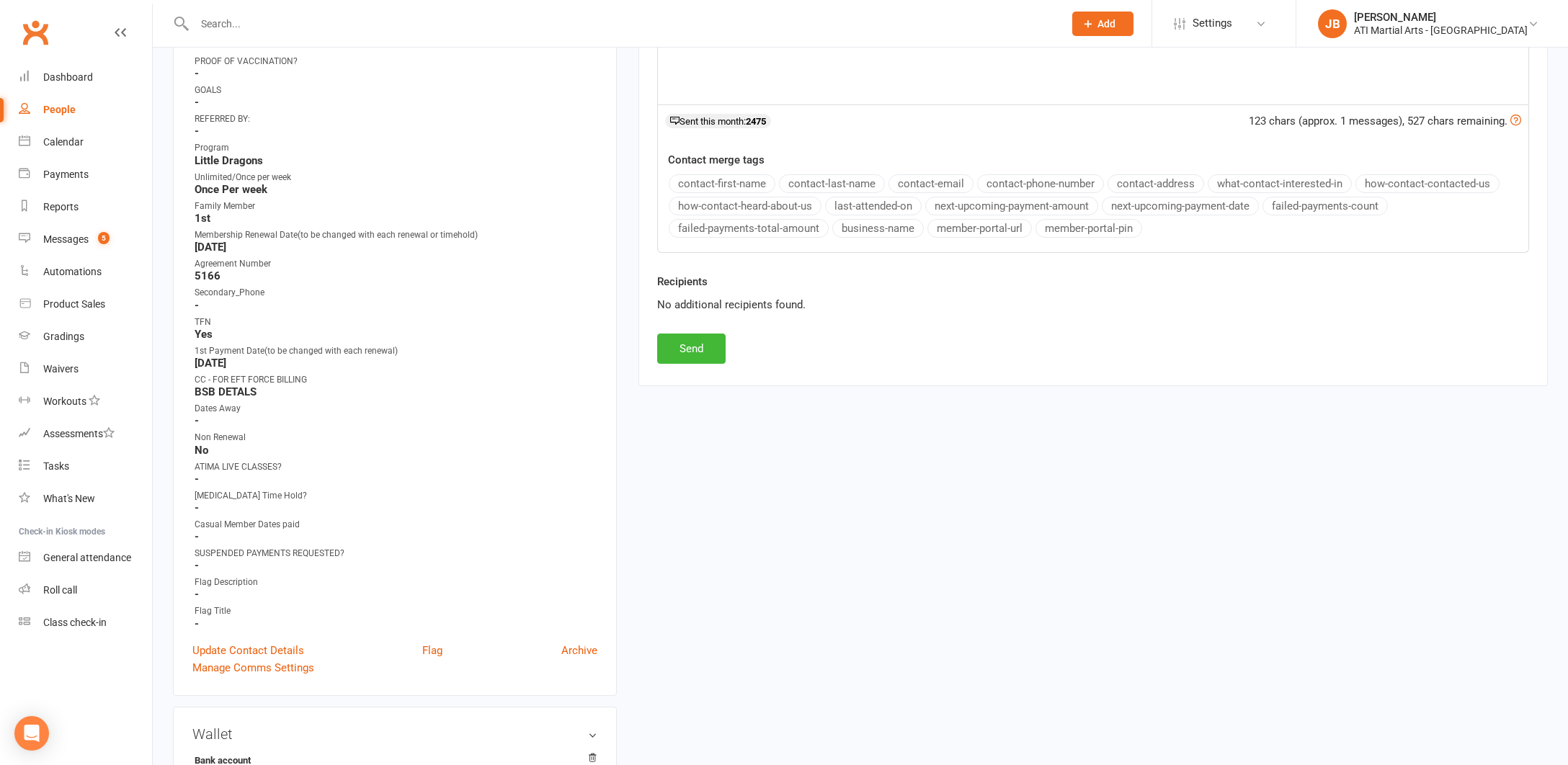
scroll to position [569, 0]
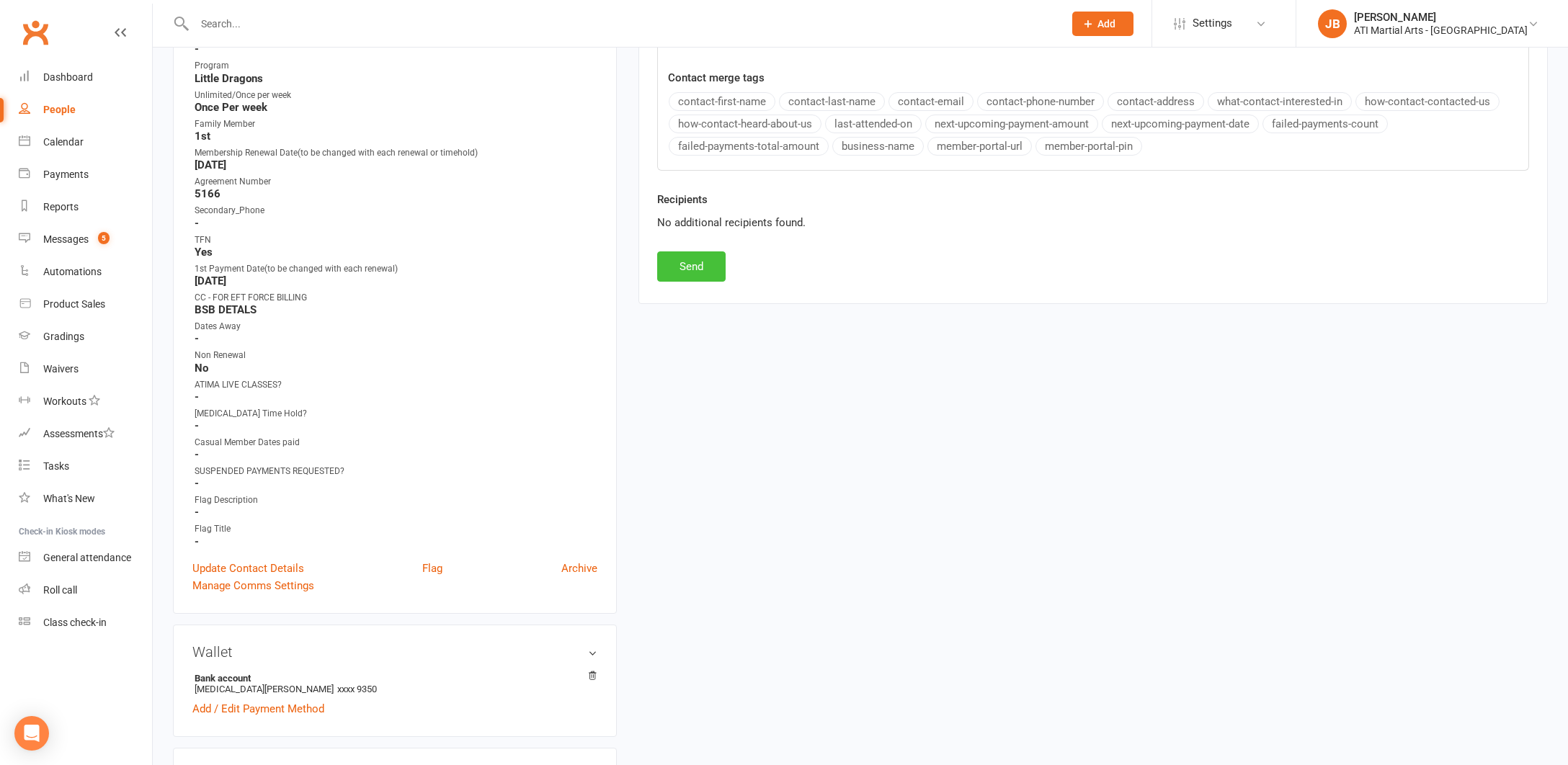
click at [698, 270] on button "Send" at bounding box center [691, 267] width 68 height 30
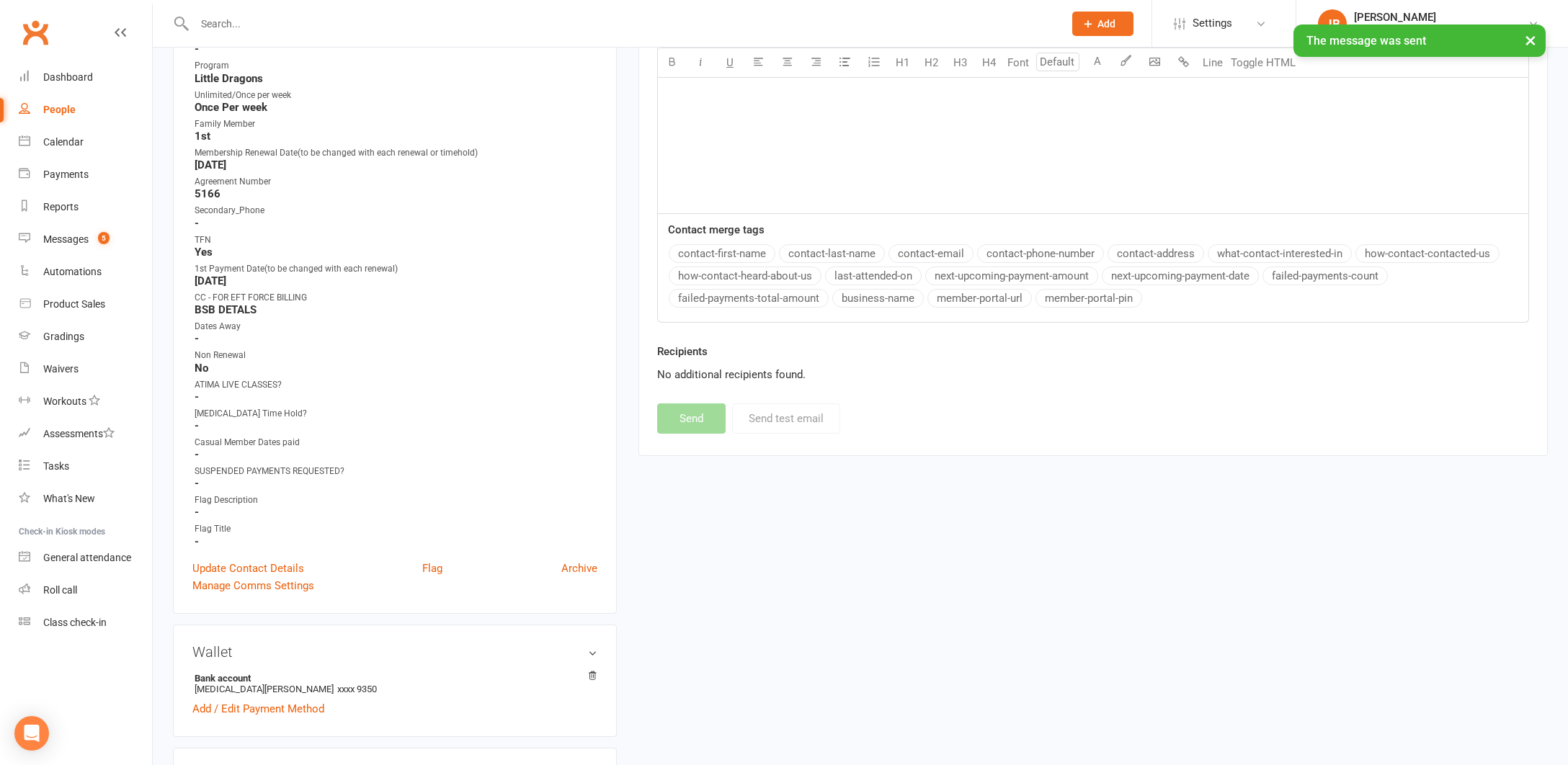
click at [34, 24] on div "× The message was sent" at bounding box center [774, 24] width 1549 height 0
click at [35, 31] on link "Clubworx" at bounding box center [36, 33] width 36 height 36
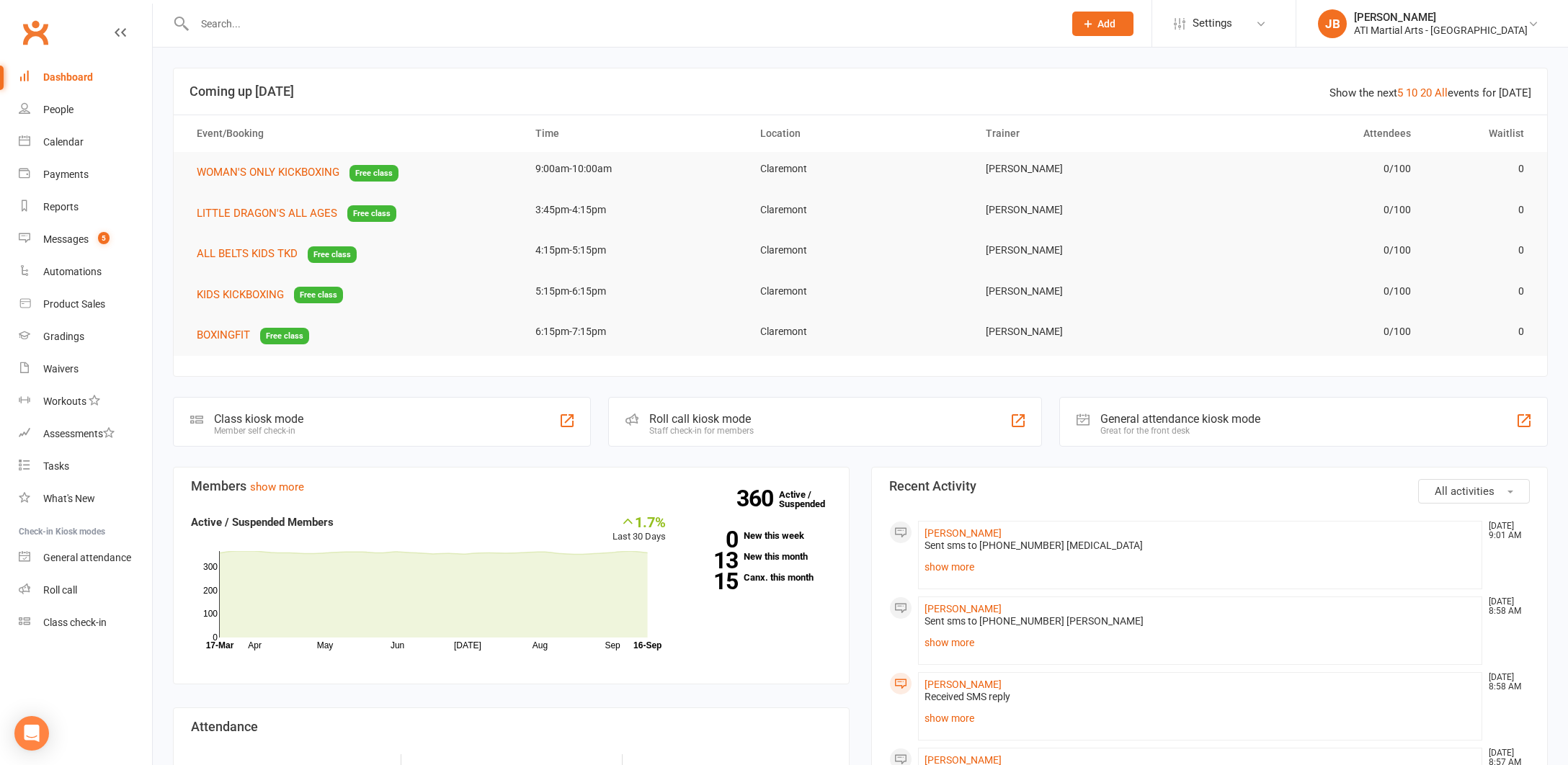
click at [33, 32] on link "Clubworx" at bounding box center [36, 33] width 36 height 36
click at [68, 241] on div "Messages" at bounding box center [66, 239] width 45 height 11
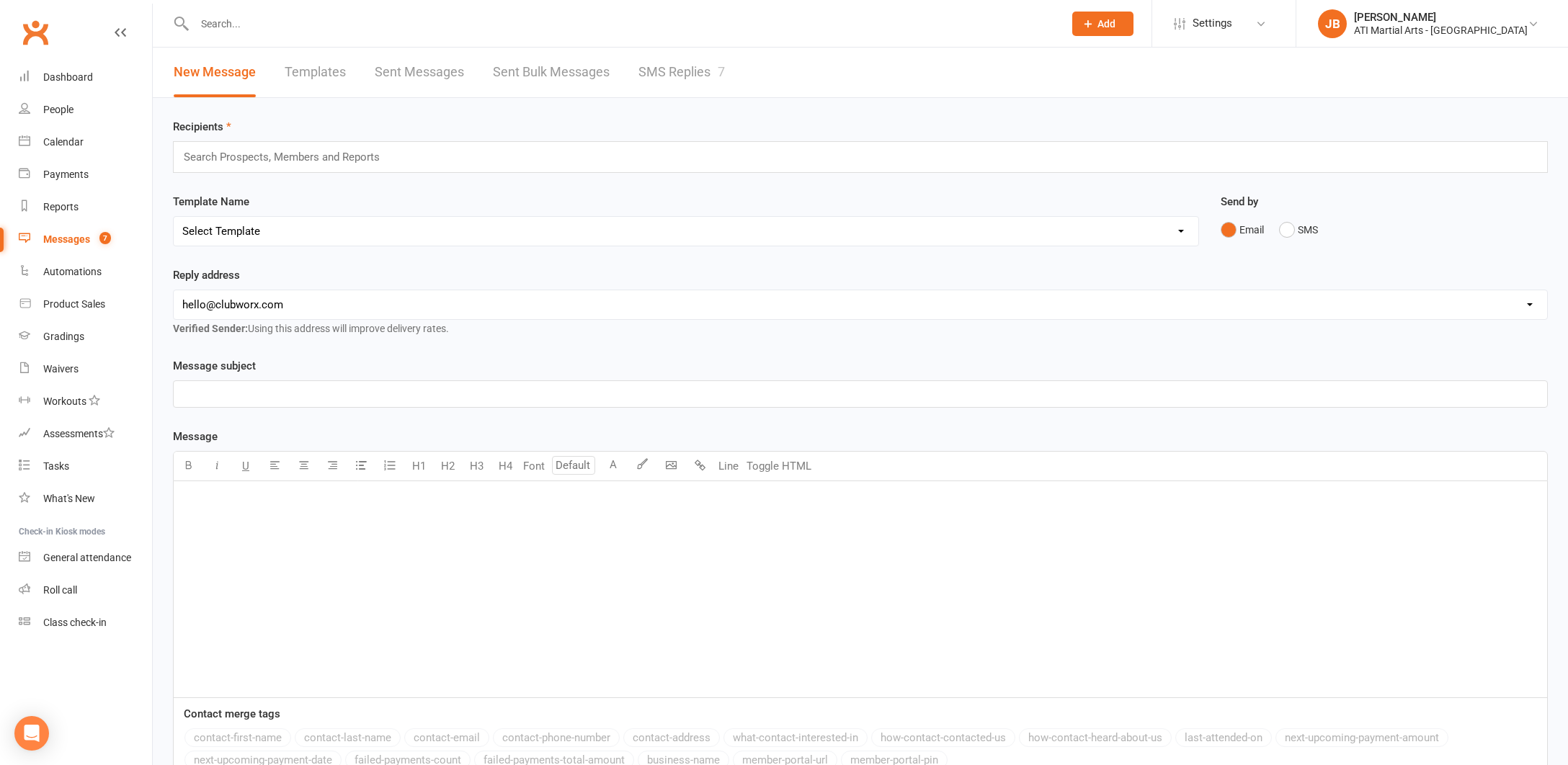
click at [659, 70] on link "SMS Replies 7" at bounding box center [682, 73] width 86 height 50
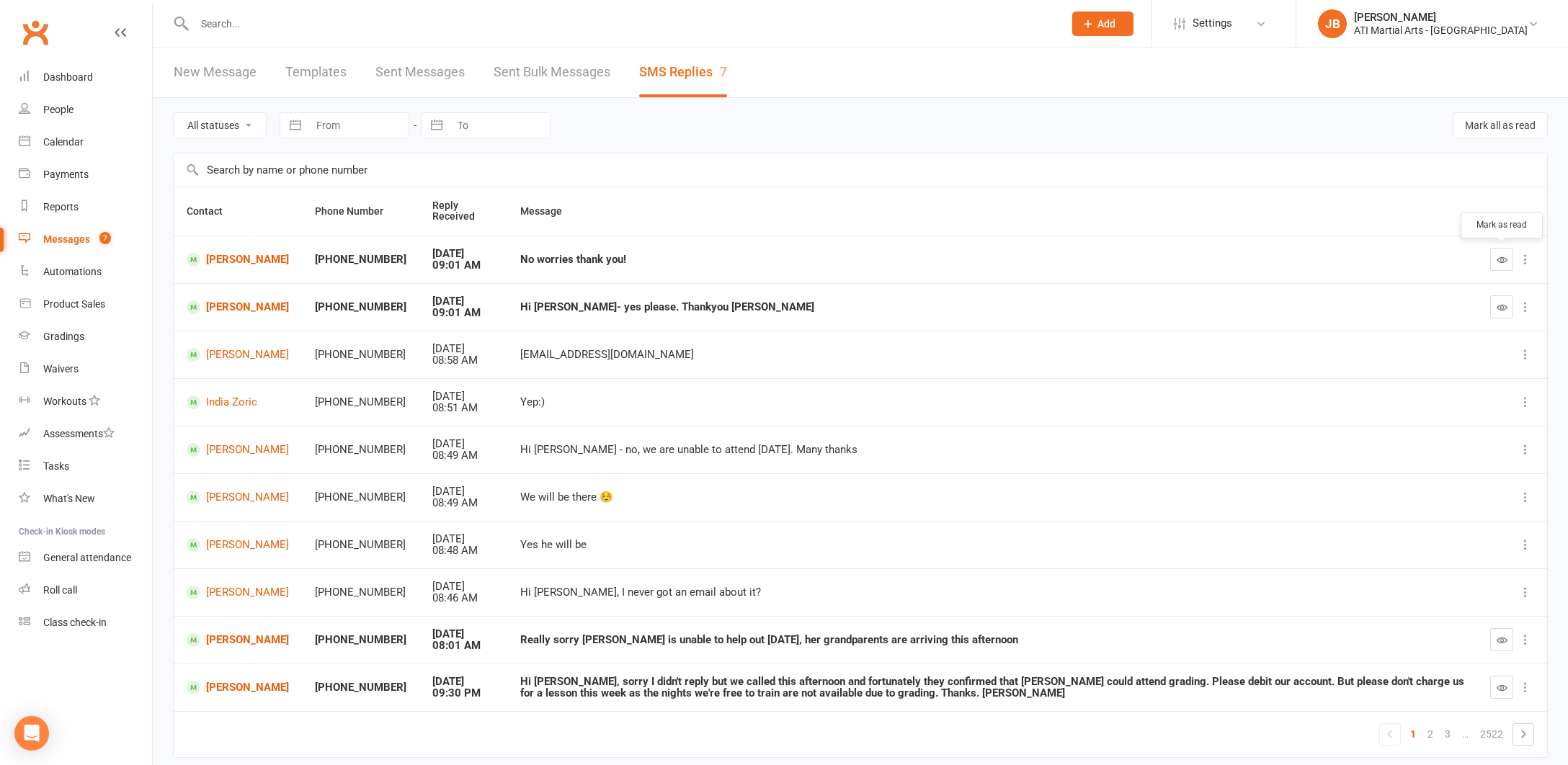
click at [1501, 259] on icon "button" at bounding box center [1502, 259] width 11 height 11
click at [1504, 305] on icon "button" at bounding box center [1502, 307] width 11 height 11
click at [34, 36] on link "Clubworx" at bounding box center [36, 33] width 36 height 36
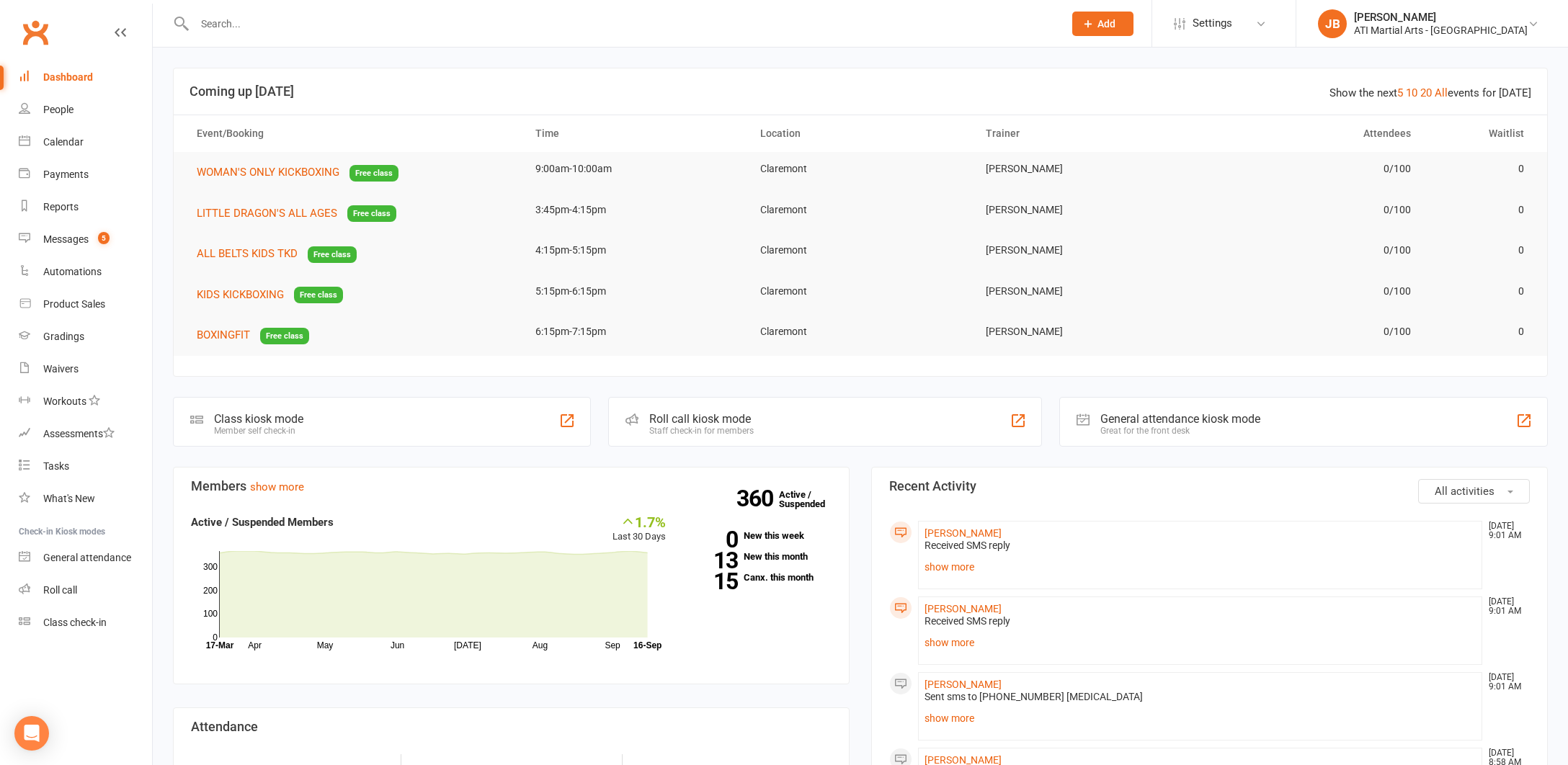
click at [226, 22] on input "text" at bounding box center [622, 24] width 863 height 20
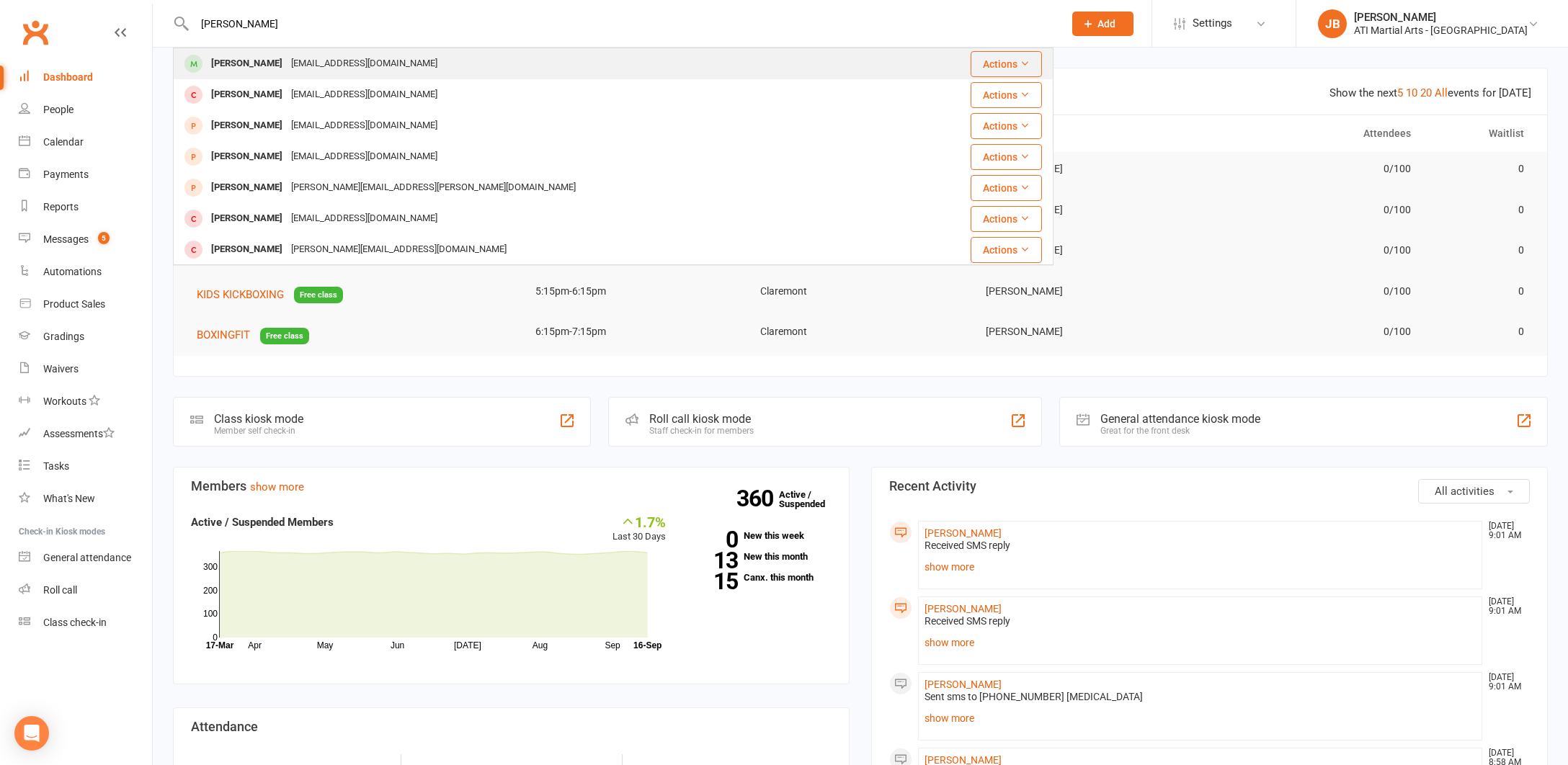
type input "[PERSON_NAME]"
click at [240, 62] on div "[PERSON_NAME]" at bounding box center [246, 64] width 80 height 21
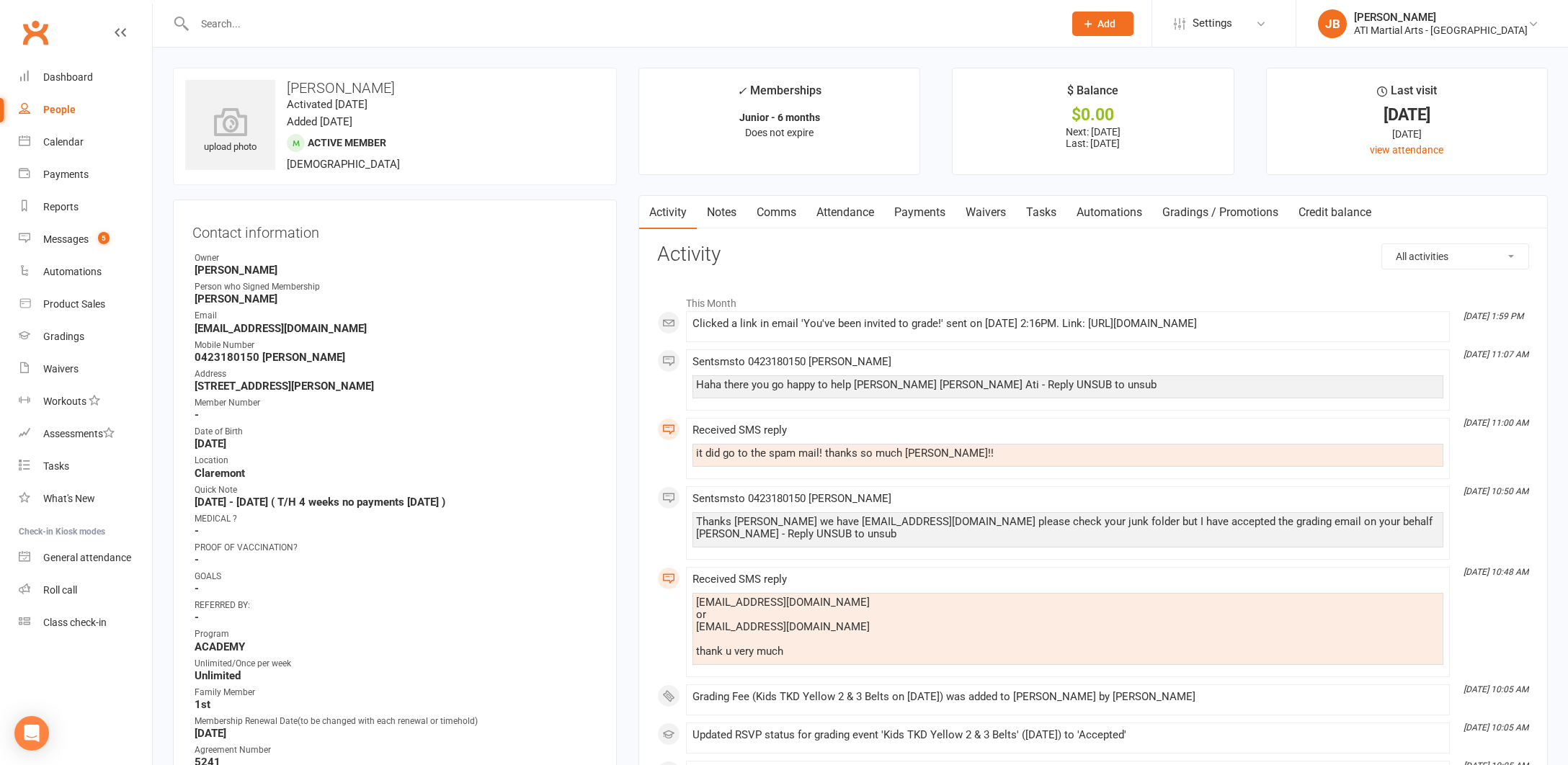
click at [929, 212] on link "Payments" at bounding box center [920, 212] width 71 height 33
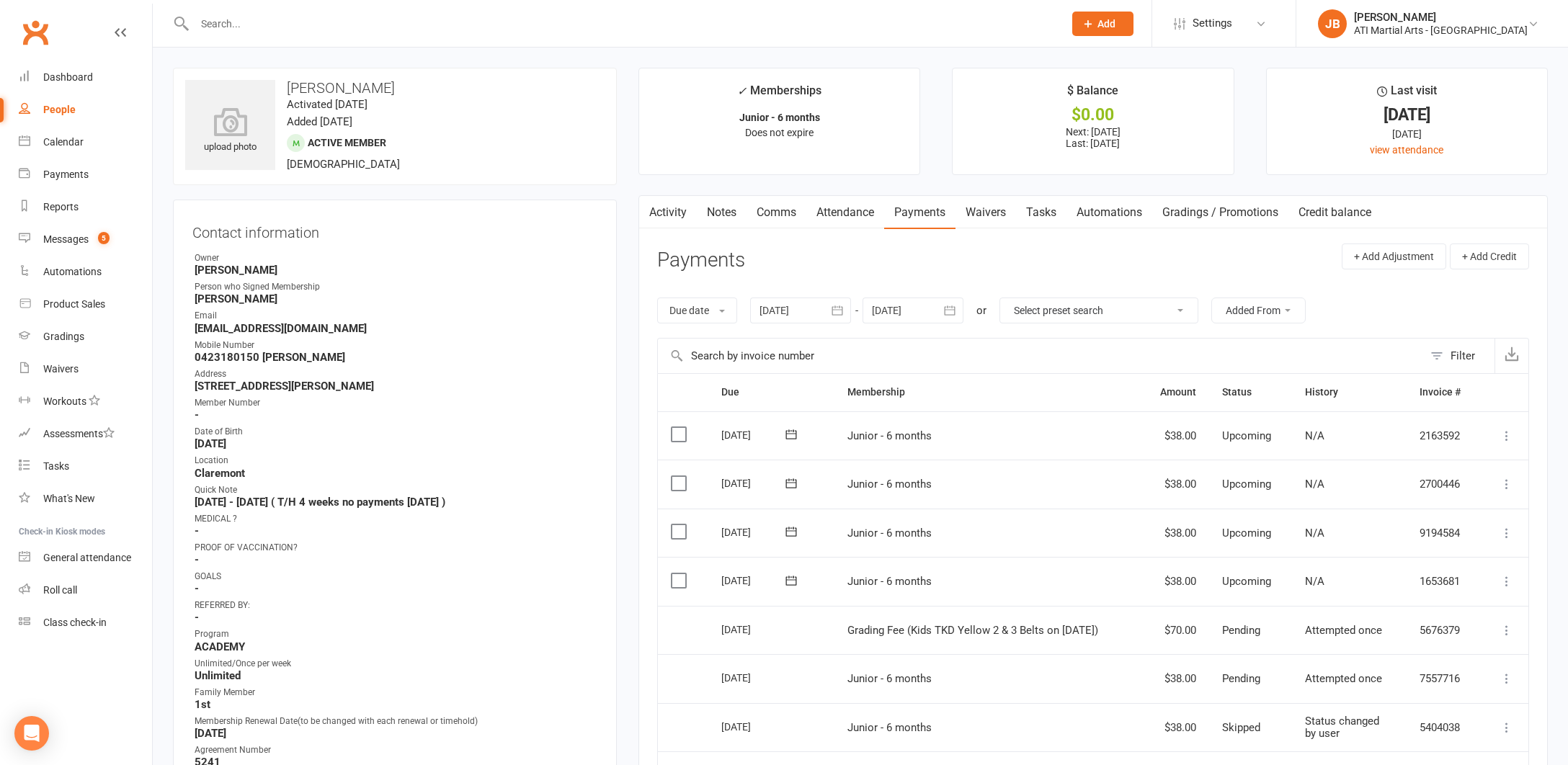
click at [666, 209] on link "Activity" at bounding box center [668, 212] width 58 height 33
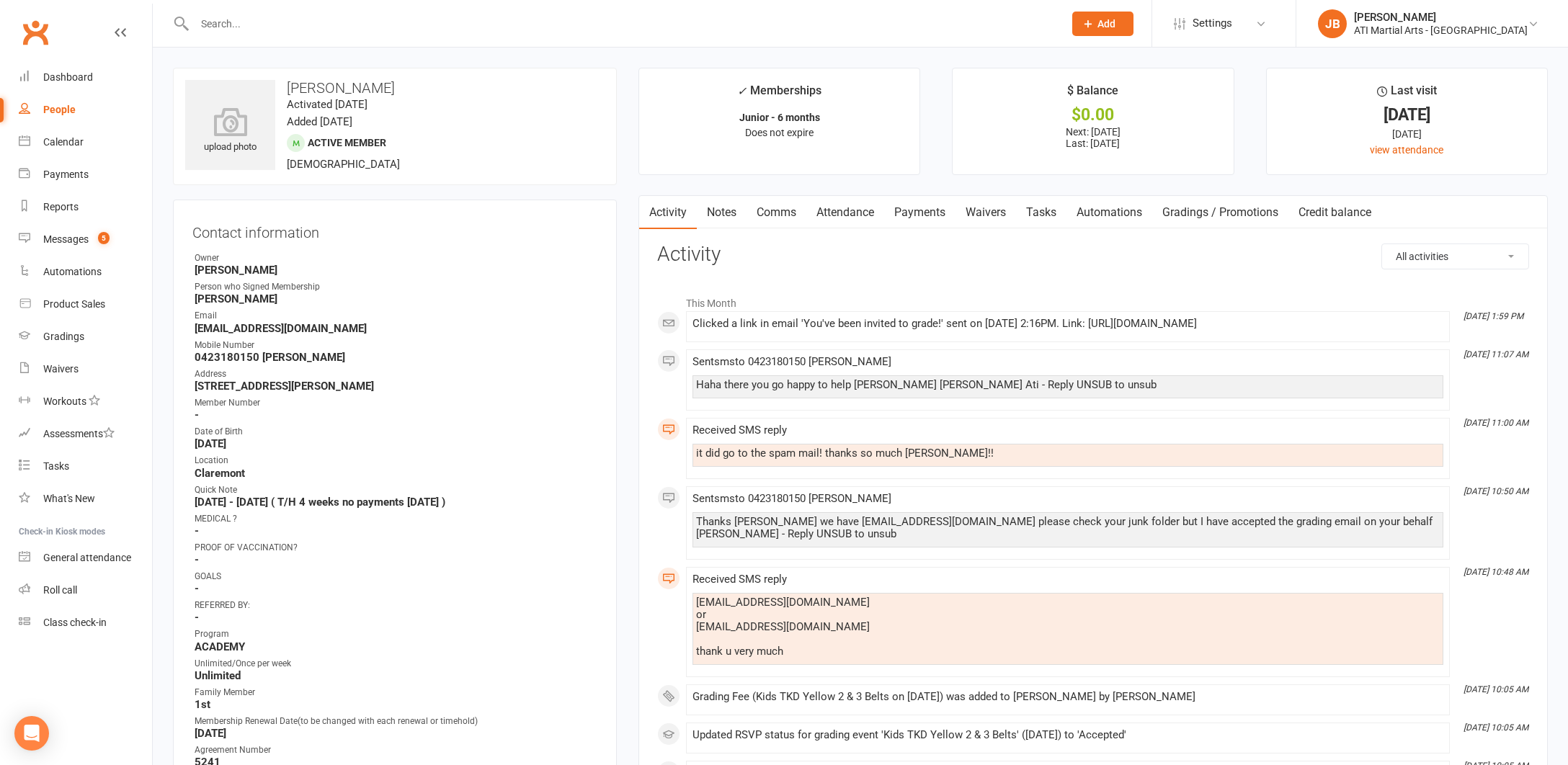
scroll to position [3, 0]
click at [206, 22] on input "text" at bounding box center [622, 24] width 863 height 20
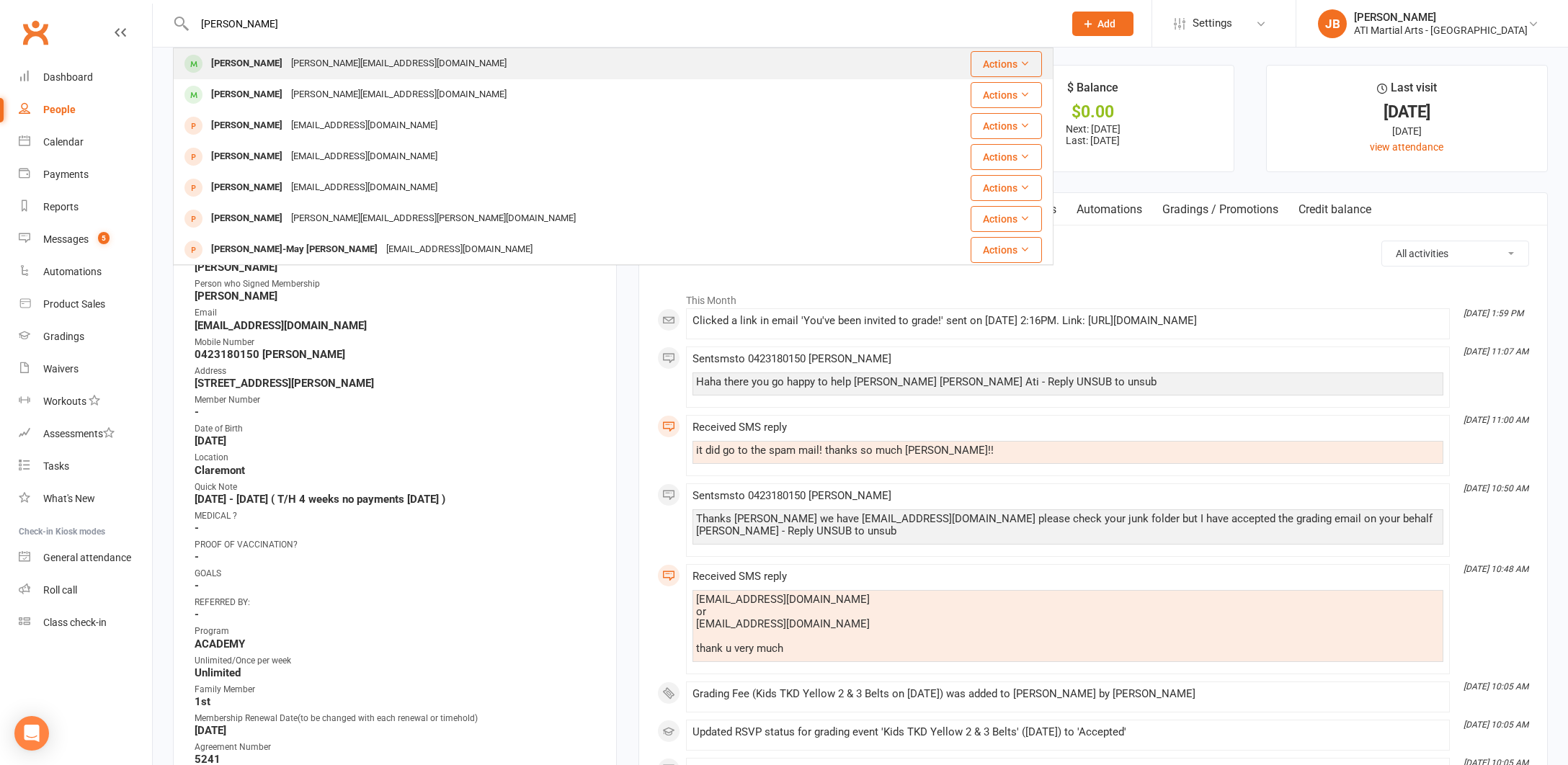
type input "Ella Liddell"
click at [221, 65] on div "Ella Liddell" at bounding box center [246, 64] width 80 height 21
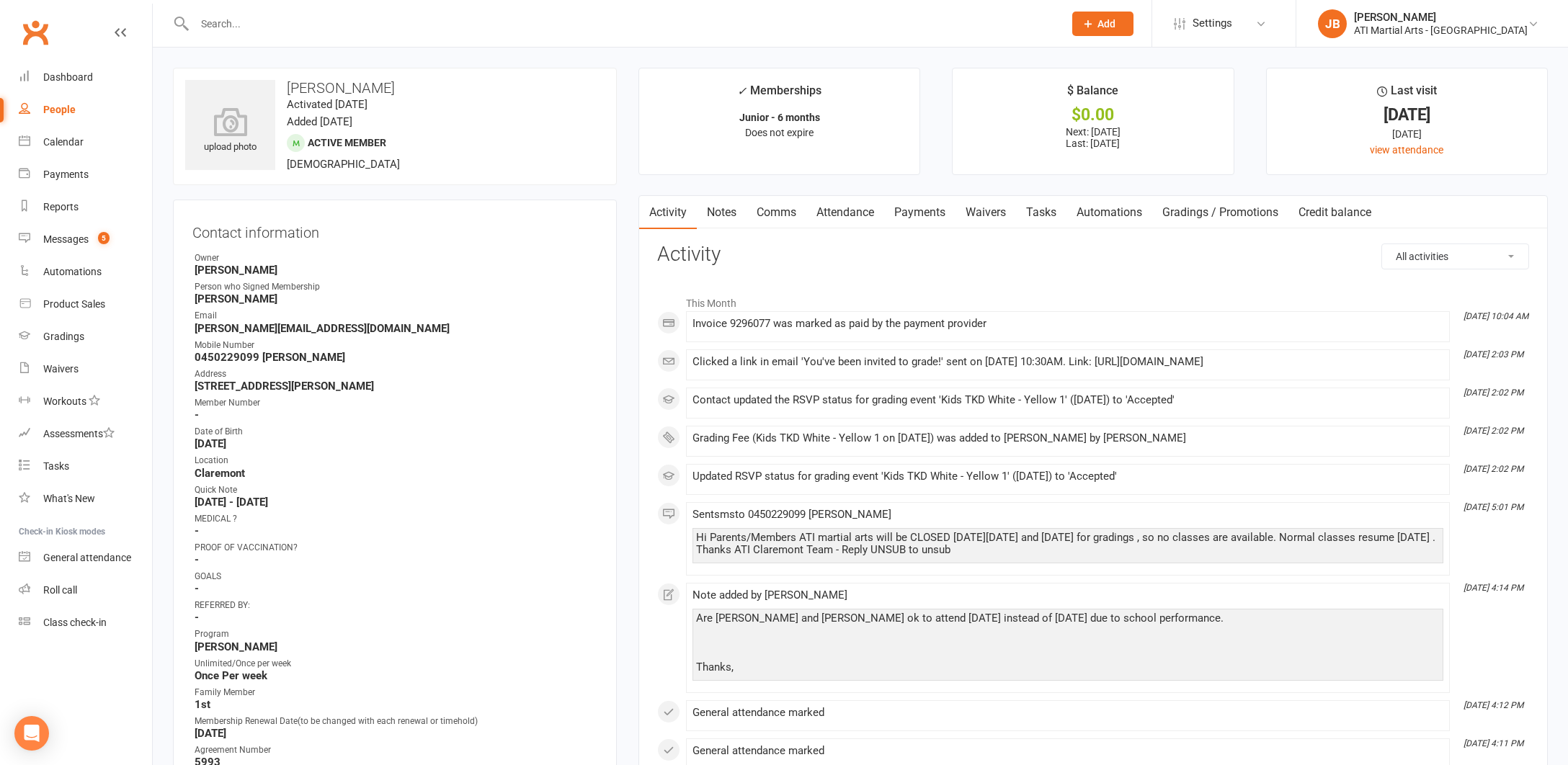
click at [908, 212] on link "Payments" at bounding box center [920, 212] width 71 height 33
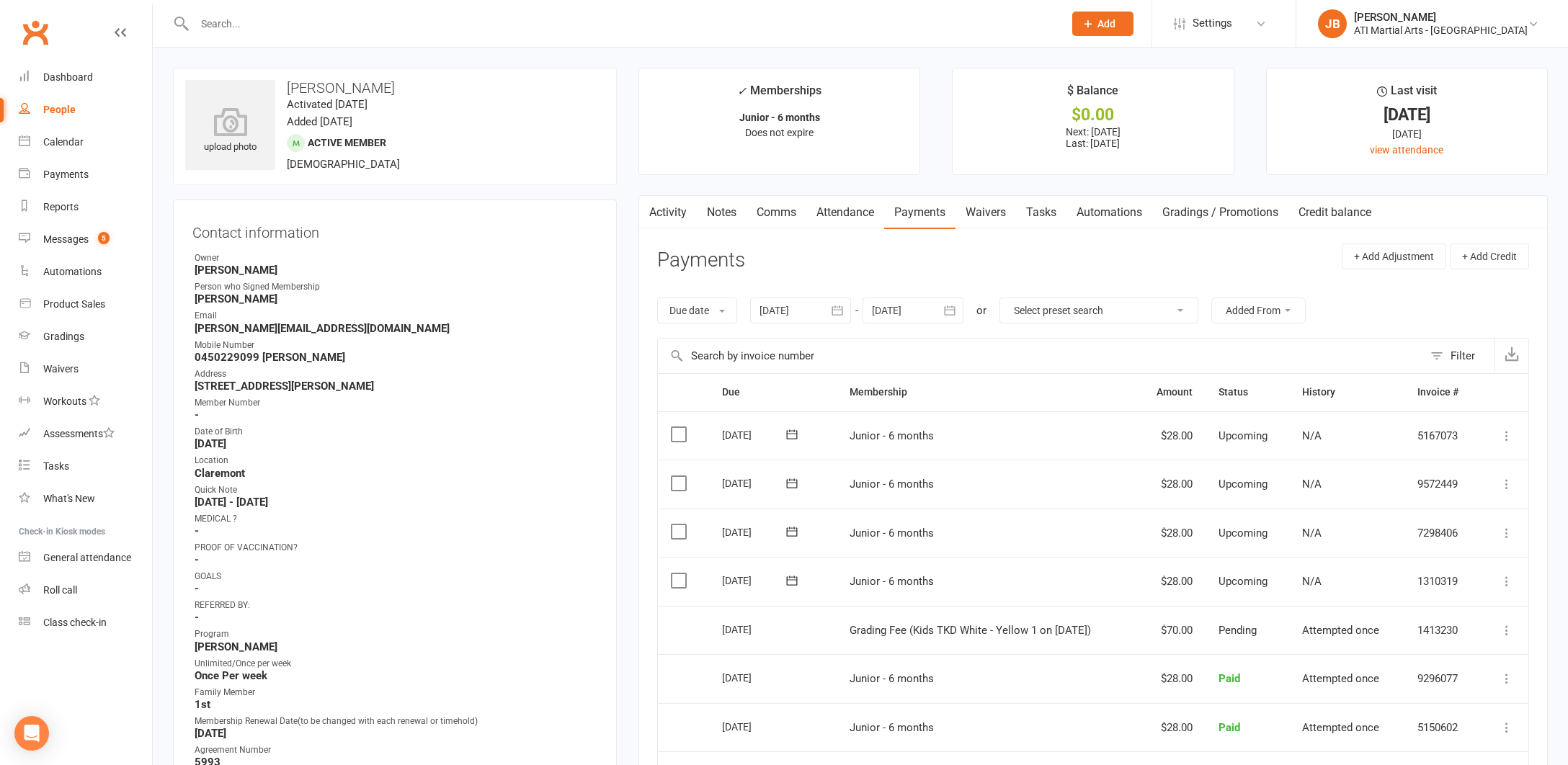
click at [225, 24] on input "text" at bounding box center [622, 24] width 863 height 20
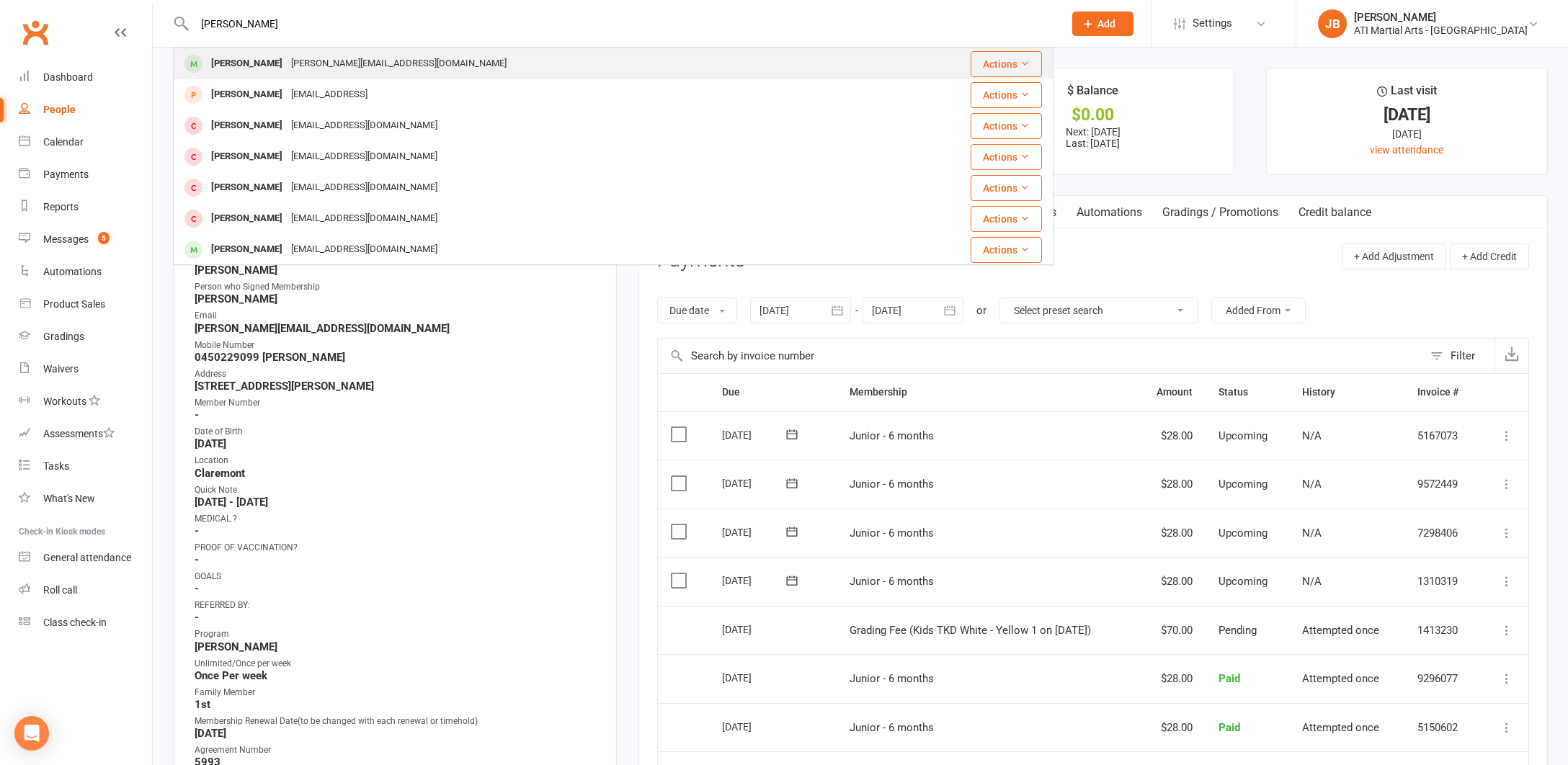
type input "Hugo Lidd"
click at [234, 61] on div "Hugo Liddell" at bounding box center [246, 64] width 80 height 21
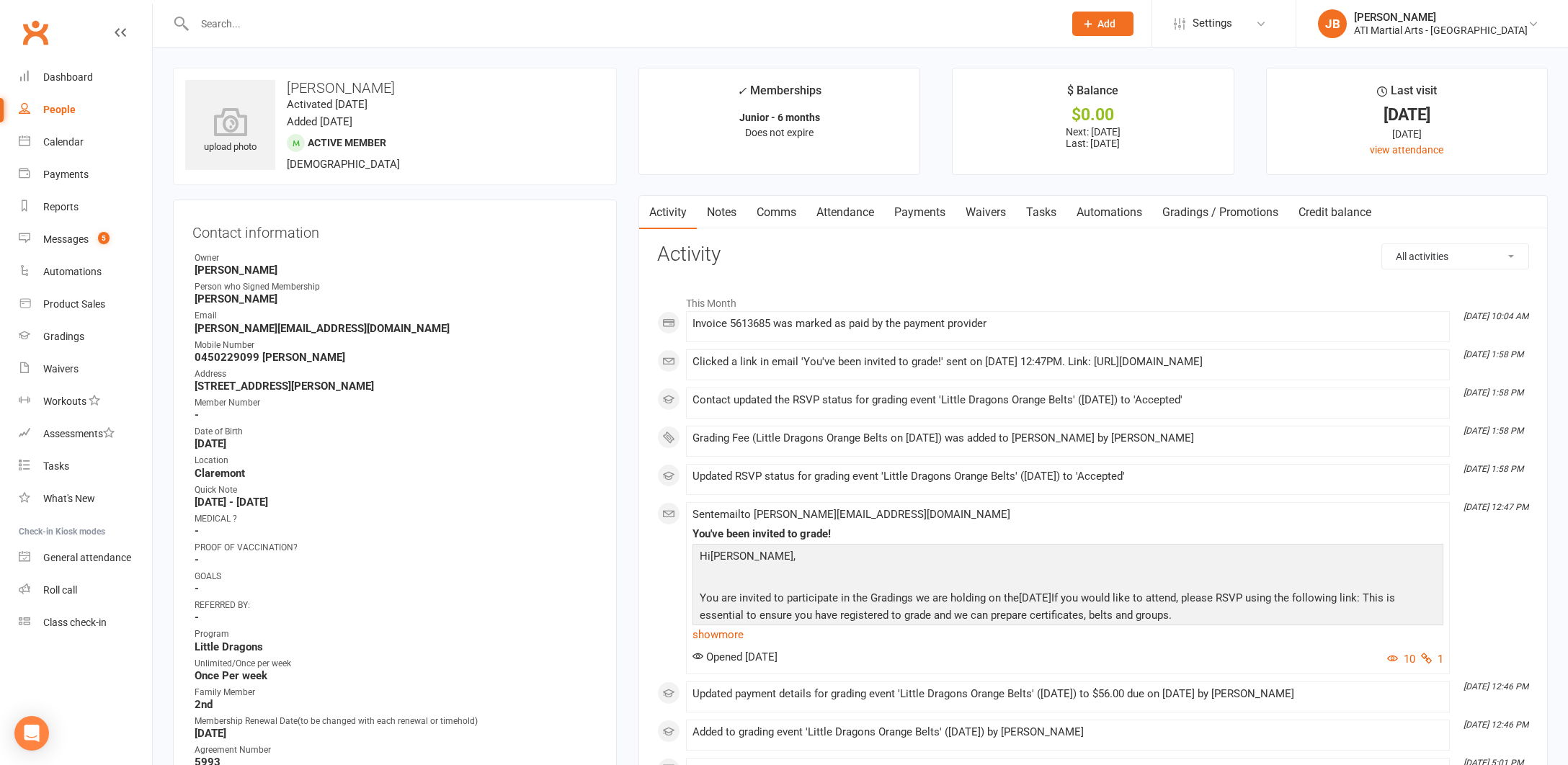
click at [929, 210] on link "Payments" at bounding box center [920, 212] width 71 height 33
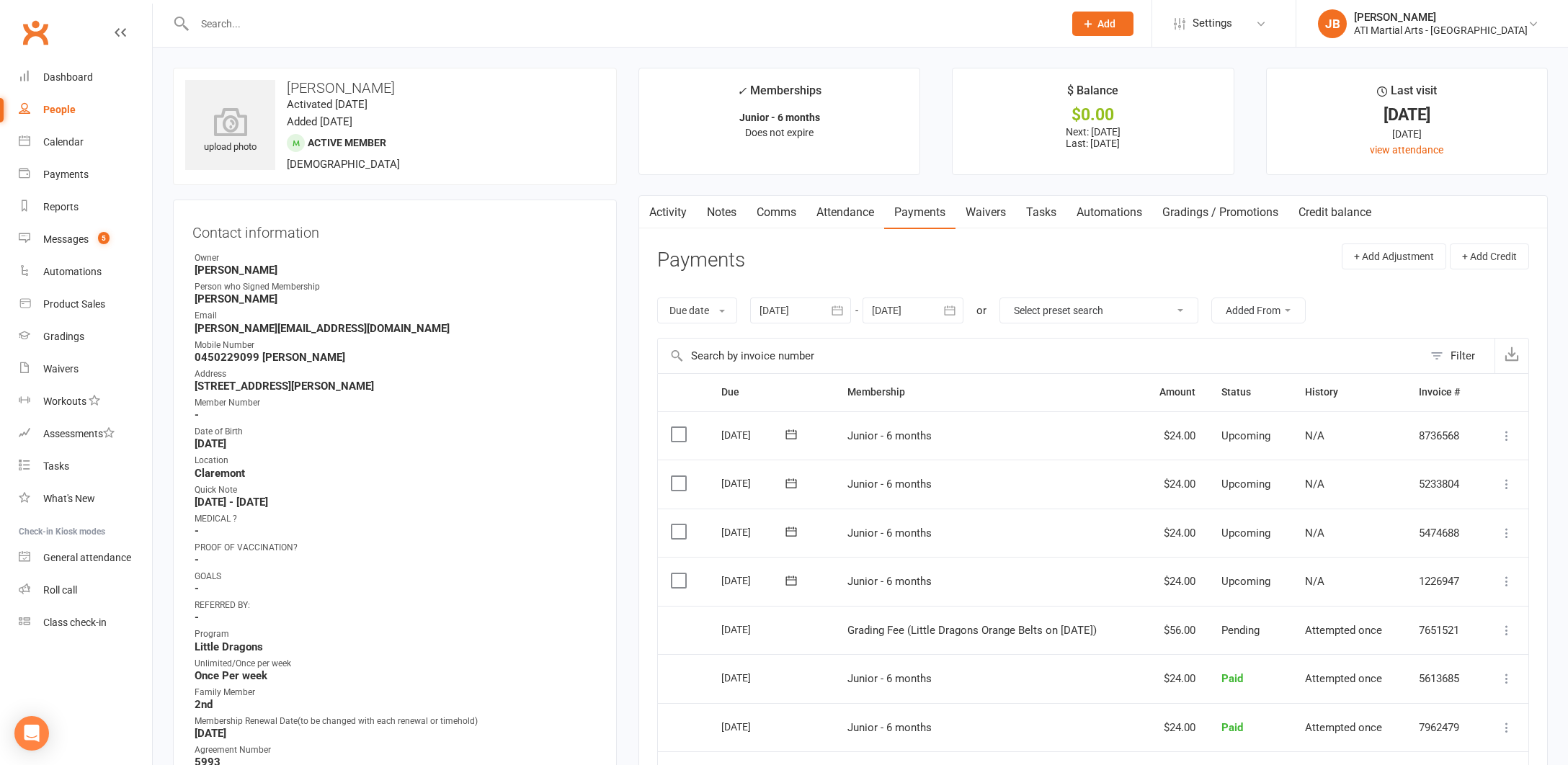
click at [226, 25] on input "text" at bounding box center [622, 24] width 863 height 20
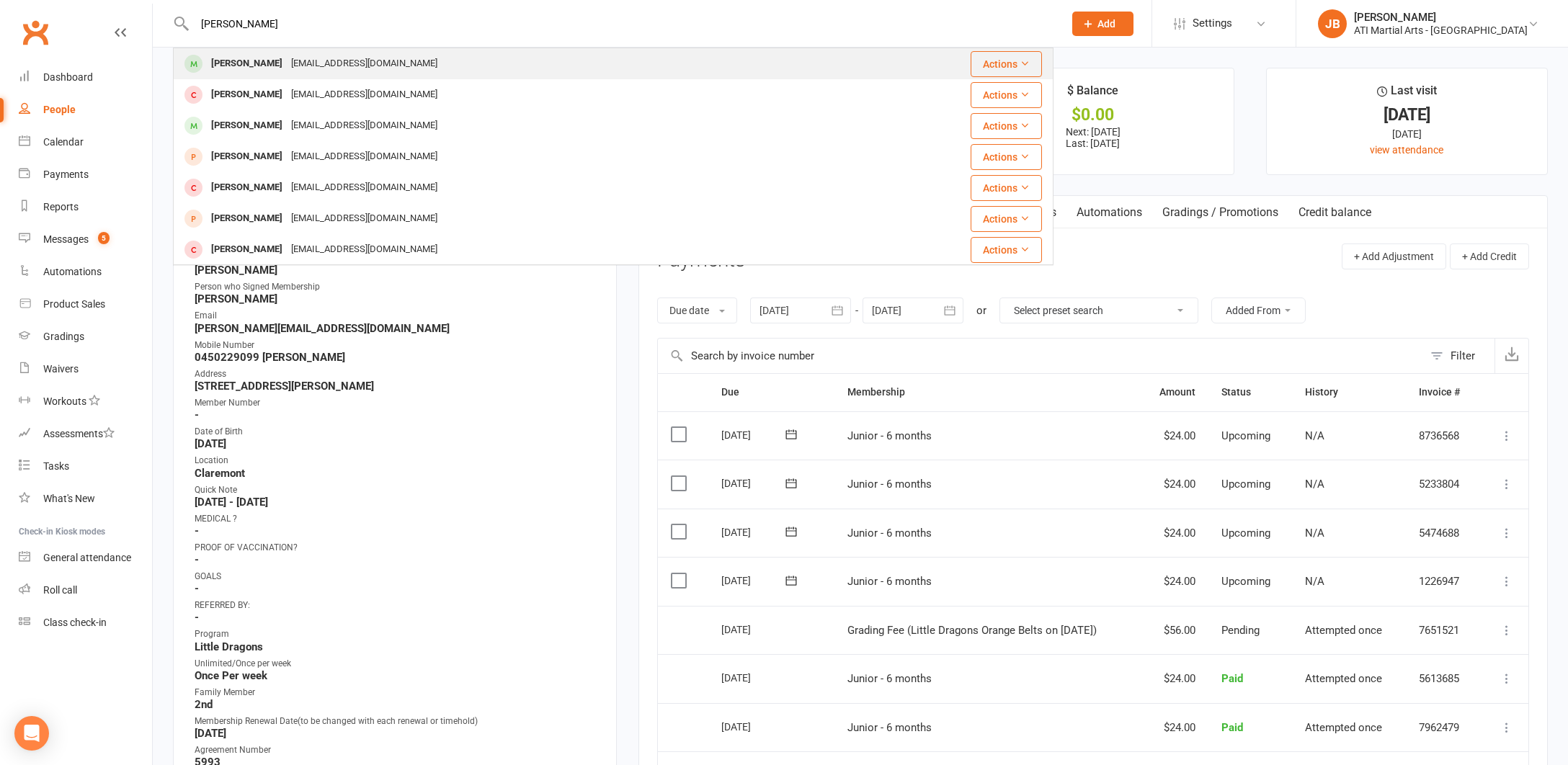
type input "[PERSON_NAME]"
click at [252, 66] on div "[PERSON_NAME]" at bounding box center [246, 64] width 80 height 21
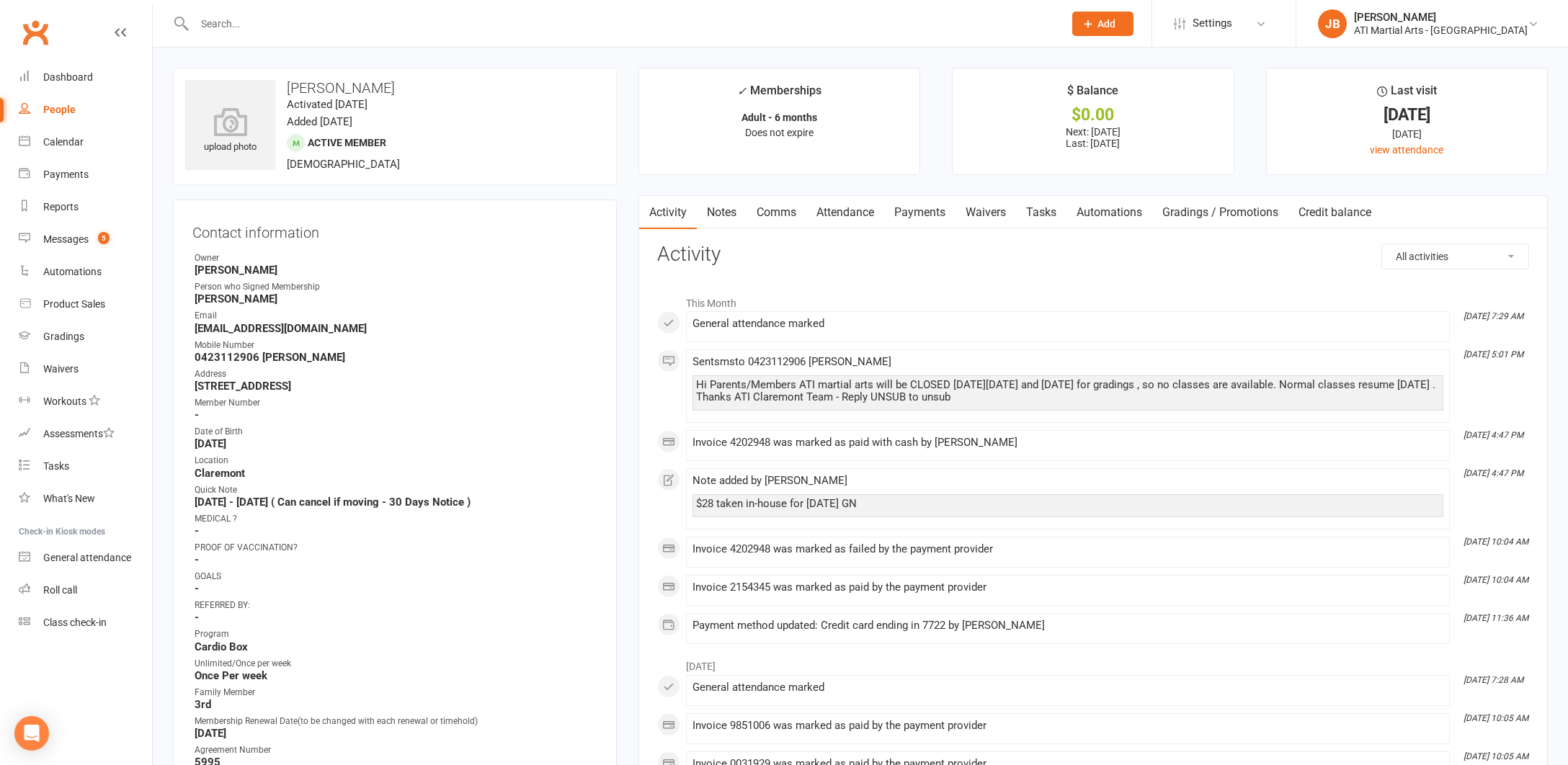
click at [914, 212] on link "Payments" at bounding box center [920, 212] width 71 height 33
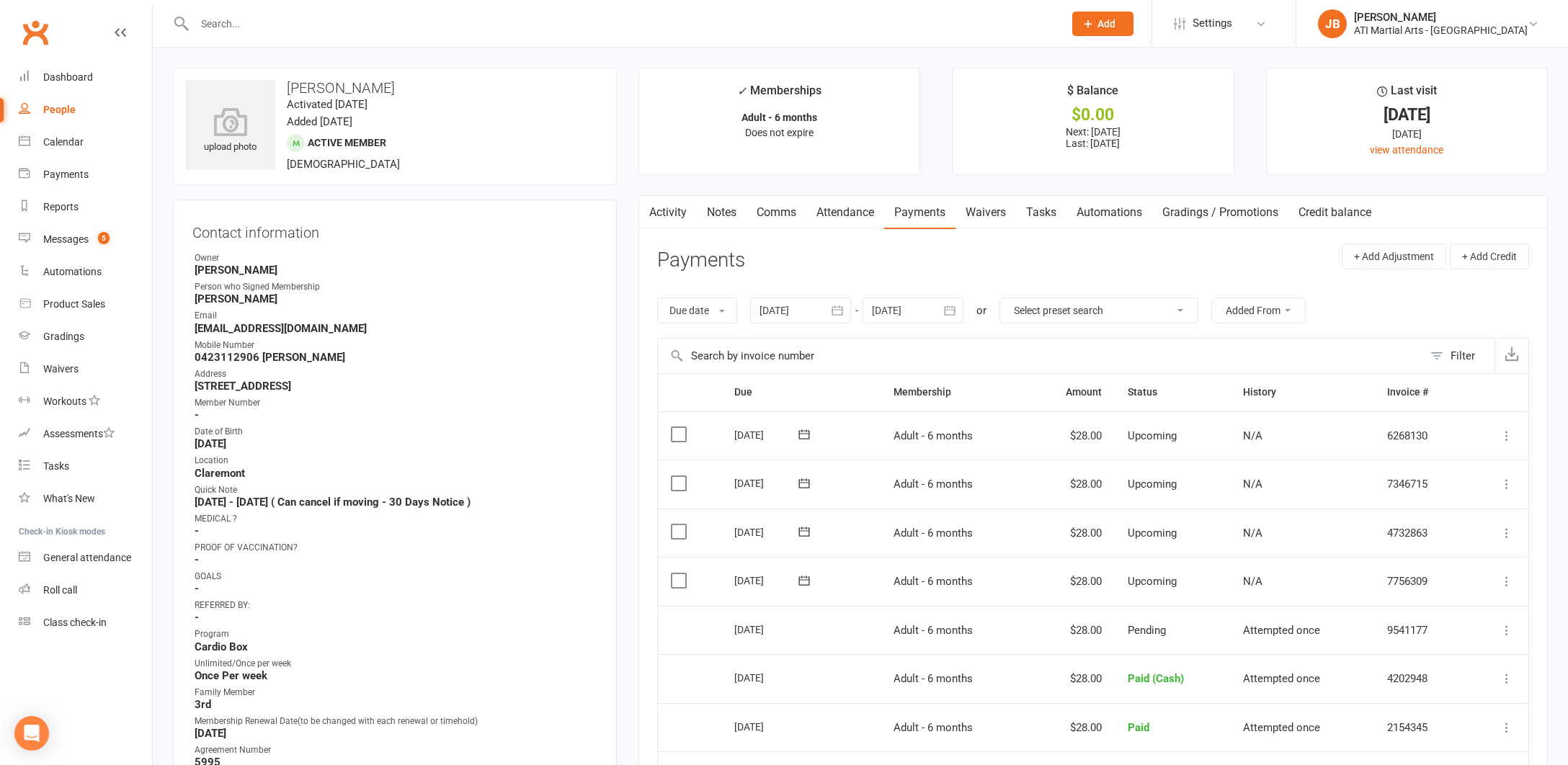
click at [782, 213] on link "Comms" at bounding box center [776, 212] width 60 height 33
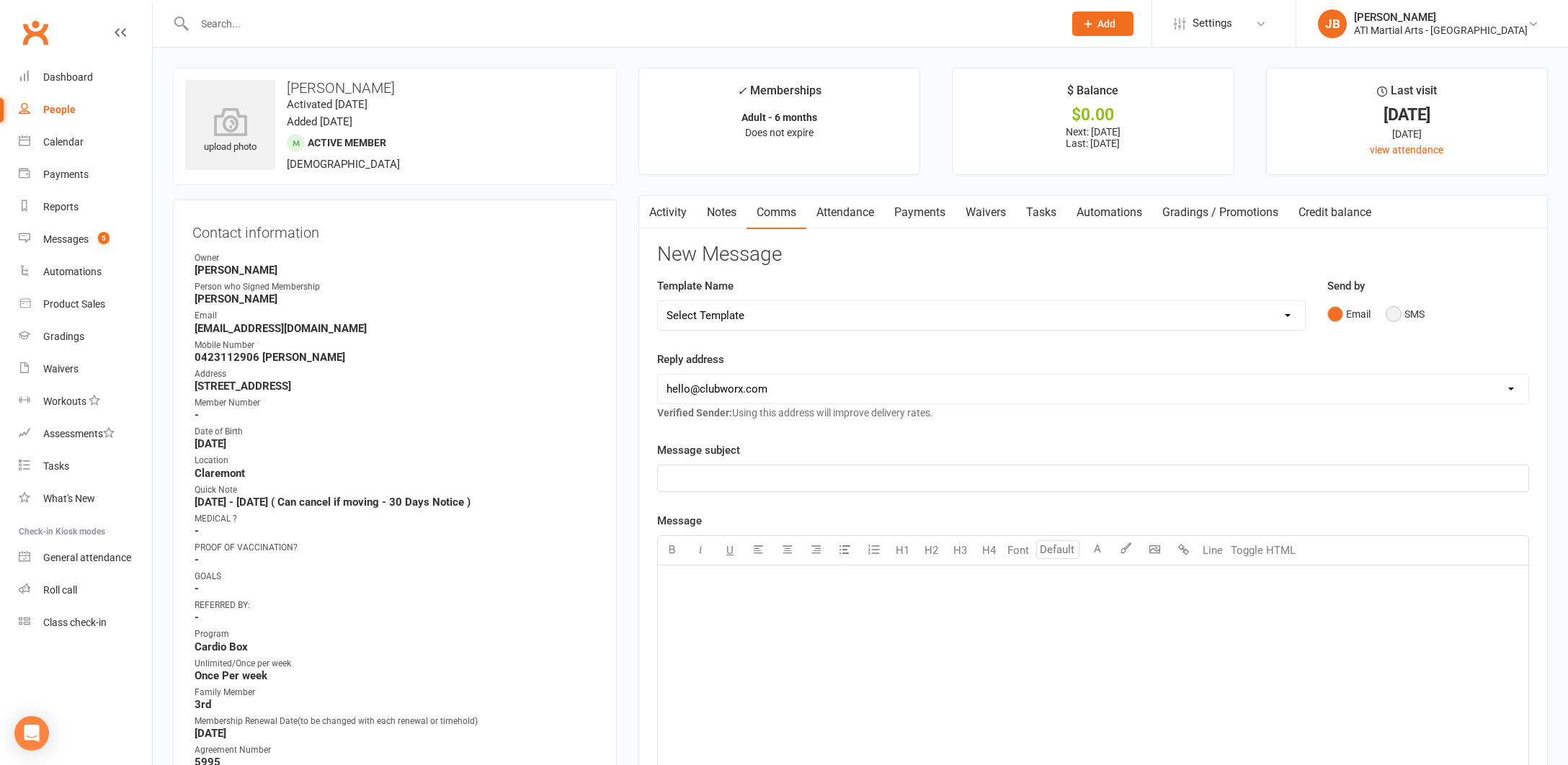
click at [1394, 312] on button "SMS" at bounding box center [1404, 314] width 39 height 27
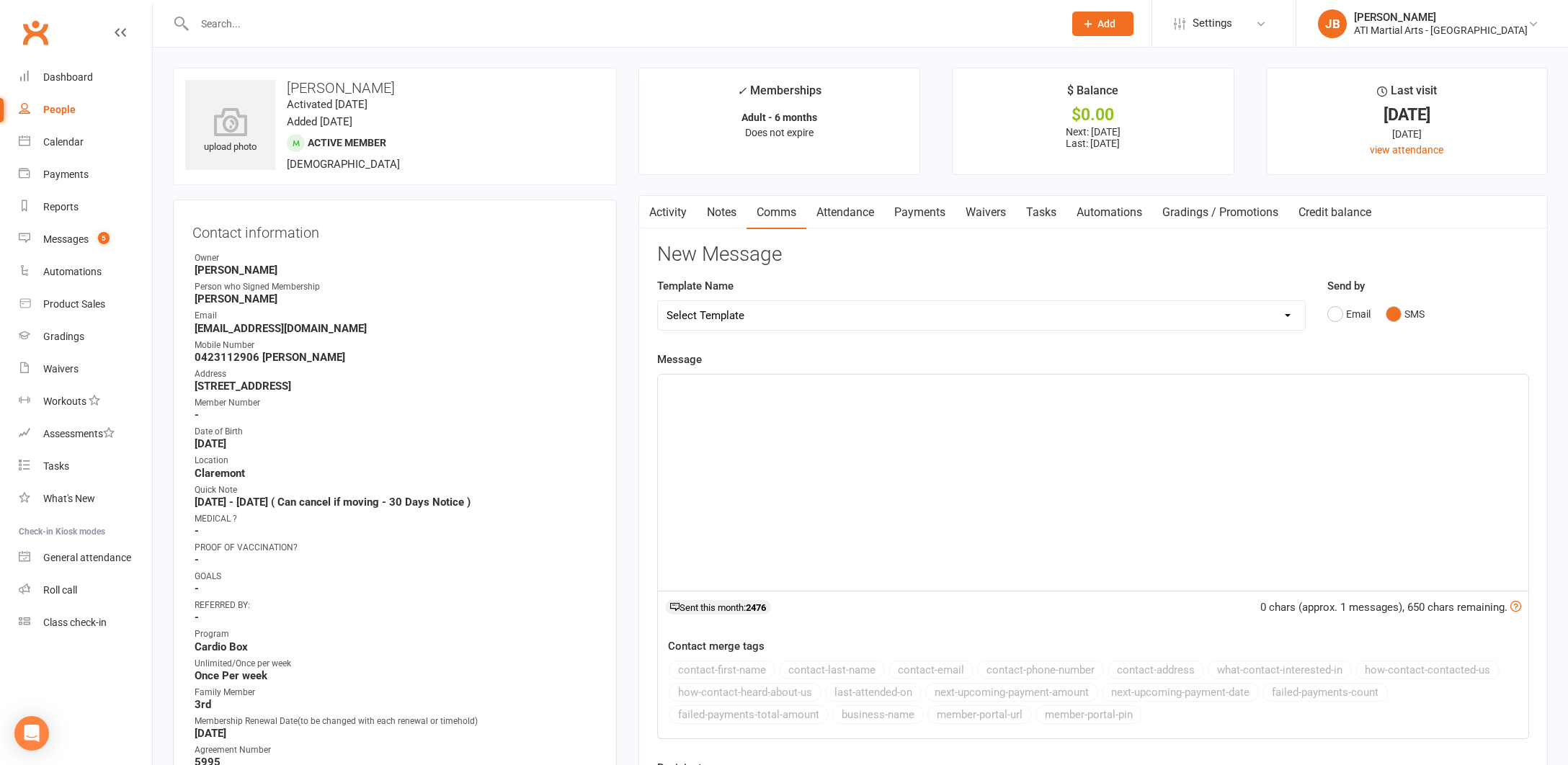
click at [777, 387] on p "﻿" at bounding box center [1093, 387] width 853 height 17
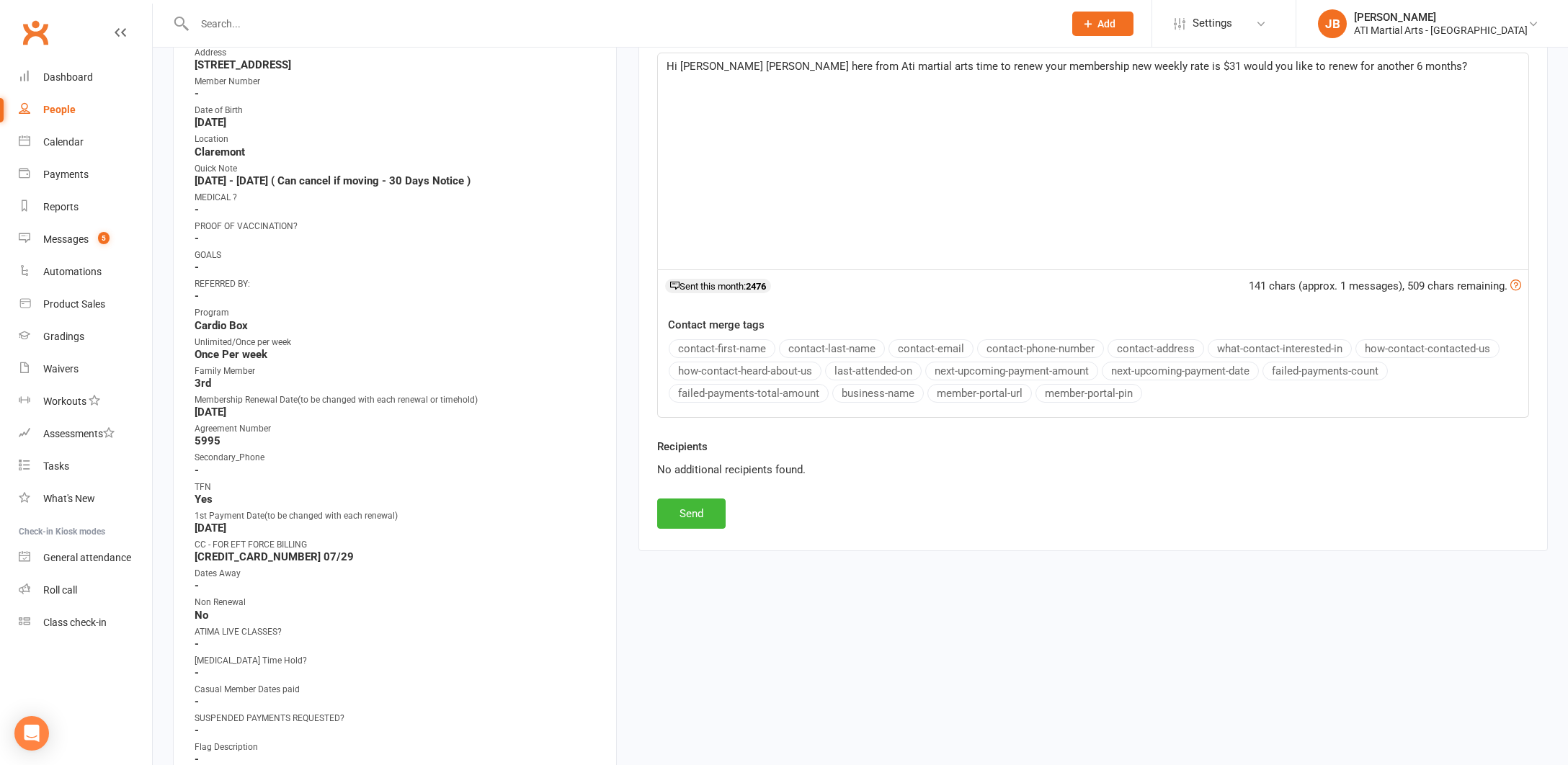
scroll to position [321, 0]
click at [687, 513] on button "Send" at bounding box center [691, 514] width 68 height 30
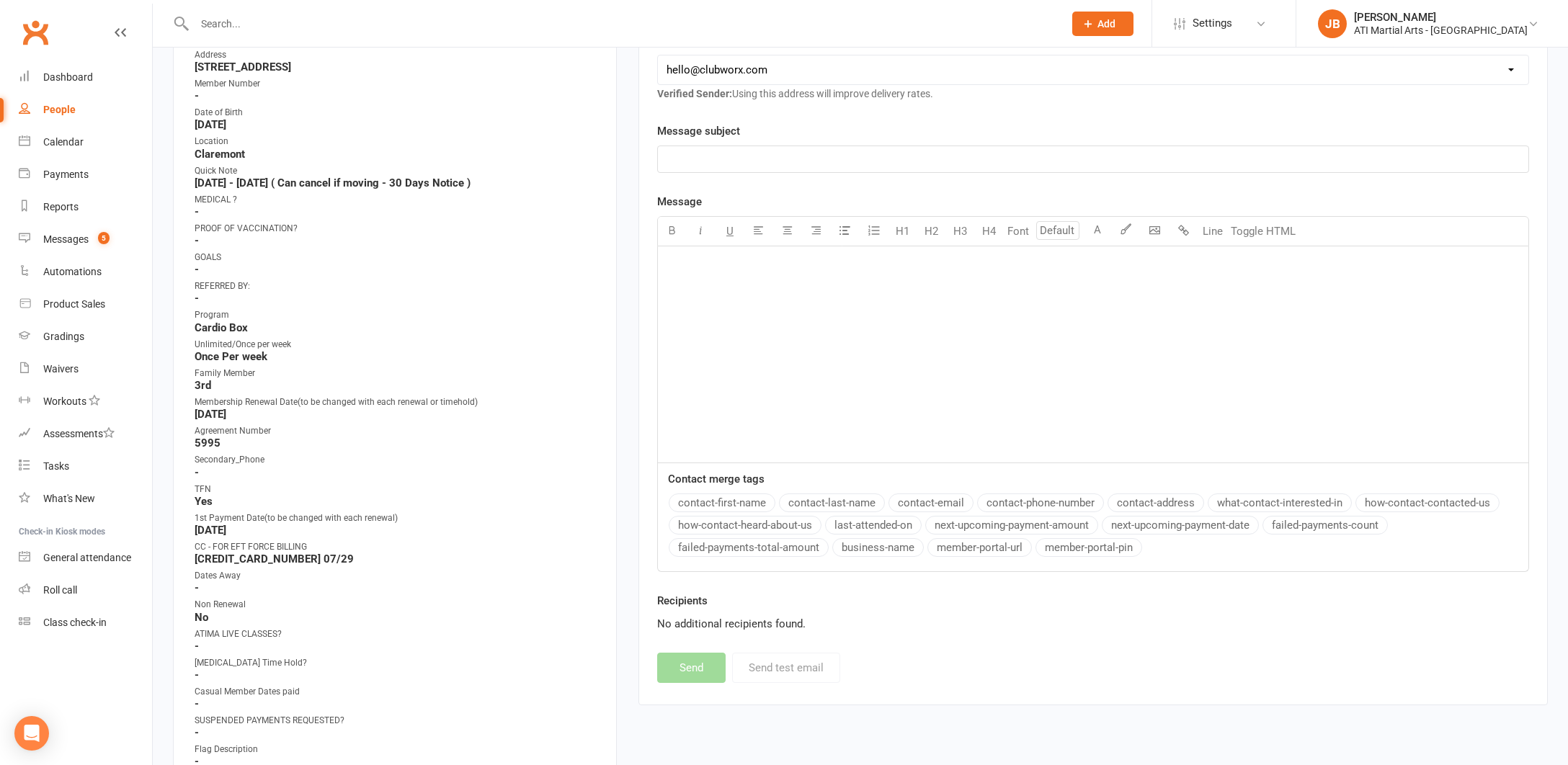
click at [35, 34] on link "Clubworx" at bounding box center [36, 33] width 36 height 36
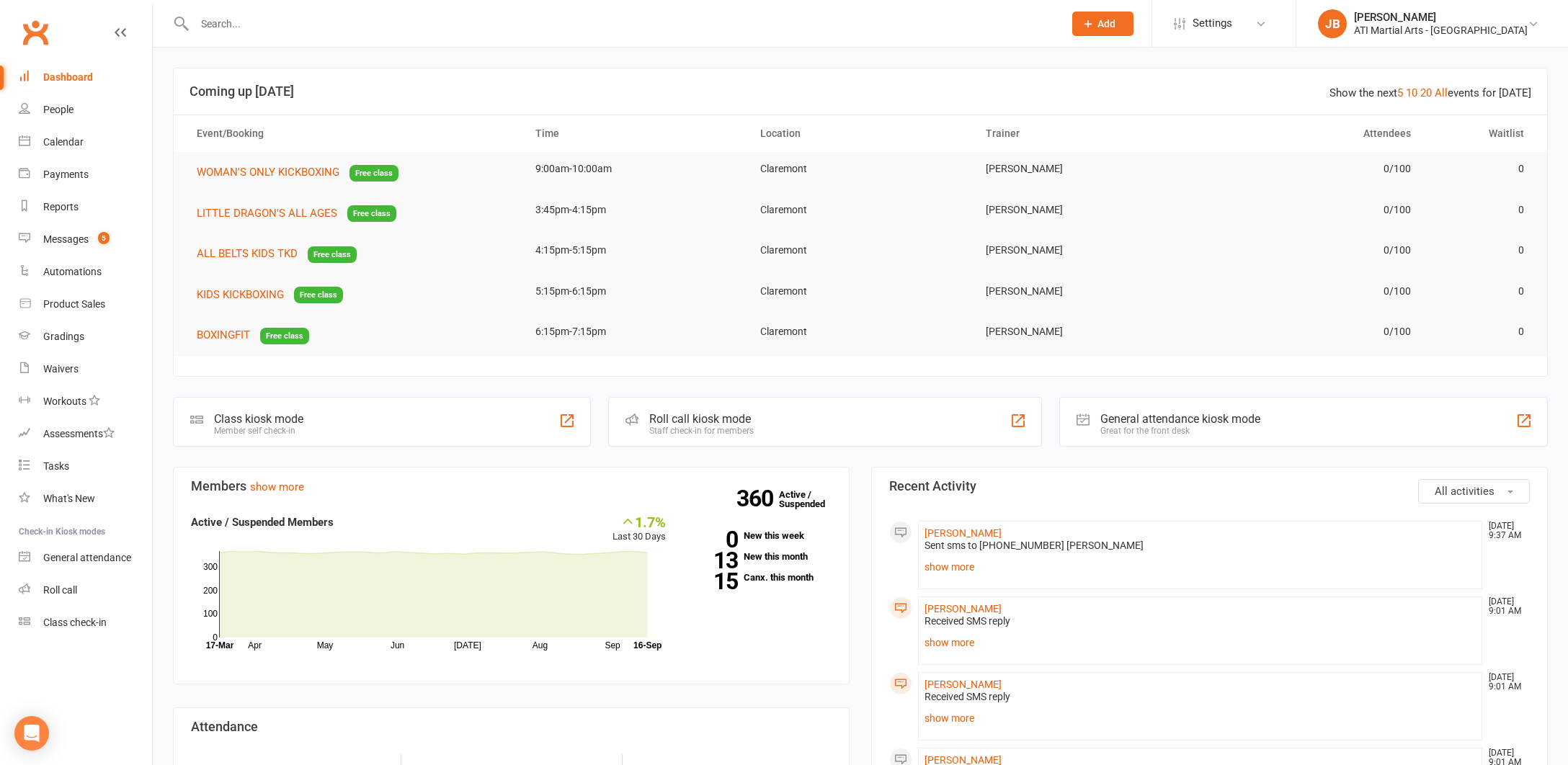
click at [224, 25] on input "text" at bounding box center [622, 24] width 863 height 20
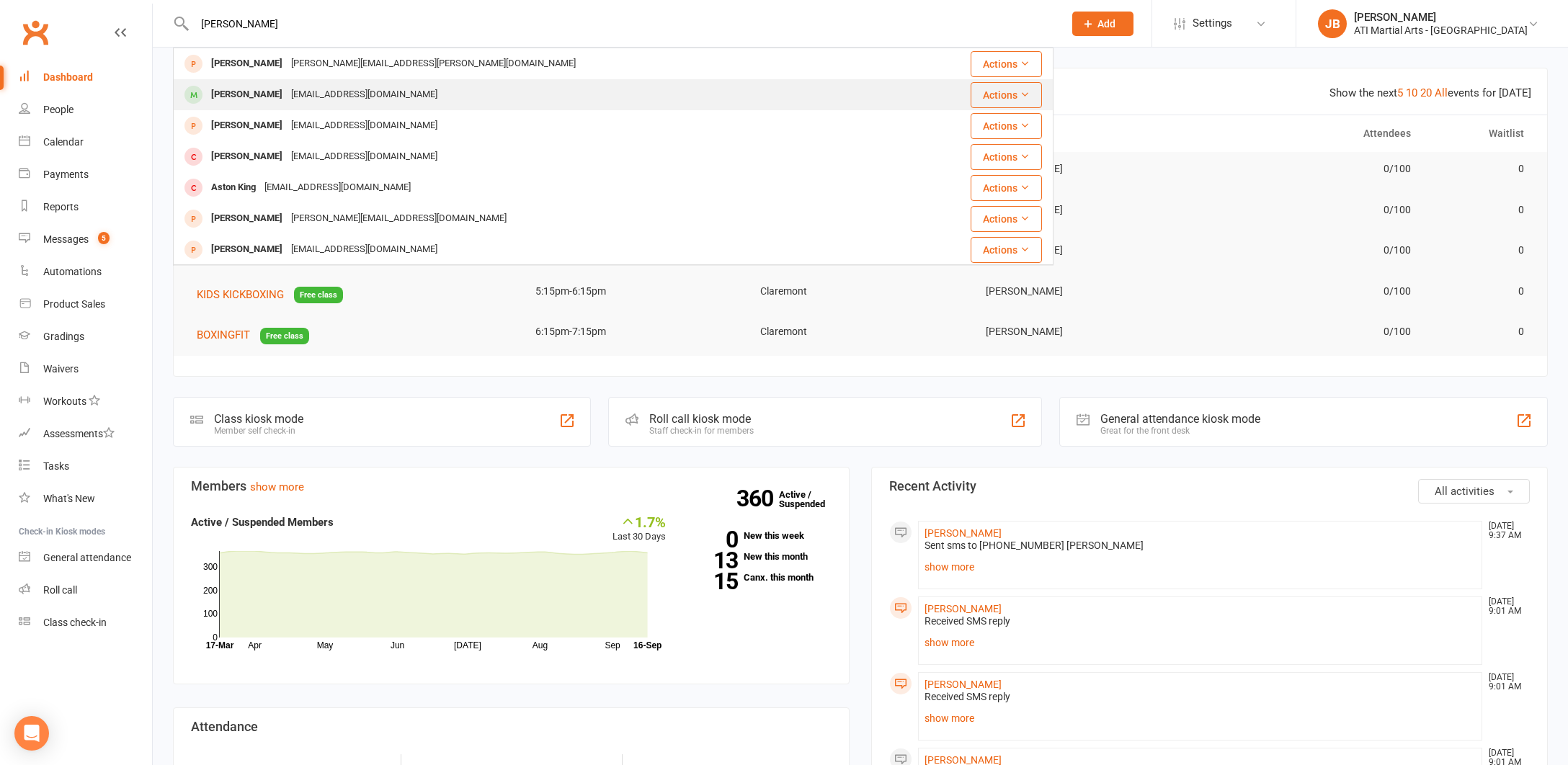
type input "Ashley Kar"
click at [250, 94] on div "Ashley Karunaratna" at bounding box center [246, 95] width 80 height 21
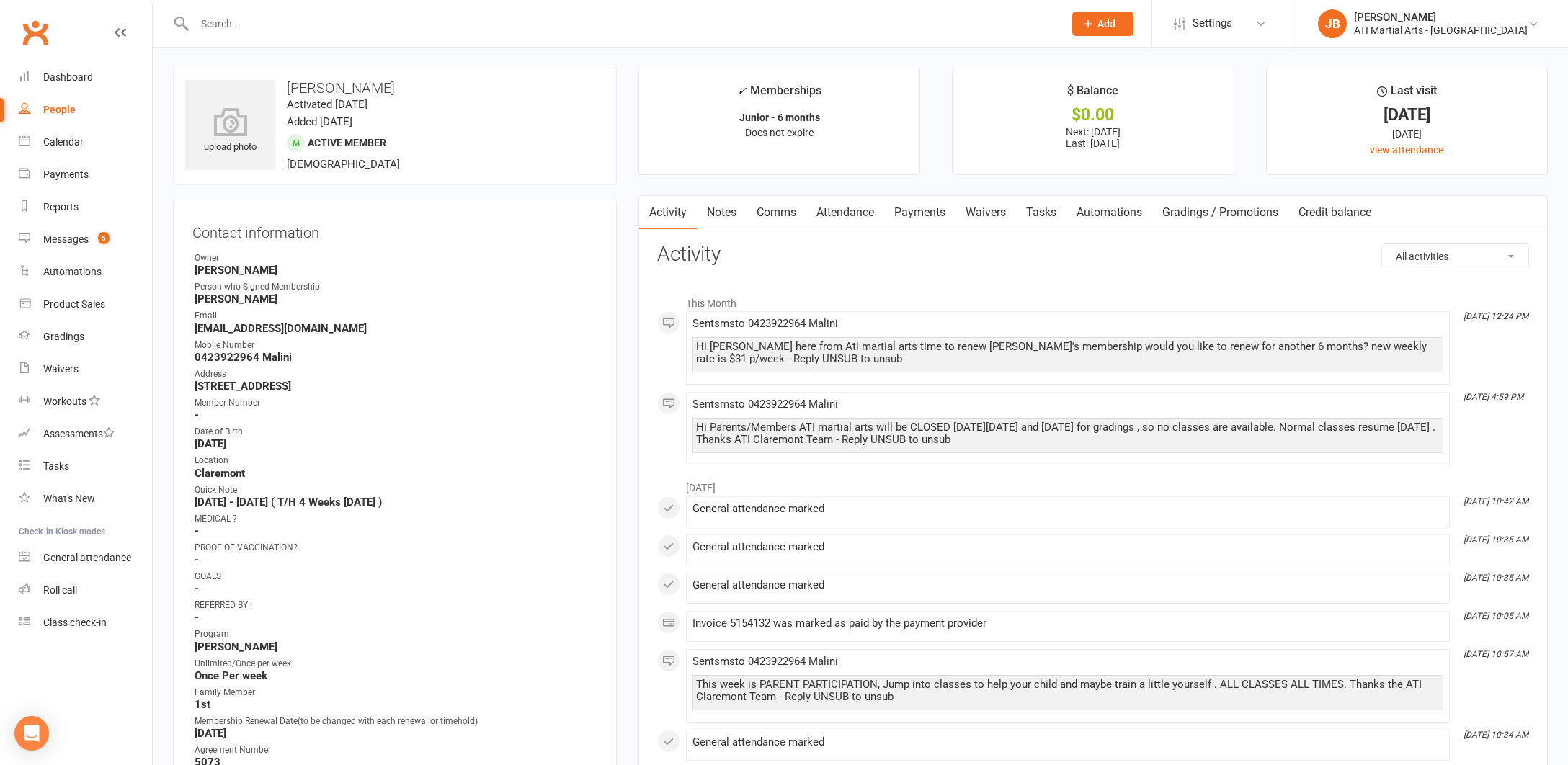
click at [244, 26] on input "text" at bounding box center [622, 24] width 863 height 20
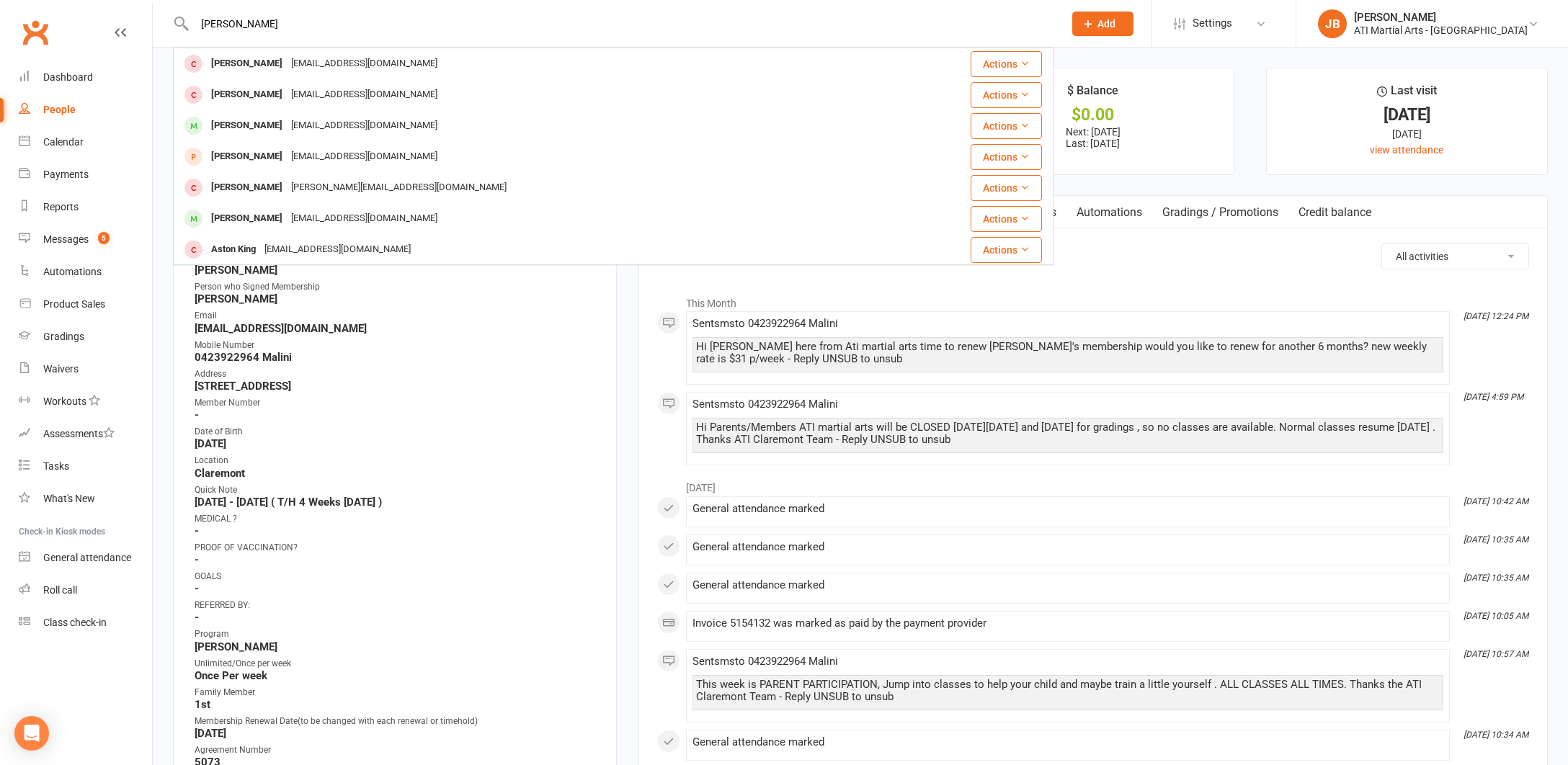
type input "Karun"
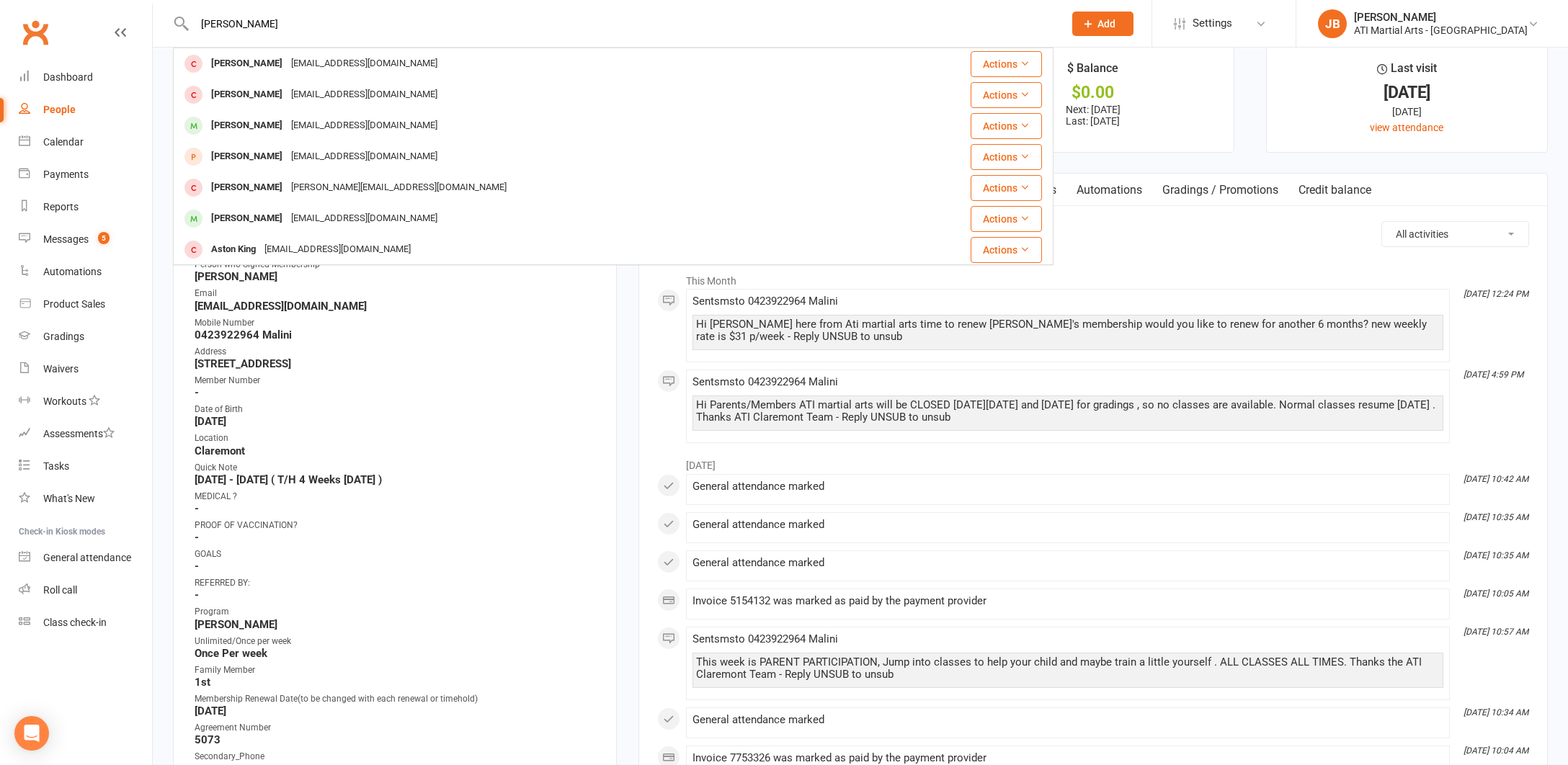
scroll to position [36, 0]
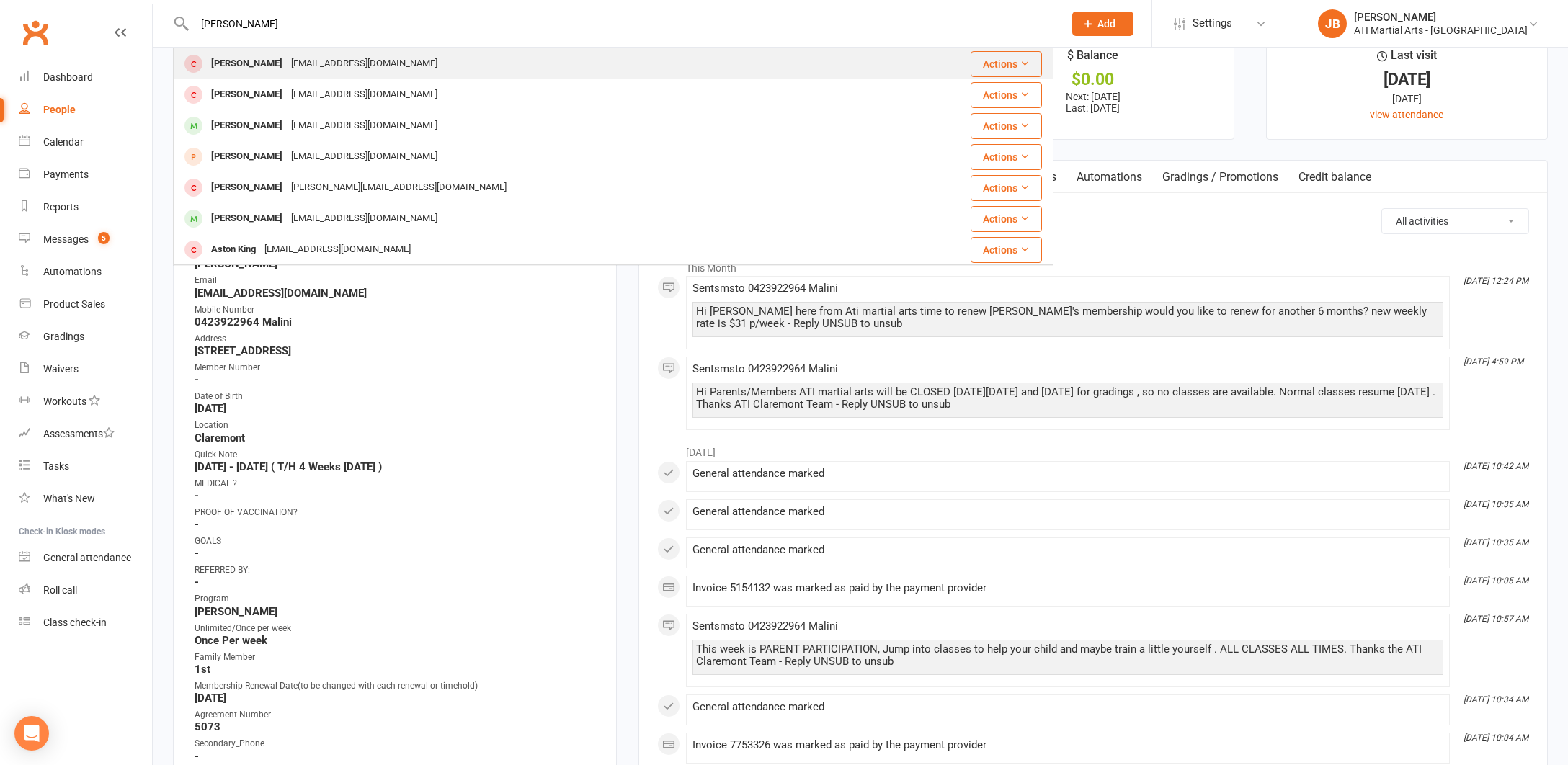
click div "Thara Karunaratna"
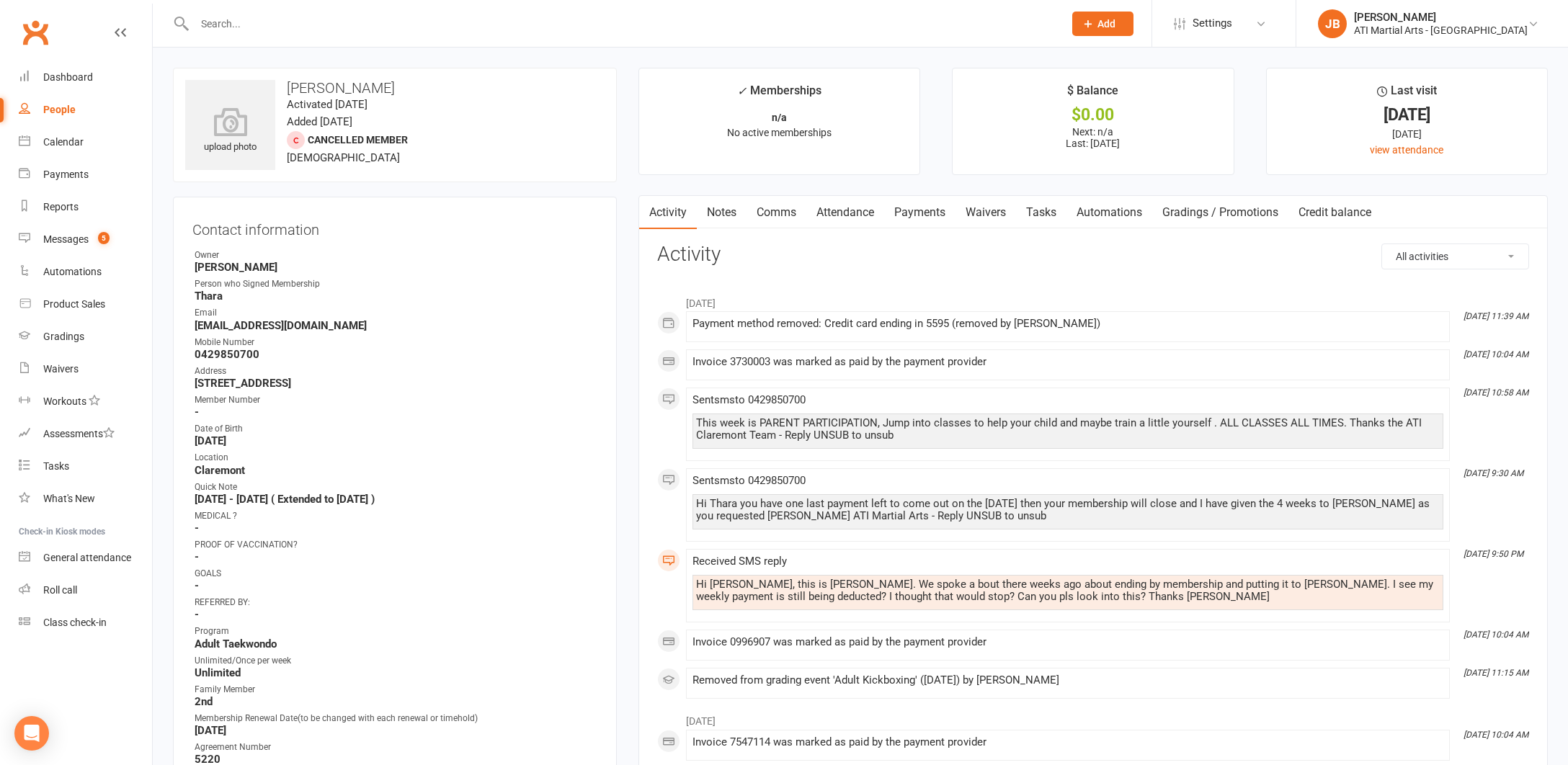
click input "text"
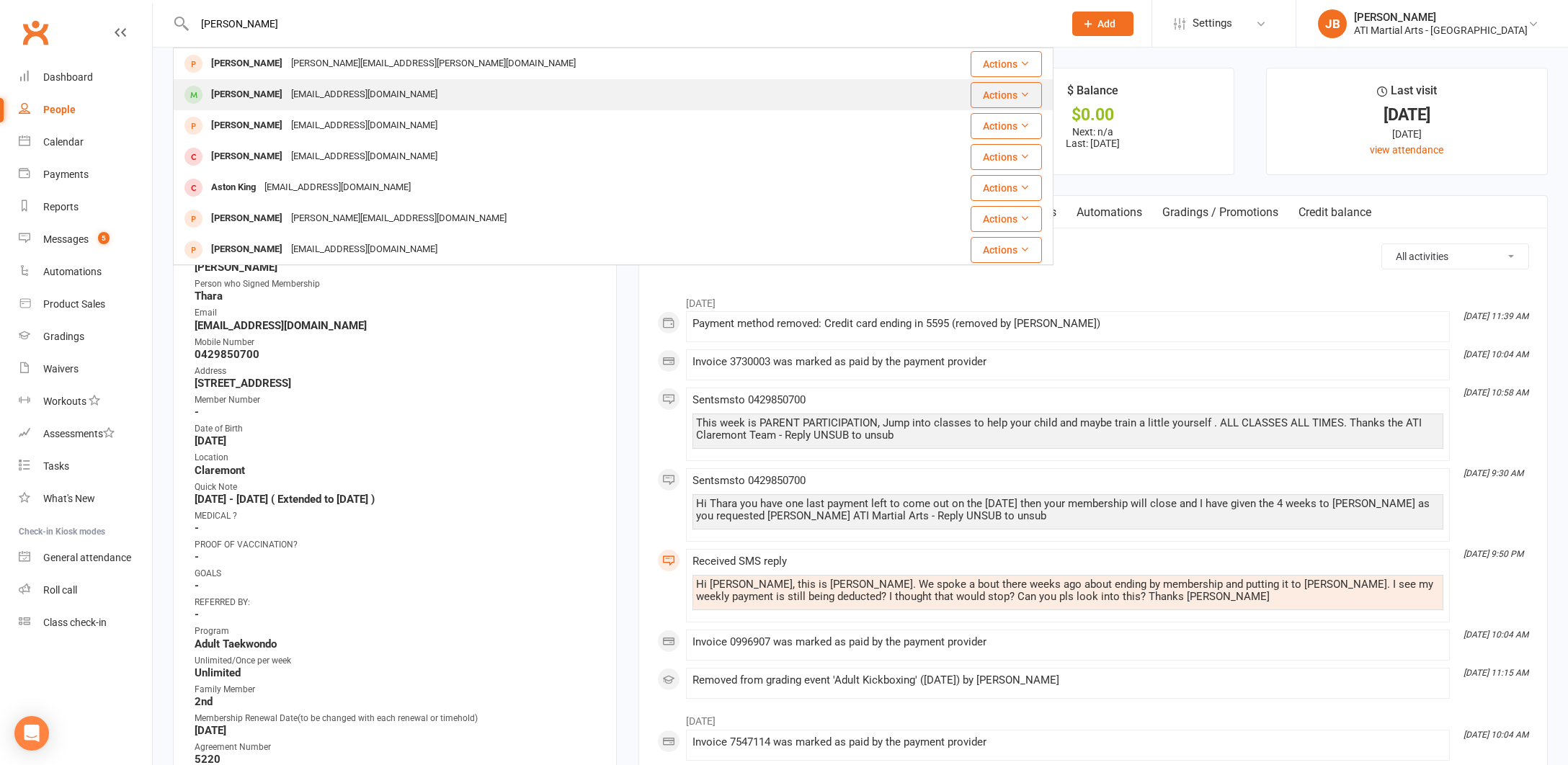
type input "Ashley Kar"
click div "Ashley Karunaratna"
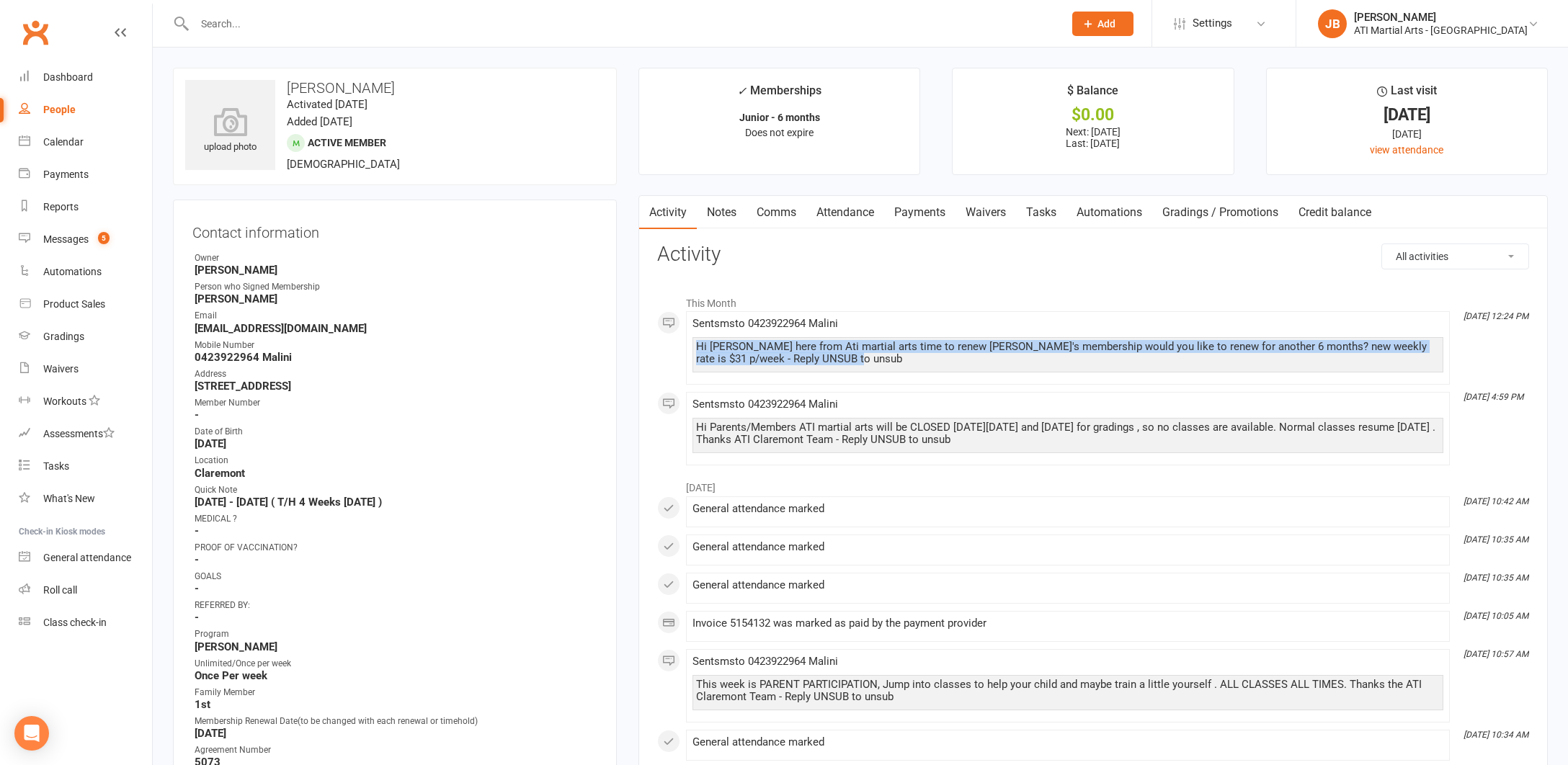
drag, startPoint x: 698, startPoint y: 342, endPoint x: 858, endPoint y: 356, distance: 160.6
click div "Hi Malini Jacqui here from Ati martial arts time to renew Ashley's membership w…"
copy div "Hi Malini Jacqui here from Ati martial arts time to renew Ashley's membership w…"
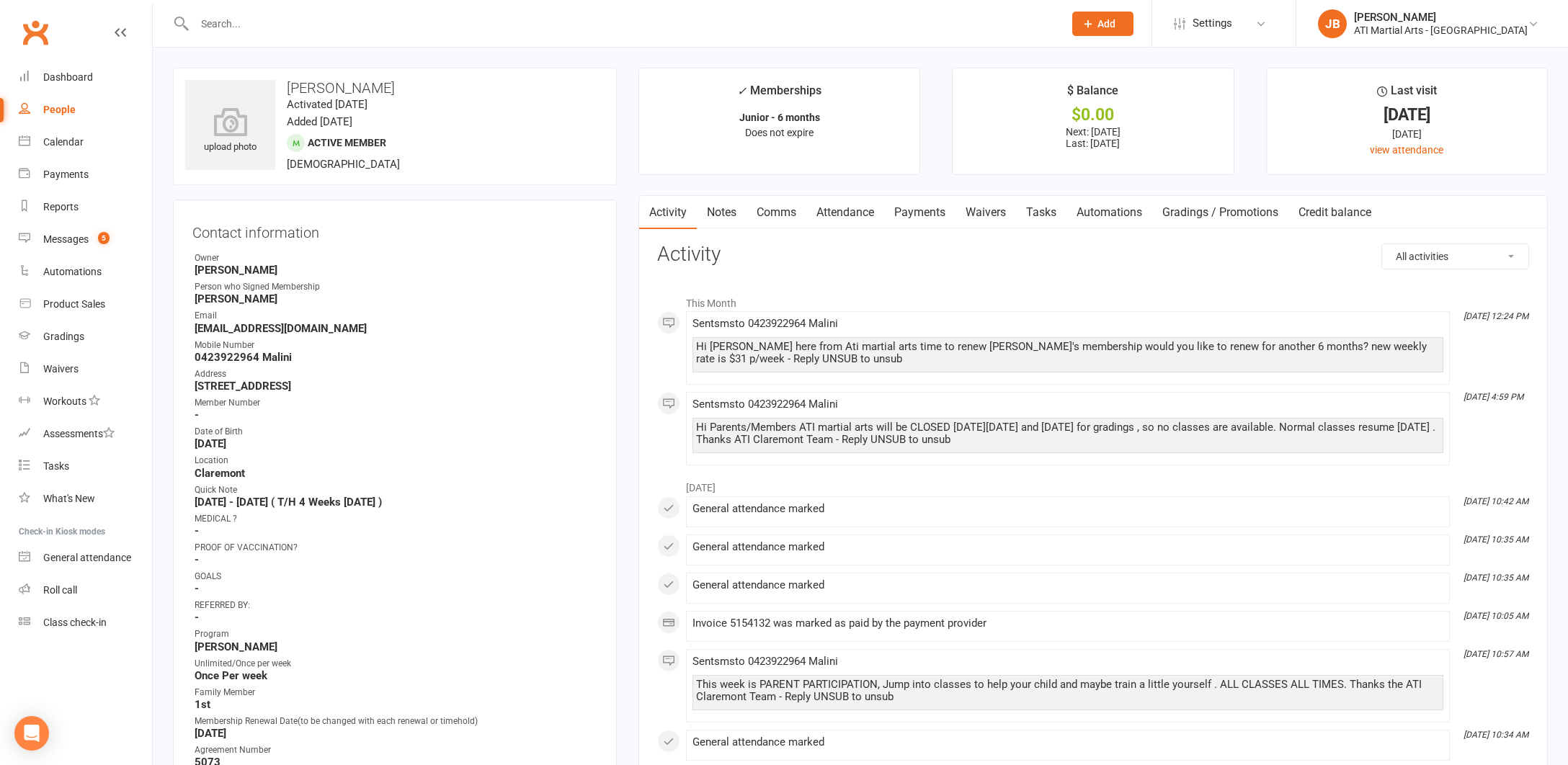
click div "All activities Bookings / Attendances Communications Notes Failed SMSes Grading…"
click input "text"
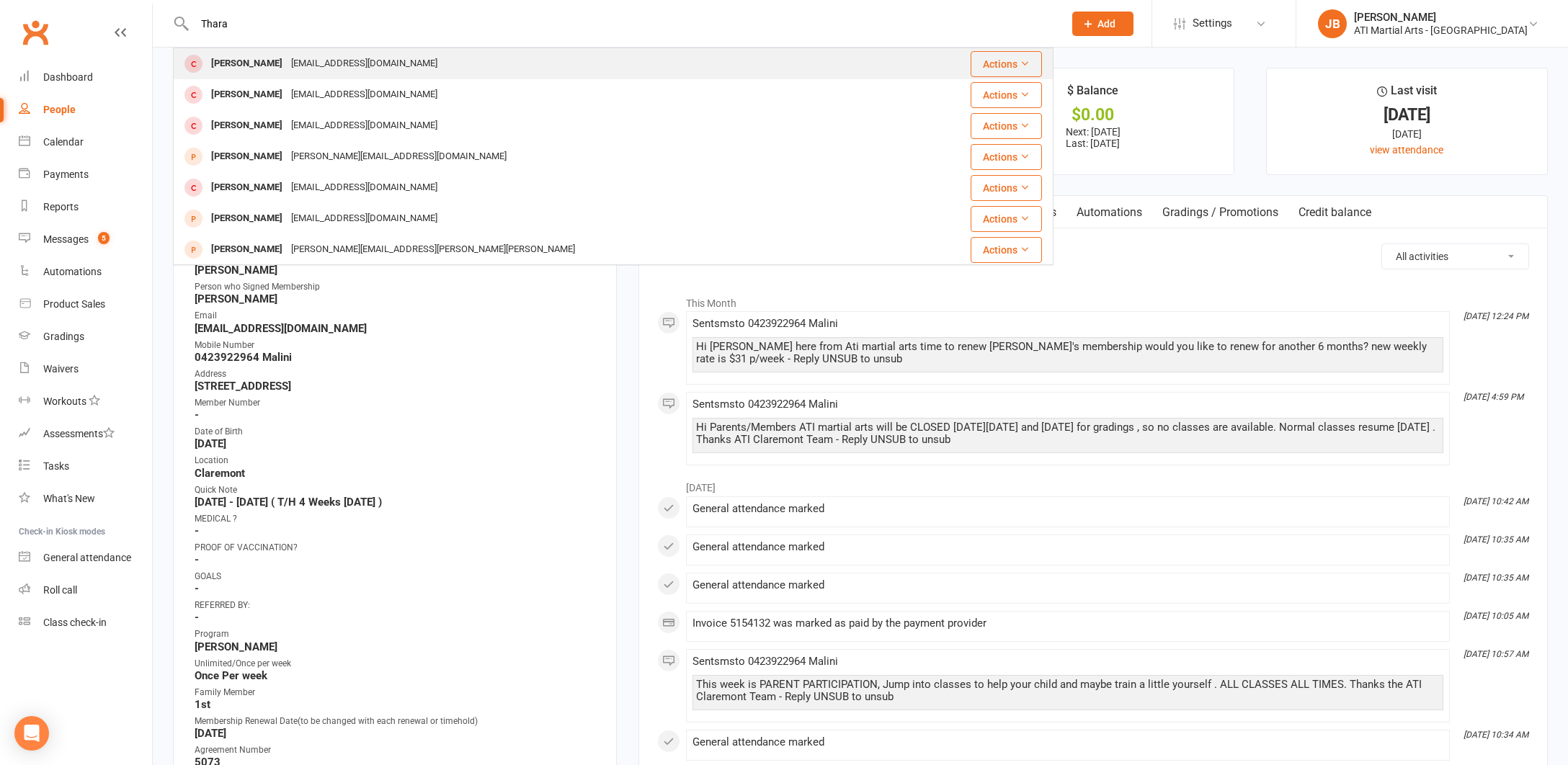
type input "Thara"
click div "Thara Karunaratna"
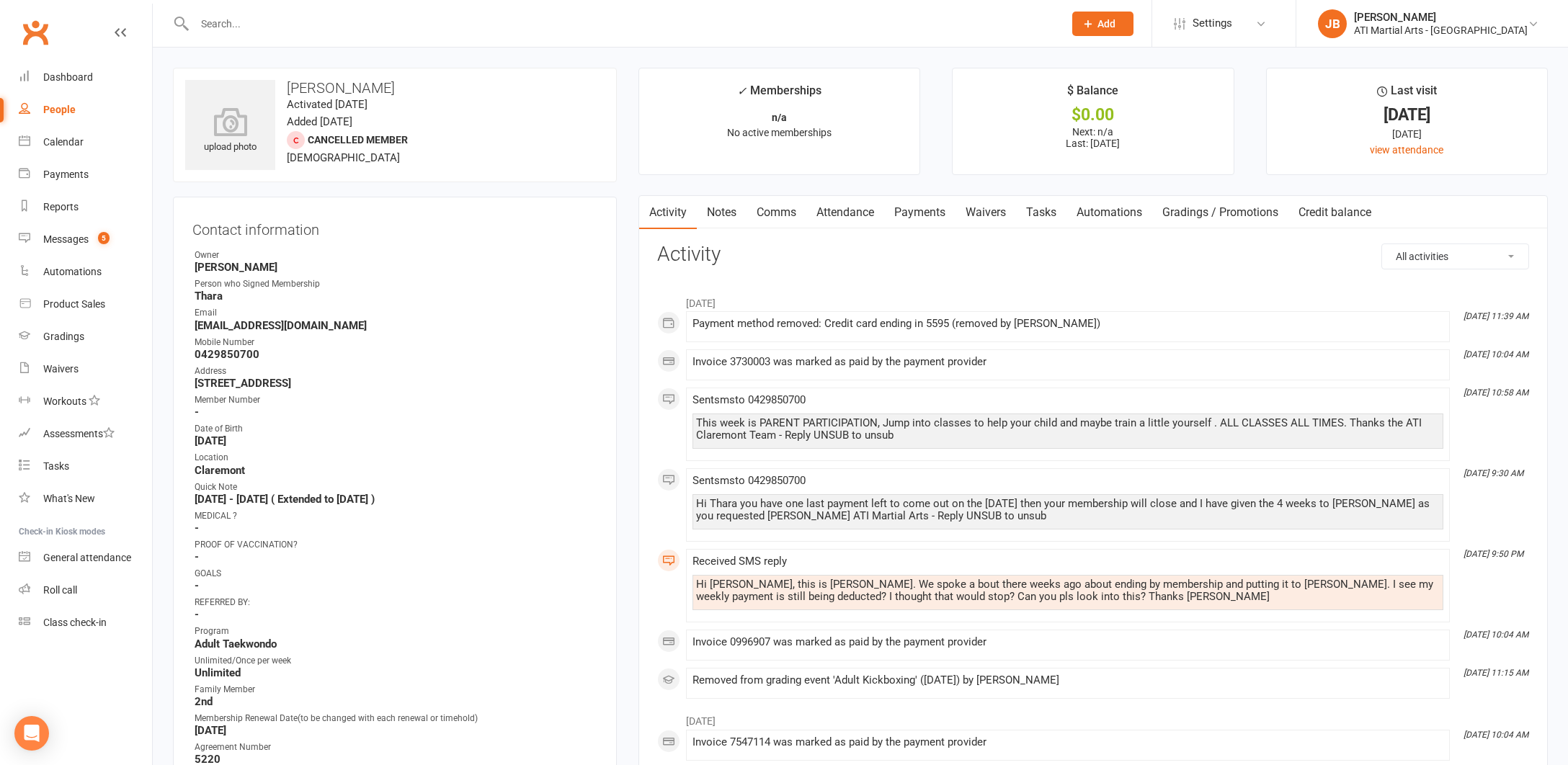
drag, startPoint x: 768, startPoint y: 210, endPoint x: 758, endPoint y: 211, distance: 10.0
click link "Comms"
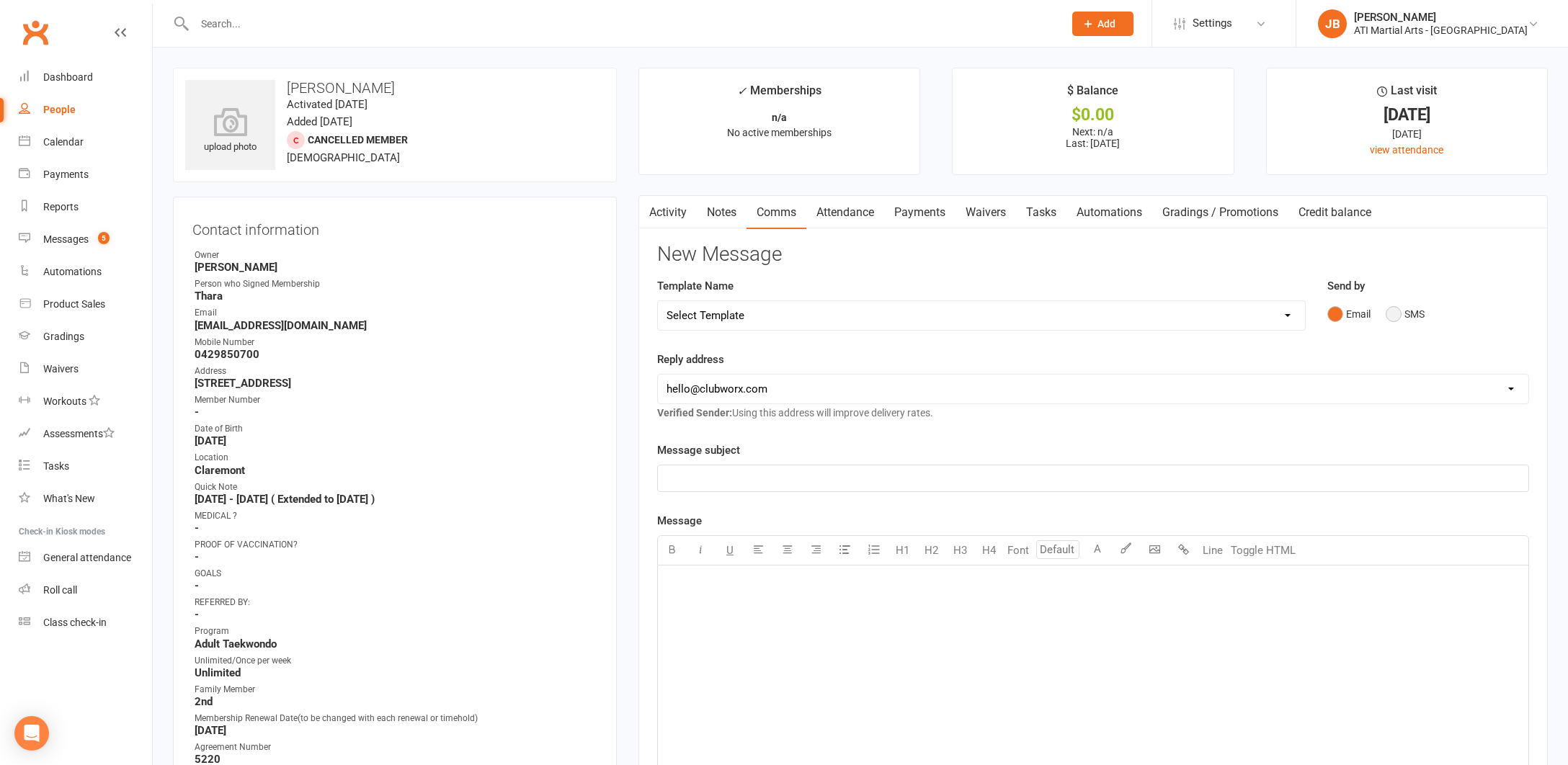
click button "SMS"
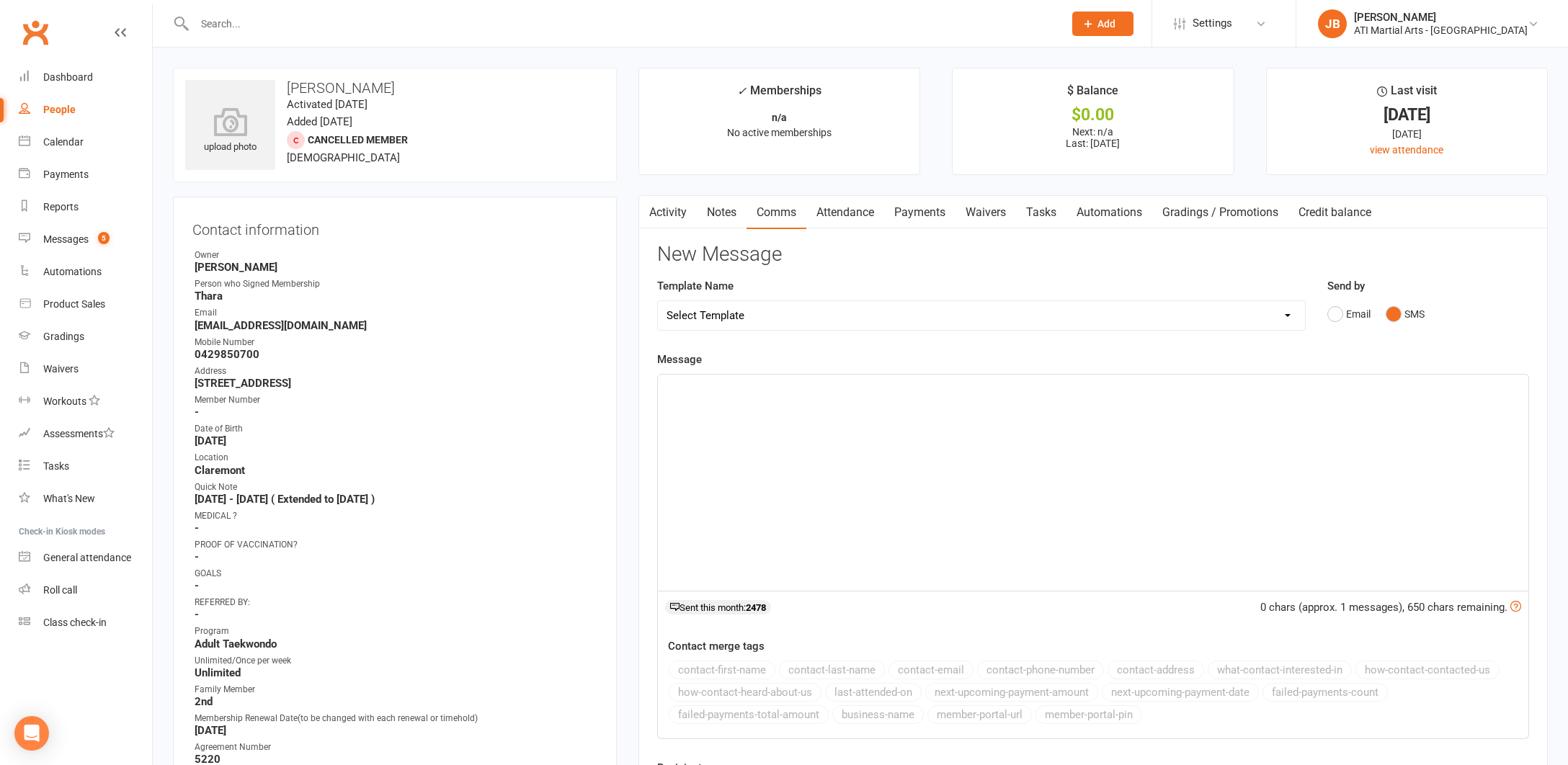
click div "﻿"
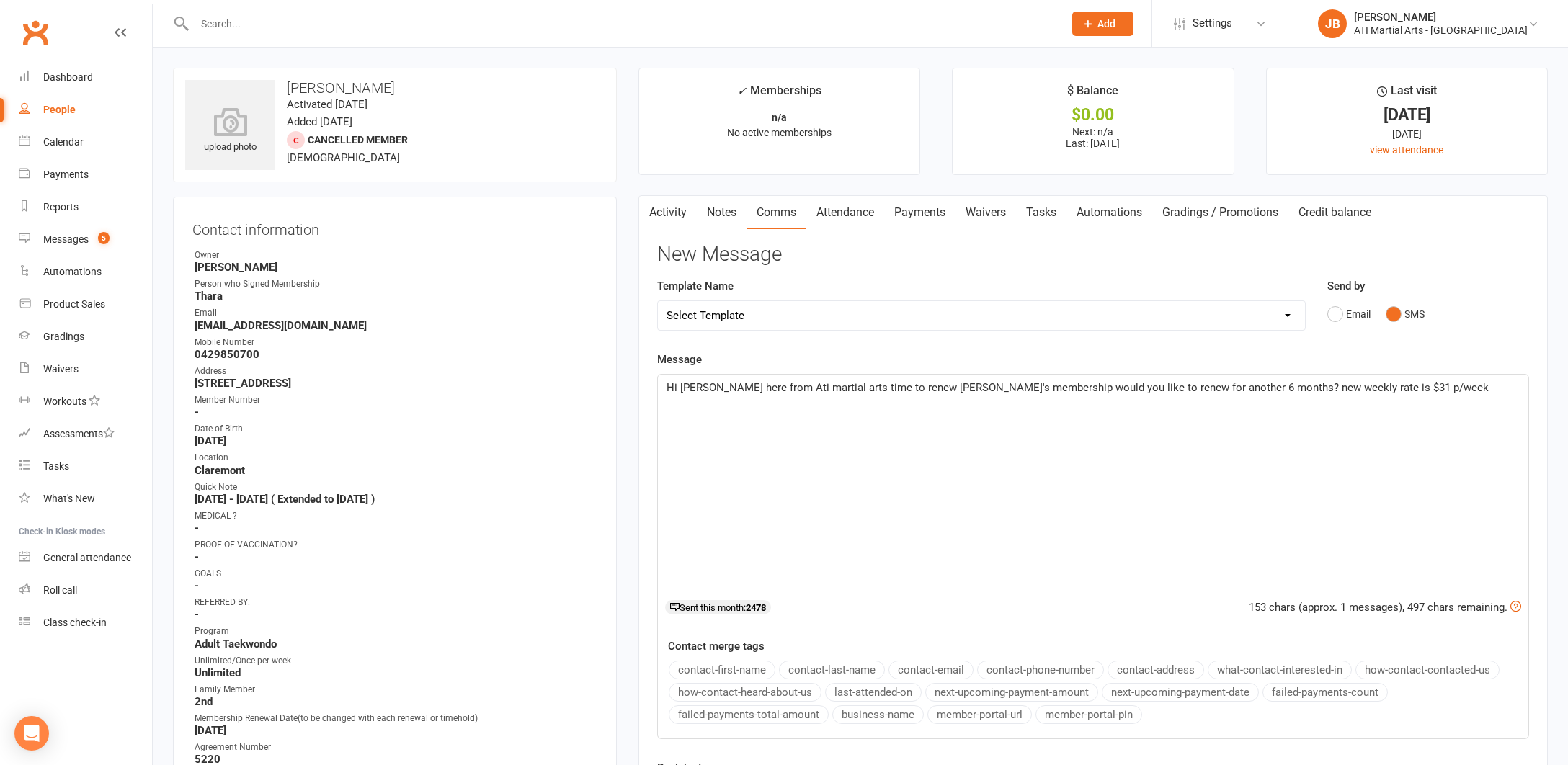
click span "Hi Malini Jacqui here from Ati martial arts time to renew Ashley's membership w…"
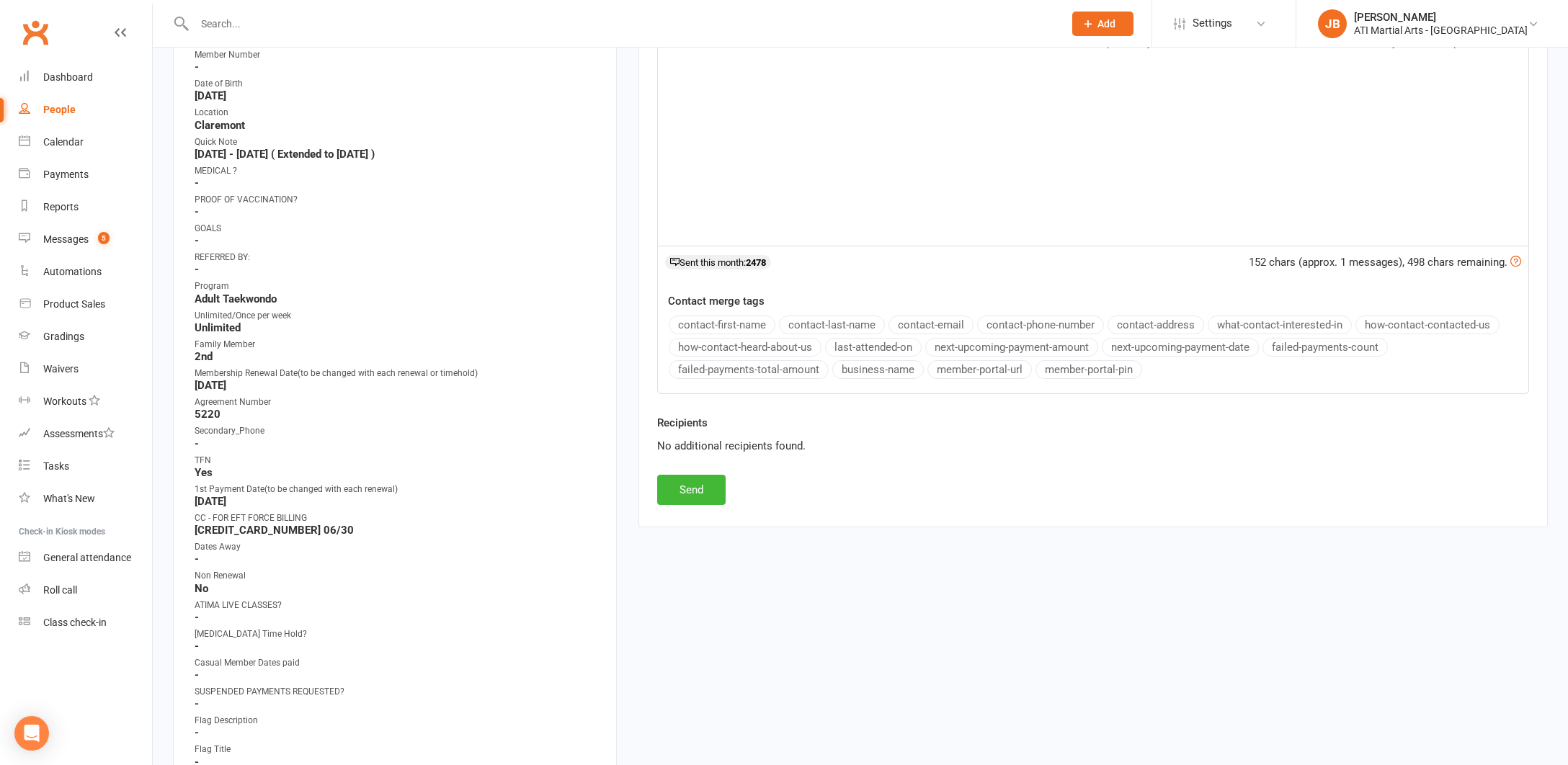
scroll to position [365, 0]
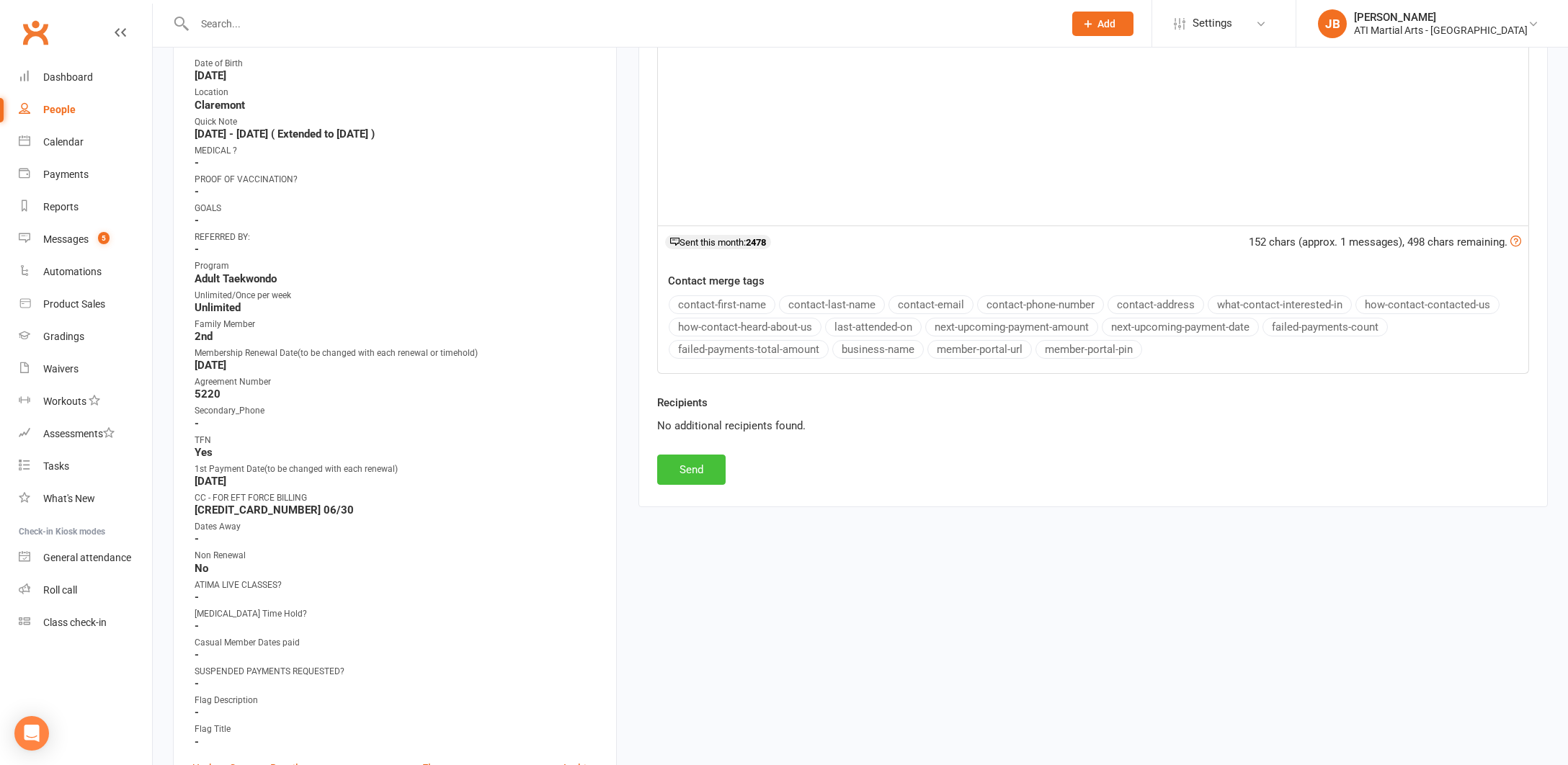
click button "Send"
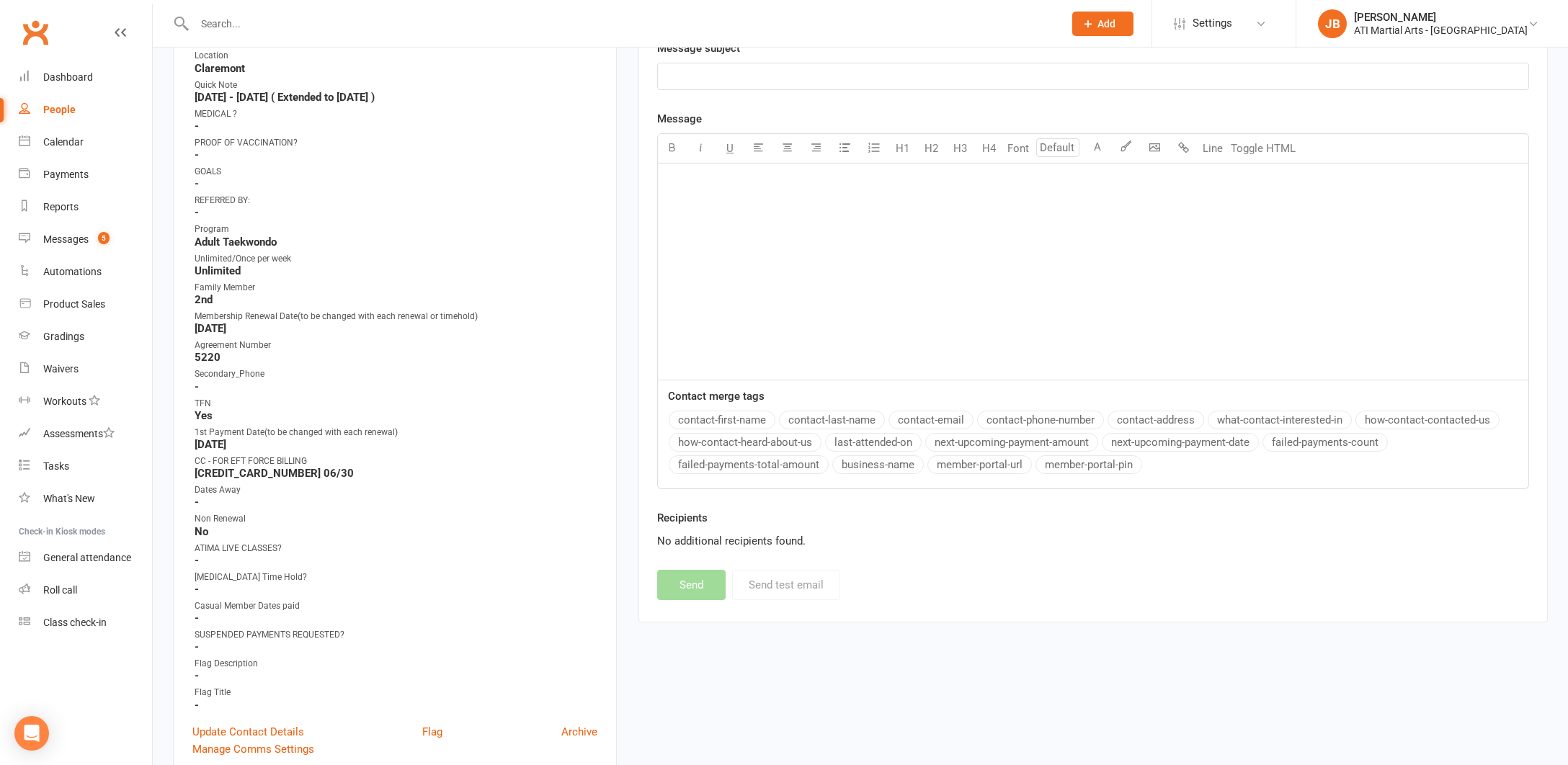
scroll to position [433, 0]
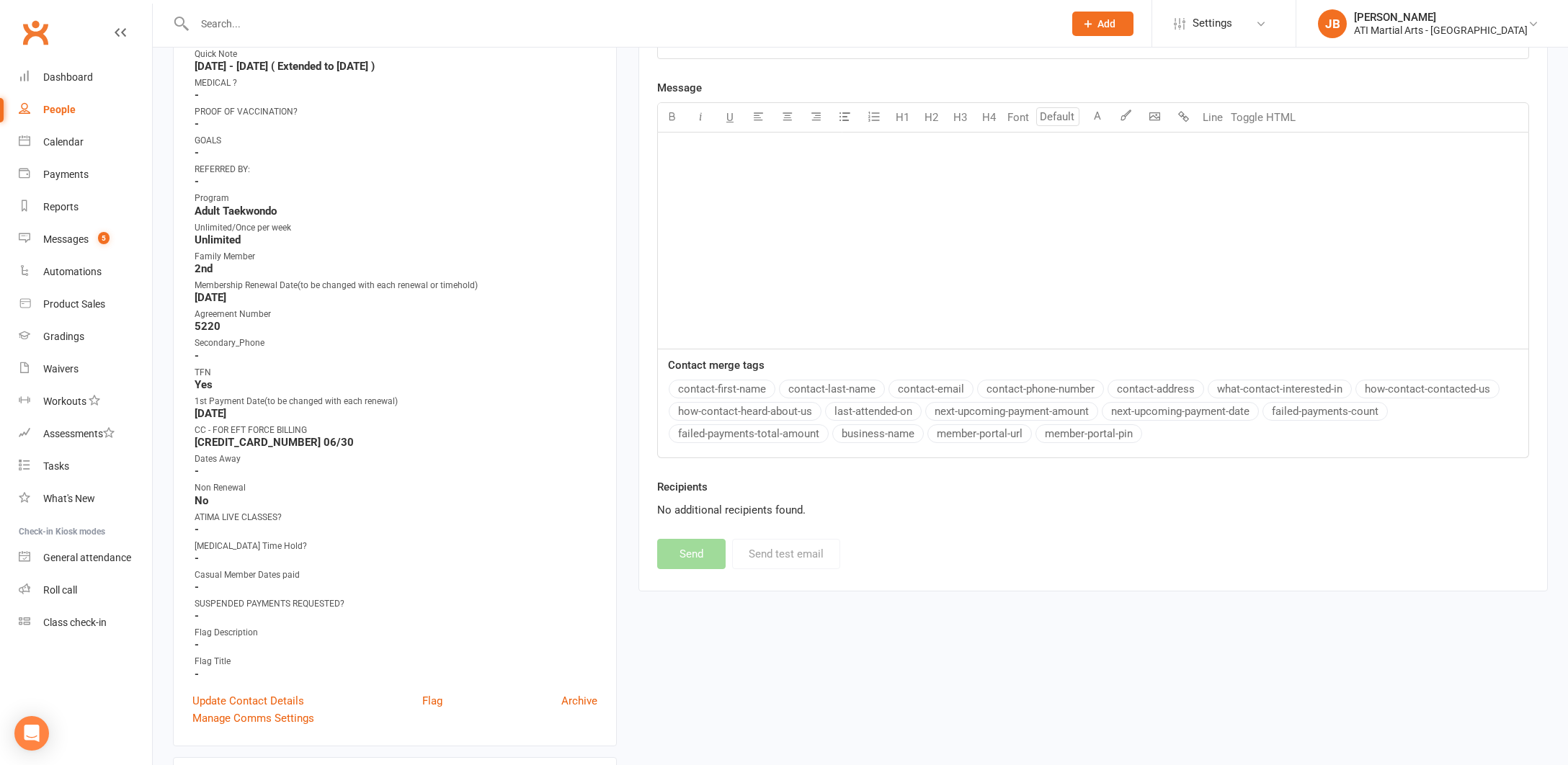
click link "Clubworx"
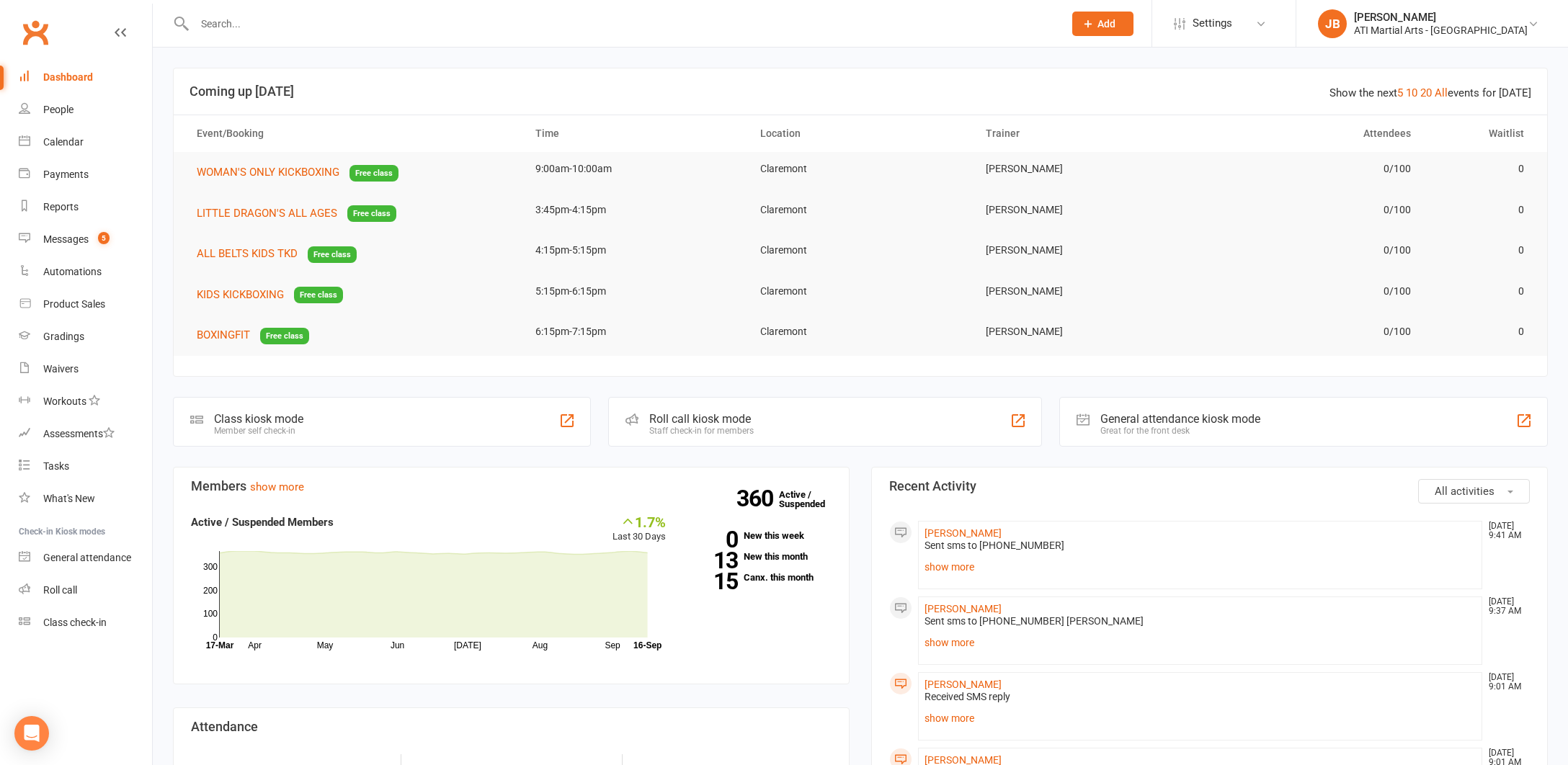
click at [227, 25] on input "text" at bounding box center [622, 24] width 863 height 20
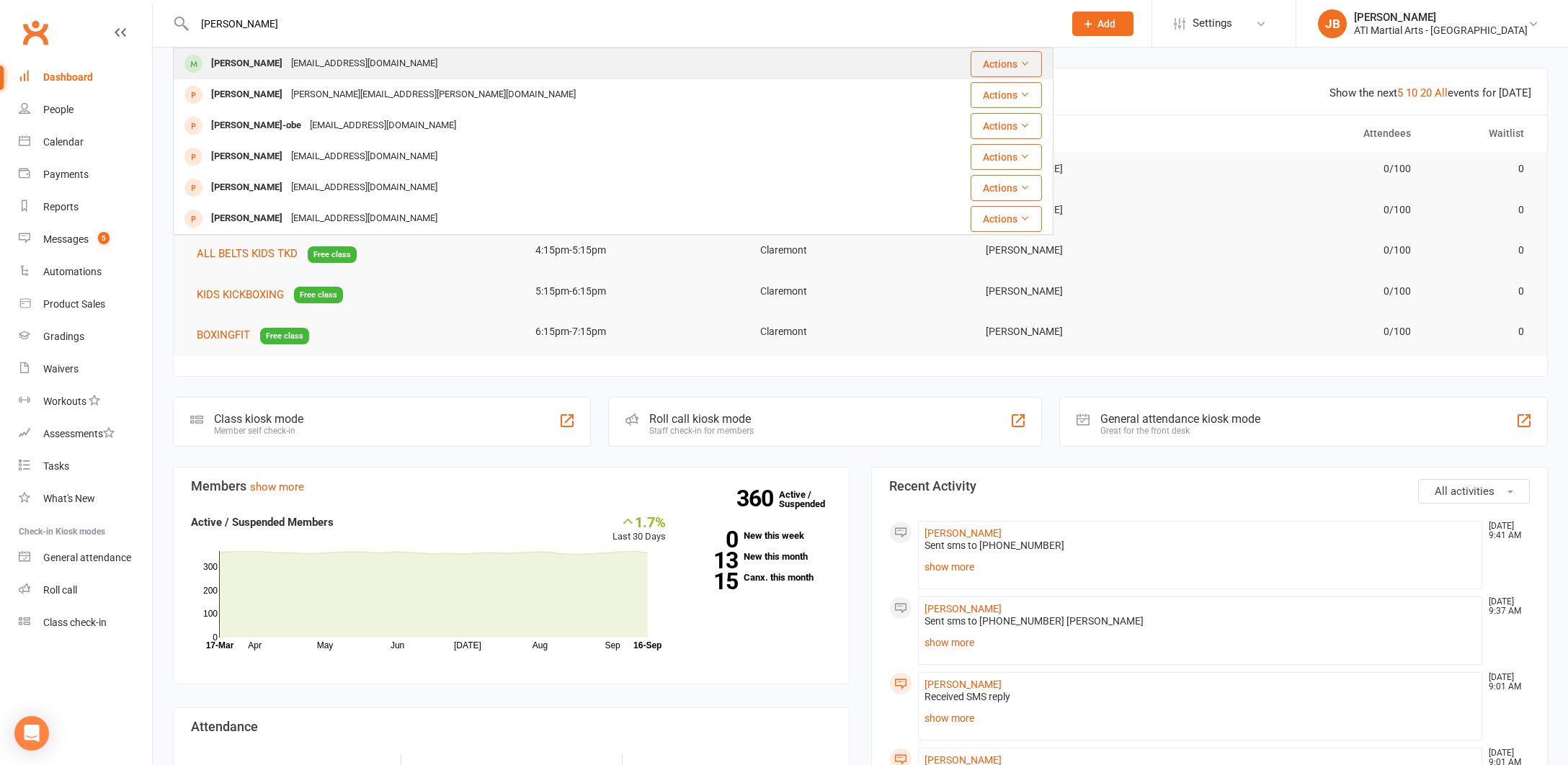
type input "[PERSON_NAME]"
click at [240, 61] on div "Akiko Santoso" at bounding box center [246, 64] width 80 height 21
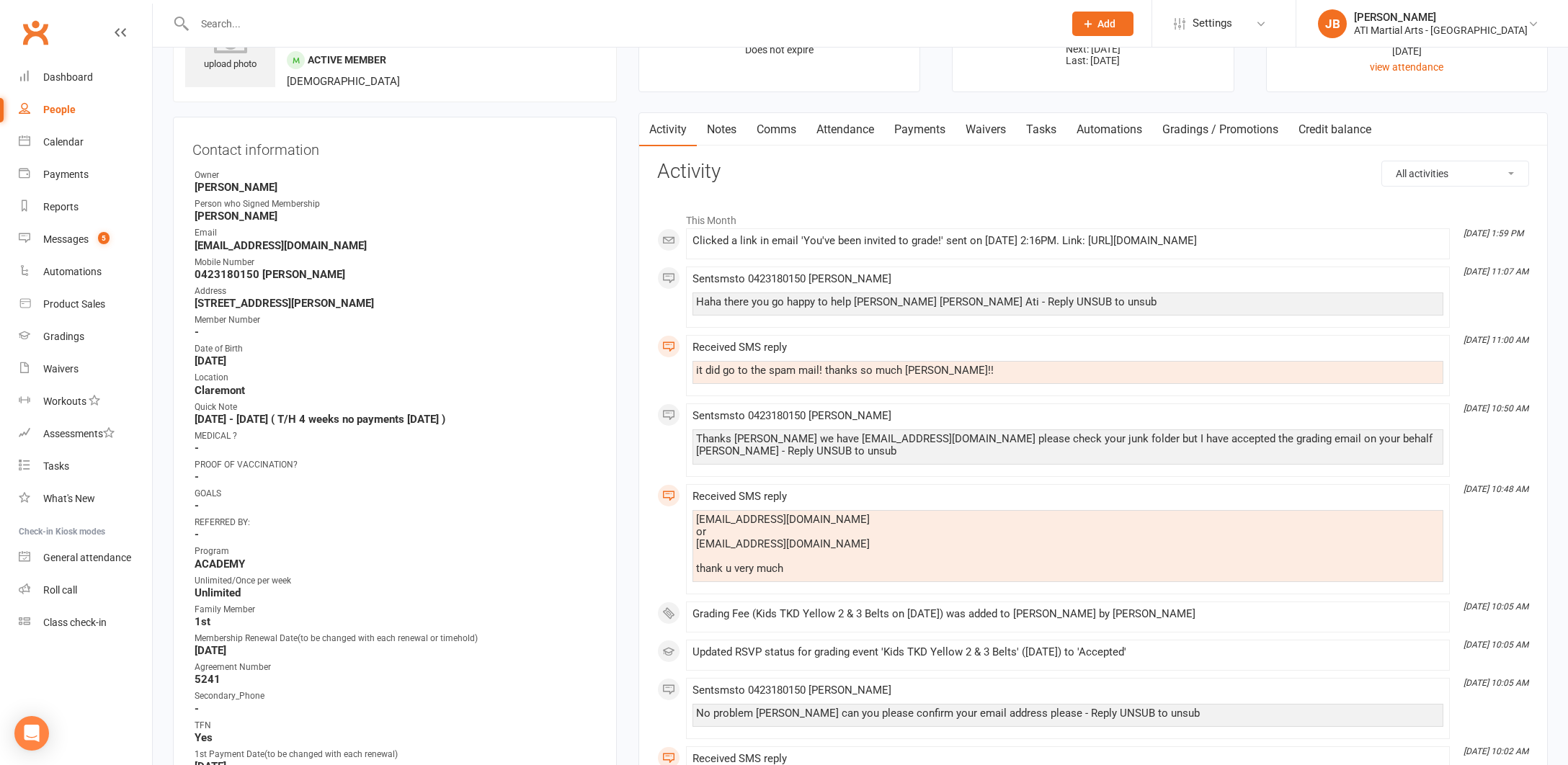
scroll to position [84, 0]
click at [780, 130] on link "Comms" at bounding box center [776, 128] width 60 height 33
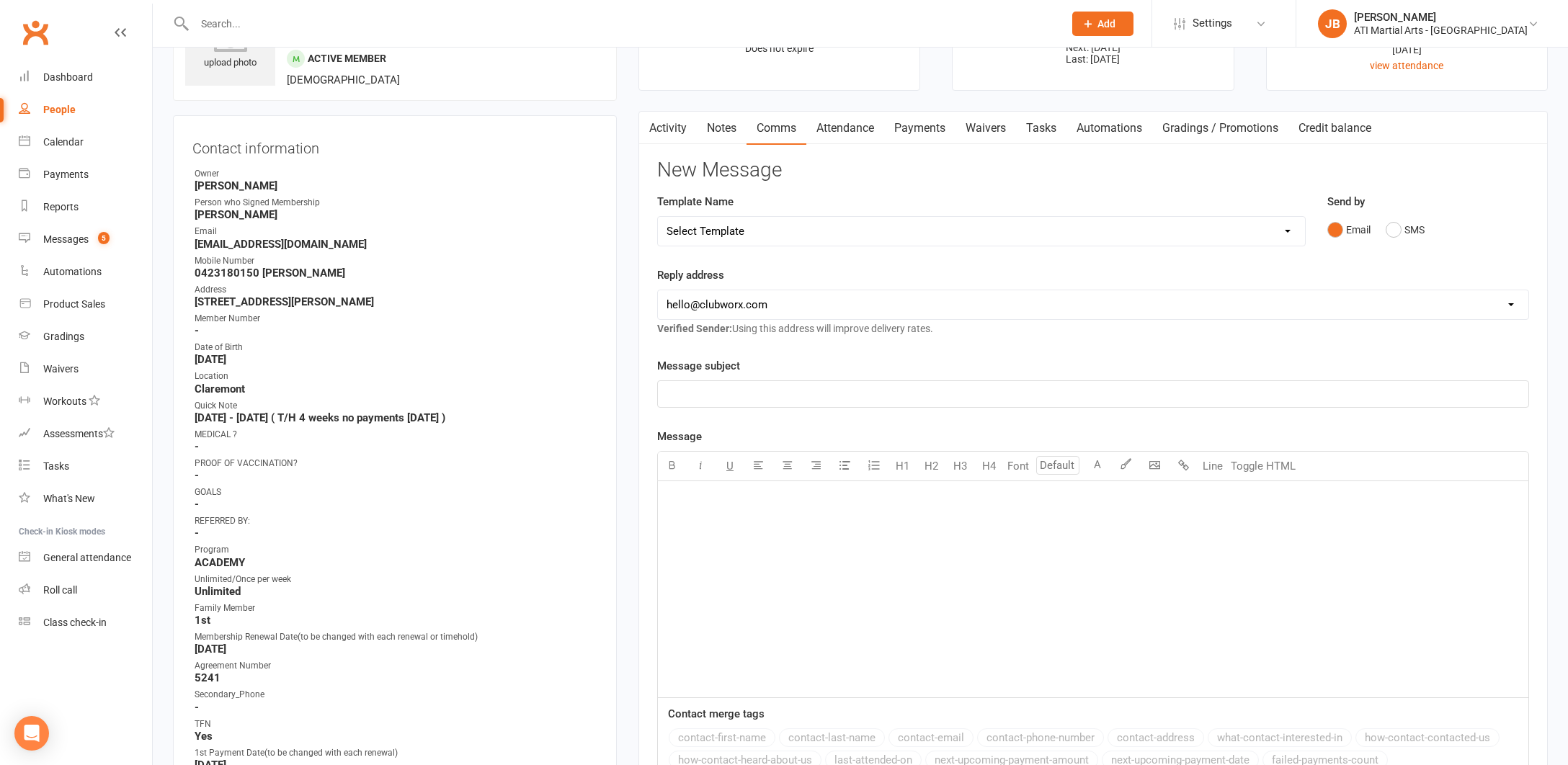
drag, startPoint x: 1396, startPoint y: 229, endPoint x: 1121, endPoint y: 277, distance: 279.2
click at [1394, 229] on button "SMS" at bounding box center [1404, 230] width 39 height 27
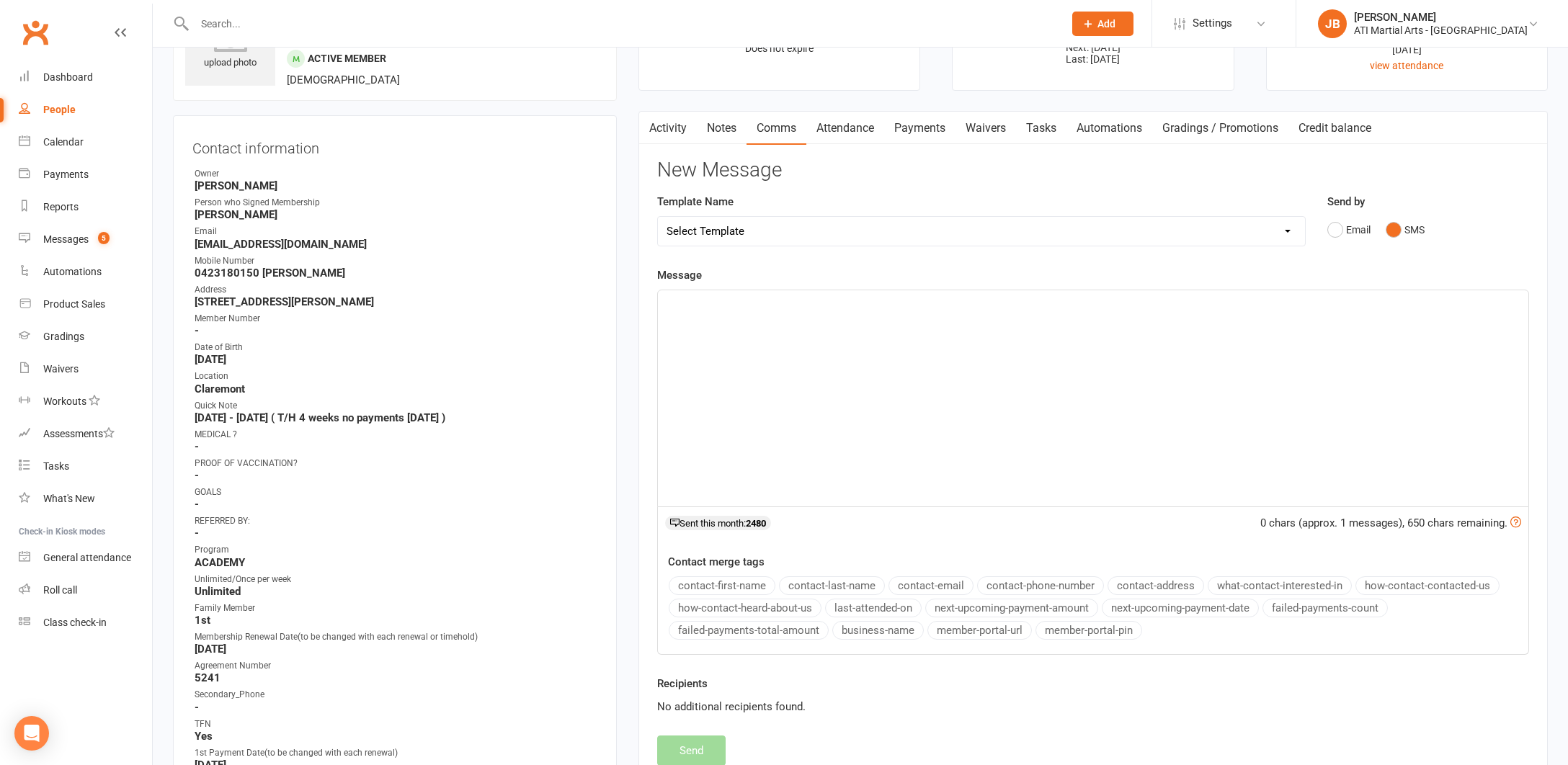
click at [710, 309] on p "﻿" at bounding box center [1093, 303] width 853 height 17
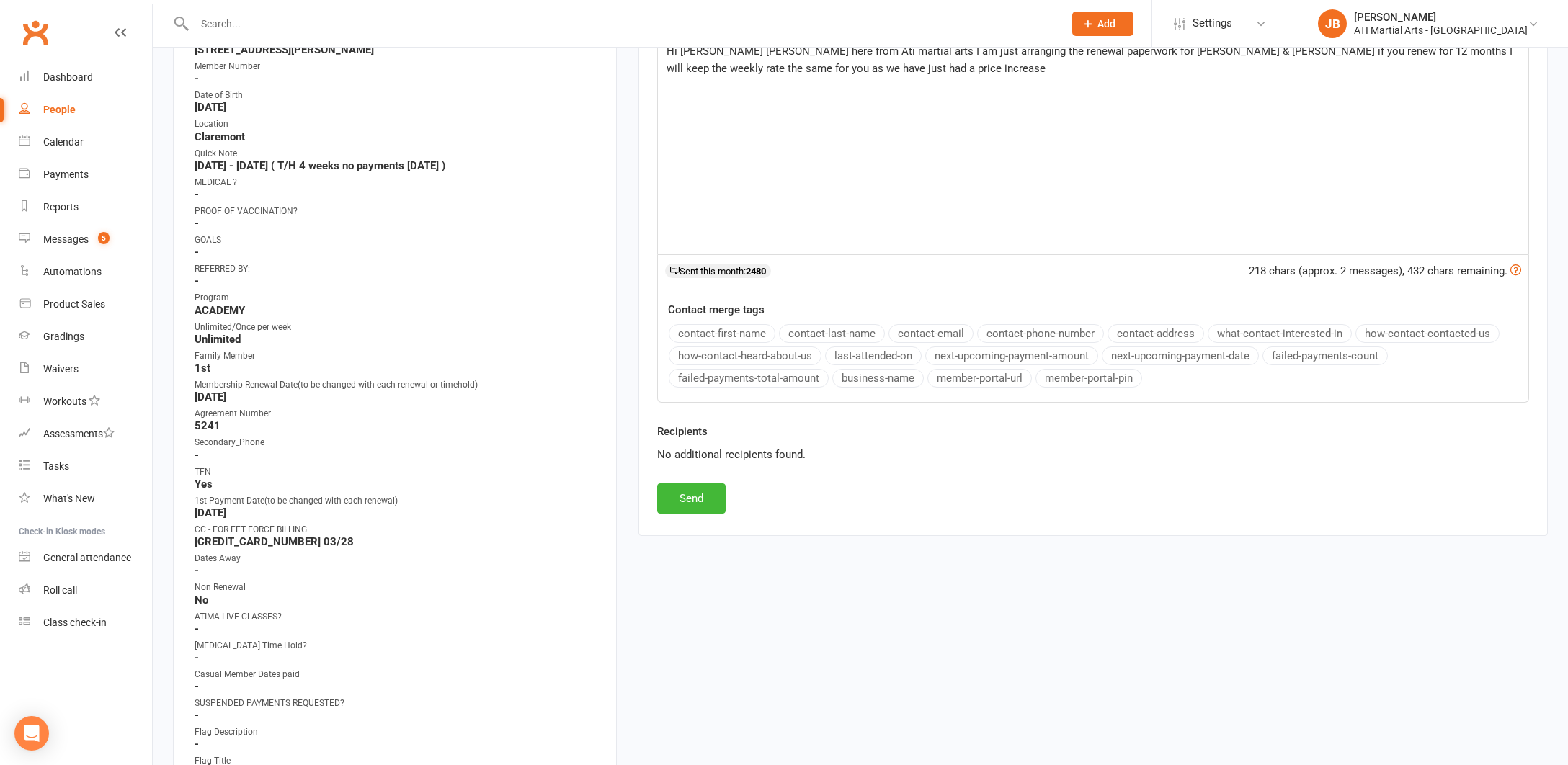
scroll to position [344, 0]
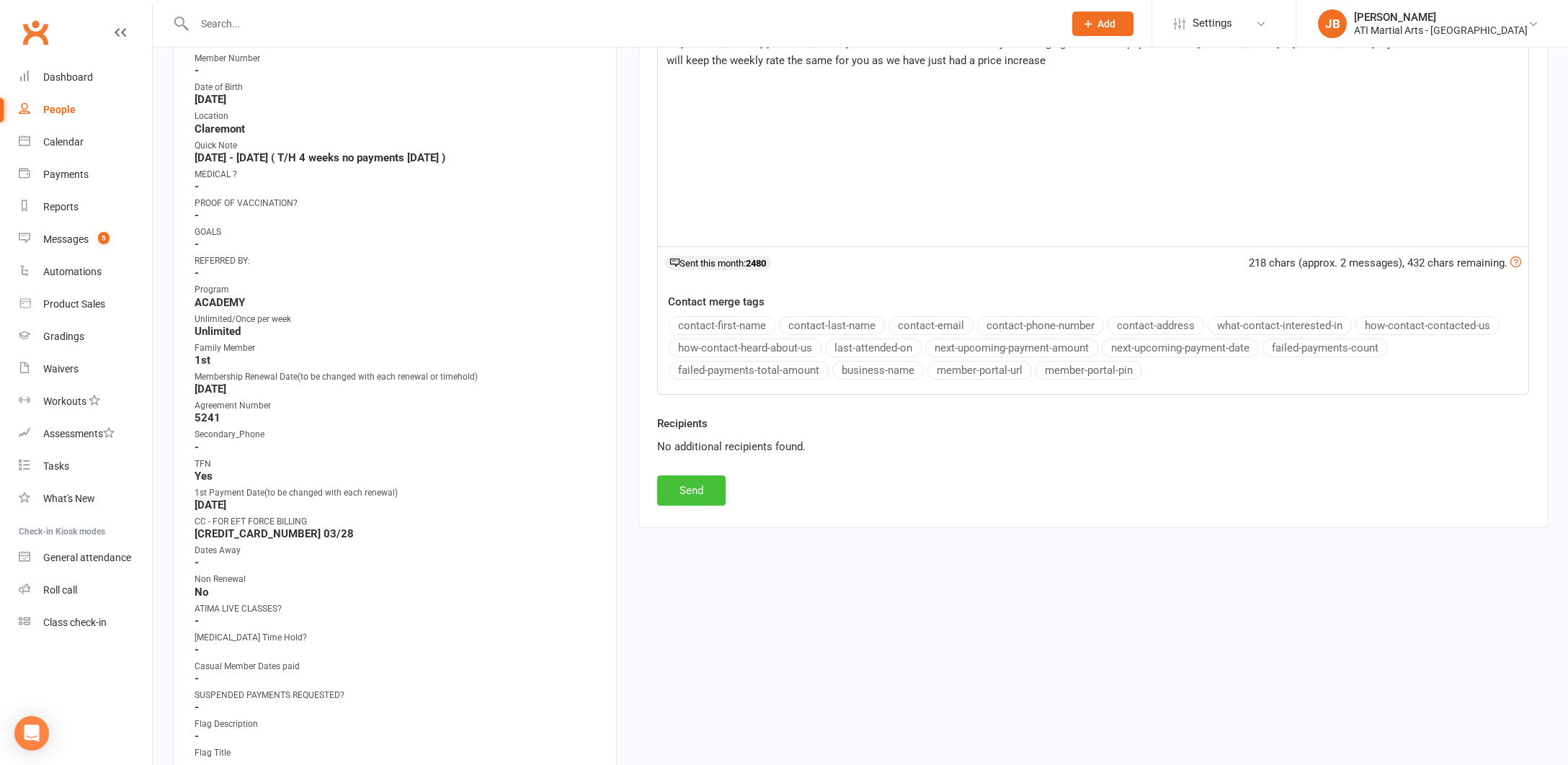
click at [694, 491] on button "Send" at bounding box center [691, 491] width 68 height 30
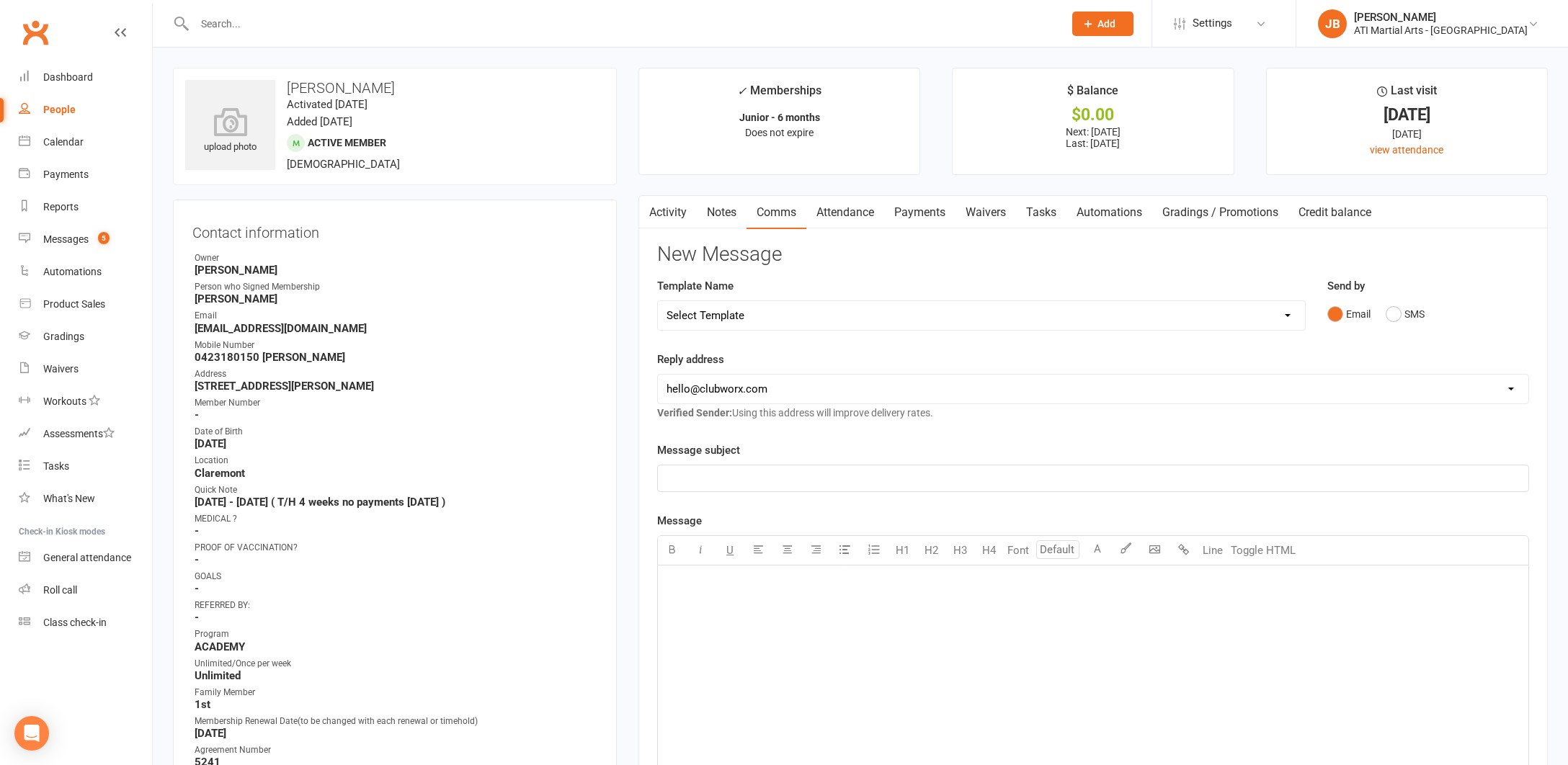
scroll to position [0, 0]
click at [673, 213] on link "Activity" at bounding box center [668, 212] width 58 height 33
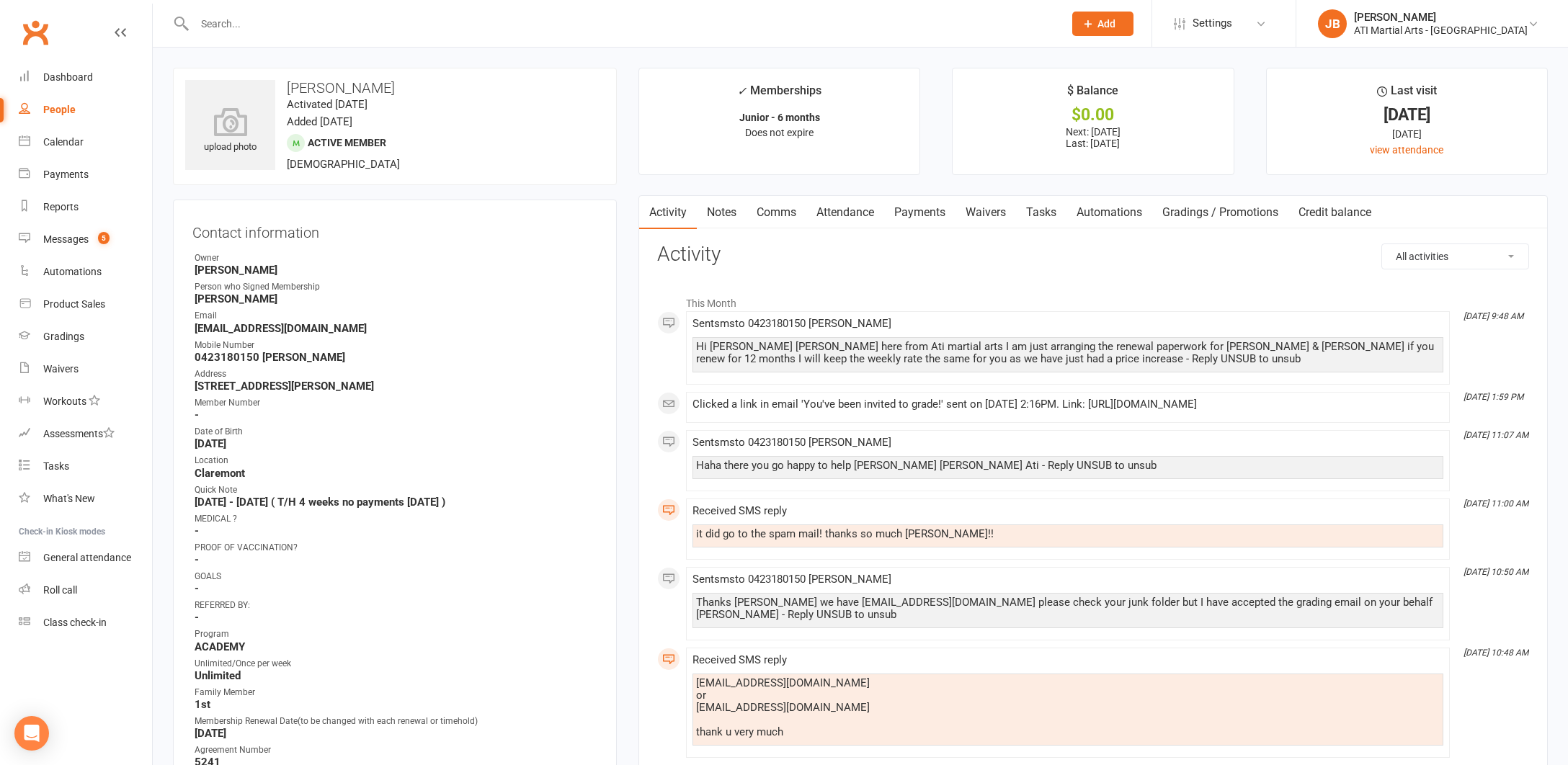
click at [231, 24] on input "text" at bounding box center [622, 24] width 863 height 20
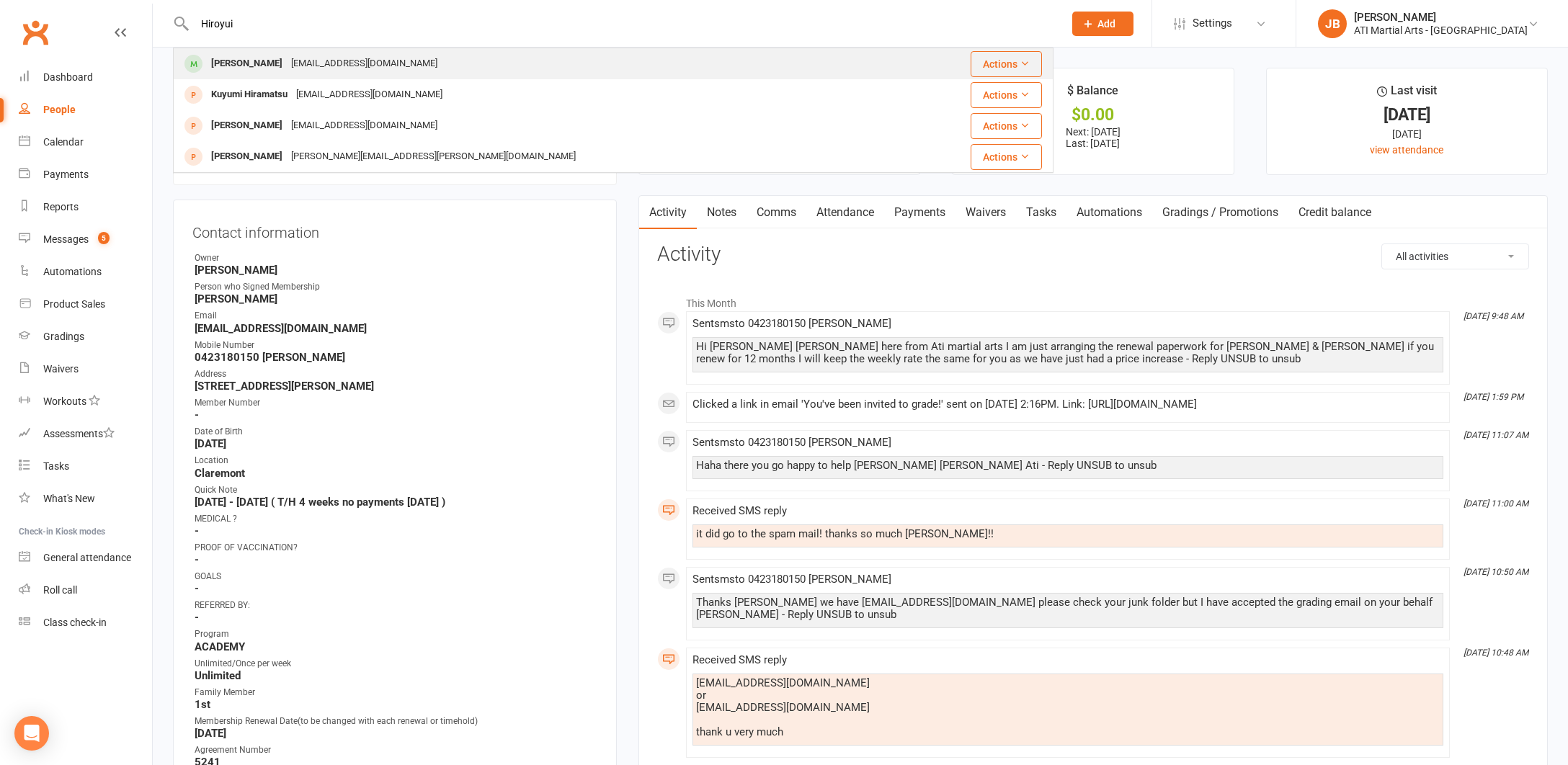
type input "Hiroyui"
click at [234, 65] on div "Hiroyuki Santoso" at bounding box center [246, 64] width 80 height 21
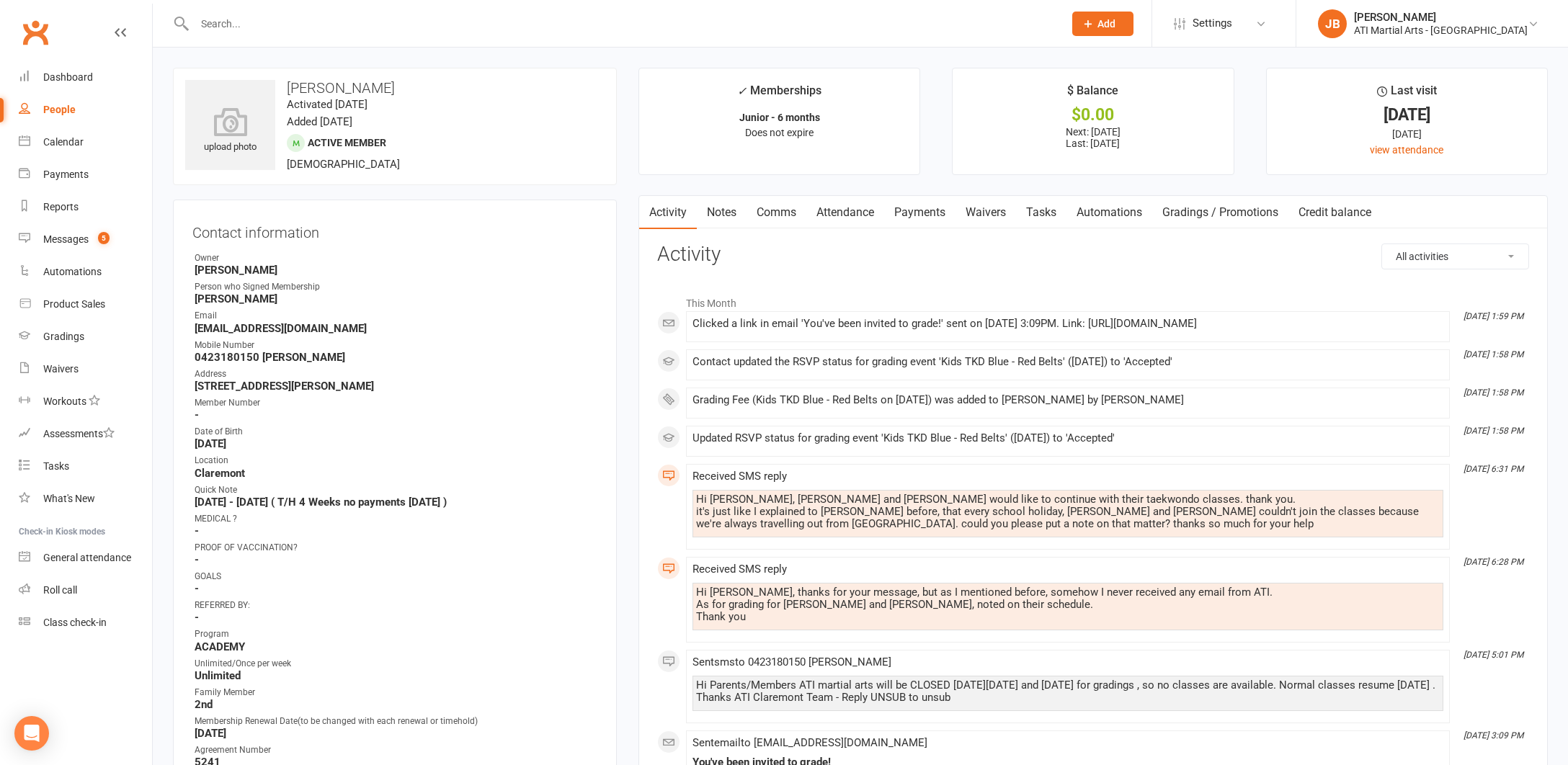
click at [32, 31] on link "Clubworx" at bounding box center [36, 33] width 36 height 36
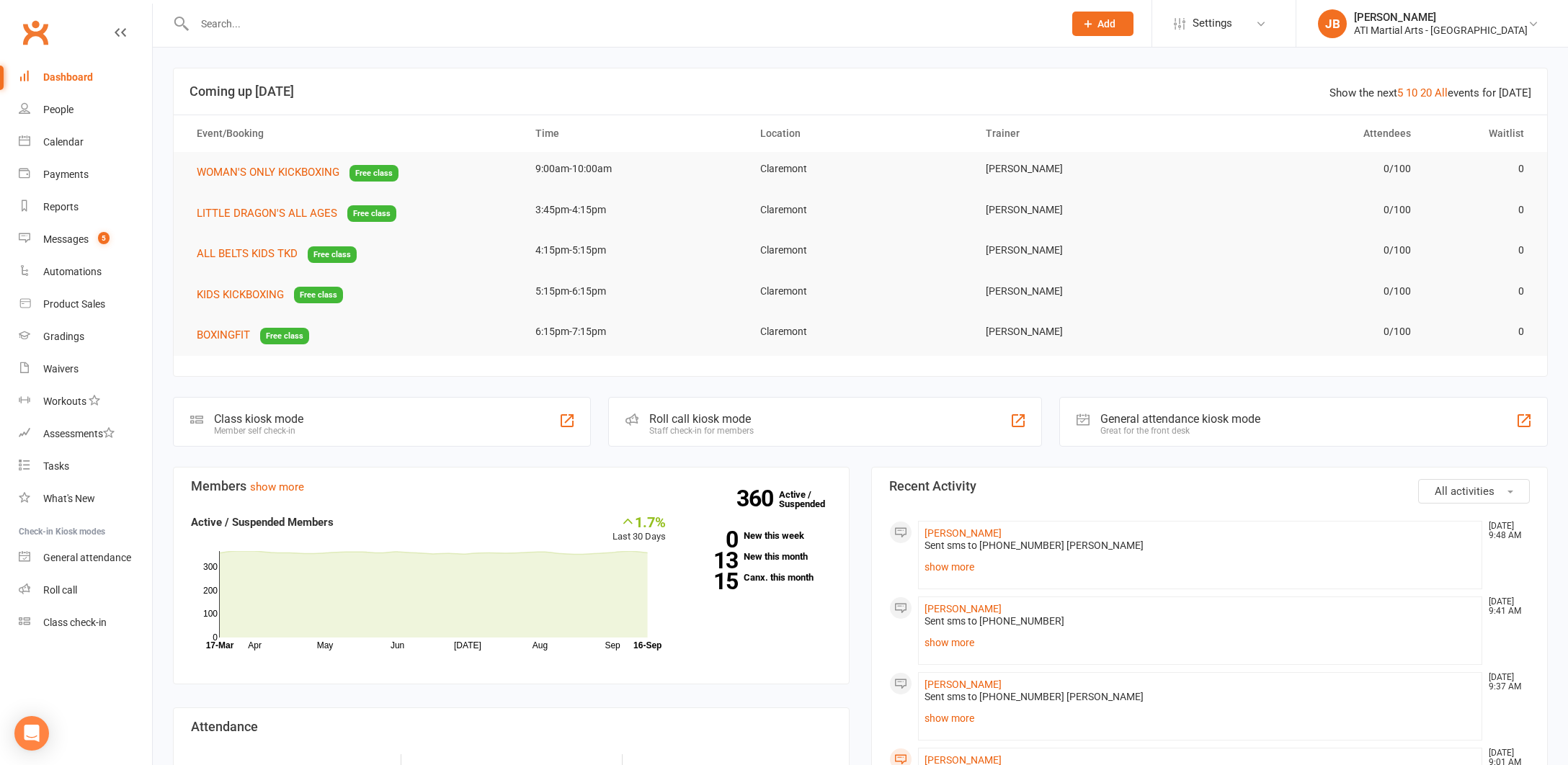
click at [35, 34] on link "Clubworx" at bounding box center [36, 33] width 36 height 36
click at [219, 18] on input "text" at bounding box center [622, 24] width 863 height 20
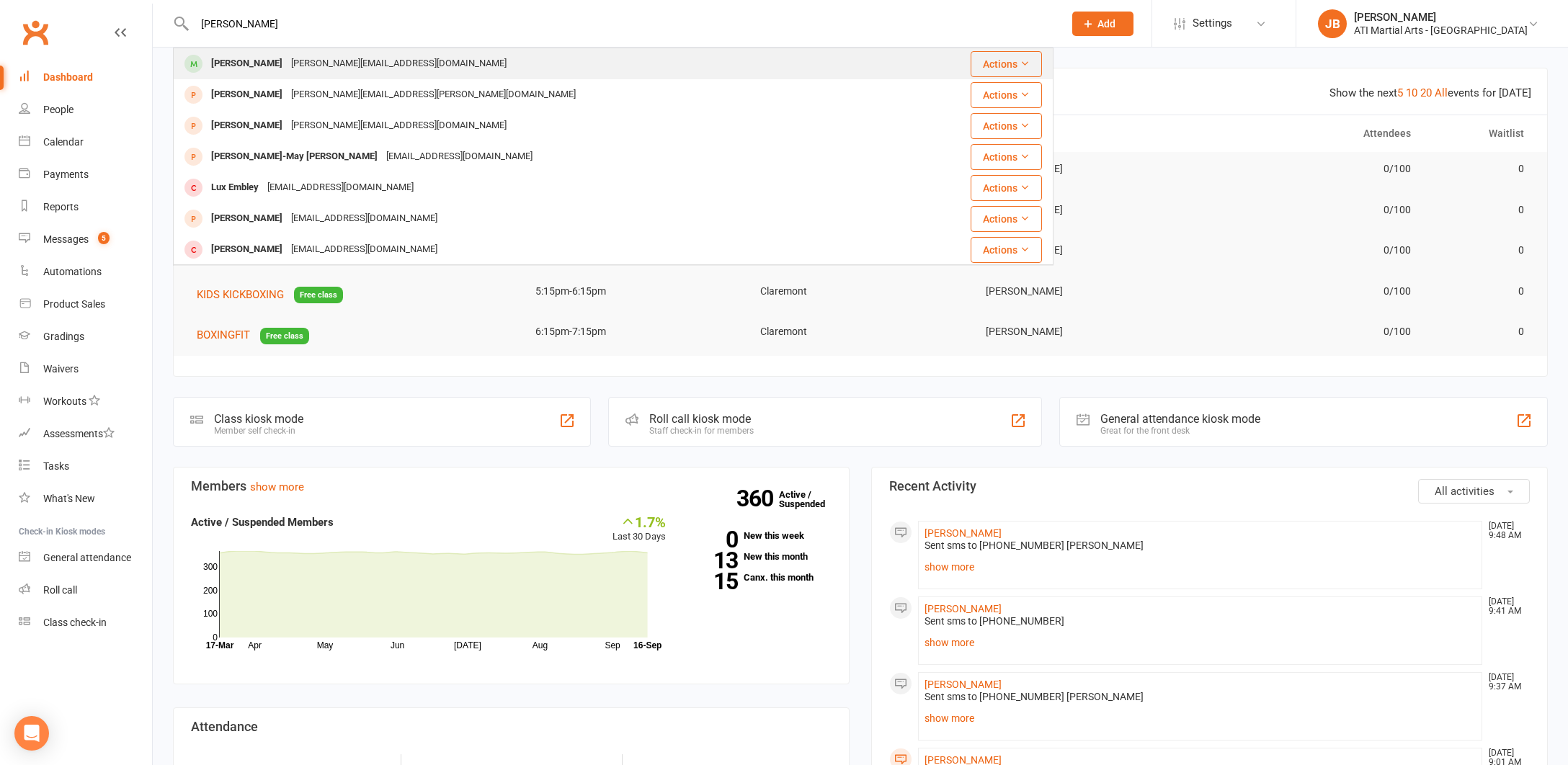
type input "Ella Lidd"
click at [222, 64] on div "Ella Liddell" at bounding box center [246, 64] width 80 height 21
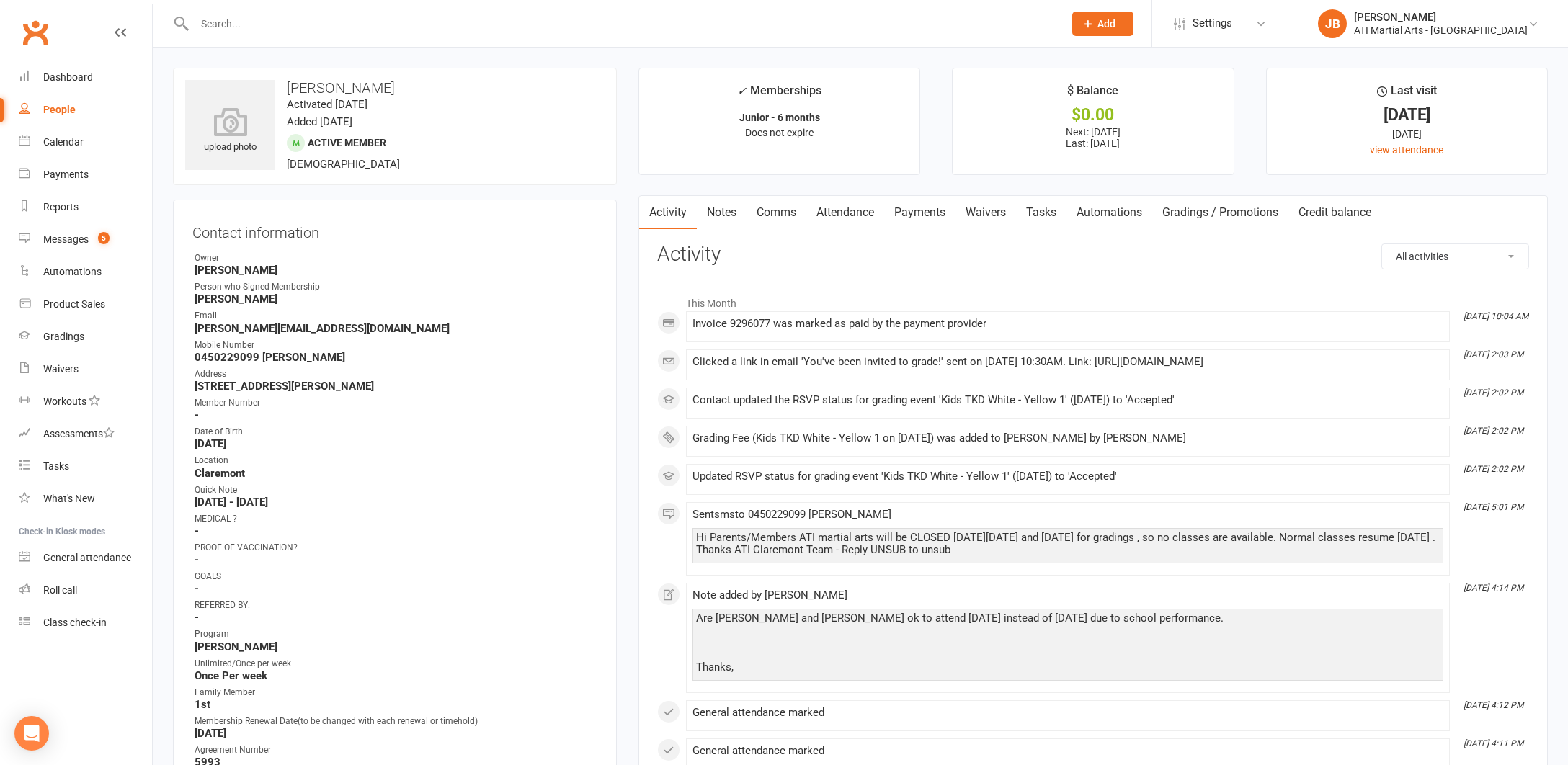
click at [770, 214] on link "Comms" at bounding box center [776, 212] width 60 height 33
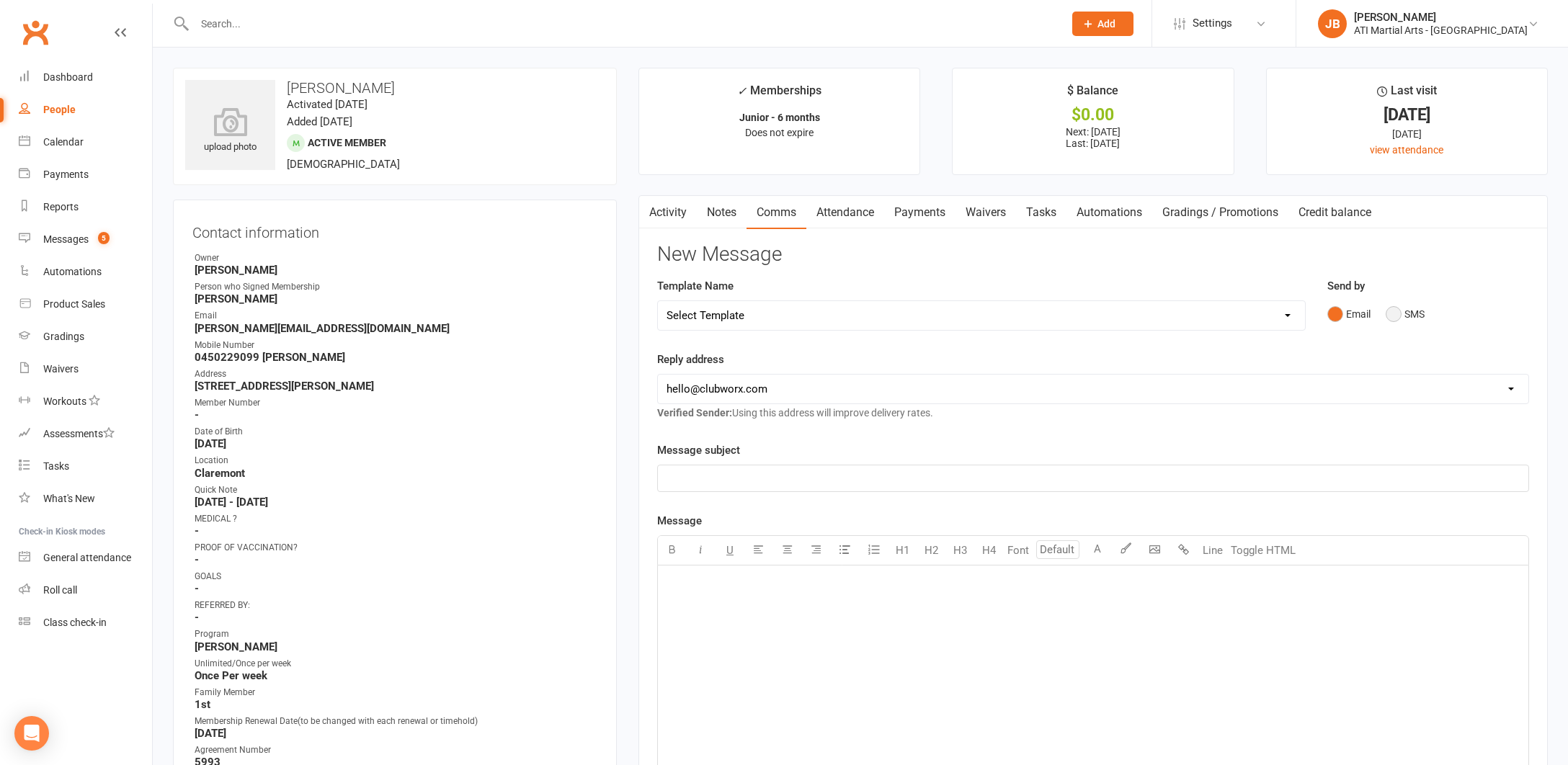
click at [1394, 311] on button "SMS" at bounding box center [1404, 314] width 39 height 27
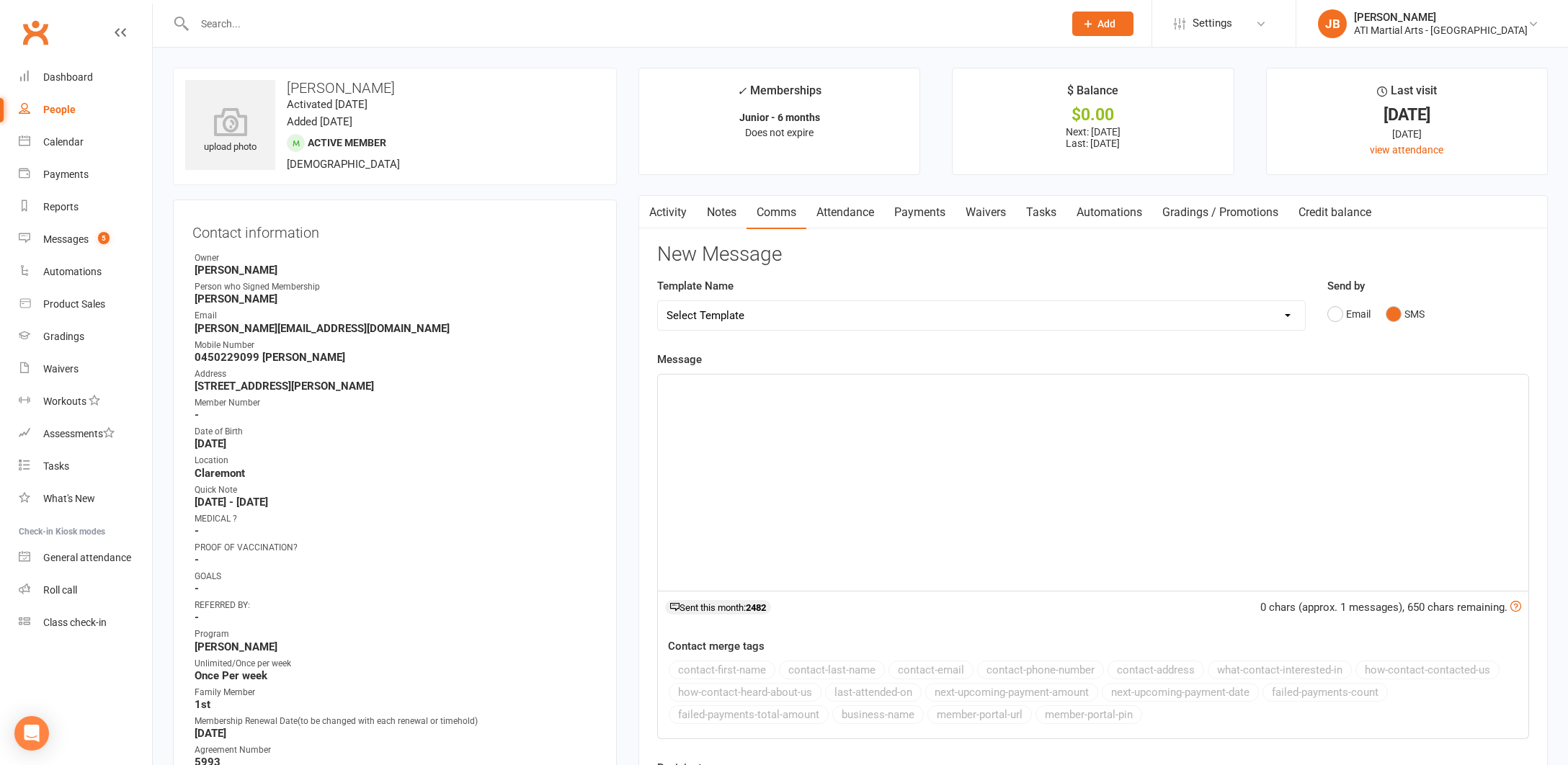
click at [724, 386] on p "﻿" at bounding box center [1093, 387] width 853 height 17
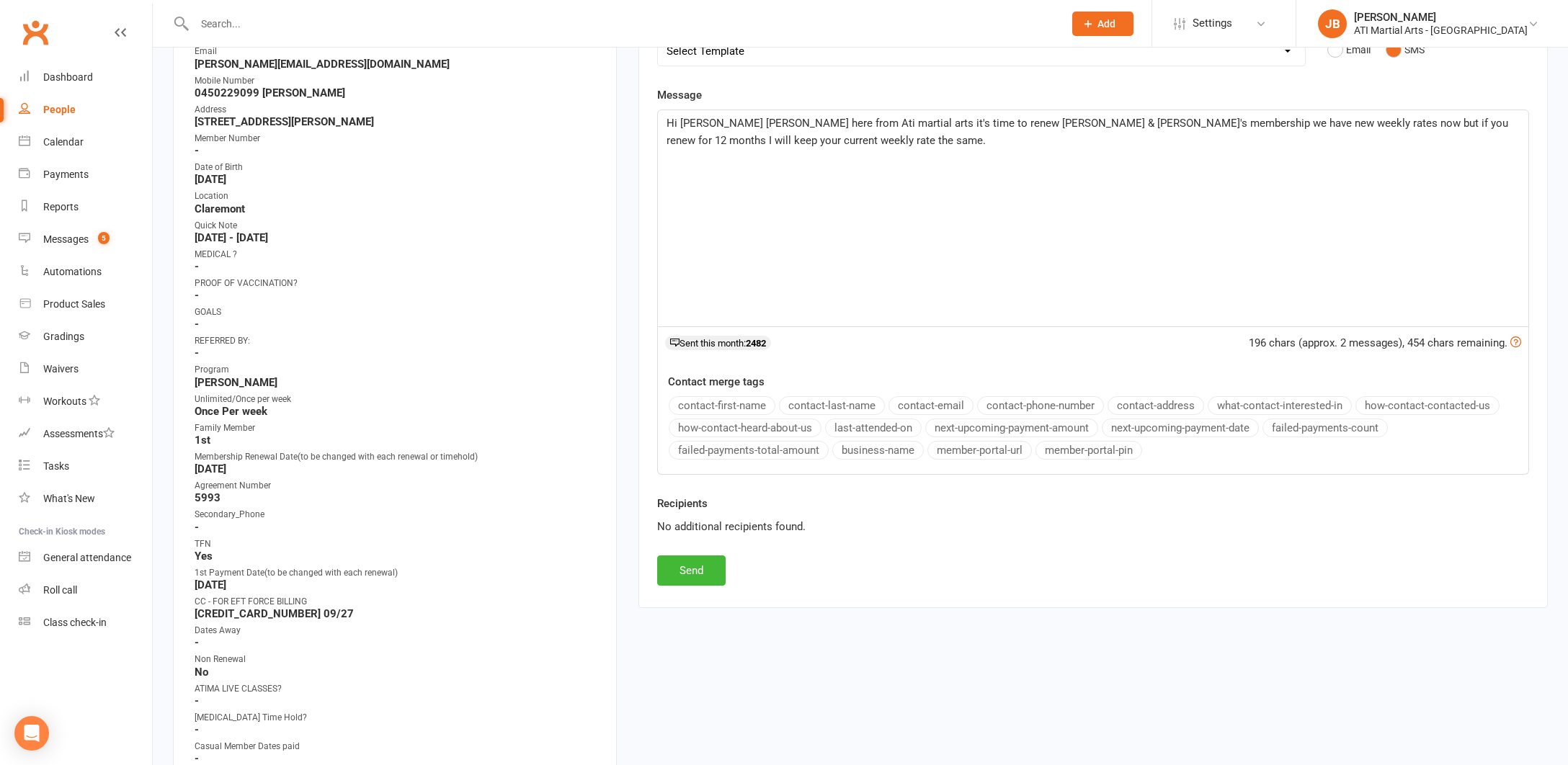
scroll to position [280, 0]
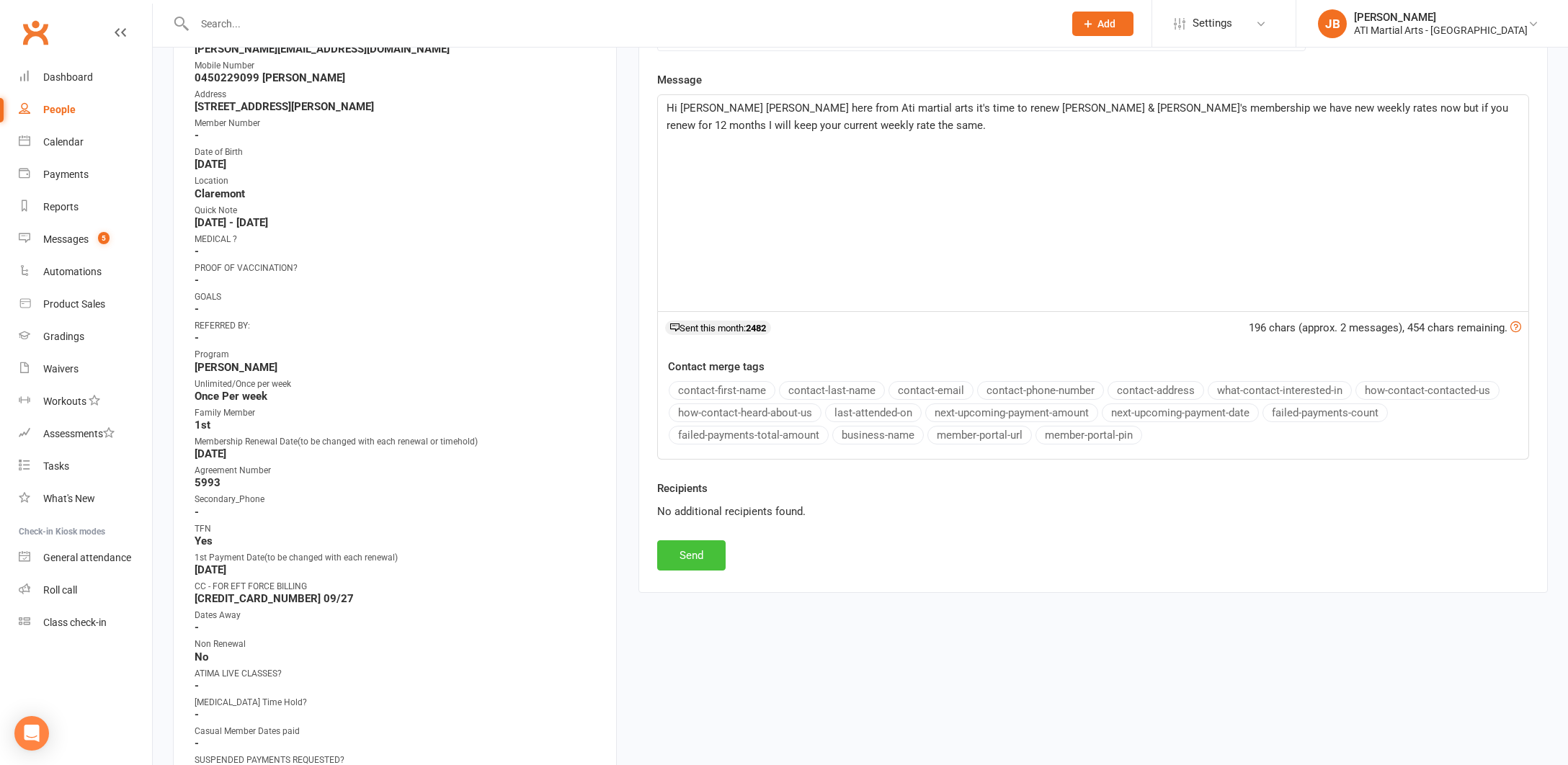
click at [704, 557] on button "Send" at bounding box center [691, 556] width 68 height 30
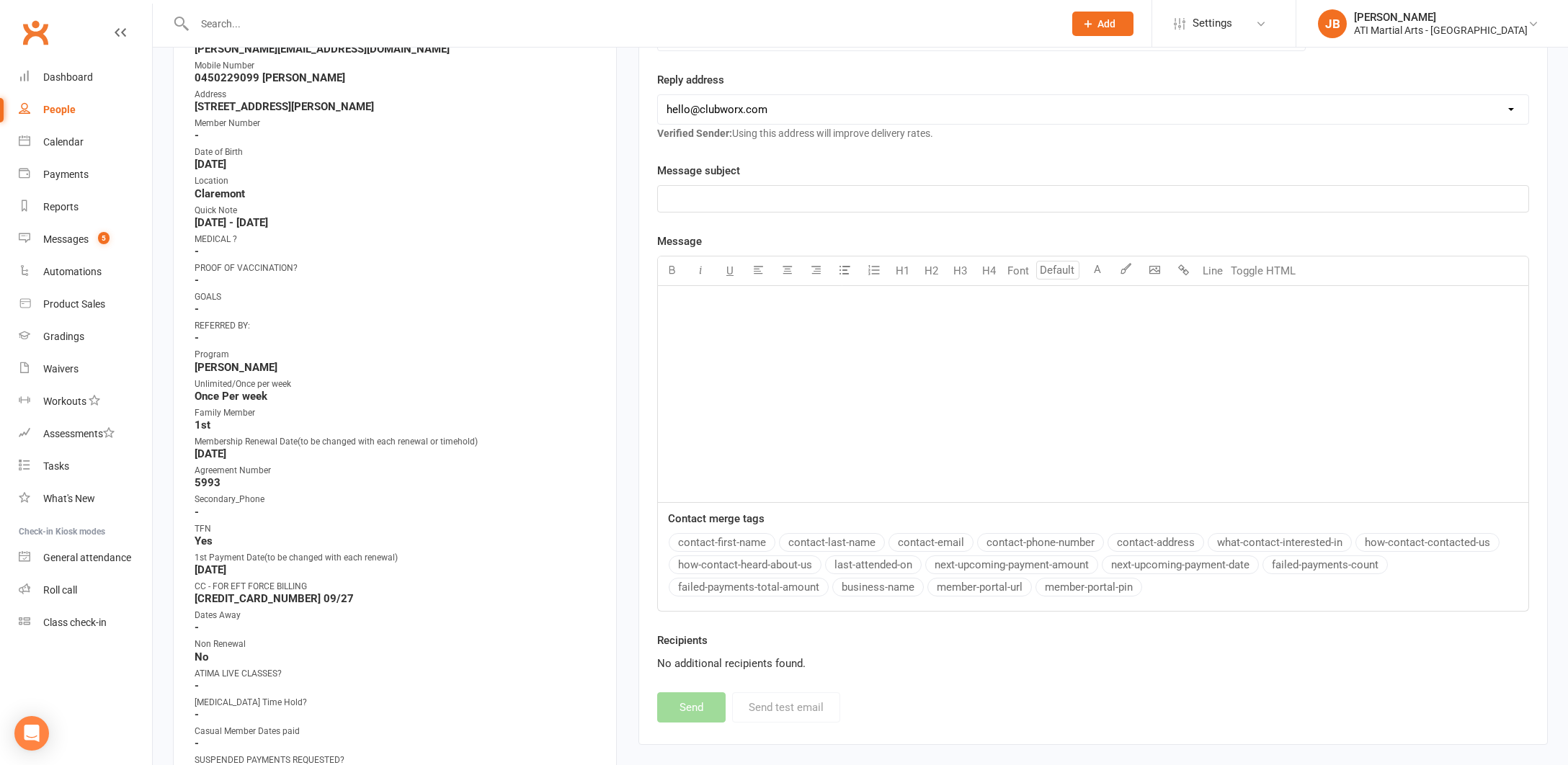
click at [36, 33] on link "Clubworx" at bounding box center [36, 33] width 36 height 36
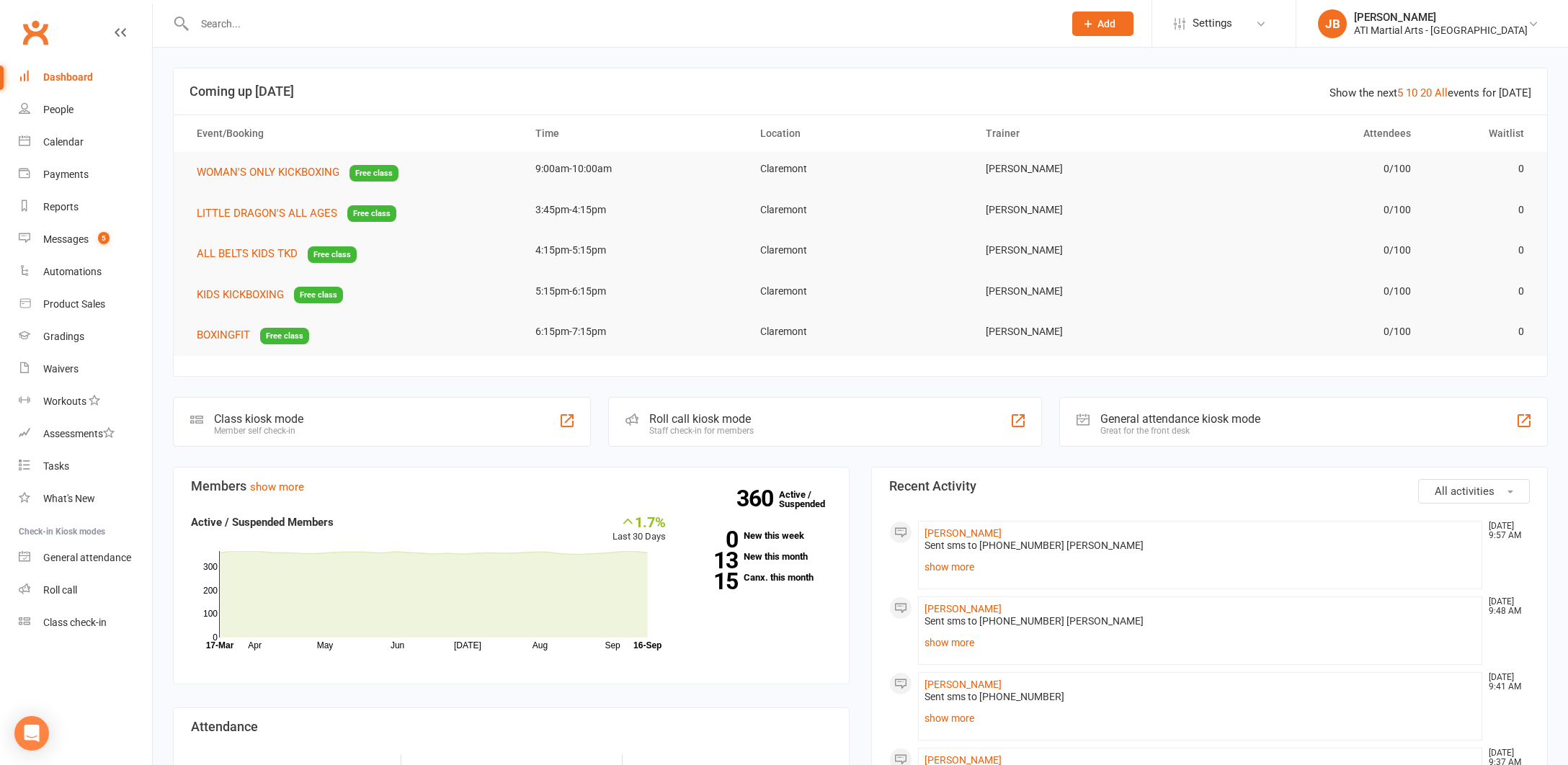
click at [34, 33] on link "Clubworx" at bounding box center [36, 33] width 36 height 36
click at [70, 177] on div "Payments" at bounding box center [66, 174] width 45 height 11
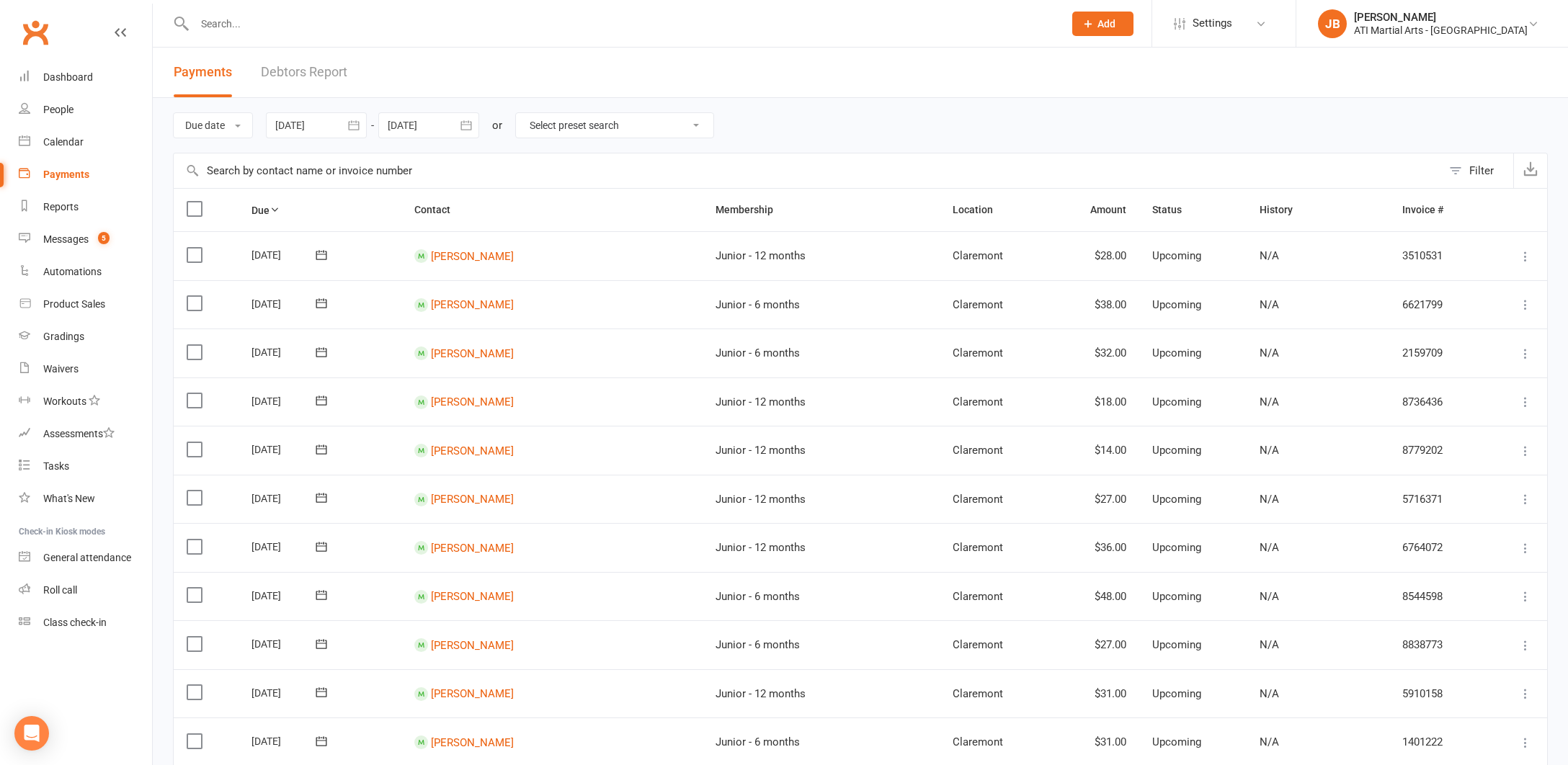
click at [311, 70] on link "Debtors Report" at bounding box center [304, 73] width 86 height 50
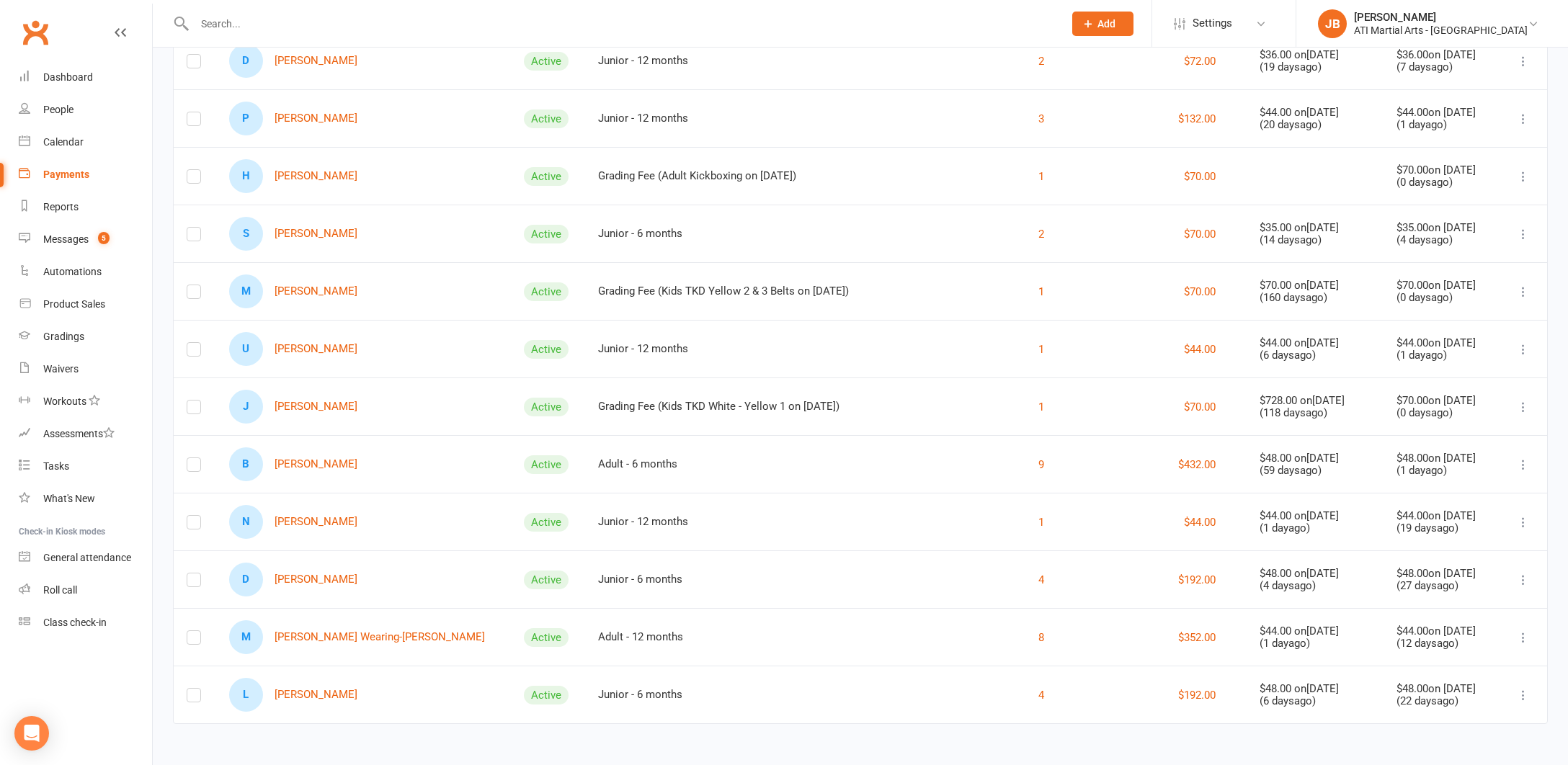
scroll to position [730, 0]
click at [302, 687] on link "L [PERSON_NAME]" at bounding box center [293, 694] width 128 height 34
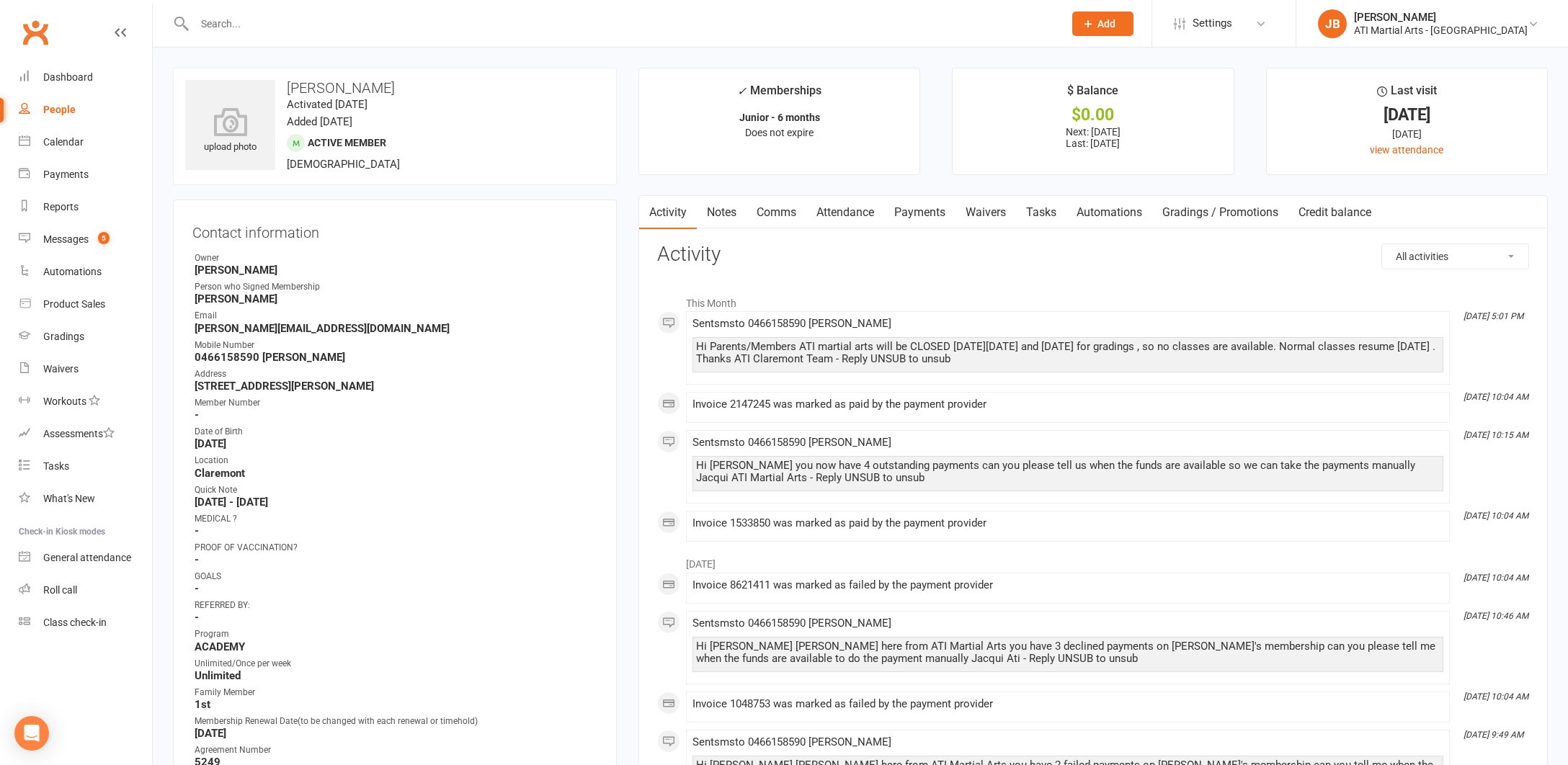
click at [836, 211] on link "Attendance" at bounding box center [845, 212] width 78 height 33
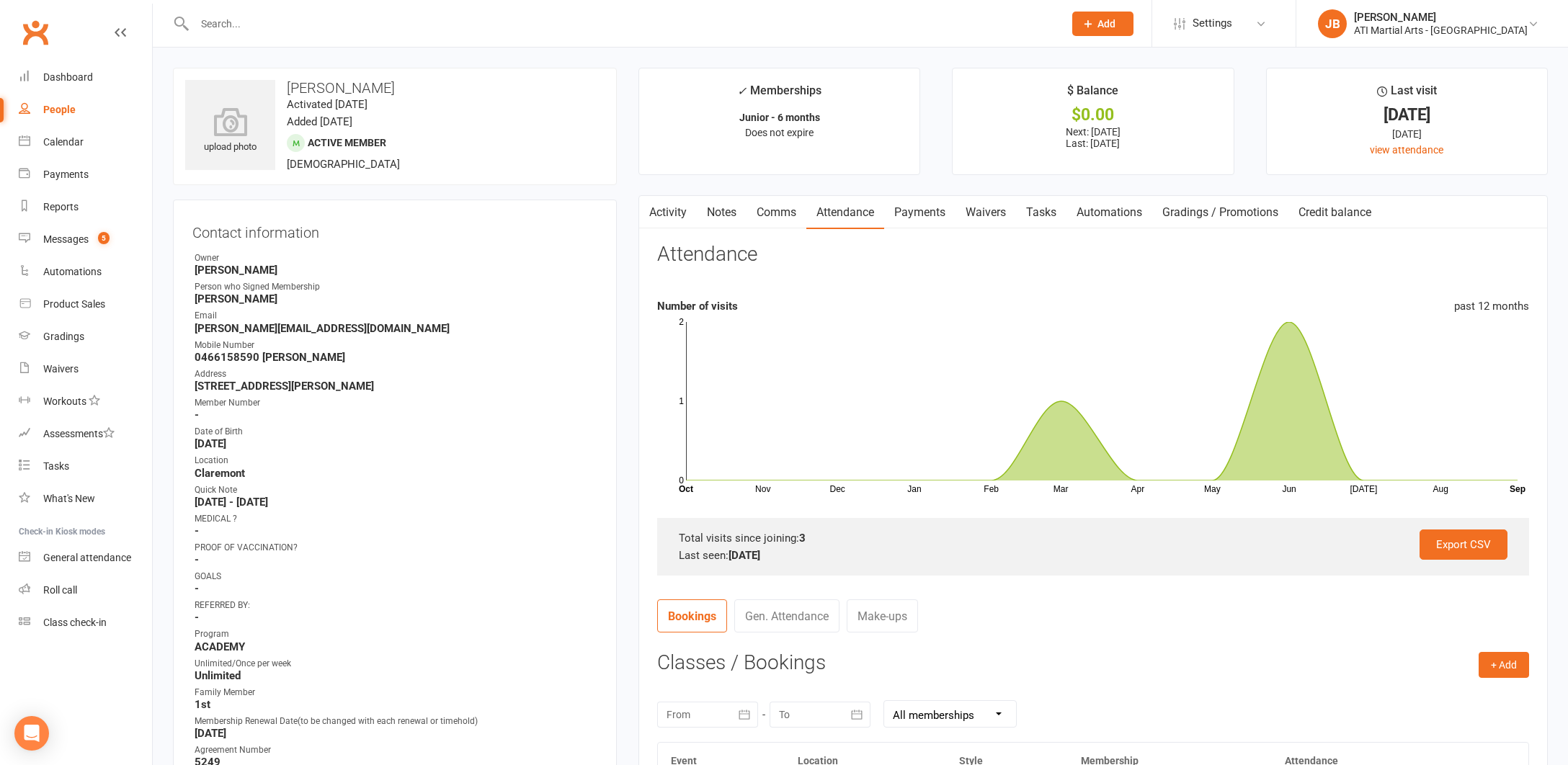
click at [36, 27] on link "Clubworx" at bounding box center [36, 33] width 36 height 36
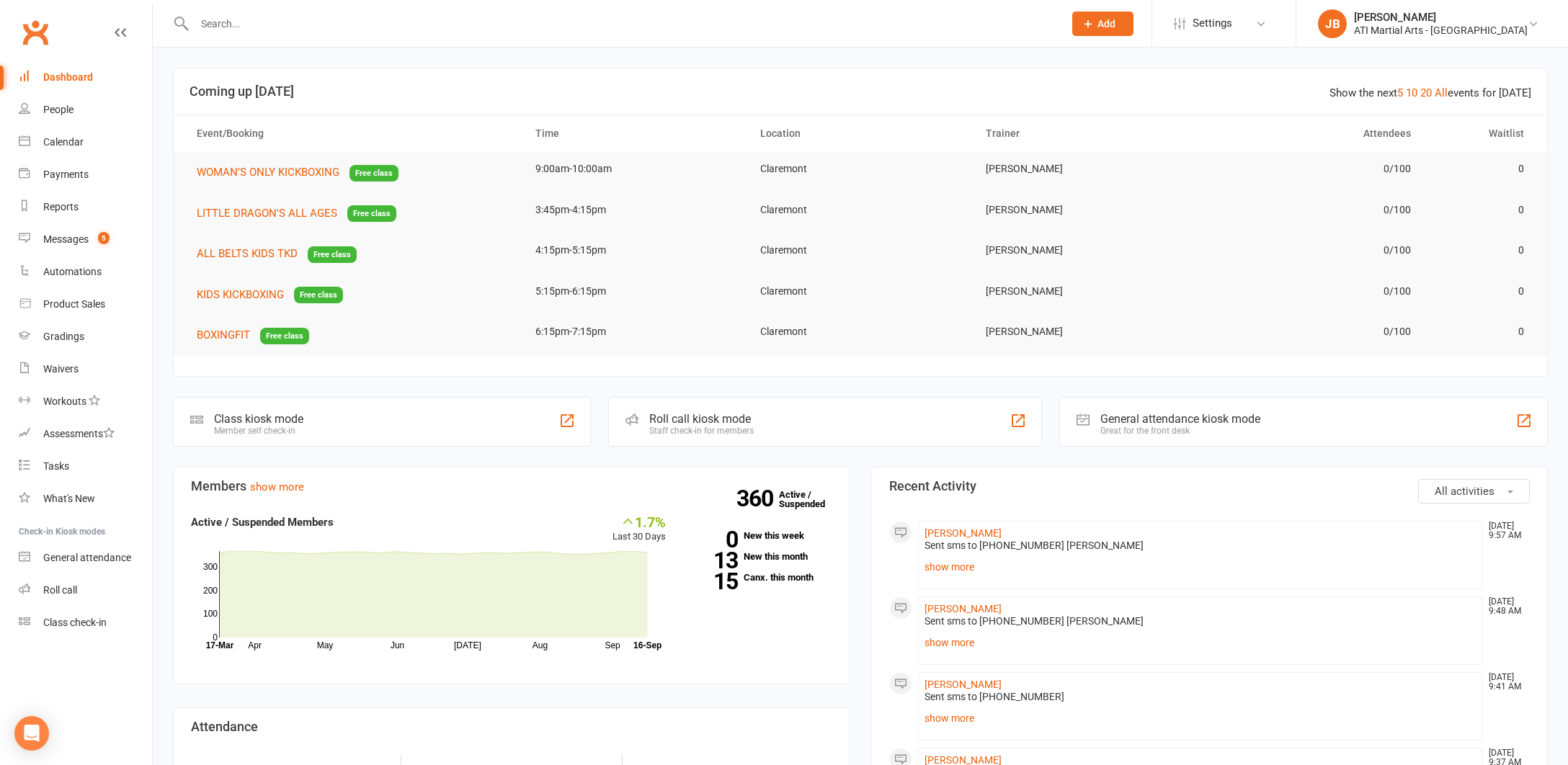
scroll to position [1, 0]
click at [33, 33] on link "Clubworx" at bounding box center [36, 33] width 36 height 36
click at [33, 34] on link "Clubworx" at bounding box center [36, 33] width 36 height 36
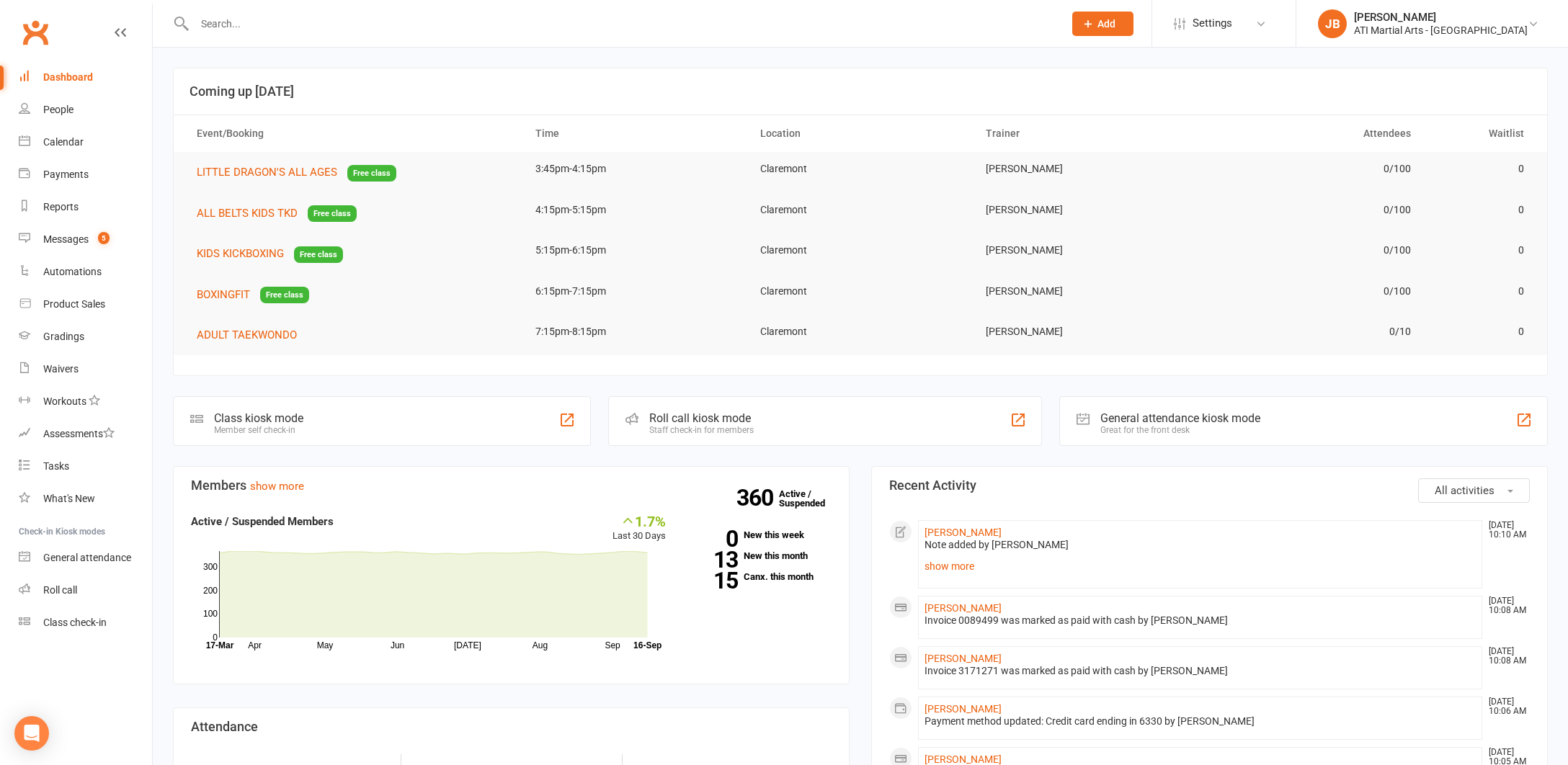
click at [230, 25] on input "text" at bounding box center [622, 24] width 863 height 20
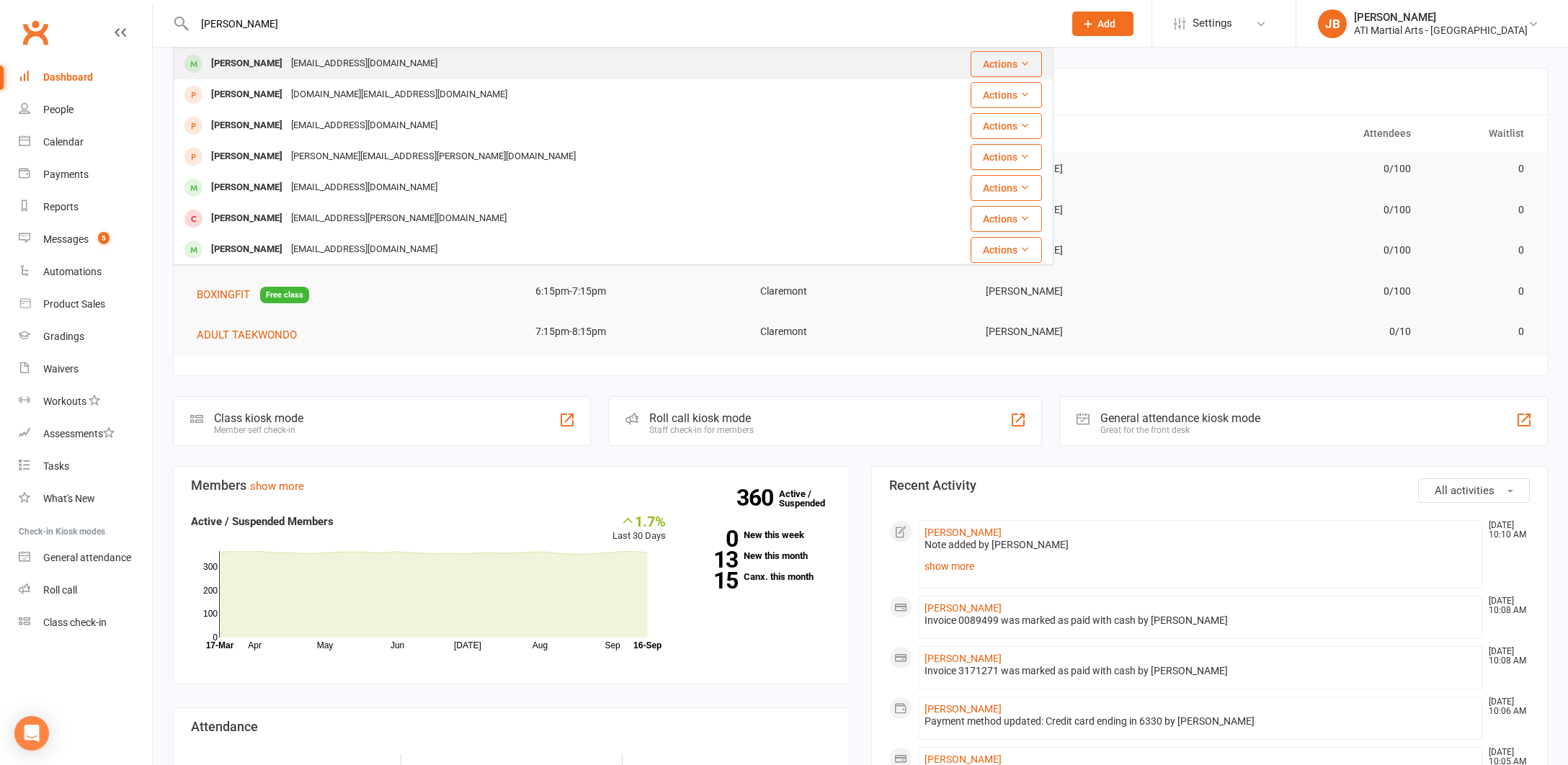
type input "[PERSON_NAME]"
click at [246, 63] on div "[PERSON_NAME]" at bounding box center [246, 64] width 80 height 21
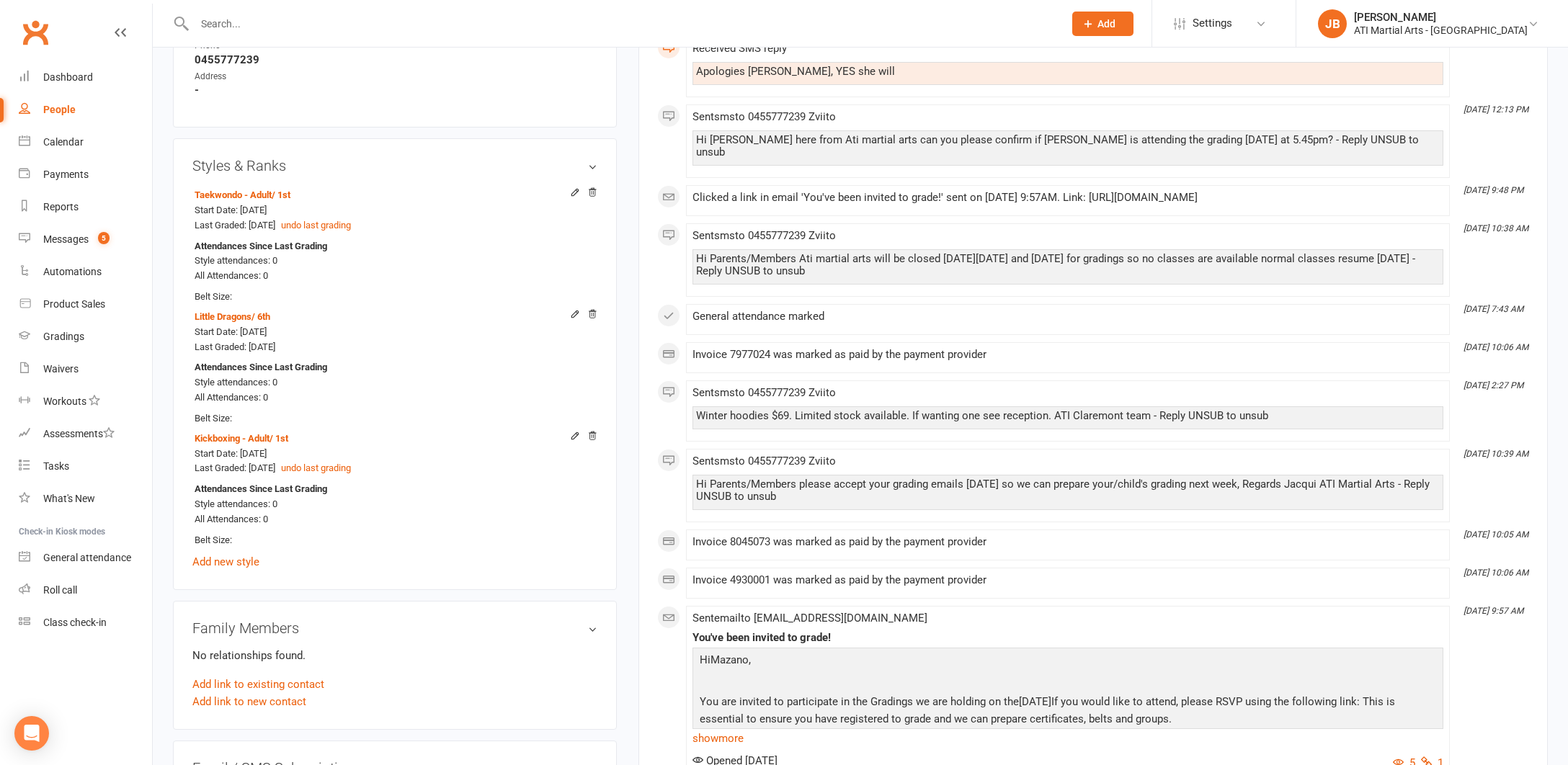
scroll to position [1612, 0]
click at [593, 429] on icon at bounding box center [591, 434] width 10 height 10
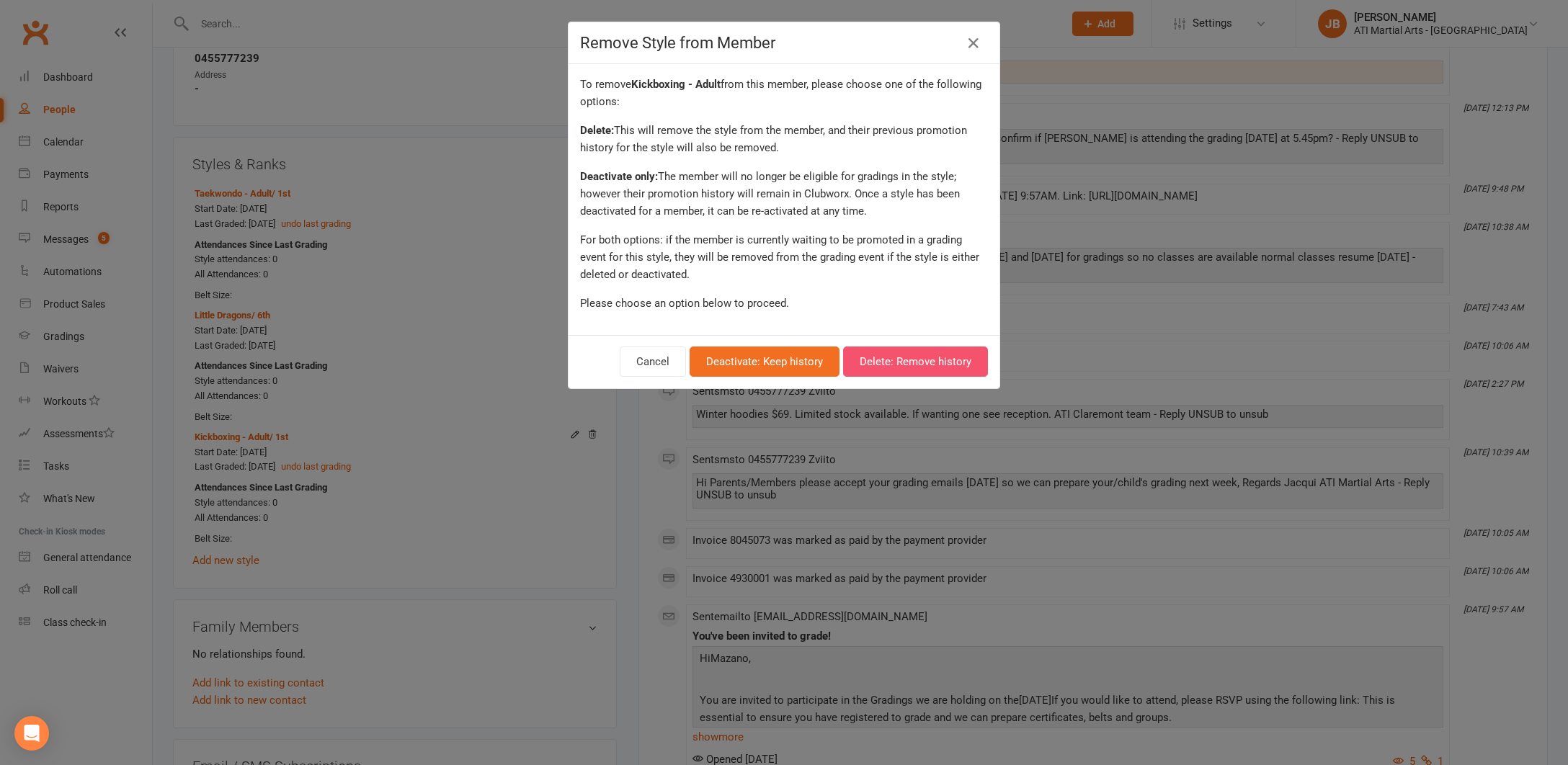
click at [890, 365] on button "Delete: Remove history" at bounding box center [915, 362] width 145 height 30
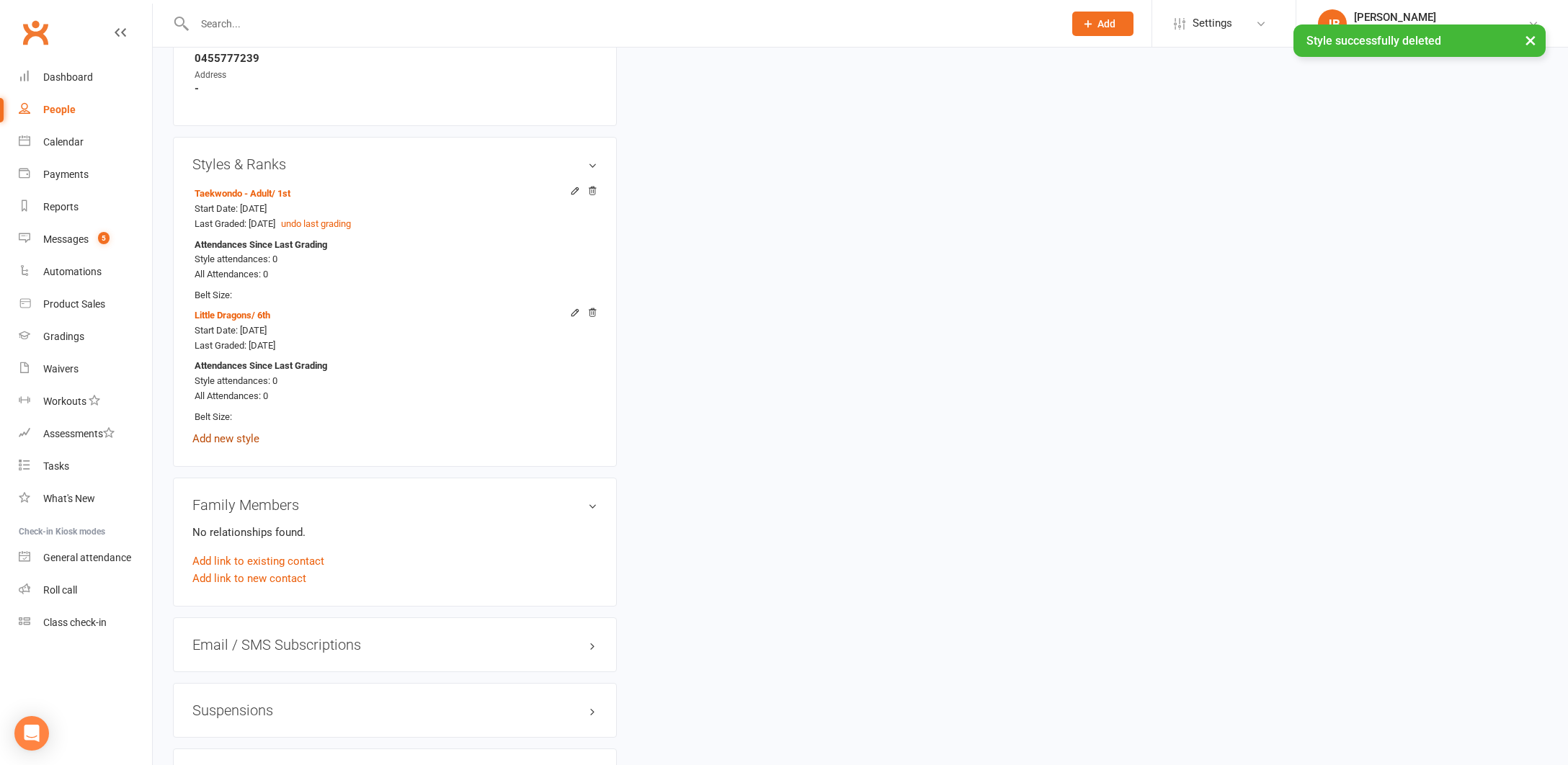
click at [228, 432] on link "Add new style" at bounding box center [226, 438] width 67 height 13
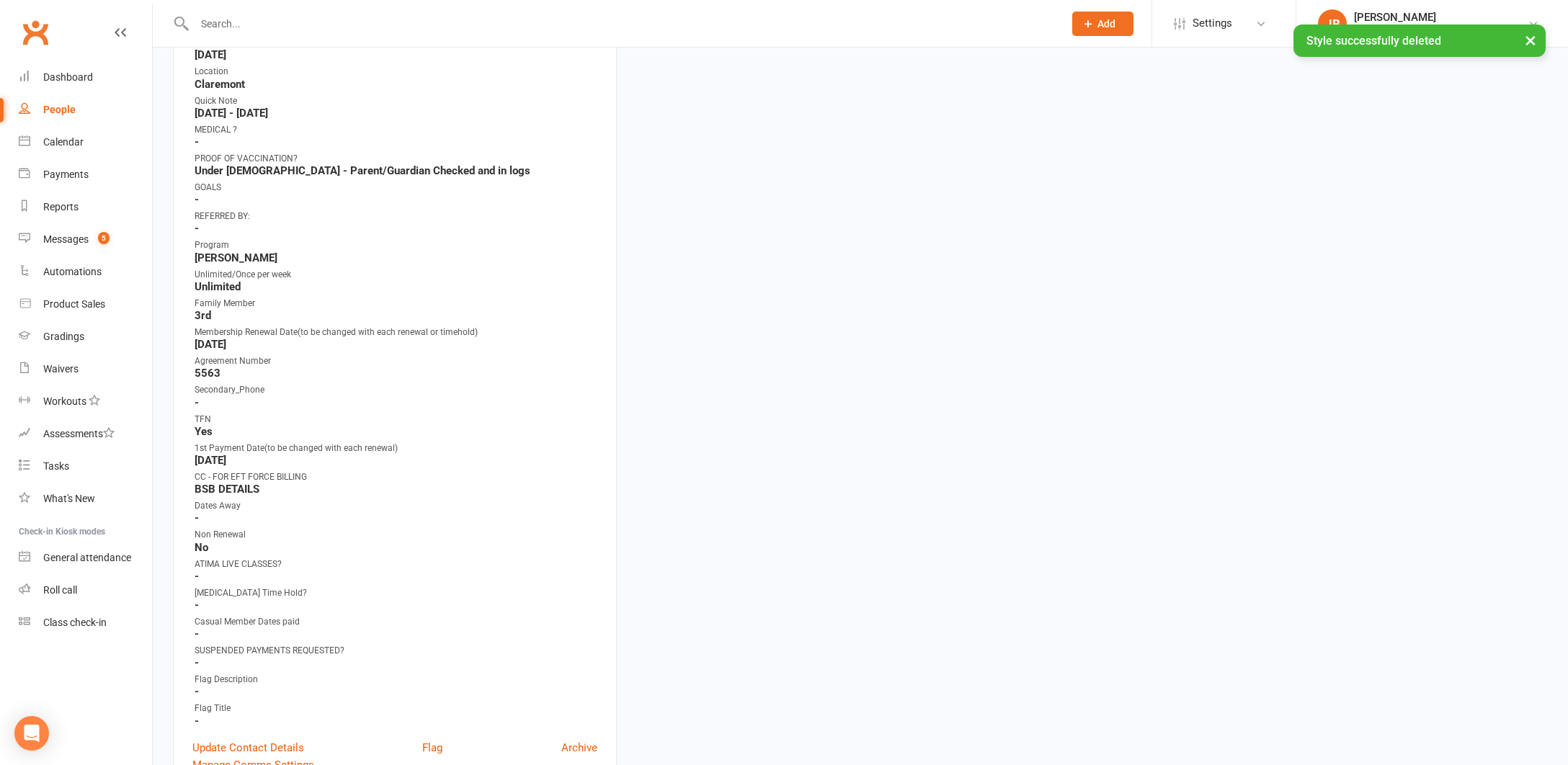
scroll to position [123, 0]
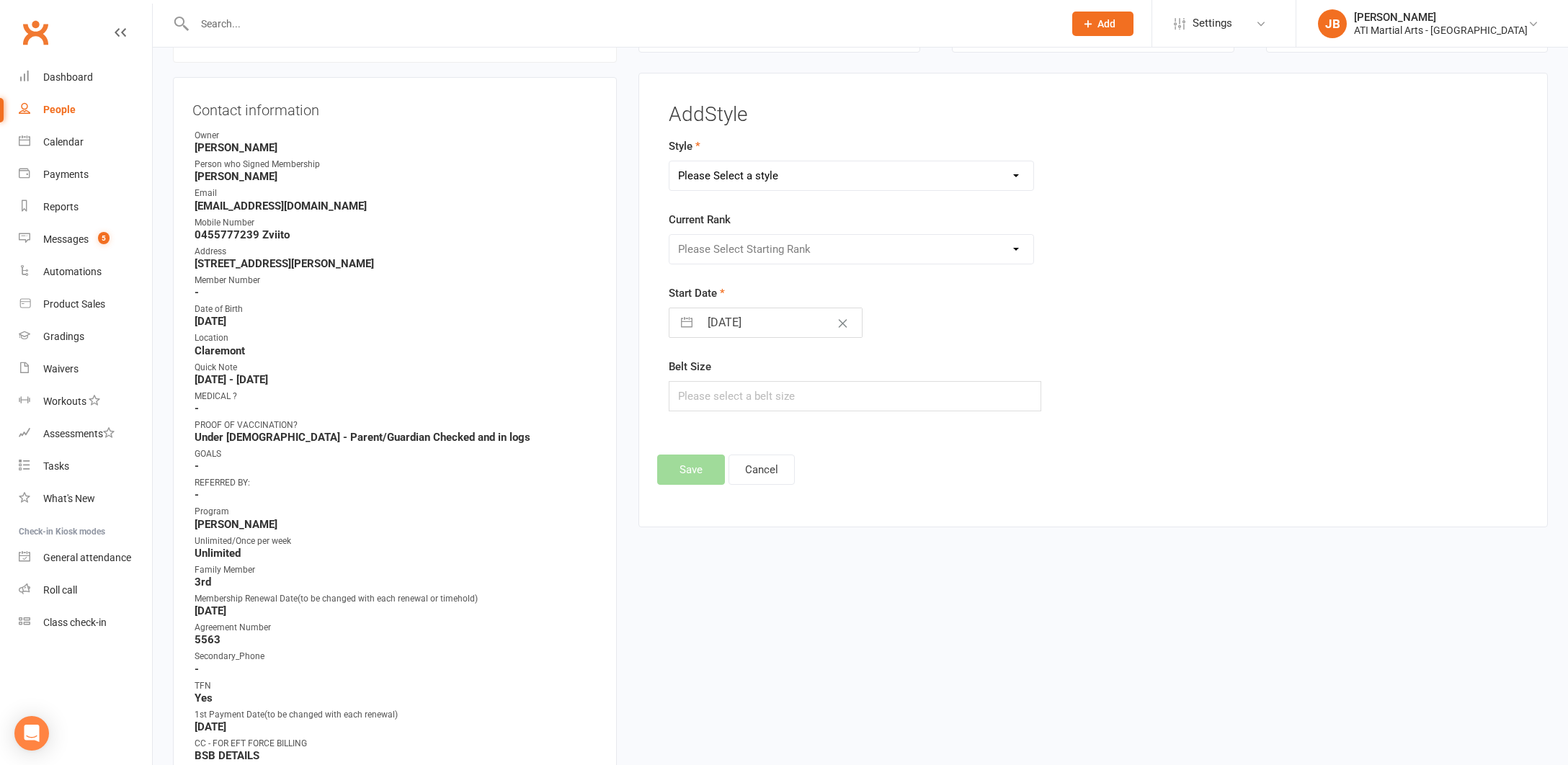
select select "3764"
select select "45157"
select select "7"
select select "2025"
select select "8"
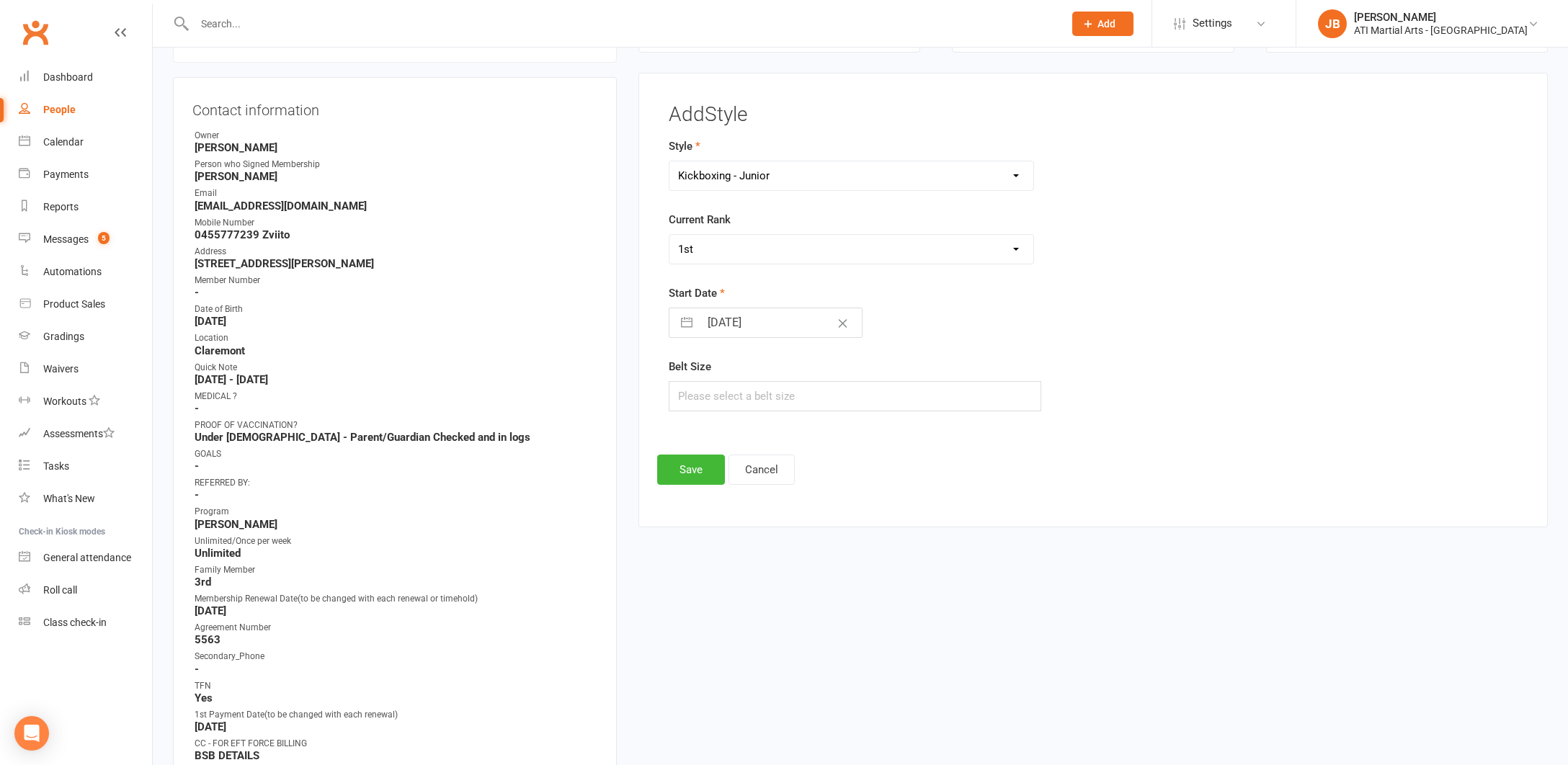
select select "2025"
select select "9"
select select "2025"
click at [705, 319] on input "[DATE]" at bounding box center [781, 323] width 162 height 29
click at [699, 378] on icon "Move backward to switch to the previous month." at bounding box center [698, 380] width 14 height 14
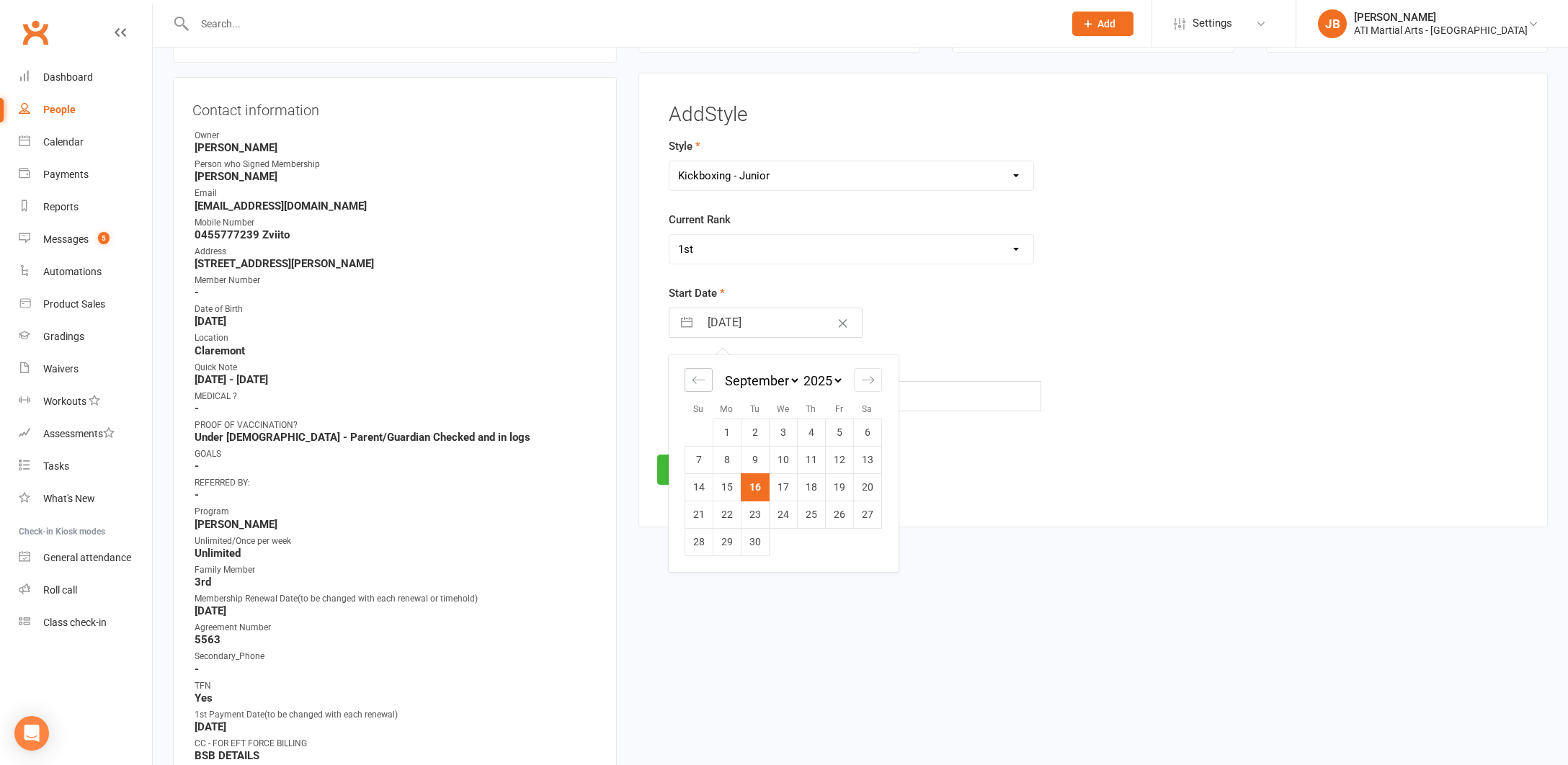
select select "6"
select select "2025"
click at [699, 378] on icon "Move backward to switch to the previous month." at bounding box center [698, 380] width 14 height 14
select select "5"
select select "2025"
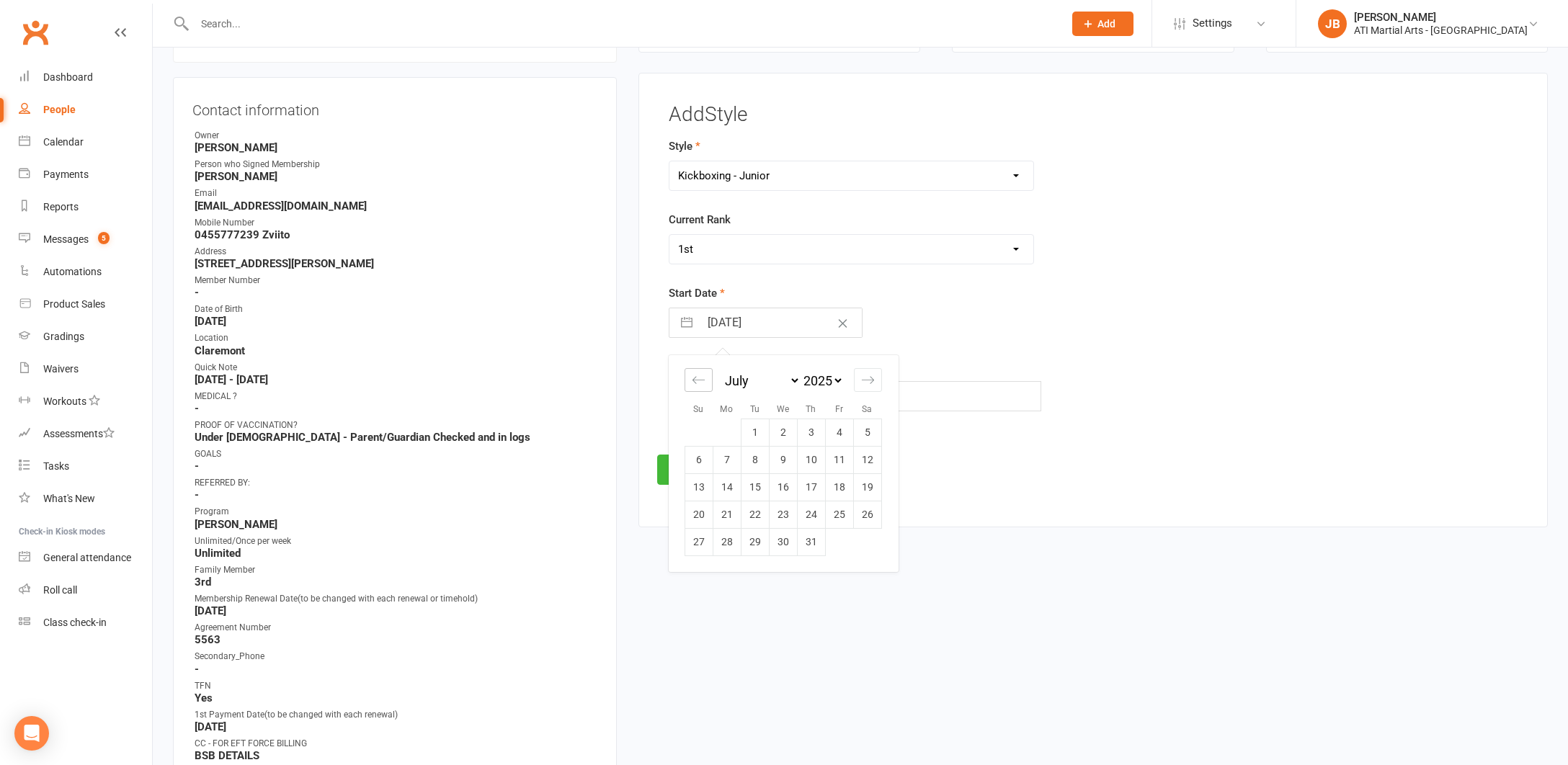
click at [699, 378] on icon "Move backward to switch to the previous month." at bounding box center [698, 380] width 14 height 14
select select "4"
select select "2025"
click at [699, 378] on icon "Move backward to switch to the previous month." at bounding box center [698, 380] width 14 height 14
select select "3"
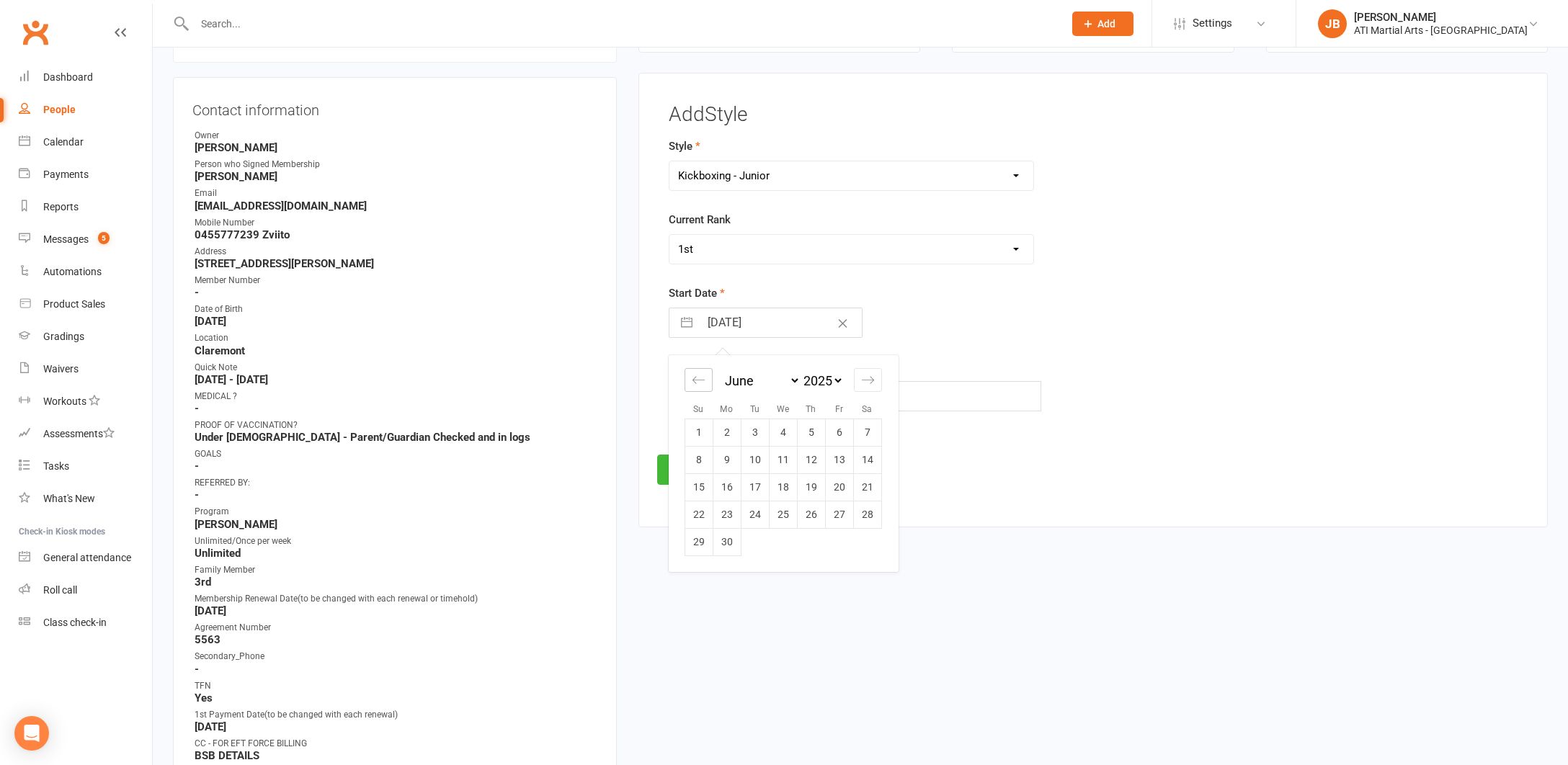
select select "2025"
click at [810, 428] on td "1" at bounding box center [811, 432] width 28 height 27
type input "[DATE]"
click at [701, 466] on button "Save" at bounding box center [691, 470] width 67 height 30
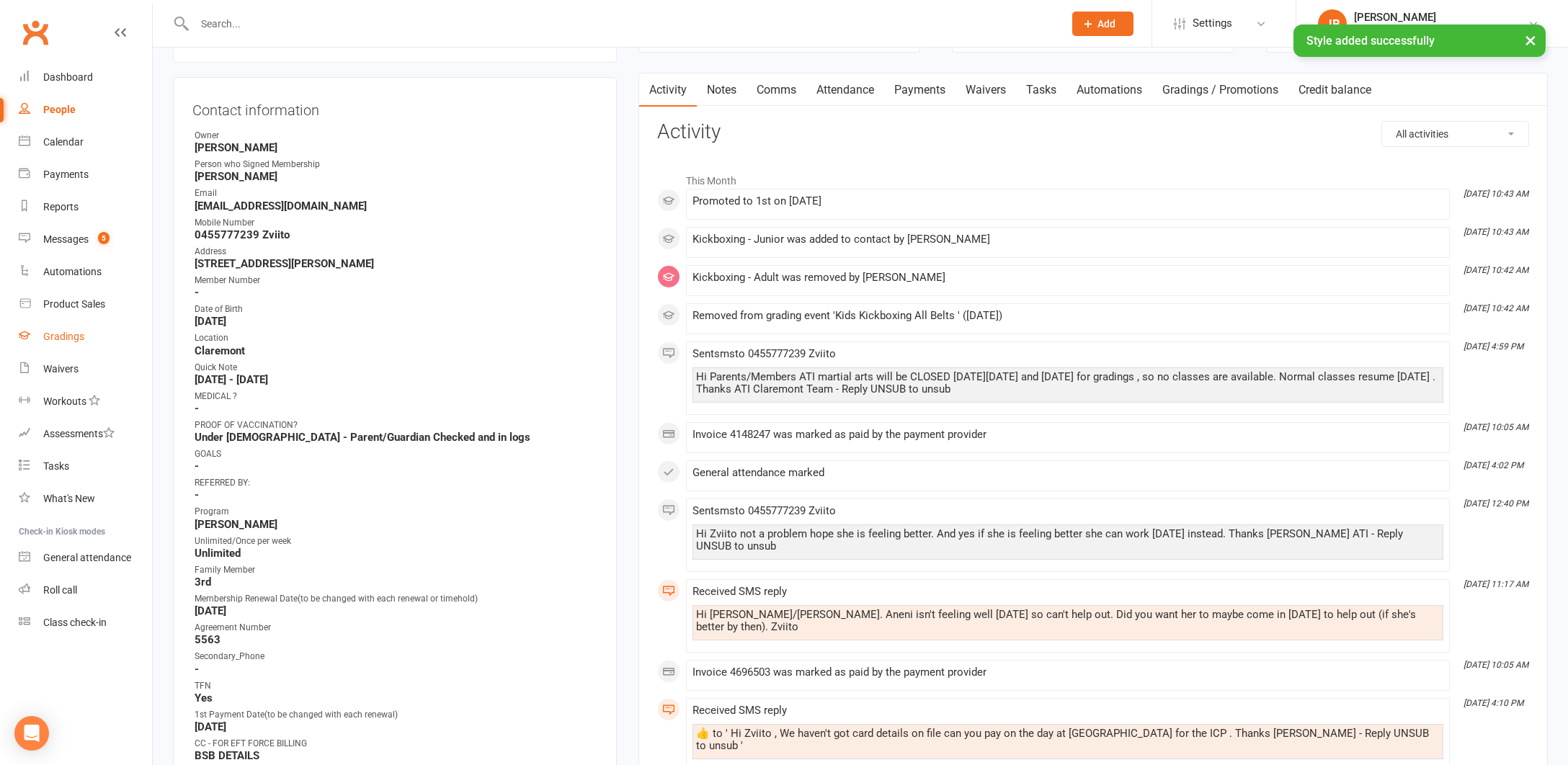
click at [55, 338] on div "Gradings" at bounding box center [64, 336] width 41 height 11
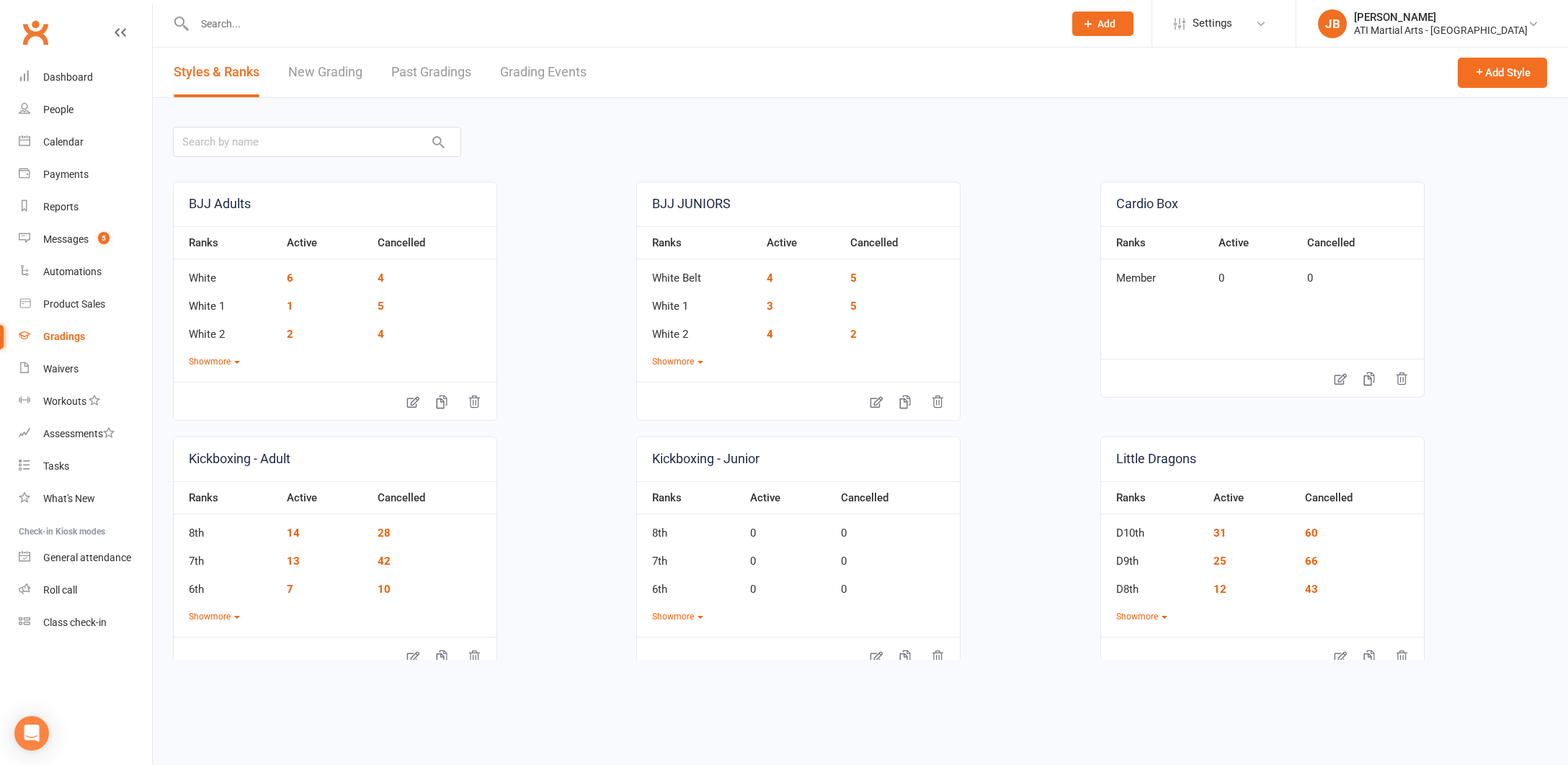
click at [525, 71] on link "Grading Events" at bounding box center [543, 73] width 86 height 50
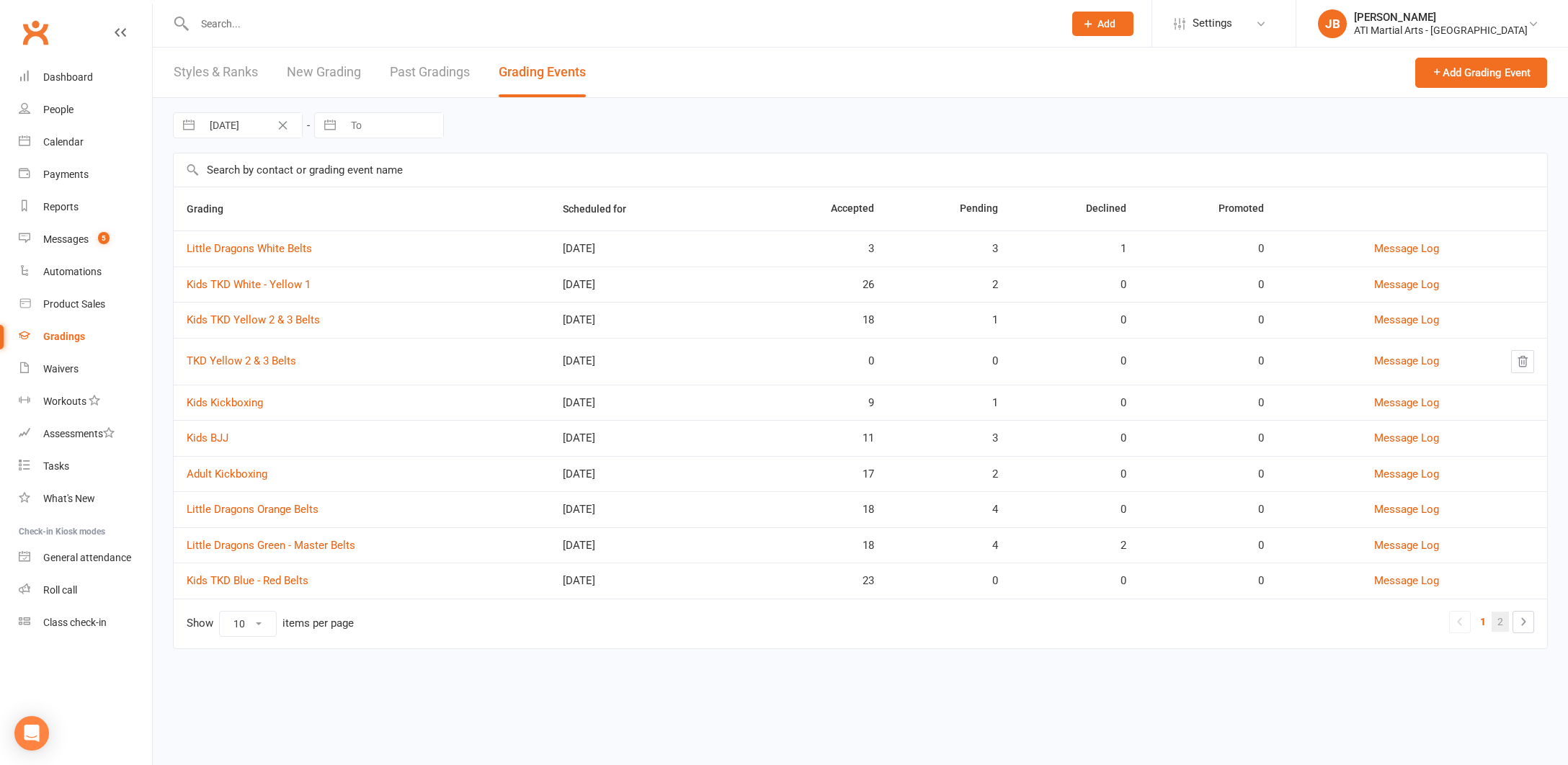
click at [1500, 622] on link "2" at bounding box center [1500, 622] width 17 height 20
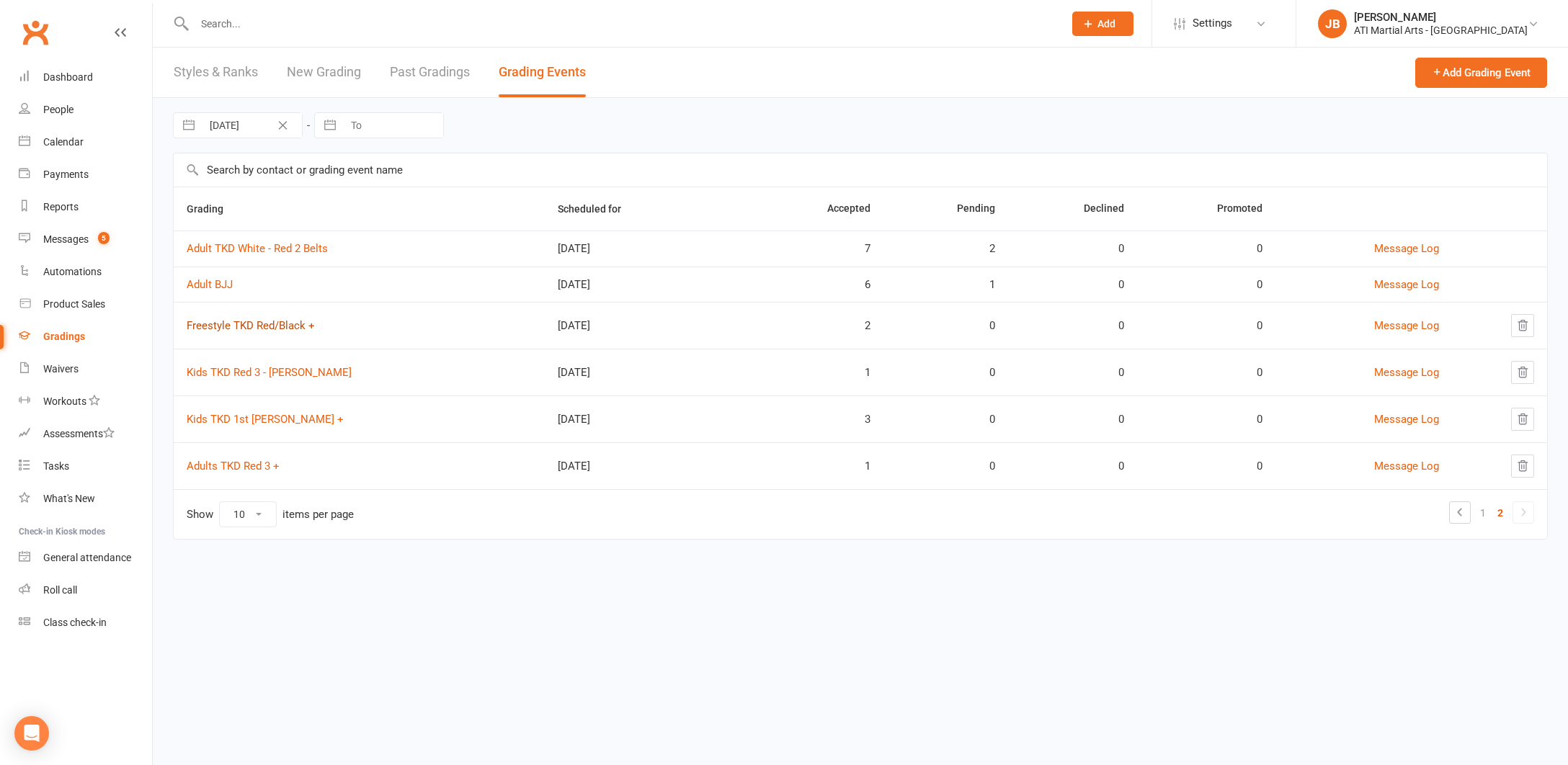
click at [259, 326] on link "Freestyle TKD Red/Black +" at bounding box center [250, 325] width 128 height 13
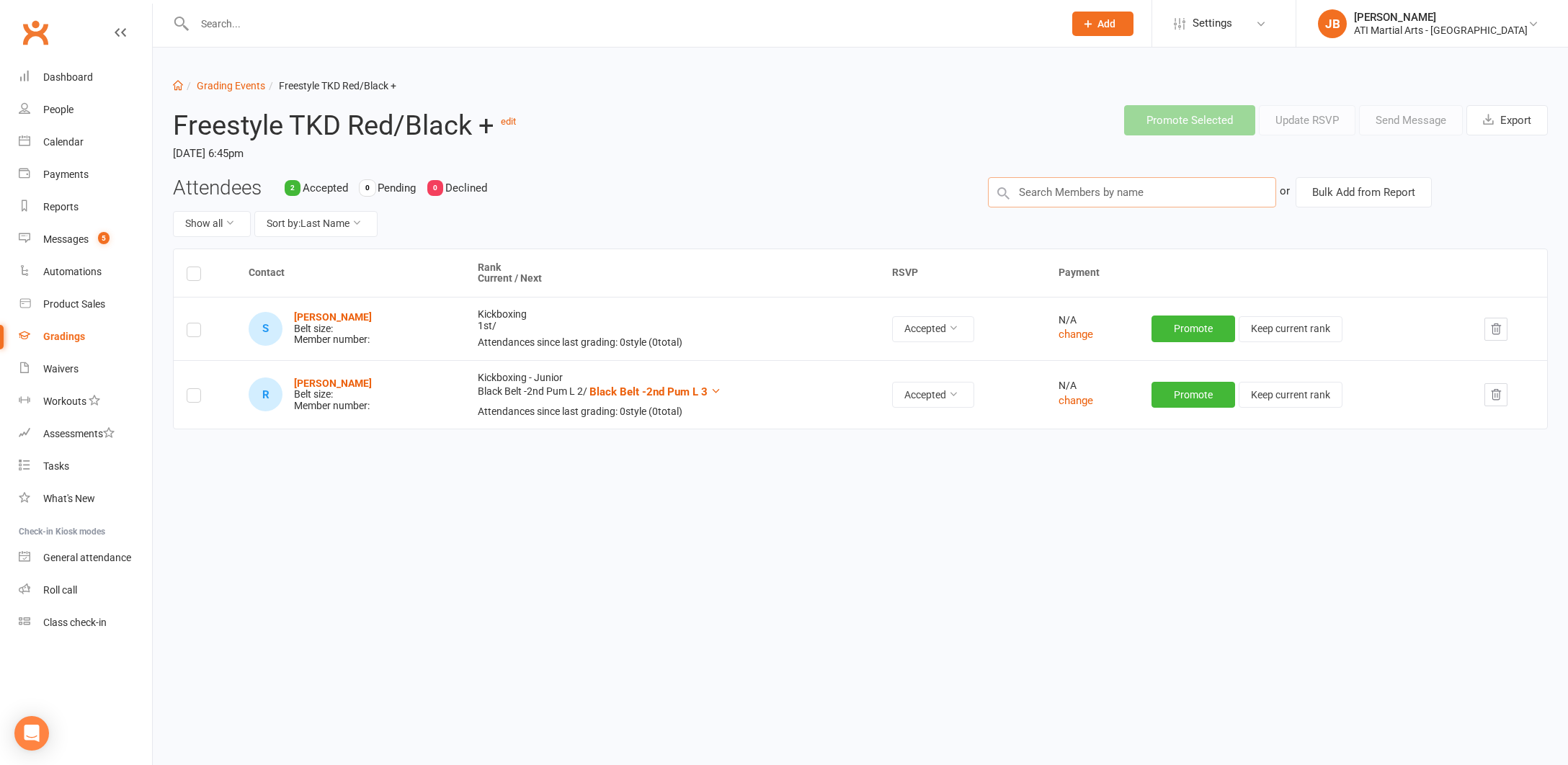
click at [1040, 191] on input "text" at bounding box center [1132, 193] width 288 height 30
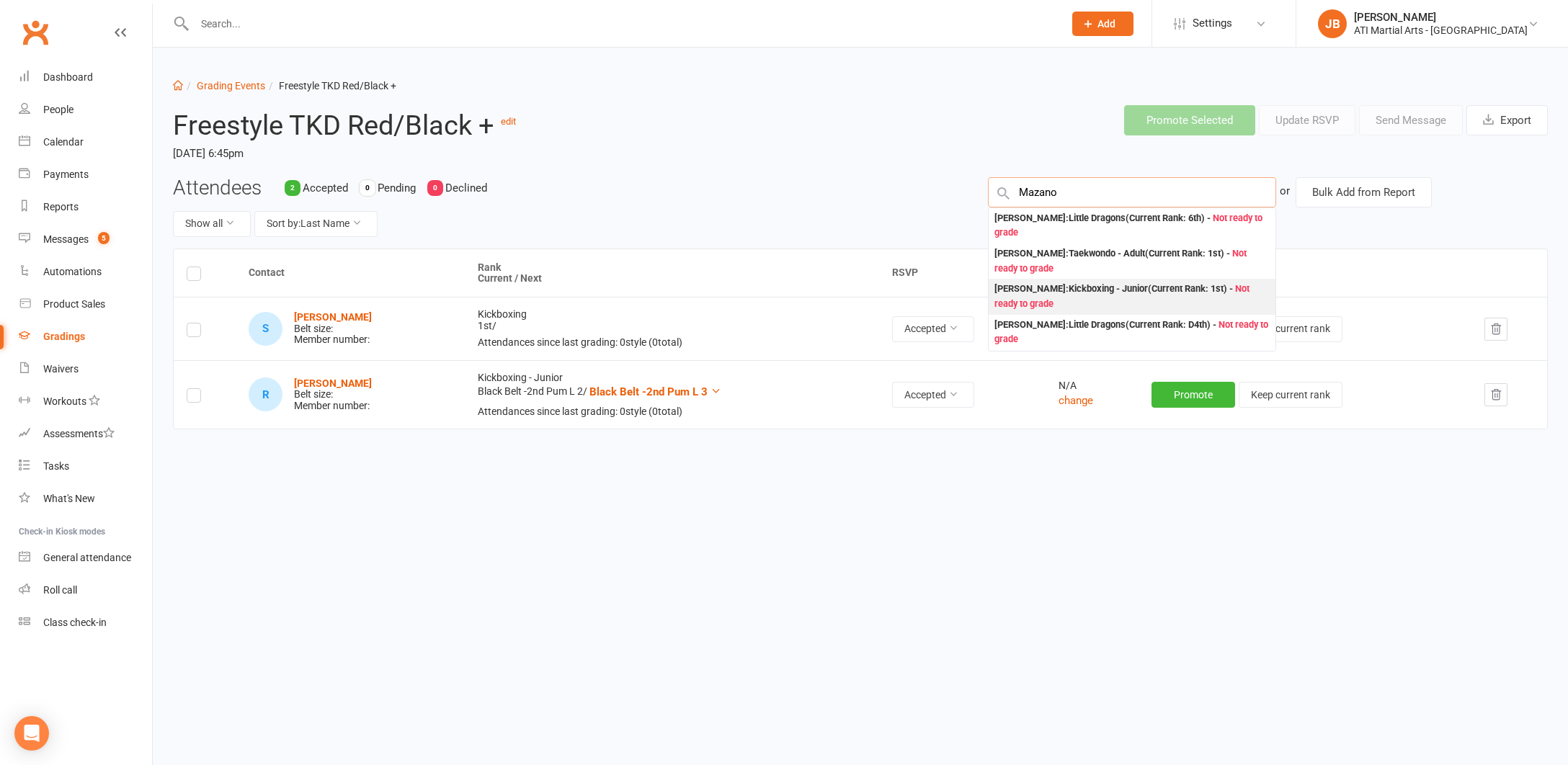
type input "Mazano"
click at [1018, 286] on div "[PERSON_NAME] : Kickboxing - Junior (Current Rank: 1st ) - Not ready to grade" at bounding box center [1131, 296] width 275 height 30
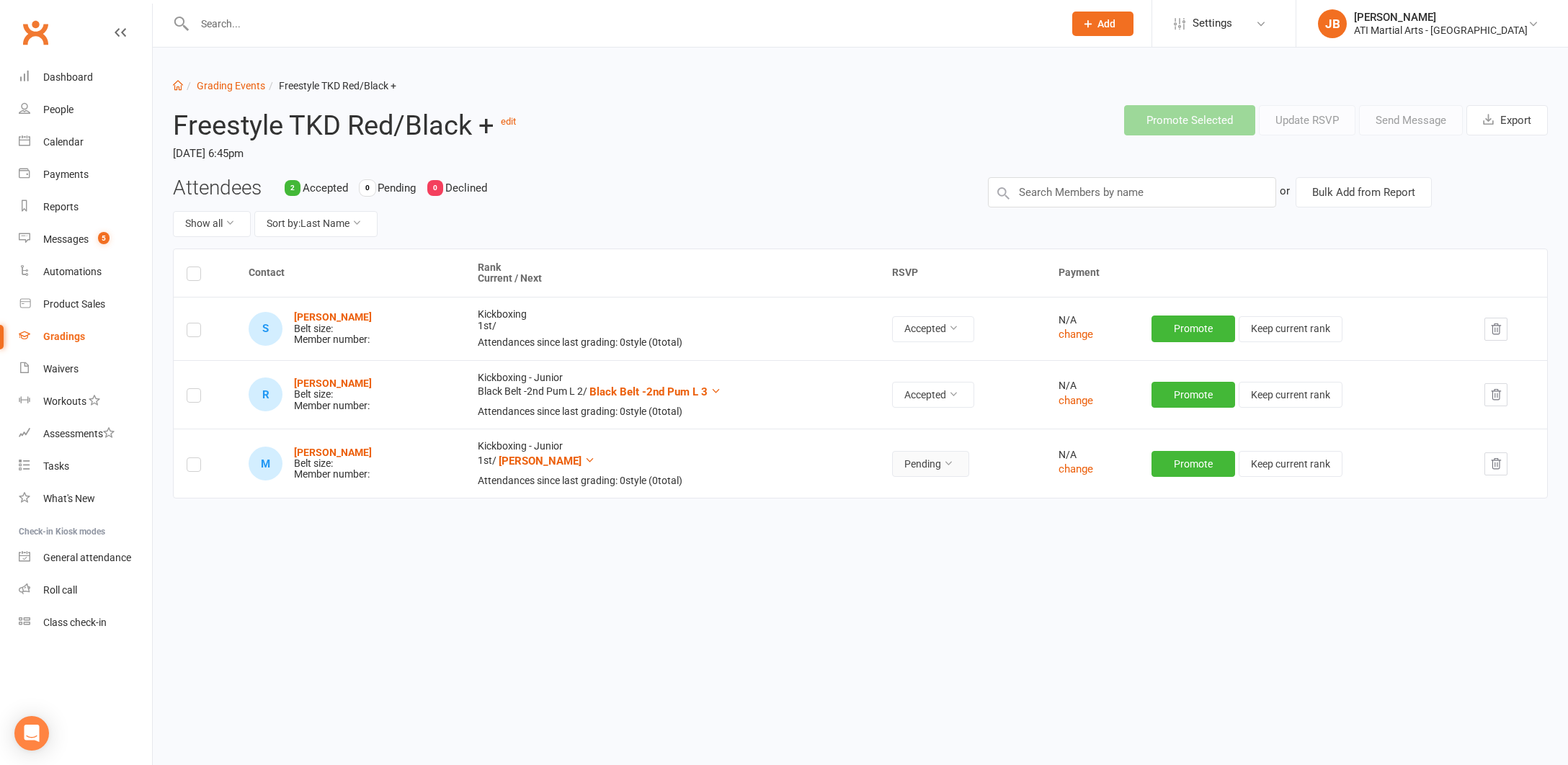
click at [947, 462] on icon at bounding box center [948, 462] width 10 height 10
click at [885, 496] on link "Accepted" at bounding box center [897, 493] width 143 height 29
click at [37, 32] on link "Clubworx" at bounding box center [36, 33] width 36 height 36
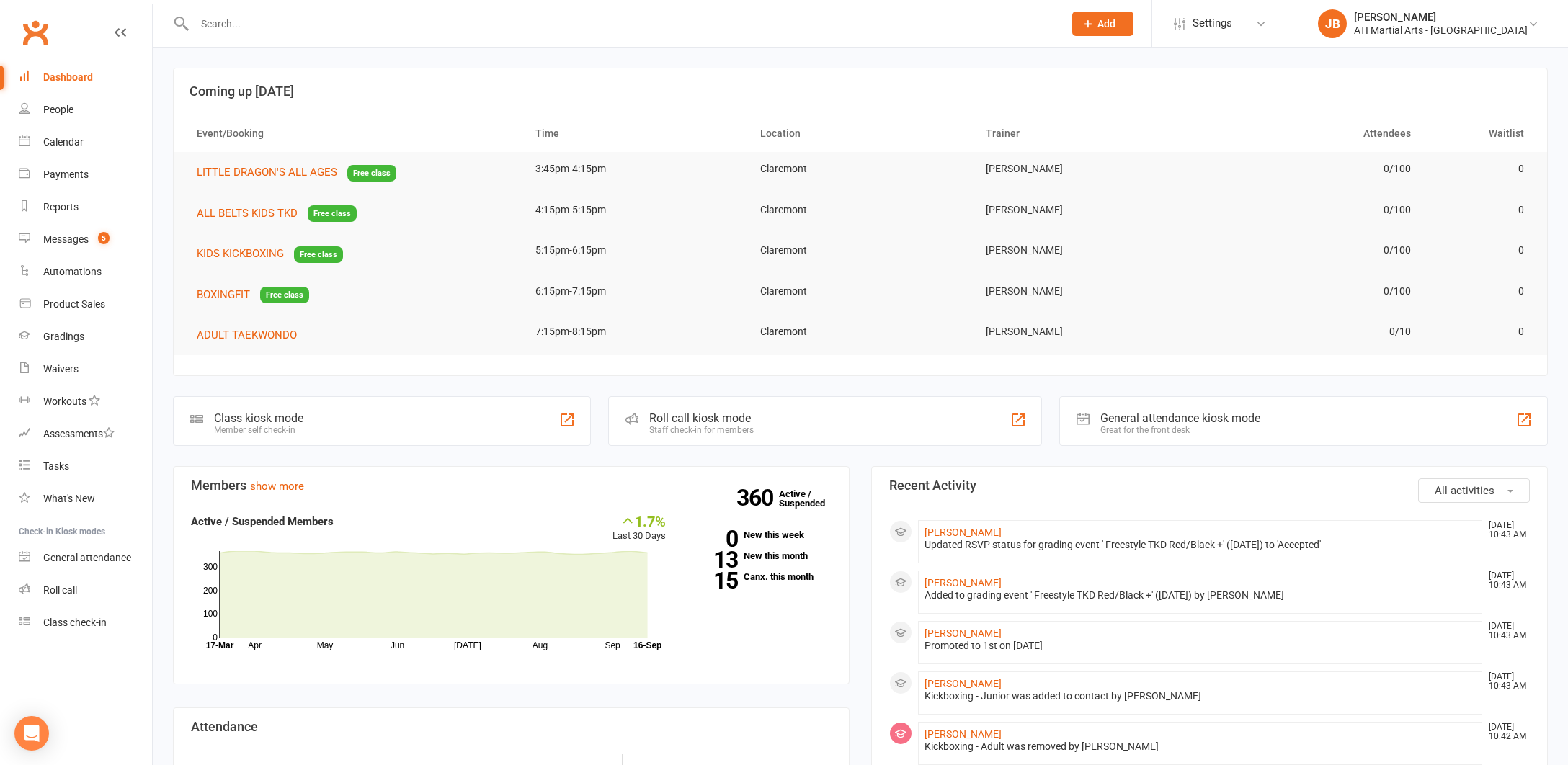
click at [36, 31] on link "Clubworx" at bounding box center [36, 33] width 36 height 36
click at [36, 35] on link "Clubworx" at bounding box center [36, 33] width 36 height 36
click at [34, 30] on link "Clubworx" at bounding box center [36, 33] width 36 height 36
click at [36, 34] on link "Clubworx" at bounding box center [36, 33] width 36 height 36
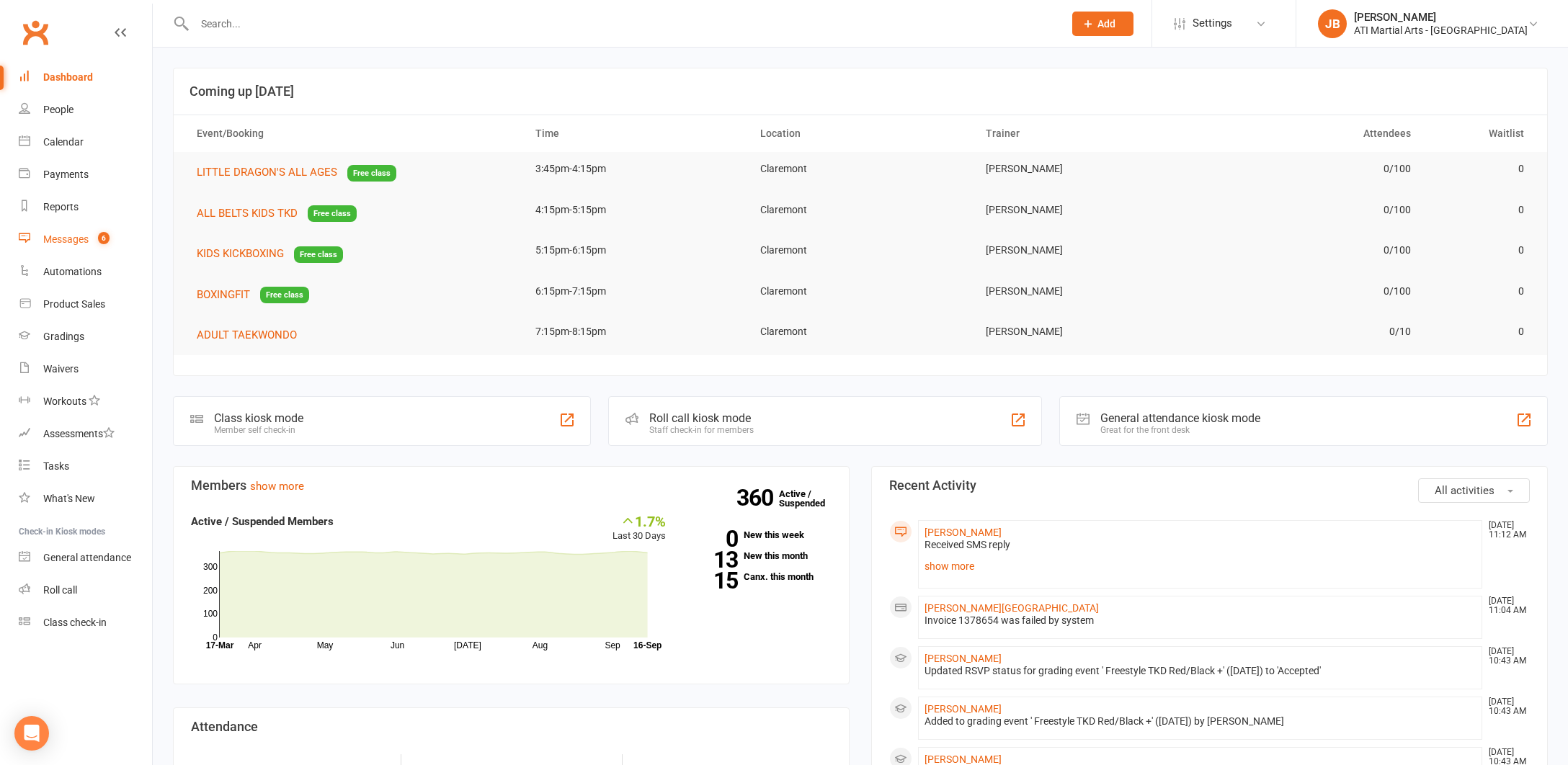
click at [64, 243] on div "Messages" at bounding box center [66, 239] width 45 height 11
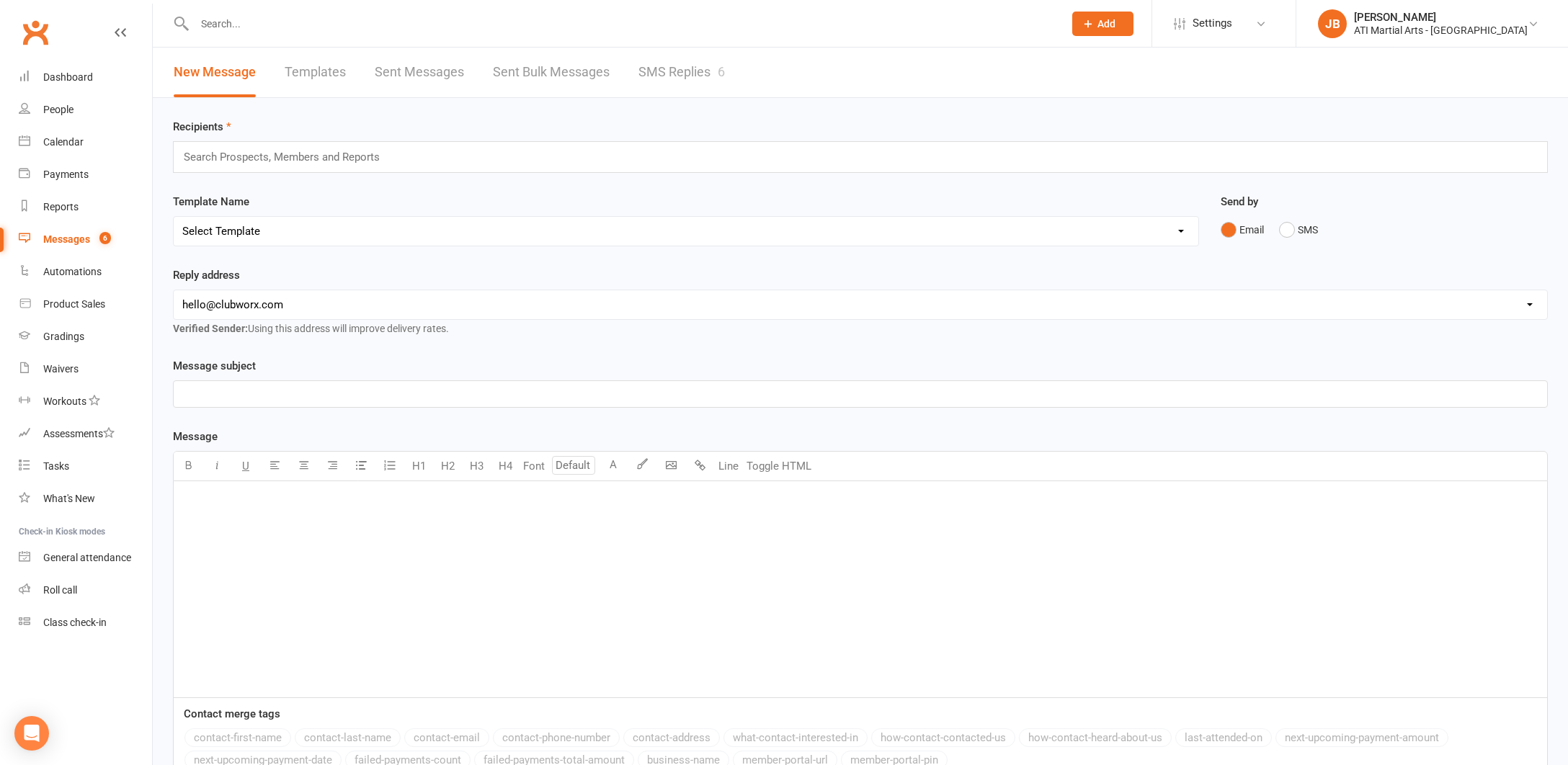
click at [667, 70] on link "SMS Replies 6" at bounding box center [682, 73] width 86 height 50
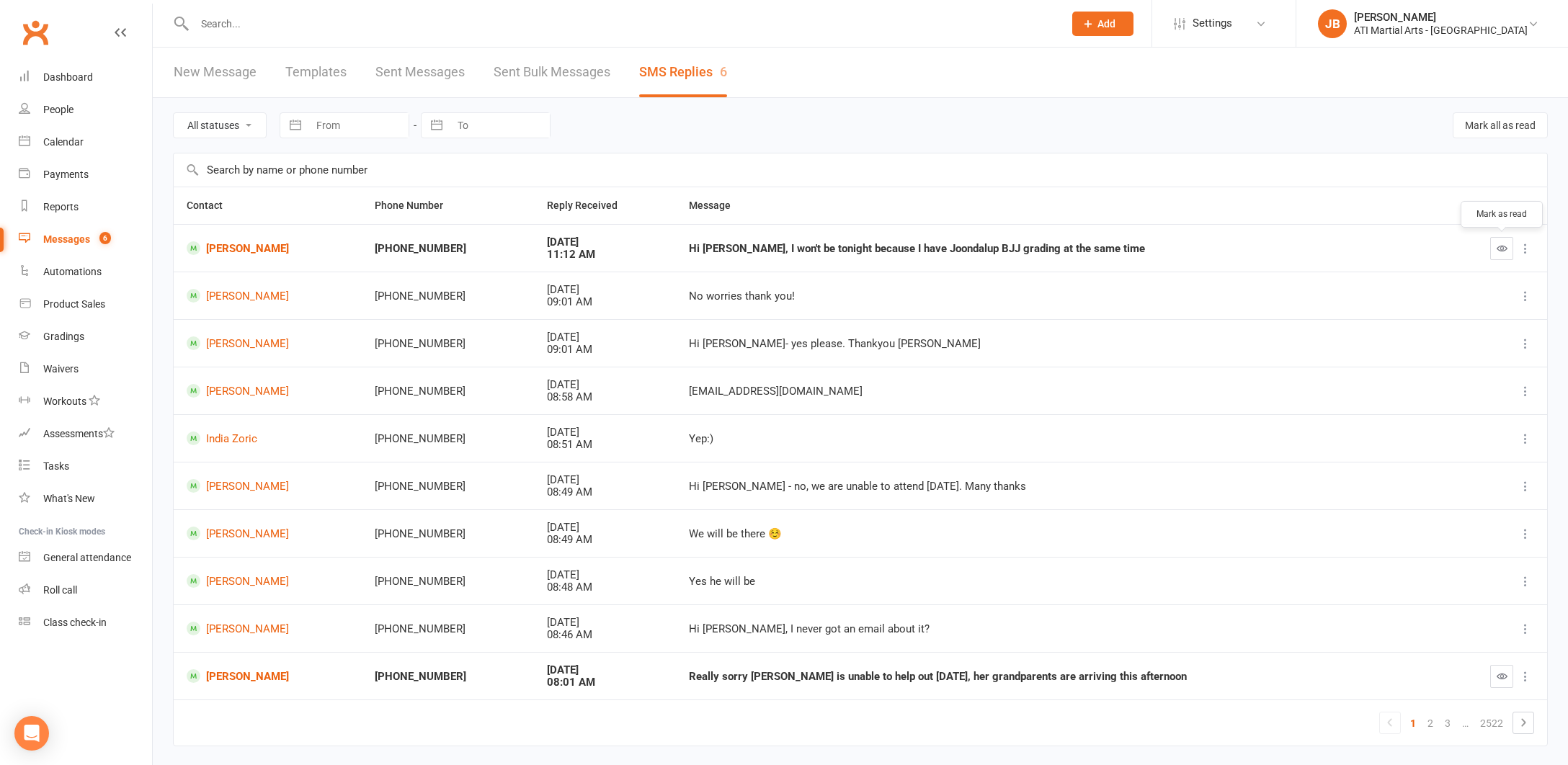
click at [1501, 248] on icon "button" at bounding box center [1502, 248] width 11 height 11
click at [231, 247] on link "[PERSON_NAME]" at bounding box center [268, 248] width 162 height 14
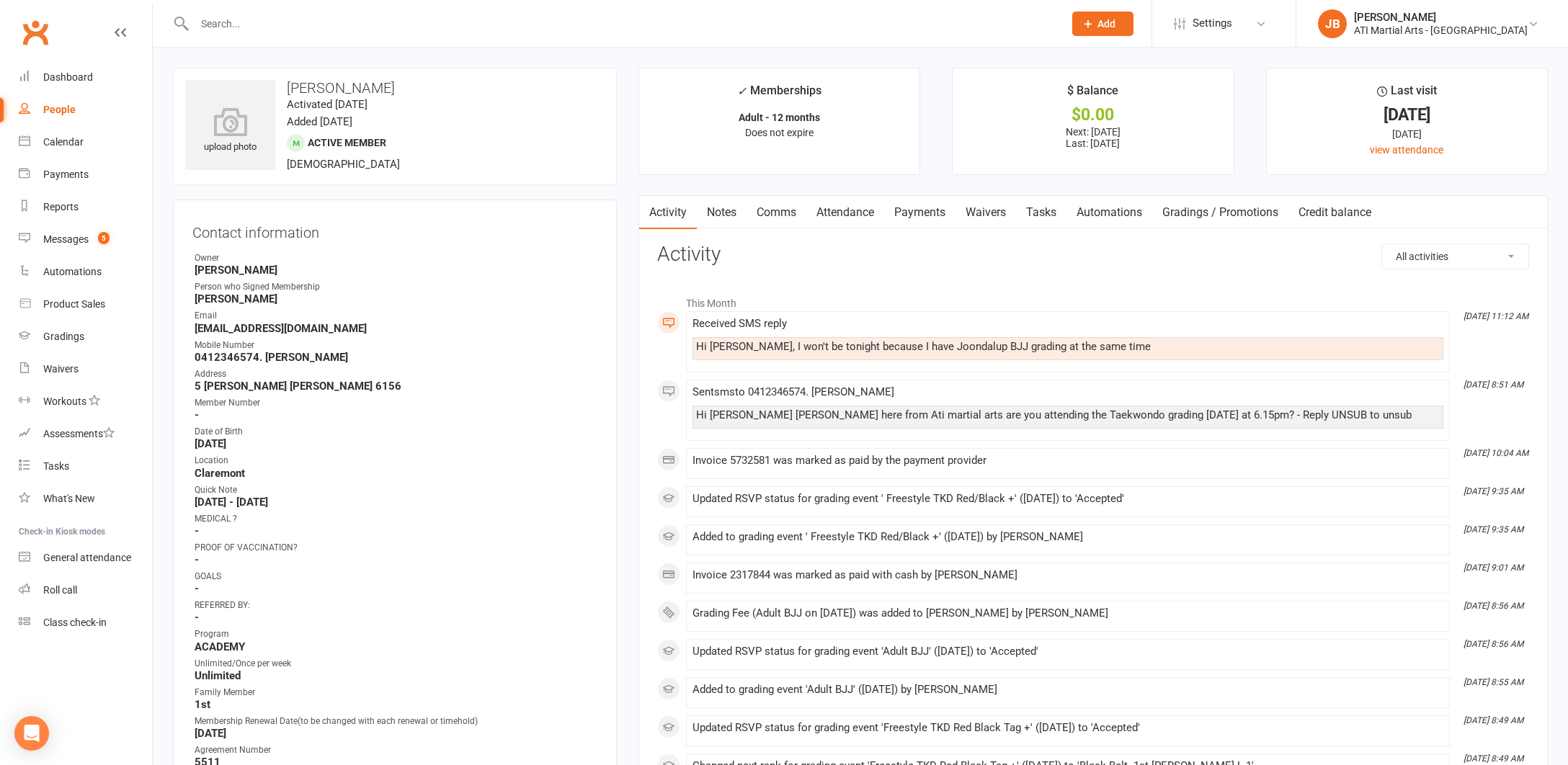
click at [773, 211] on link "Comms" at bounding box center [776, 212] width 60 height 33
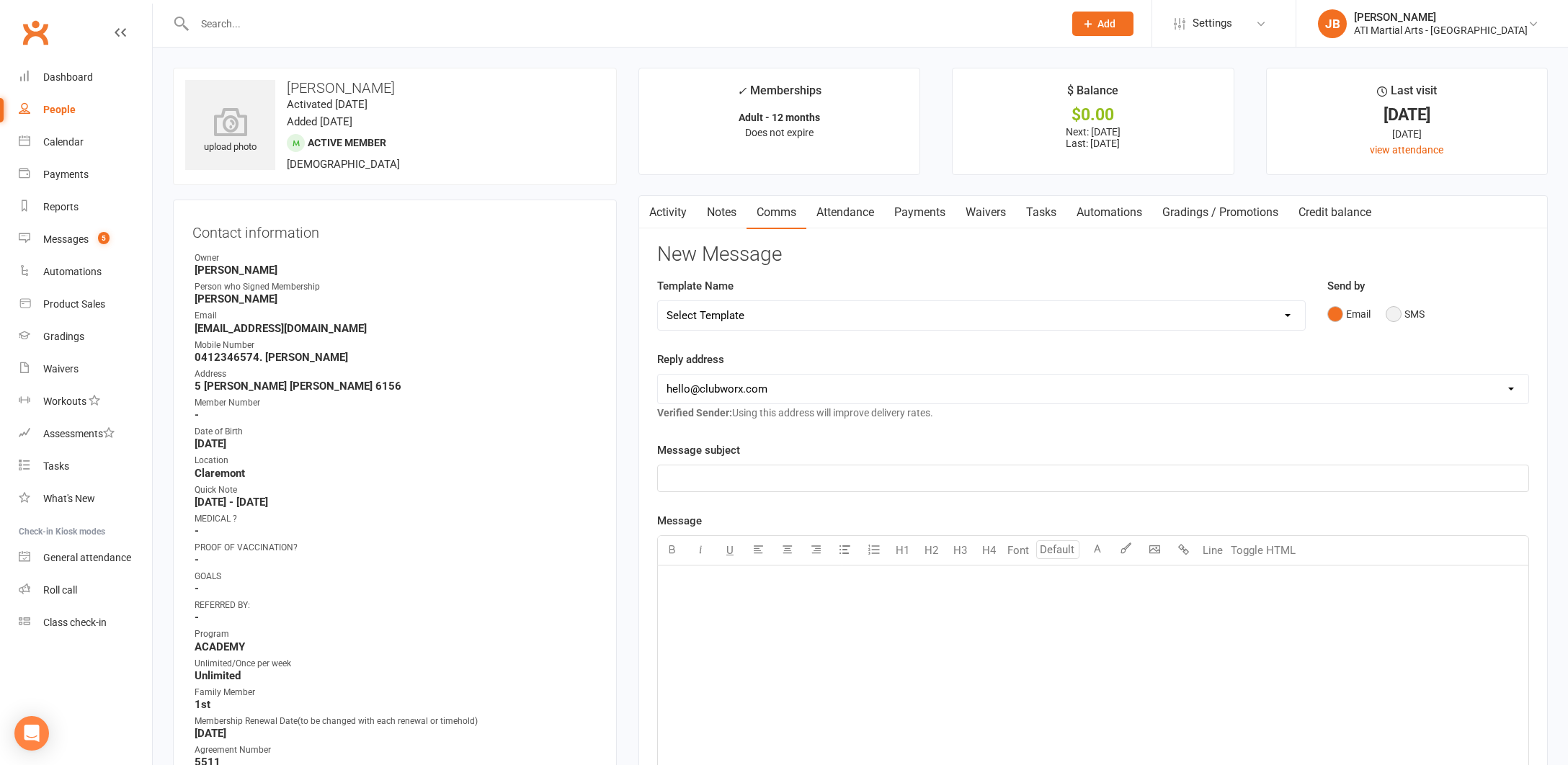
click at [1395, 312] on button "SMS" at bounding box center [1404, 314] width 39 height 27
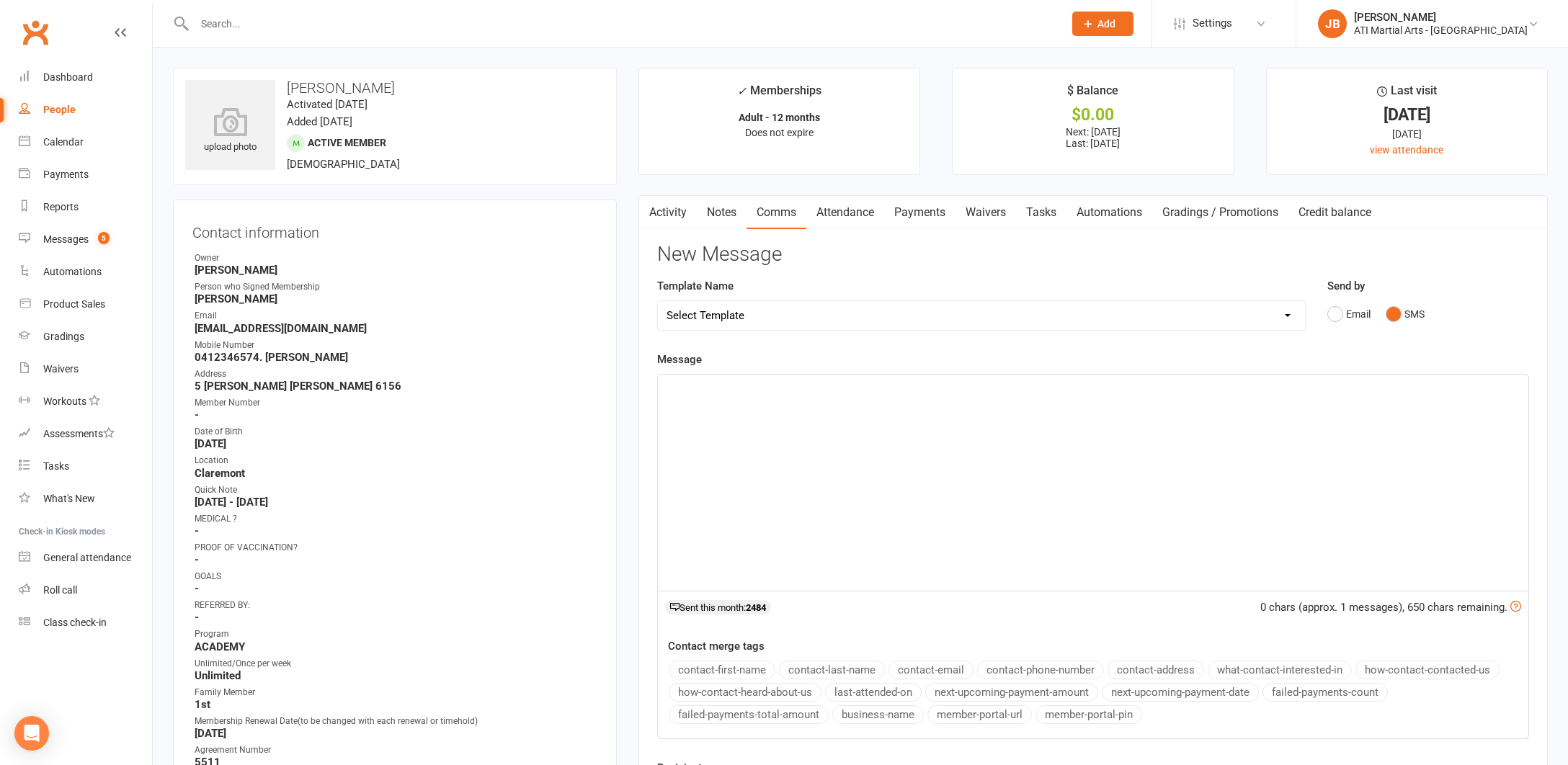
click at [723, 397] on div "﻿" at bounding box center [1093, 482] width 870 height 216
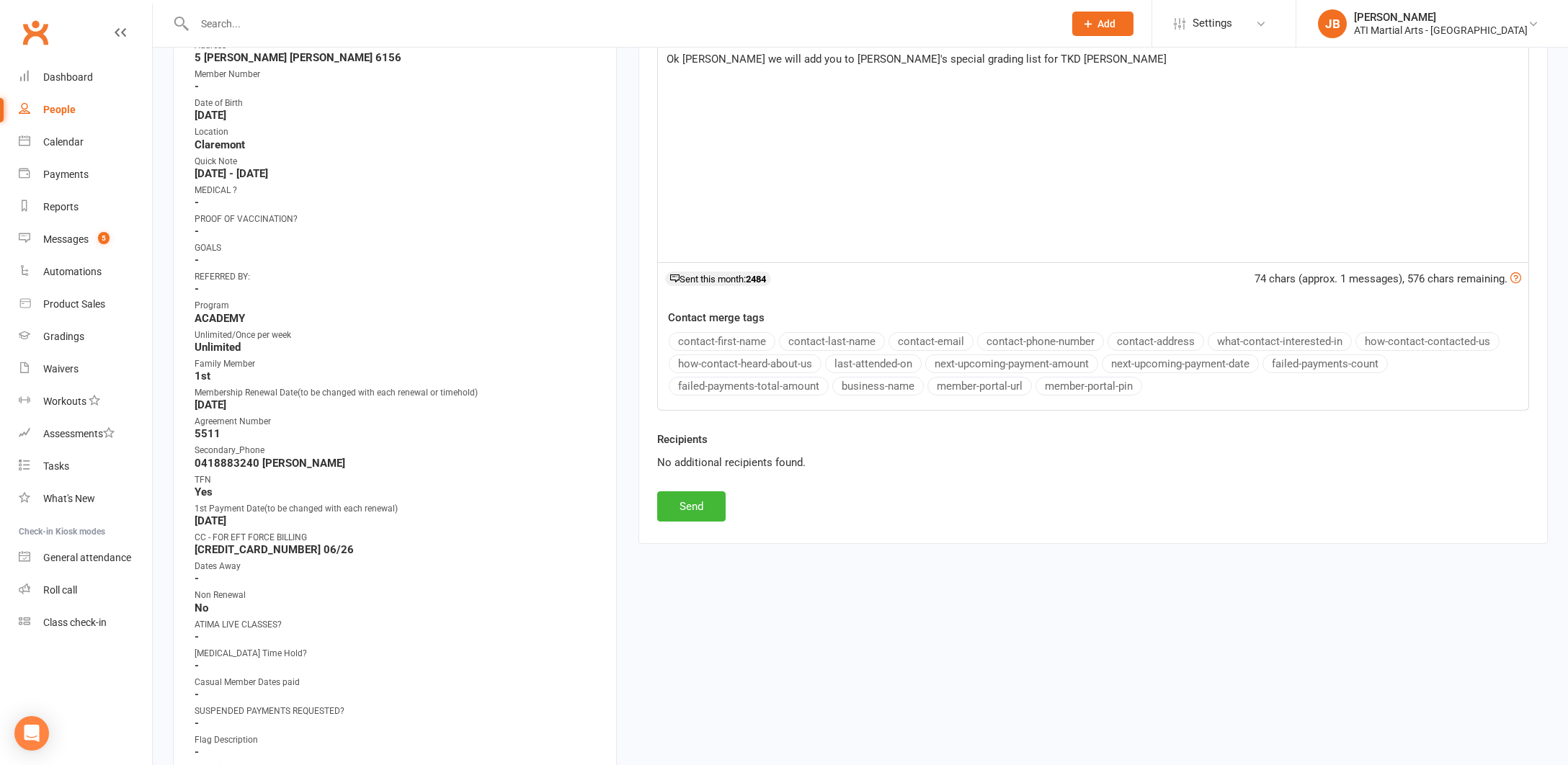
scroll to position [338, 0]
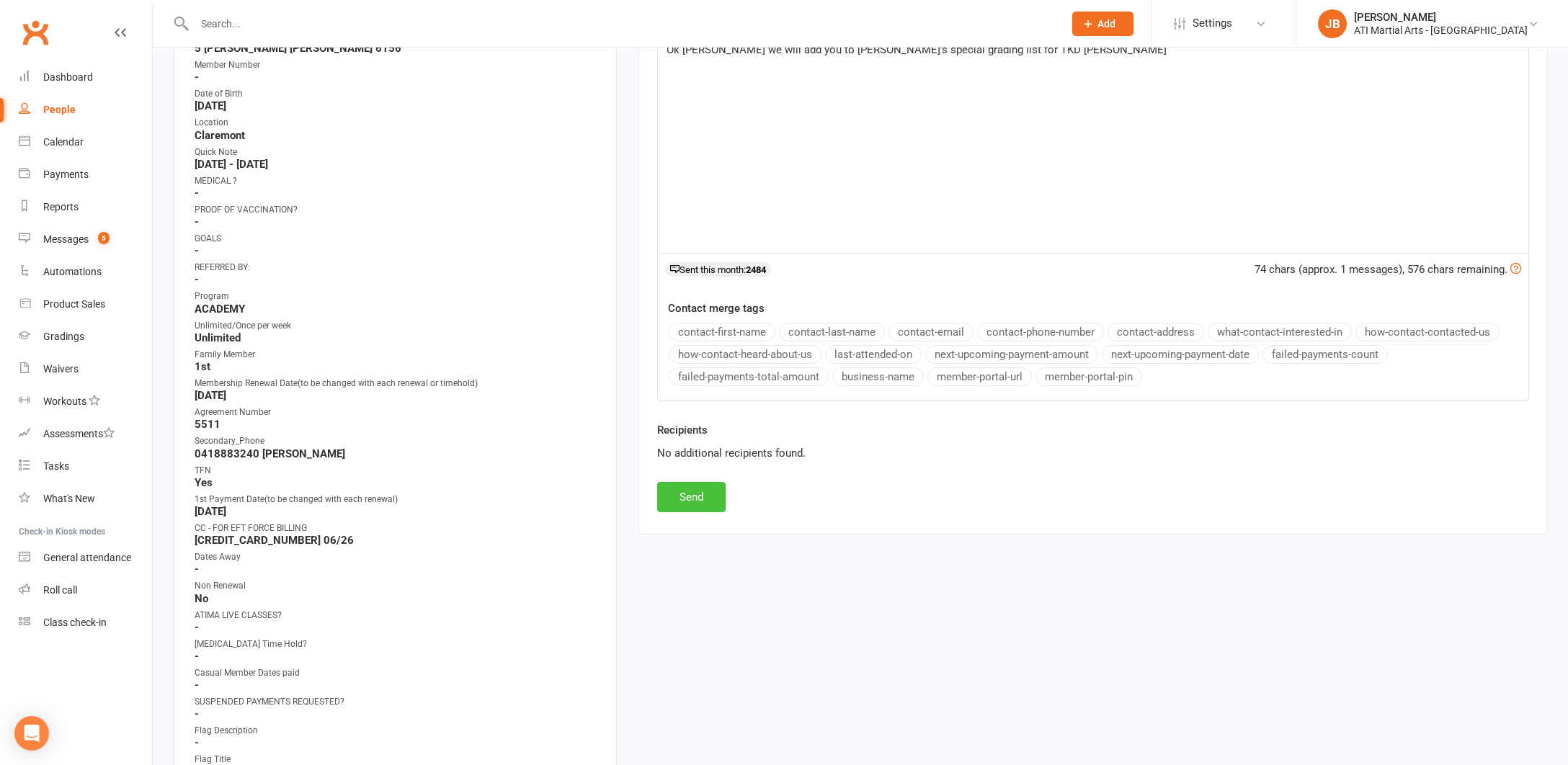
click at [683, 495] on button "Send" at bounding box center [691, 497] width 68 height 30
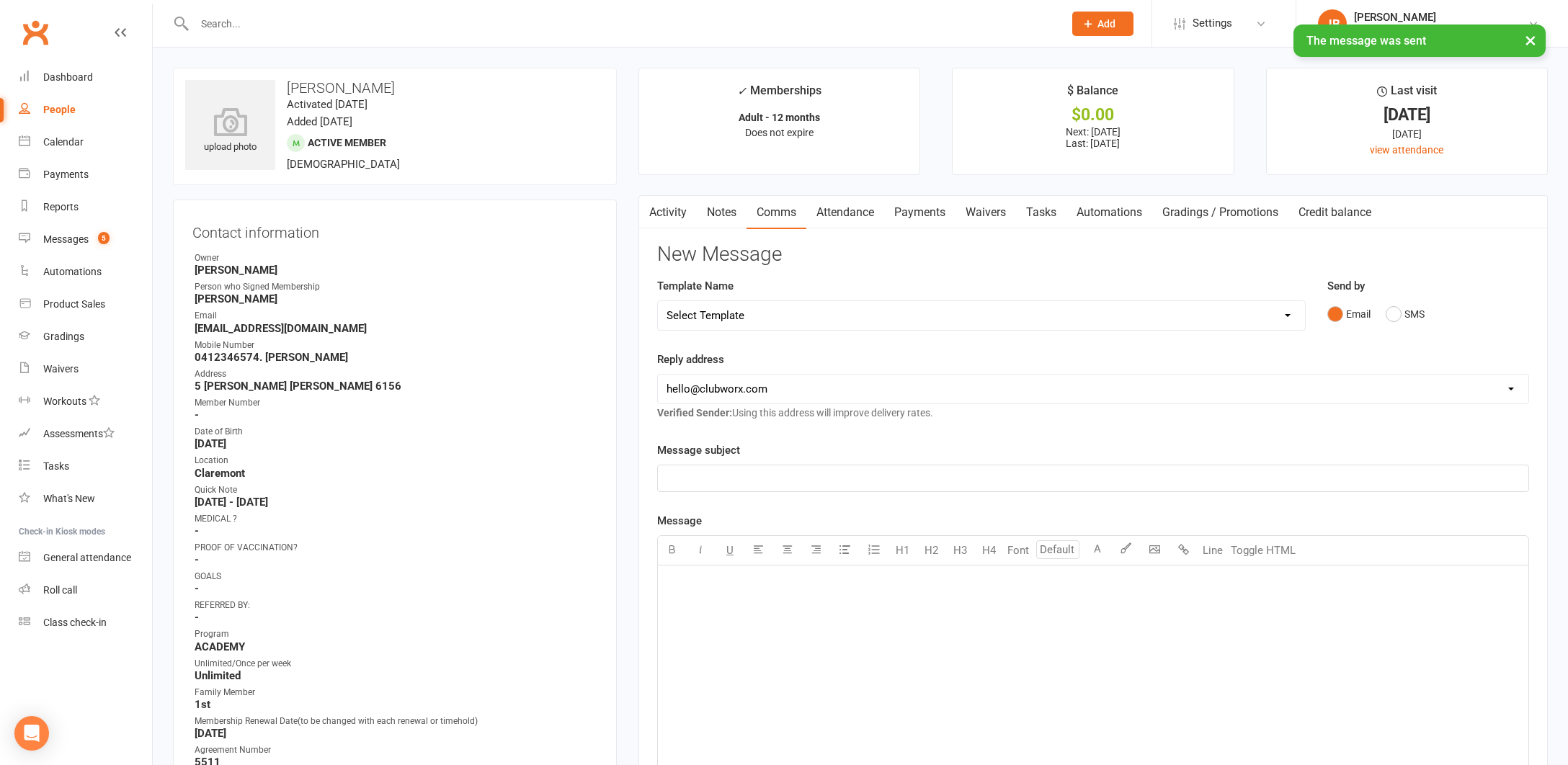
scroll to position [0, 0]
click at [33, 34] on link "Clubworx" at bounding box center [36, 33] width 36 height 36
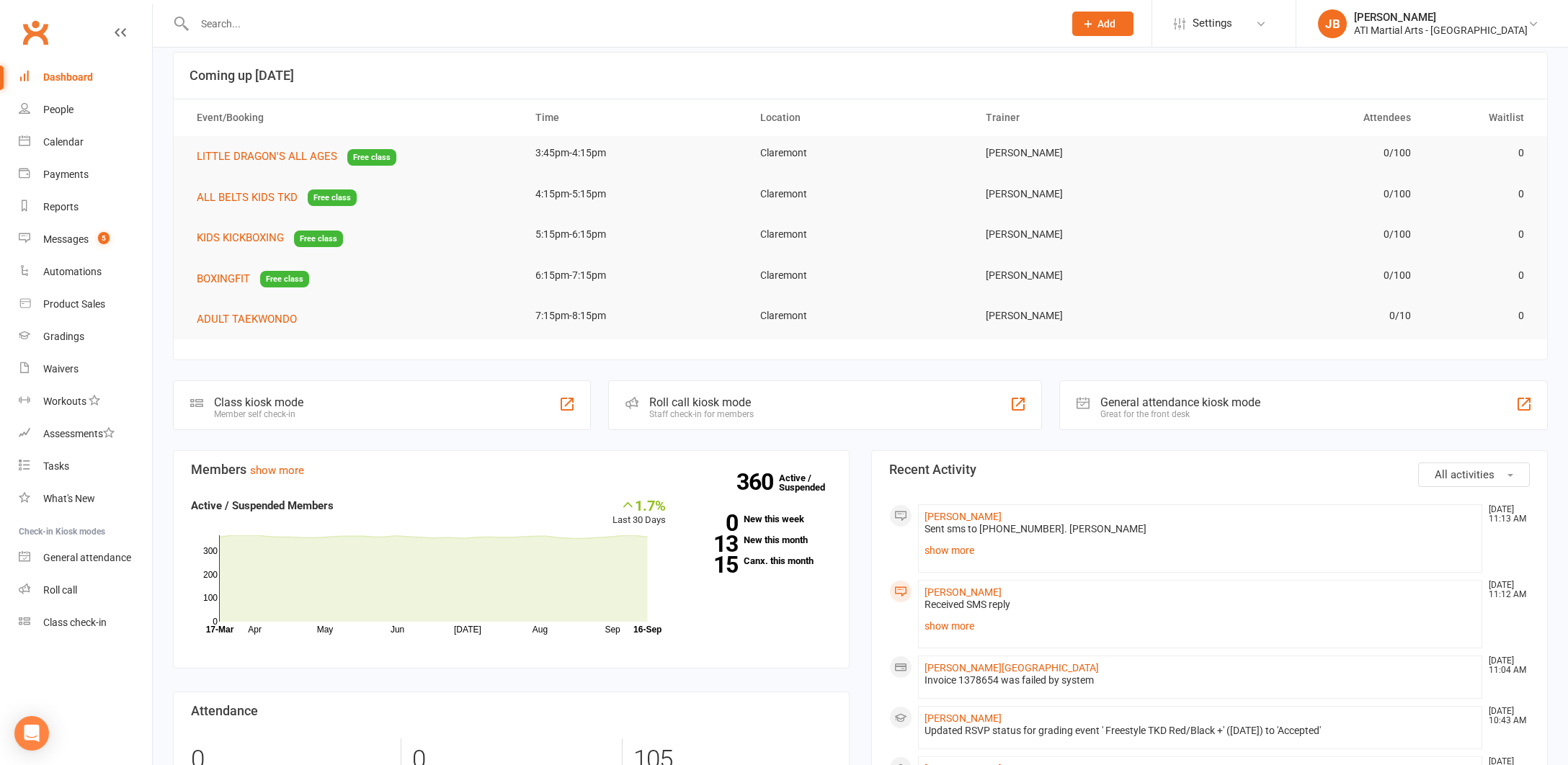
scroll to position [27, 0]
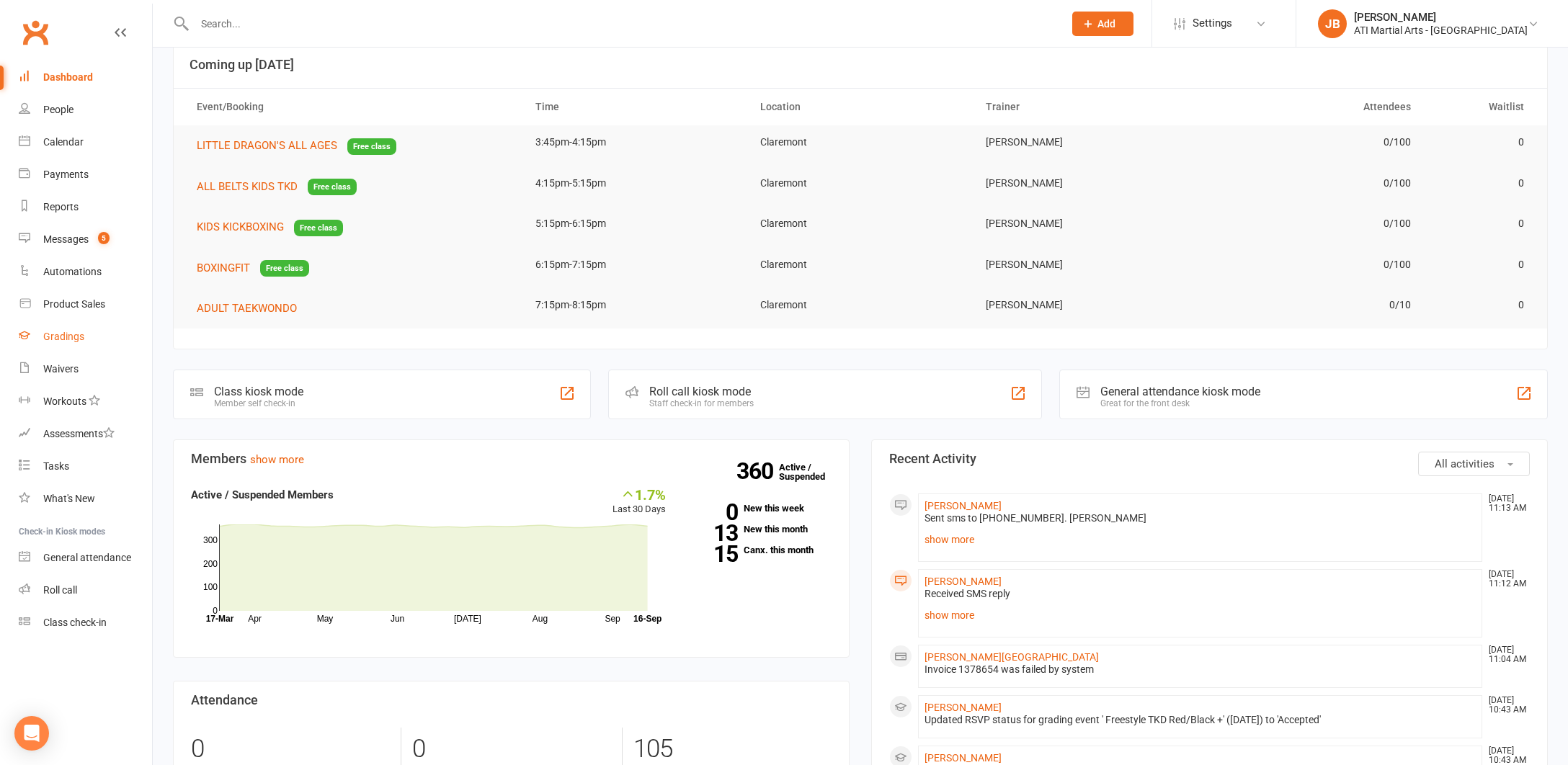
click at [66, 337] on div "Gradings" at bounding box center [64, 336] width 41 height 11
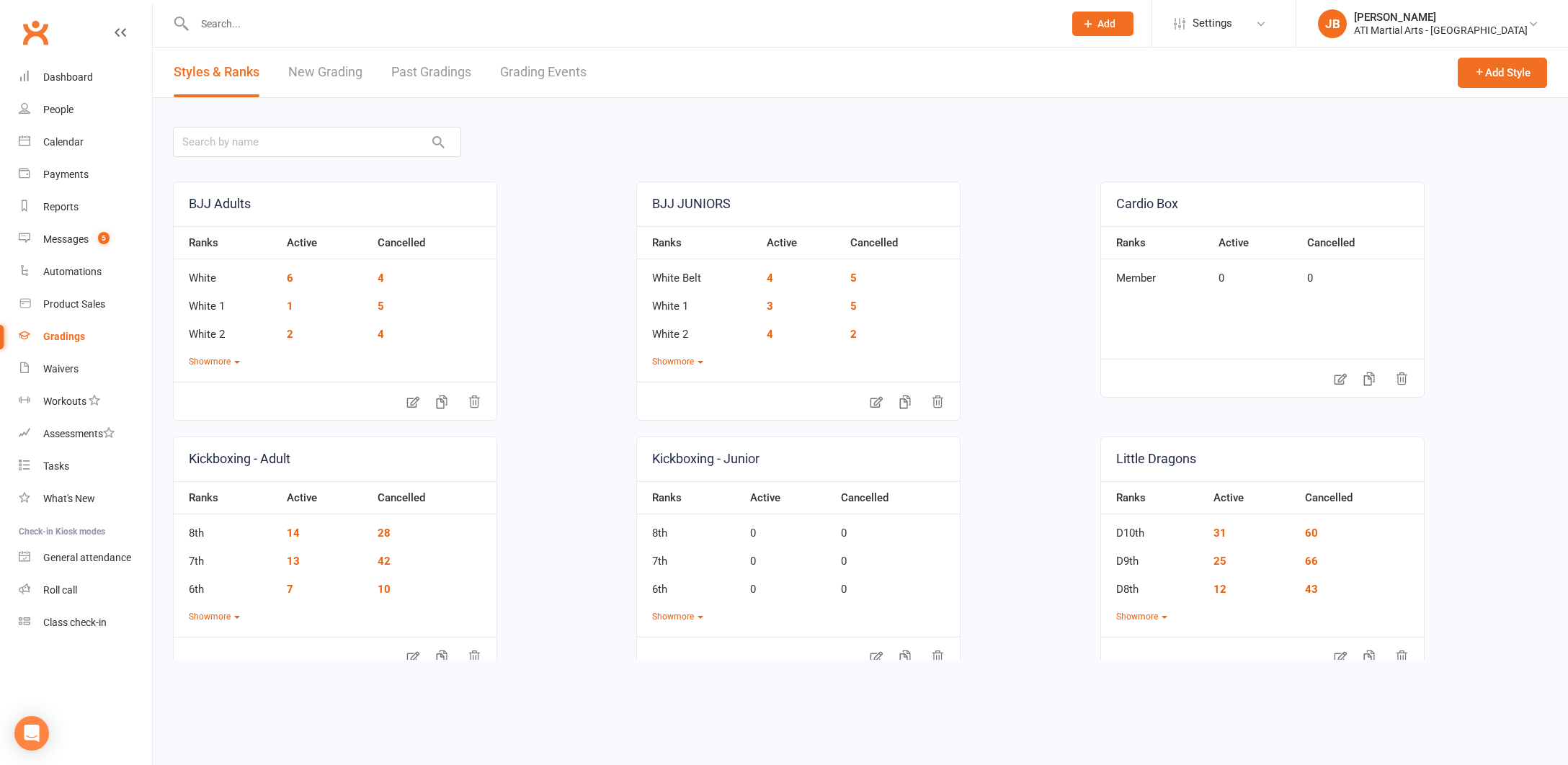
click at [533, 73] on link "Grading Events" at bounding box center [543, 73] width 86 height 50
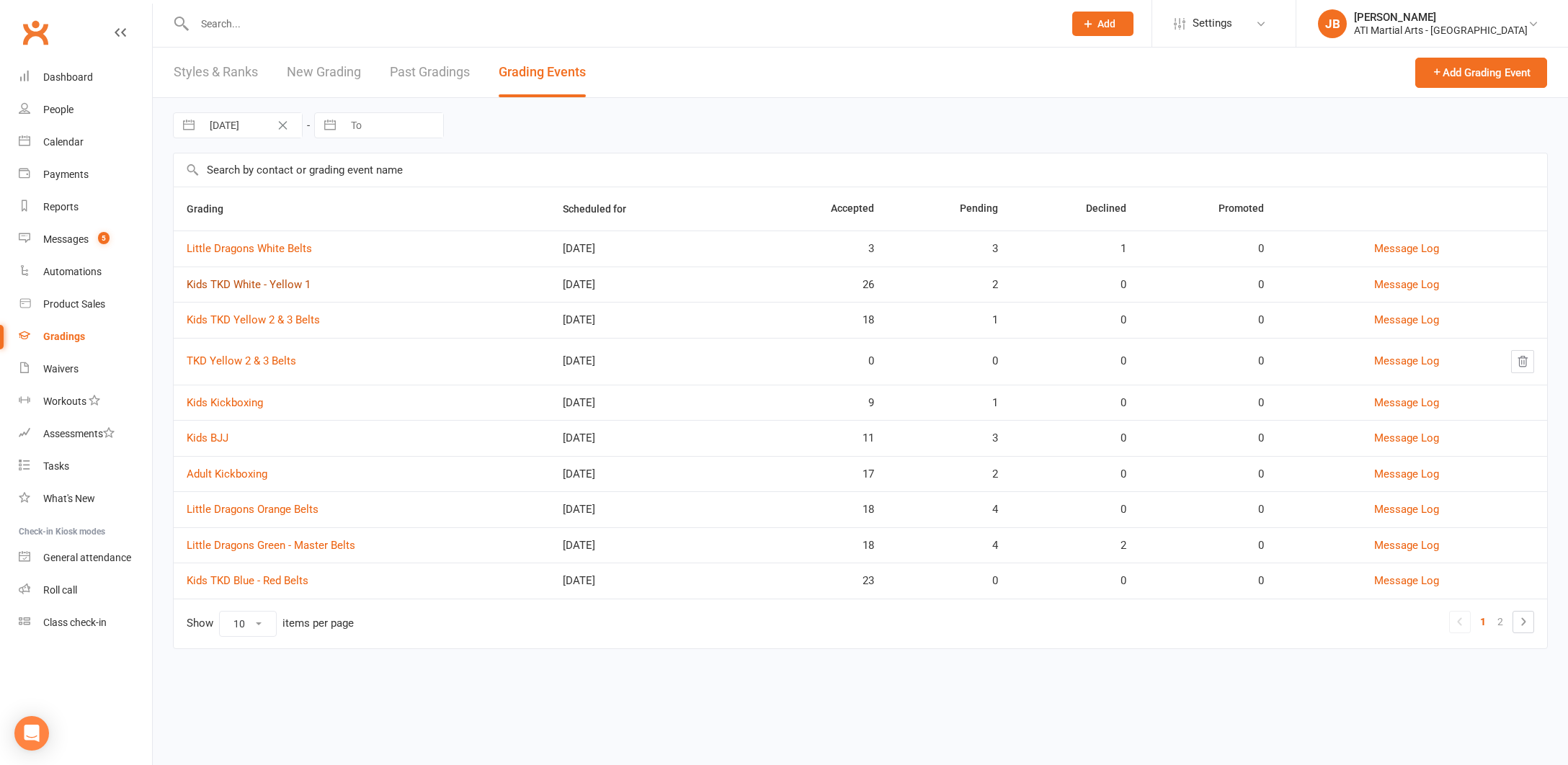
click at [248, 288] on link "Kids TKD White - Yellow 1" at bounding box center [248, 284] width 124 height 13
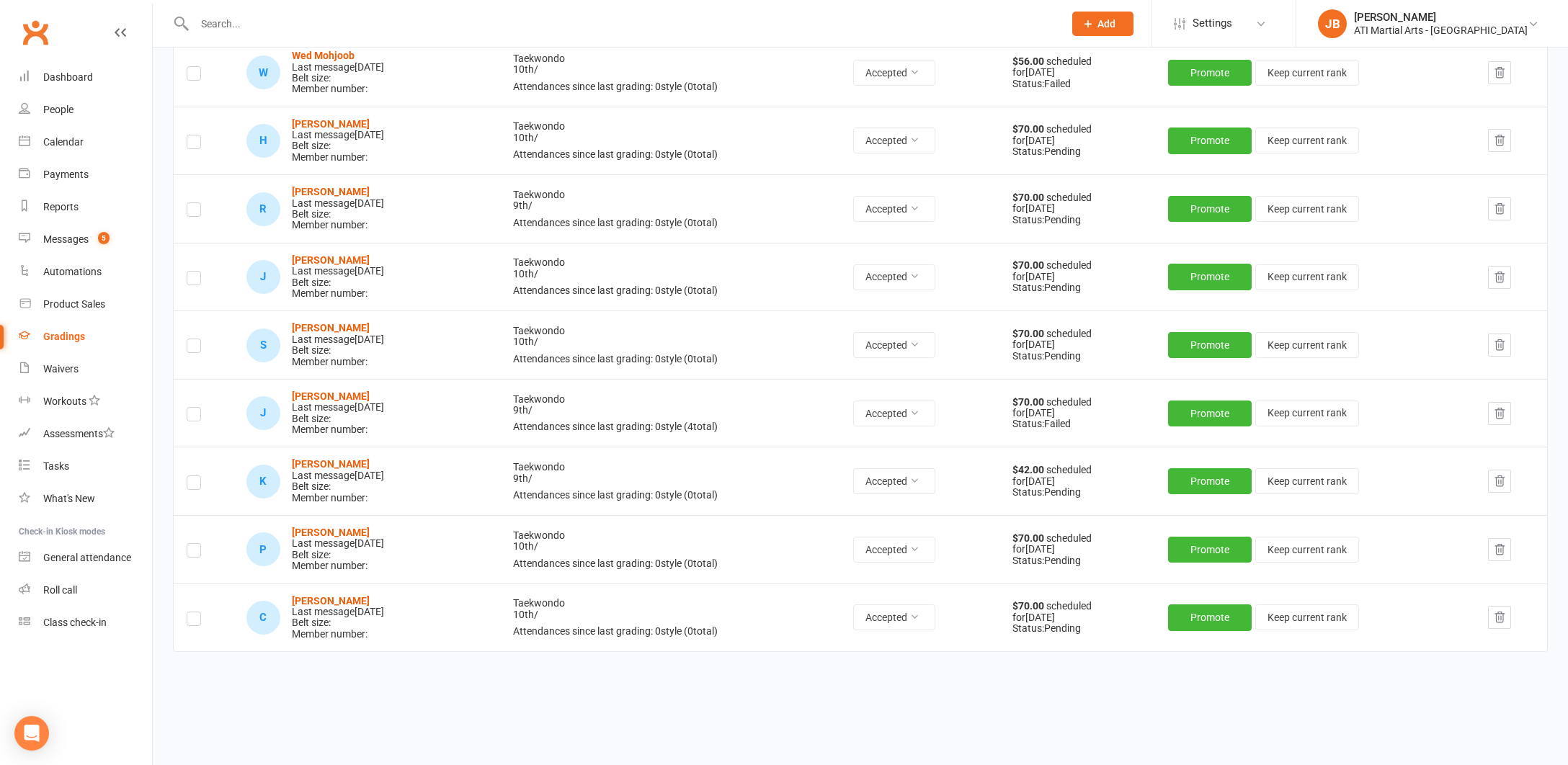
scroll to position [1553, 0]
click at [340, 391] on strong "[PERSON_NAME]" at bounding box center [331, 397] width 78 height 11
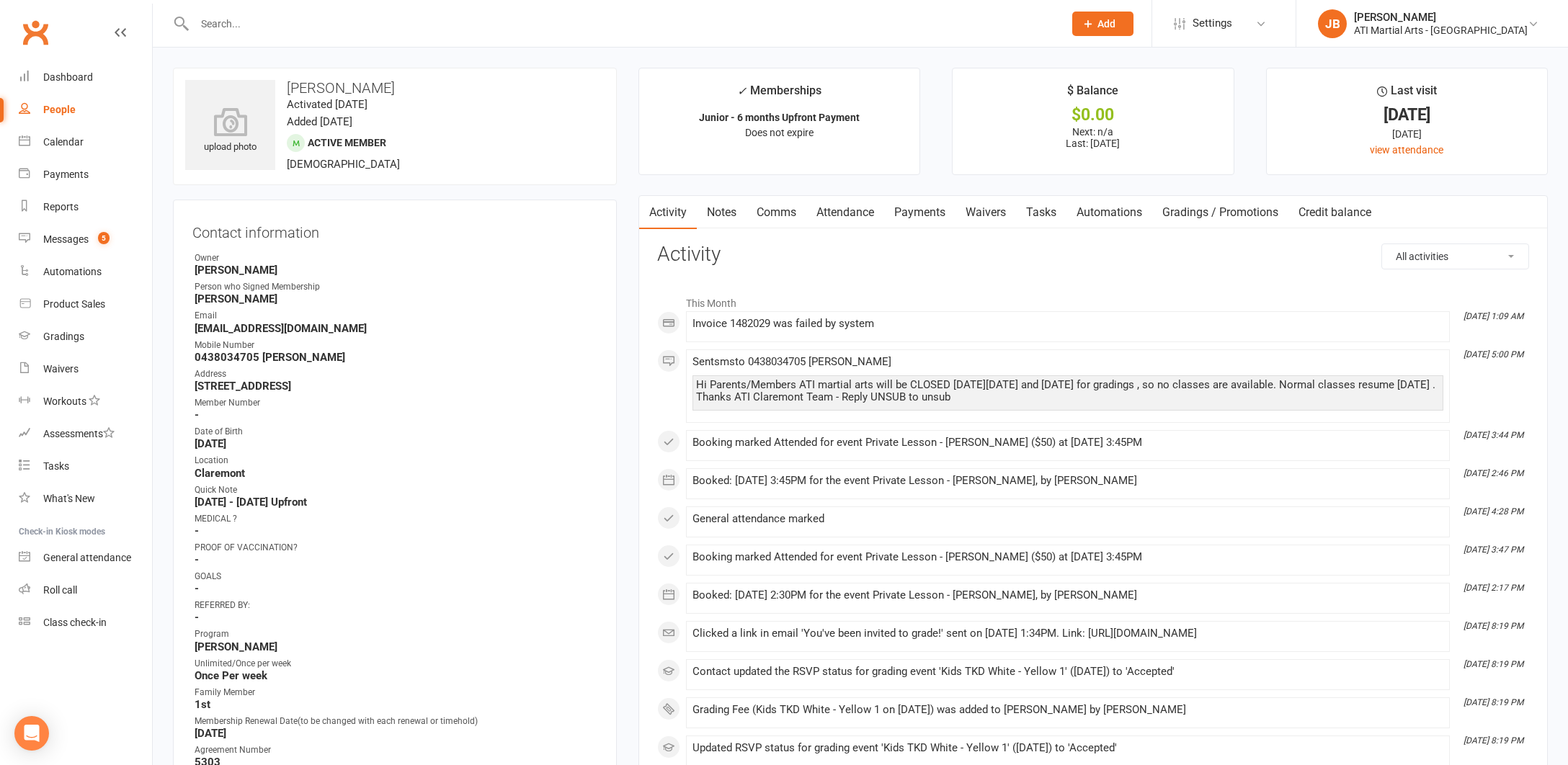
click at [927, 213] on link "Payments" at bounding box center [920, 212] width 71 height 33
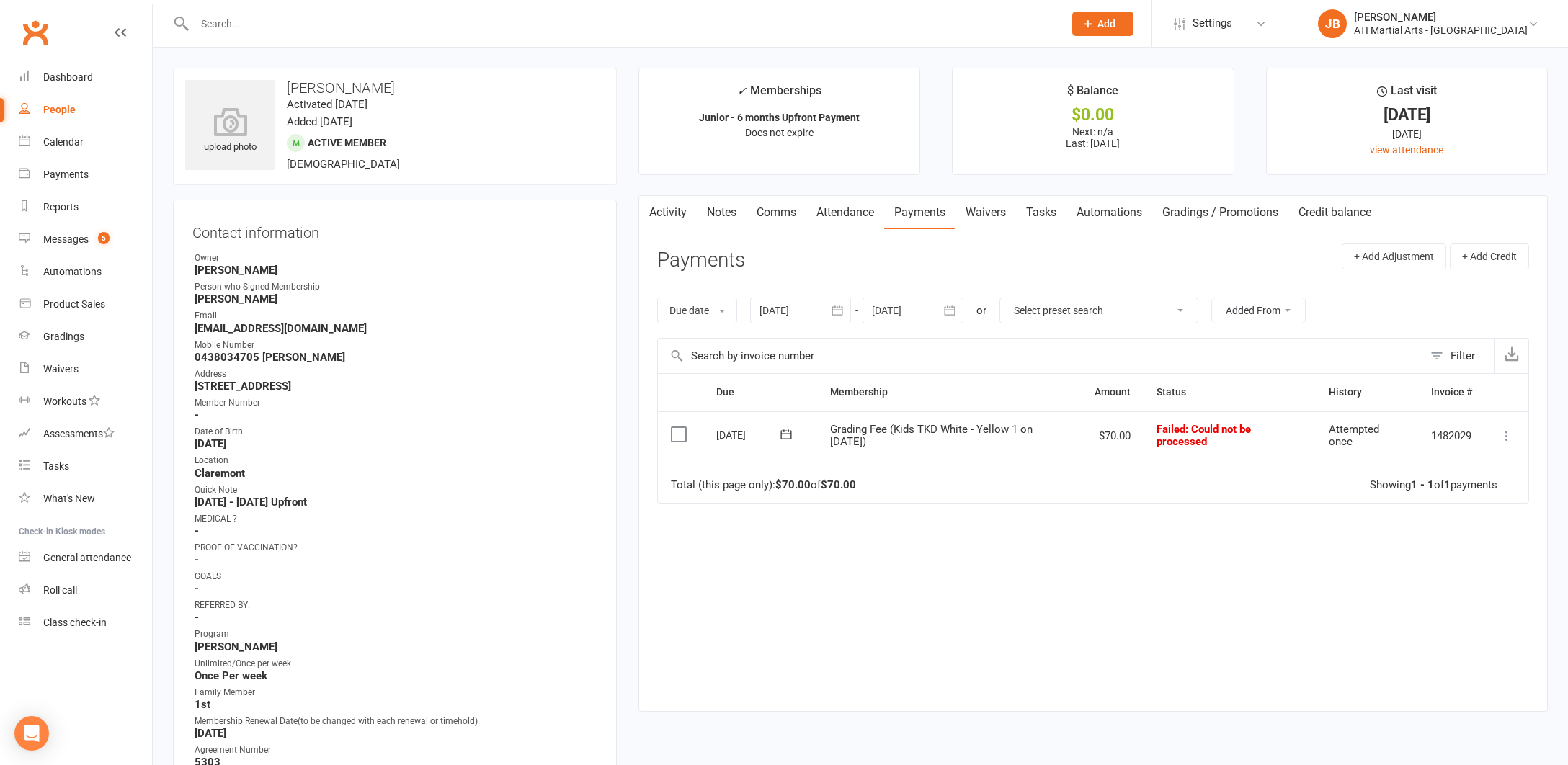
click at [1507, 432] on icon at bounding box center [1506, 435] width 14 height 14
click at [1442, 458] on link "Mark as Paid (Cash)" at bounding box center [1443, 464] width 143 height 29
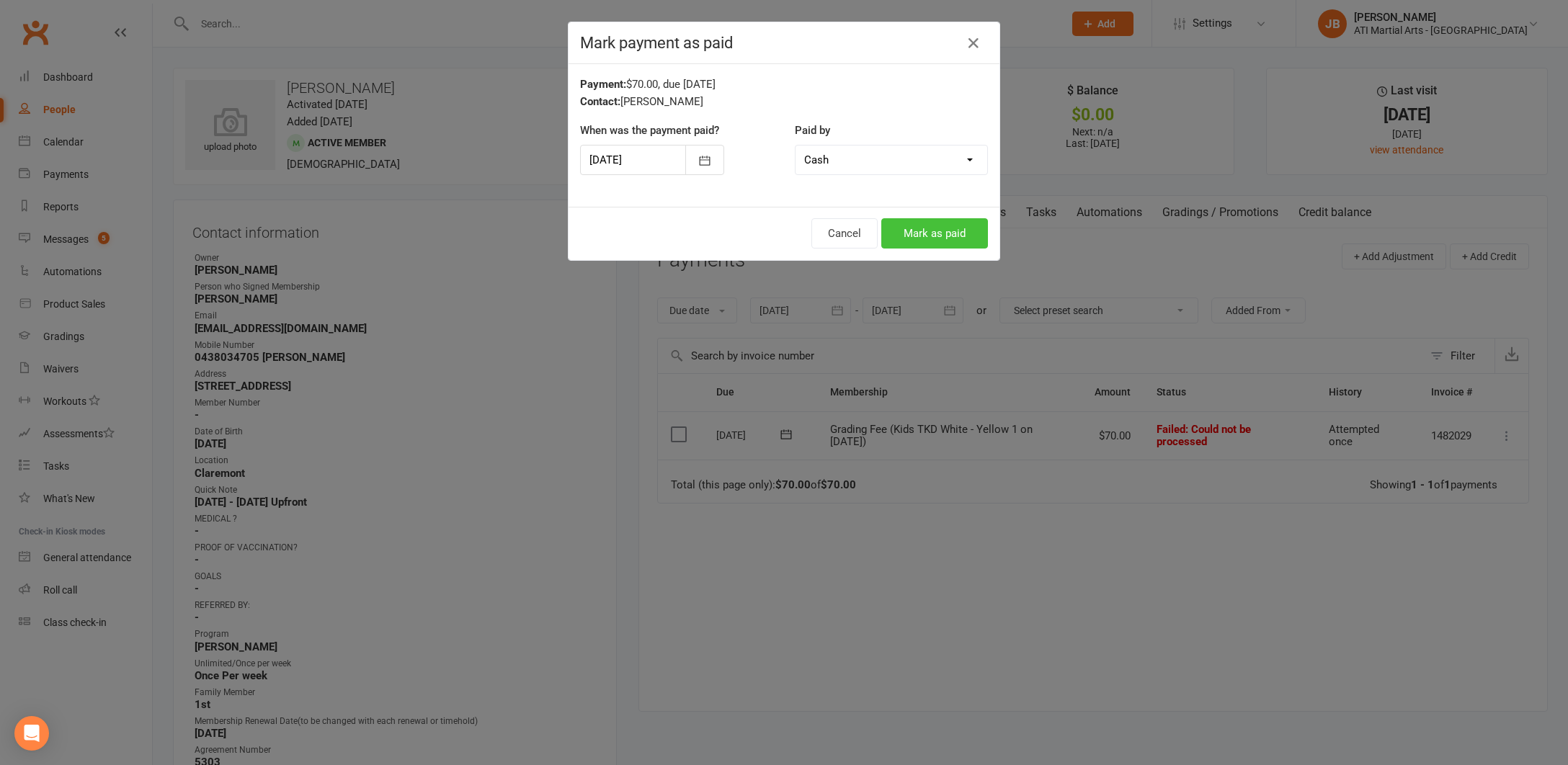
click at [927, 230] on button "Mark as paid" at bounding box center [934, 234] width 107 height 30
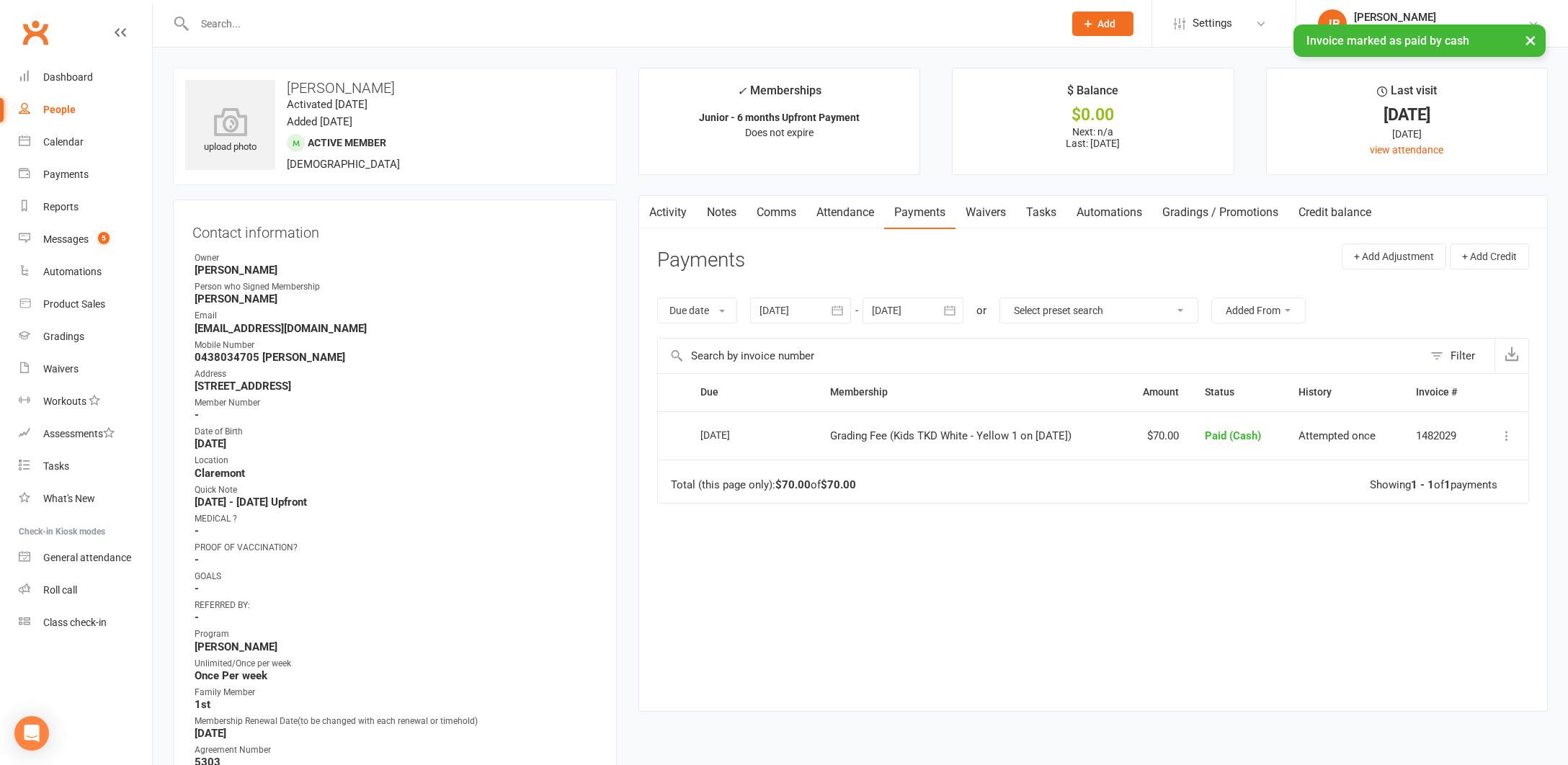
click at [36, 32] on link "Clubworx" at bounding box center [36, 33] width 36 height 36
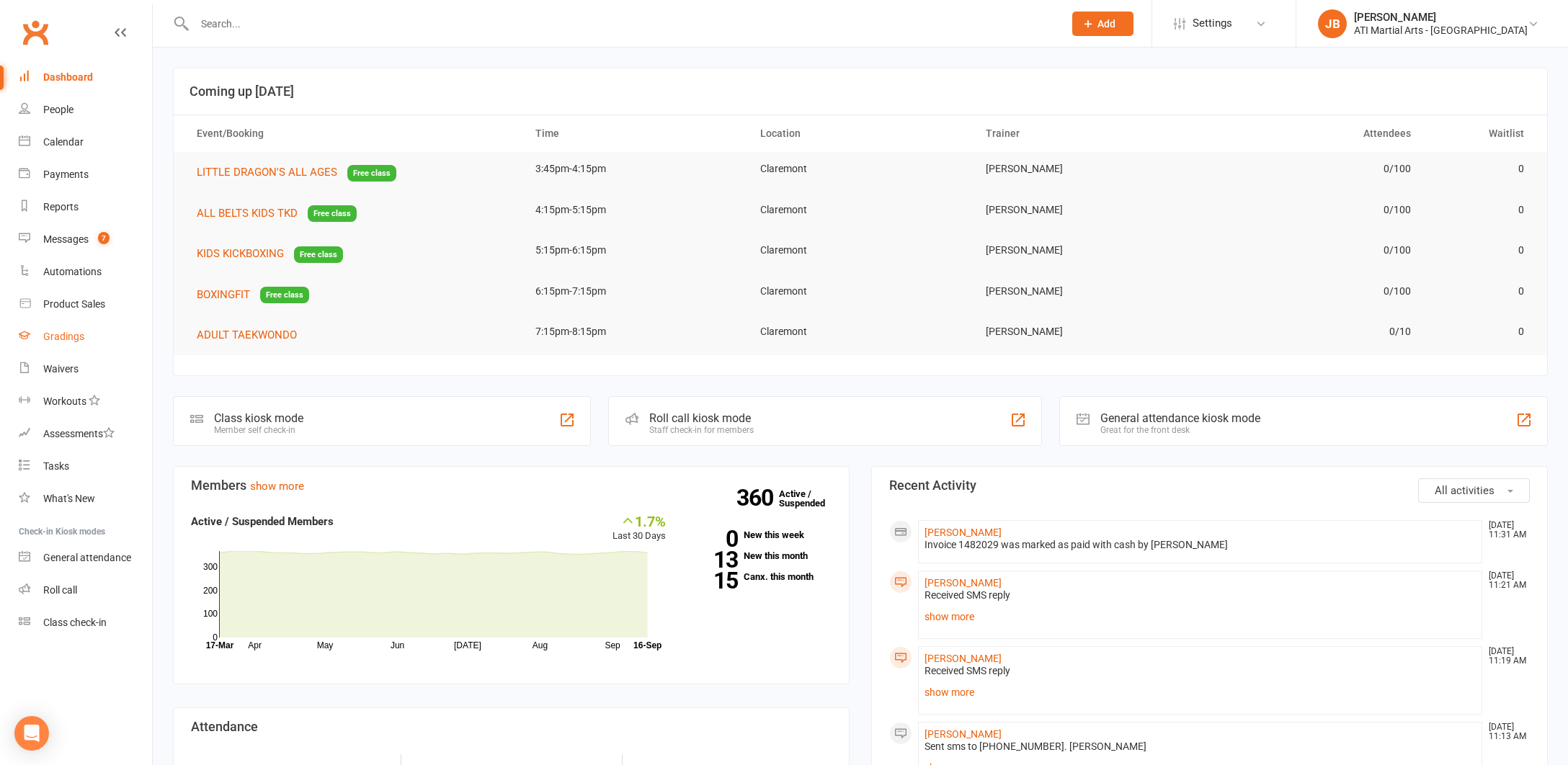
click at [71, 339] on div "Gradings" at bounding box center [64, 336] width 41 height 11
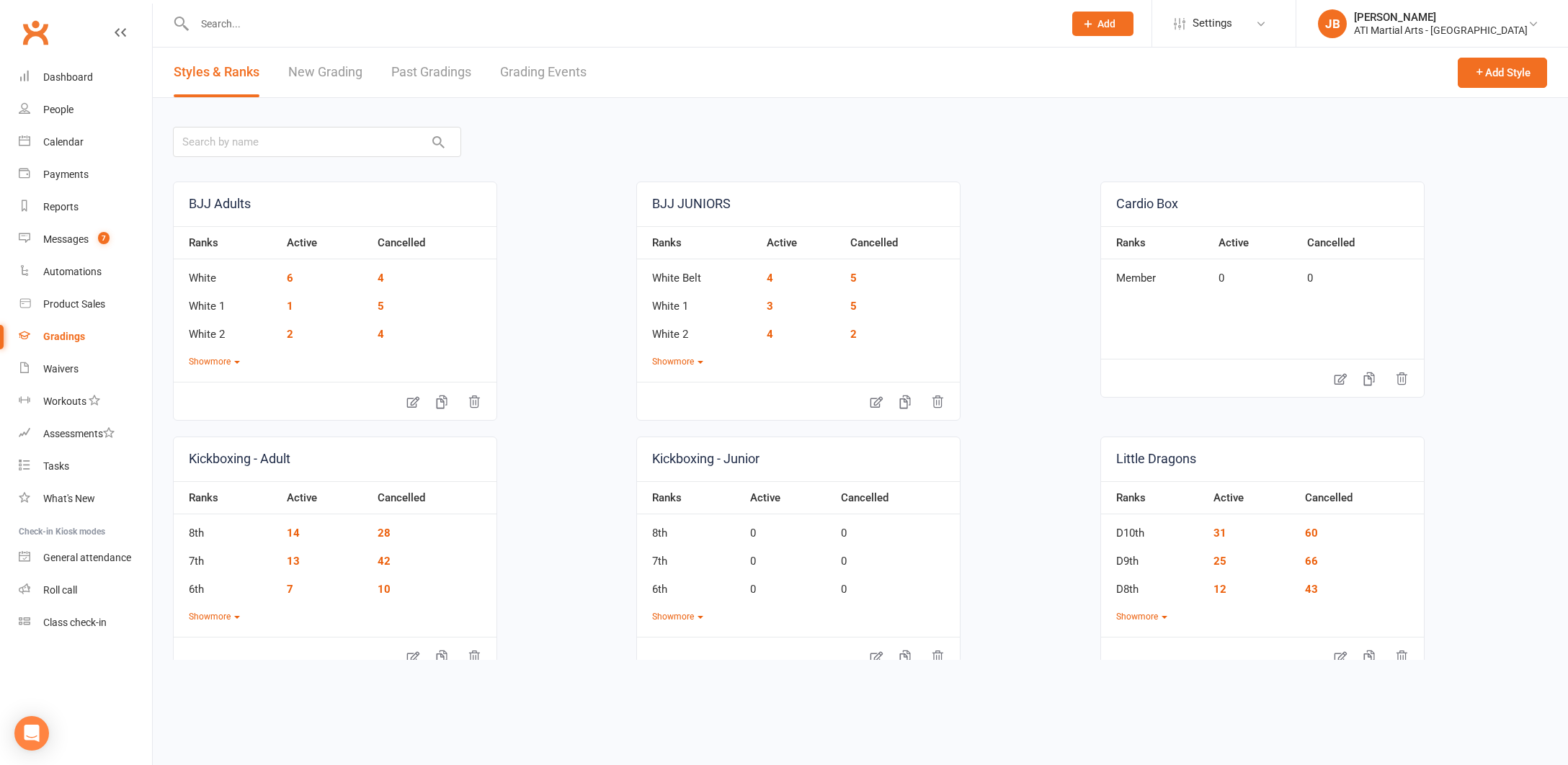
click at [525, 74] on link "Grading Events" at bounding box center [543, 73] width 86 height 50
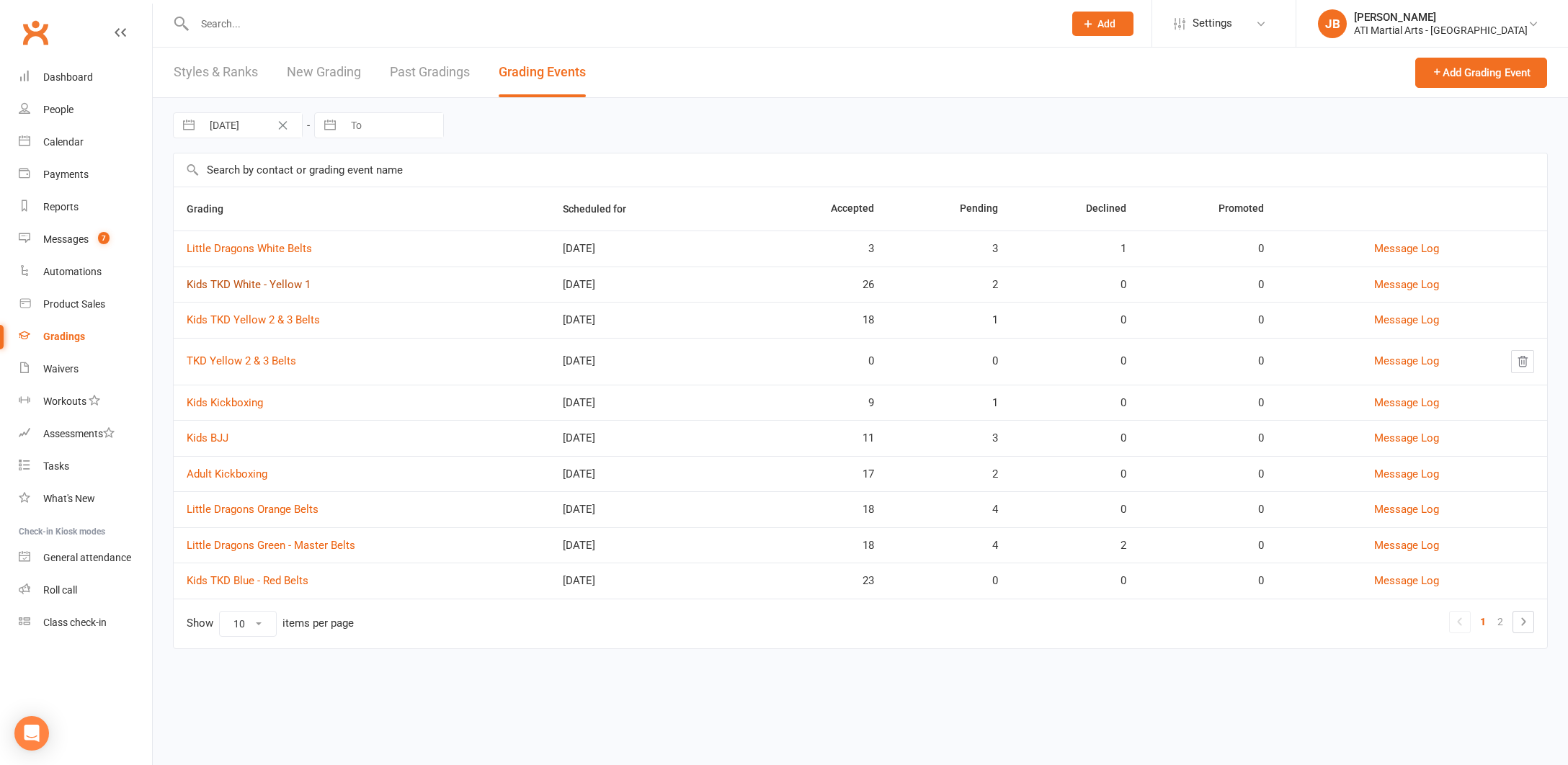
click at [218, 287] on link "Kids TKD White - Yellow 1" at bounding box center [248, 284] width 124 height 13
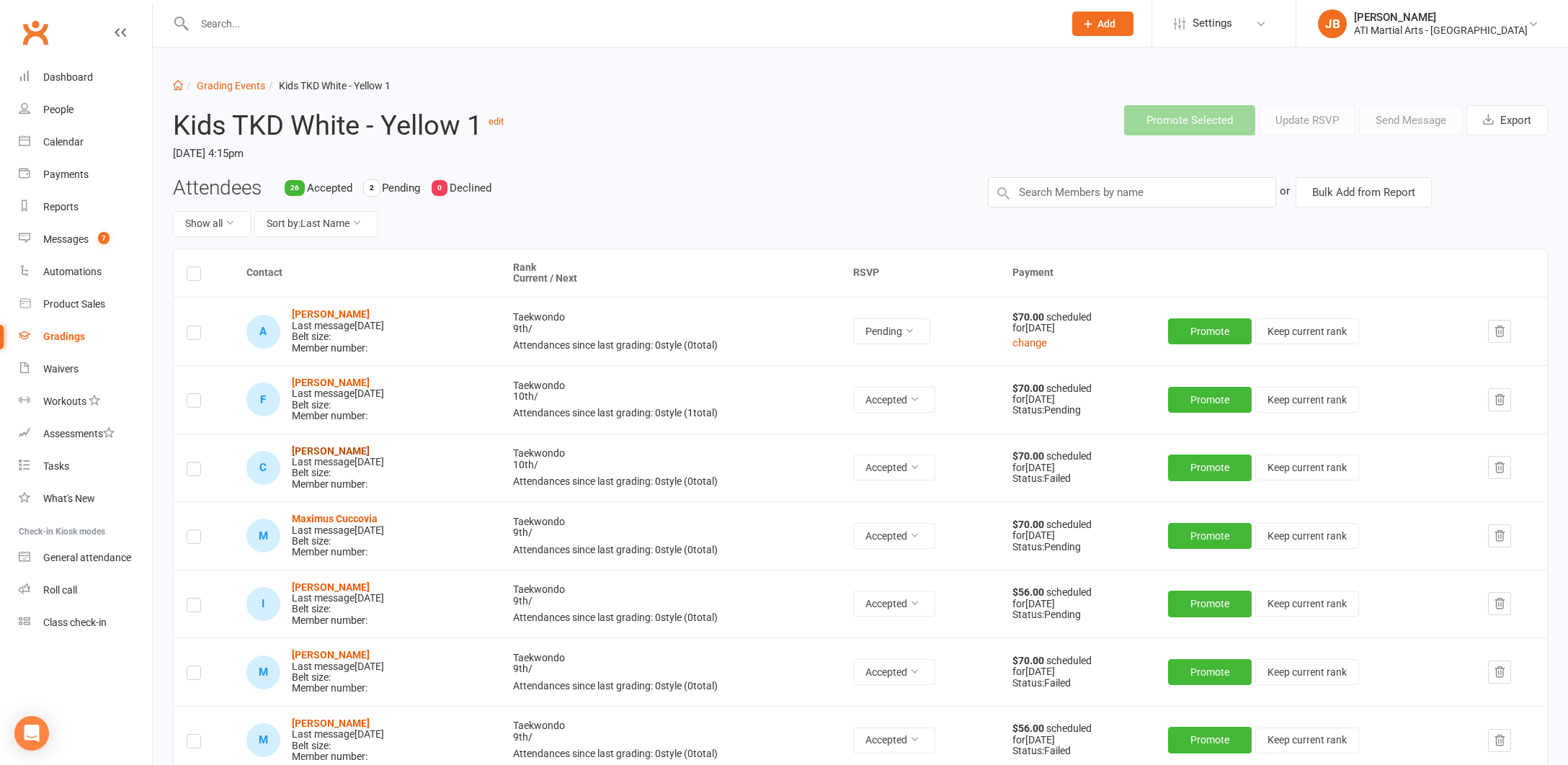
click at [329, 447] on strong "[PERSON_NAME]" at bounding box center [331, 450] width 78 height 11
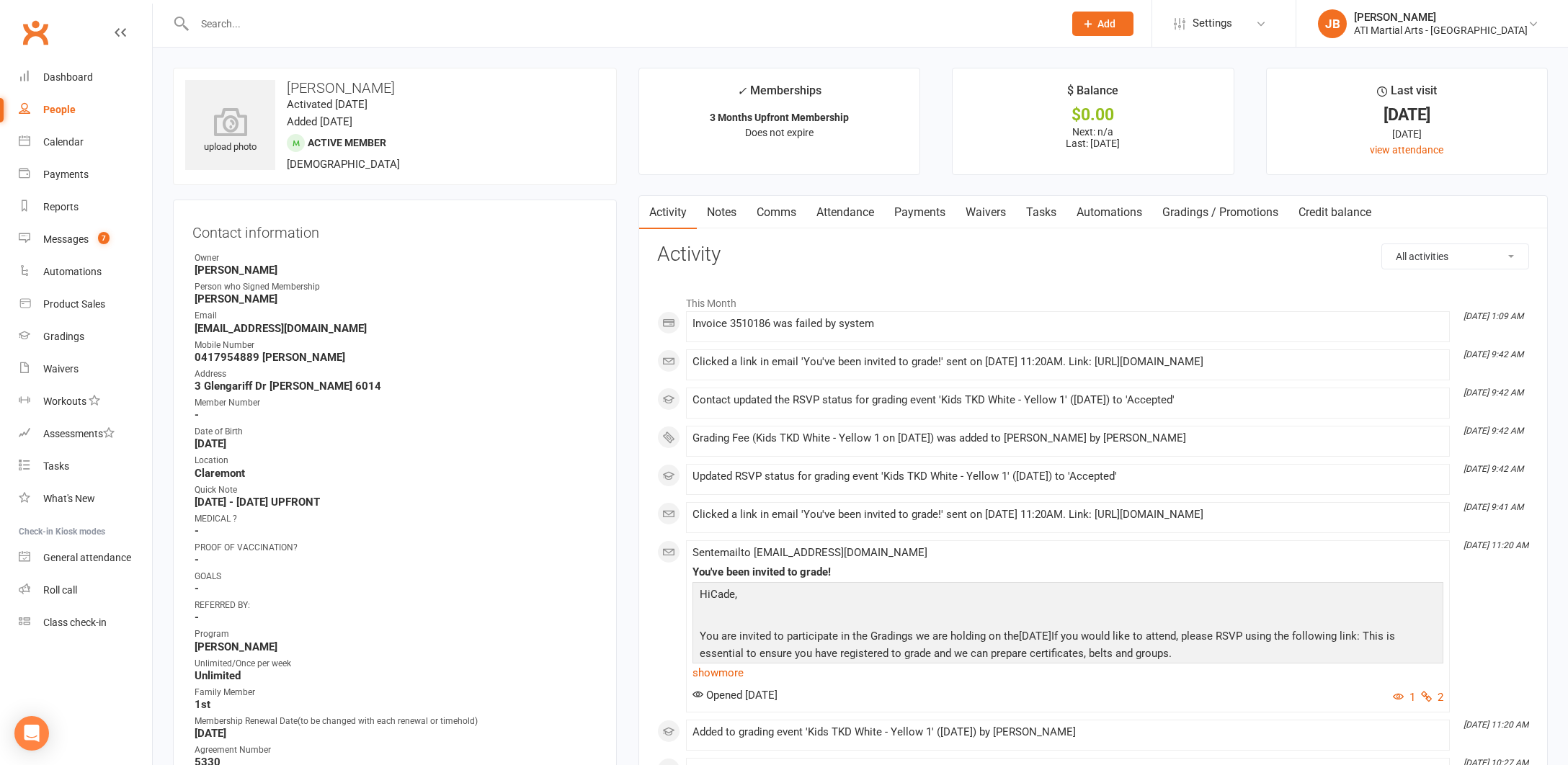
click at [926, 214] on link "Payments" at bounding box center [920, 212] width 71 height 33
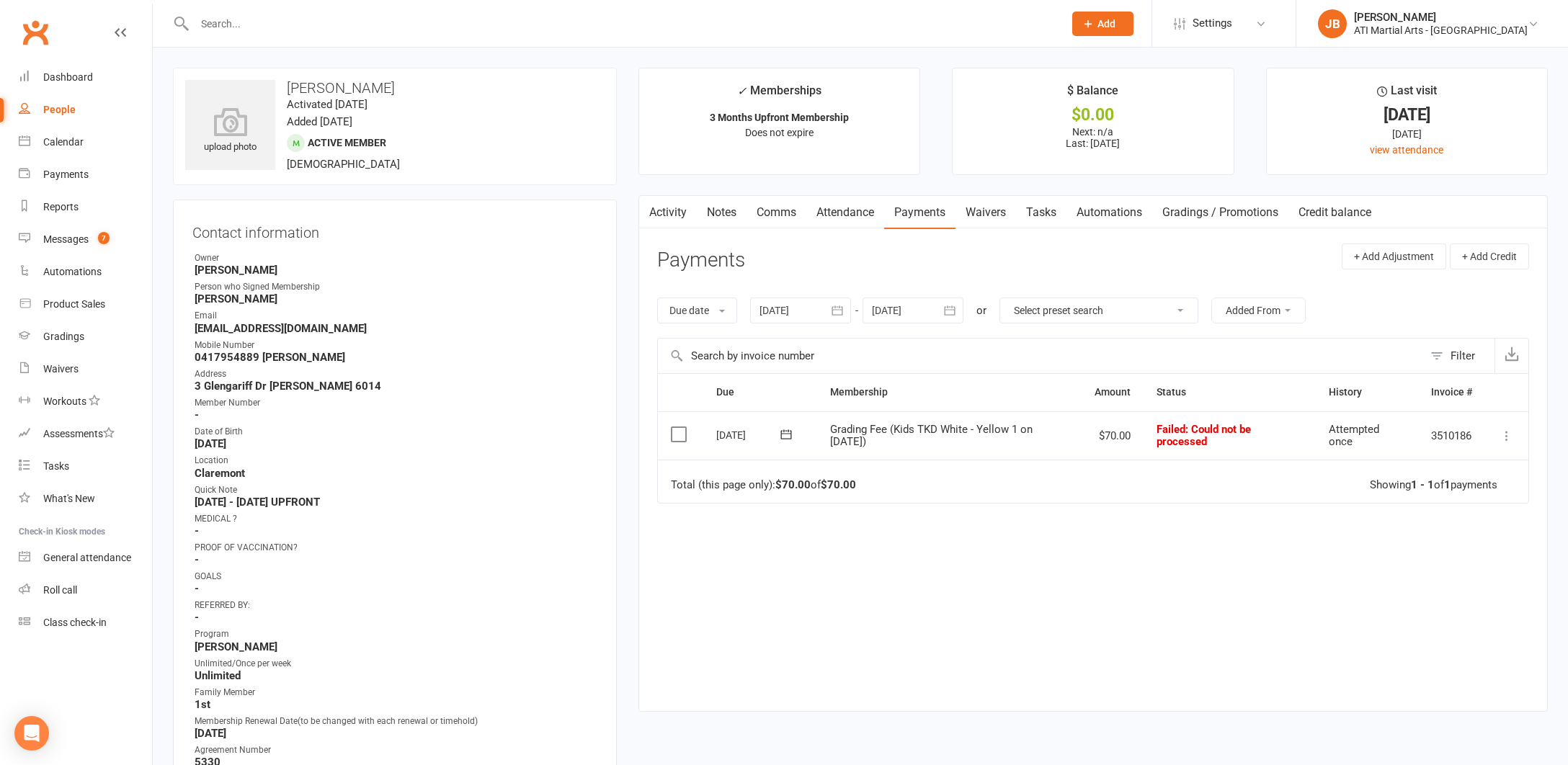
click at [1504, 435] on icon at bounding box center [1506, 435] width 14 height 14
click at [1424, 462] on link "Mark as Paid (Cash)" at bounding box center [1443, 464] width 143 height 29
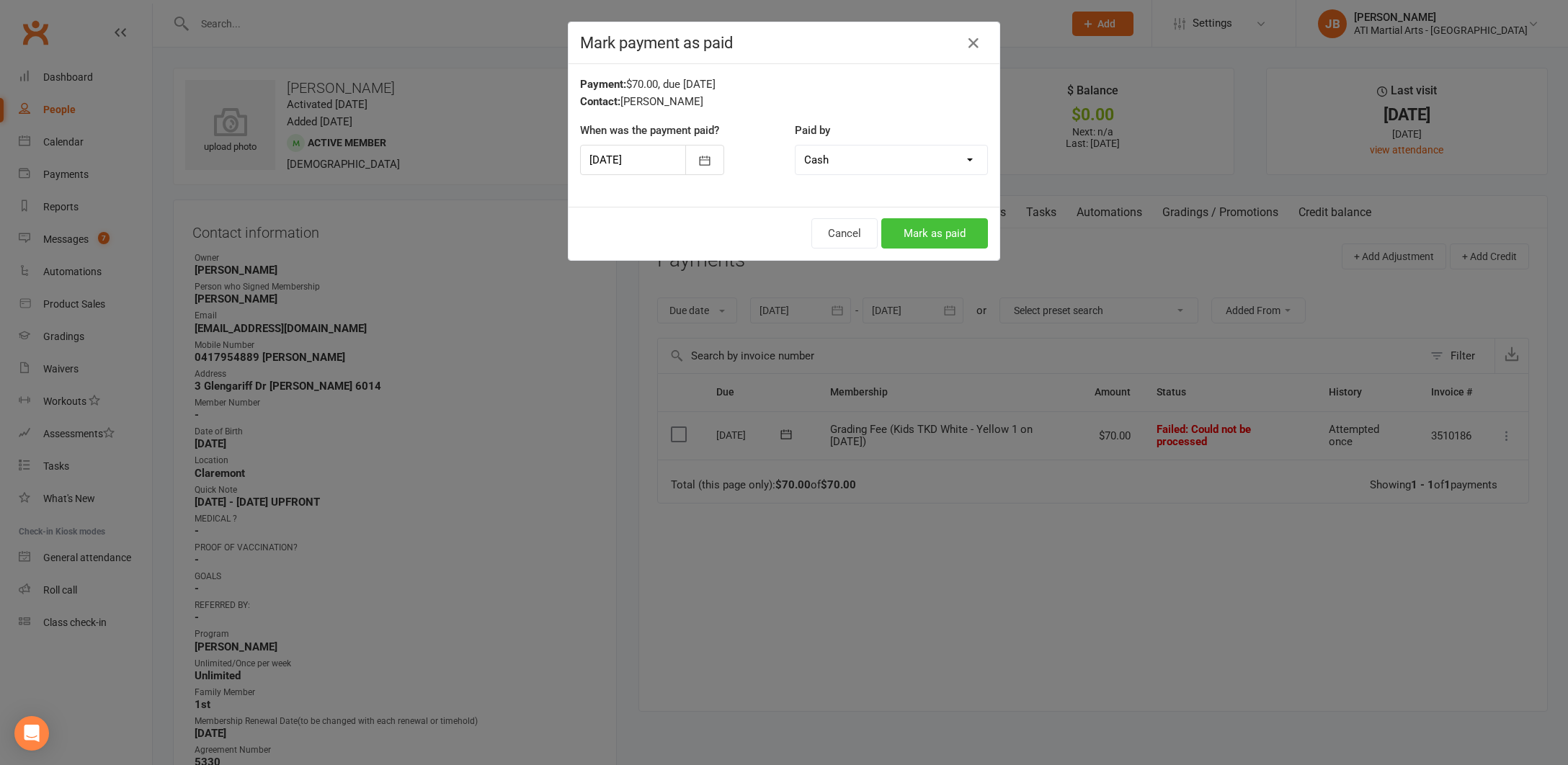
click at [895, 238] on button "Mark as paid" at bounding box center [934, 234] width 107 height 30
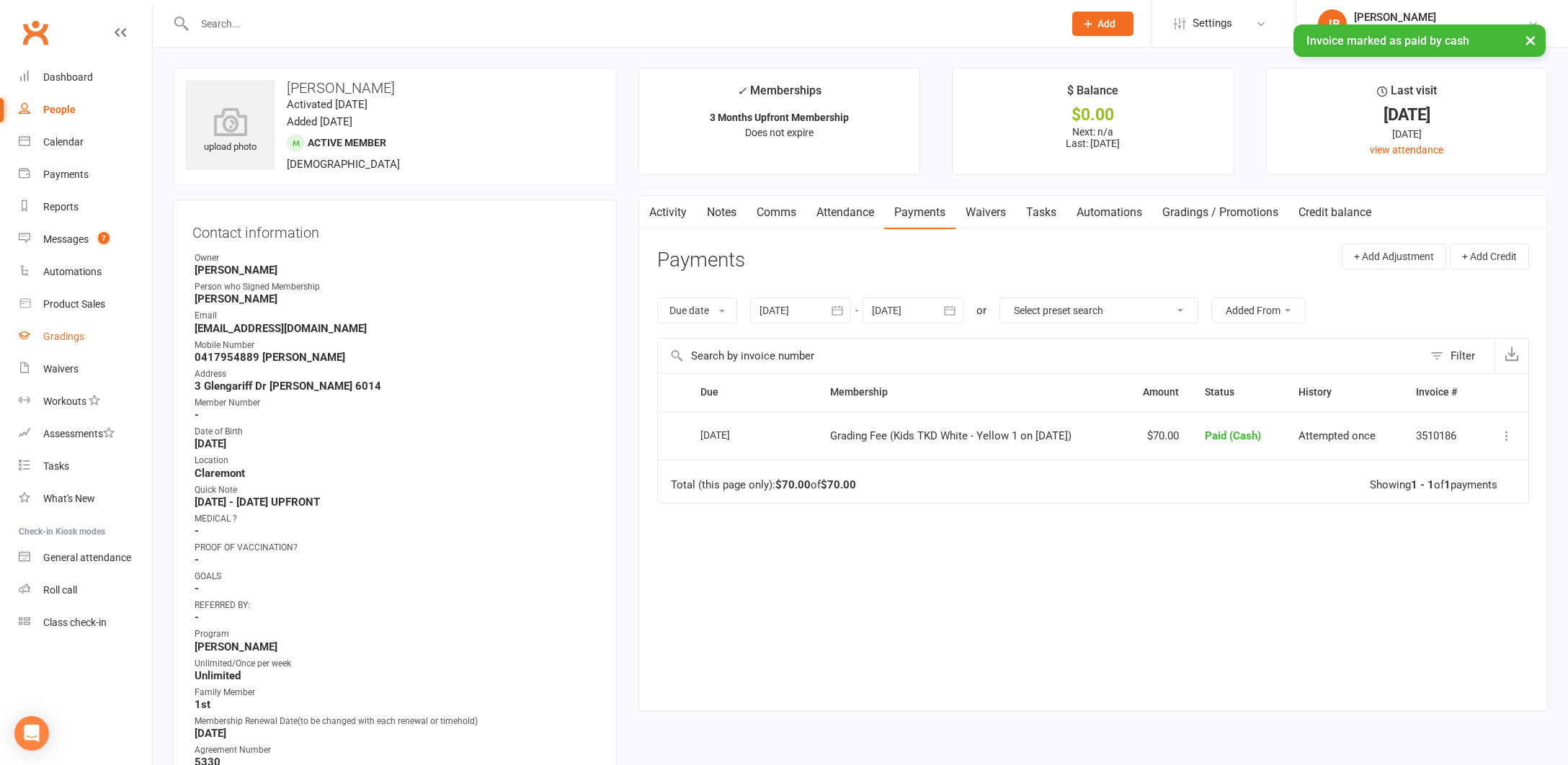
click at [63, 338] on div "Gradings" at bounding box center [64, 336] width 41 height 11
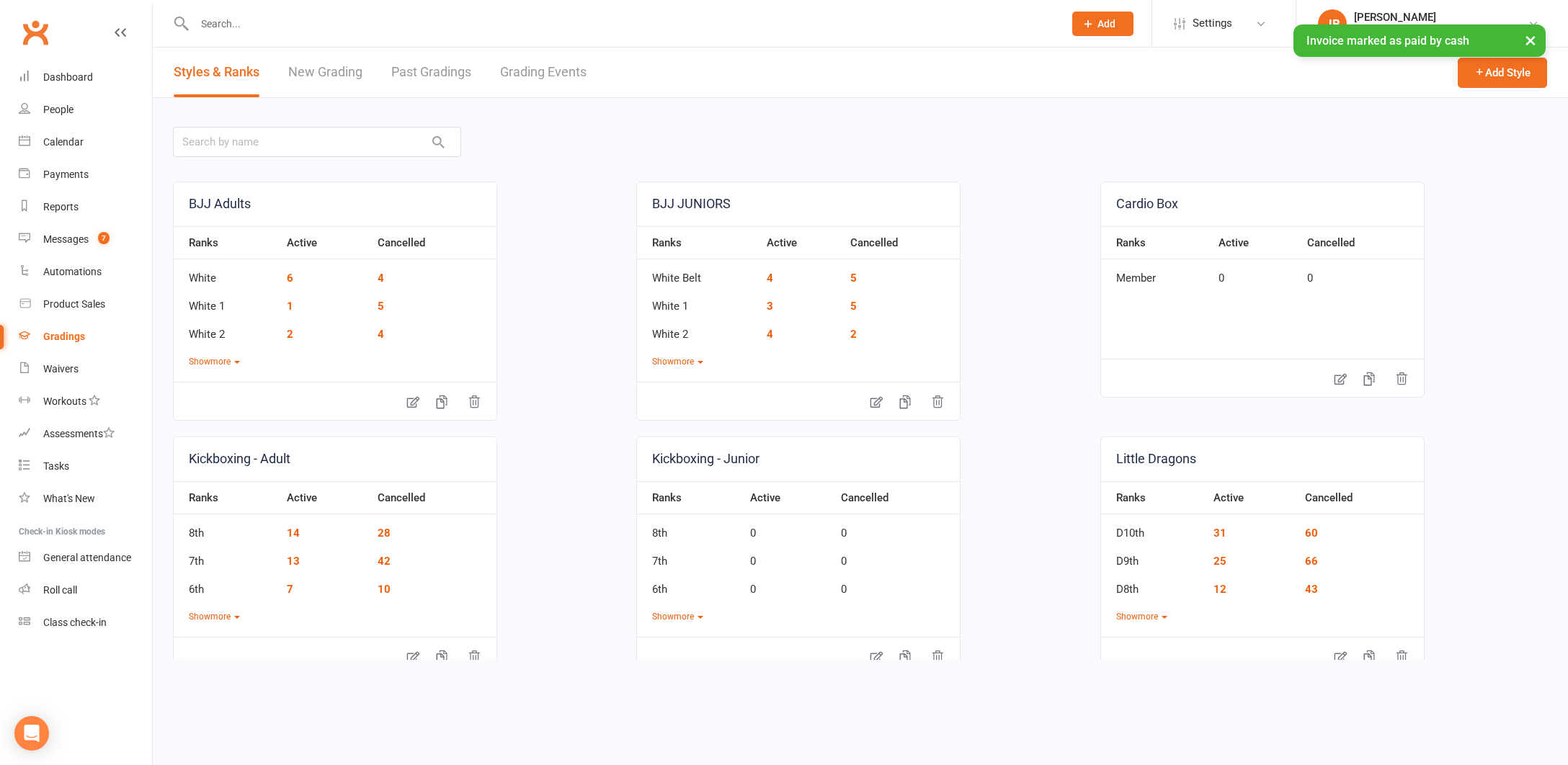
click at [520, 68] on link "Grading Events" at bounding box center [543, 73] width 86 height 50
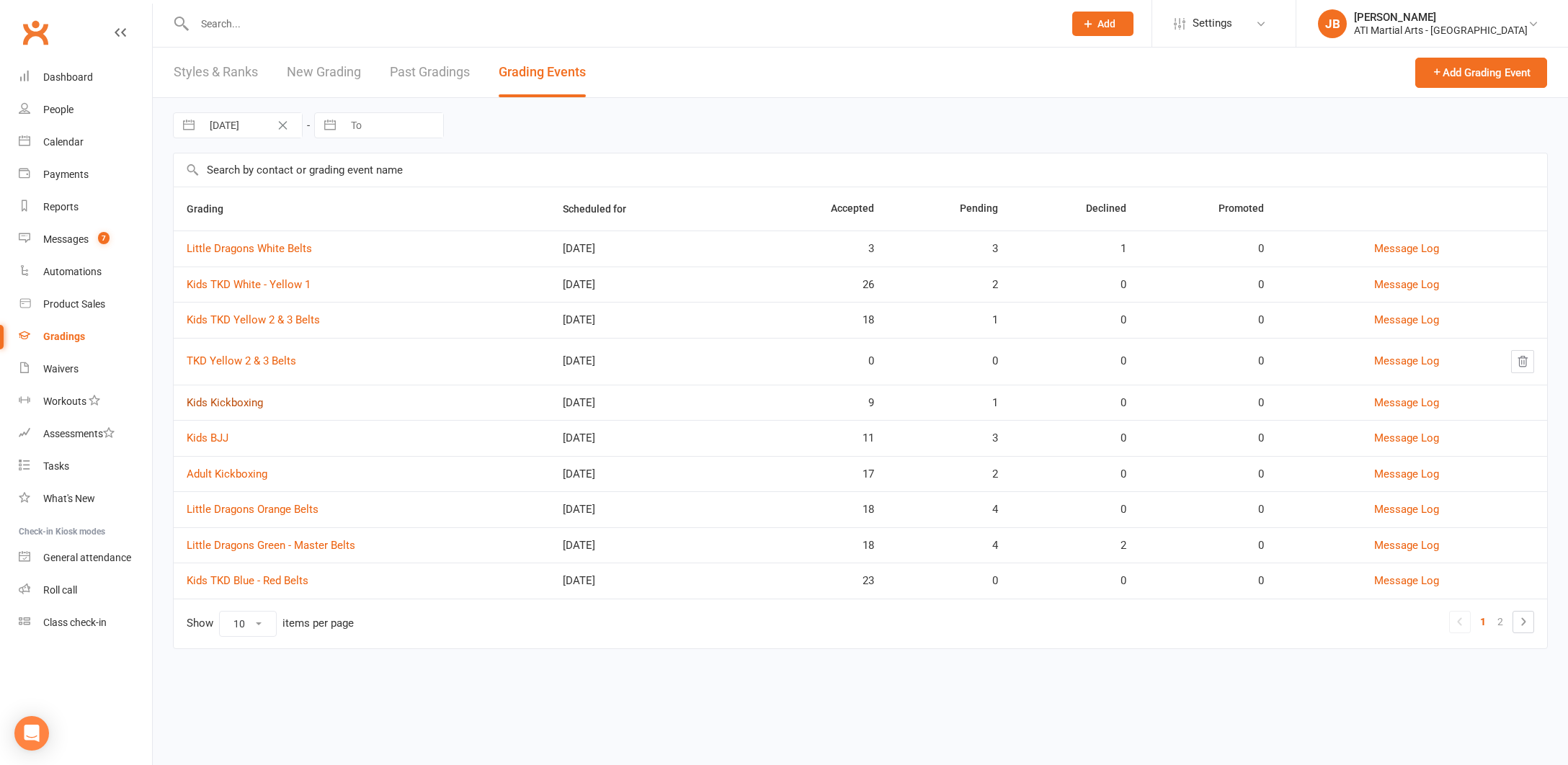
click at [232, 402] on link "Kids Kickboxing" at bounding box center [224, 403] width 77 height 13
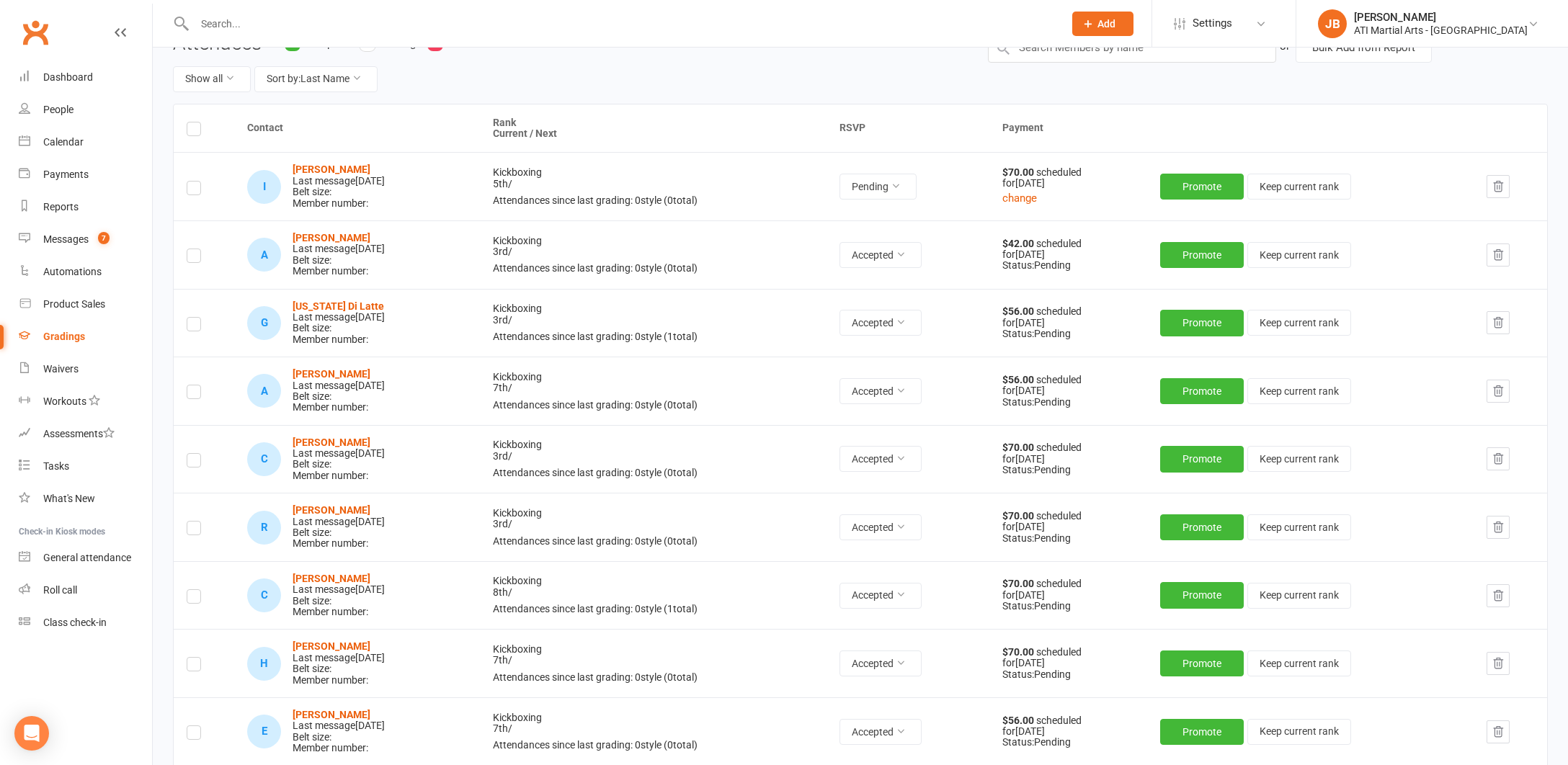
scroll to position [146, 0]
click at [337, 572] on strong "[PERSON_NAME]" at bounding box center [331, 577] width 78 height 11
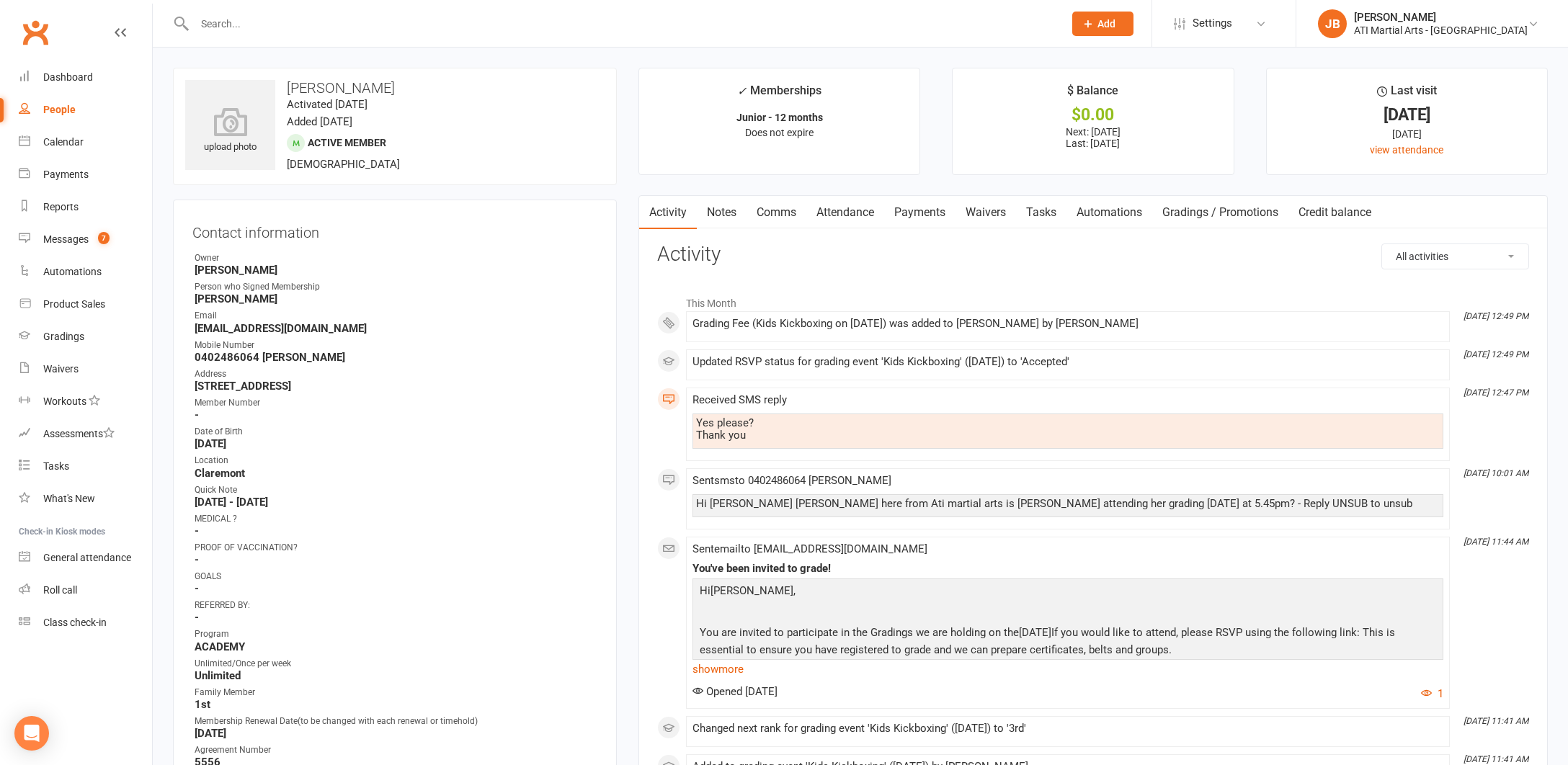
click at [919, 214] on link "Payments" at bounding box center [920, 212] width 71 height 33
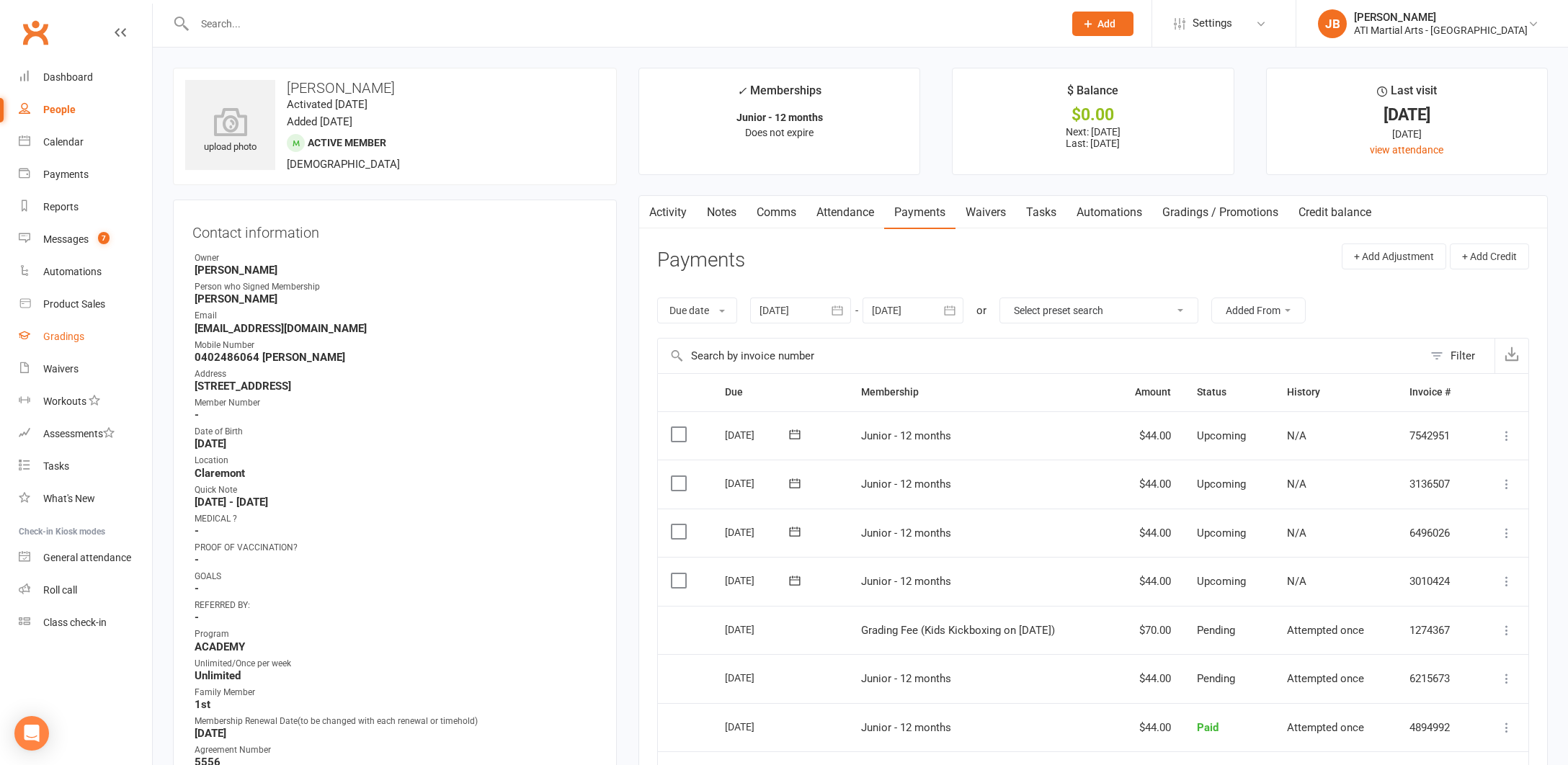
click at [62, 339] on div "Gradings" at bounding box center [64, 336] width 41 height 11
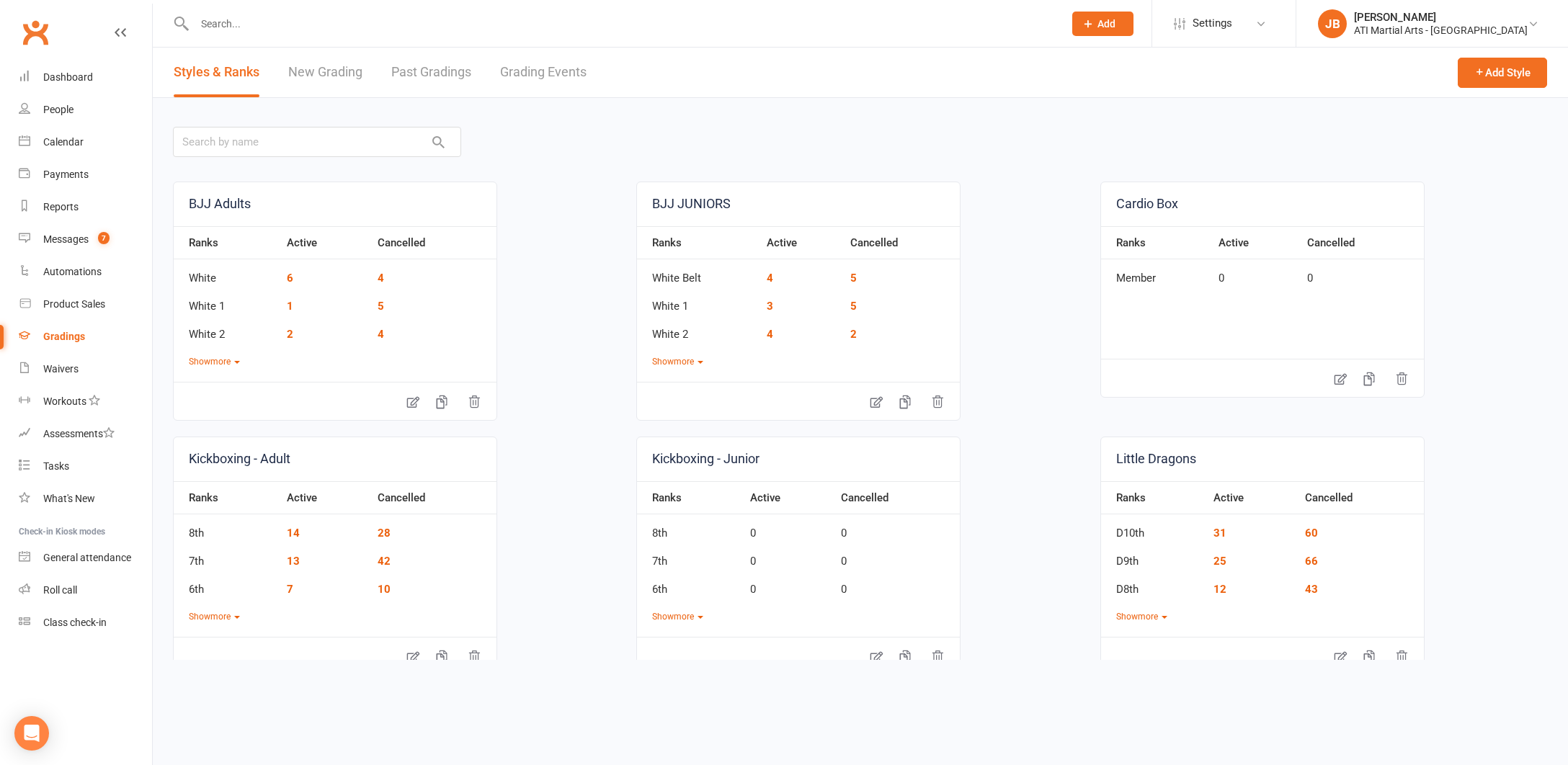
click at [37, 31] on link "Clubworx" at bounding box center [36, 33] width 36 height 36
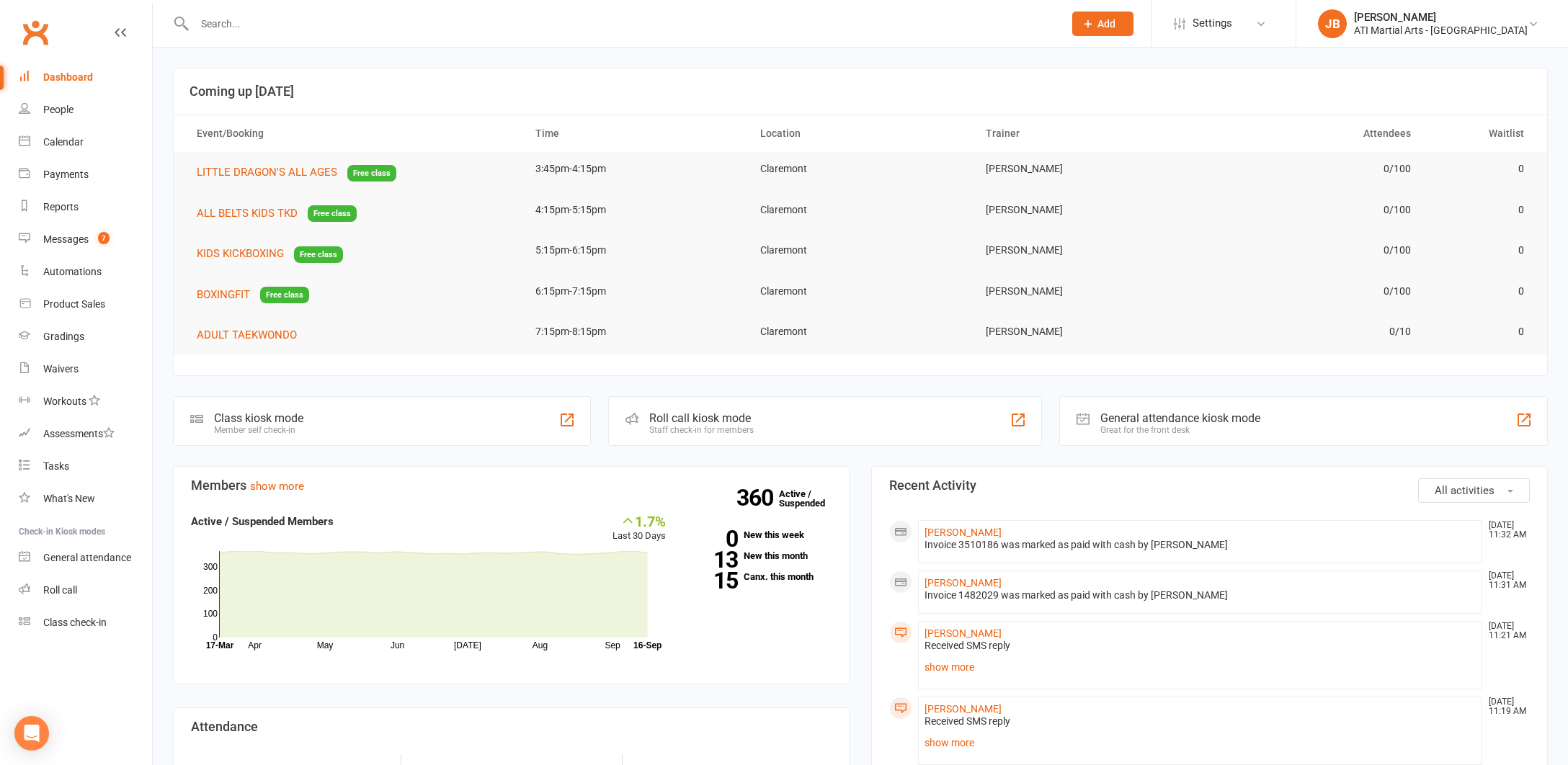
click at [227, 22] on input "text" at bounding box center [622, 24] width 863 height 20
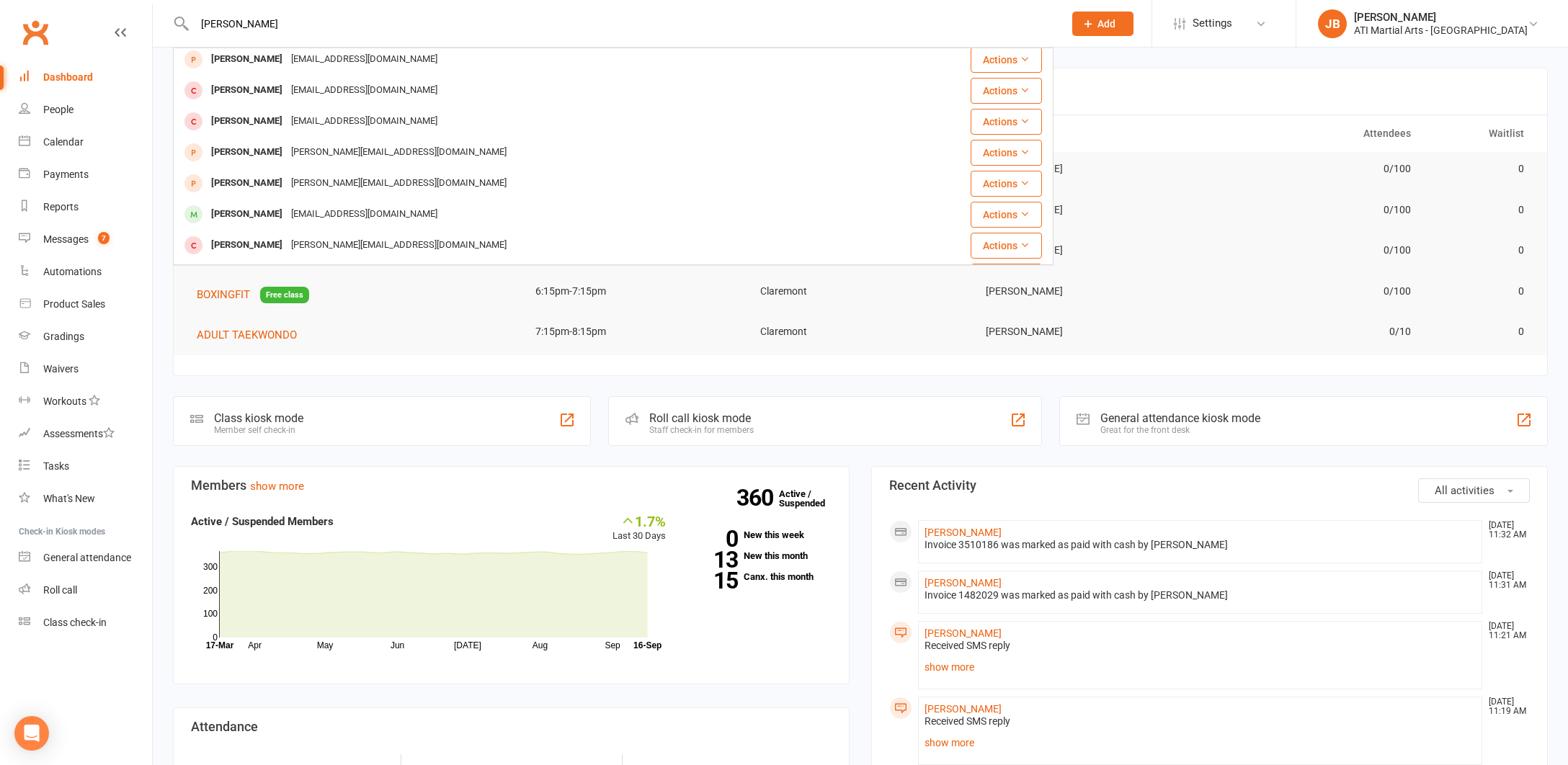
scroll to position [346, 0]
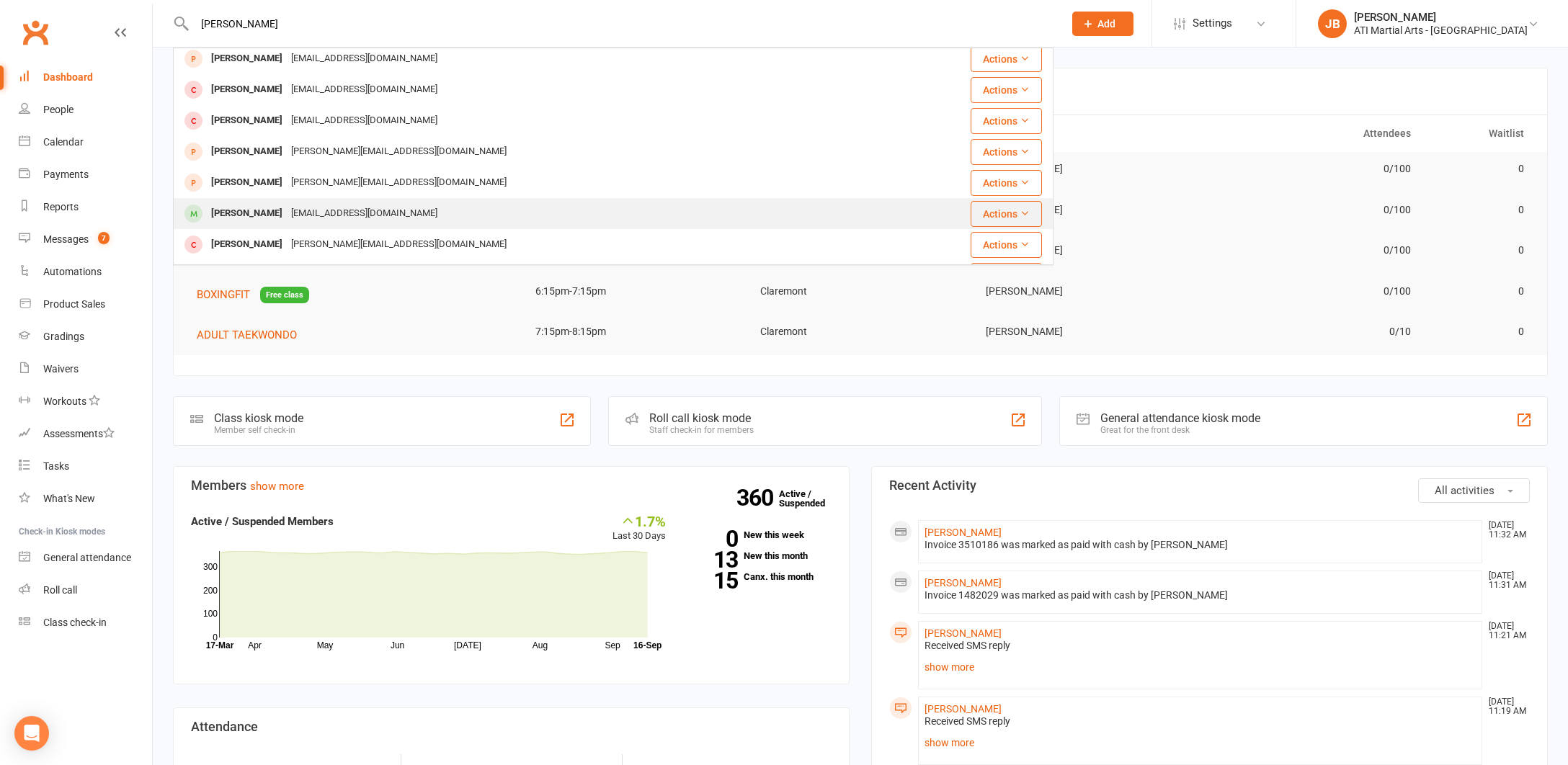
type input "[PERSON_NAME]"
click at [246, 215] on div "[PERSON_NAME]" at bounding box center [246, 214] width 80 height 21
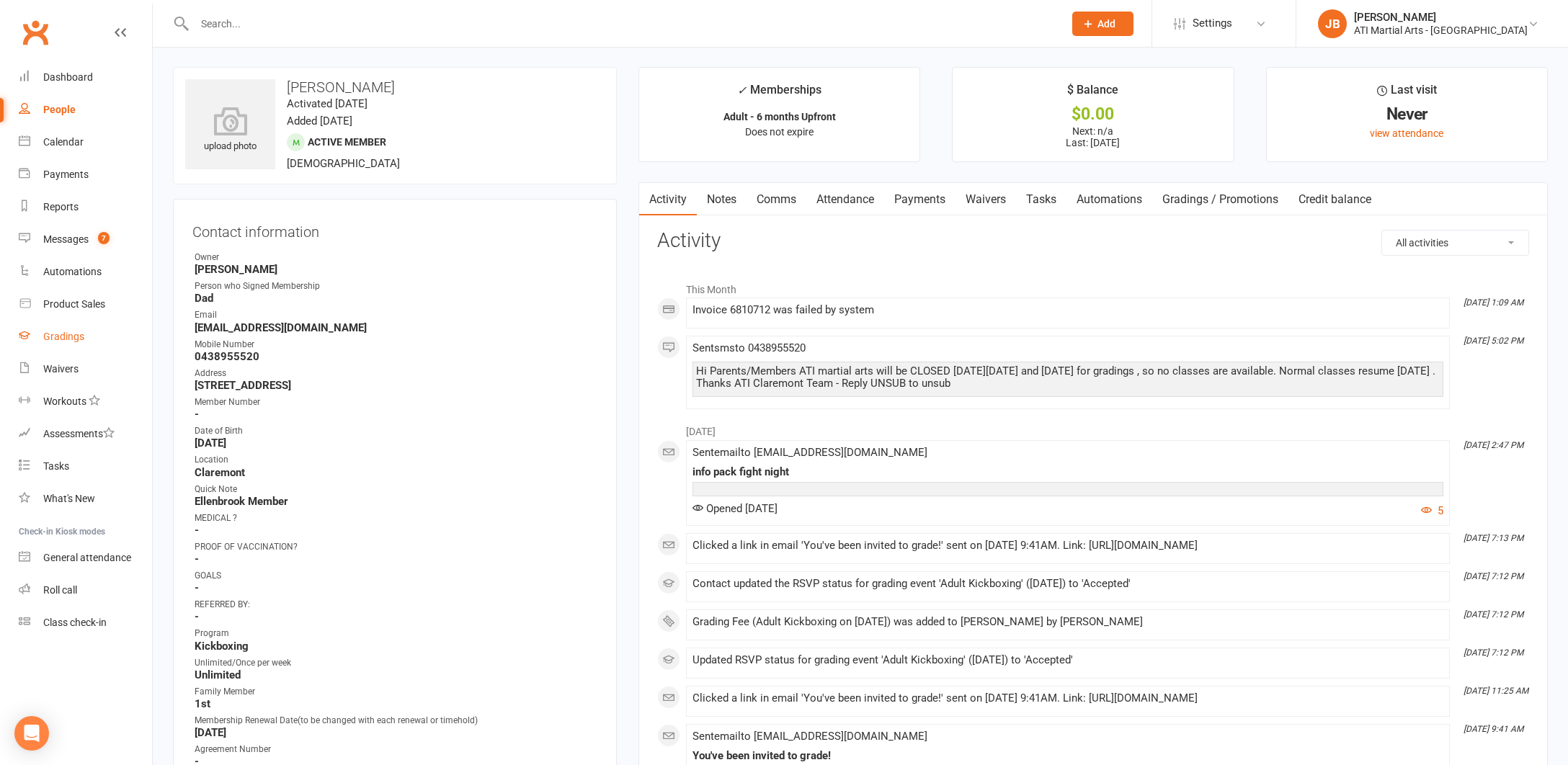
scroll to position [3, 0]
click at [68, 338] on div "Gradings" at bounding box center [64, 336] width 41 height 11
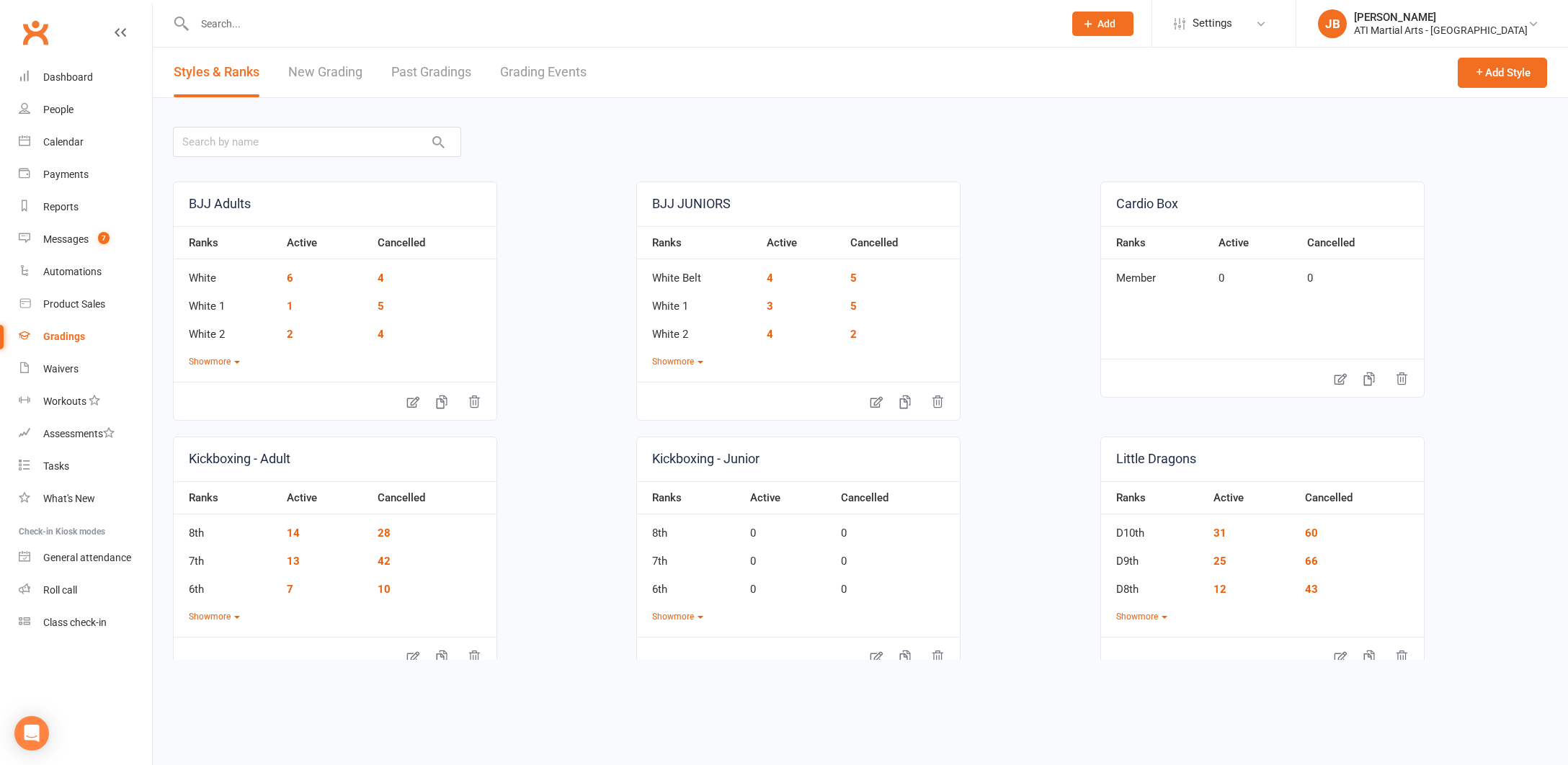
scroll to position [3, 0]
click at [530, 72] on link "Grading Events" at bounding box center [543, 70] width 86 height 50
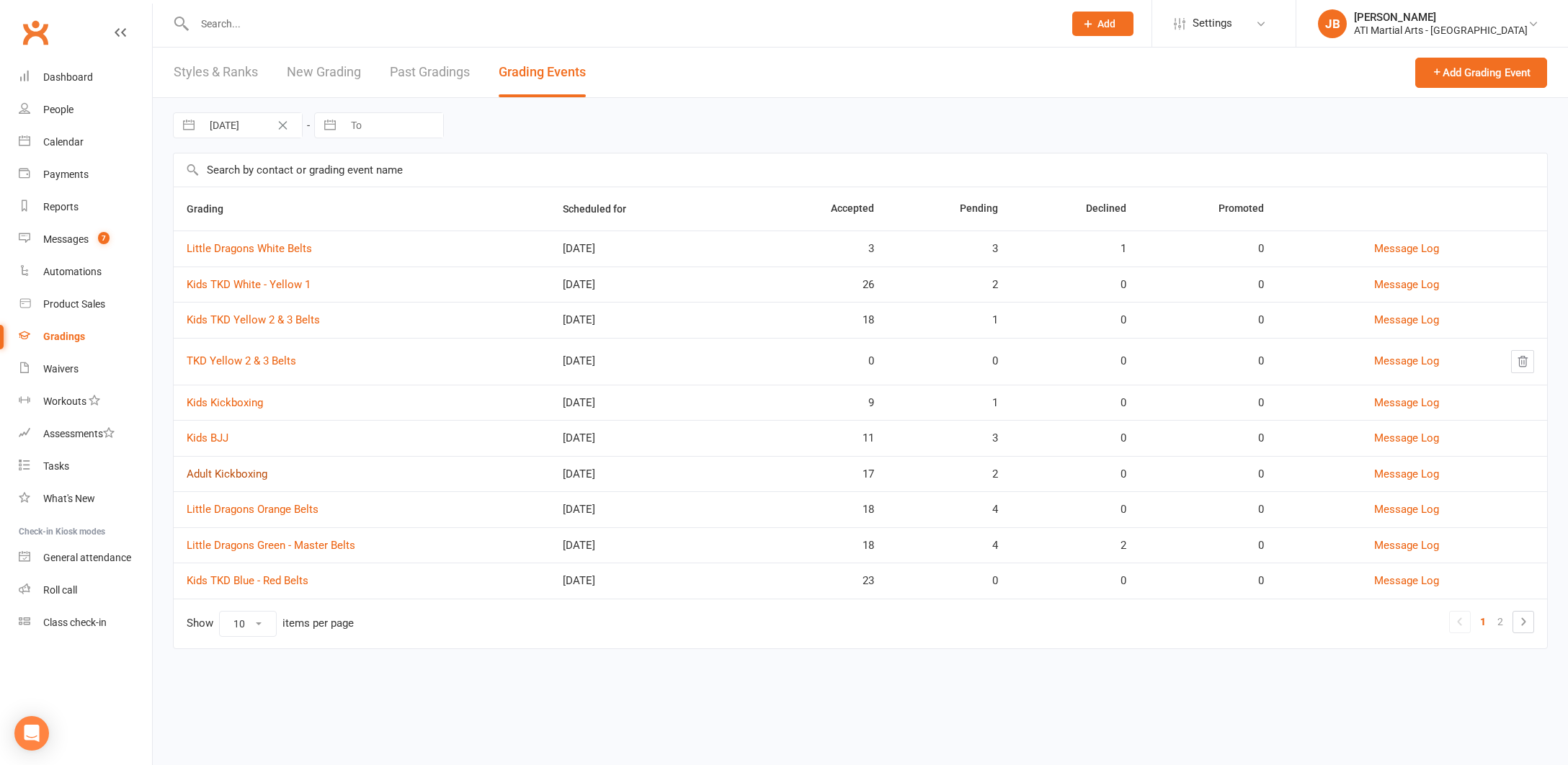
scroll to position [1, 0]
click at [216, 471] on link "Adult Kickboxing" at bounding box center [227, 474] width 80 height 13
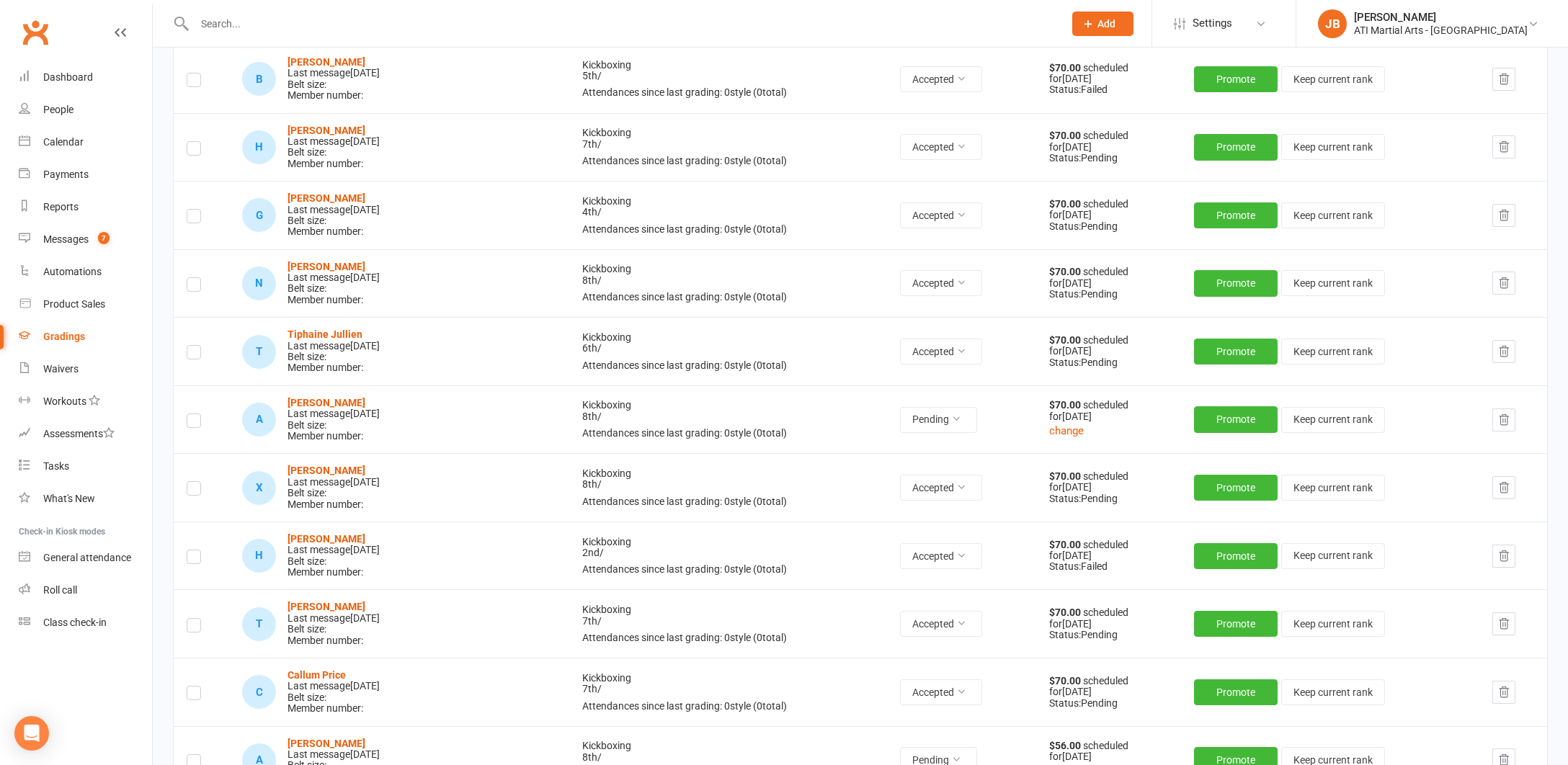
scroll to position [321, 0]
click at [346, 532] on strong "[PERSON_NAME]" at bounding box center [326, 538] width 78 height 11
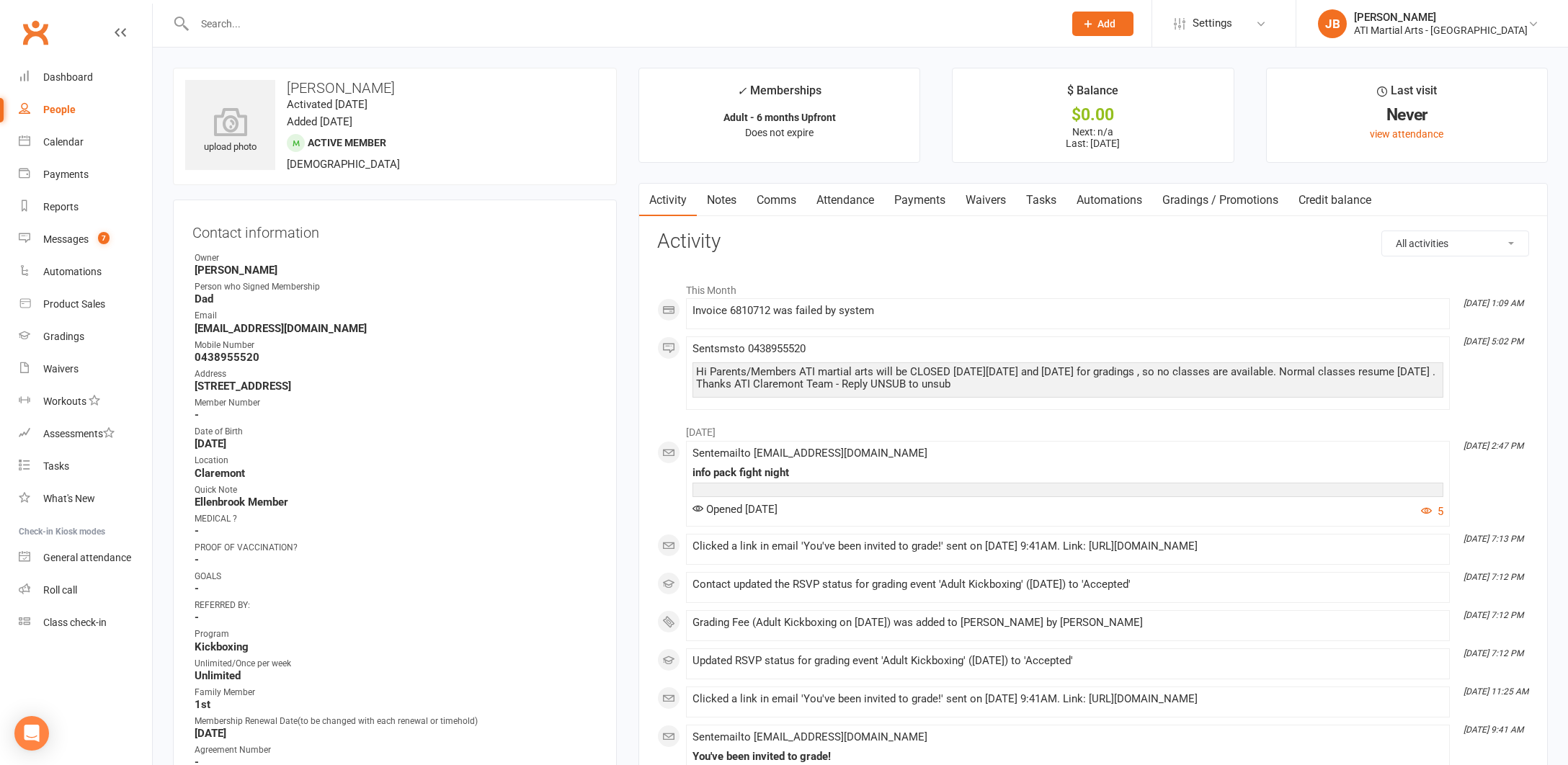
click at [922, 196] on link "Payments" at bounding box center [920, 200] width 71 height 33
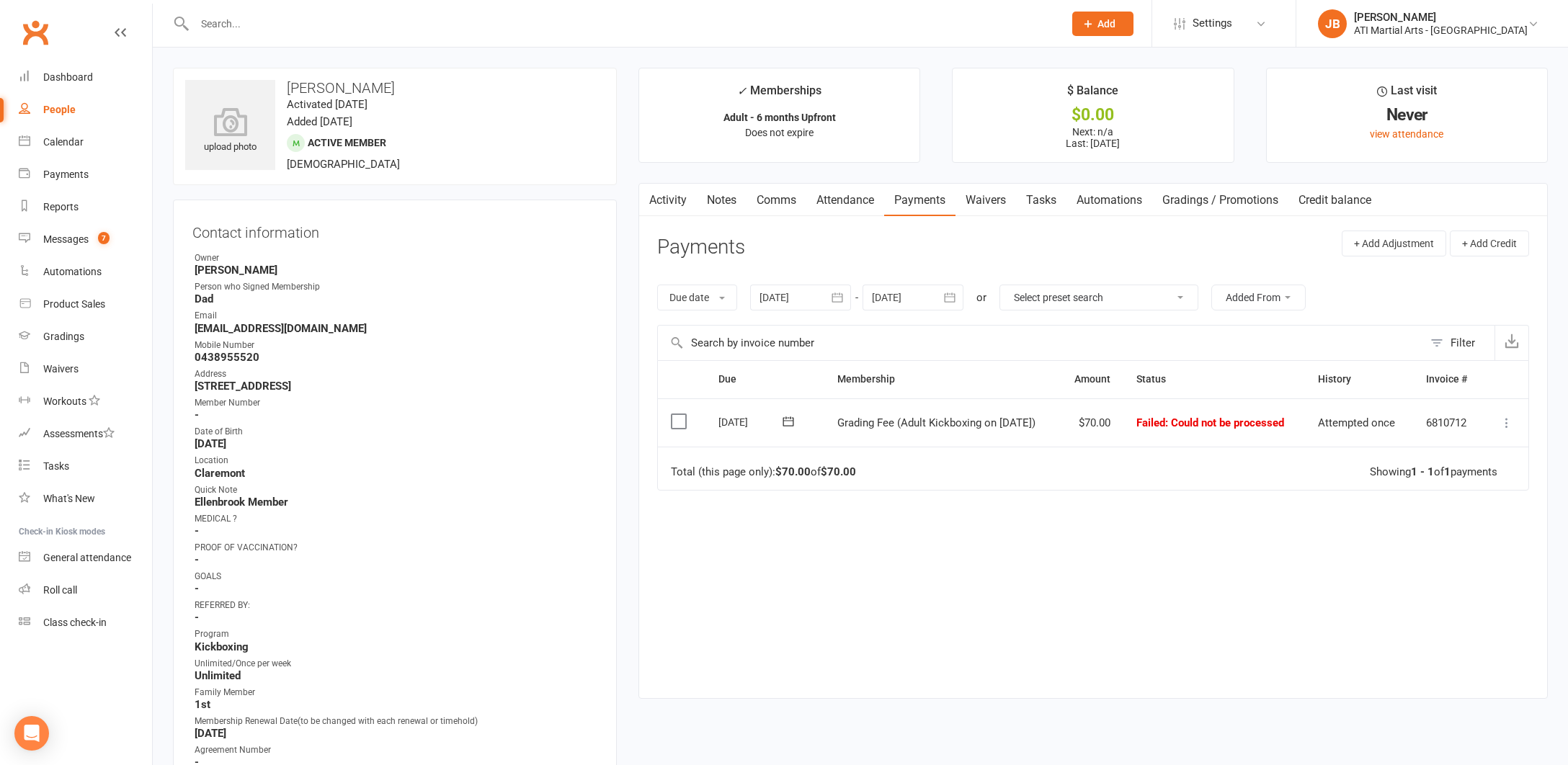
click at [1507, 419] on icon at bounding box center [1506, 422] width 14 height 14
click at [1400, 450] on link "Mark as Paid (Cash)" at bounding box center [1443, 451] width 143 height 29
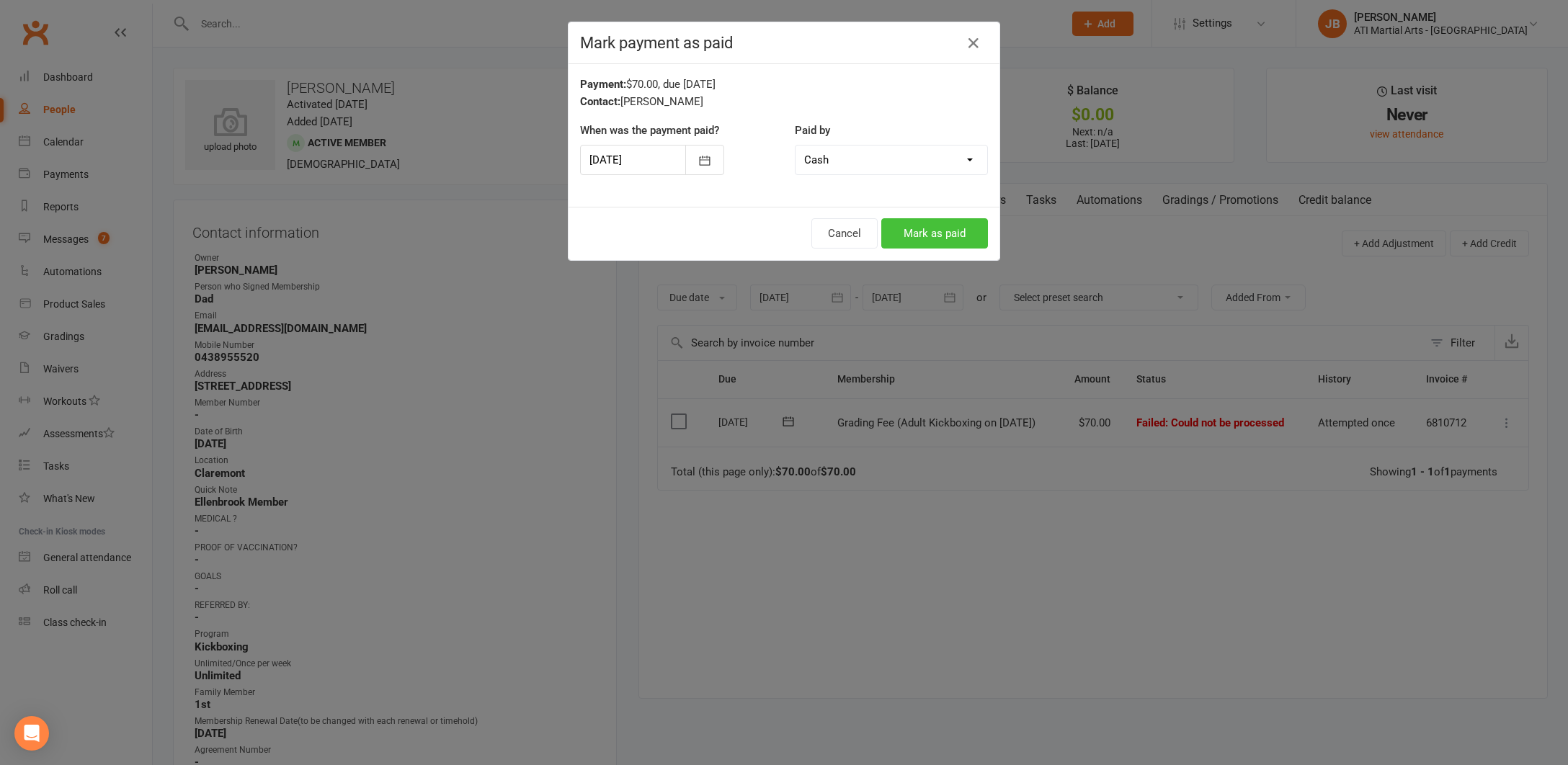
click at [908, 240] on button "Mark as paid" at bounding box center [934, 234] width 107 height 30
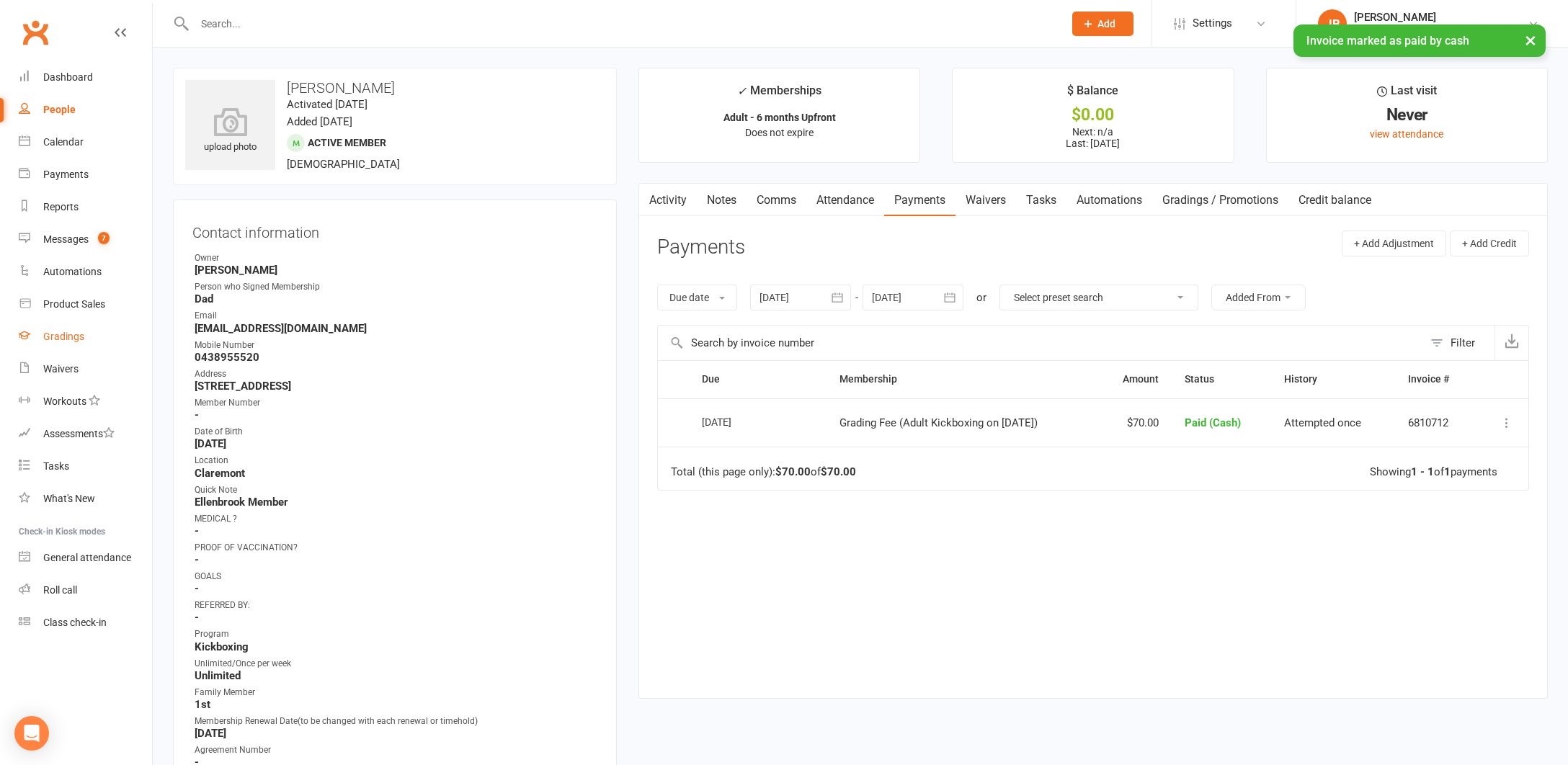
click at [63, 340] on div "Gradings" at bounding box center [64, 336] width 41 height 11
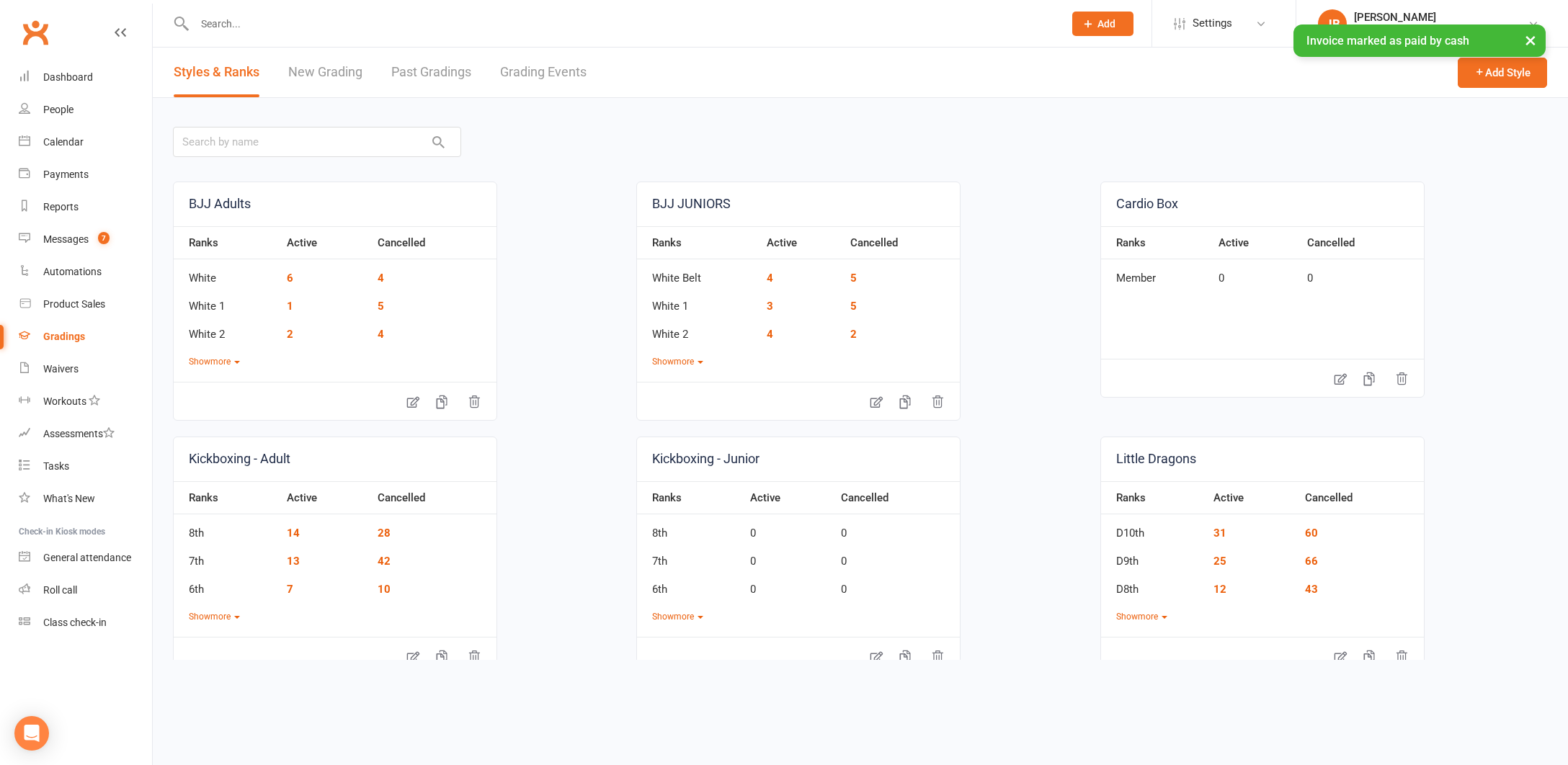
click at [534, 71] on link "Grading Events" at bounding box center [543, 73] width 86 height 50
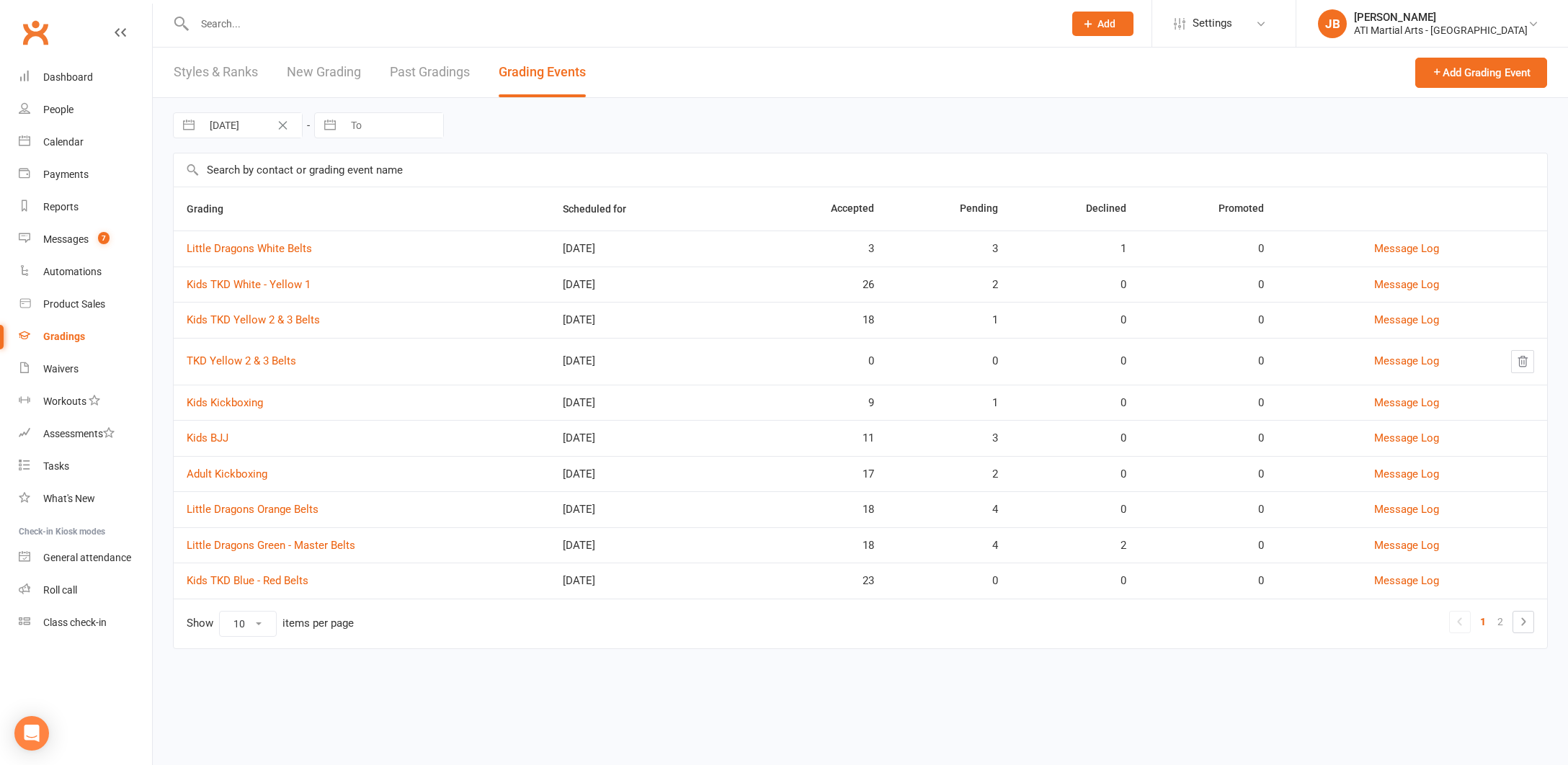
click at [224, 21] on input "text" at bounding box center [622, 24] width 863 height 20
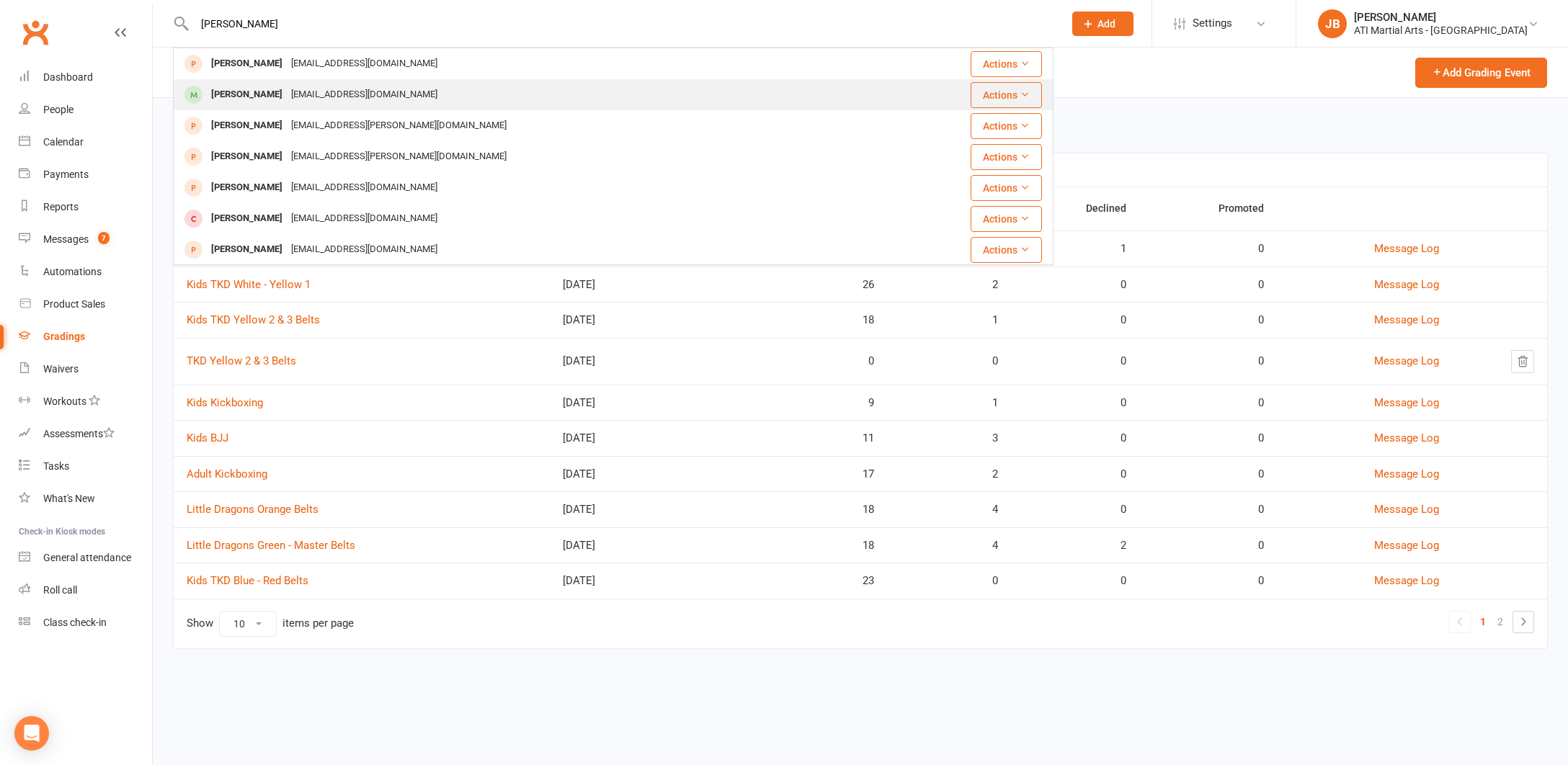
type input "ray zh"
click at [239, 94] on div "[PERSON_NAME]" at bounding box center [246, 95] width 80 height 21
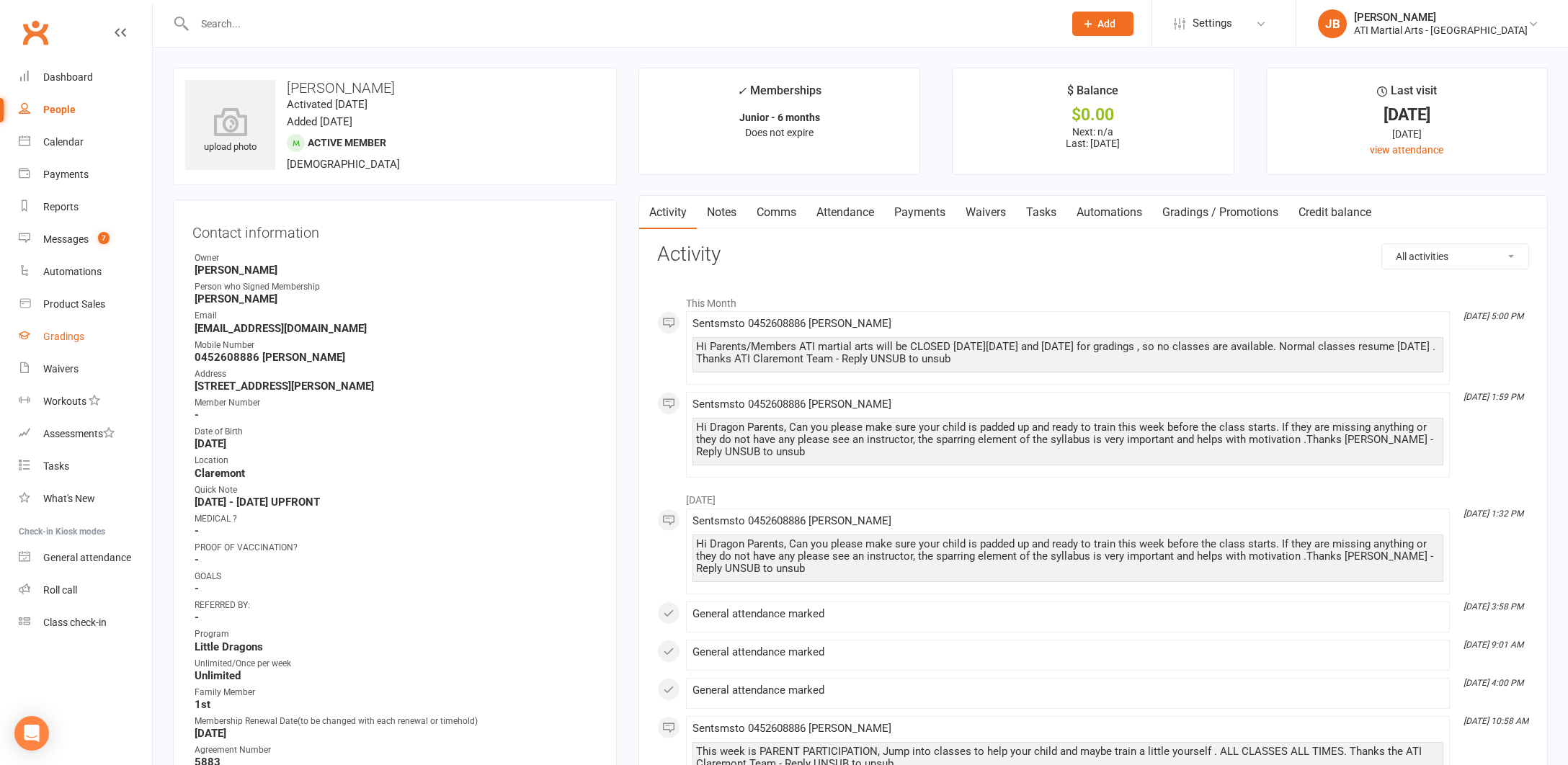
click at [59, 338] on div "Gradings" at bounding box center [64, 336] width 41 height 11
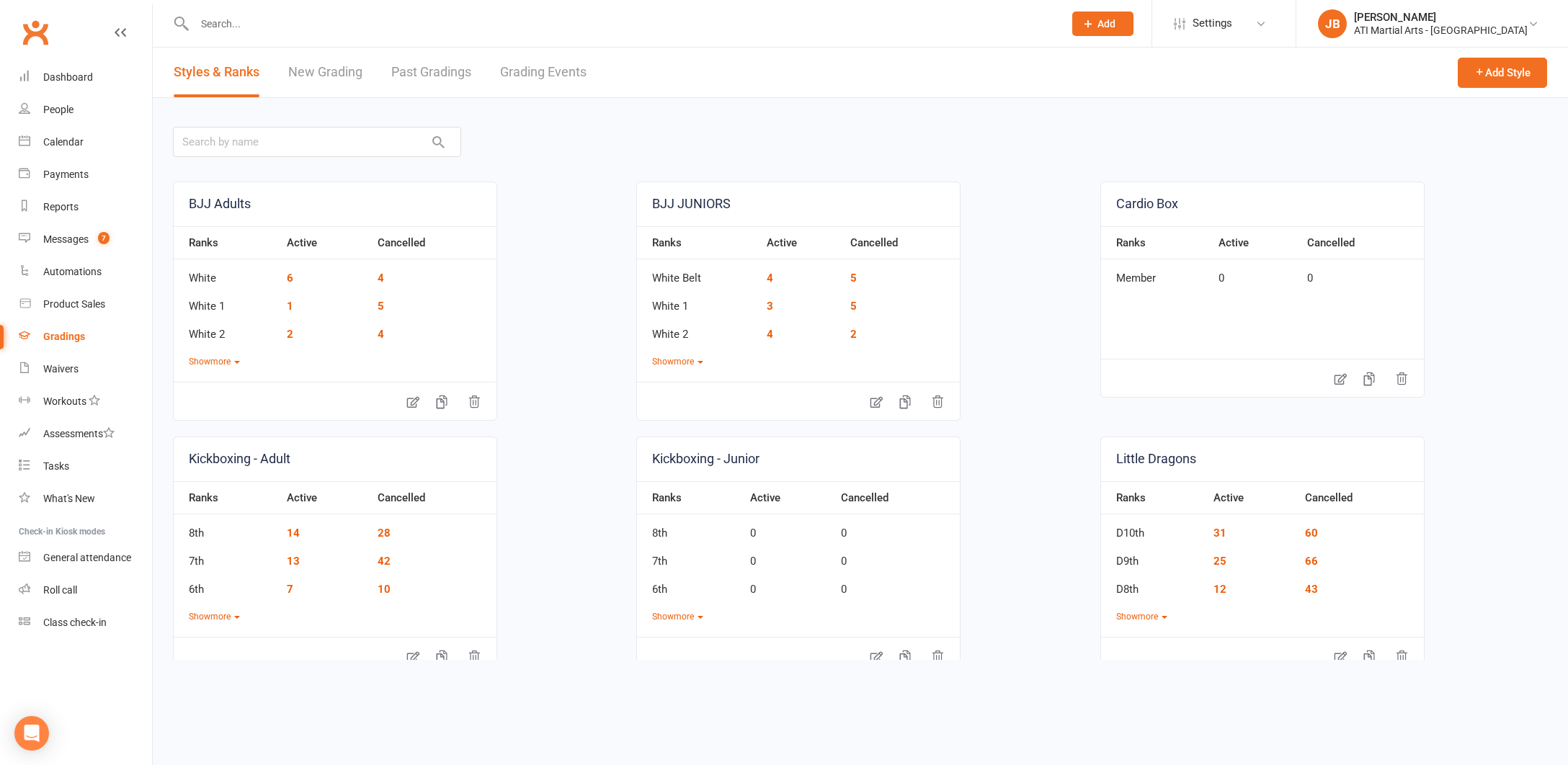
click at [528, 73] on link "Grading Events" at bounding box center [543, 73] width 86 height 50
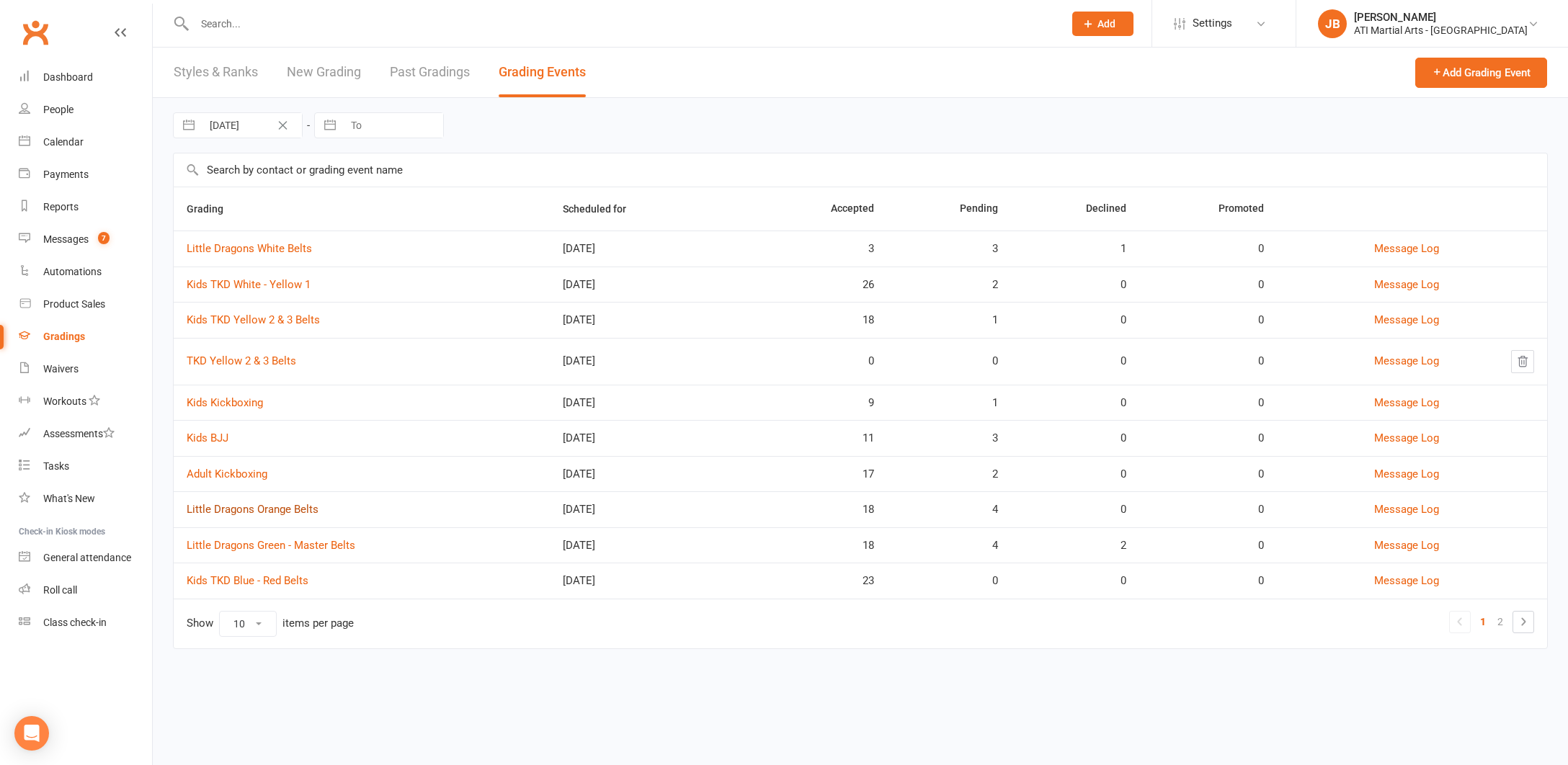
click at [281, 509] on link "Little Dragons Orange Belts" at bounding box center [252, 509] width 132 height 13
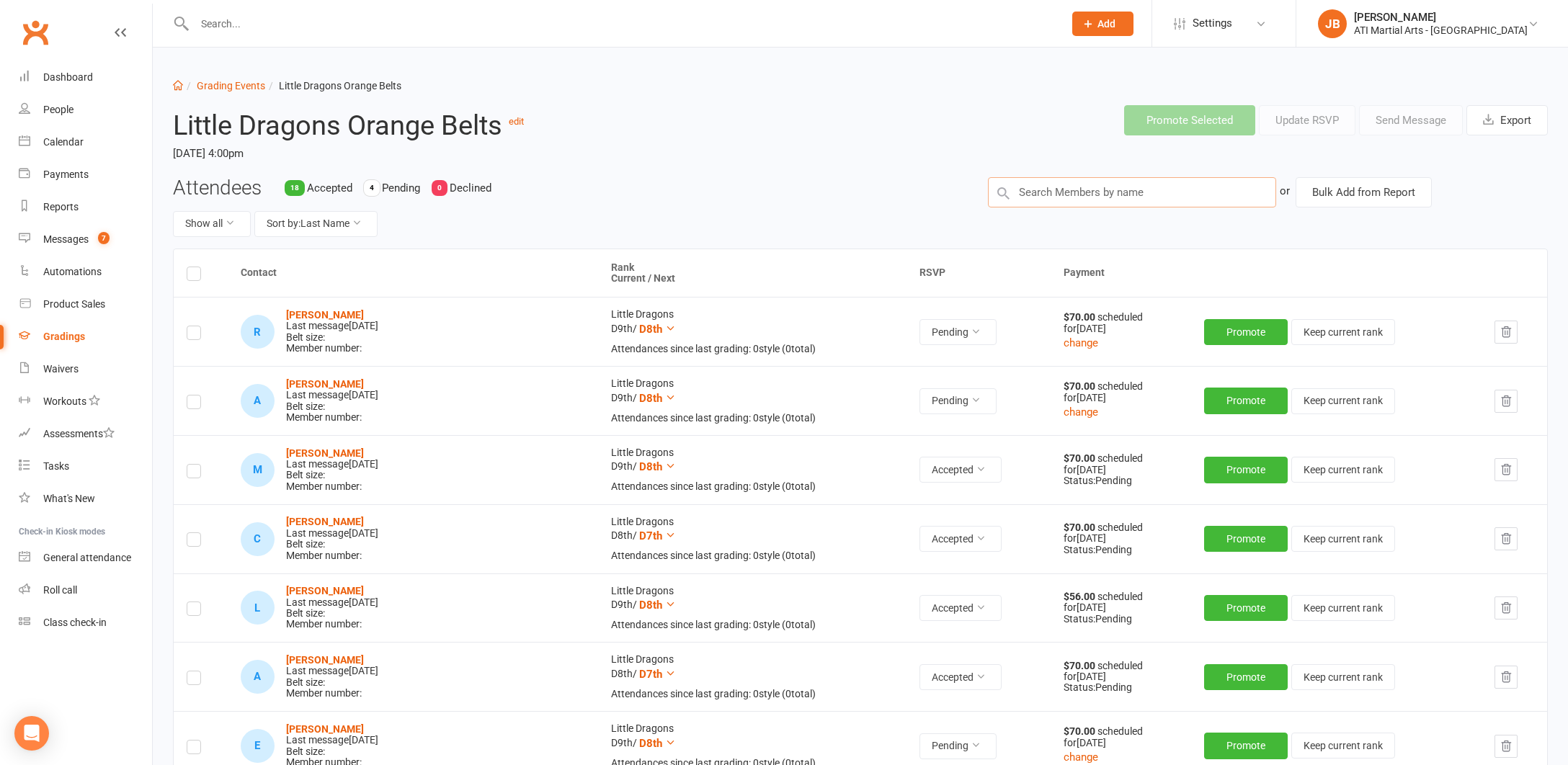
click at [1032, 190] on input "text" at bounding box center [1132, 193] width 288 height 30
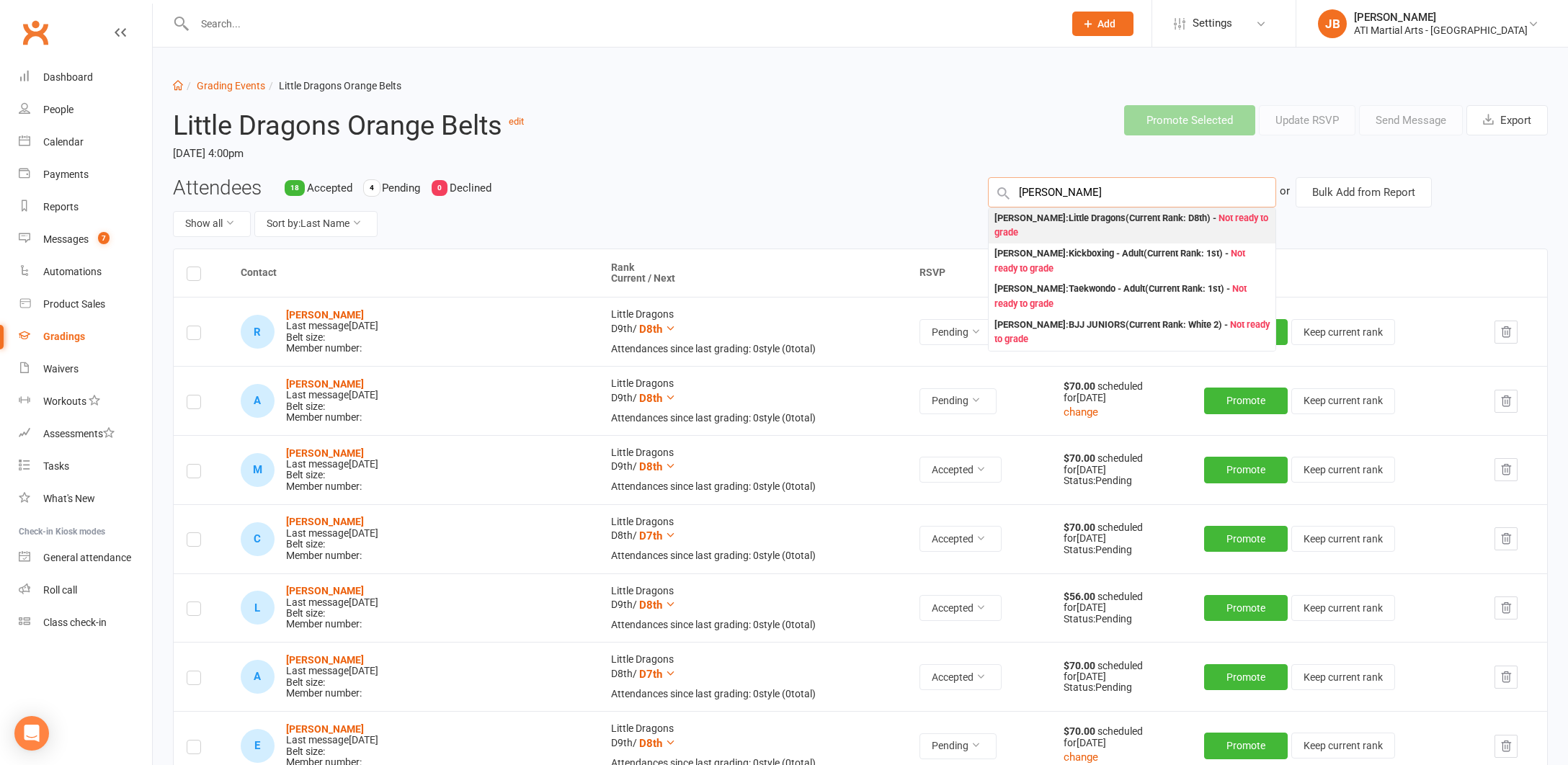
type input "Ray Zhen"
click at [1018, 218] on div "Ray Zhang : Little Dragons (Current Rank: D8th ) - Not ready to grade" at bounding box center [1131, 225] width 275 height 30
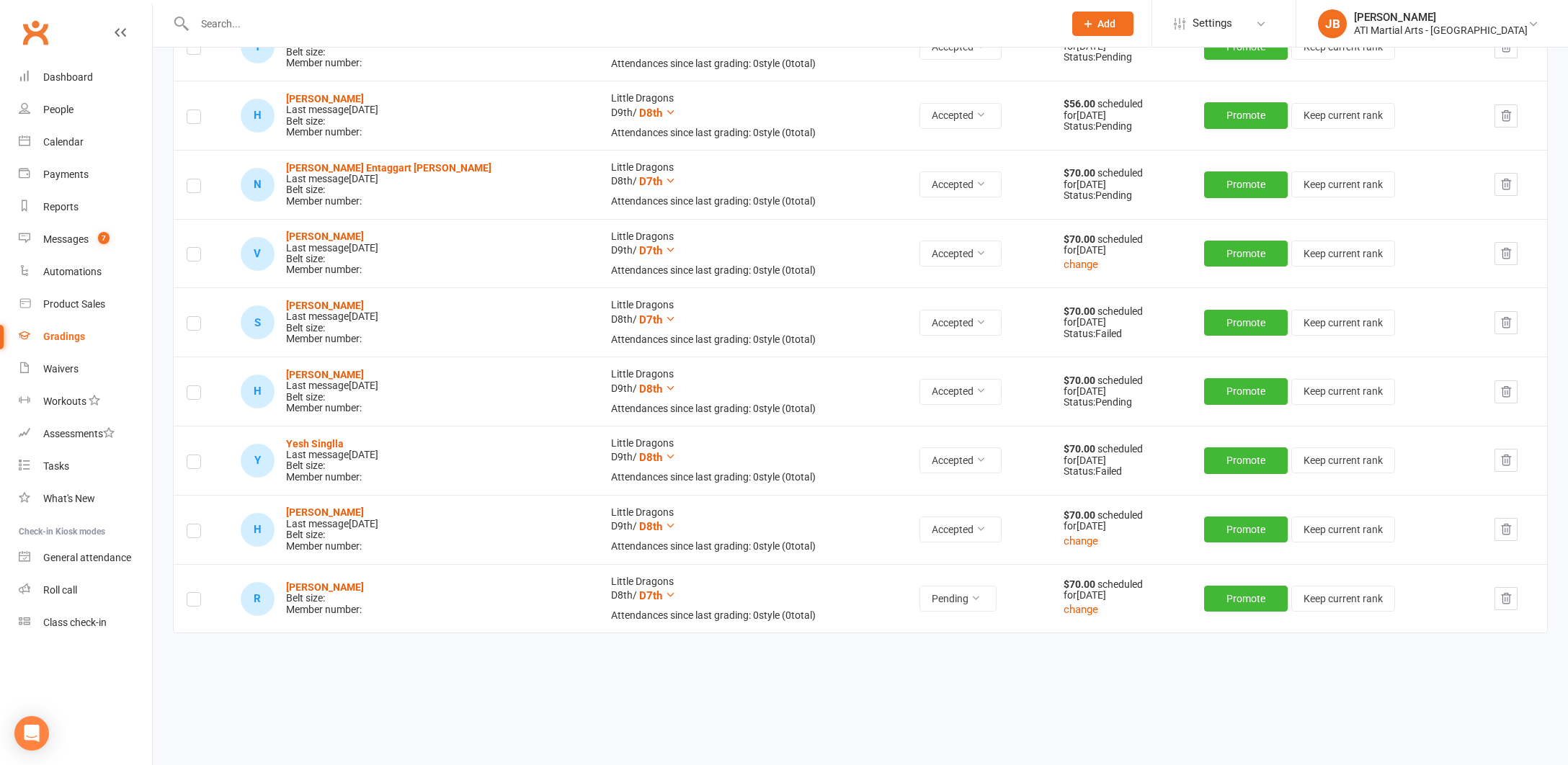
scroll to position [1251, 0]
click at [919, 586] on button "Pending" at bounding box center [958, 599] width 77 height 26
click at [860, 622] on link "Accepted" at bounding box center [882, 617] width 143 height 29
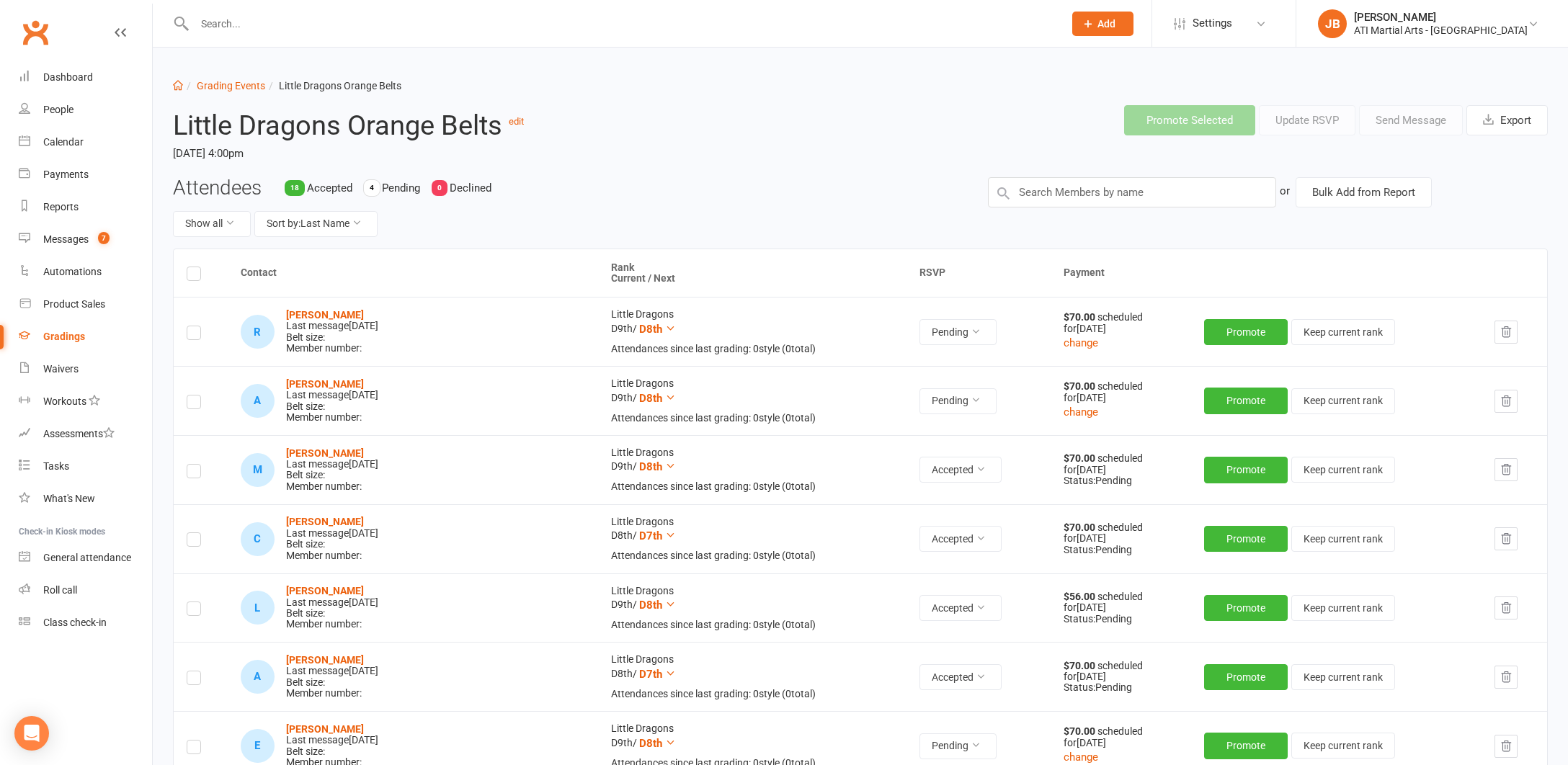
scroll to position [0, 0]
click at [216, 86] on link "Grading Events" at bounding box center [230, 85] width 68 height 11
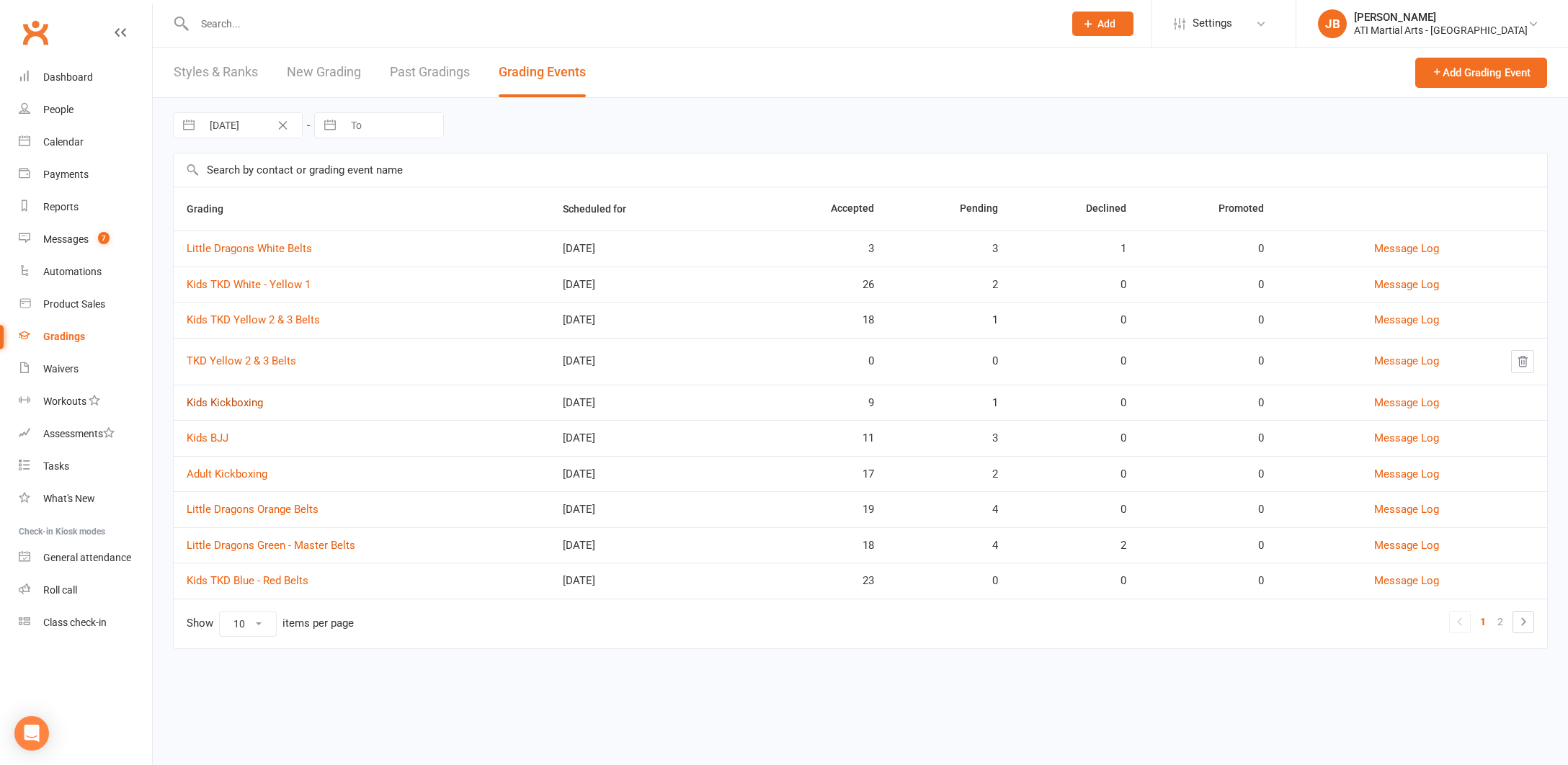
click at [232, 403] on link "Kids Kickboxing" at bounding box center [224, 403] width 77 height 13
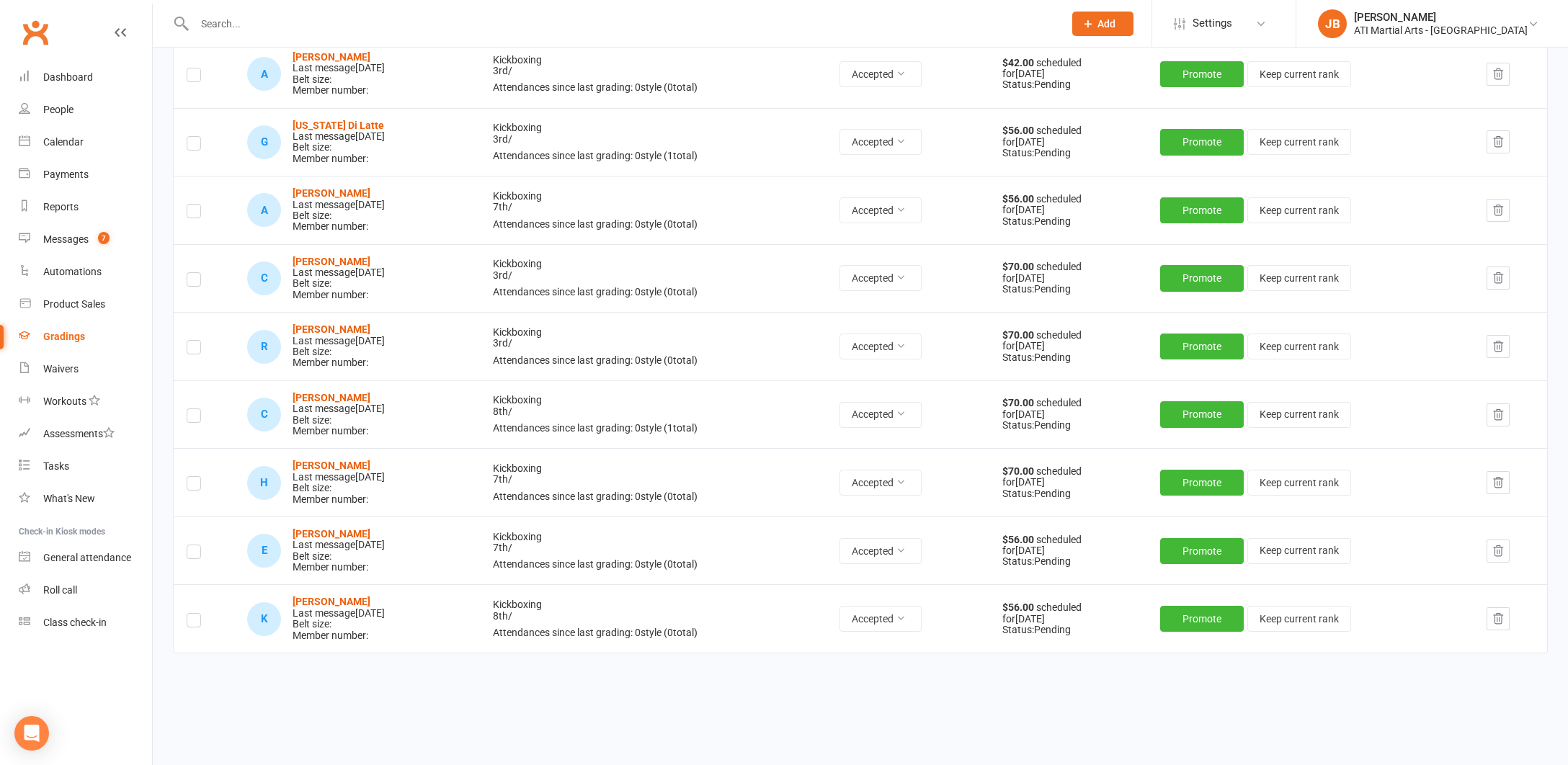
scroll to position [312, 0]
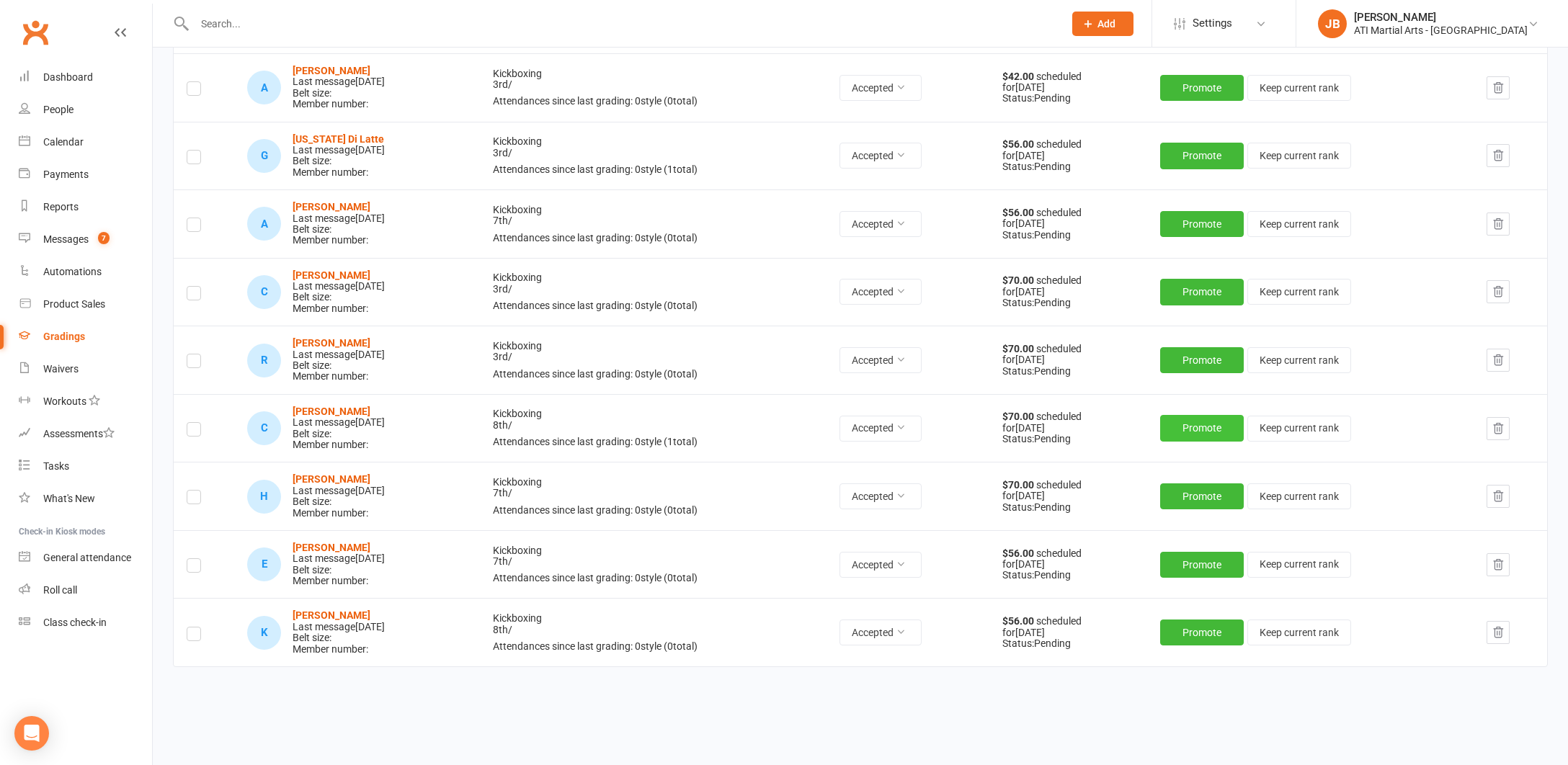
click at [1215, 419] on button "Promote" at bounding box center [1202, 428] width 83 height 26
click at [338, 406] on strong "[PERSON_NAME]" at bounding box center [331, 411] width 78 height 11
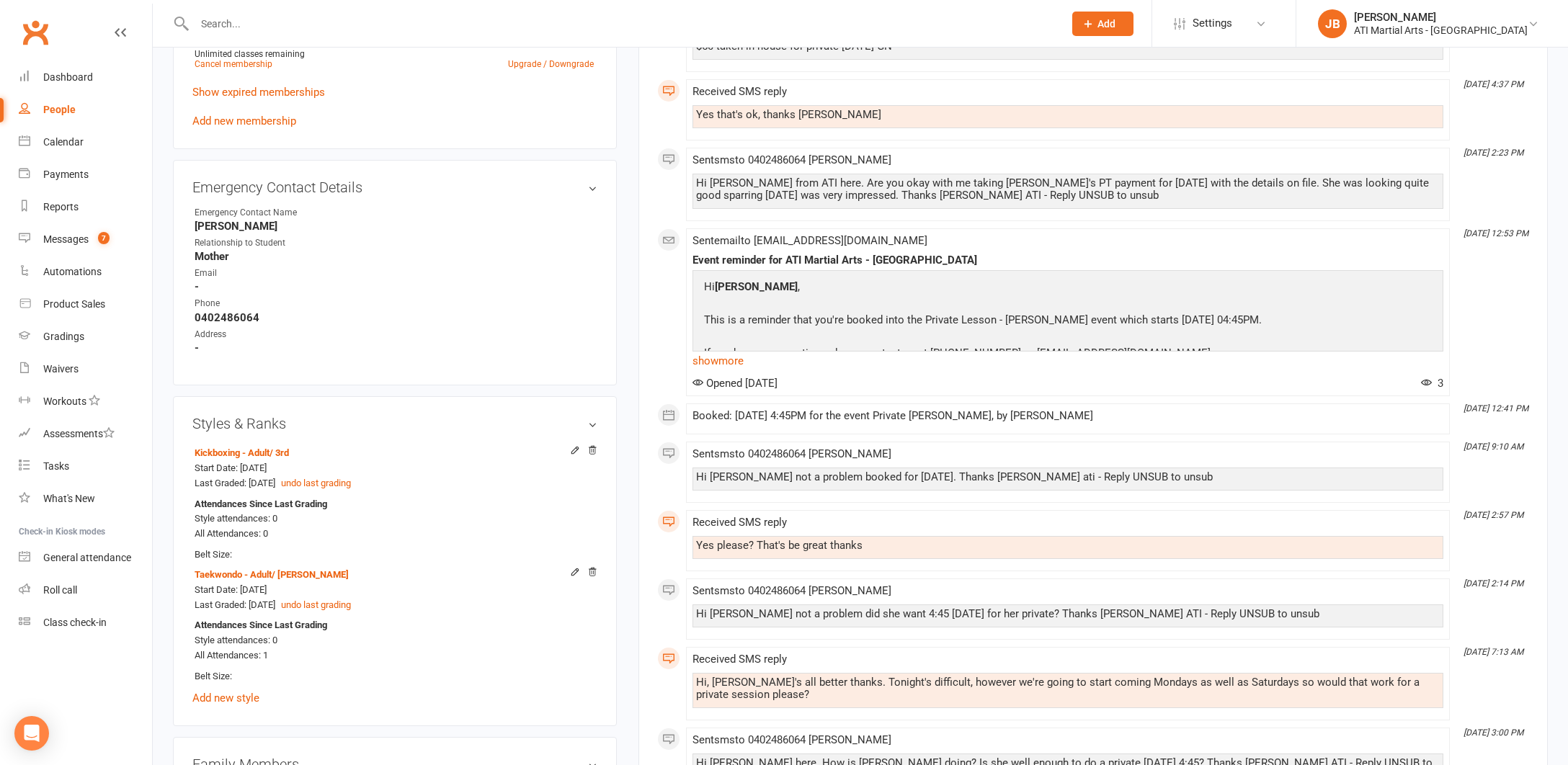
scroll to position [1357, 0]
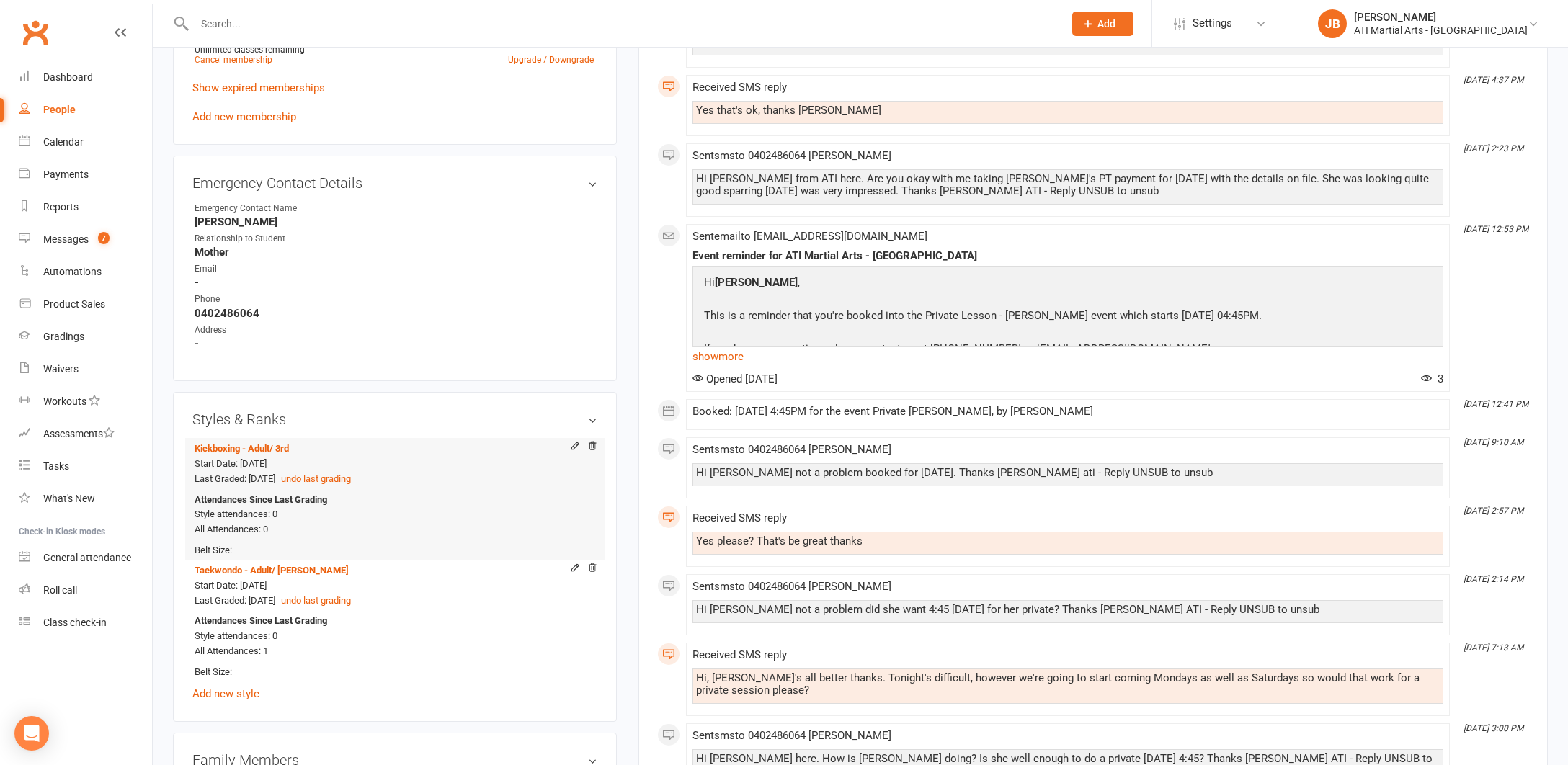
click at [302, 460] on div "Start Date: 1 Jul 2024 Last Graded: 15 Sep 2025 undo last grading" at bounding box center [393, 472] width 396 height 30
click at [593, 441] on icon at bounding box center [591, 446] width 10 height 10
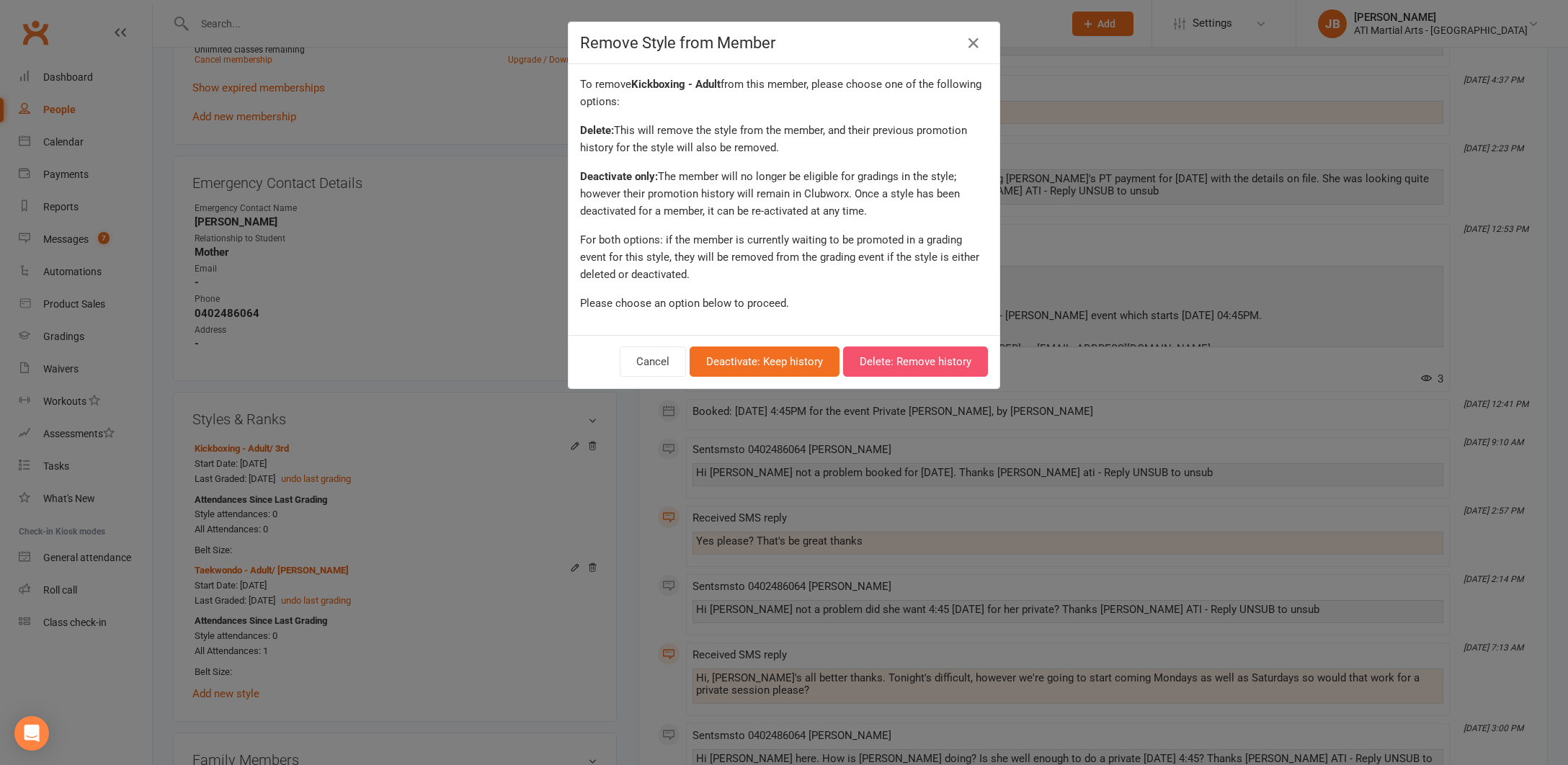
click at [899, 362] on button "Delete: Remove history" at bounding box center [915, 362] width 145 height 30
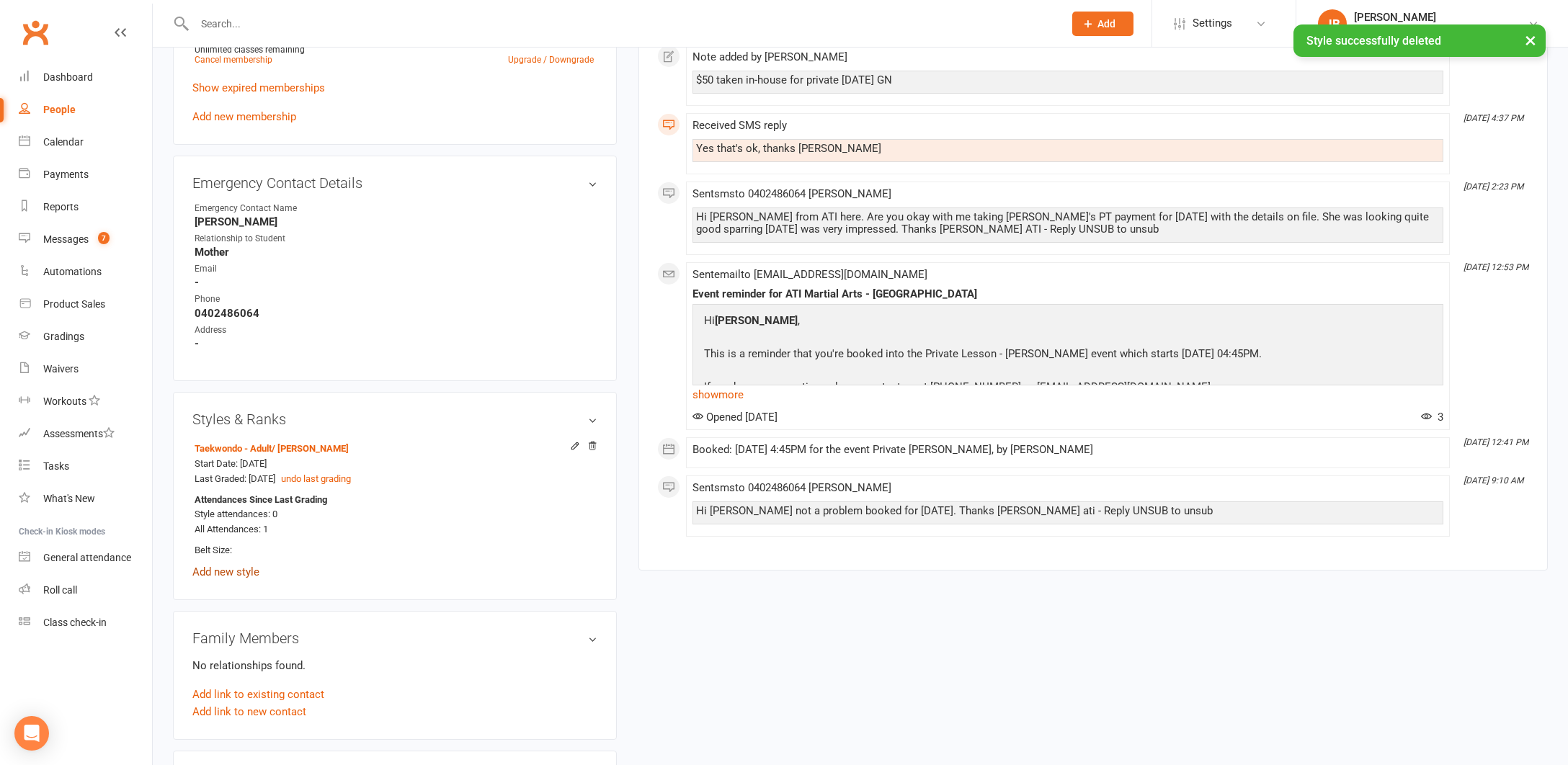
click at [241, 567] on link "Add new style" at bounding box center [226, 572] width 67 height 13
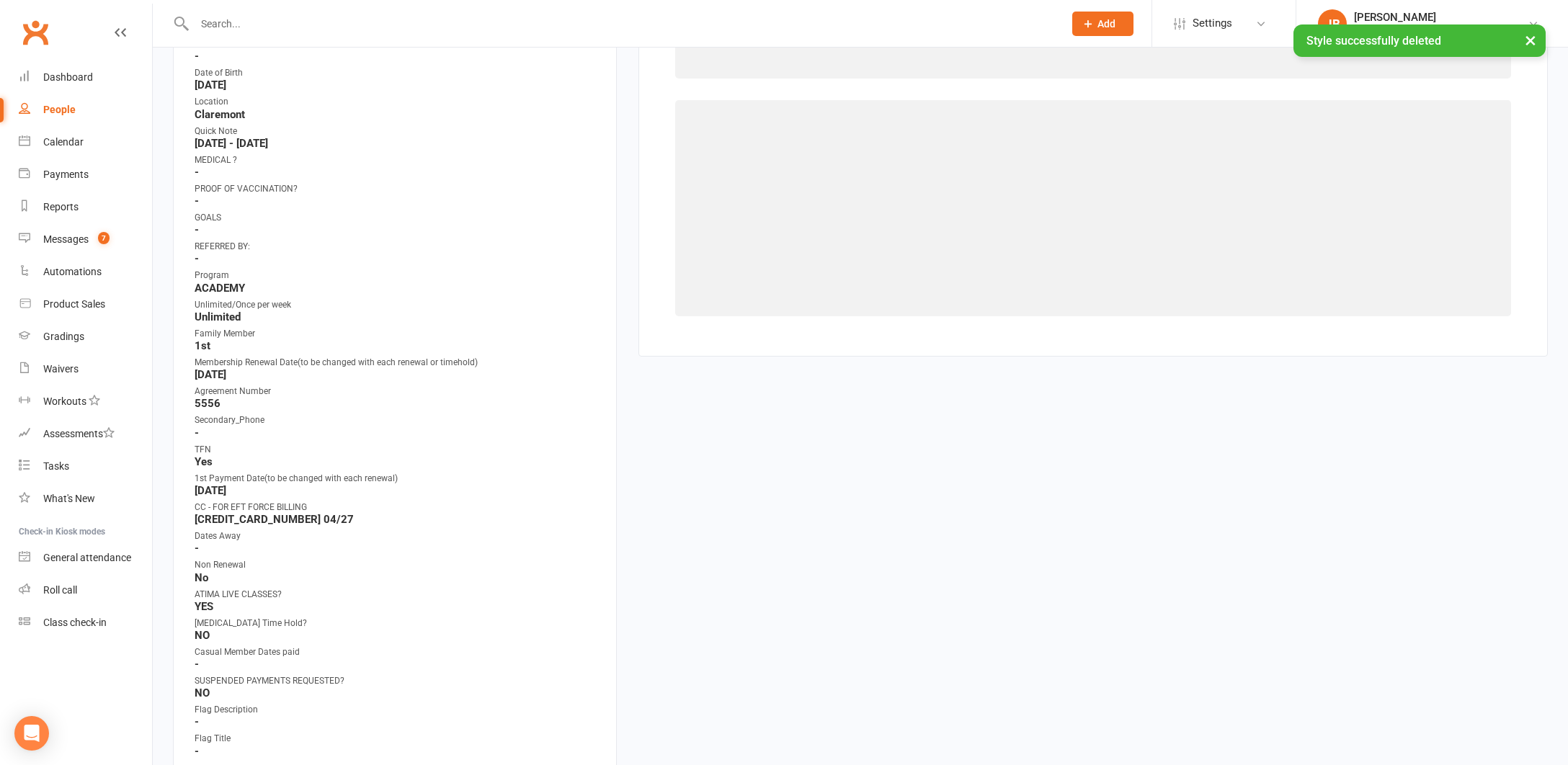
scroll to position [123, 0]
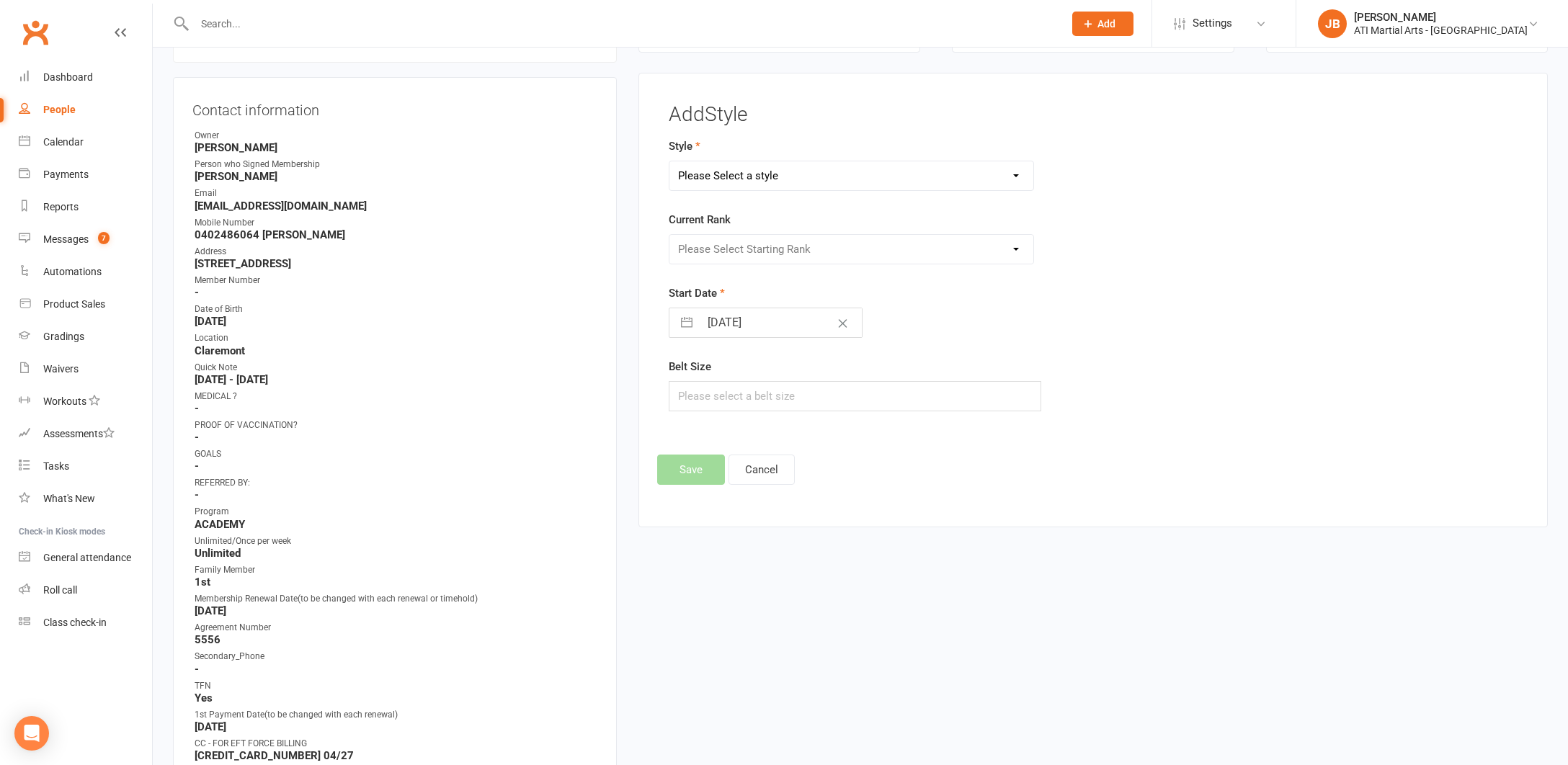
select select "3764"
select select "45155"
select select "7"
select select "2025"
select select "8"
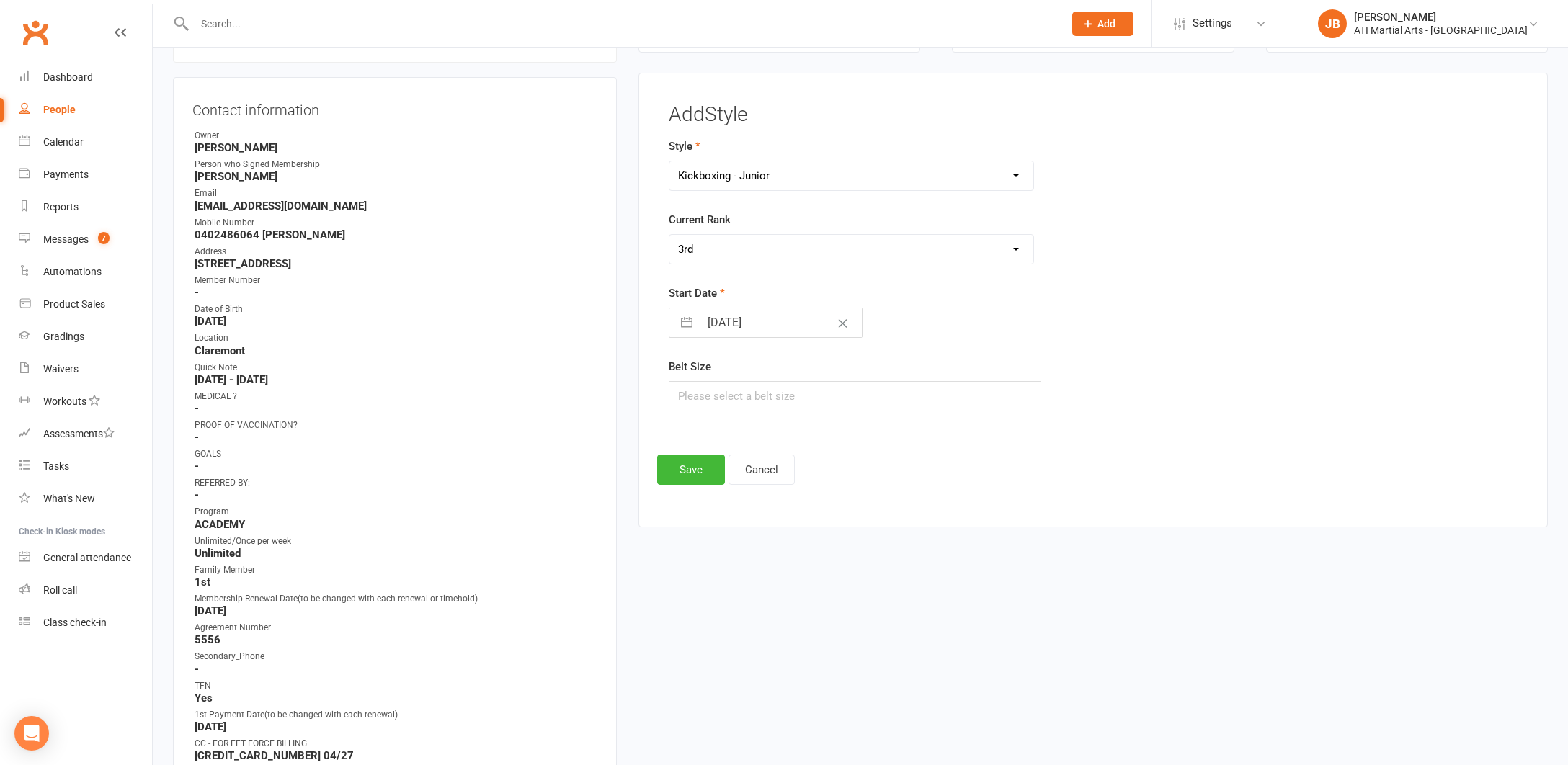
select select "2025"
select select "9"
select select "2025"
click at [703, 318] on input "16 Sep 2025" at bounding box center [781, 323] width 162 height 29
click at [729, 489] on td "15" at bounding box center [726, 487] width 28 height 27
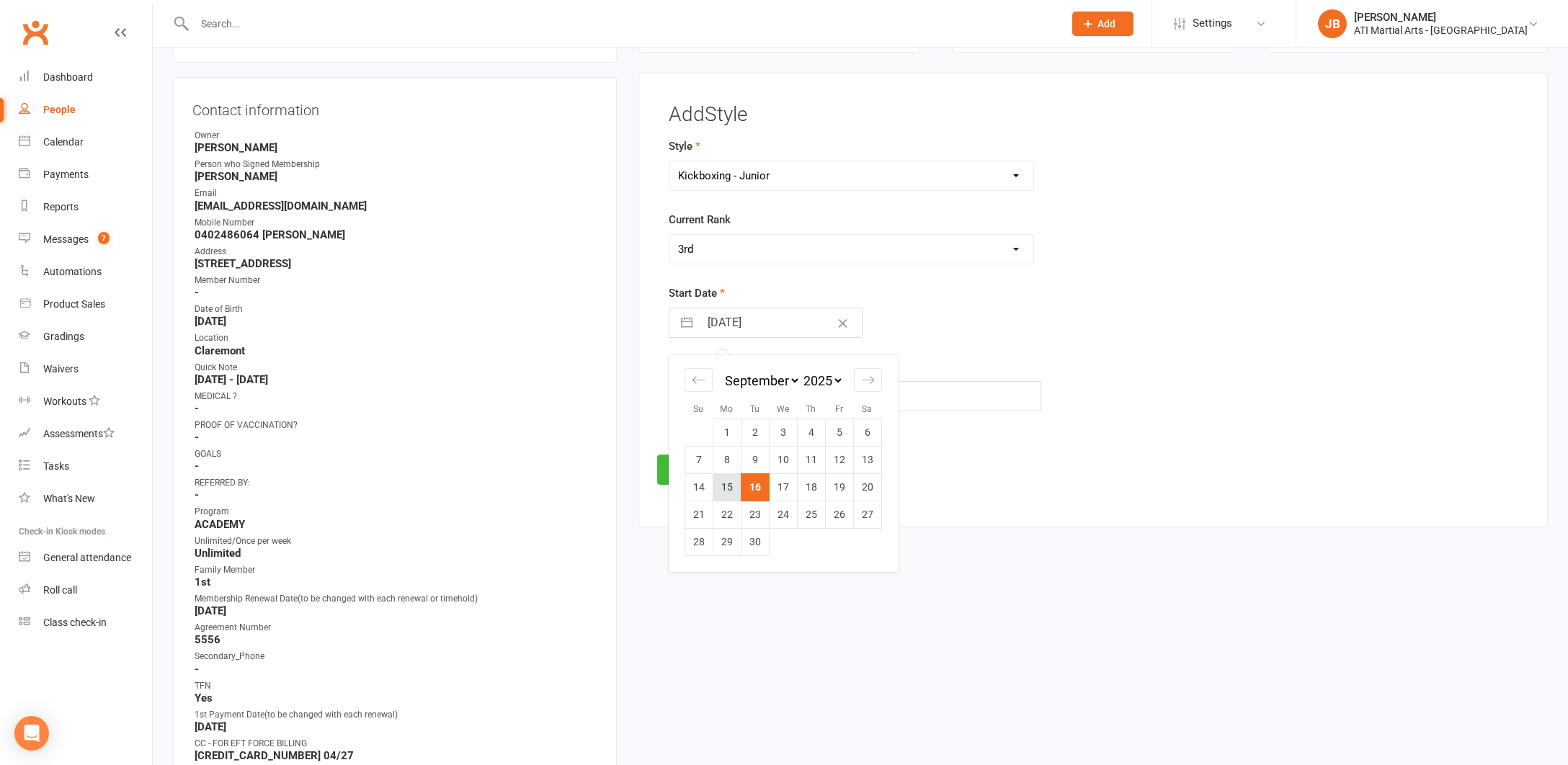
type input "15 Sep 2025"
click at [690, 469] on button "Save" at bounding box center [691, 470] width 67 height 30
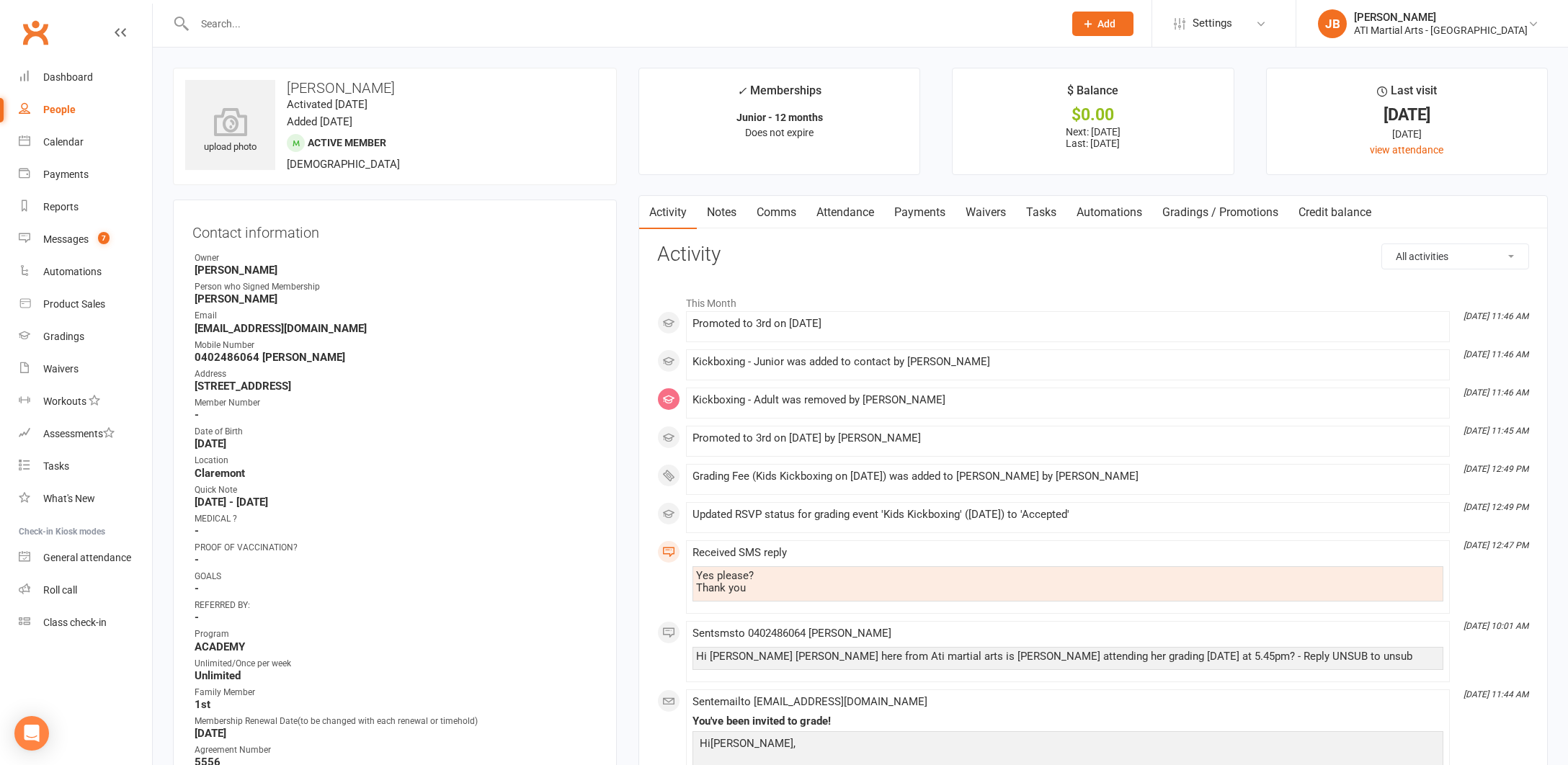
scroll to position [0, 0]
click at [919, 212] on link "Payments" at bounding box center [920, 212] width 71 height 33
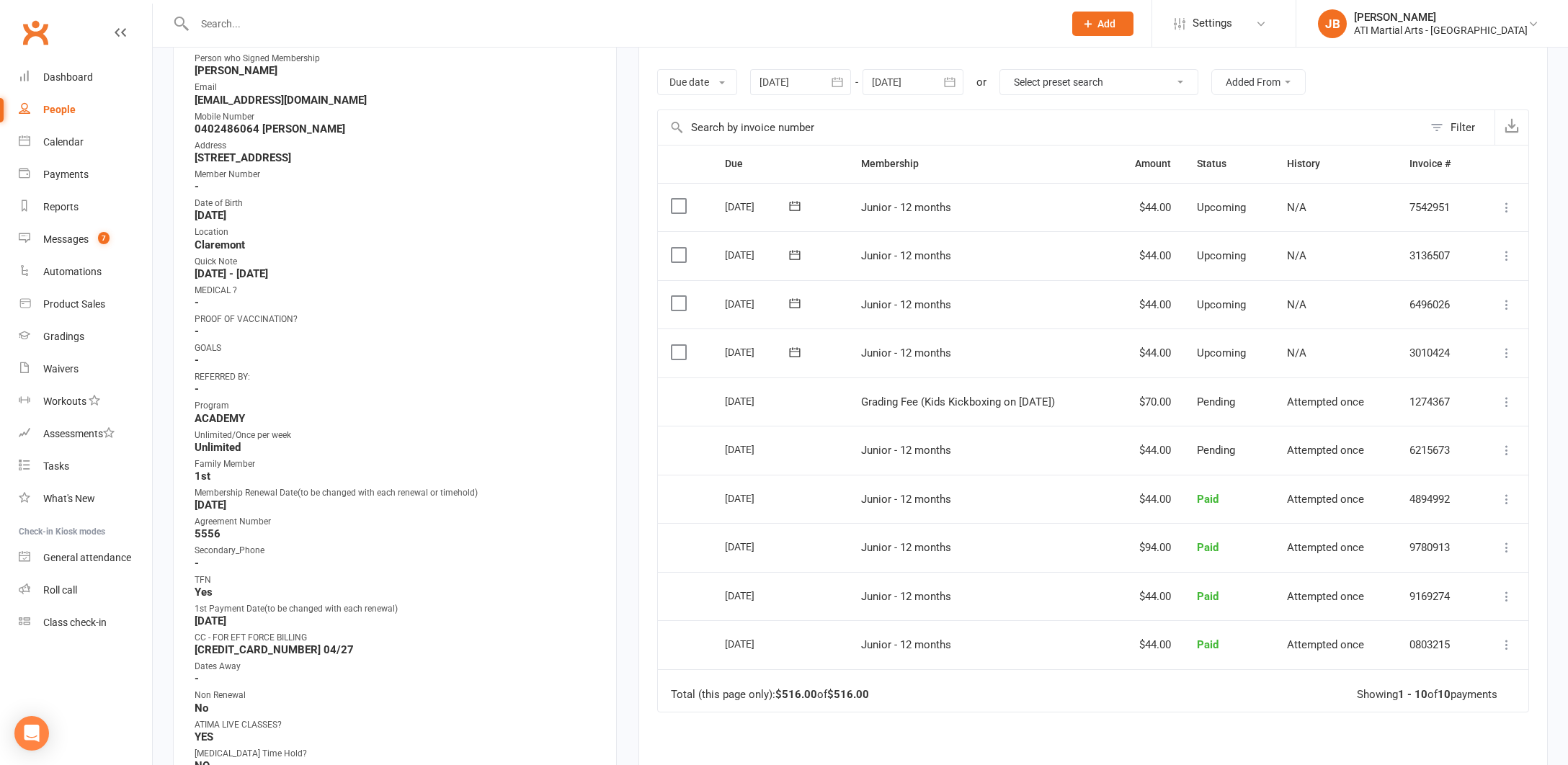
scroll to position [232, 0]
click at [71, 242] on div "Messages" at bounding box center [66, 239] width 45 height 11
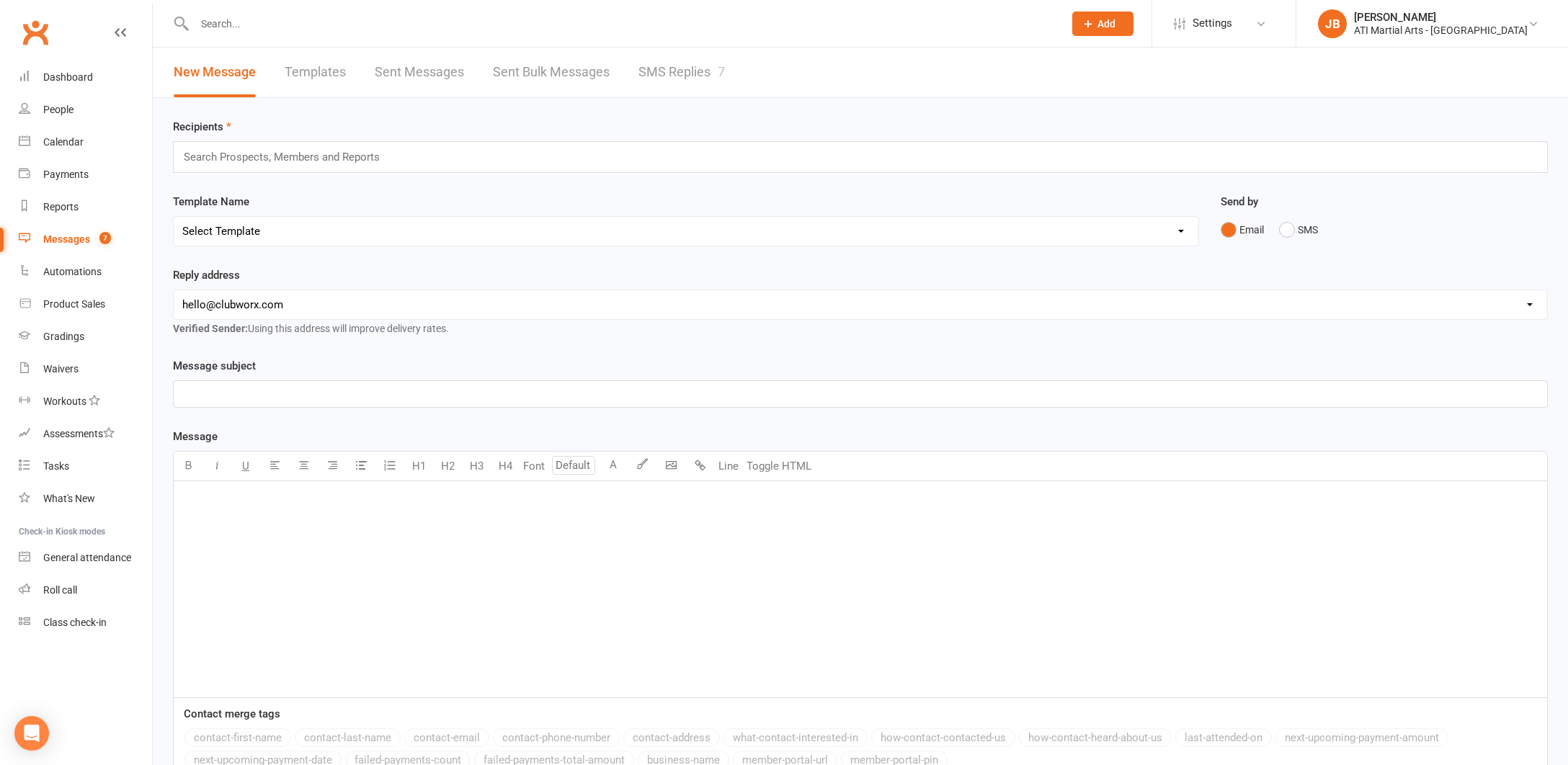
click at [657, 72] on link "SMS Replies 7" at bounding box center [682, 73] width 86 height 50
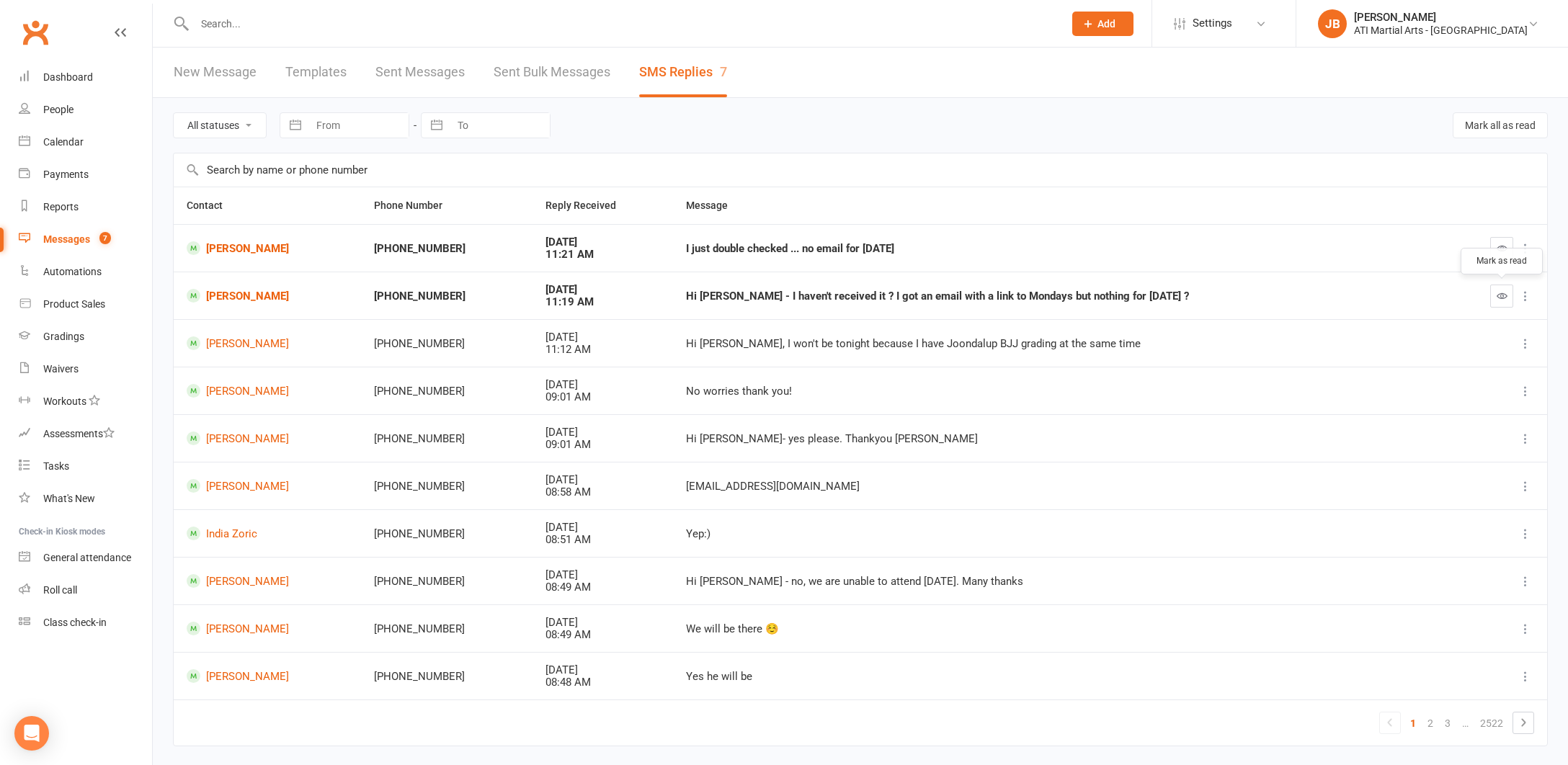
click at [1498, 295] on icon "button" at bounding box center [1502, 296] width 11 height 11
click at [1501, 249] on icon "button" at bounding box center [1502, 248] width 11 height 11
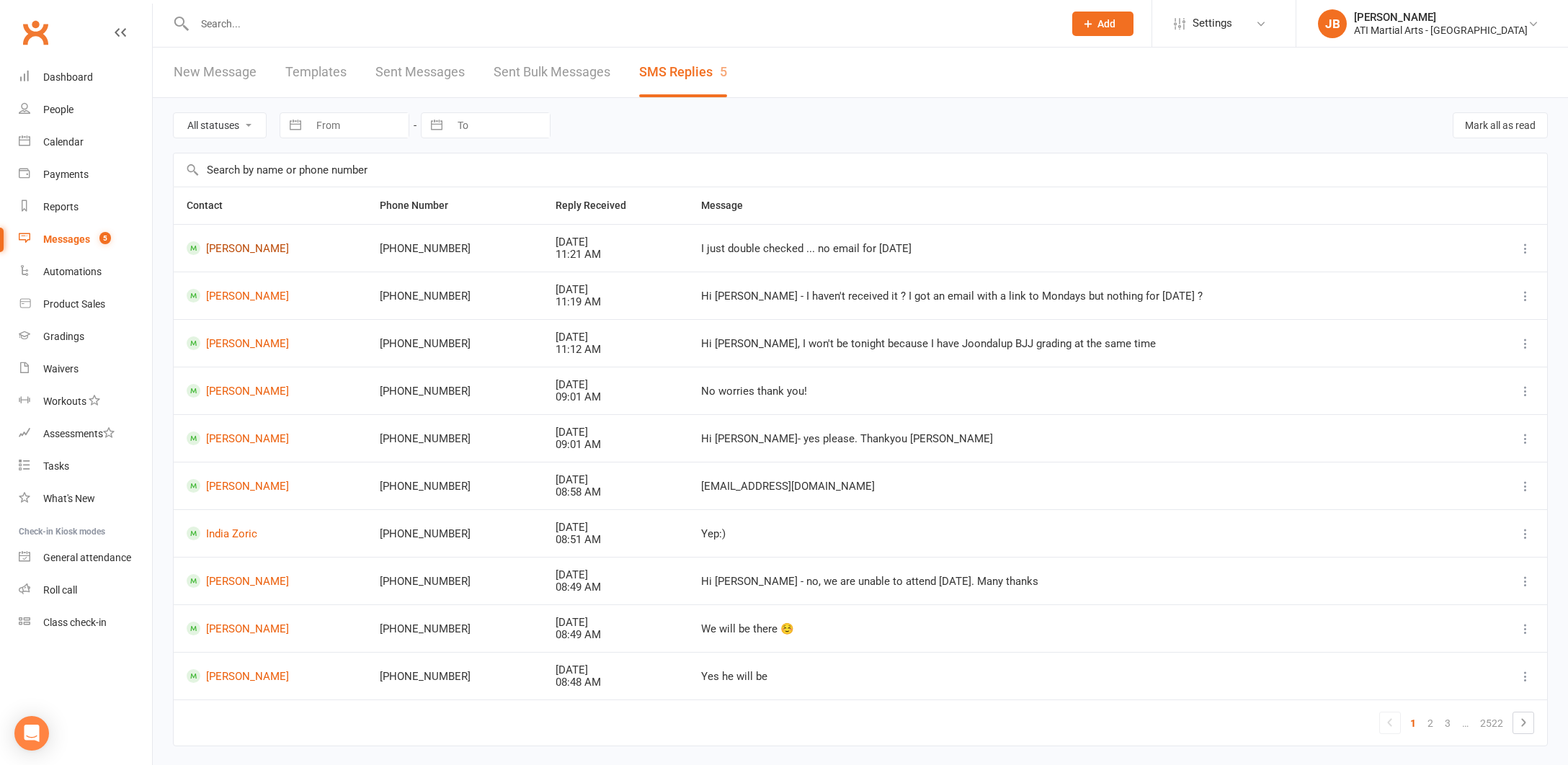
click at [234, 249] on link "[PERSON_NAME]" at bounding box center [270, 248] width 167 height 14
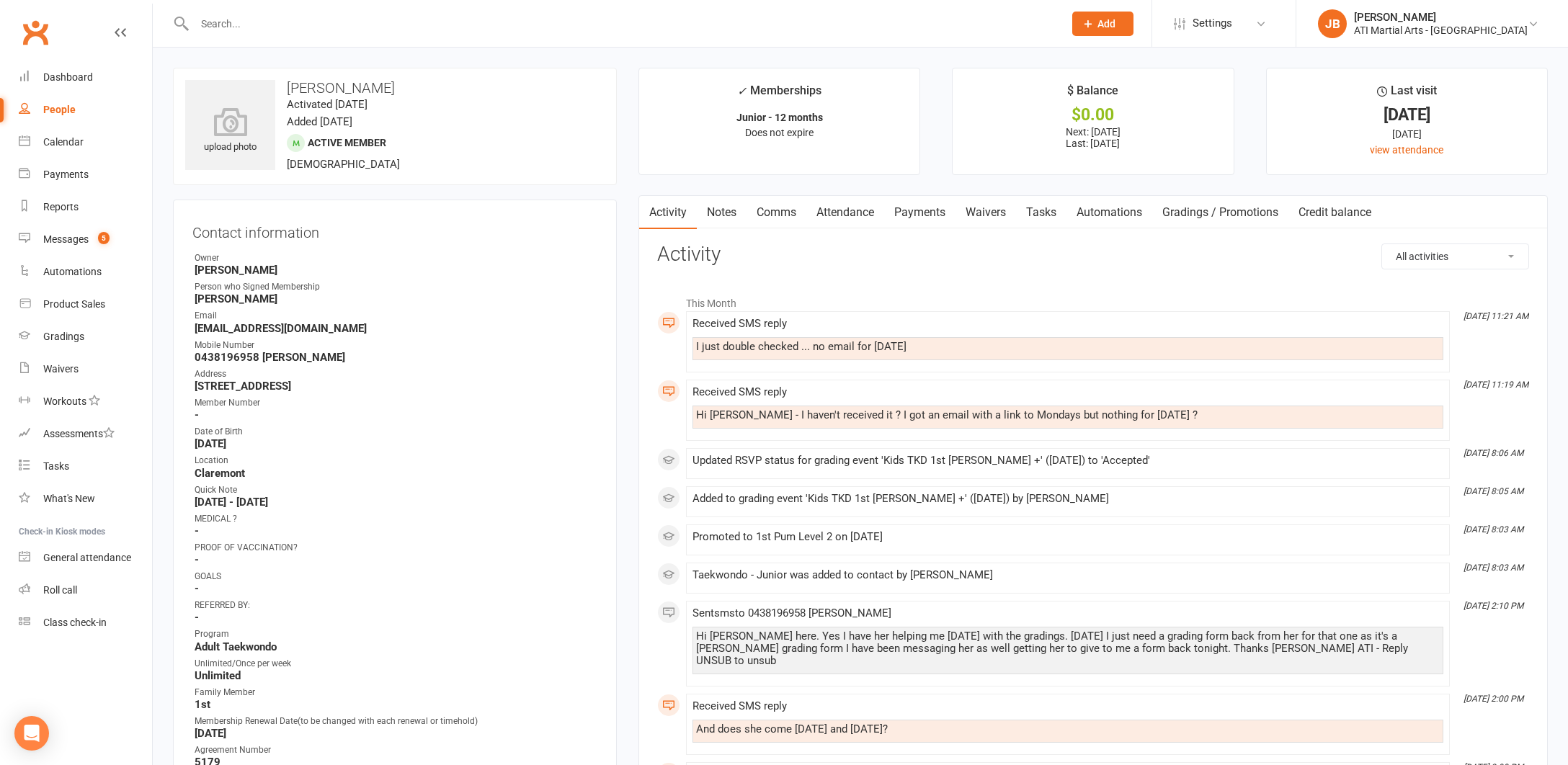
click at [773, 212] on link "Comms" at bounding box center [776, 212] width 60 height 33
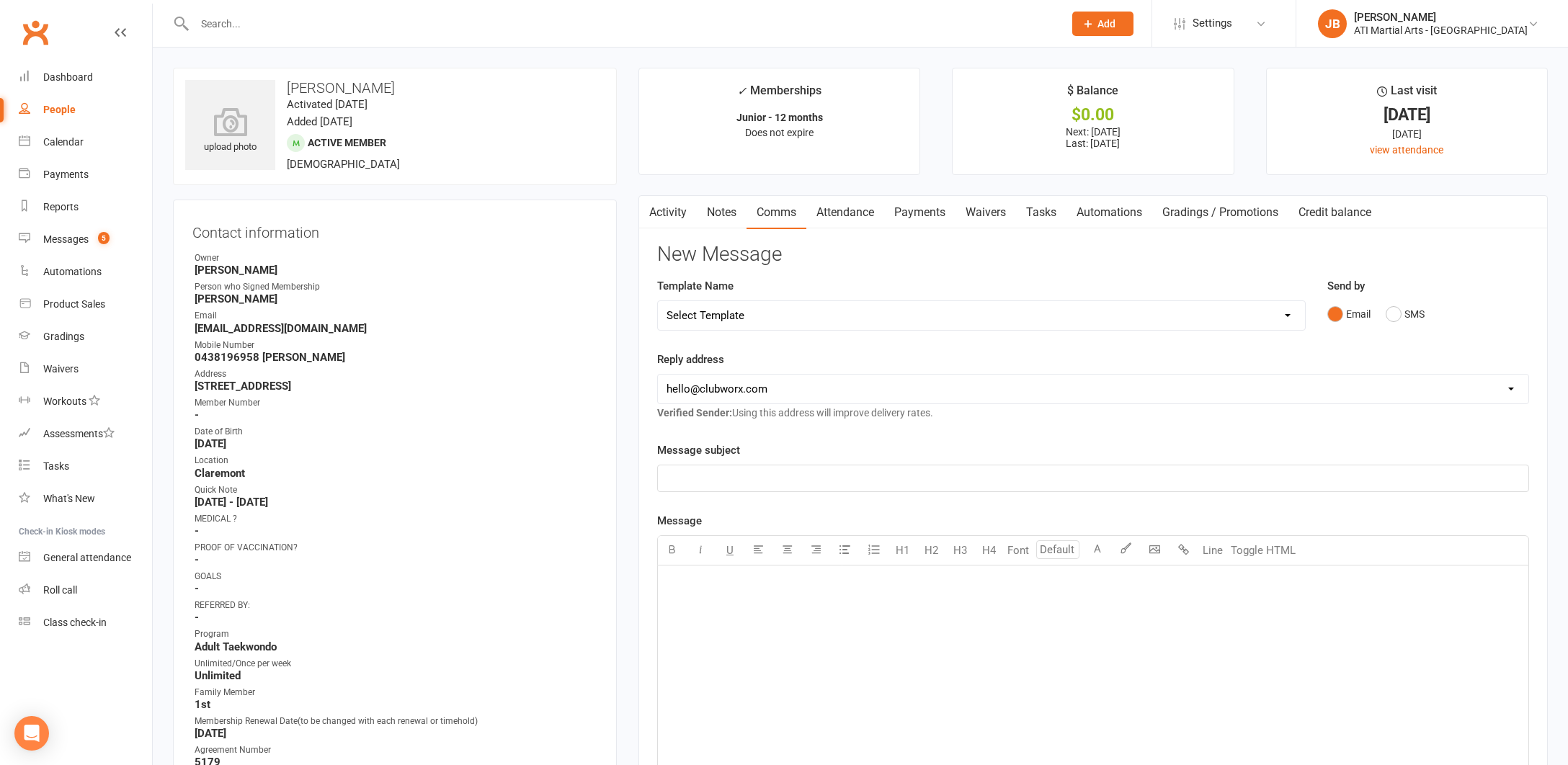
drag, startPoint x: 1395, startPoint y: 313, endPoint x: 1303, endPoint y: 334, distance: 94.4
click at [1391, 314] on button "SMS" at bounding box center [1404, 314] width 39 height 27
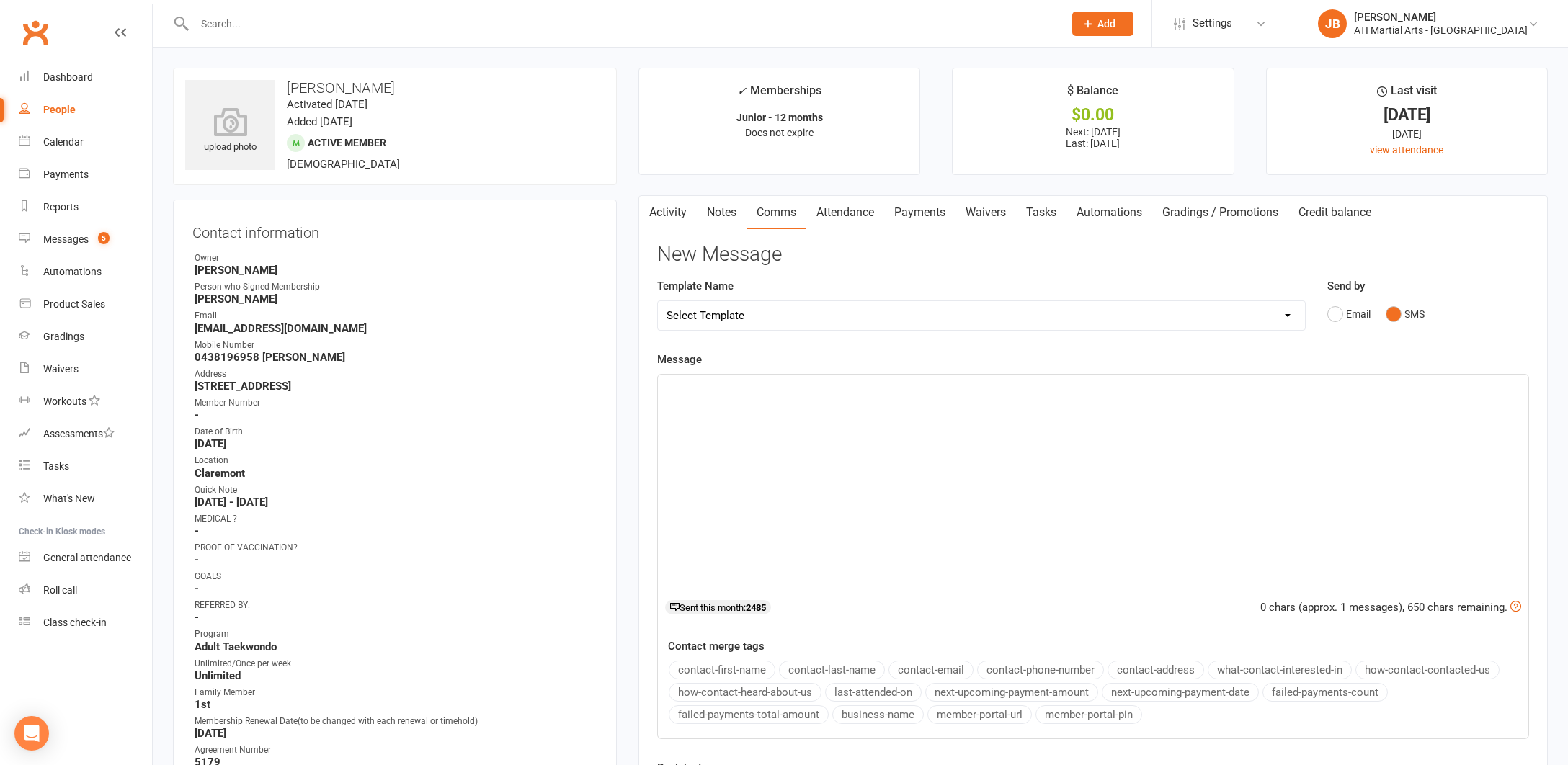
click at [687, 394] on div "﻿" at bounding box center [1093, 482] width 870 height 216
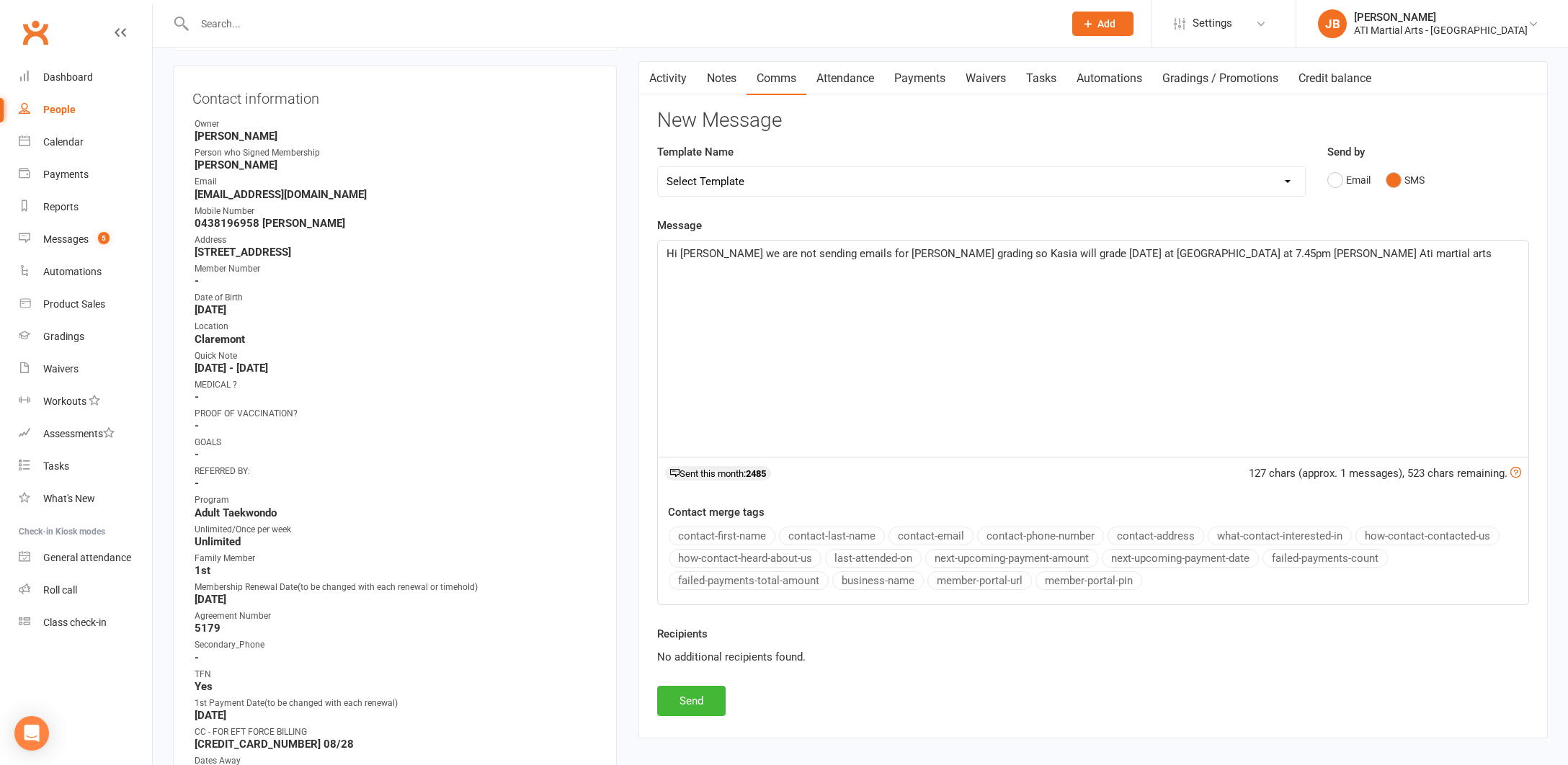
scroll to position [324, 0]
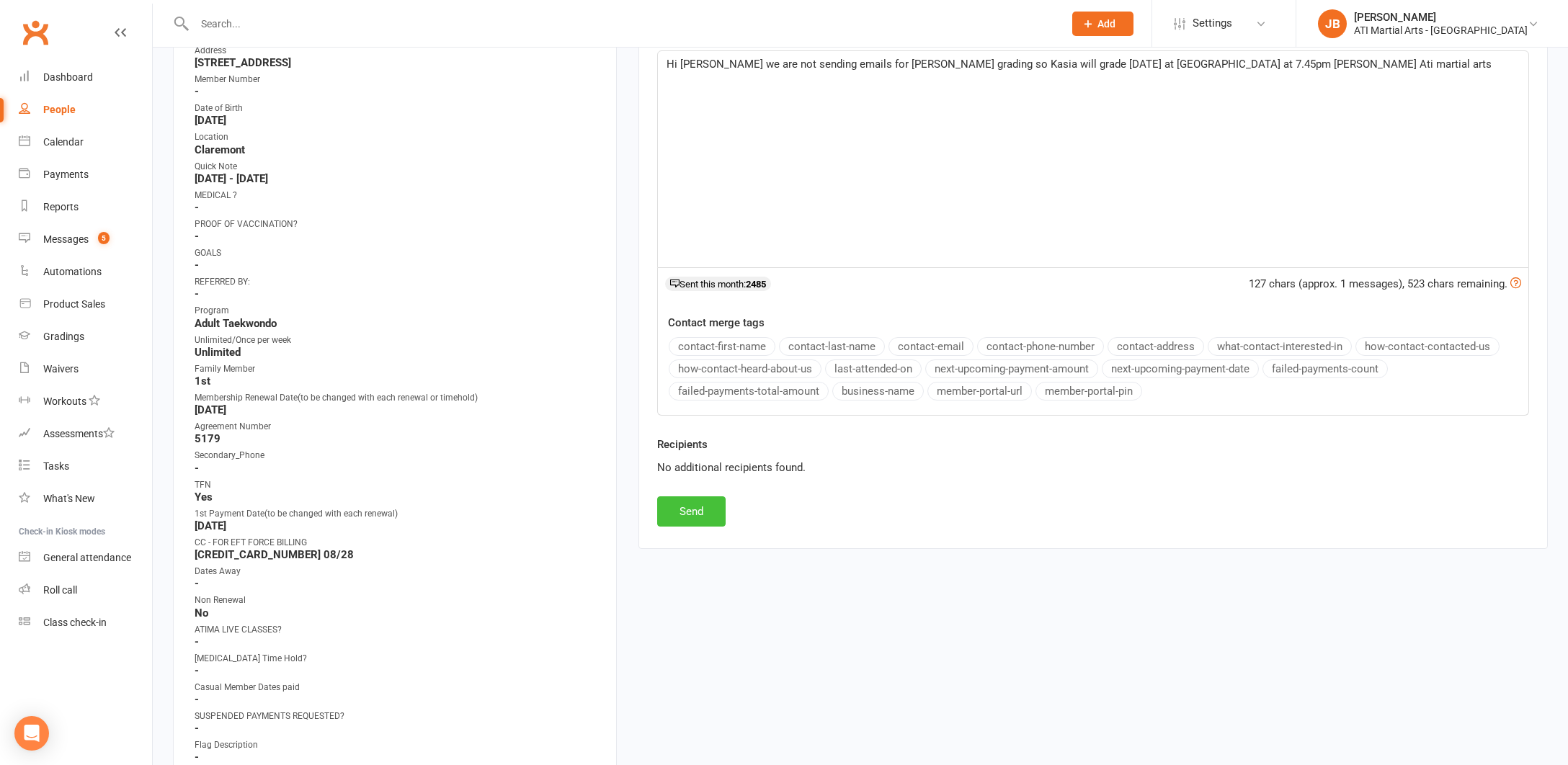
click at [687, 505] on button "Send" at bounding box center [691, 512] width 68 height 30
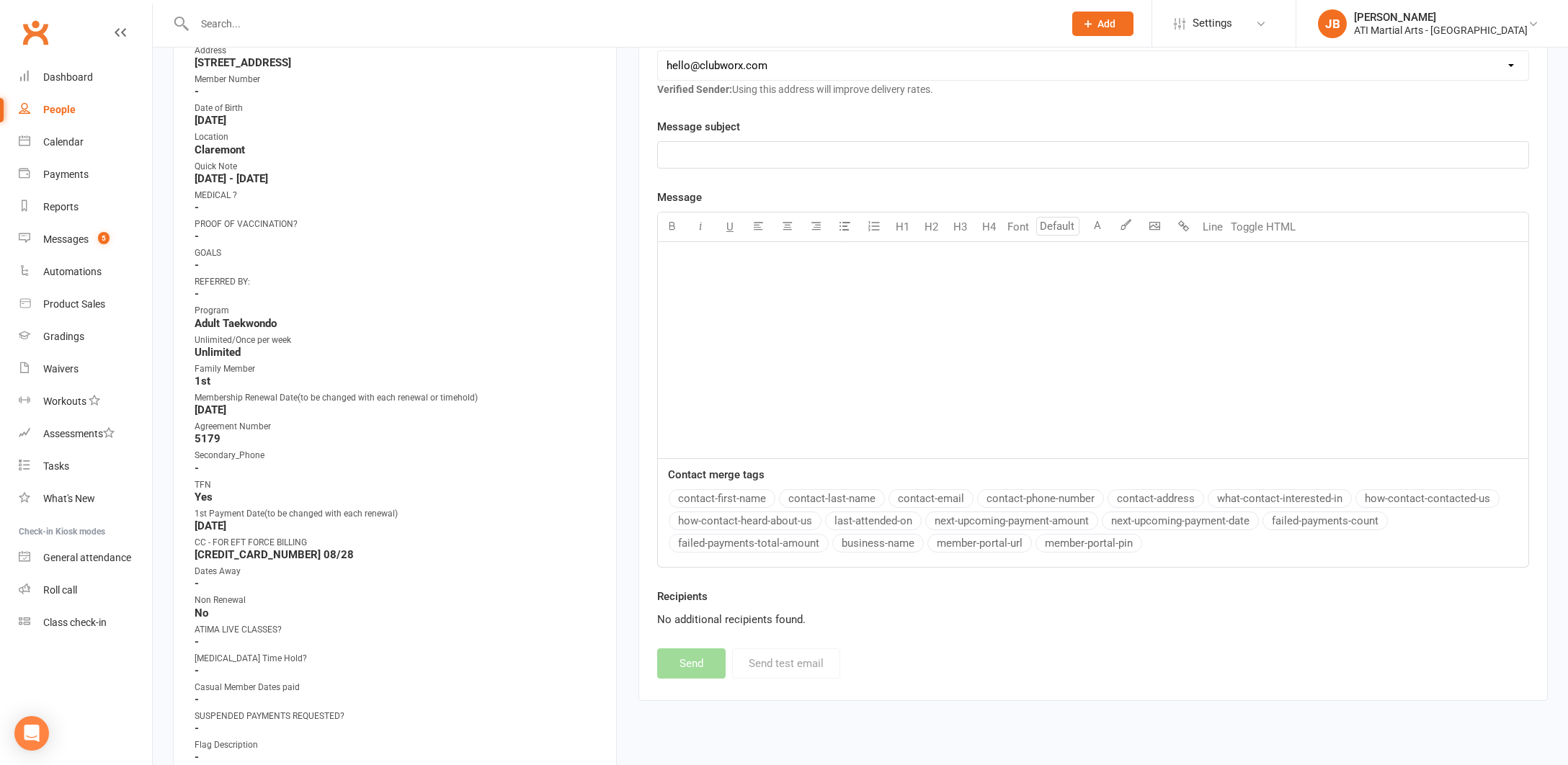
click at [36, 32] on link "Clubworx" at bounding box center [36, 33] width 36 height 36
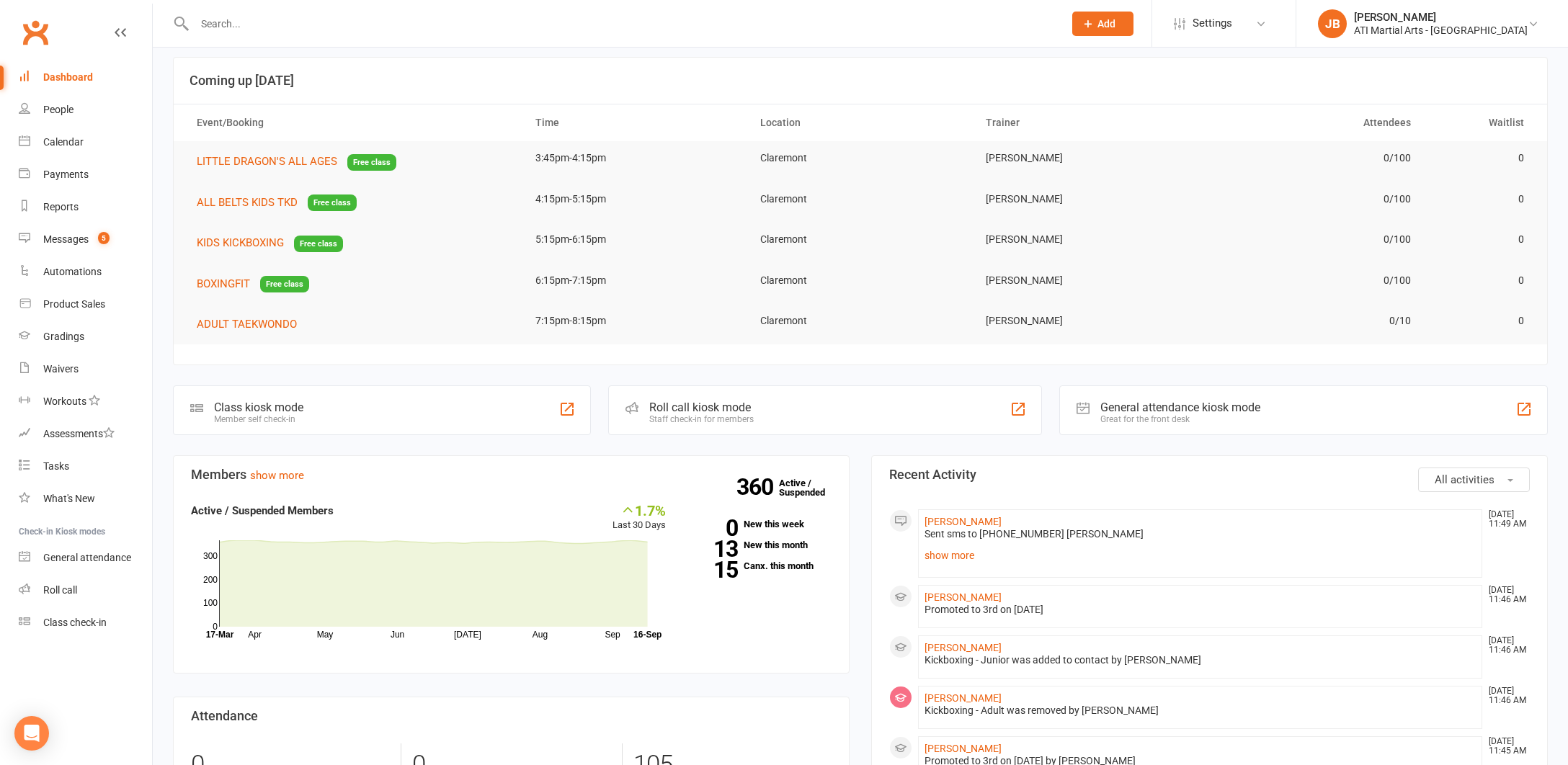
scroll to position [13, 0]
click at [35, 38] on link "Clubworx" at bounding box center [36, 33] width 36 height 36
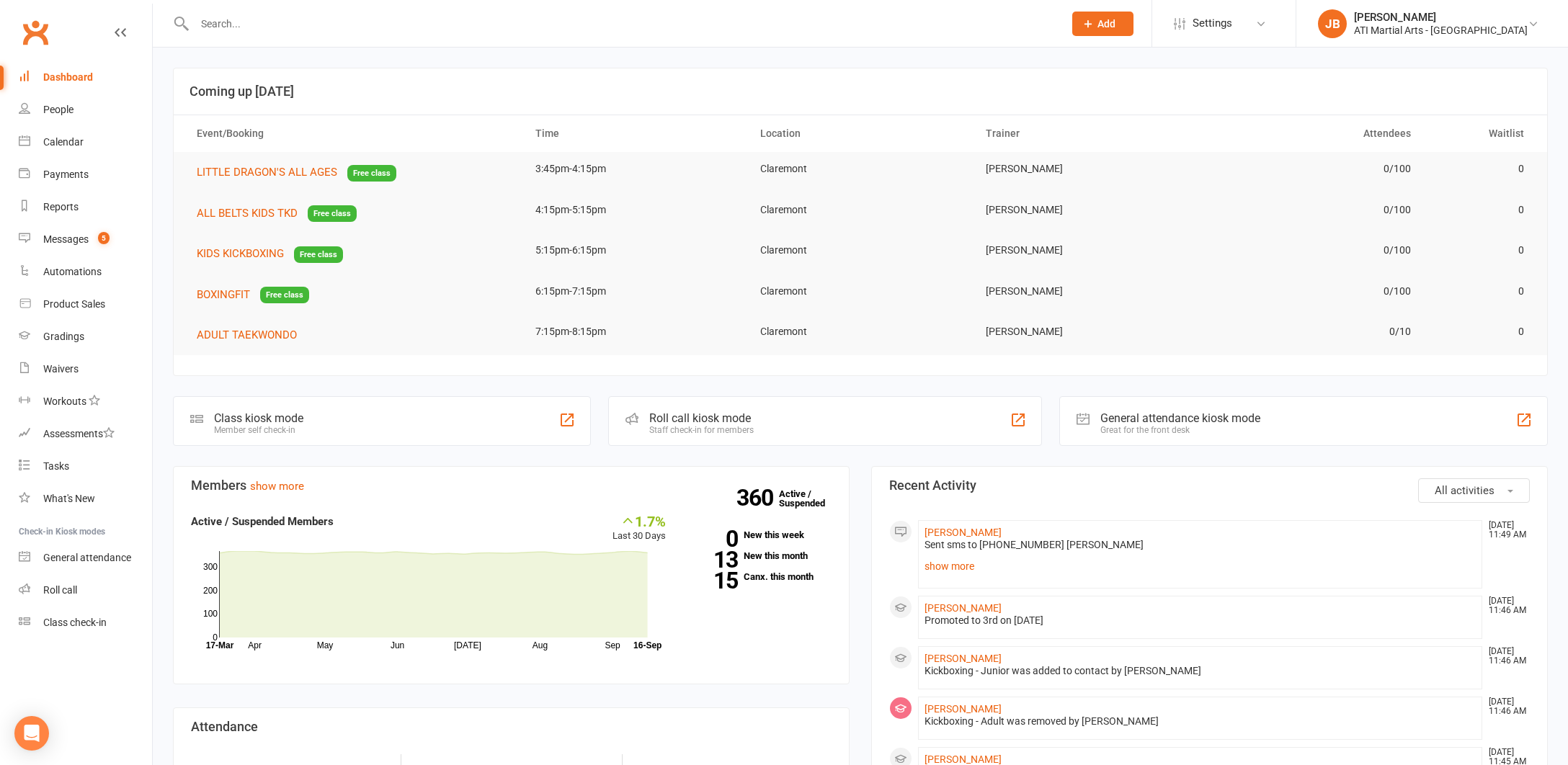
scroll to position [1, 0]
click at [33, 34] on link "Clubworx" at bounding box center [36, 33] width 36 height 36
